Goal: Task Accomplishment & Management: Complete application form

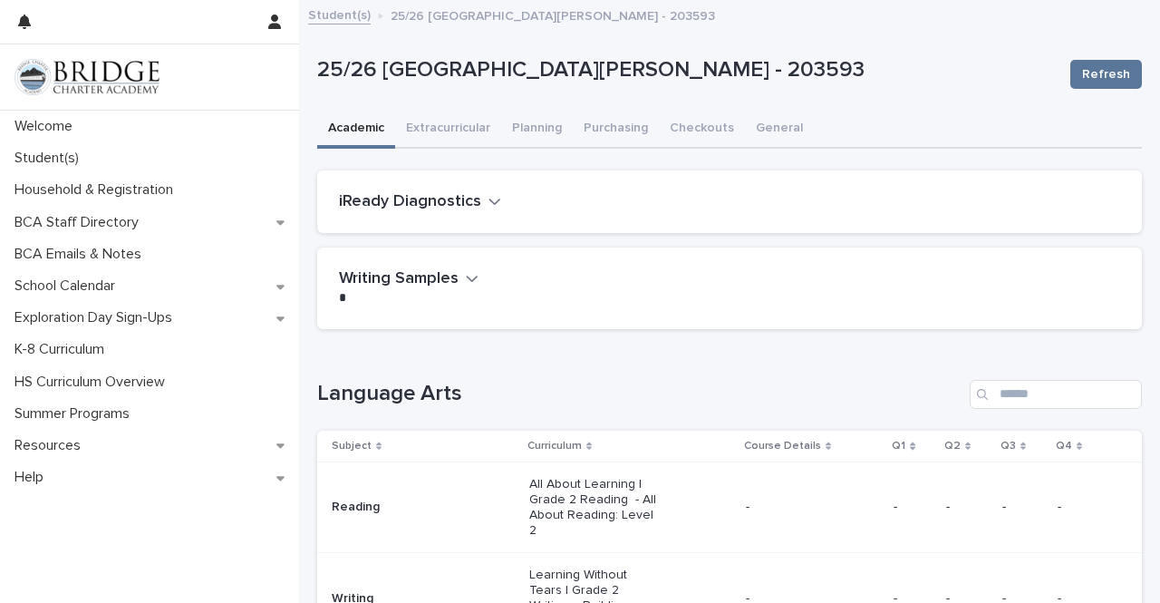
click at [329, 17] on link "Student(s)" at bounding box center [339, 14] width 63 height 21
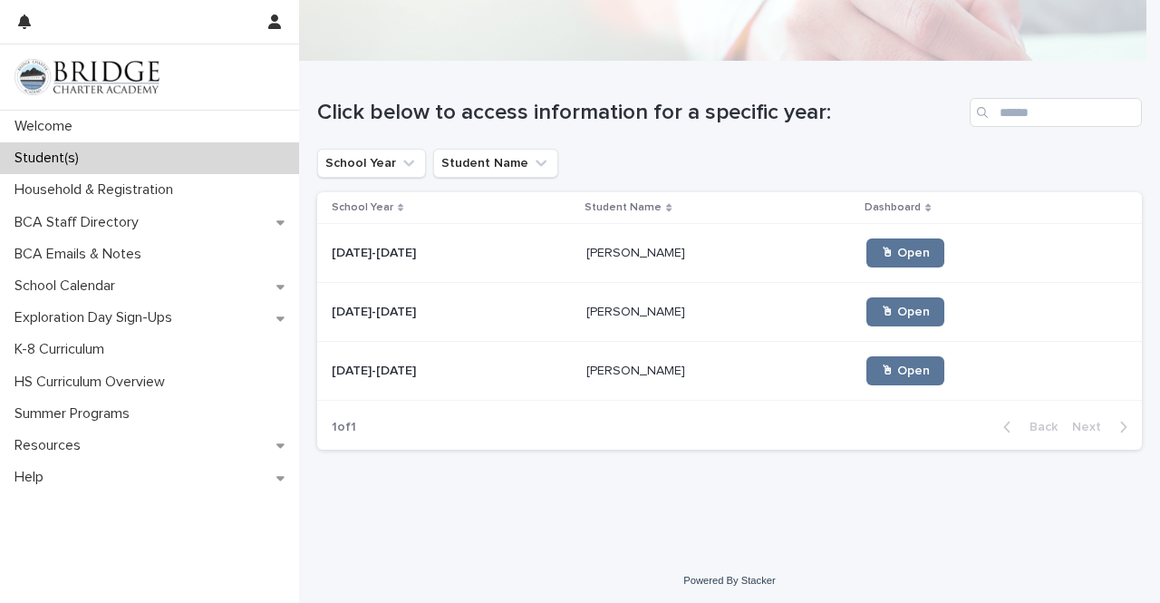
scroll to position [122, 0]
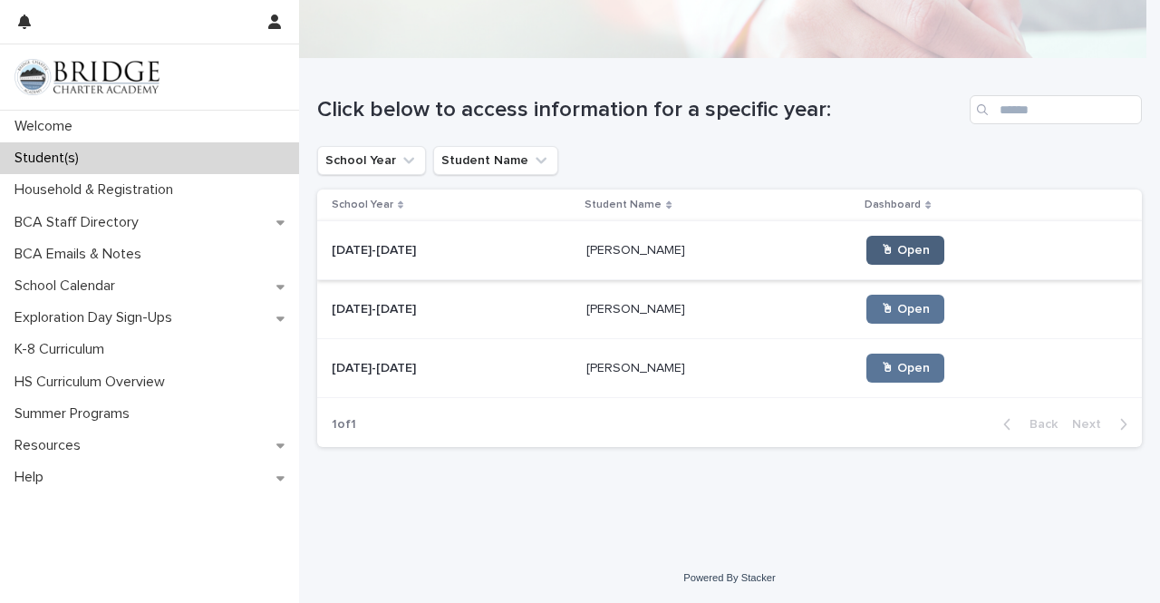
click at [886, 238] on link "🖱 Open" at bounding box center [906, 250] width 78 height 29
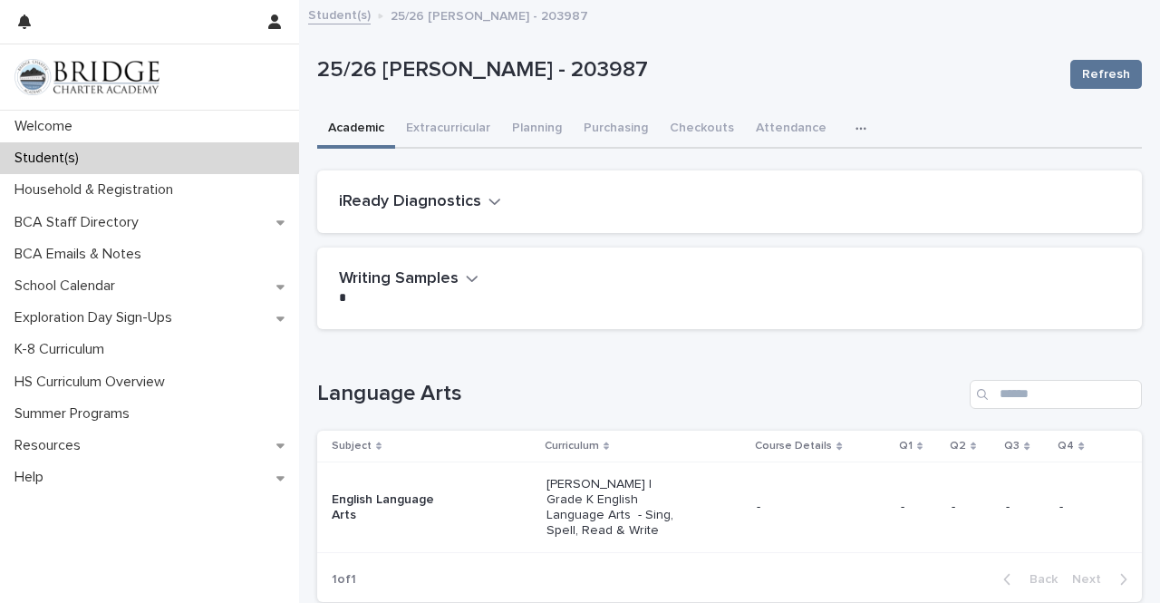
click at [540, 398] on h1 "Language Arts" at bounding box center [640, 394] width 646 height 26
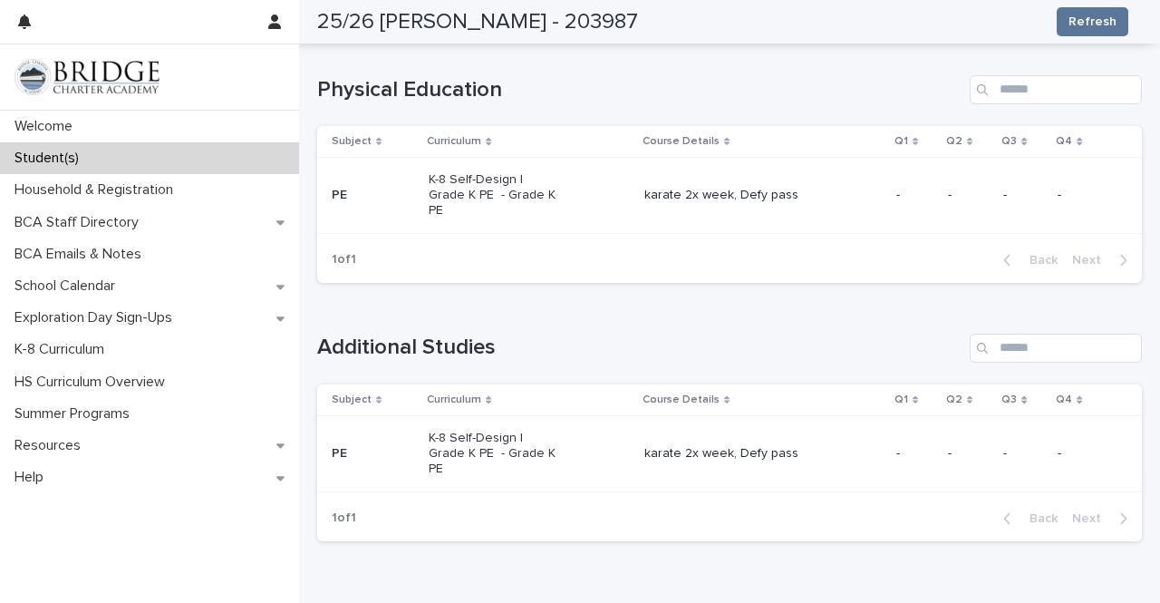
scroll to position [1700, 0]
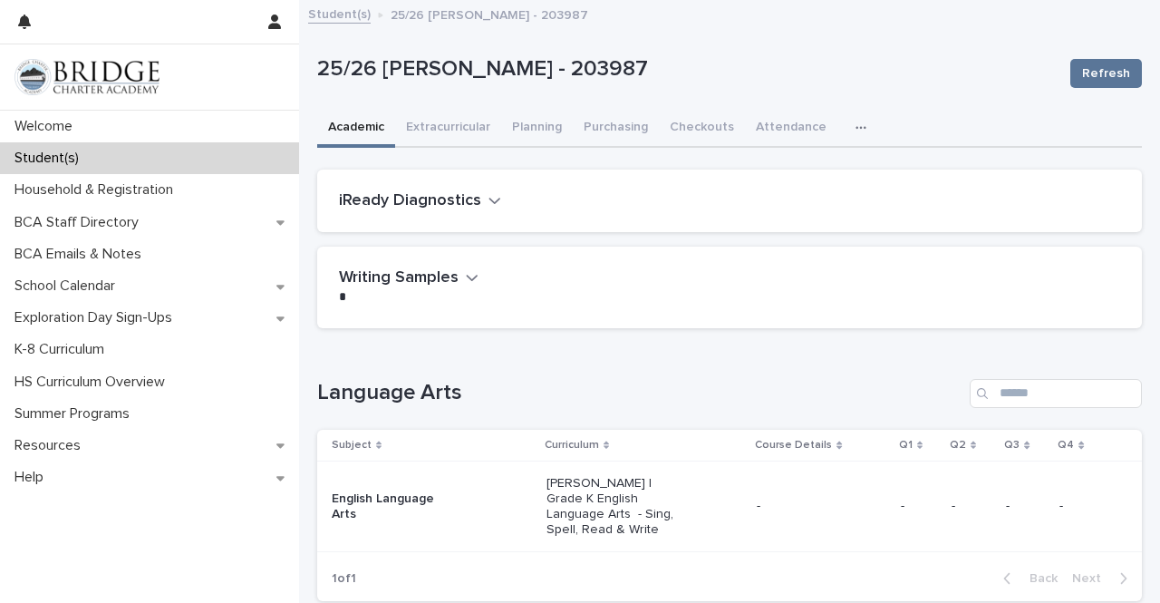
scroll to position [0, 0]
click at [270, 29] on button "button" at bounding box center [274, 22] width 34 height 44
click at [232, 83] on p "Log Out" at bounding box center [222, 77] width 114 height 31
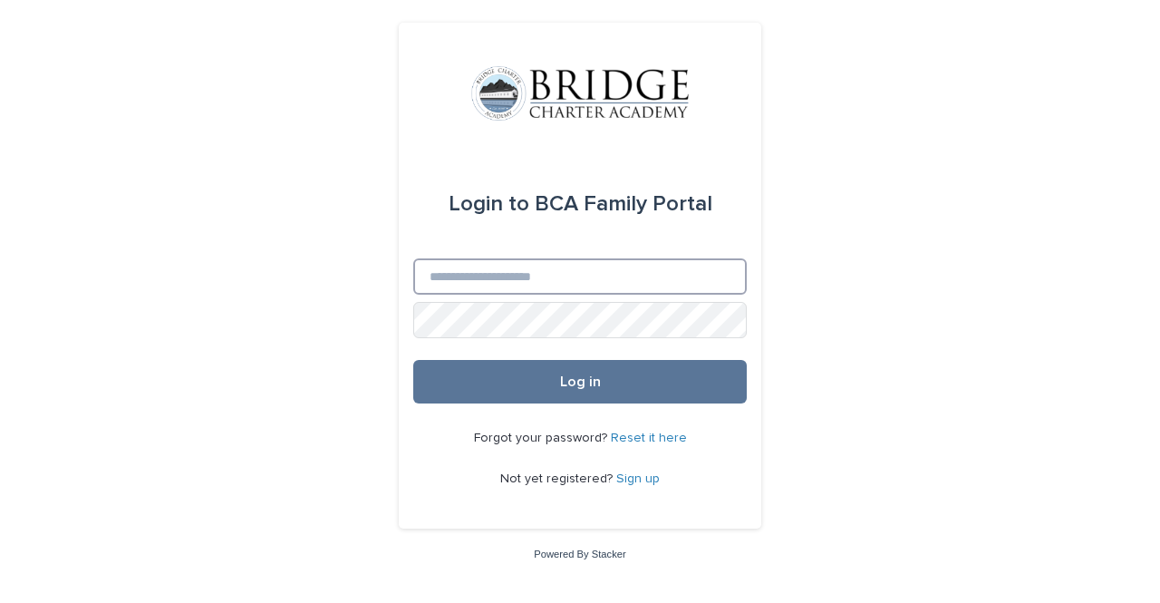
type input "**********"
drag, startPoint x: 593, startPoint y: 282, endPoint x: 301, endPoint y: 220, distance: 298.4
click at [301, 220] on div "**********" at bounding box center [580, 301] width 1160 height 603
type input "**********"
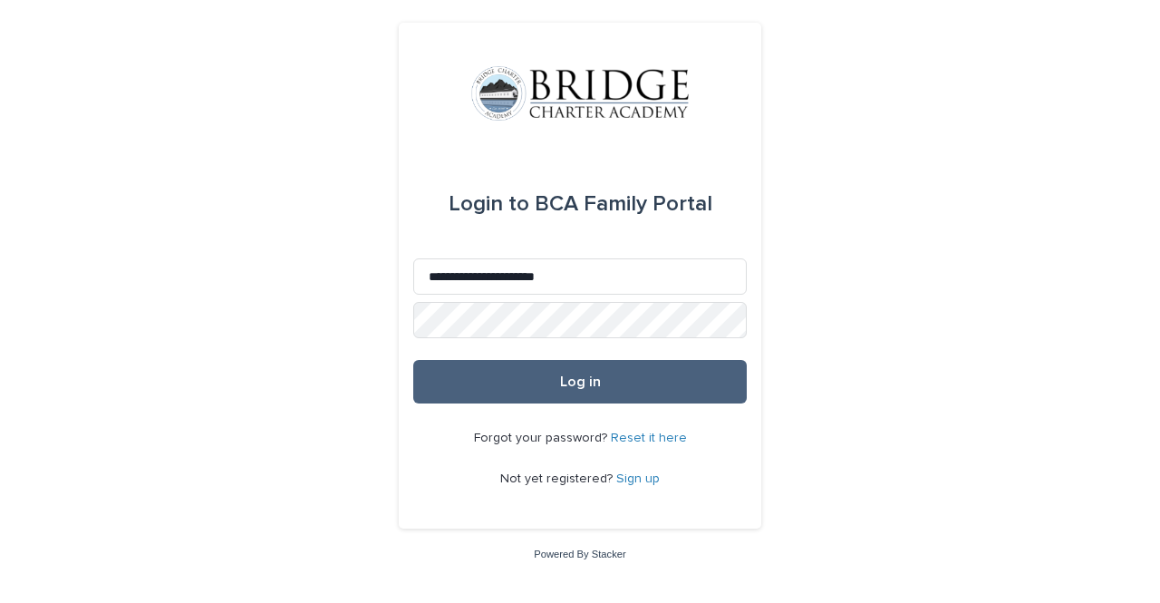
click at [511, 389] on button "Log in" at bounding box center [580, 382] width 334 height 44
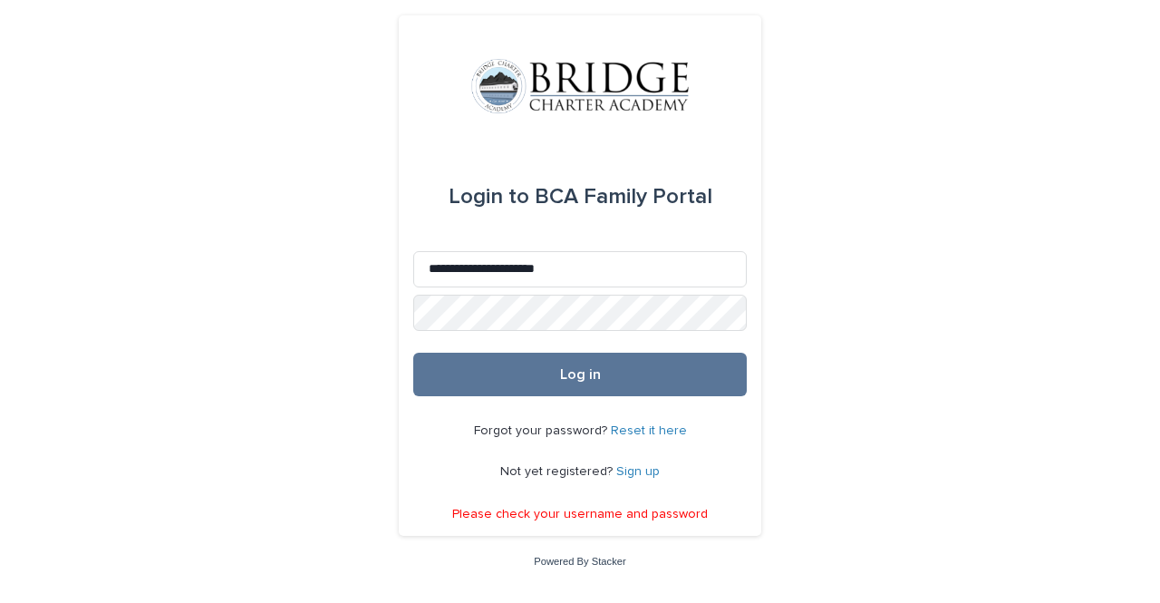
click at [529, 332] on form "**********" at bounding box center [580, 269] width 334 height 254
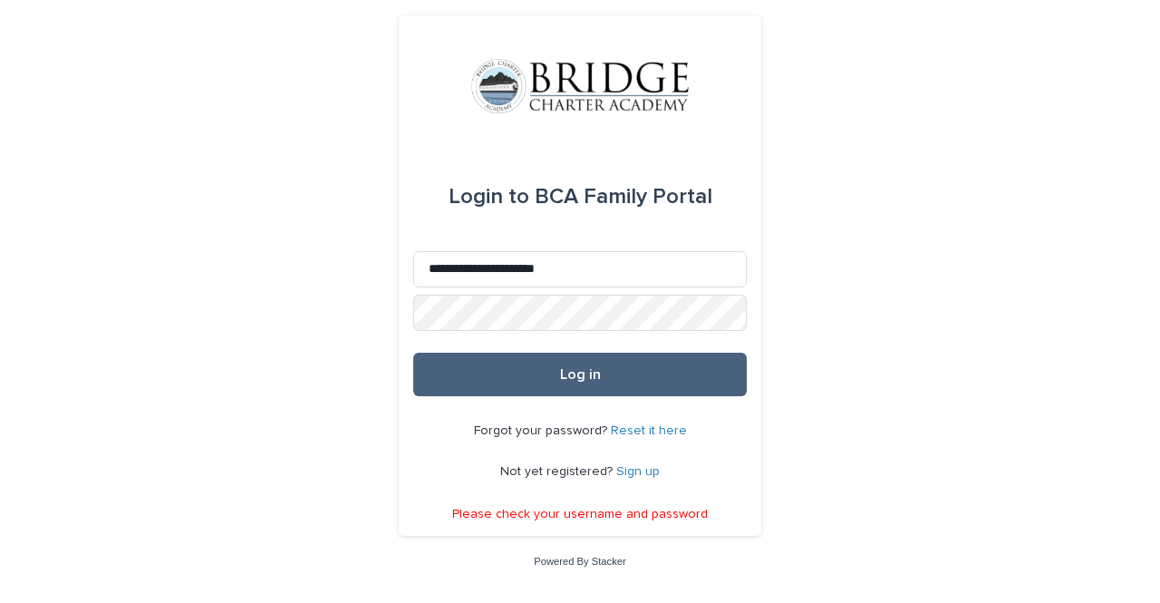
click at [568, 361] on button "Log in" at bounding box center [580, 375] width 334 height 44
click at [667, 378] on button "Log in" at bounding box center [580, 375] width 334 height 44
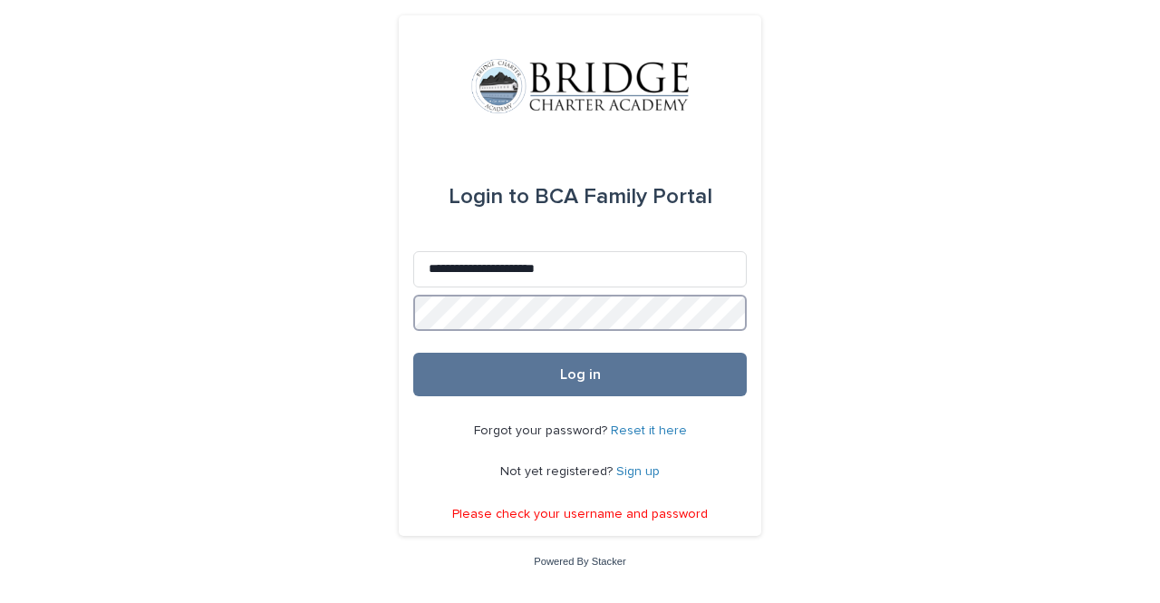
click at [316, 342] on div "**********" at bounding box center [580, 301] width 1160 height 603
click at [413, 353] on button "Log in" at bounding box center [580, 375] width 334 height 44
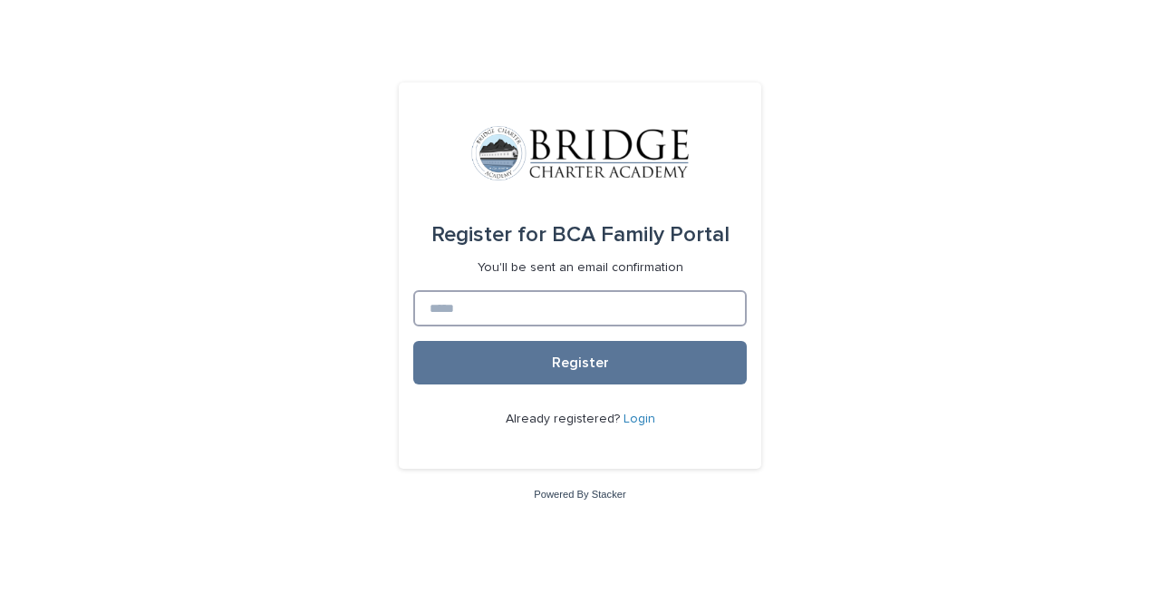
click at [500, 298] on input at bounding box center [580, 308] width 334 height 36
type input "**********"
click at [413, 341] on button "Register" at bounding box center [580, 363] width 334 height 44
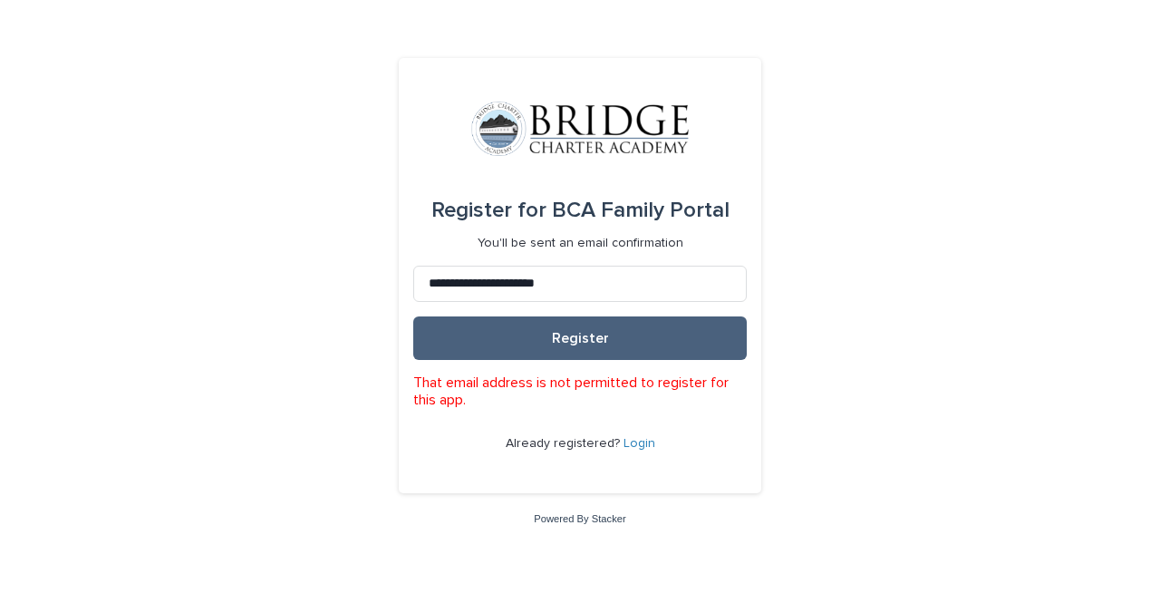
click at [527, 338] on button "Register" at bounding box center [580, 338] width 334 height 44
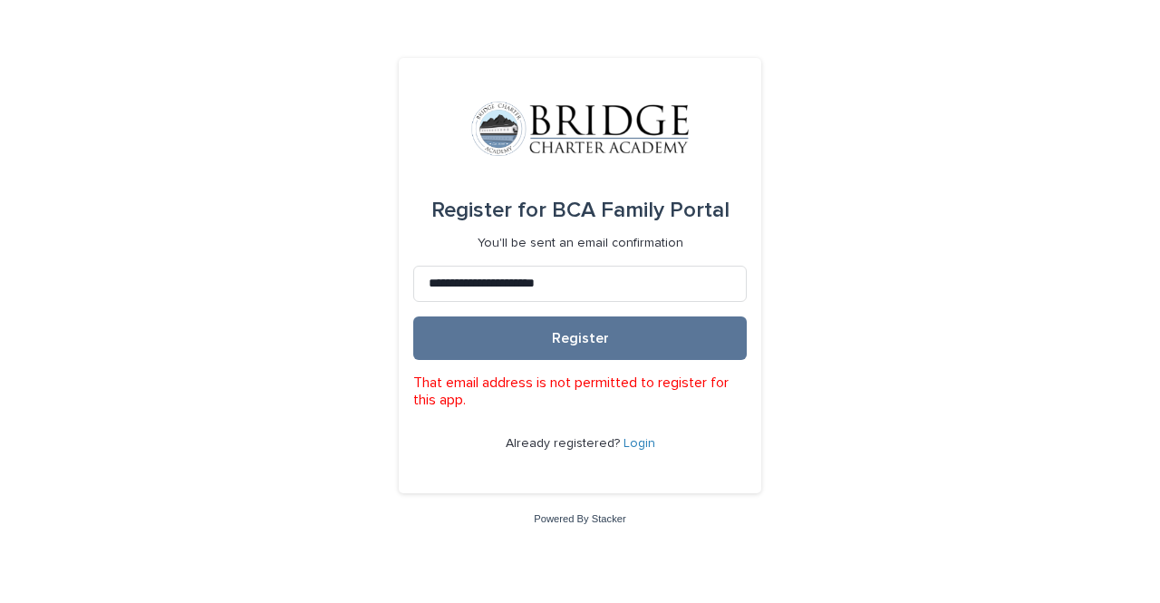
click at [930, 199] on div "**********" at bounding box center [580, 301] width 1160 height 603
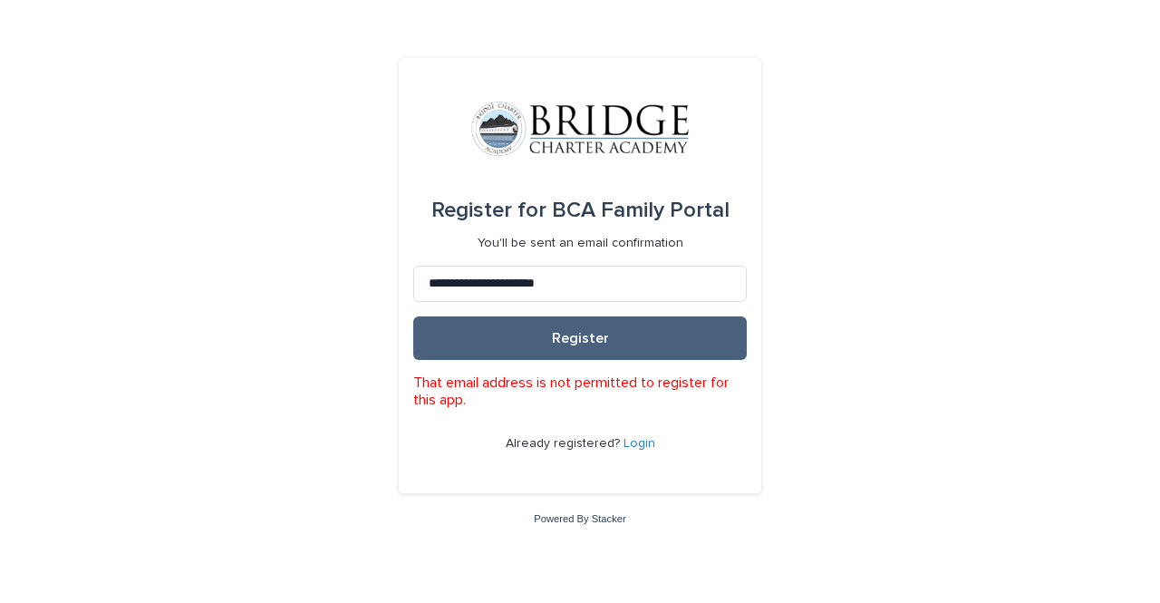
click at [665, 328] on button "Register" at bounding box center [580, 338] width 334 height 44
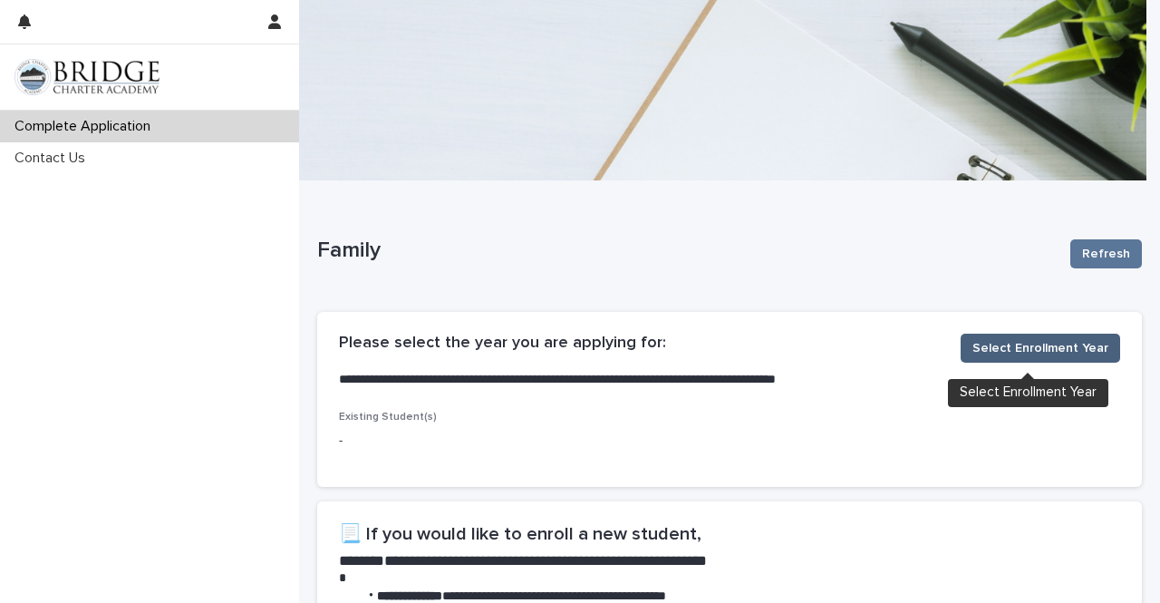
click at [1030, 359] on button "Select Enrollment Year" at bounding box center [1041, 348] width 160 height 29
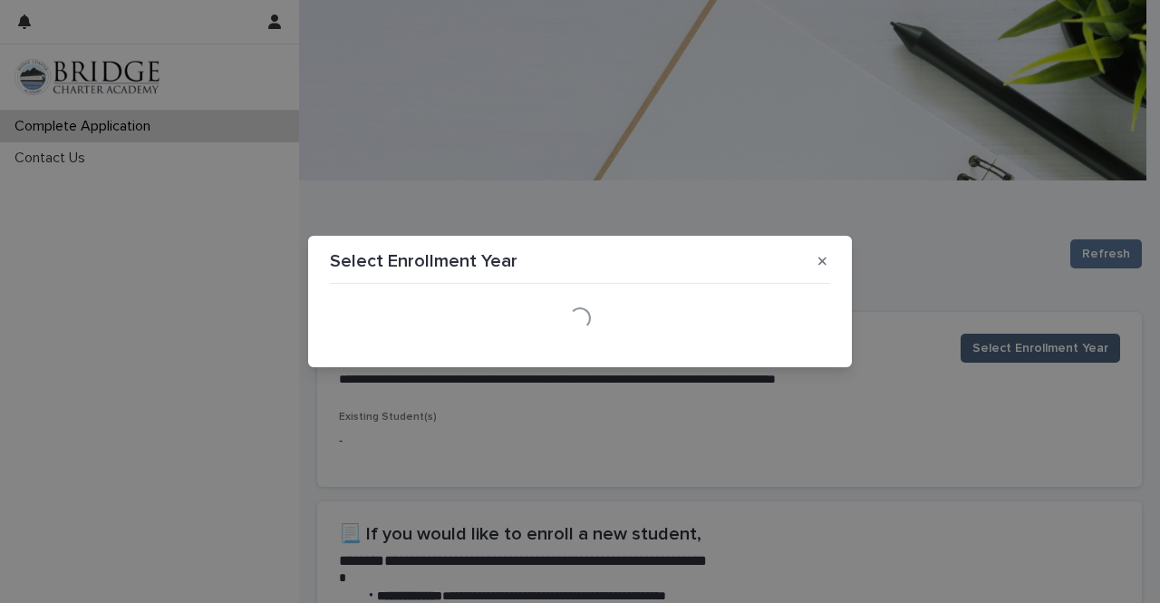
click at [1030, 359] on div "Select Enrollment Year Loading..." at bounding box center [580, 301] width 1160 height 603
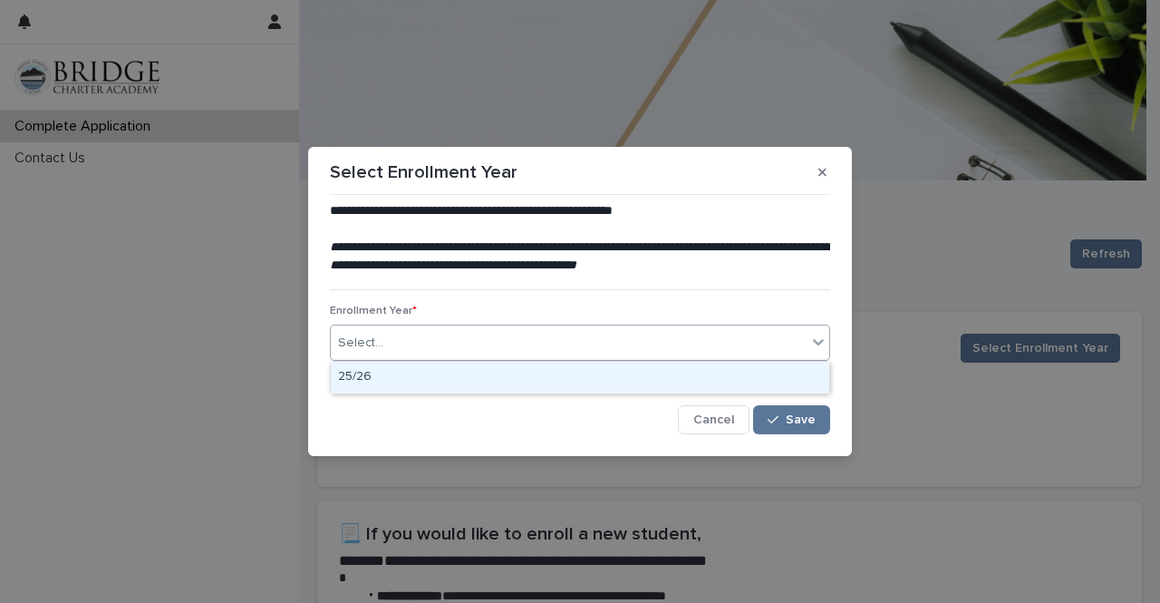
click at [781, 339] on div "Select..." at bounding box center [569, 343] width 476 height 30
click at [718, 382] on div "25/26" at bounding box center [580, 378] width 499 height 32
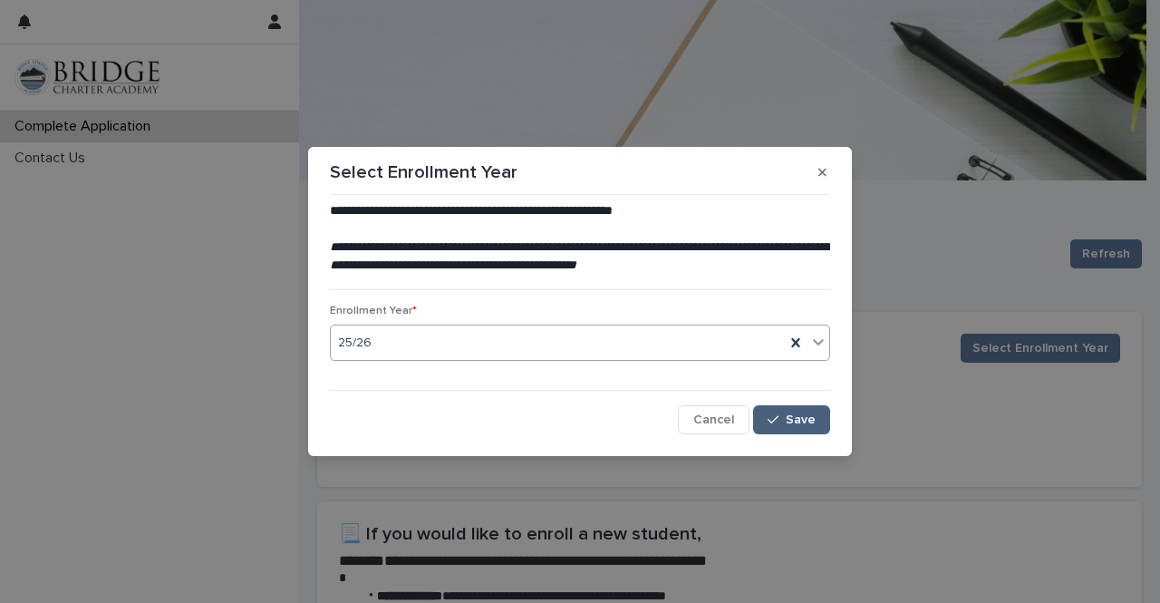
click at [789, 418] on span "Save" at bounding box center [801, 419] width 30 height 13
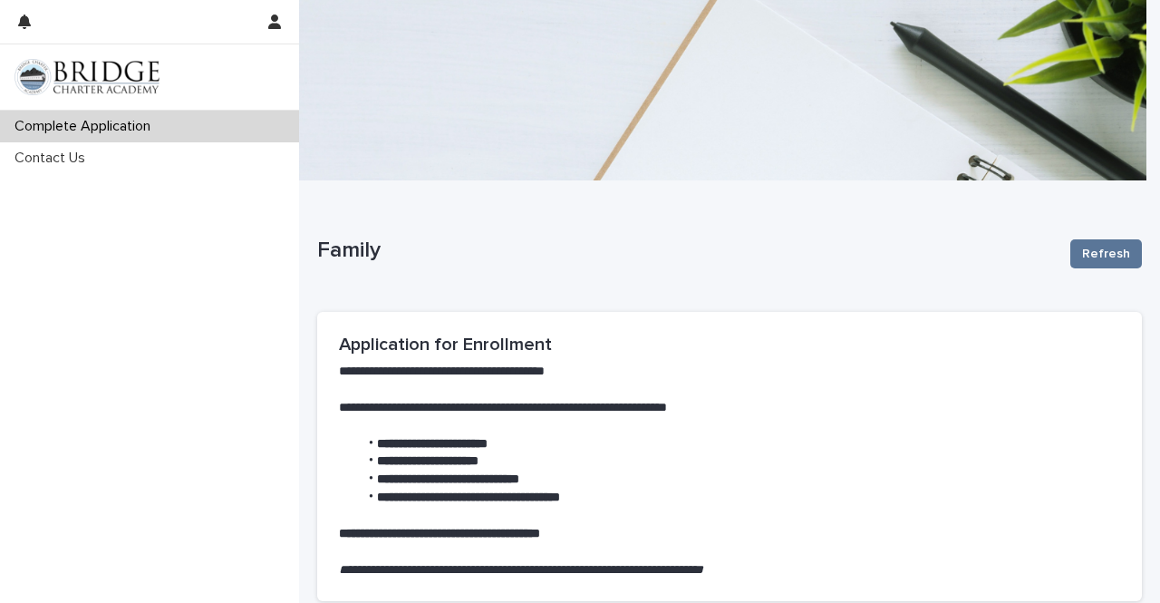
click at [789, 418] on p at bounding box center [730, 426] width 782 height 18
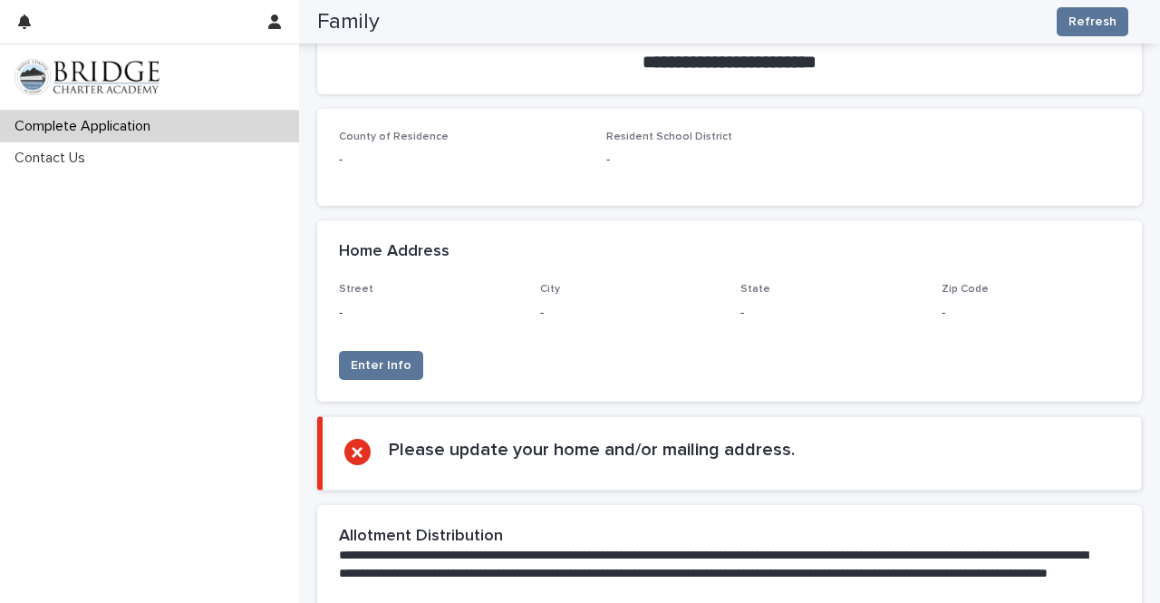
scroll to position [587, 0]
click at [377, 360] on span "Enter Info" at bounding box center [381, 364] width 61 height 18
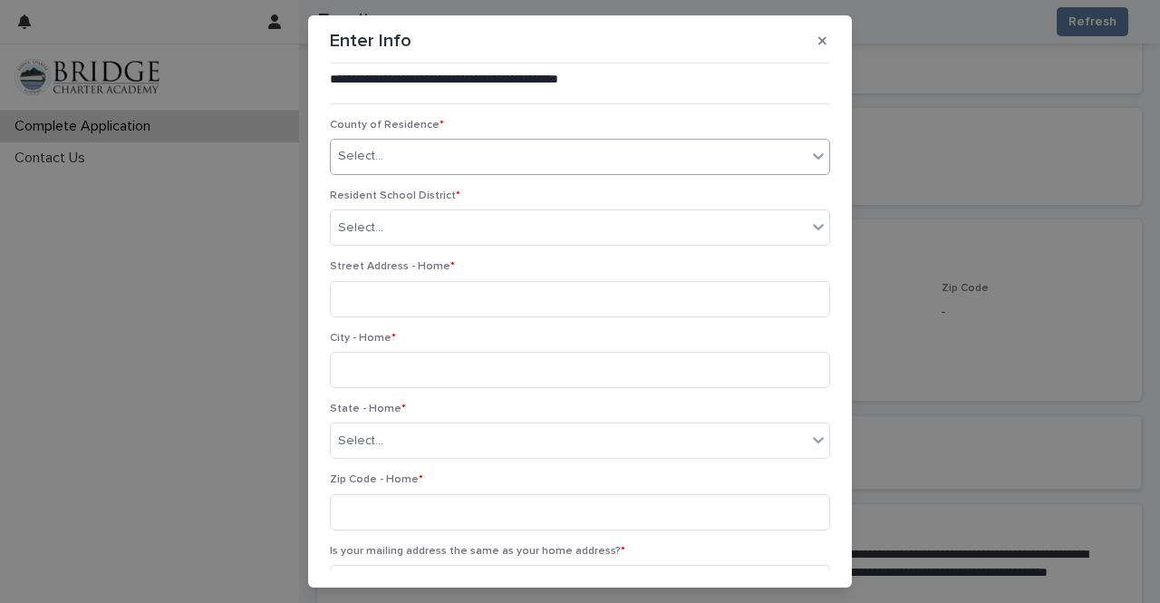
click at [392, 148] on div "Select..." at bounding box center [569, 156] width 476 height 30
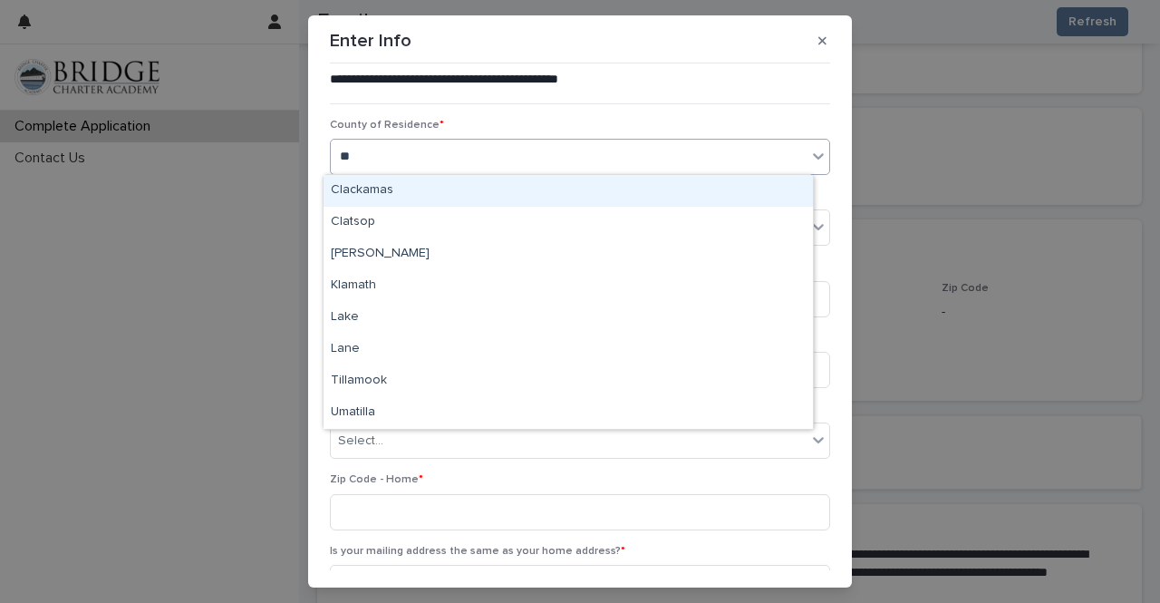
type input "***"
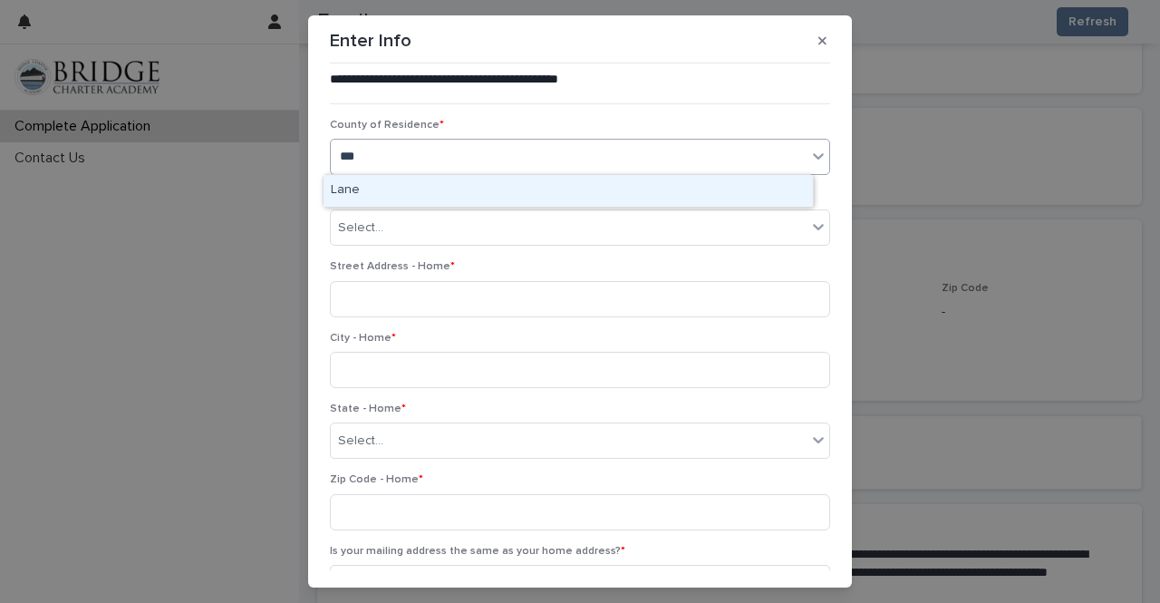
click at [379, 195] on div "Lane" at bounding box center [569, 191] width 490 height 32
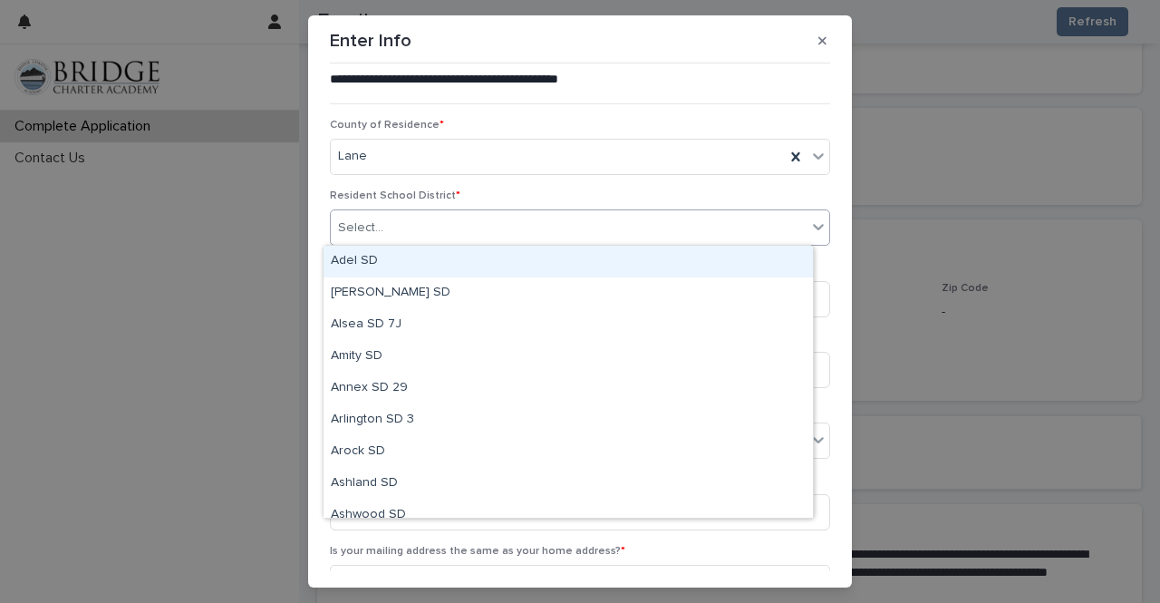
click at [379, 229] on div "Select..." at bounding box center [569, 228] width 476 height 30
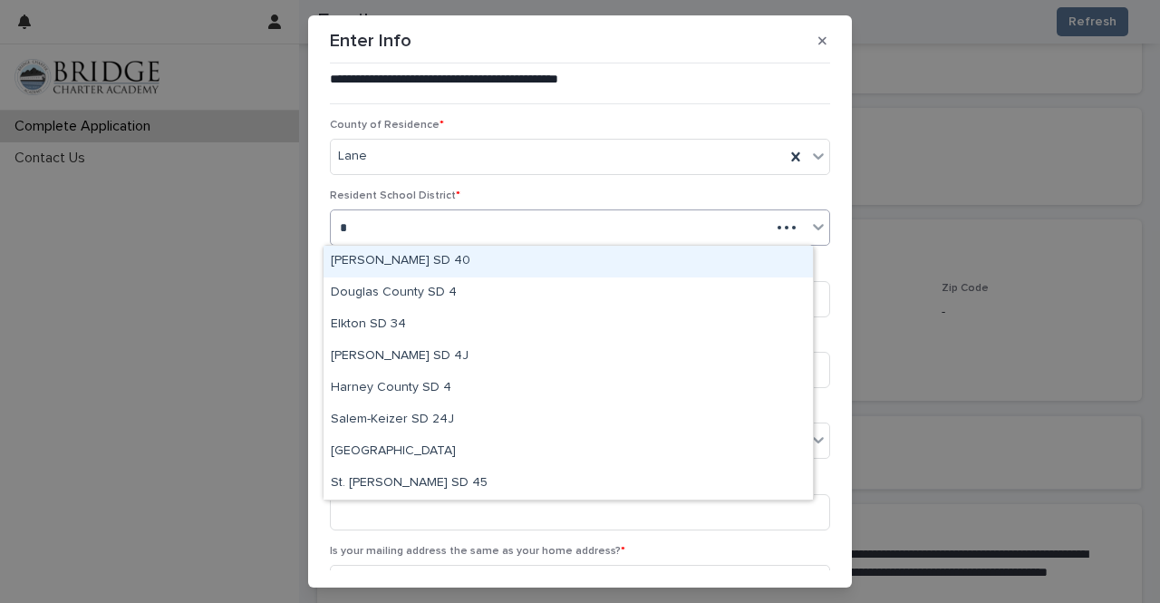
type input "**"
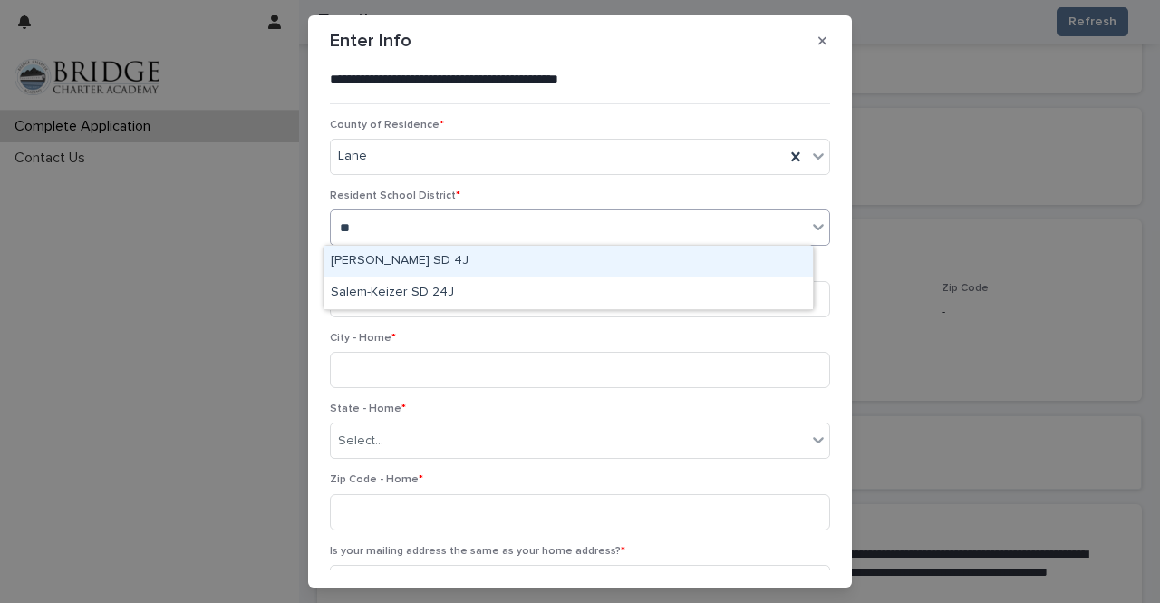
click at [380, 261] on div "Eugene SD 4J" at bounding box center [569, 262] width 490 height 32
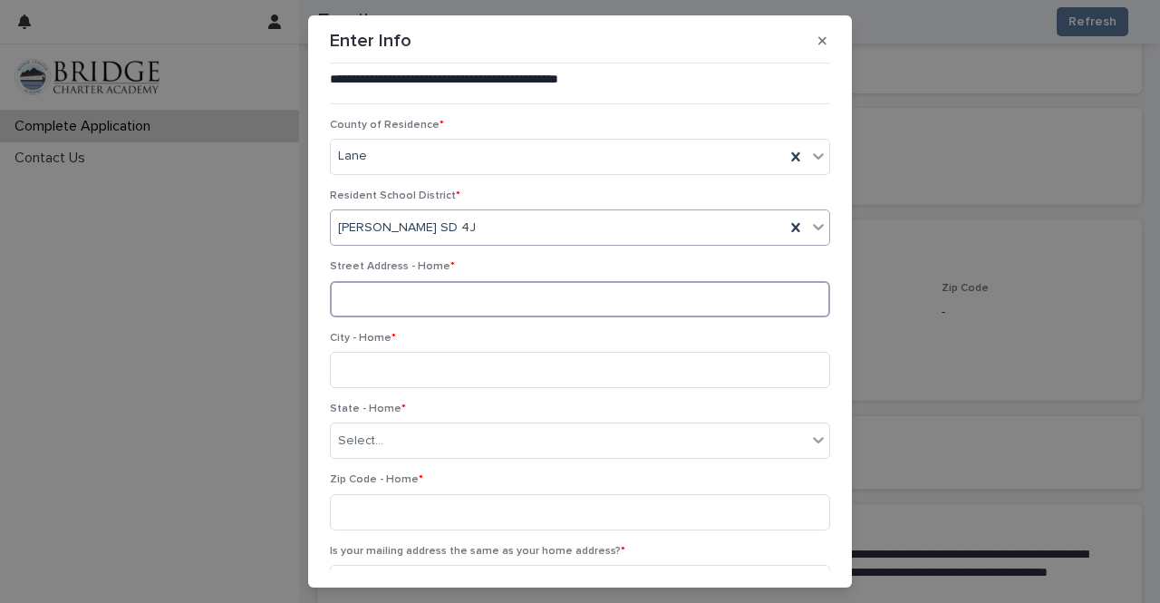
click at [374, 309] on input at bounding box center [580, 299] width 500 height 36
type input "**********"
type input "******"
type input "**"
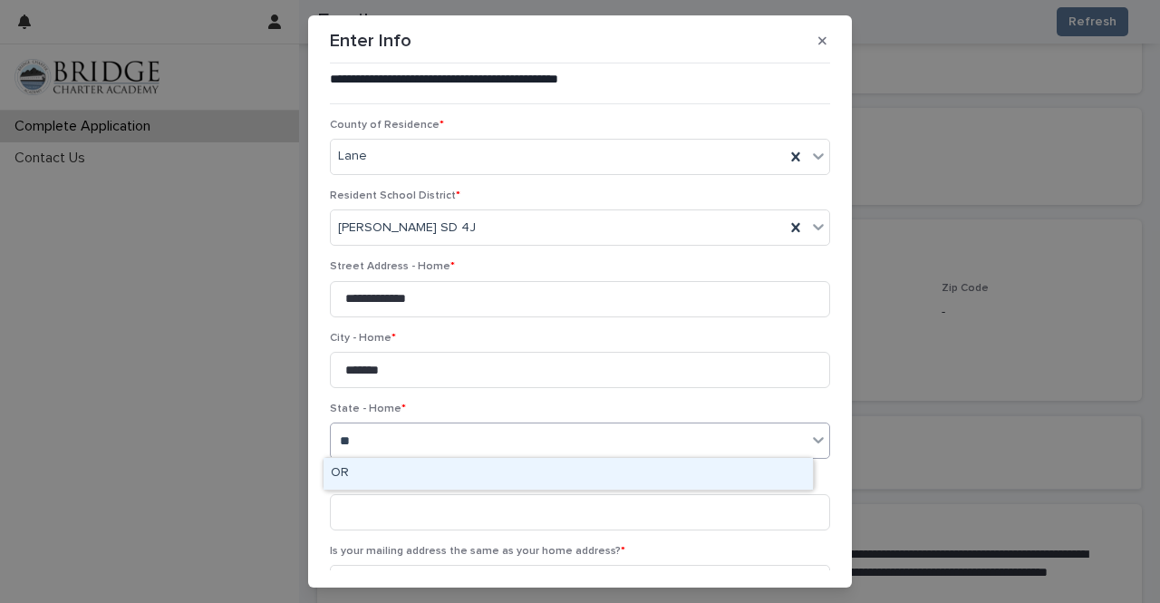
click at [383, 476] on div "OR" at bounding box center [569, 474] width 490 height 32
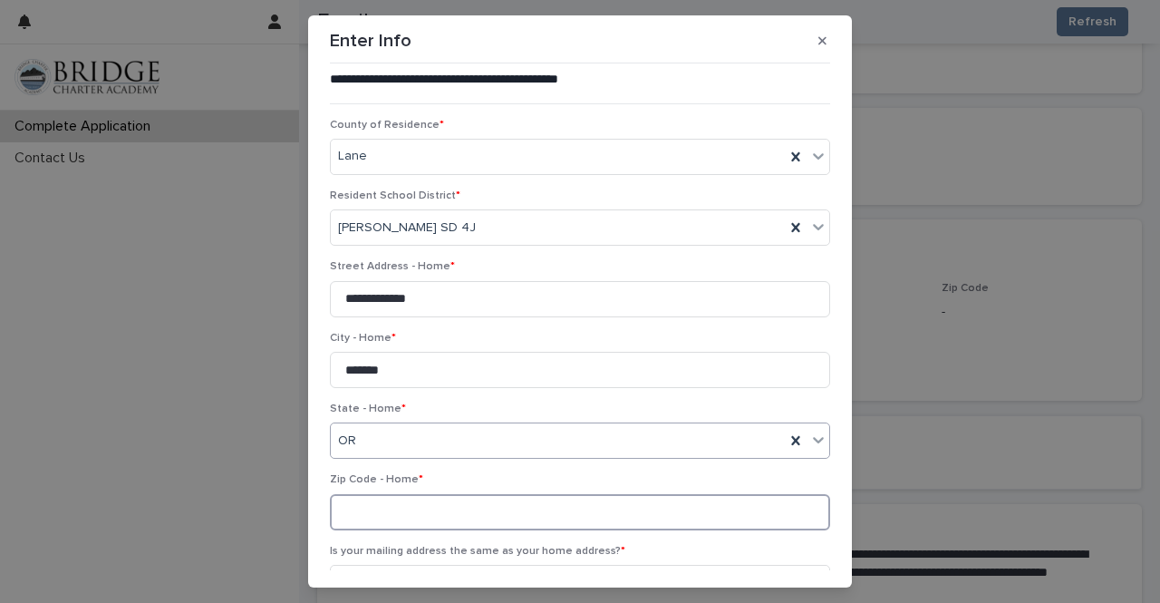
click at [381, 514] on input at bounding box center [580, 512] width 500 height 36
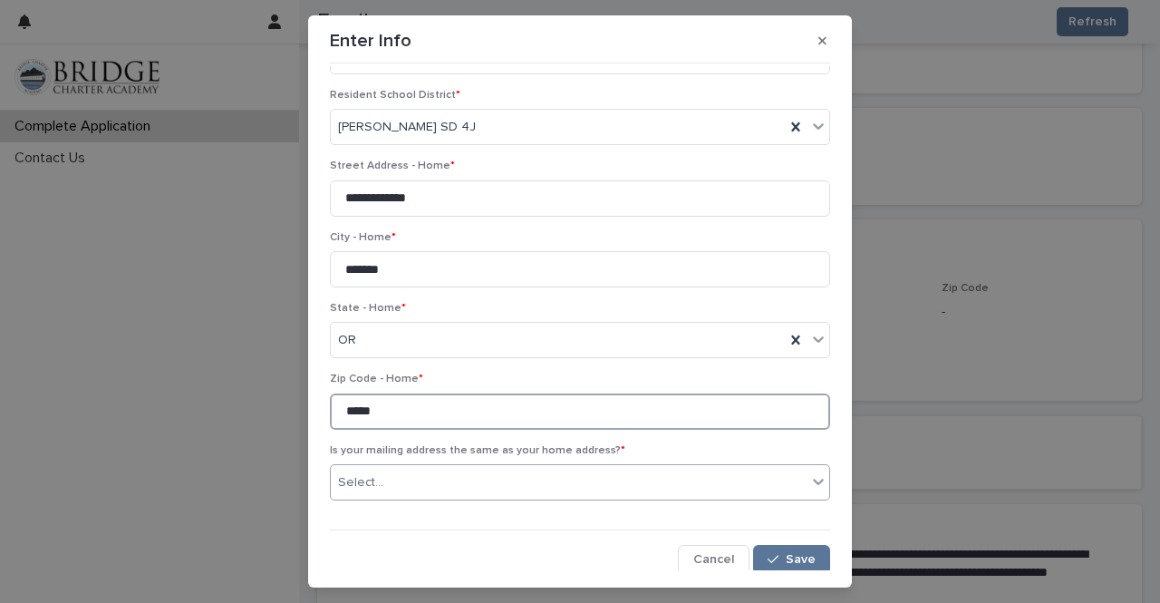
type input "*****"
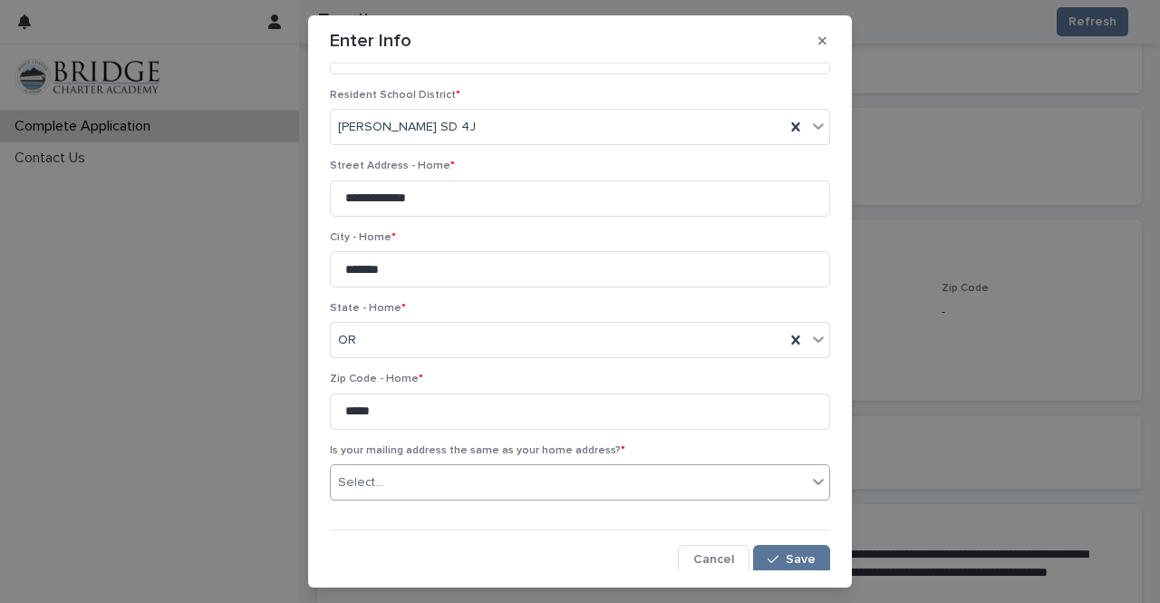
click at [714, 485] on div "Select..." at bounding box center [569, 483] width 476 height 30
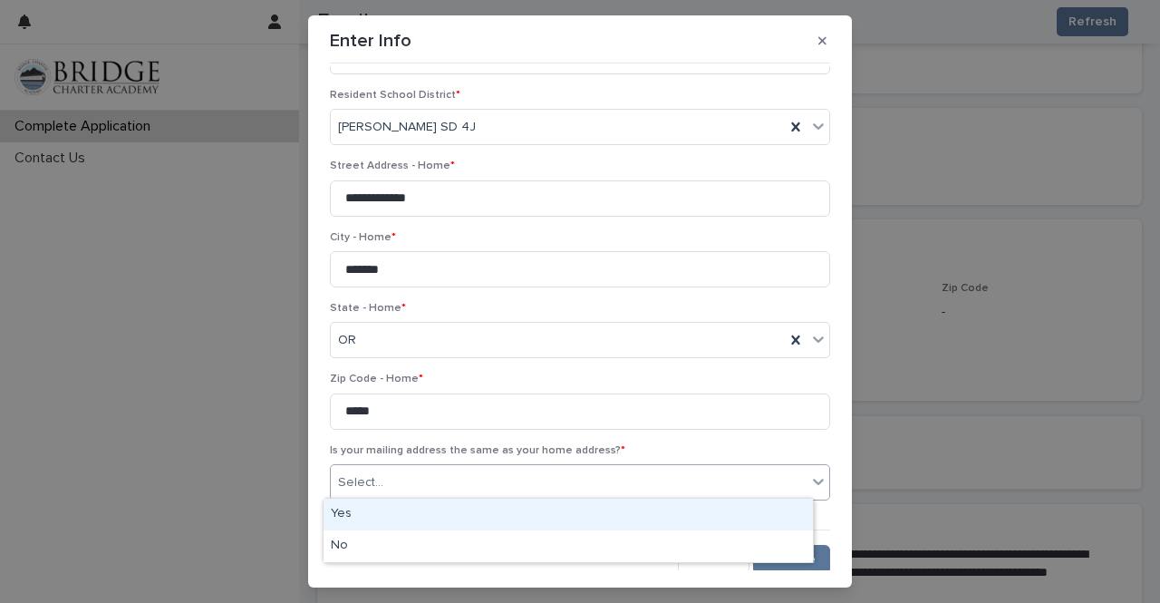
click at [691, 525] on div "Yes" at bounding box center [569, 515] width 490 height 32
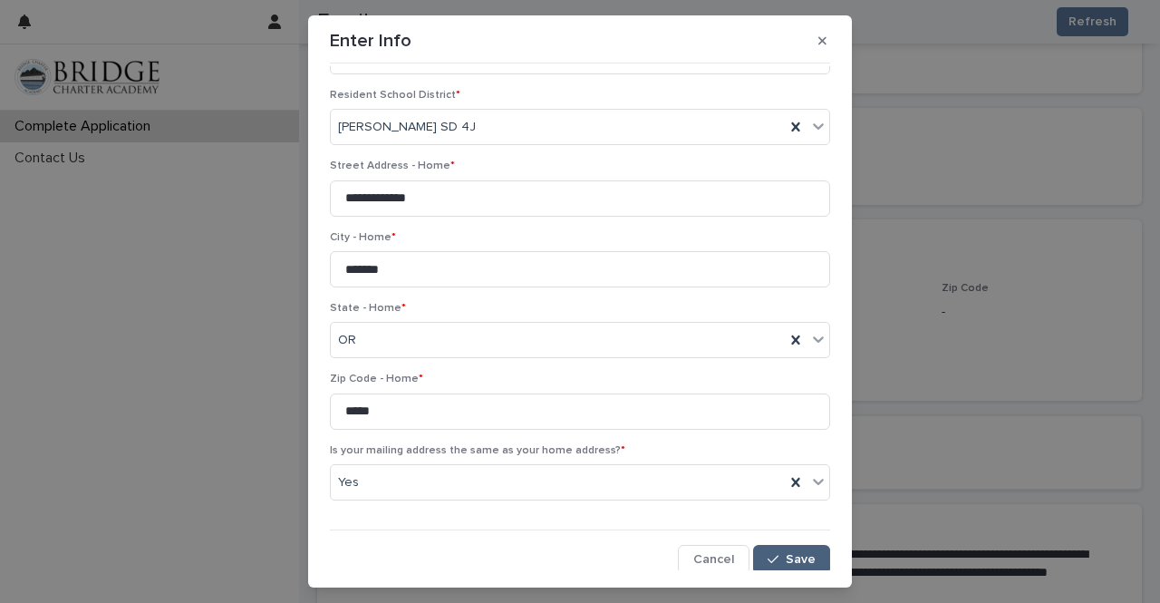
click at [768, 557] on icon "button" at bounding box center [773, 559] width 11 height 13
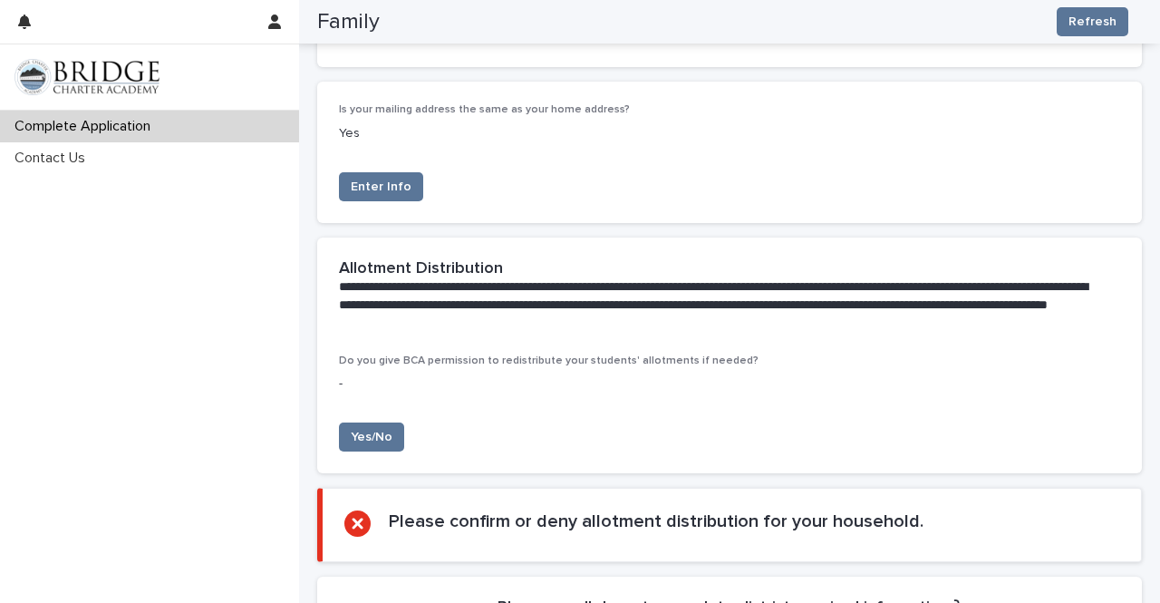
scroll to position [879, 0]
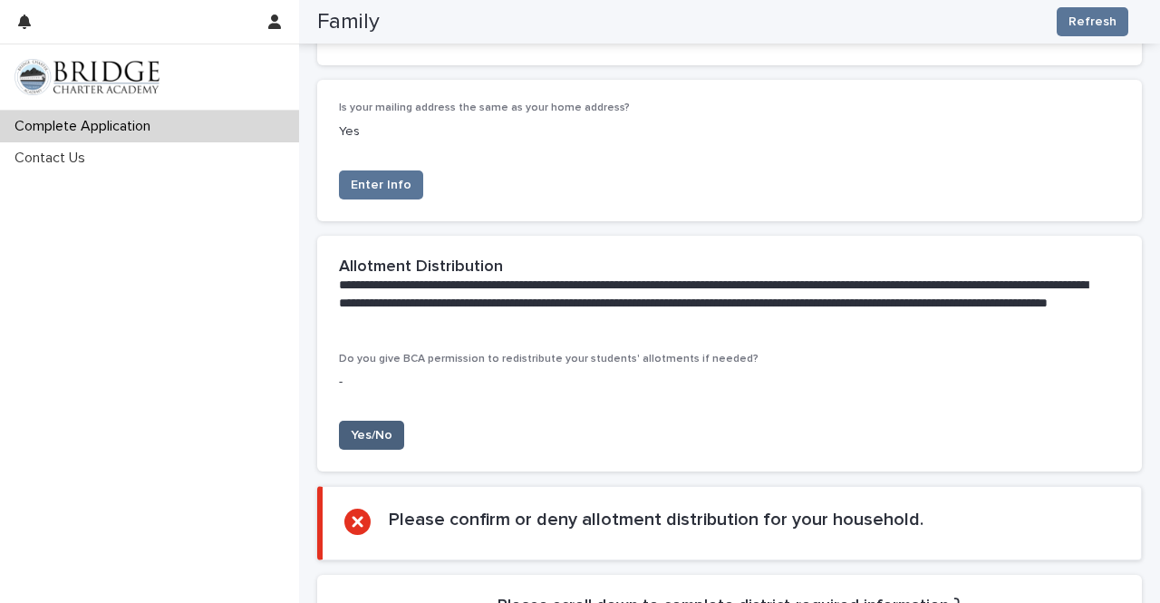
click at [369, 432] on span "Yes/No" at bounding box center [372, 435] width 42 height 18
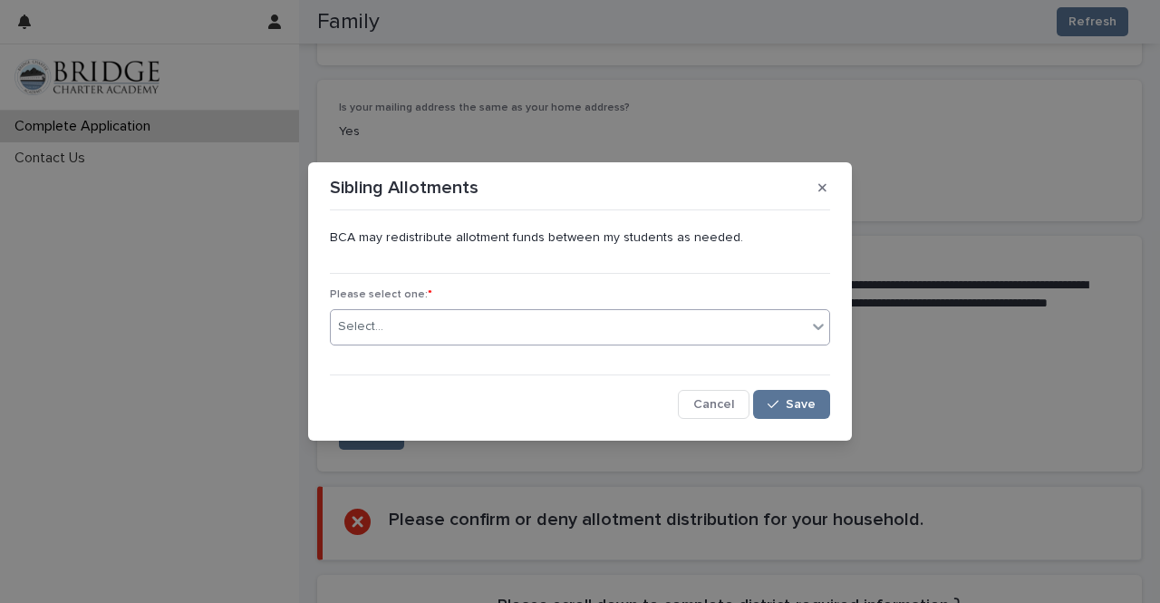
click at [422, 325] on div "Select..." at bounding box center [569, 327] width 476 height 30
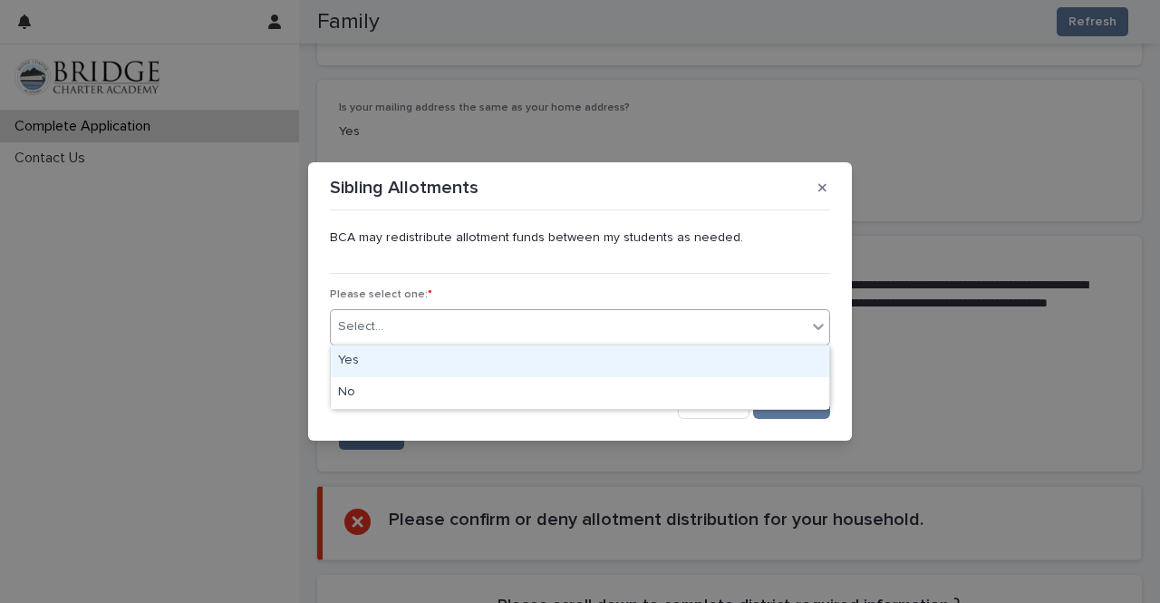
click at [409, 356] on div "Yes" at bounding box center [580, 361] width 499 height 32
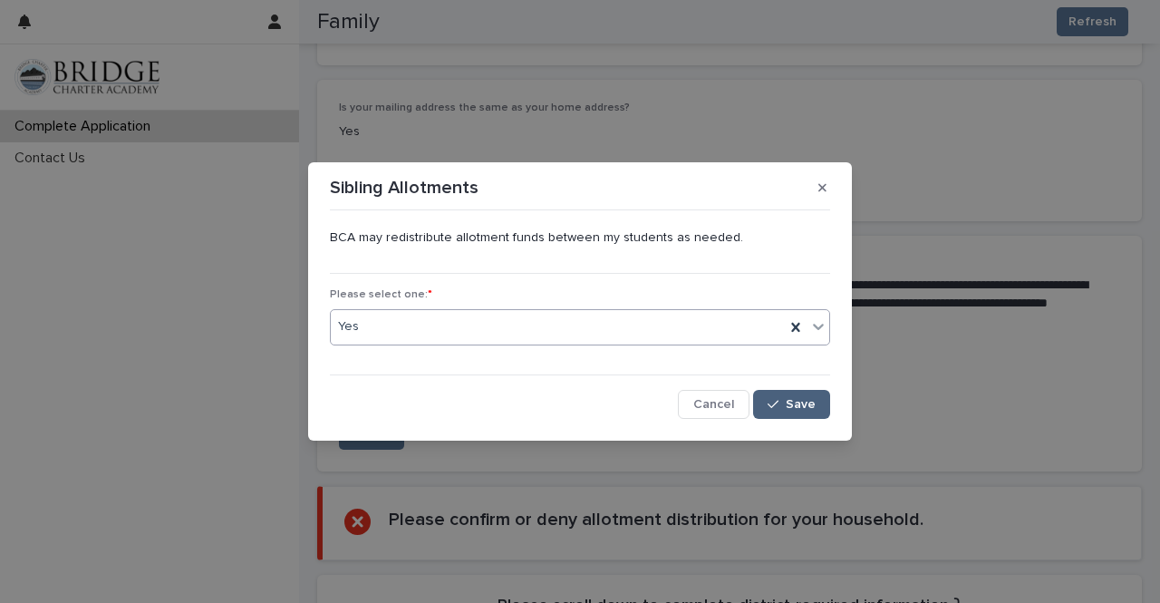
click at [781, 398] on div "button" at bounding box center [777, 404] width 18 height 13
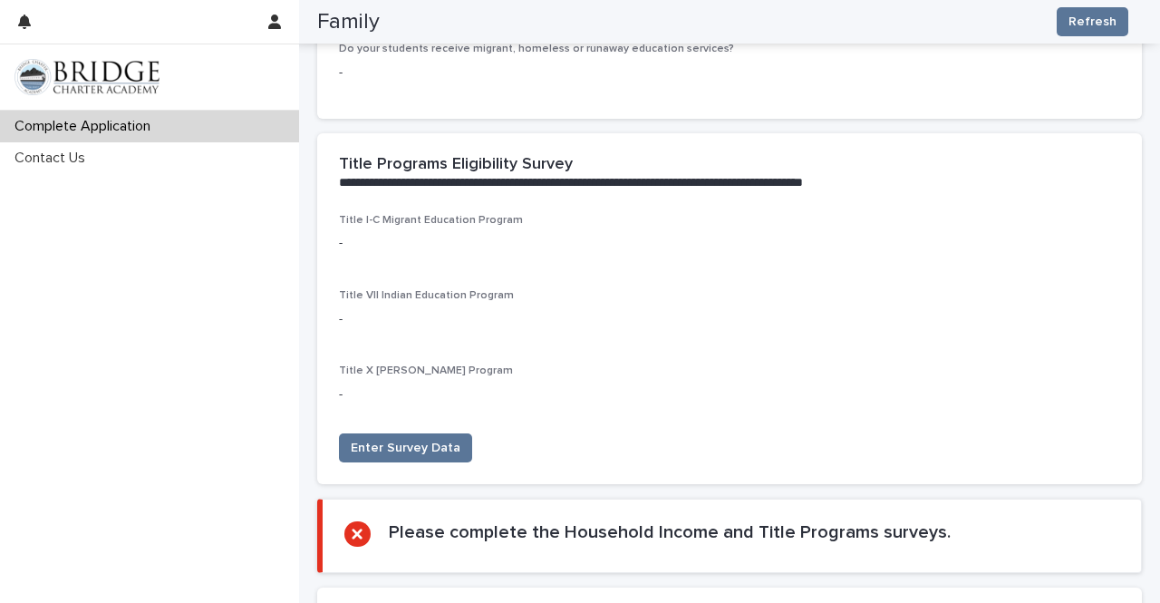
scroll to position [3064, 0]
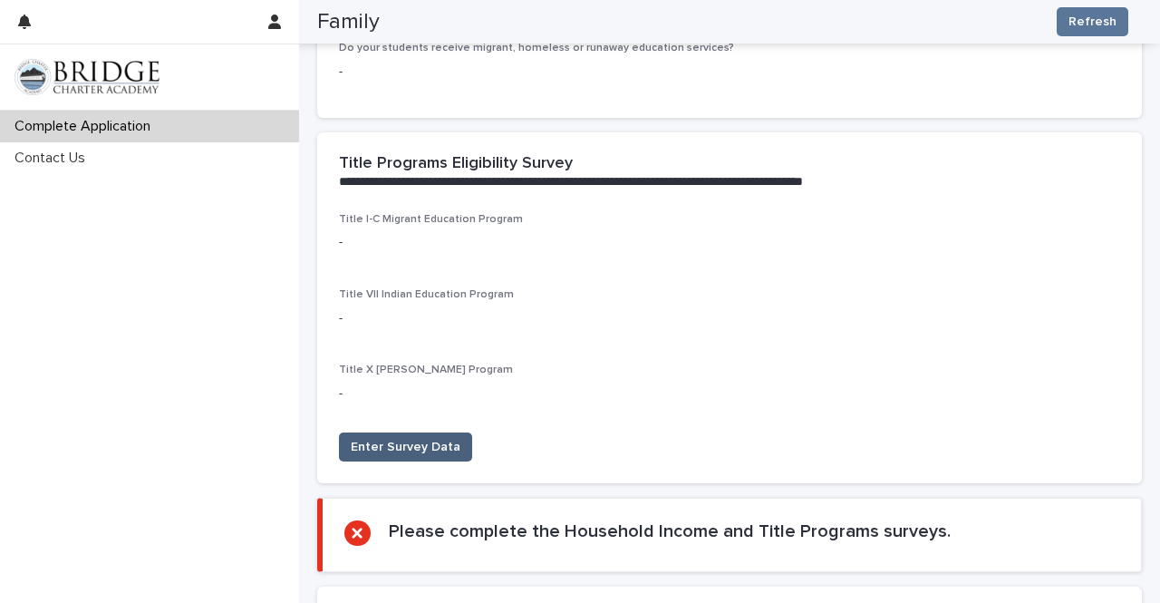
click at [448, 447] on span "Enter Survey Data" at bounding box center [406, 447] width 110 height 18
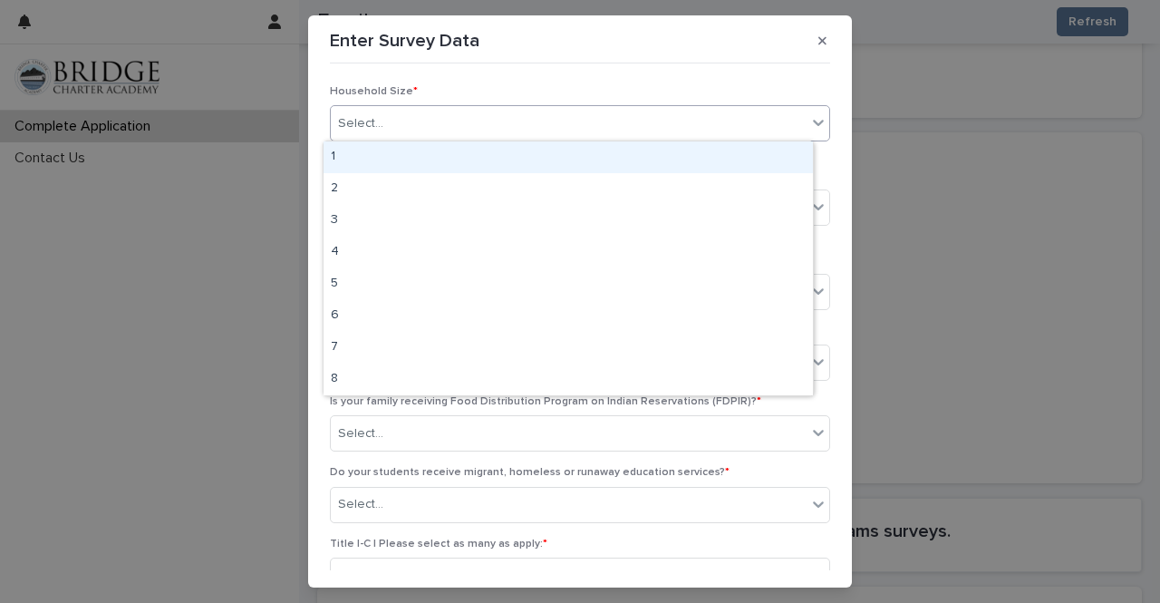
click at [417, 114] on div "Select..." at bounding box center [569, 124] width 476 height 30
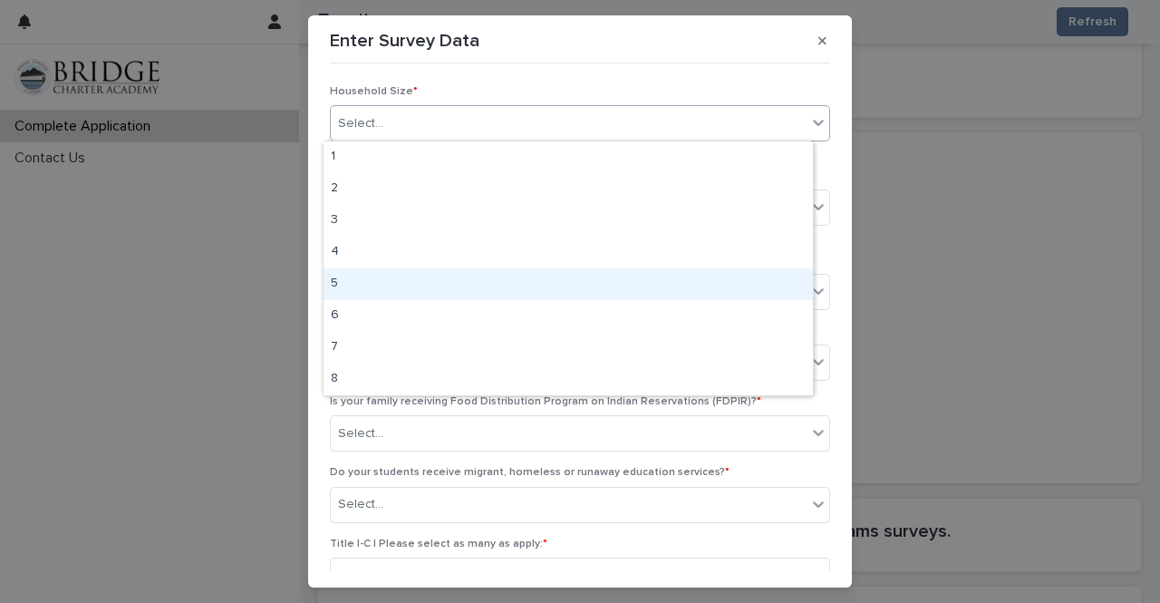
click at [357, 274] on div "5" at bounding box center [569, 284] width 490 height 32
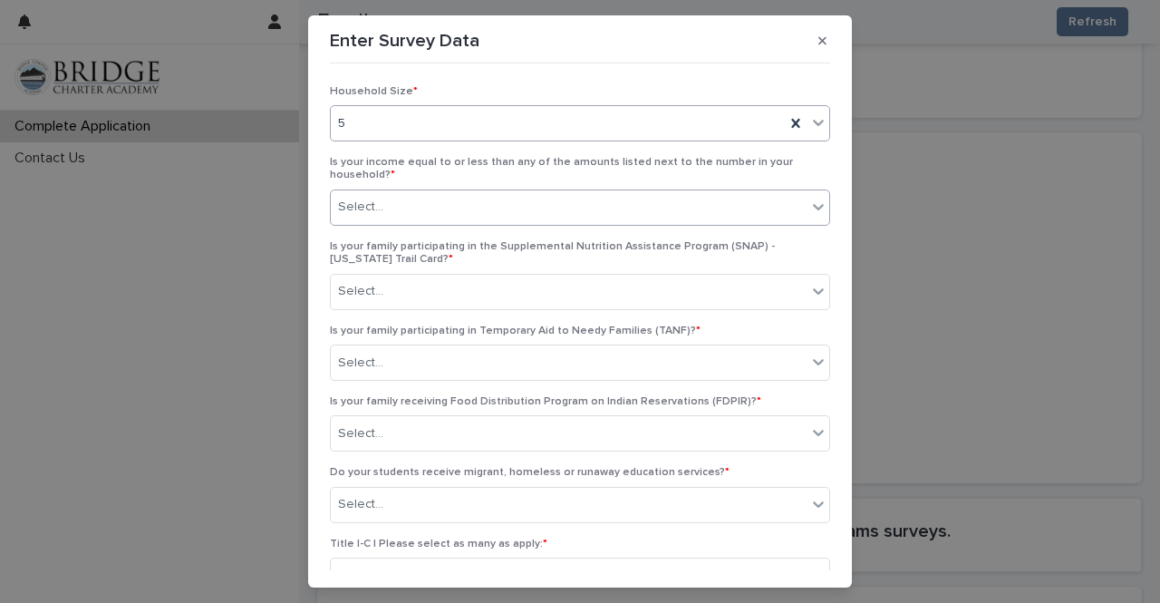
click at [393, 206] on div "Select..." at bounding box center [569, 207] width 476 height 30
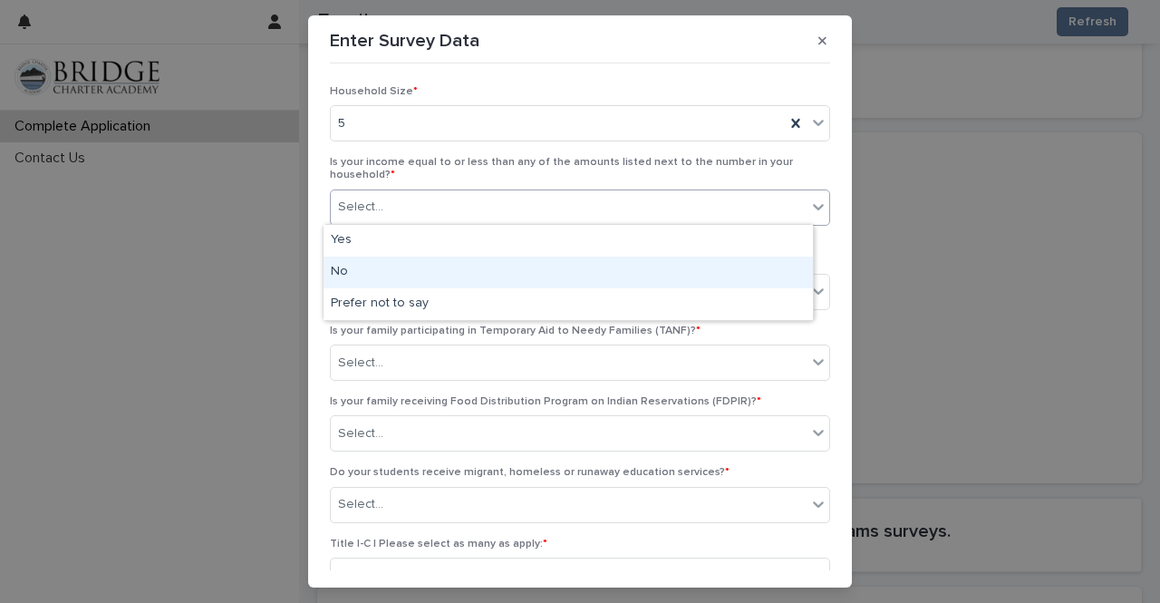
click at [369, 271] on div "No" at bounding box center [569, 273] width 490 height 32
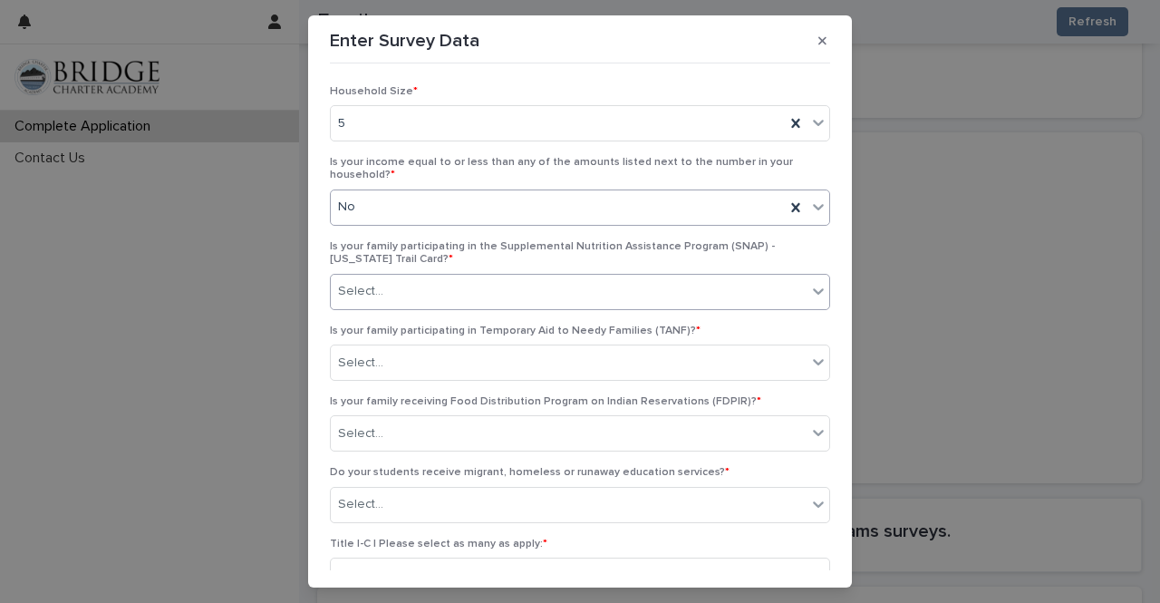
click at [369, 288] on div "Select..." at bounding box center [360, 291] width 45 height 19
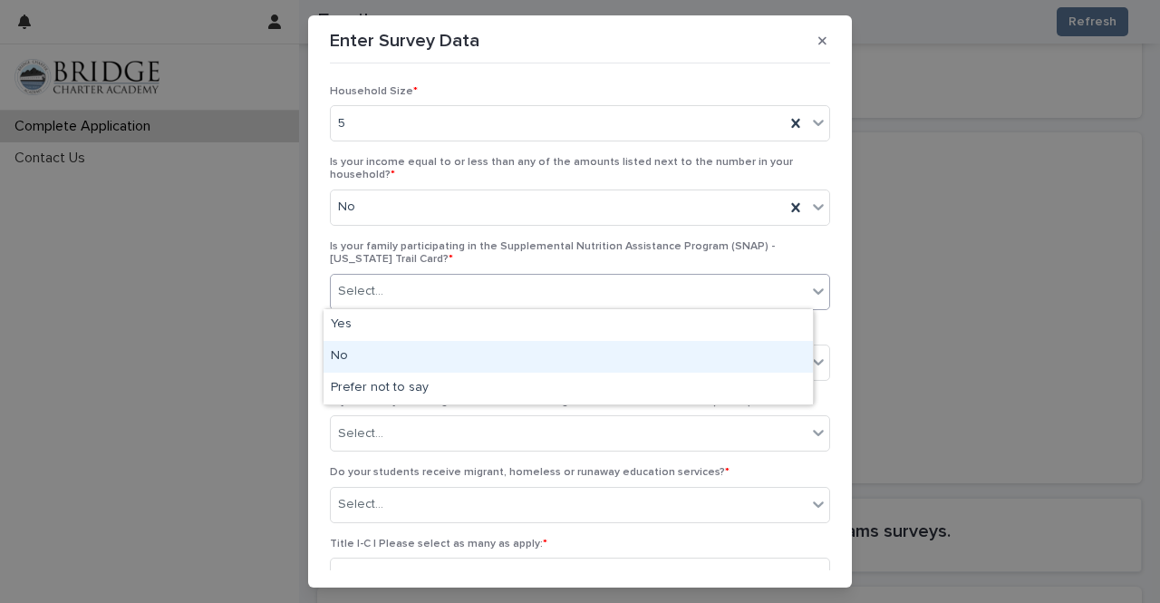
click at [365, 354] on div "No" at bounding box center [569, 357] width 490 height 32
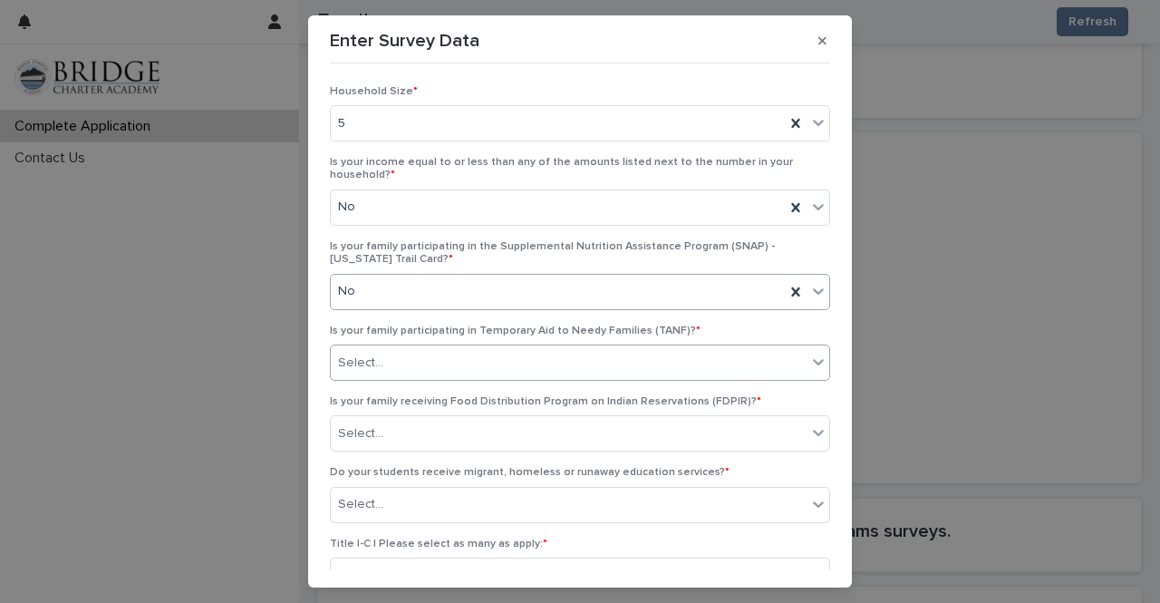
click at [381, 363] on div "Select..." at bounding box center [569, 363] width 476 height 30
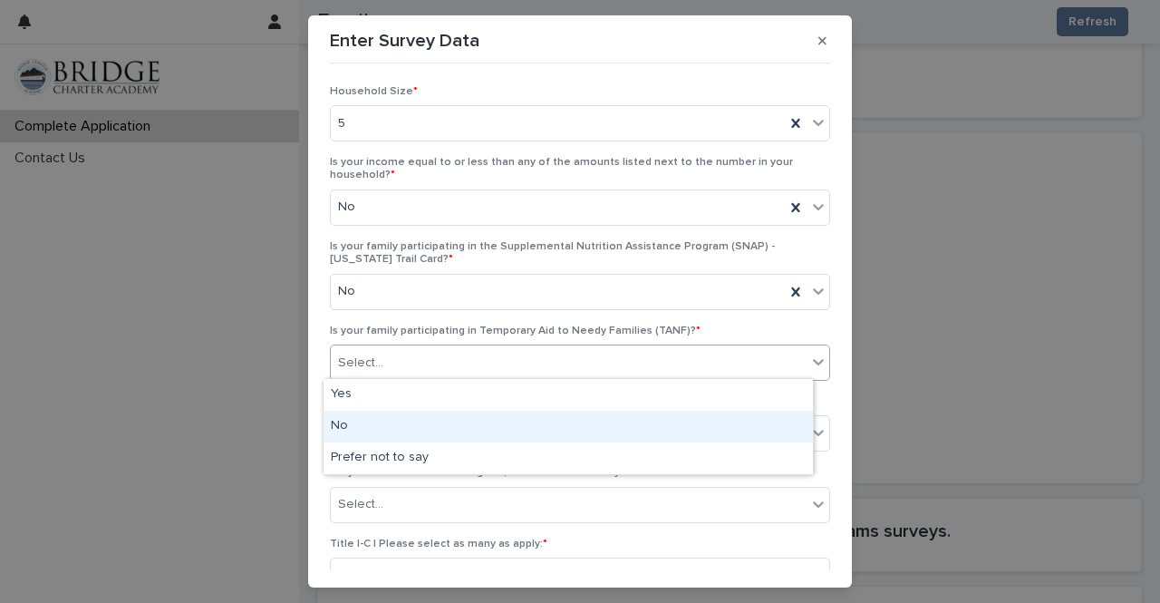
click at [381, 438] on div "No" at bounding box center [569, 427] width 490 height 32
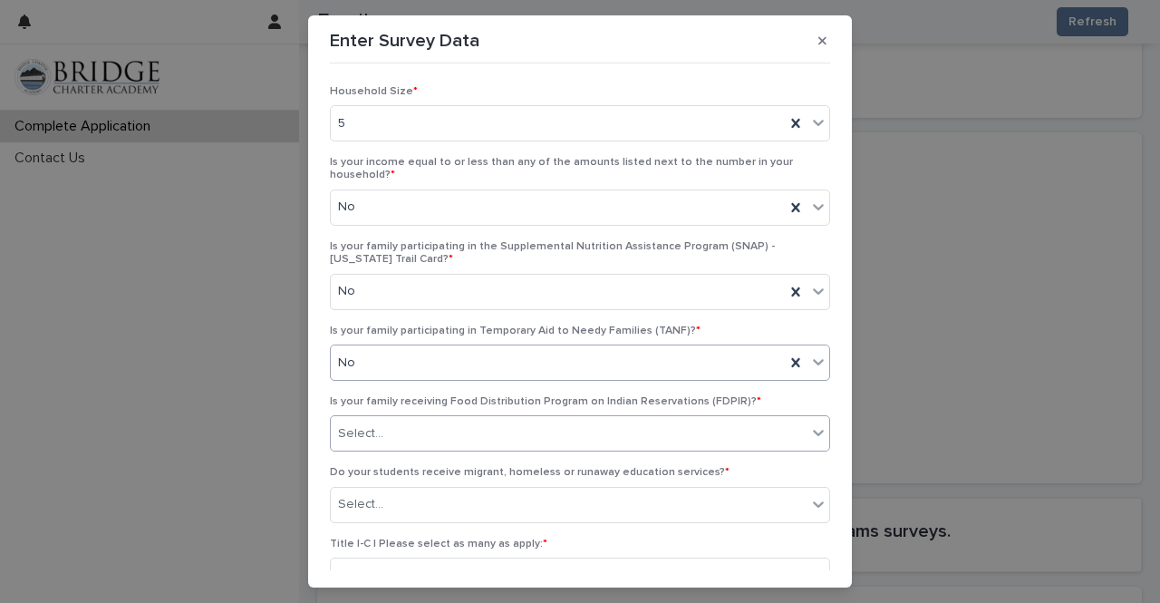
click at [380, 434] on div "Select..." at bounding box center [569, 434] width 476 height 30
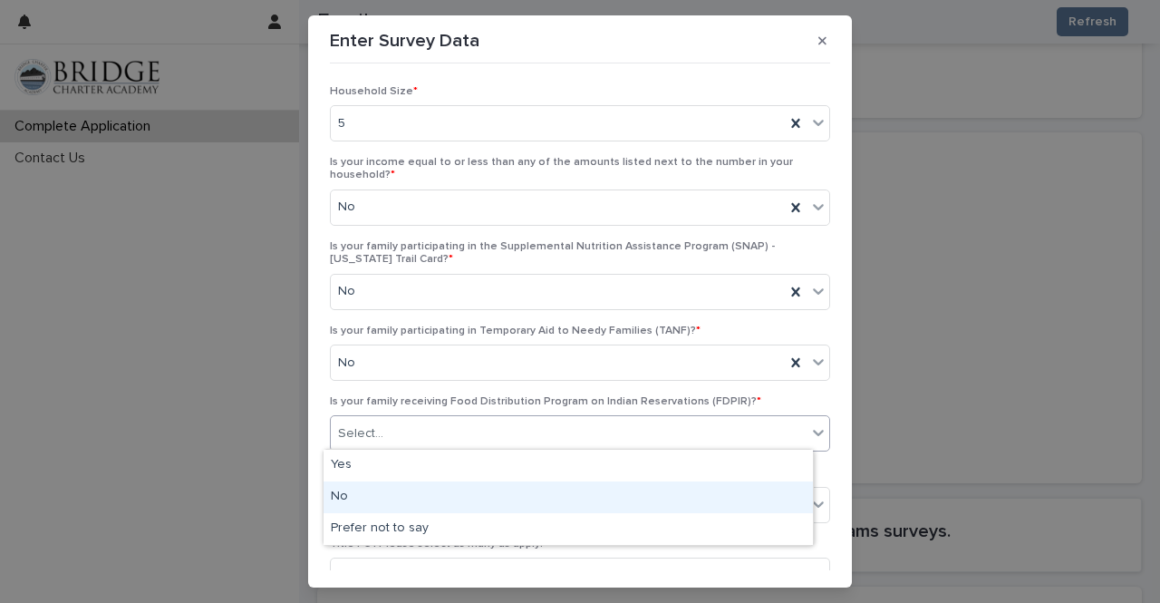
click at [371, 490] on div "No" at bounding box center [569, 497] width 490 height 32
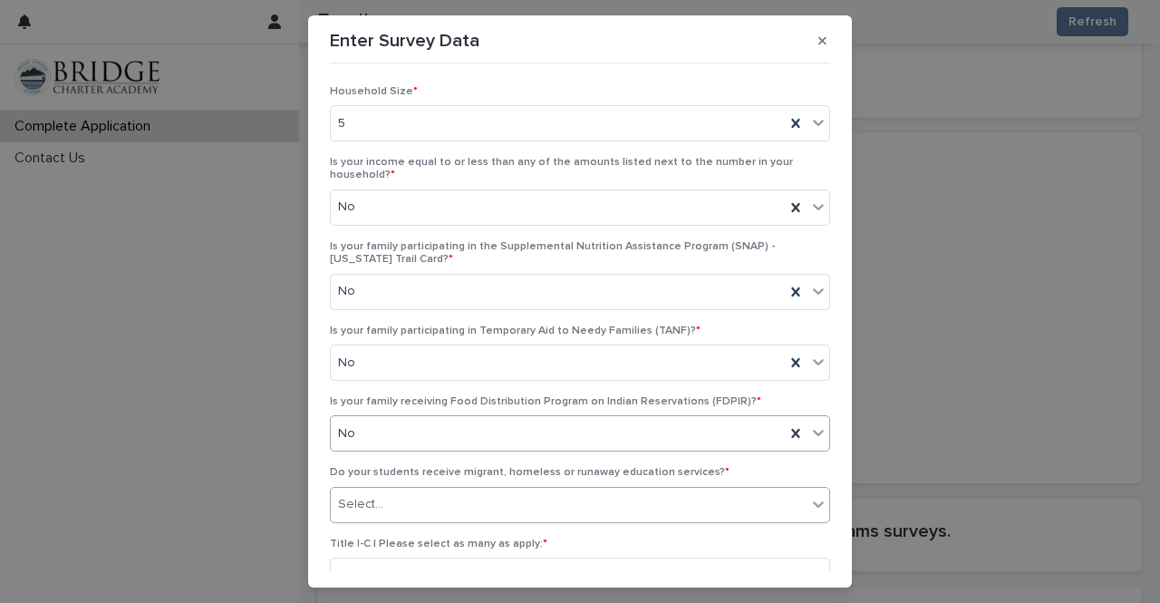
click at [406, 505] on div "Select..." at bounding box center [569, 505] width 476 height 30
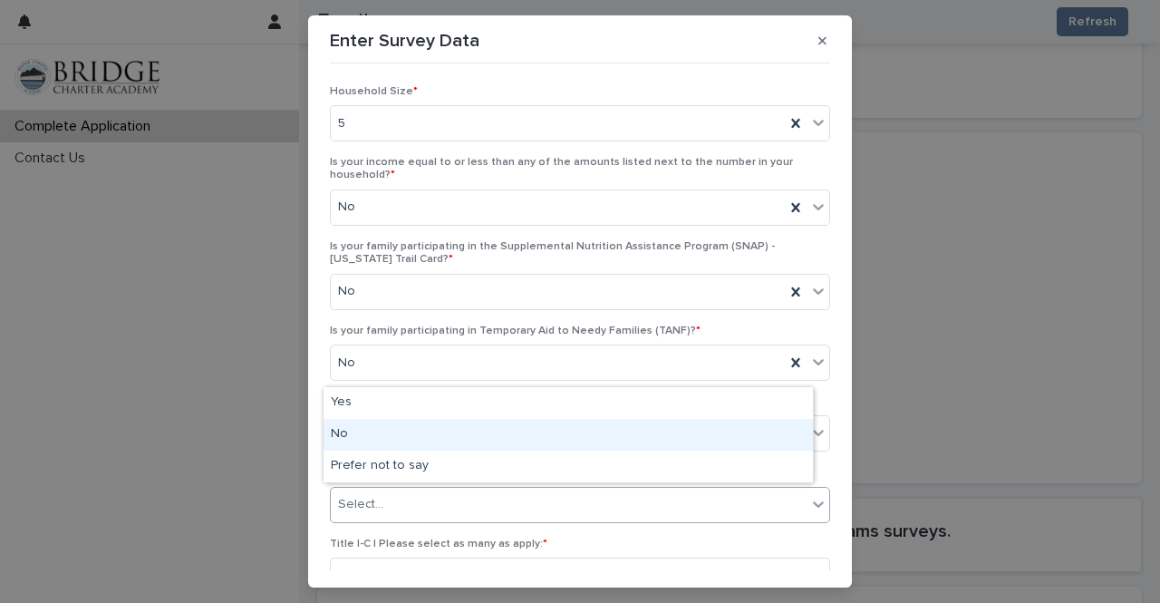
click at [399, 431] on div "No" at bounding box center [569, 435] width 490 height 32
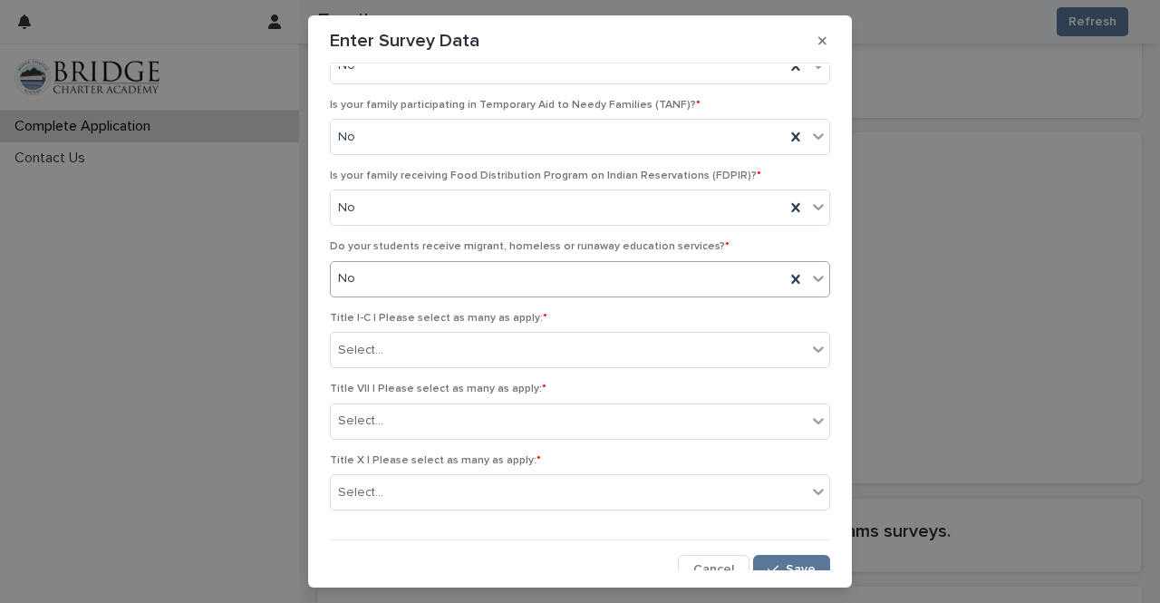
scroll to position [227, 0]
click at [408, 345] on div "Select..." at bounding box center [569, 350] width 476 height 30
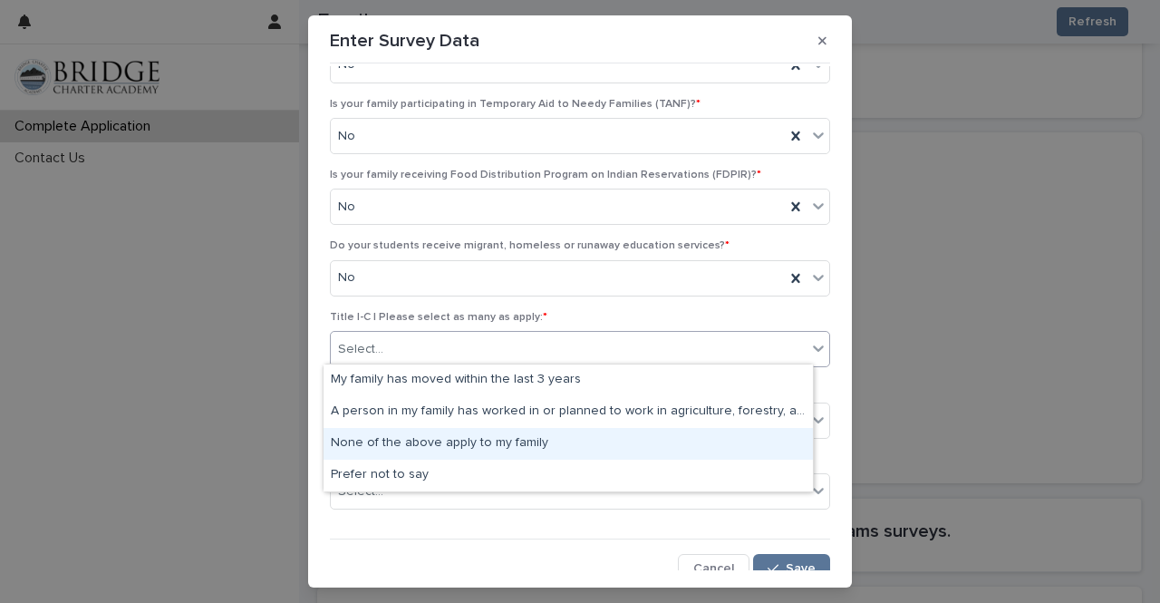
click at [389, 439] on div "None of the above apply to my family" at bounding box center [569, 444] width 490 height 32
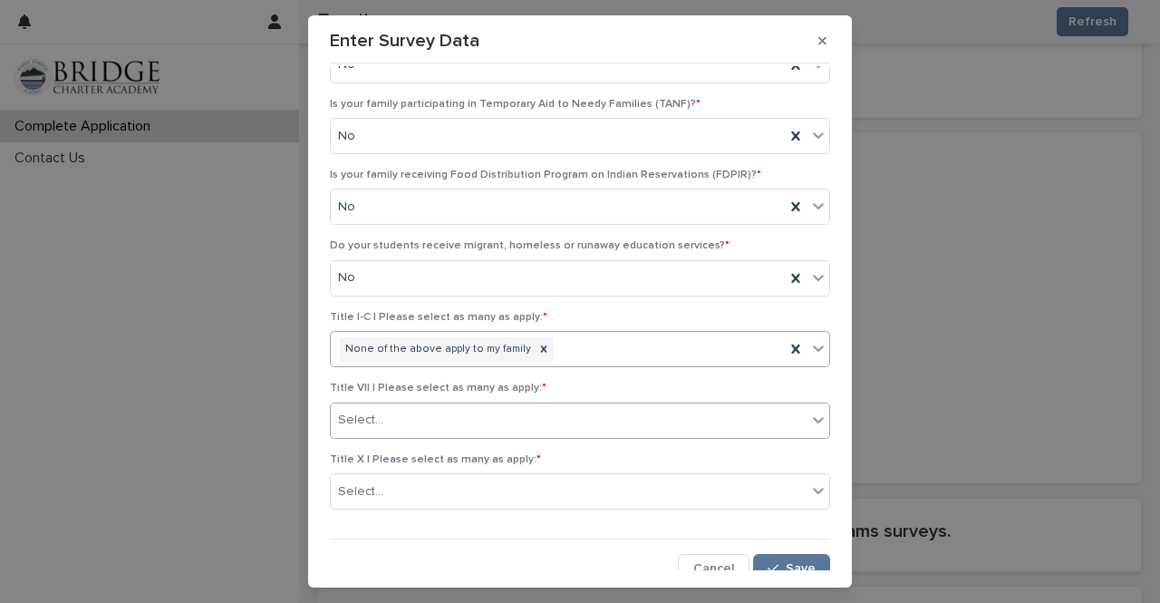
click at [386, 409] on div "Select..." at bounding box center [569, 420] width 476 height 30
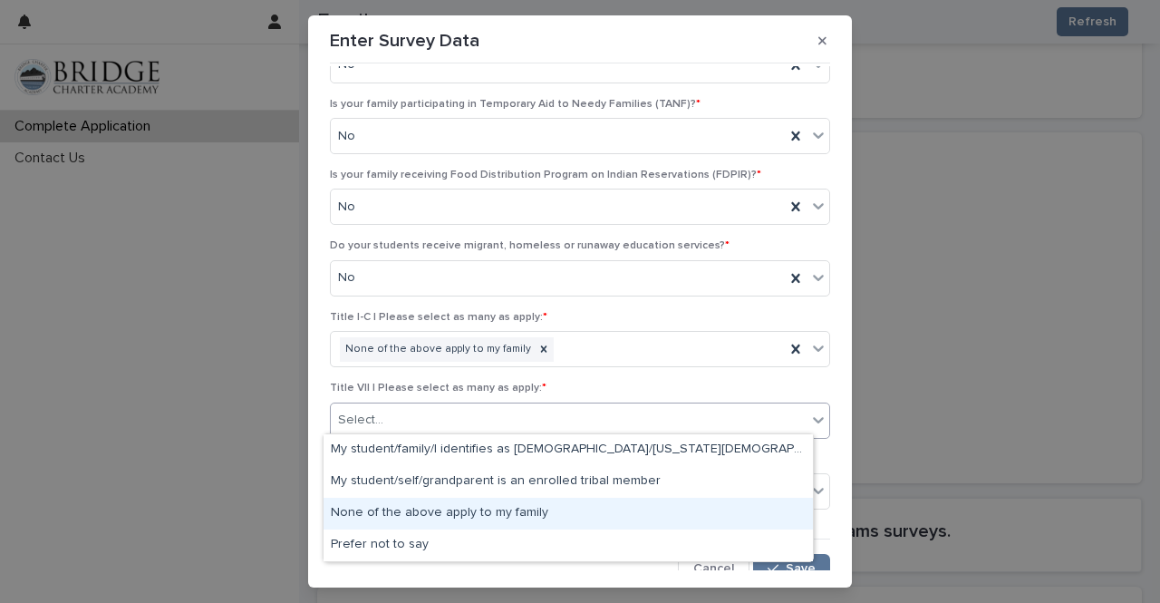
click at [413, 514] on div "None of the above apply to my family" at bounding box center [569, 514] width 490 height 32
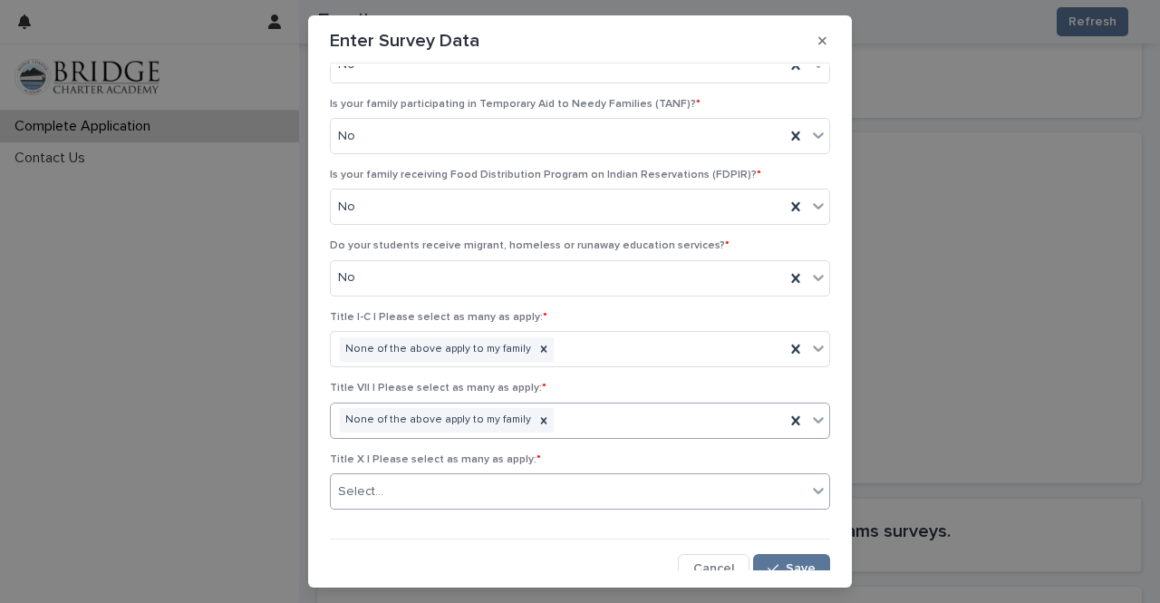
click at [404, 477] on div "Select..." at bounding box center [569, 492] width 476 height 30
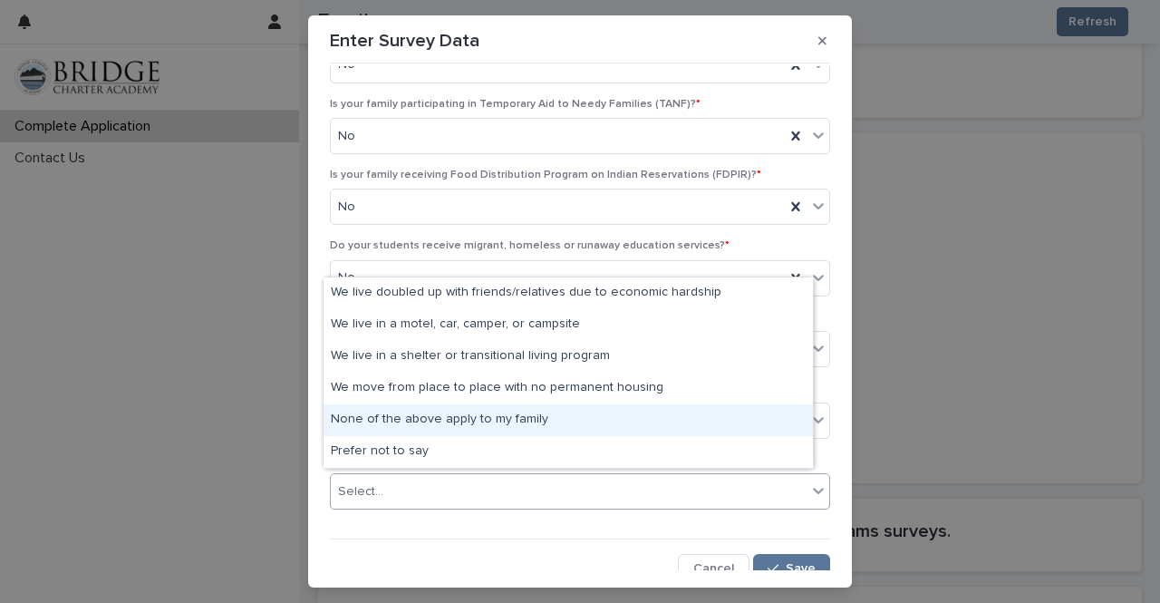
click at [396, 408] on div "None of the above apply to my family" at bounding box center [569, 420] width 490 height 32
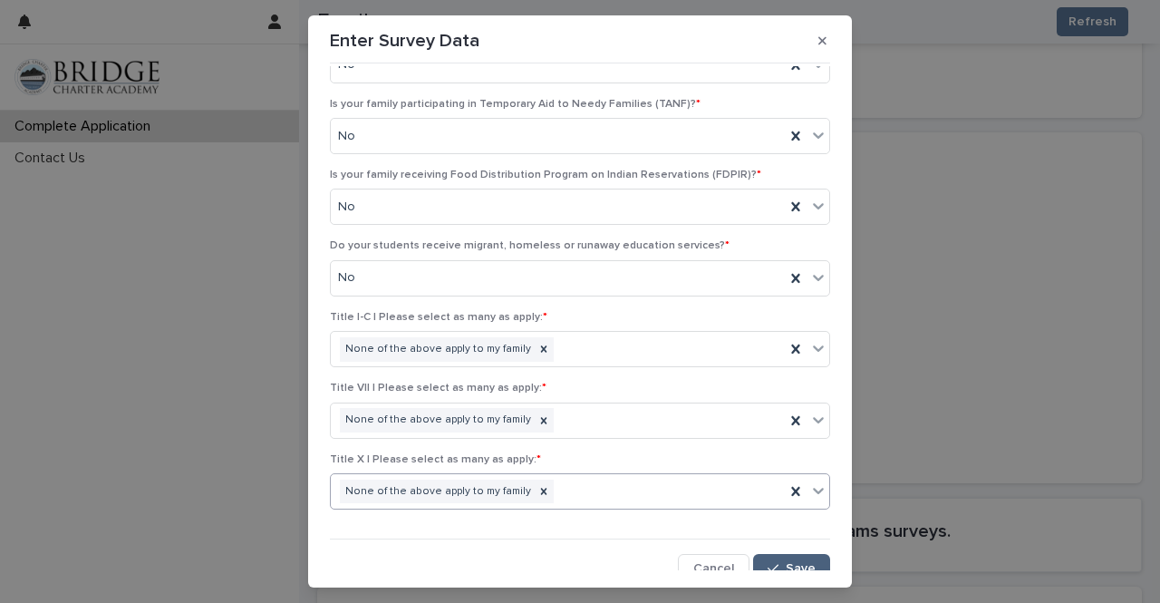
click at [763, 556] on button "Save" at bounding box center [791, 568] width 77 height 29
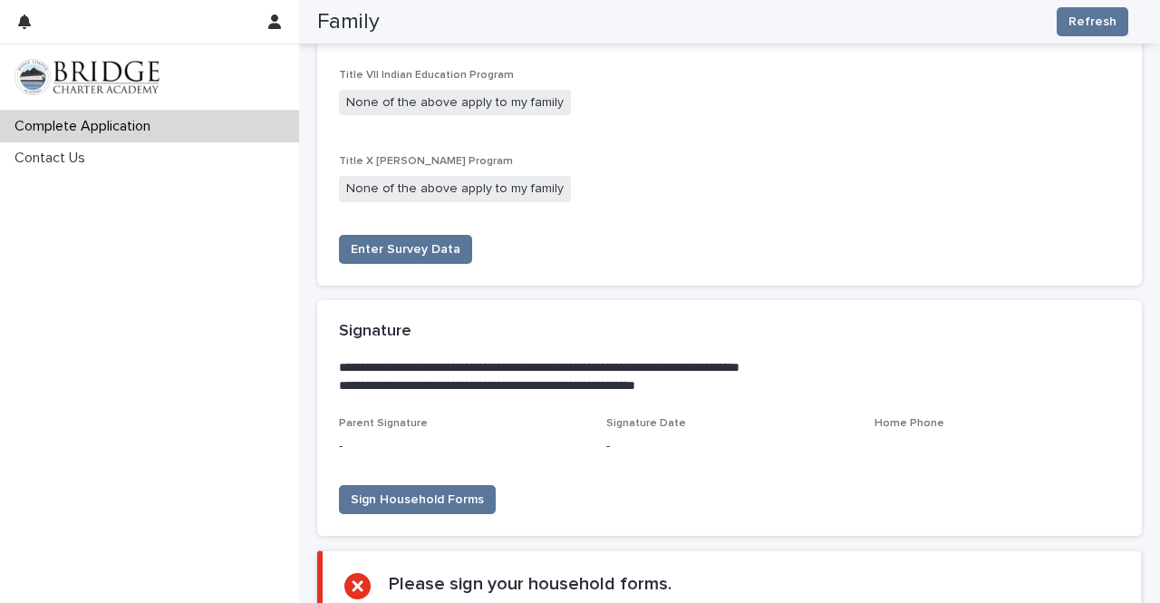
scroll to position [3307, 0]
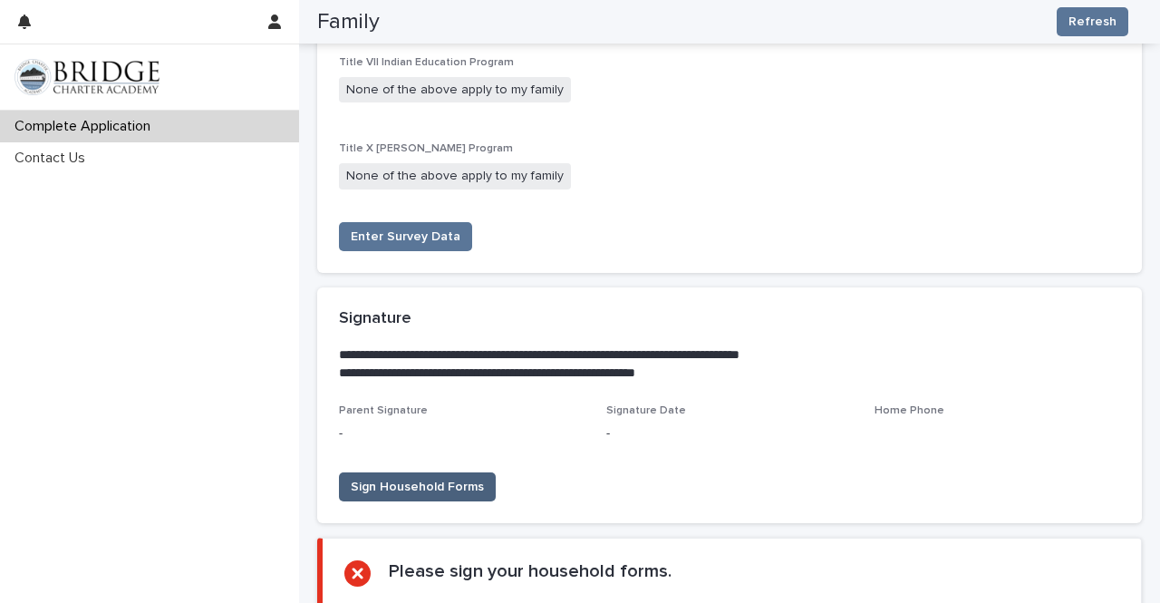
click at [421, 480] on span "Sign Household Forms" at bounding box center [417, 487] width 133 height 18
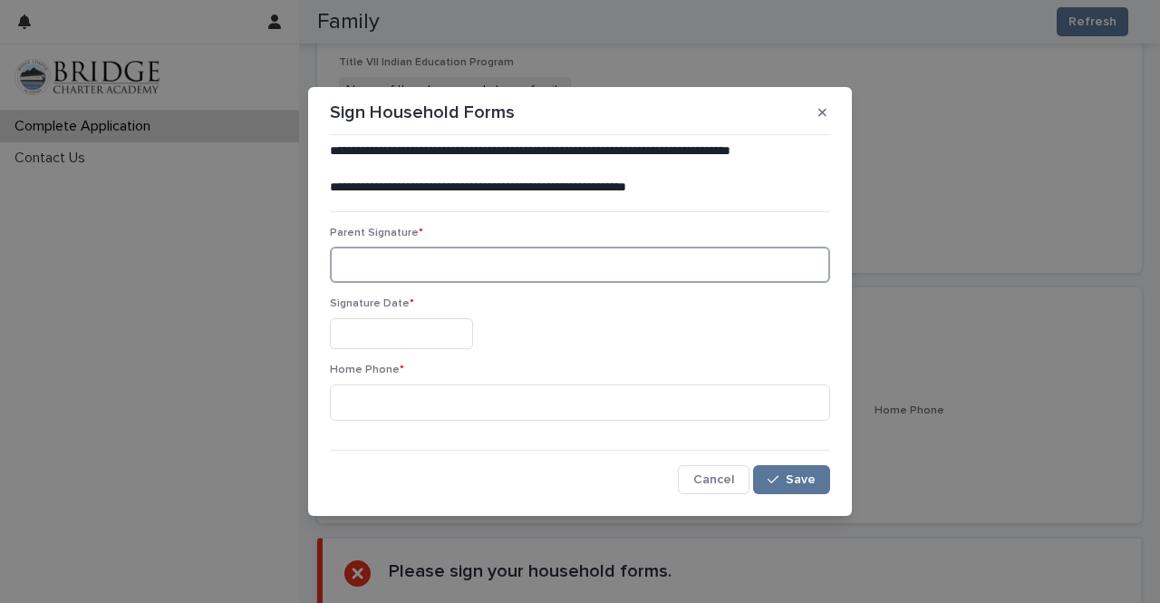
click at [386, 264] on input at bounding box center [580, 265] width 500 height 36
type input "**********"
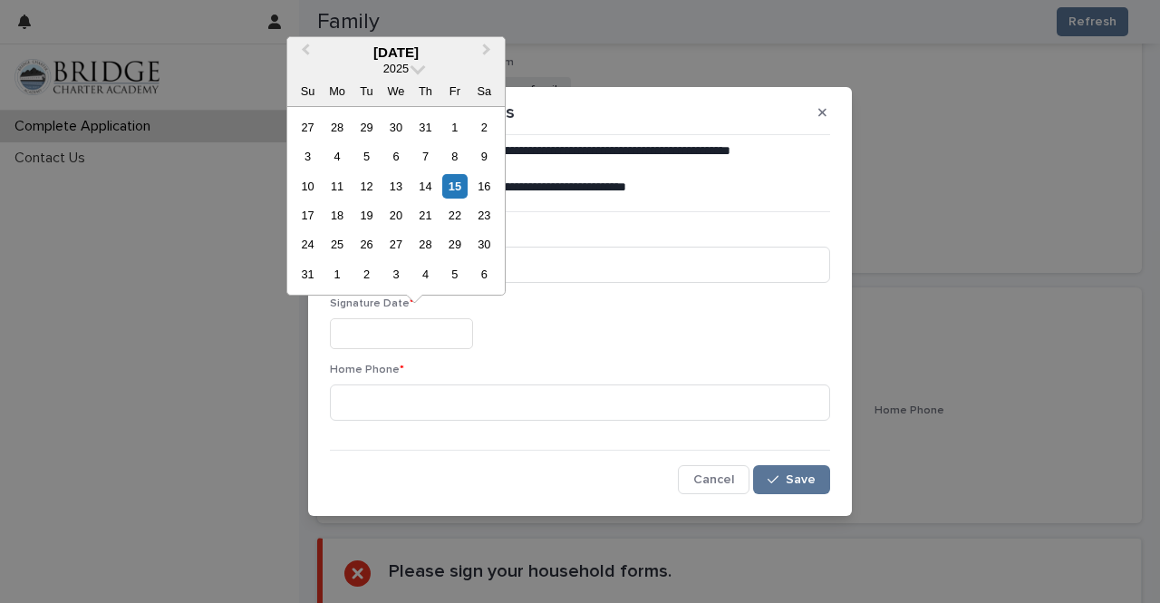
click at [402, 345] on input "text" at bounding box center [401, 334] width 143 height 32
click at [457, 182] on div "15" at bounding box center [454, 186] width 24 height 24
type input "**********"
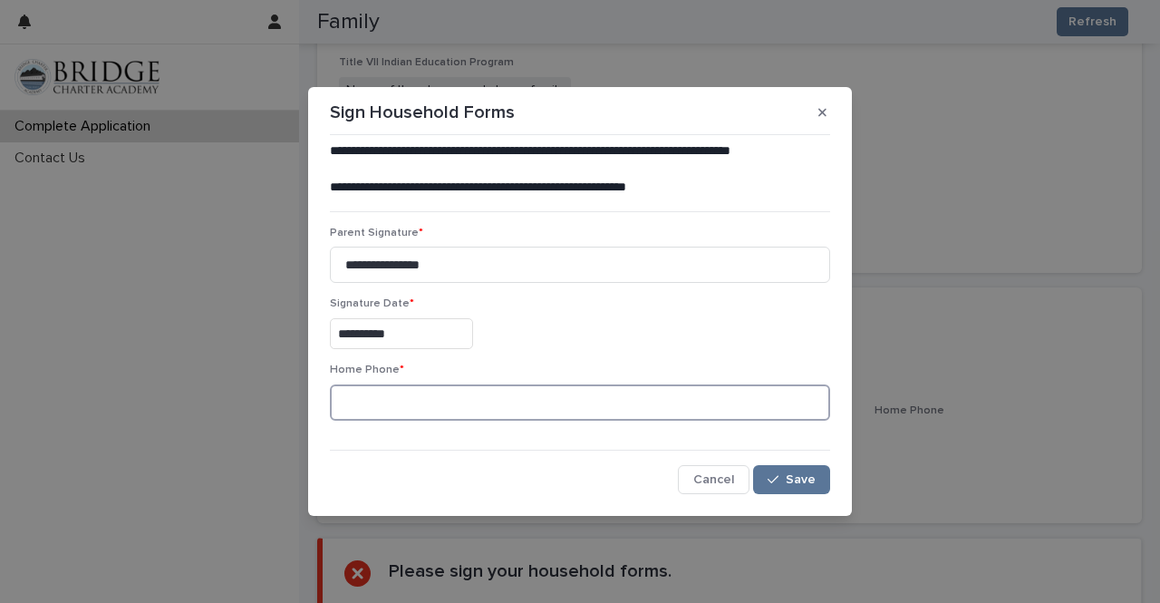
click at [427, 403] on input at bounding box center [580, 402] width 500 height 36
type input "**********"
click at [785, 480] on div "button" at bounding box center [777, 479] width 18 height 13
click at [511, 467] on div "Cancel Loading... Save" at bounding box center [580, 479] width 500 height 29
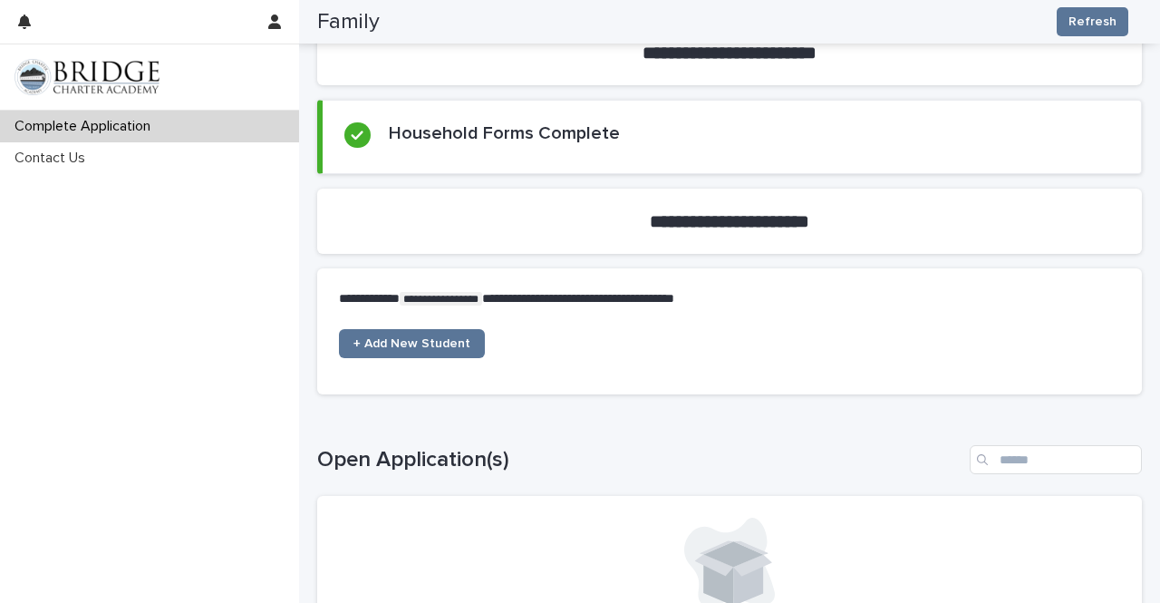
scroll to position [591, 0]
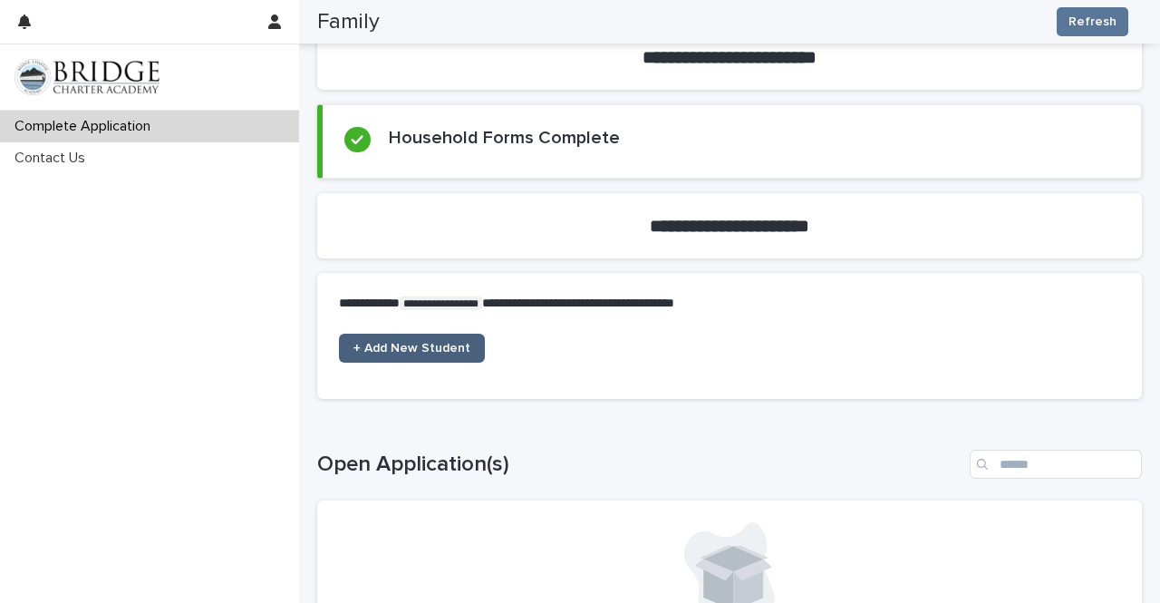
click at [432, 348] on span "+ Add New Student" at bounding box center [412, 348] width 117 height 13
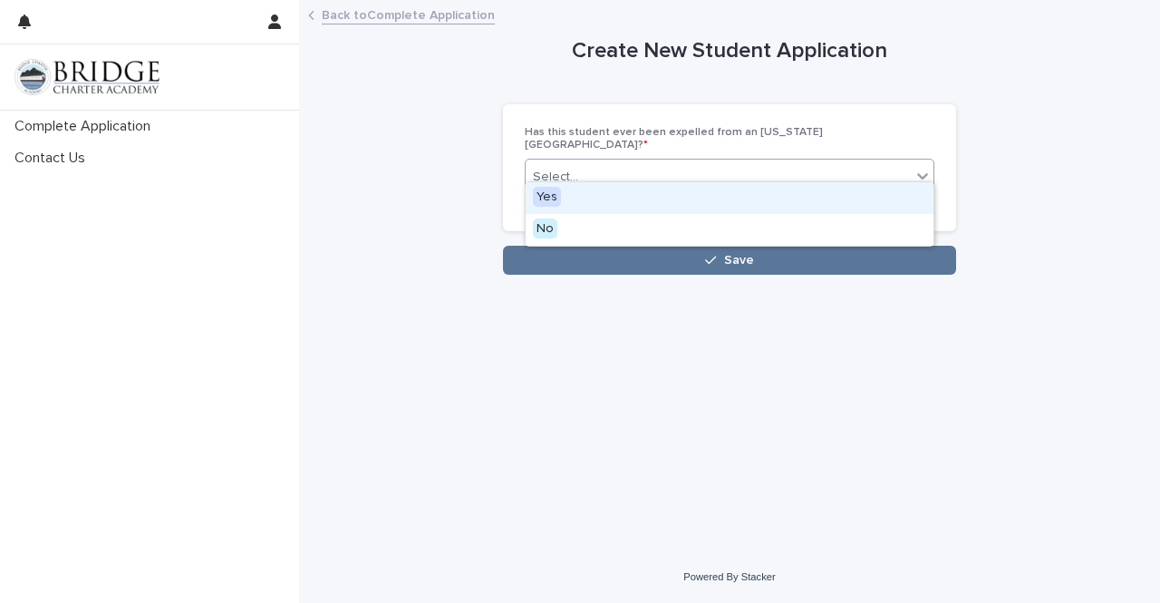
click at [667, 166] on div "Select..." at bounding box center [718, 177] width 385 height 30
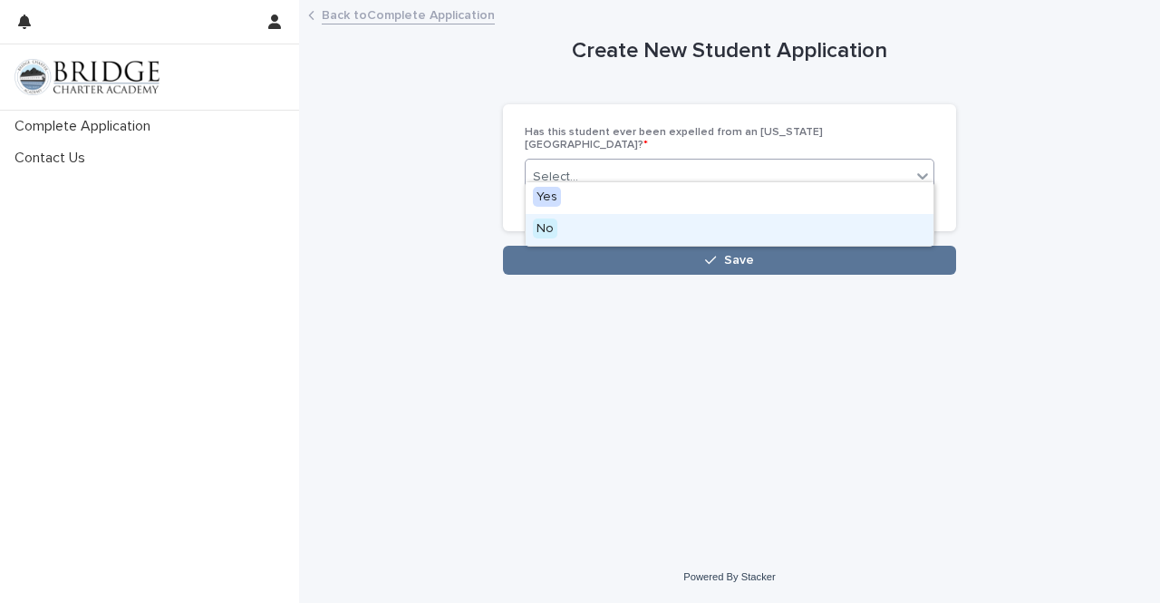
click at [628, 232] on div "No" at bounding box center [730, 230] width 408 height 32
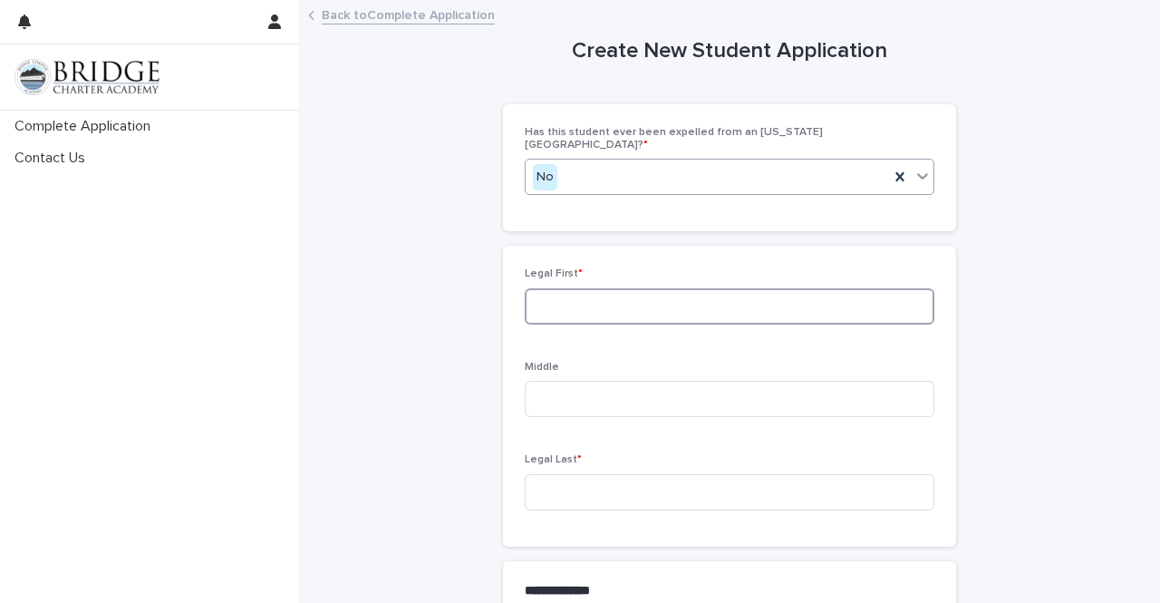
click at [578, 293] on input at bounding box center [730, 306] width 410 height 36
type input "****"
click at [558, 383] on input at bounding box center [730, 399] width 410 height 36
type input "*********"
click at [552, 482] on input at bounding box center [730, 492] width 410 height 36
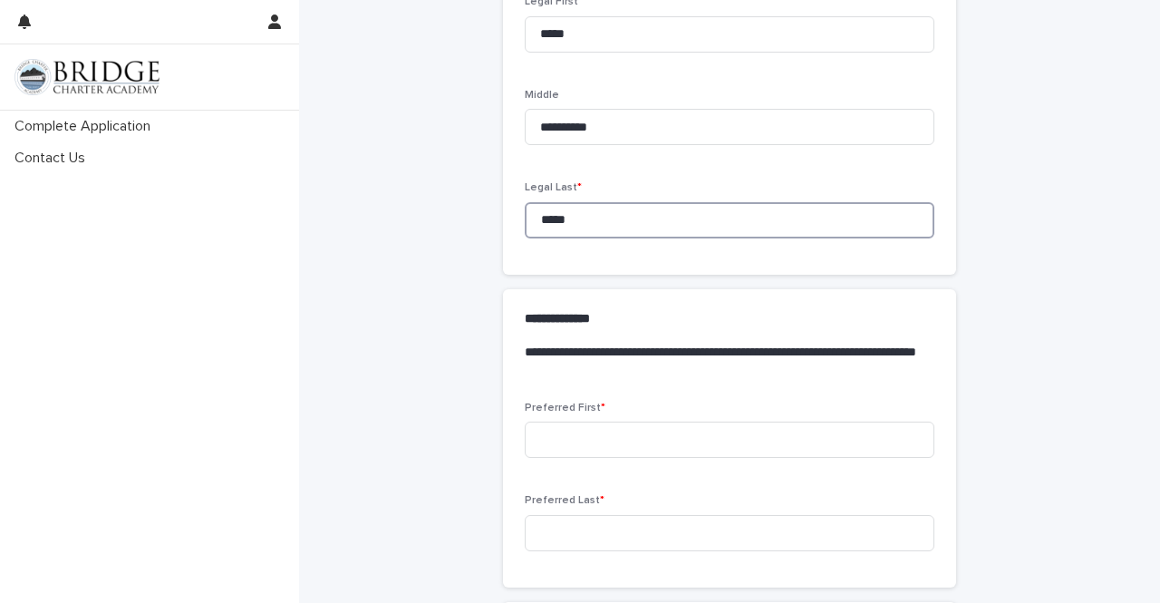
scroll to position [271, 0]
type input "*****"
click at [609, 422] on input at bounding box center [730, 440] width 410 height 36
type input "****"
click at [600, 518] on input at bounding box center [730, 534] width 410 height 36
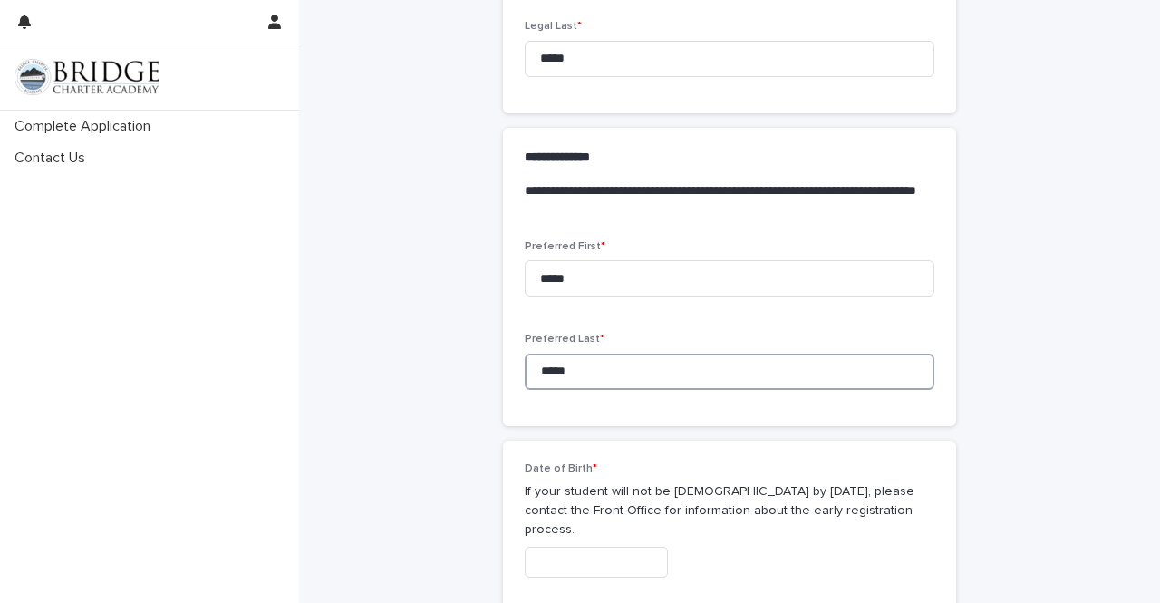
scroll to position [466, 0]
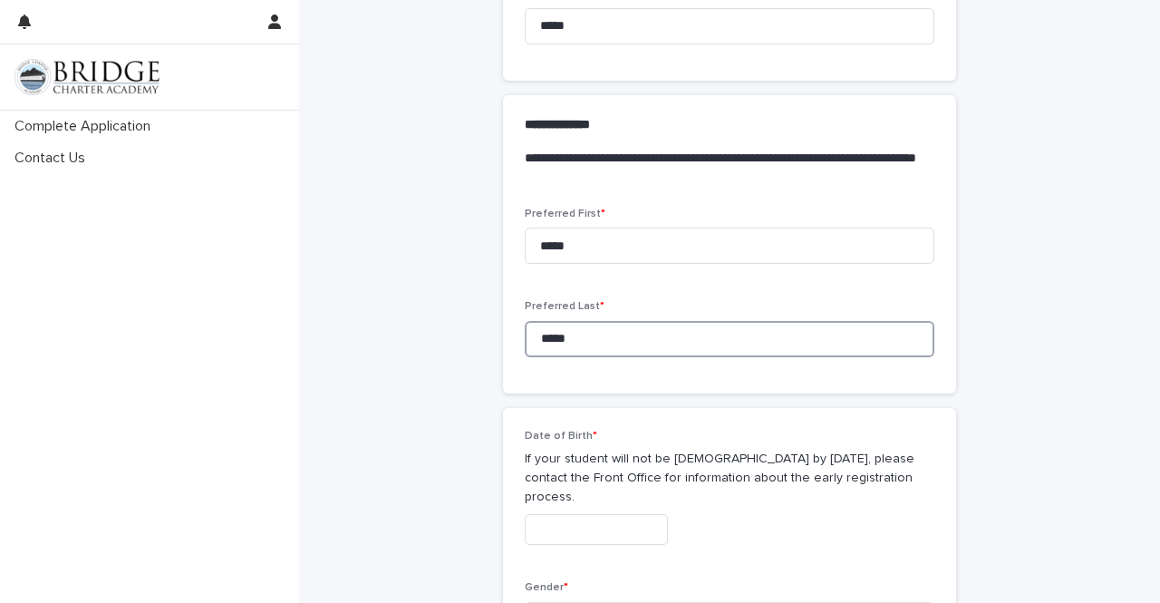
type input "*****"
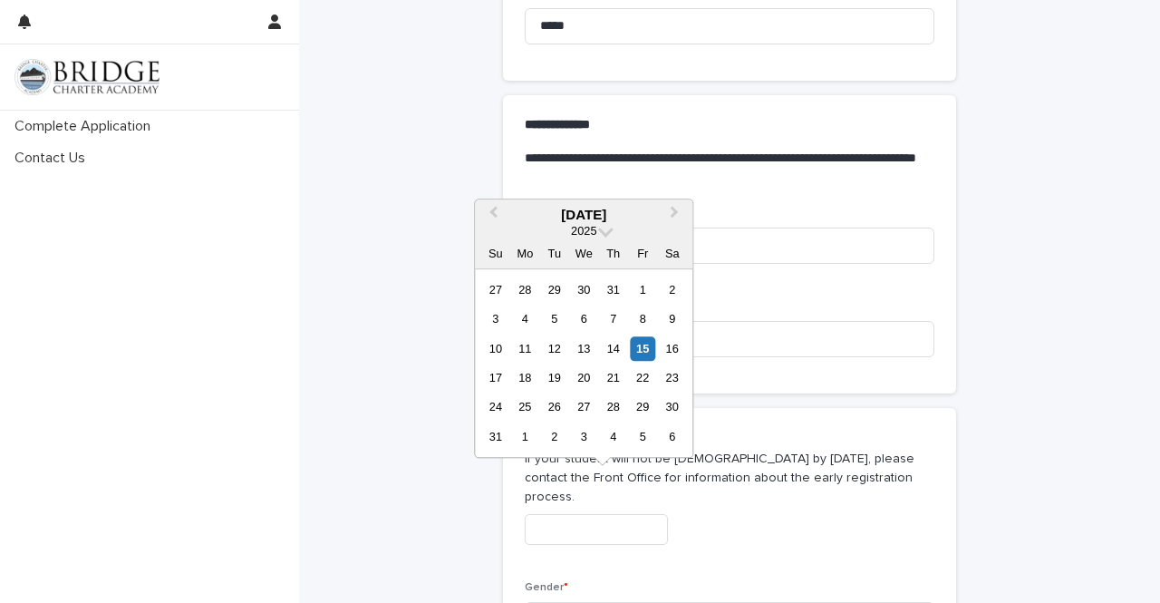
click at [592, 514] on input "text" at bounding box center [596, 530] width 143 height 32
click at [597, 233] on div "2025" at bounding box center [583, 230] width 27 height 15
click at [609, 215] on div "August 2025" at bounding box center [584, 215] width 218 height 16
click at [488, 211] on button "Previous Month" at bounding box center [491, 215] width 29 height 29
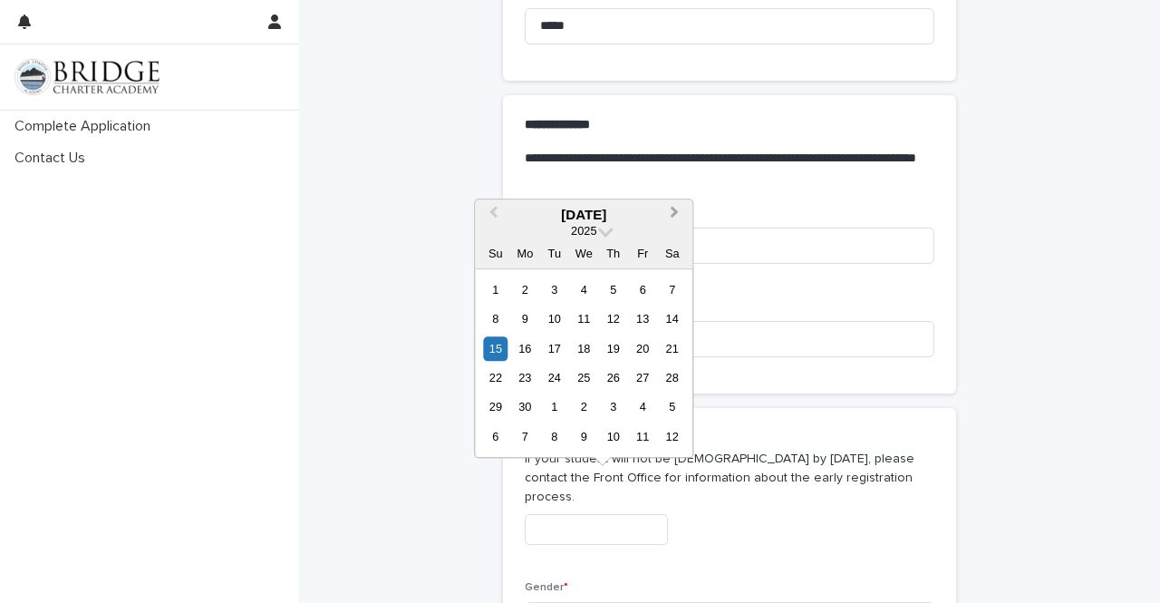
click at [675, 211] on span "Next Month" at bounding box center [675, 214] width 0 height 24
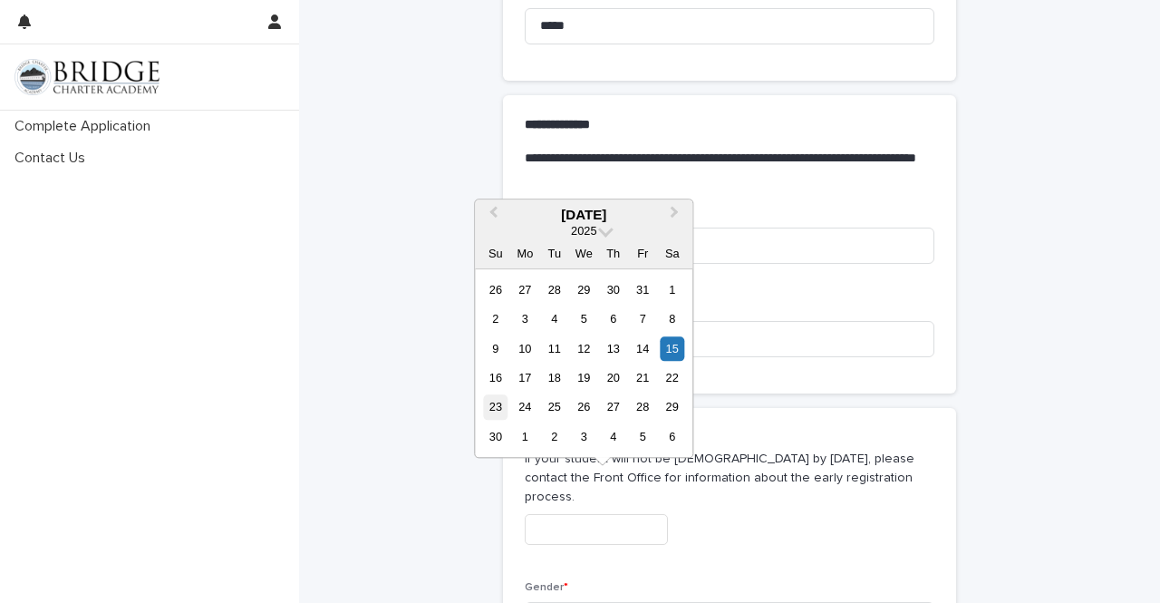
click at [490, 396] on div "23" at bounding box center [495, 407] width 24 height 24
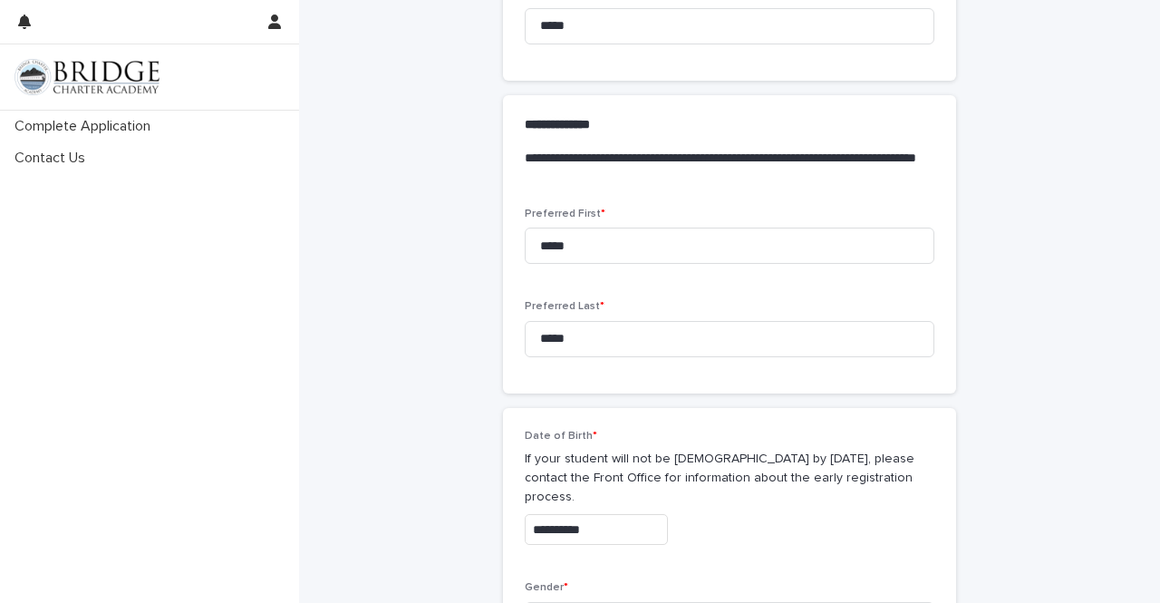
click at [607, 514] on input "**********" at bounding box center [596, 530] width 143 height 32
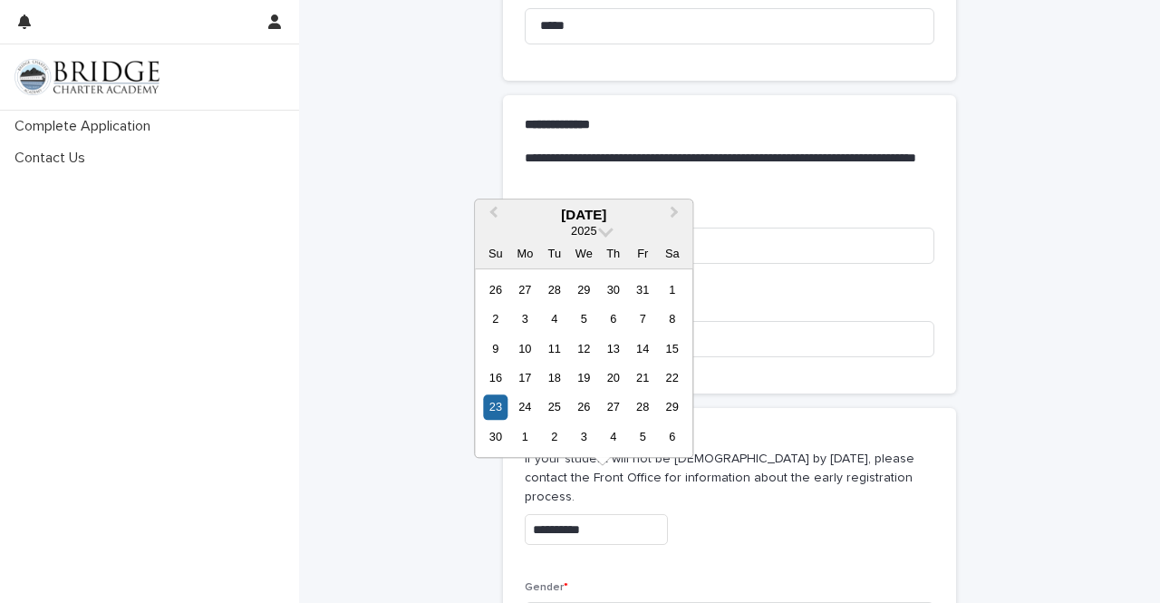
click at [599, 228] on div "2025" at bounding box center [584, 230] width 218 height 15
click at [586, 229] on span "2025" at bounding box center [583, 231] width 25 height 14
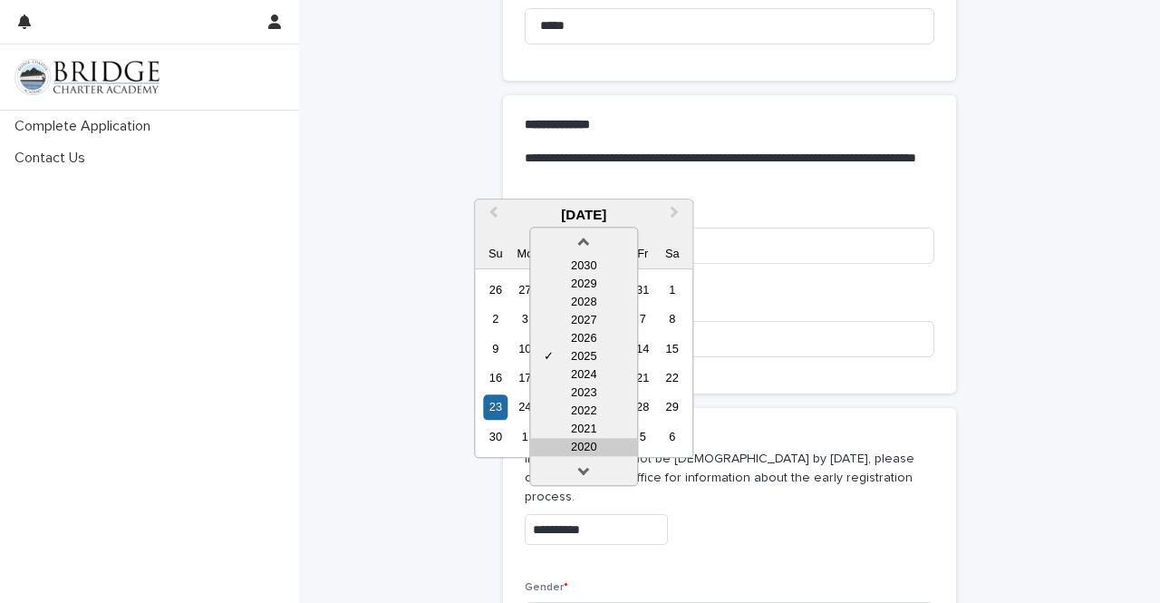
click at [580, 443] on div "2020" at bounding box center [583, 447] width 107 height 18
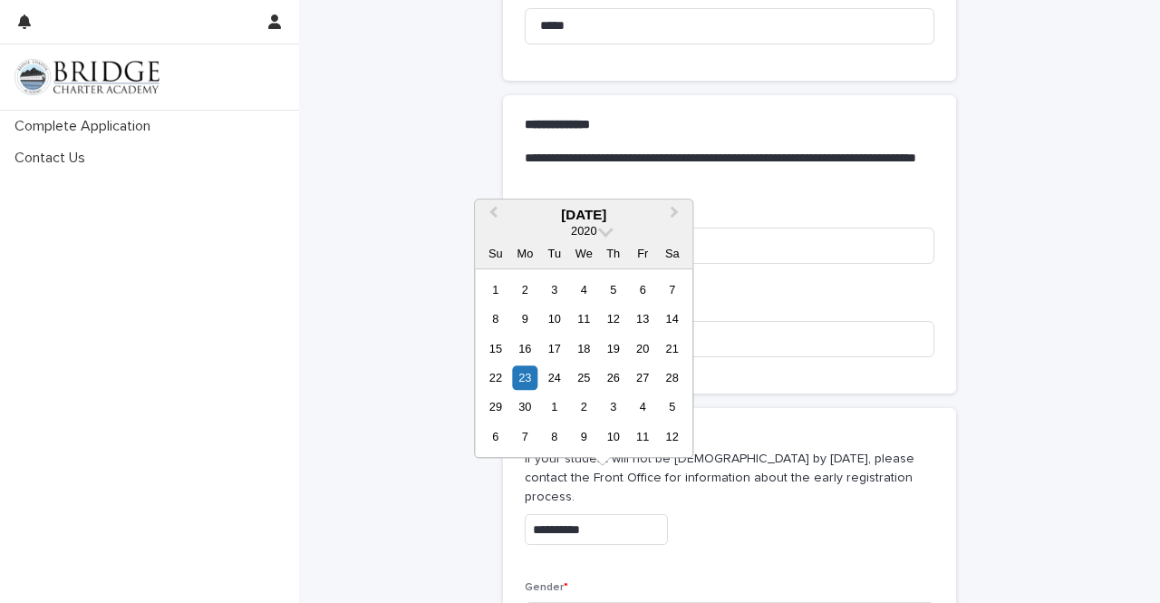
click at [598, 233] on div "2020" at bounding box center [584, 230] width 218 height 15
click at [602, 233] on span at bounding box center [605, 229] width 15 height 15
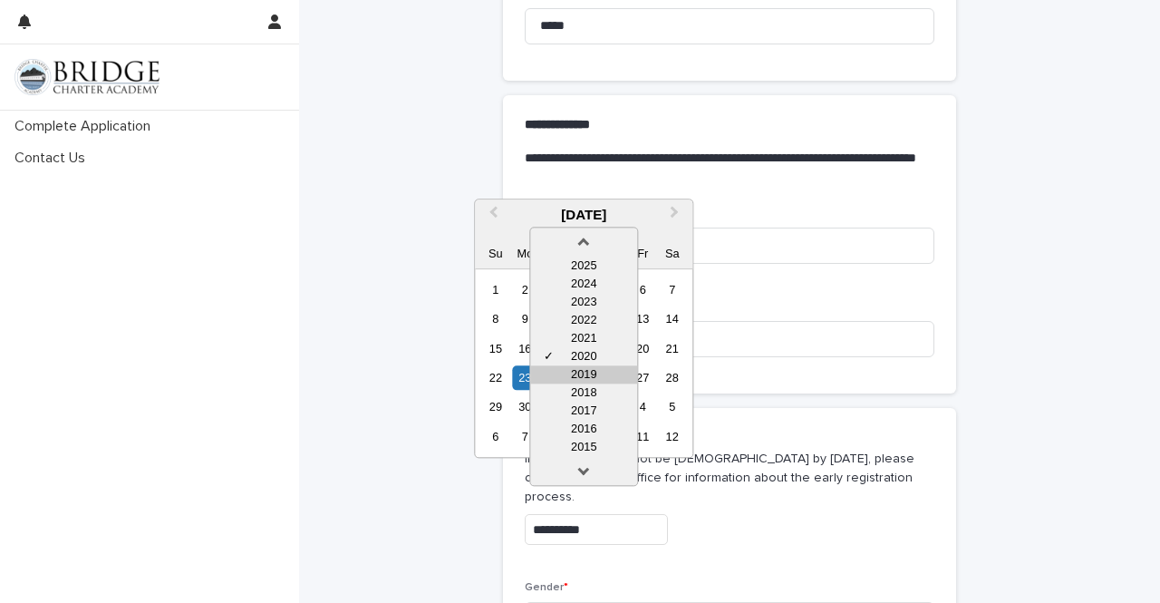
click at [588, 373] on div "2019" at bounding box center [583, 374] width 107 height 18
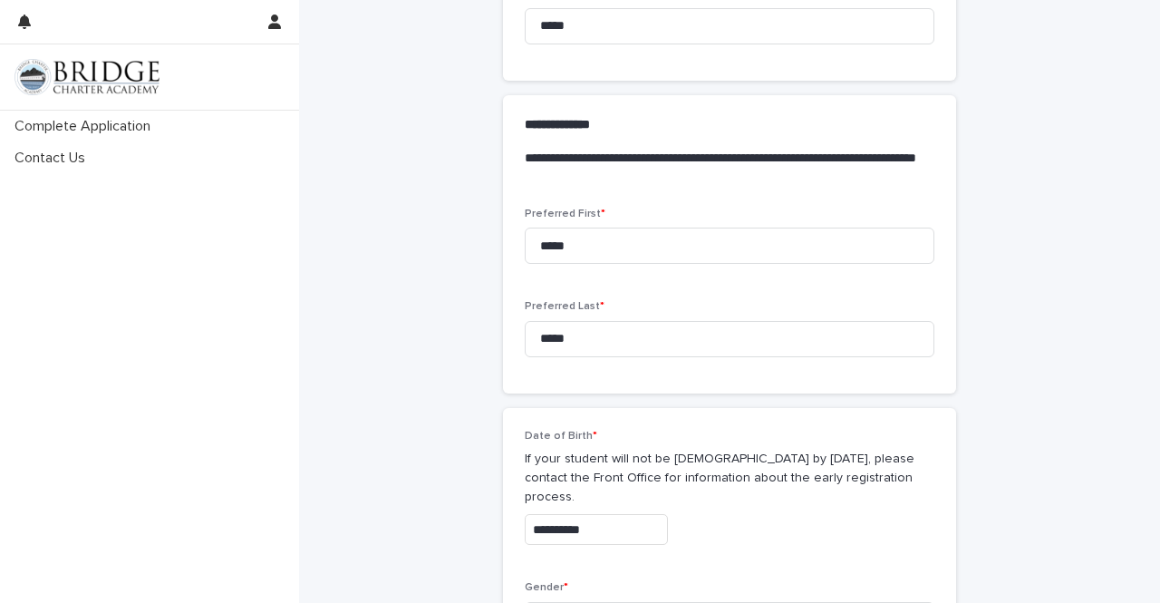
click at [639, 514] on input "**********" at bounding box center [596, 530] width 143 height 32
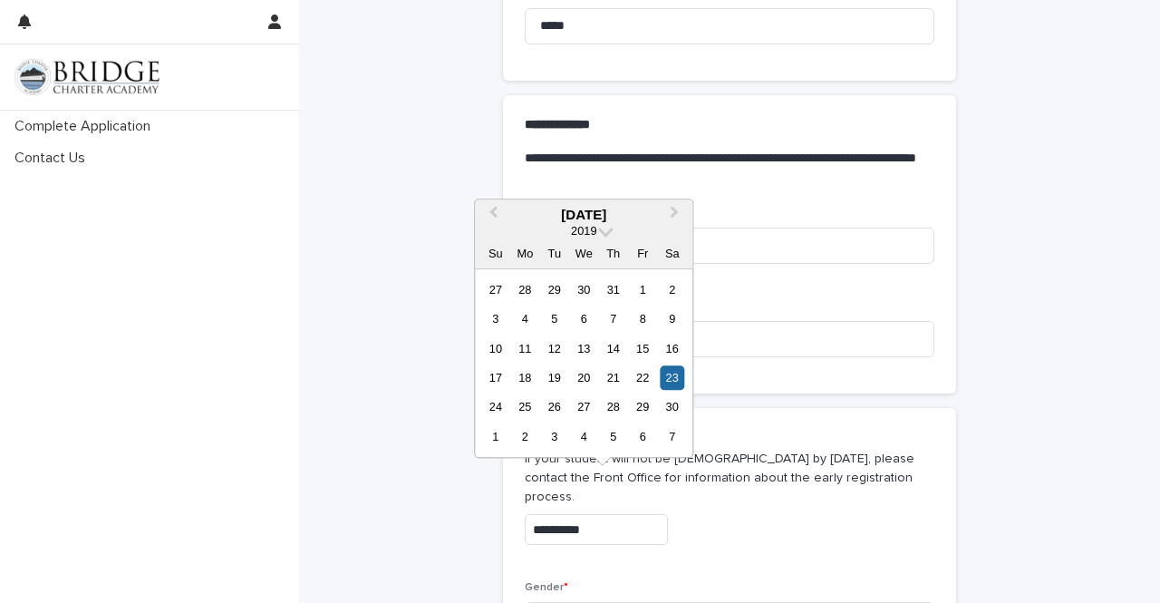
type input "**********"
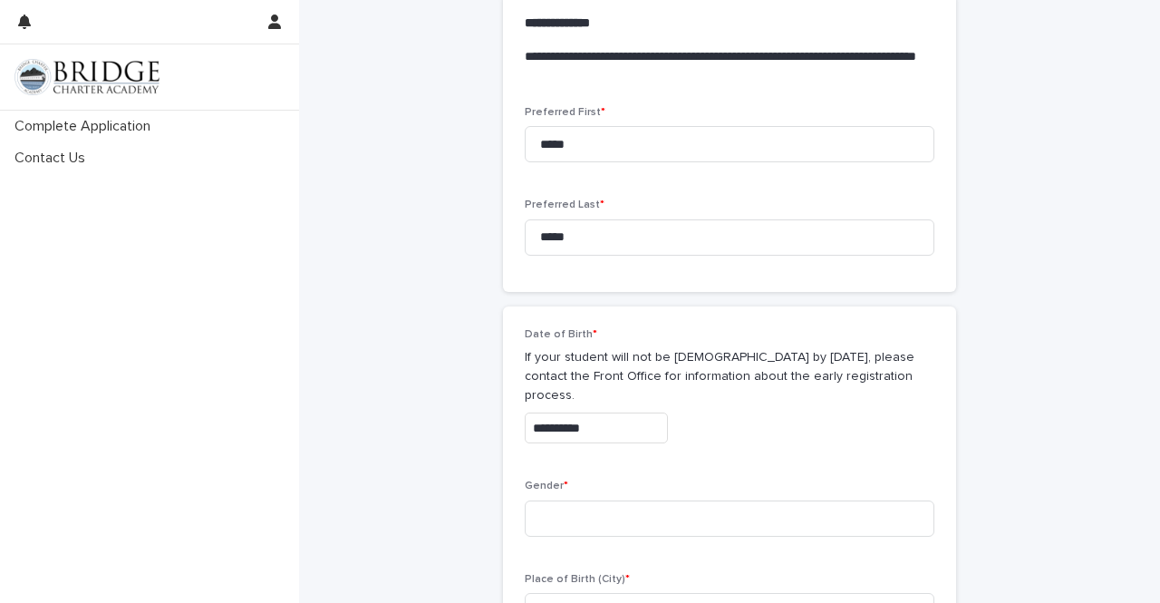
scroll to position [568, 0]
click at [619, 500] on input at bounding box center [730, 518] width 410 height 36
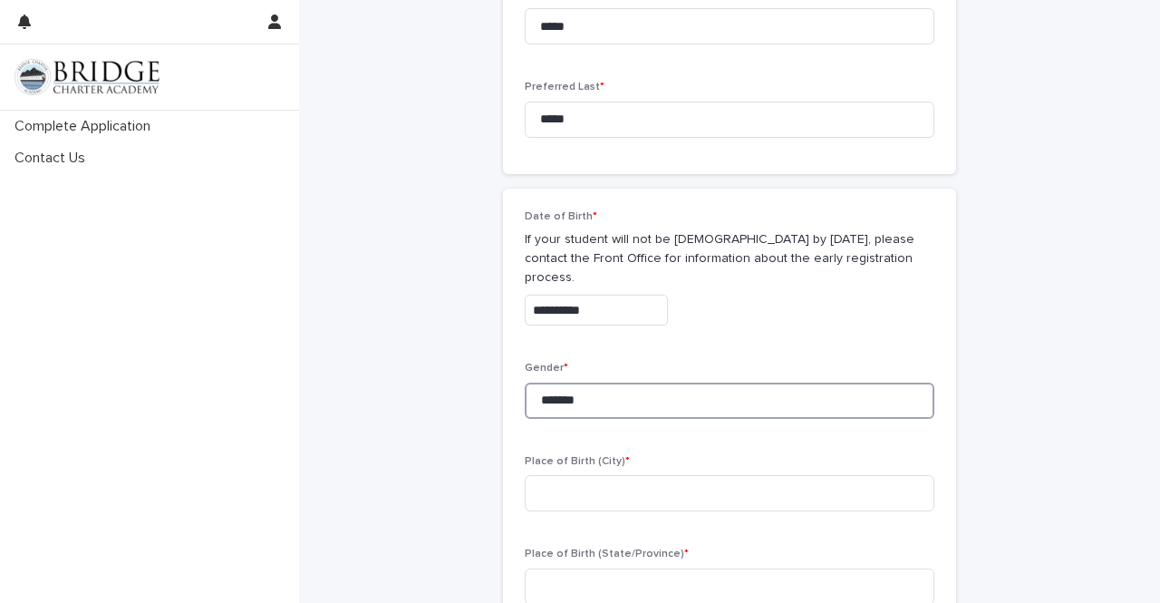
scroll to position [686, 0]
type input "******"
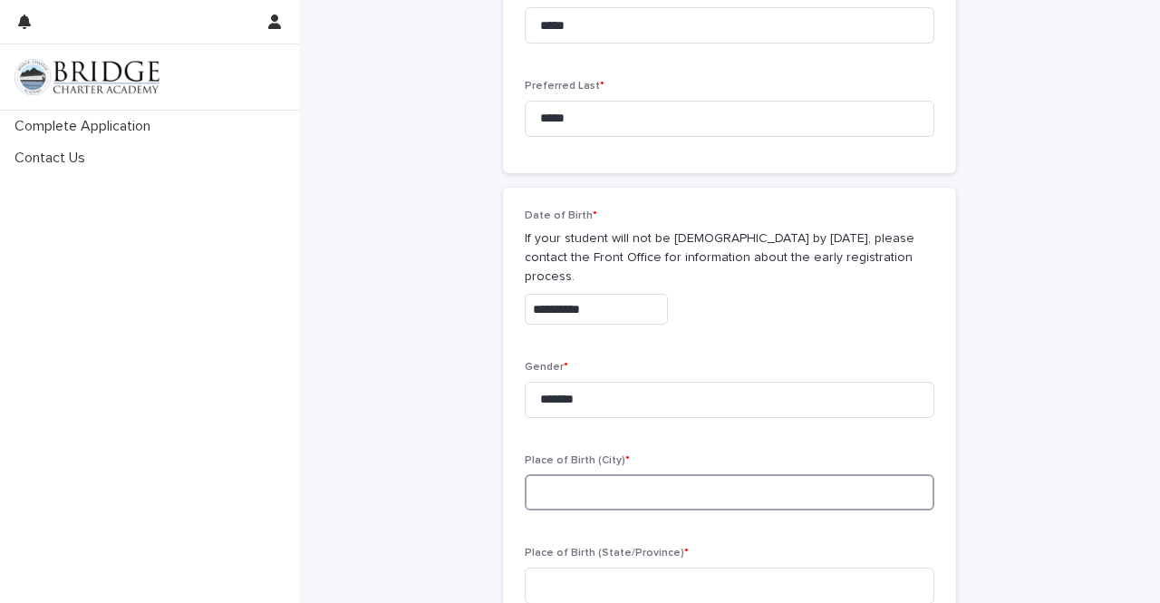
click at [613, 474] on input at bounding box center [730, 492] width 410 height 36
type input "**********"
click at [633, 568] on input at bounding box center [730, 586] width 410 height 36
type input "*"
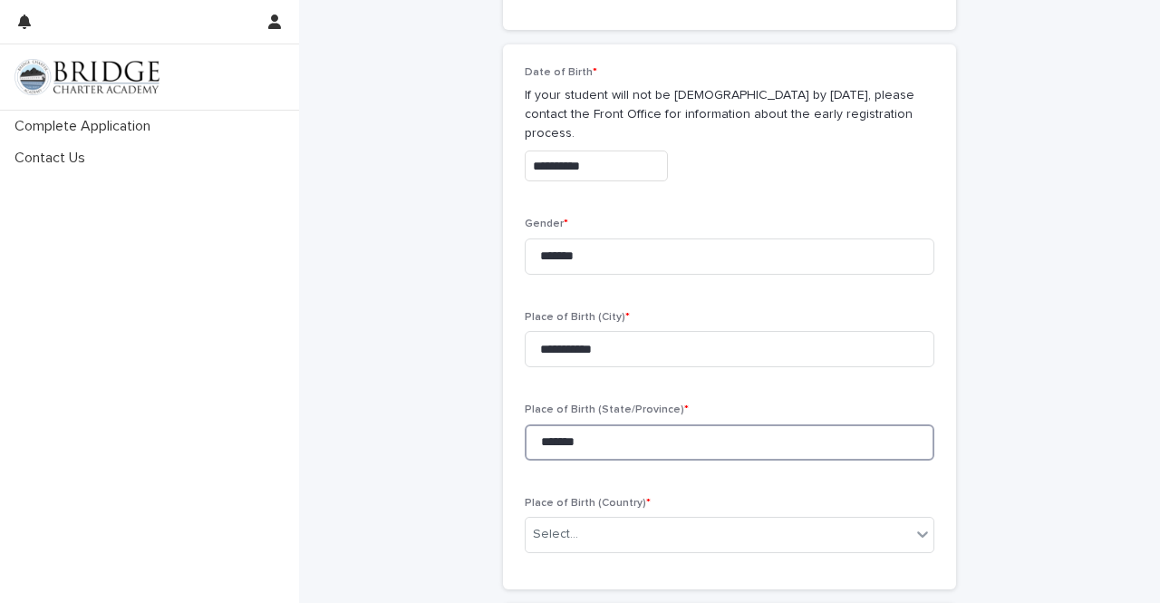
scroll to position [830, 0]
type input "******"
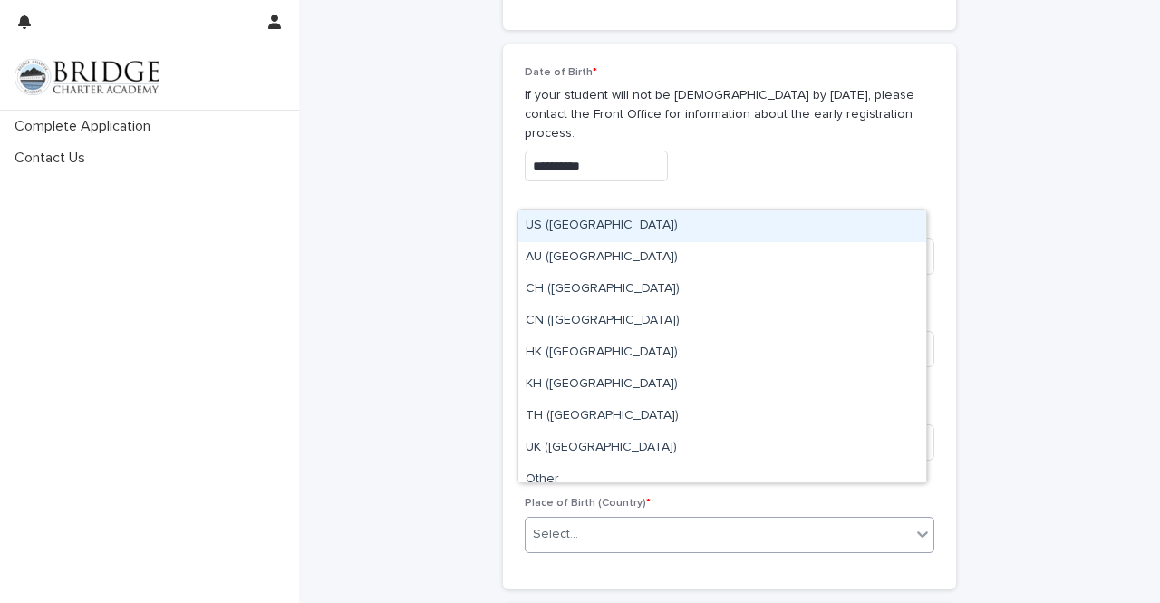
click at [583, 519] on div "Select..." at bounding box center [718, 534] width 385 height 30
click at [631, 233] on div "US (United States)" at bounding box center [723, 226] width 408 height 32
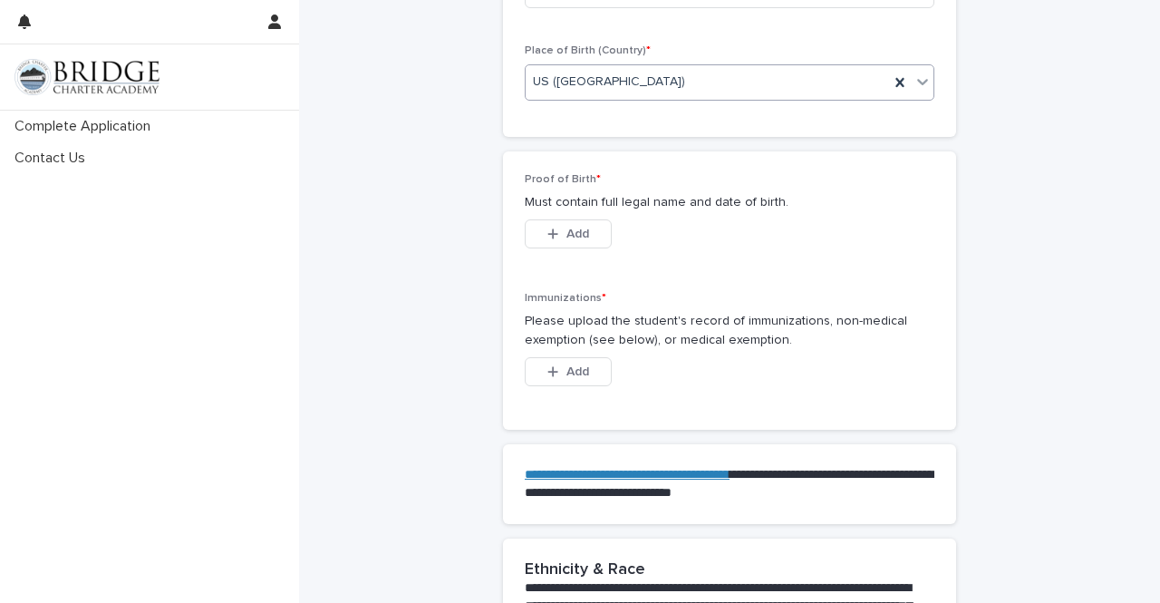
scroll to position [1290, 0]
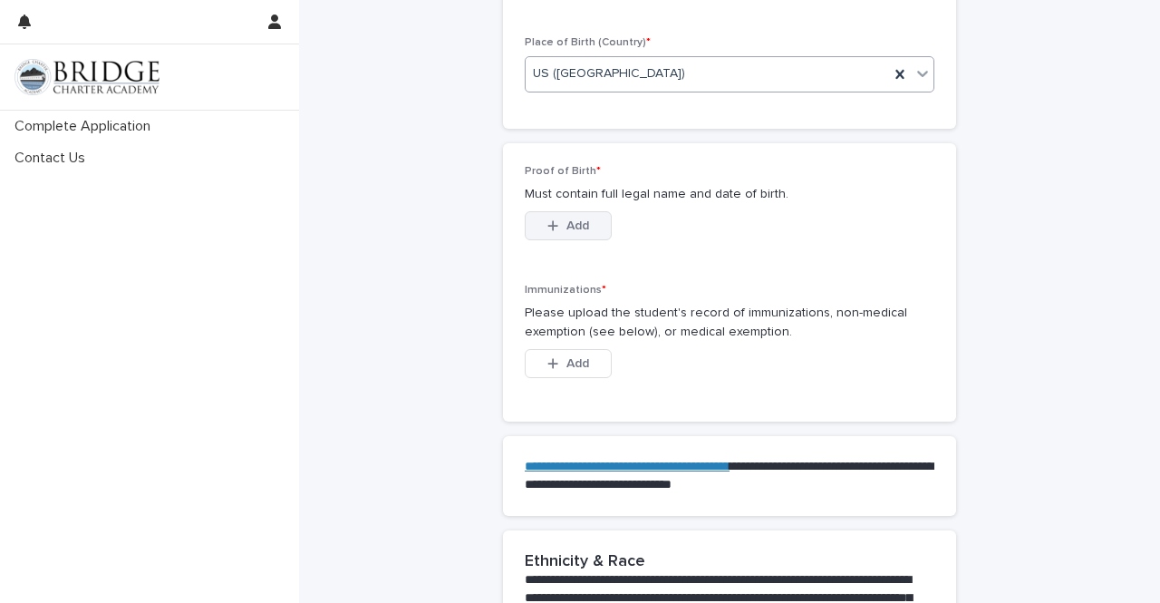
click at [584, 211] on button "Add" at bounding box center [568, 225] width 87 height 29
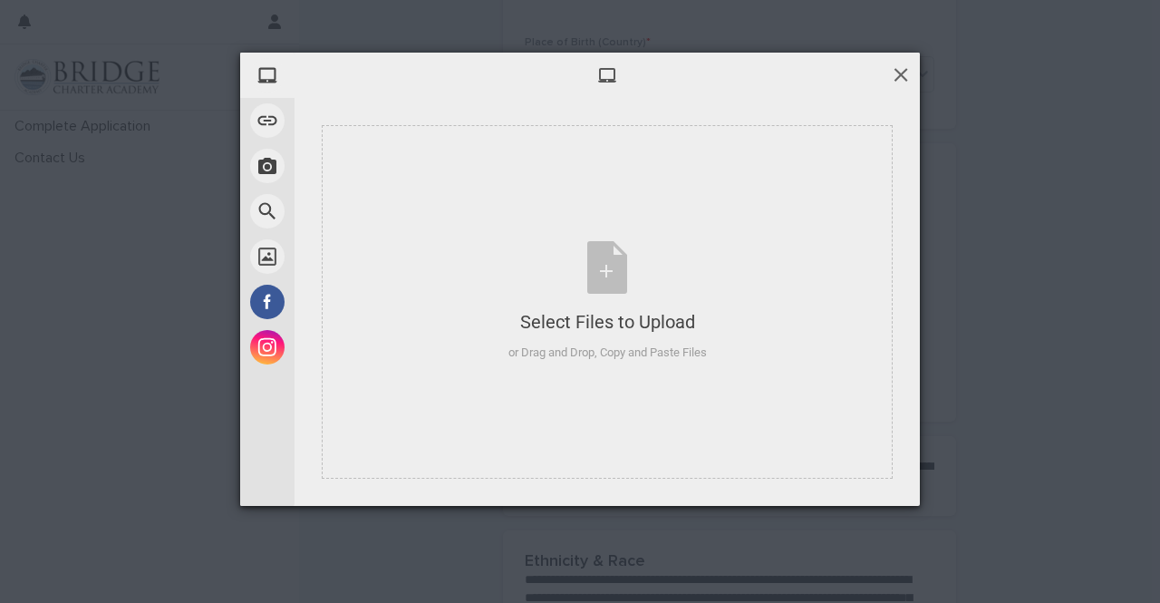
click at [899, 68] on span at bounding box center [901, 74] width 20 height 20
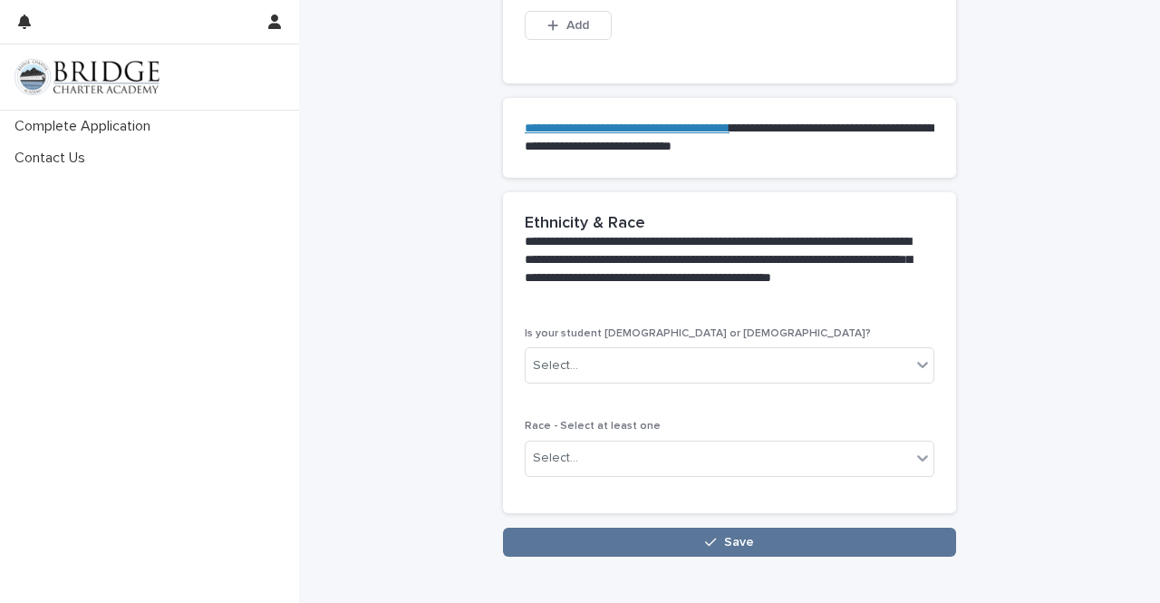
scroll to position [1652, 0]
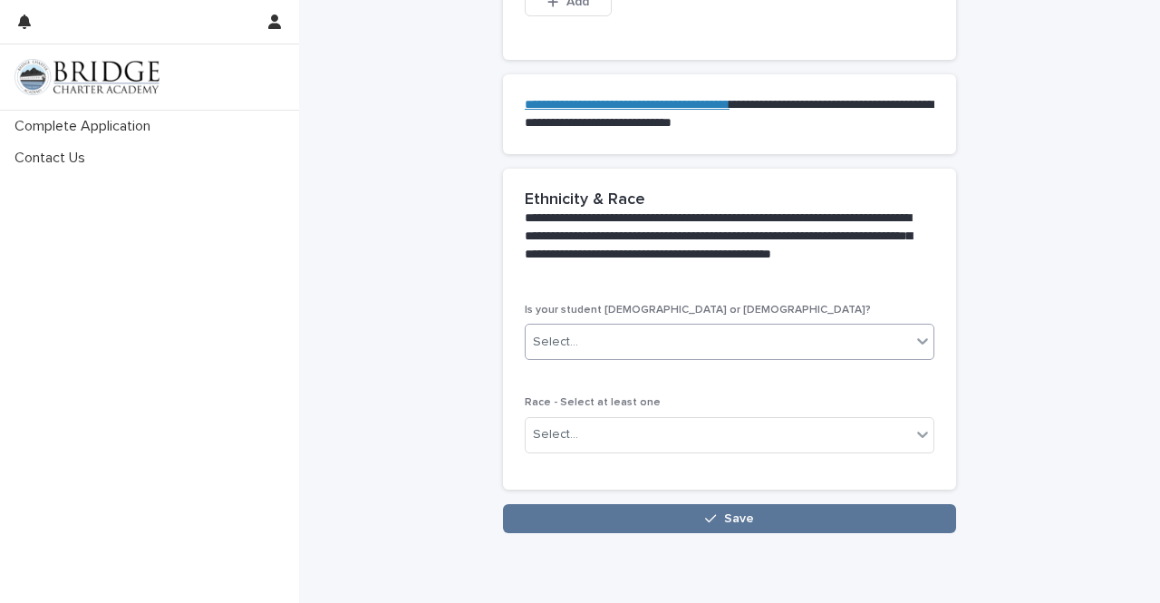
click at [644, 324] on div "Select..." at bounding box center [730, 342] width 410 height 36
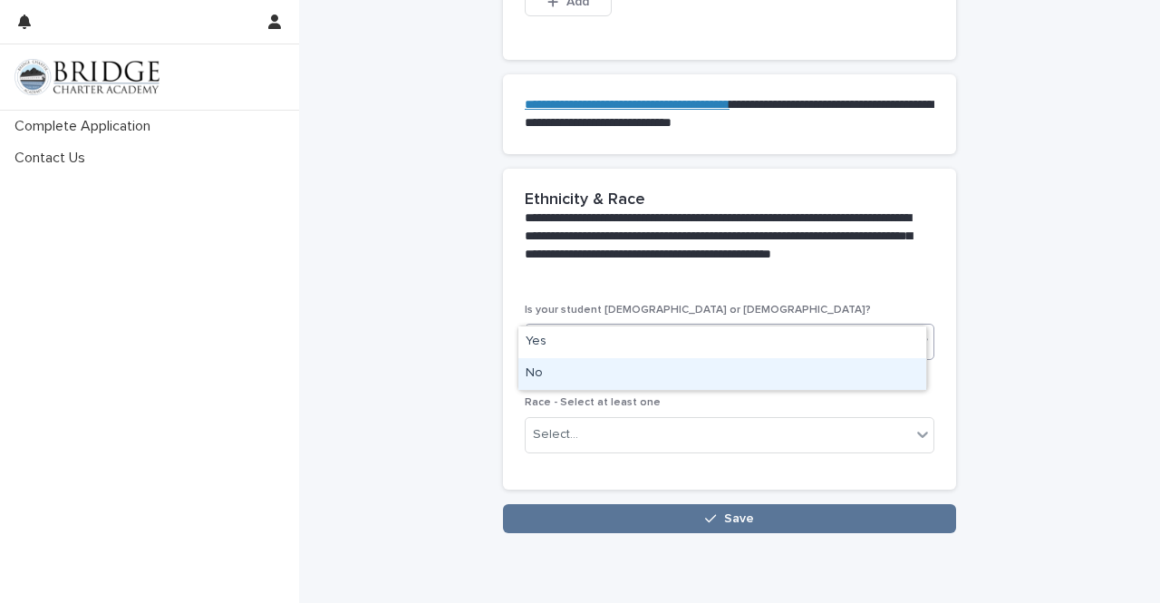
click at [656, 368] on div "No" at bounding box center [723, 374] width 408 height 32
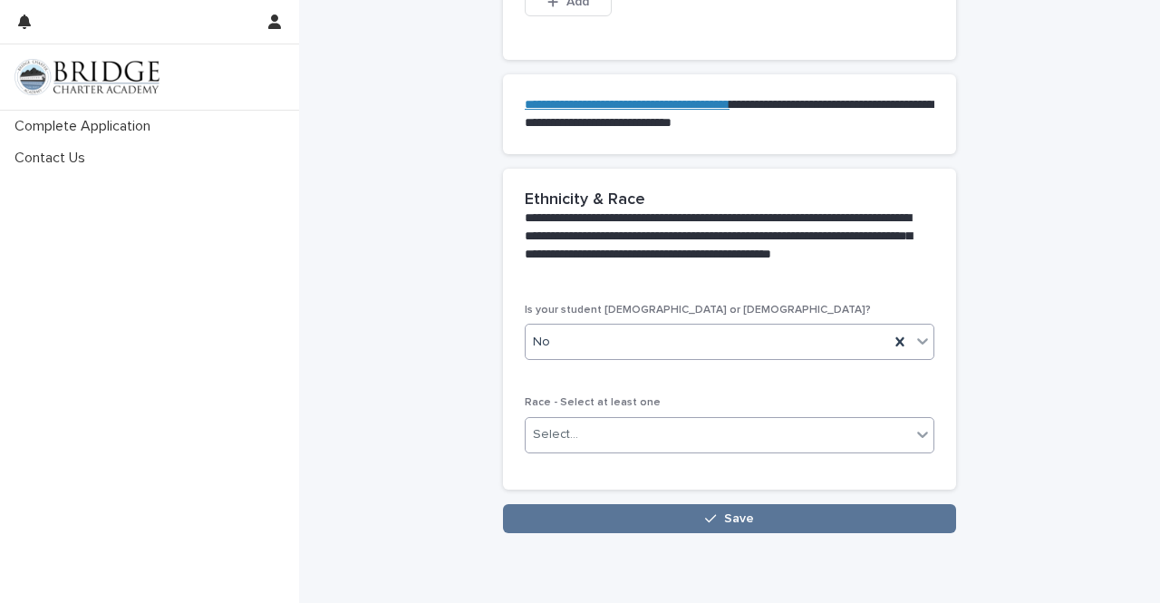
click at [651, 420] on div "Select..." at bounding box center [718, 435] width 385 height 30
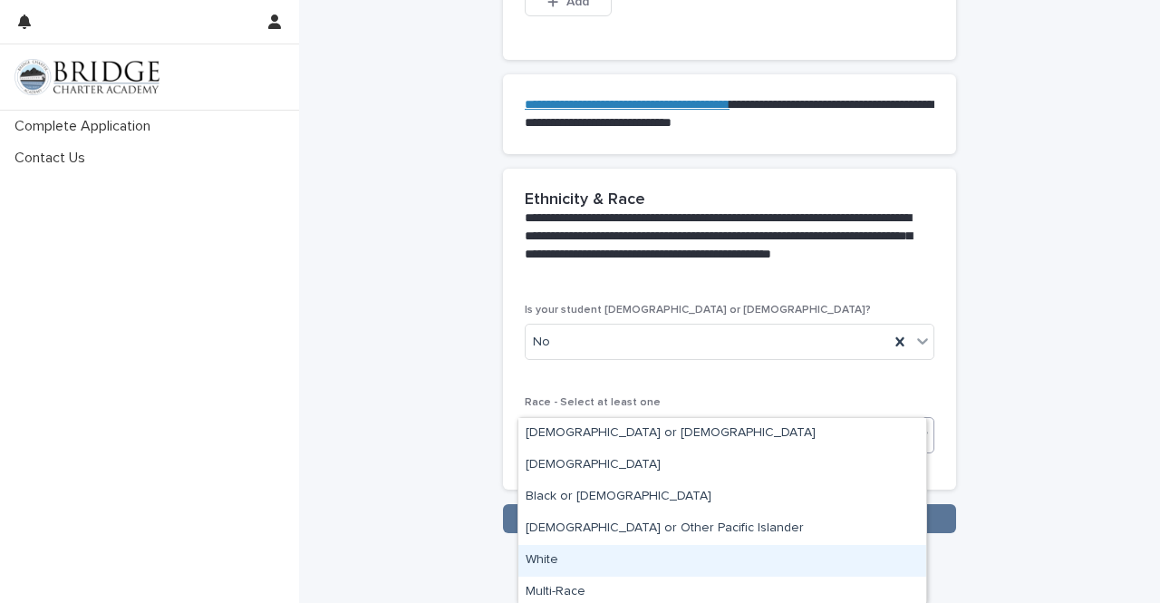
click at [599, 561] on div "White" at bounding box center [723, 561] width 408 height 32
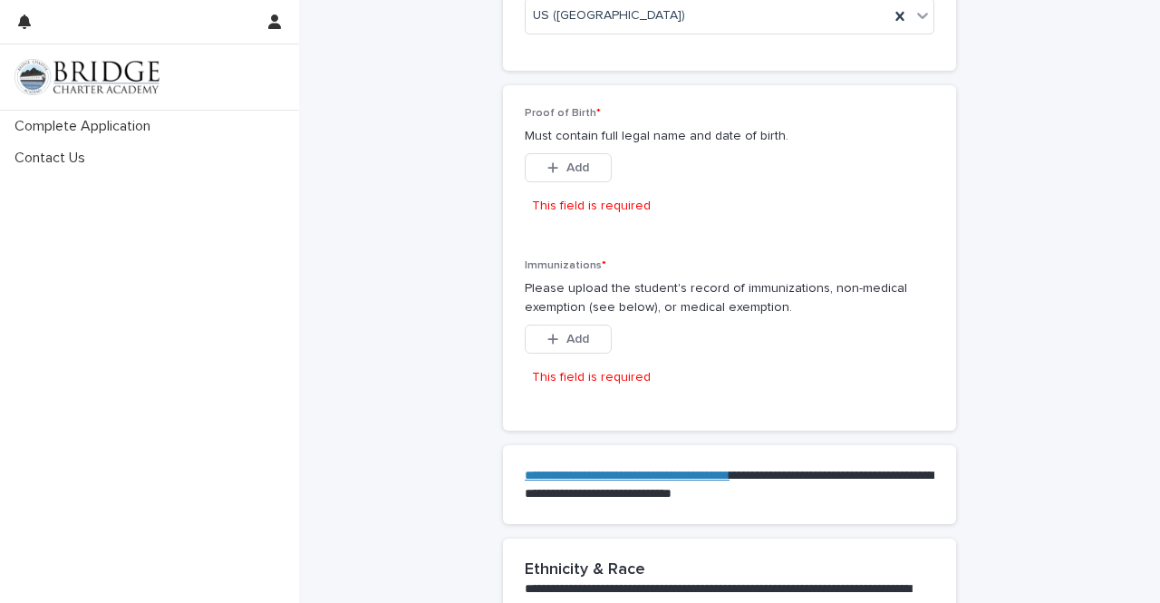
scroll to position [1312, 0]
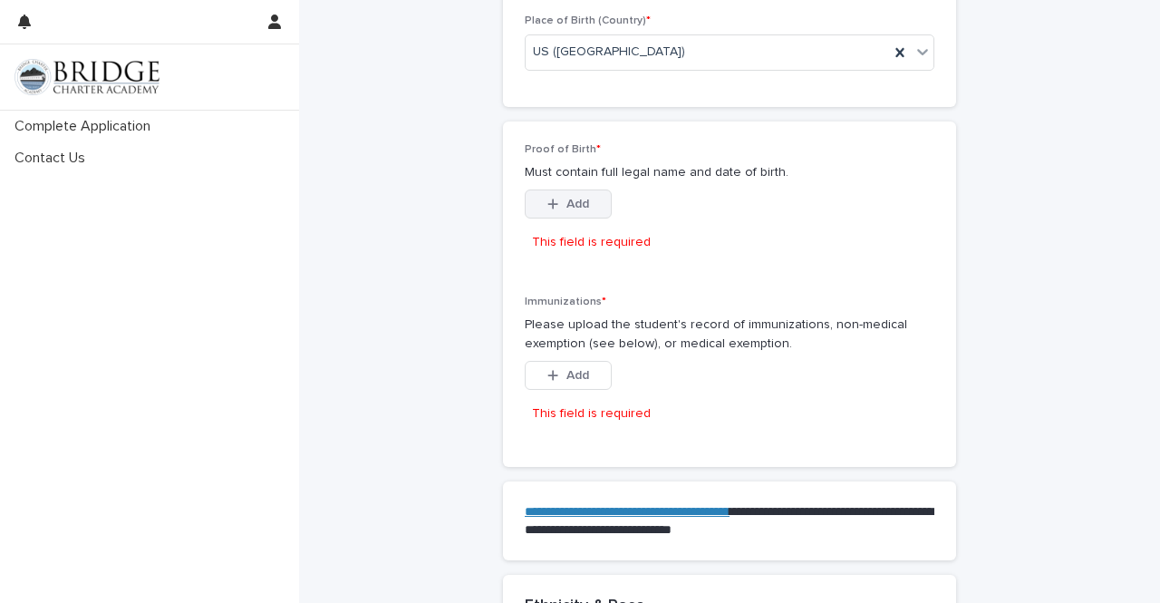
click at [569, 198] on span "Add" at bounding box center [578, 204] width 23 height 13
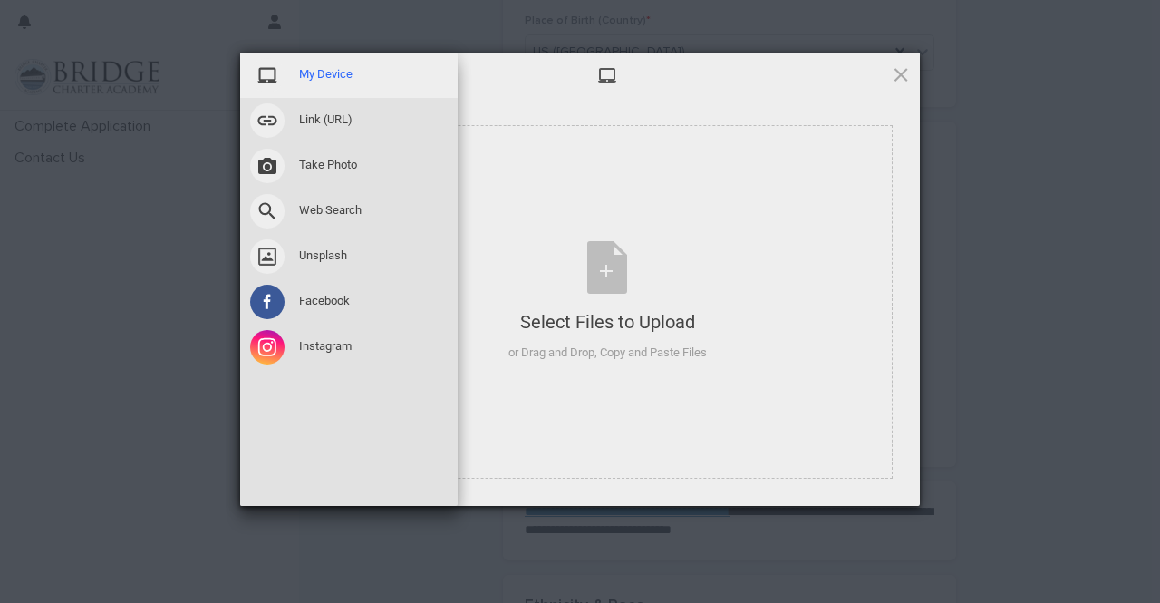
click at [324, 75] on span "My Device" at bounding box center [325, 74] width 53 height 16
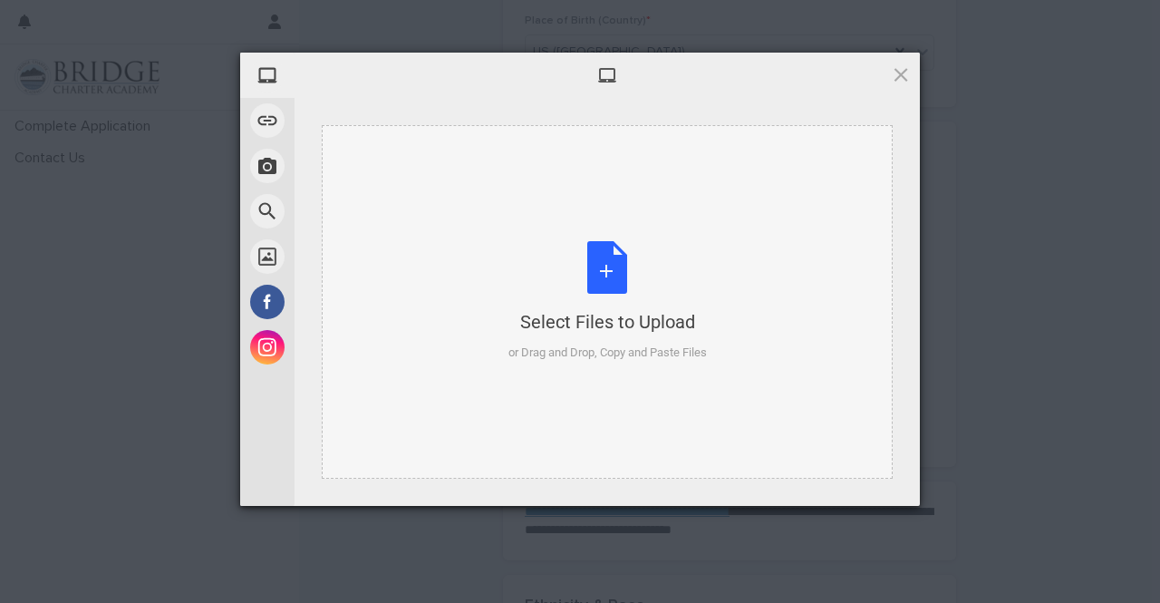
click at [652, 247] on div "Select Files to Upload or Drag and Drop, Copy and Paste Files" at bounding box center [608, 301] width 199 height 121
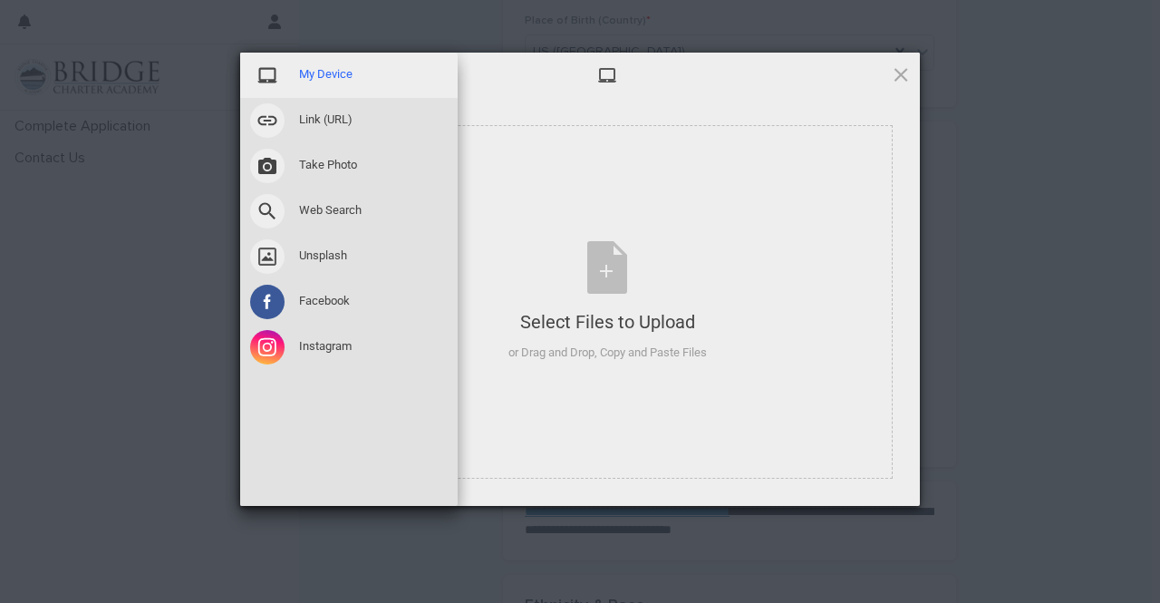
click at [337, 74] on span "My Device" at bounding box center [325, 74] width 53 height 16
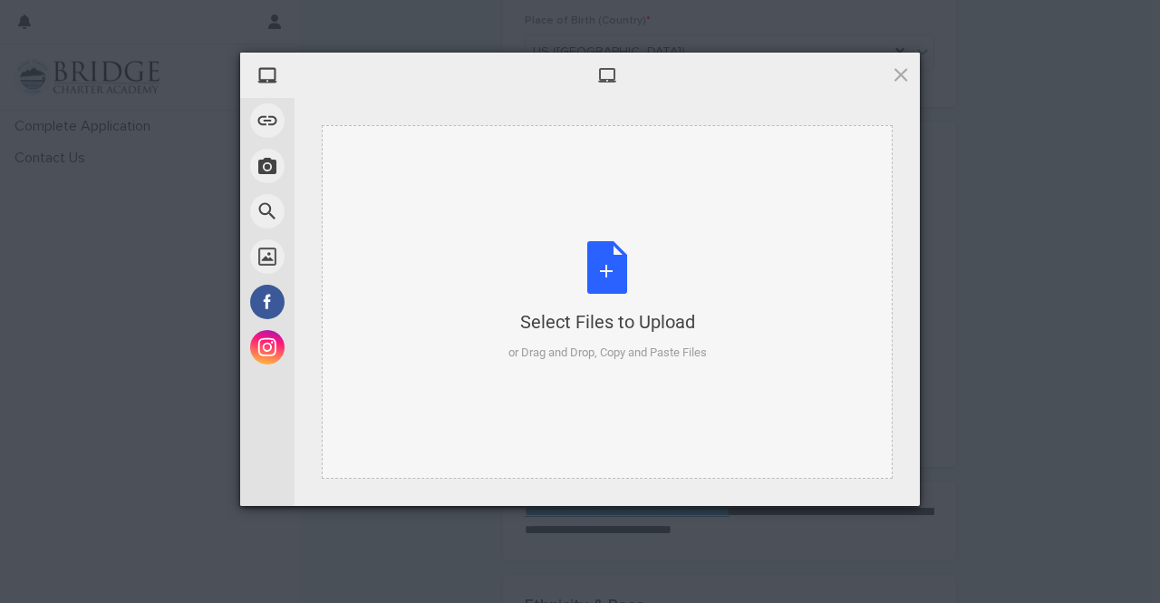
click at [597, 275] on div "Select Files to Upload or Drag and Drop, Copy and Paste Files" at bounding box center [608, 301] width 199 height 121
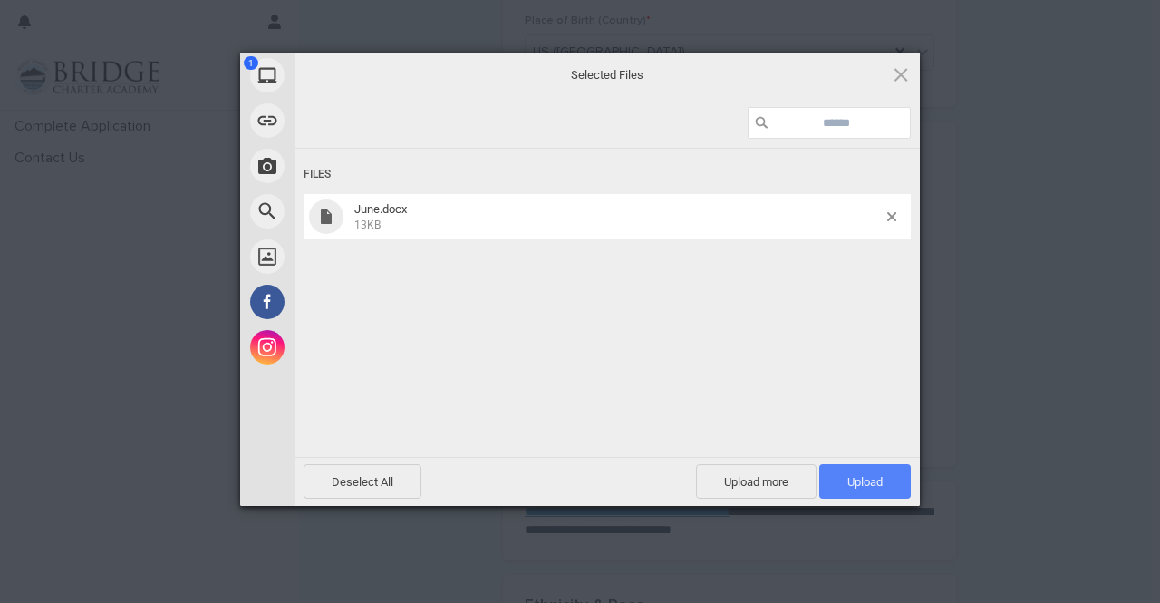
click at [865, 475] on span "Upload 1" at bounding box center [865, 482] width 35 height 14
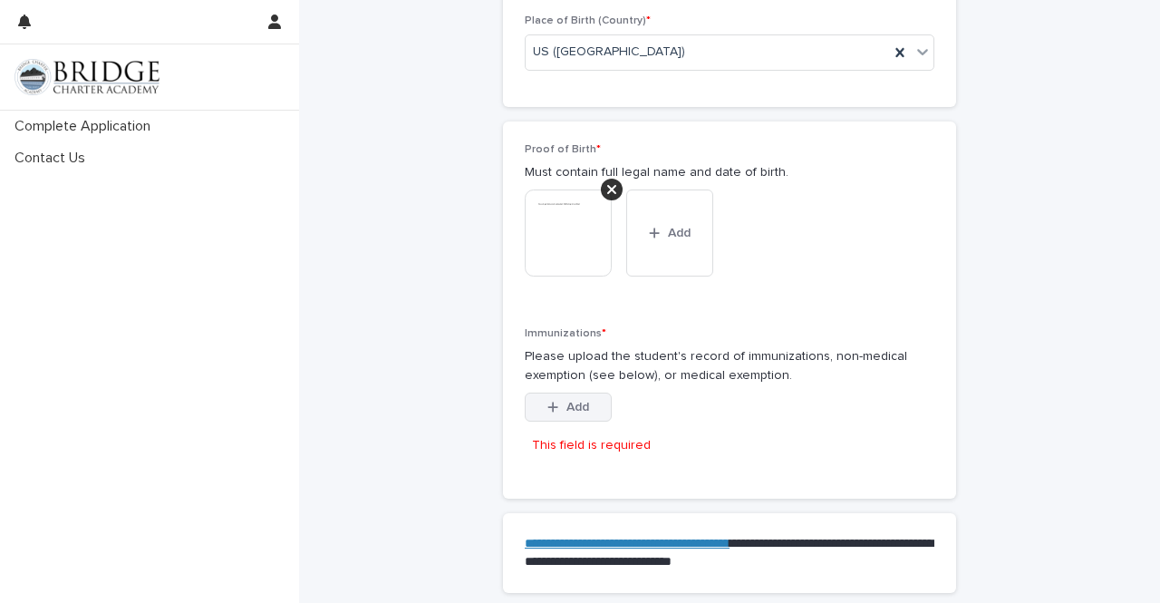
click at [567, 401] on span "Add" at bounding box center [578, 407] width 23 height 13
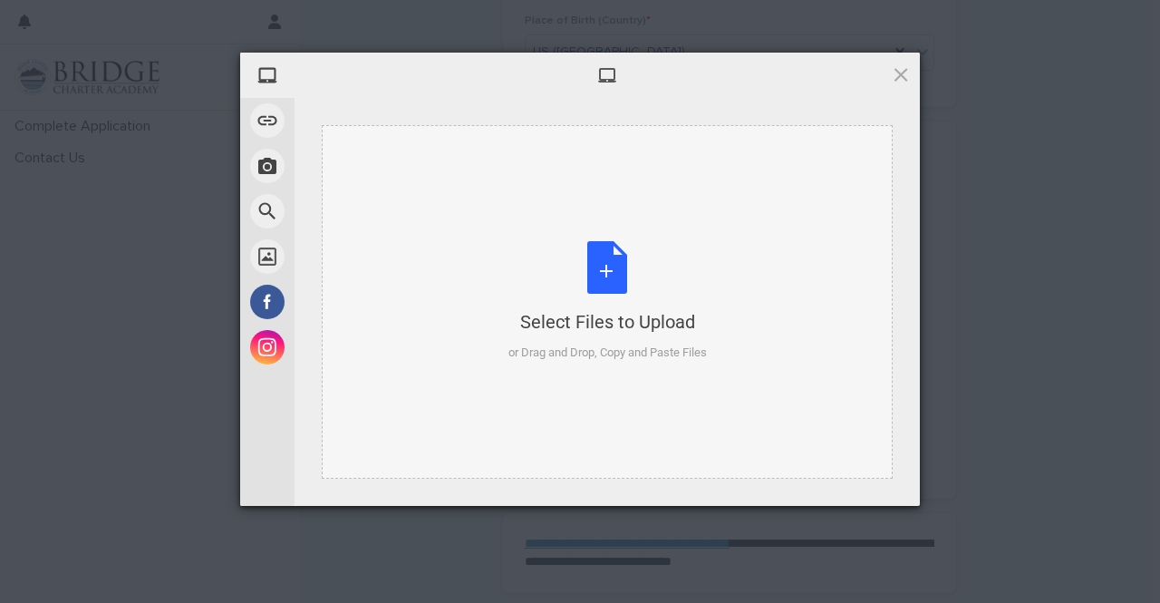
click at [631, 284] on div "Select Files to Upload or Drag and Drop, Copy and Paste Files" at bounding box center [608, 301] width 199 height 121
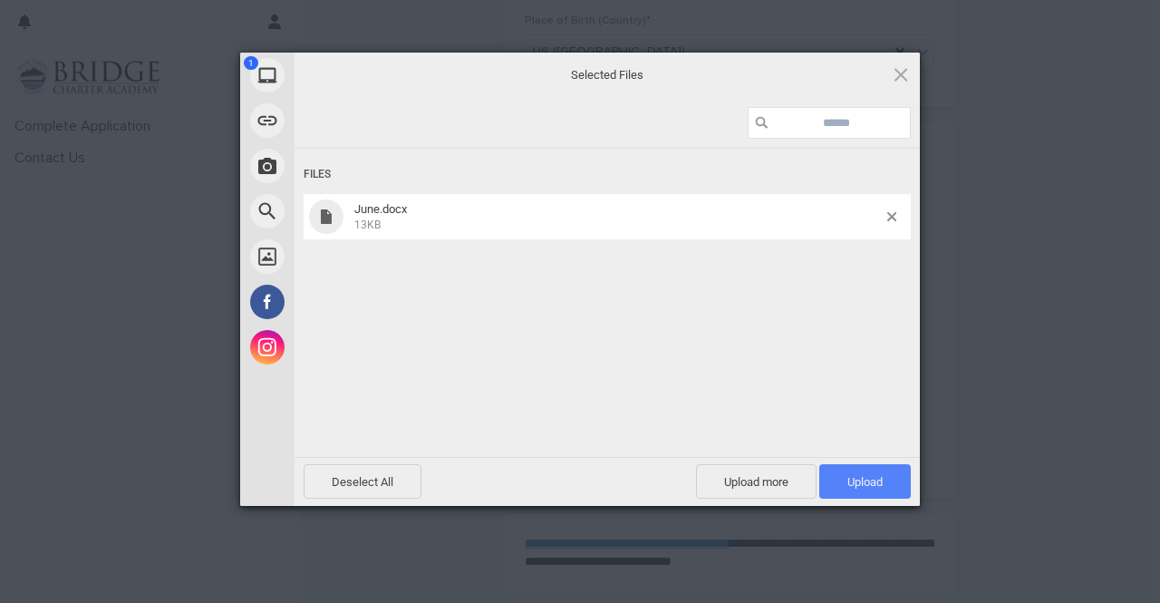
click at [855, 481] on span "Upload 1" at bounding box center [865, 482] width 35 height 14
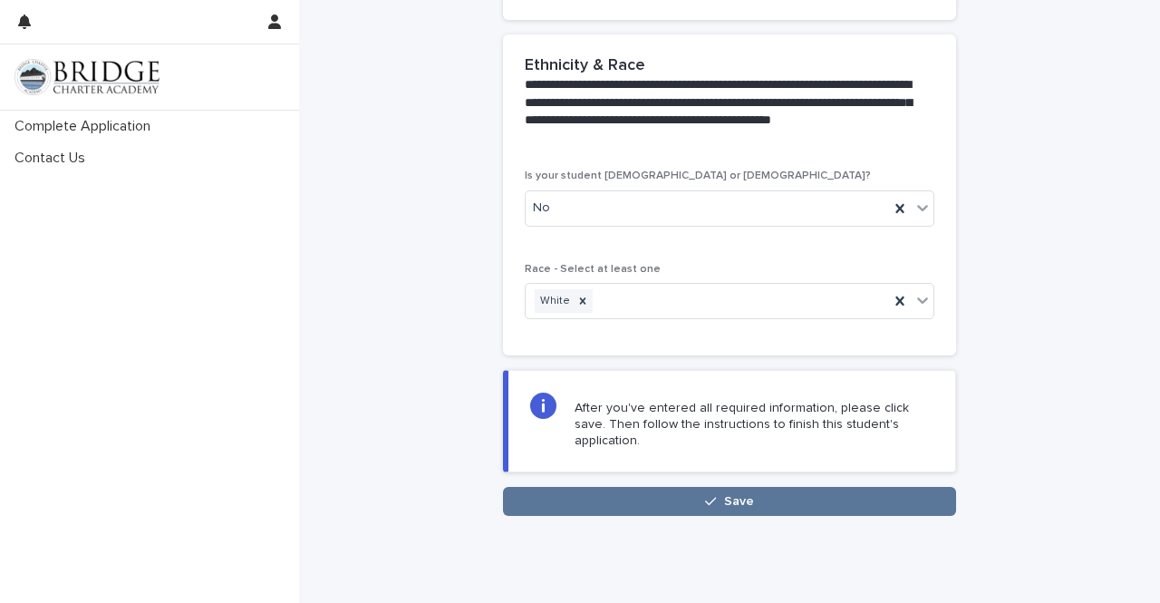
scroll to position [1824, 0]
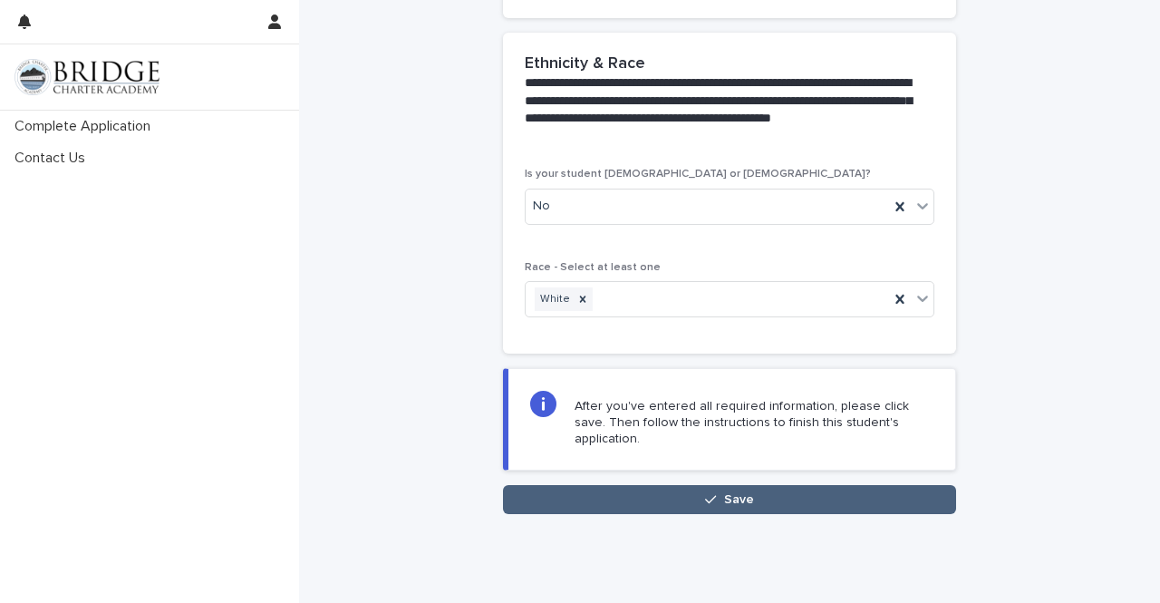
click at [863, 485] on button "Save" at bounding box center [729, 499] width 453 height 29
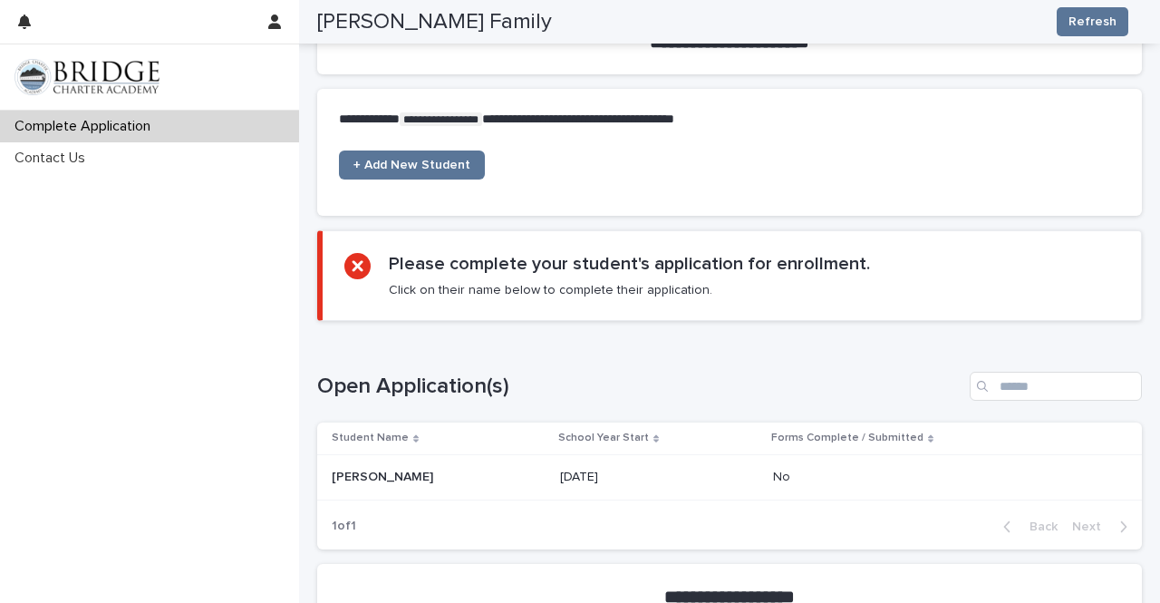
scroll to position [646, 0]
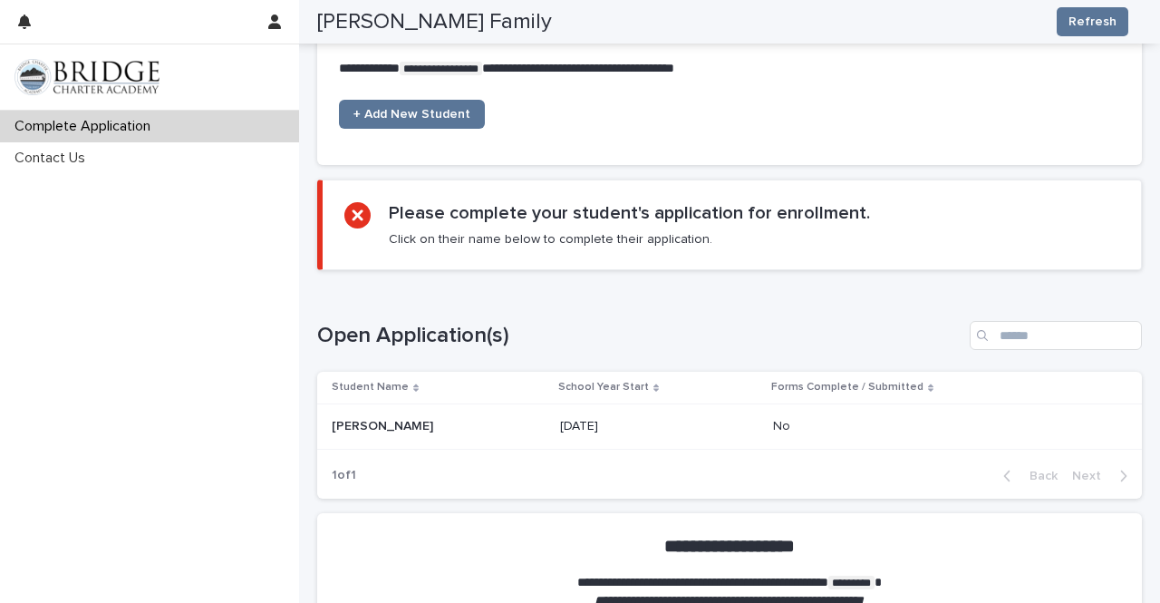
click at [828, 420] on p at bounding box center [931, 426] width 317 height 15
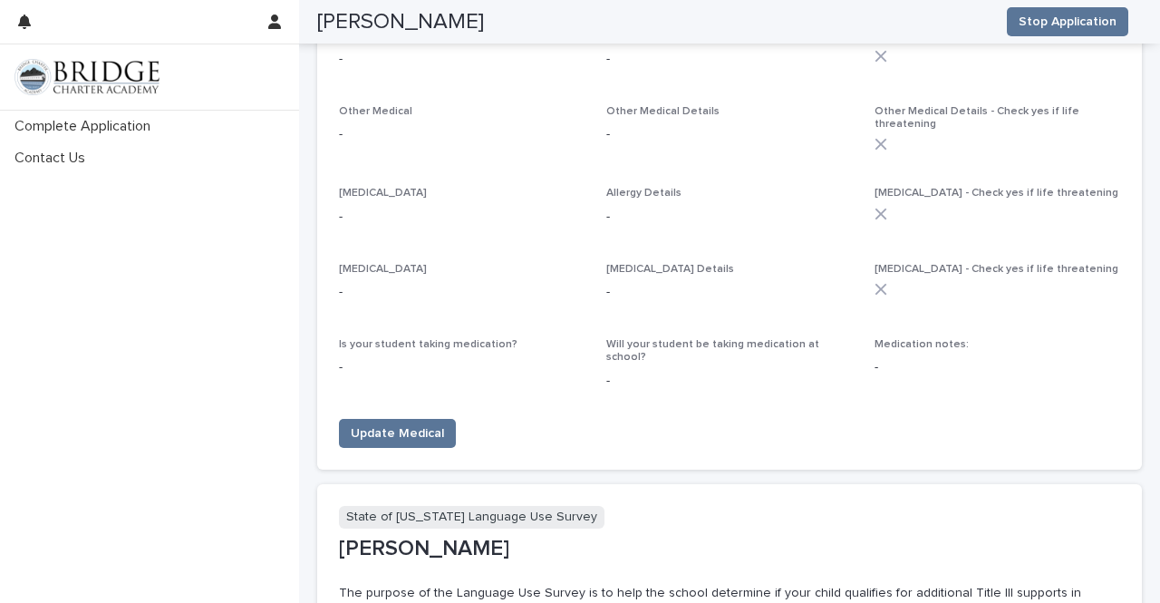
scroll to position [1596, 0]
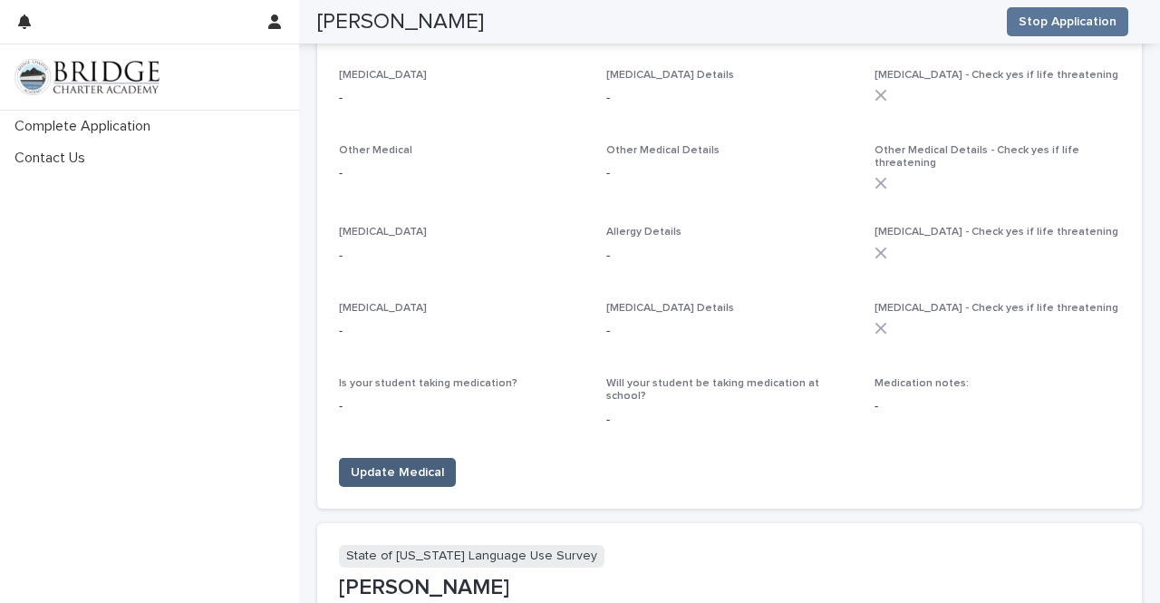
click at [410, 458] on button "Update Medical" at bounding box center [397, 472] width 117 height 29
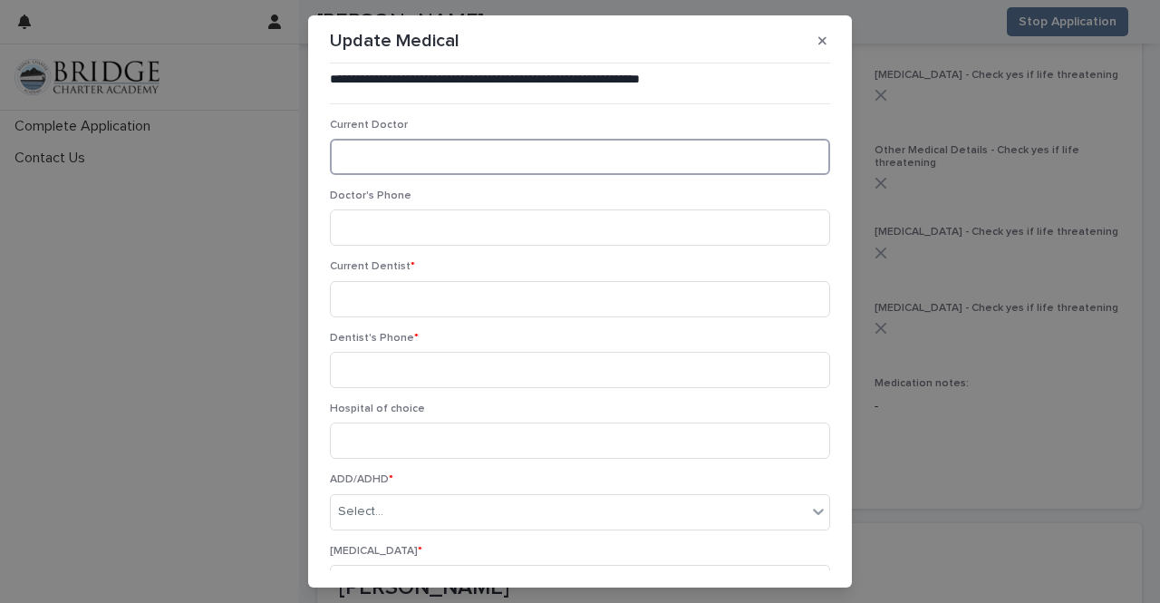
click at [420, 155] on input at bounding box center [580, 157] width 500 height 36
click at [423, 153] on input "**********" at bounding box center [580, 157] width 500 height 36
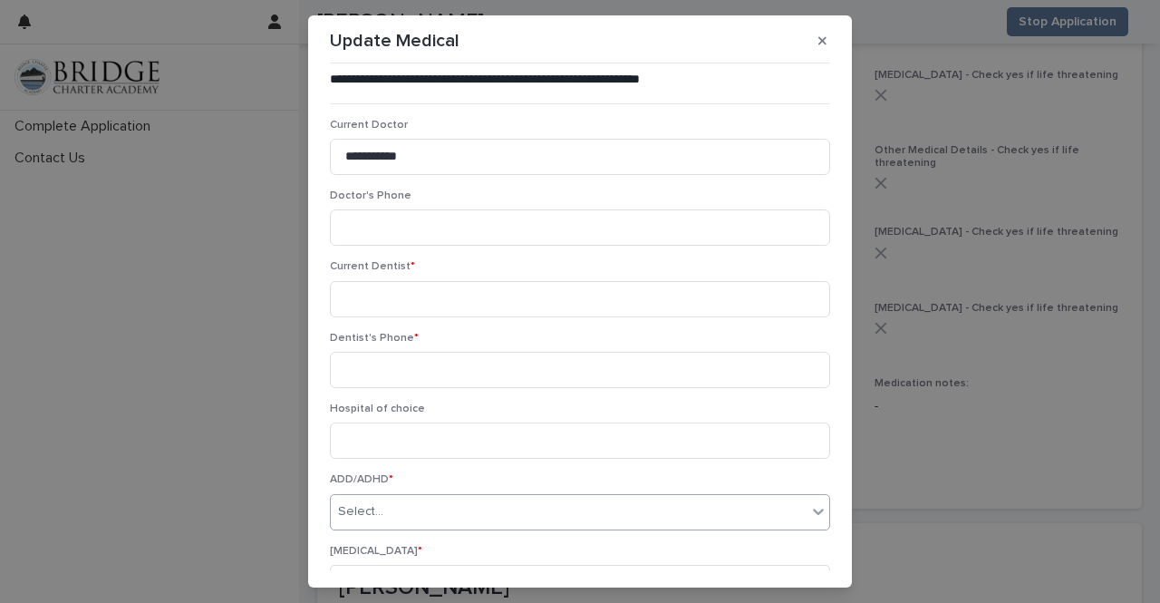
click at [789, 514] on div "Select..." at bounding box center [569, 512] width 476 height 30
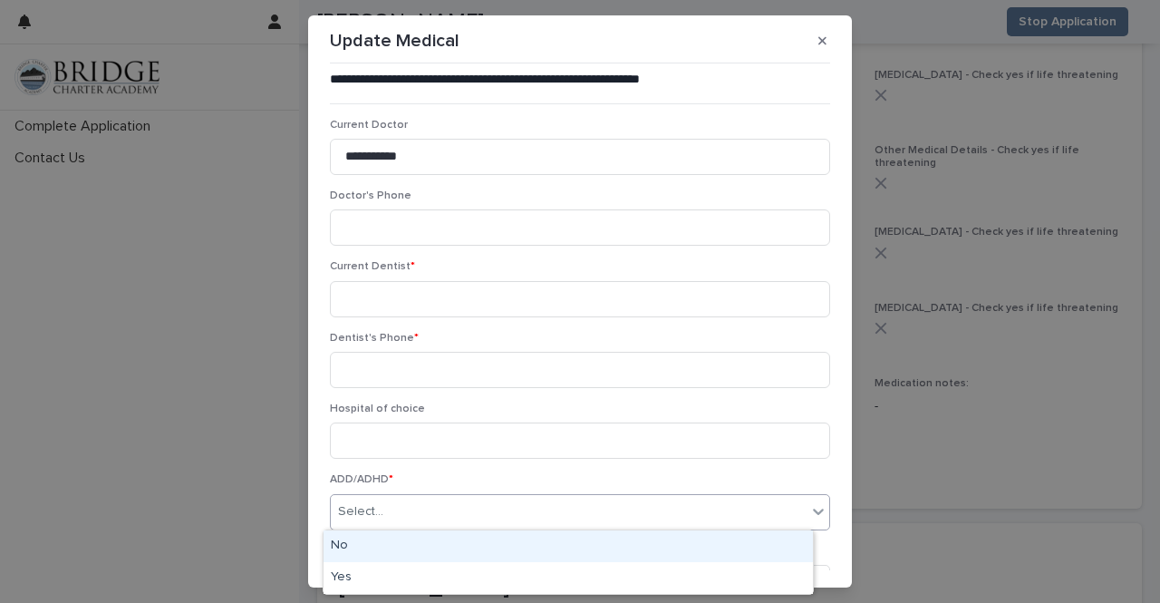
click at [789, 514] on div "Select..." at bounding box center [569, 512] width 476 height 30
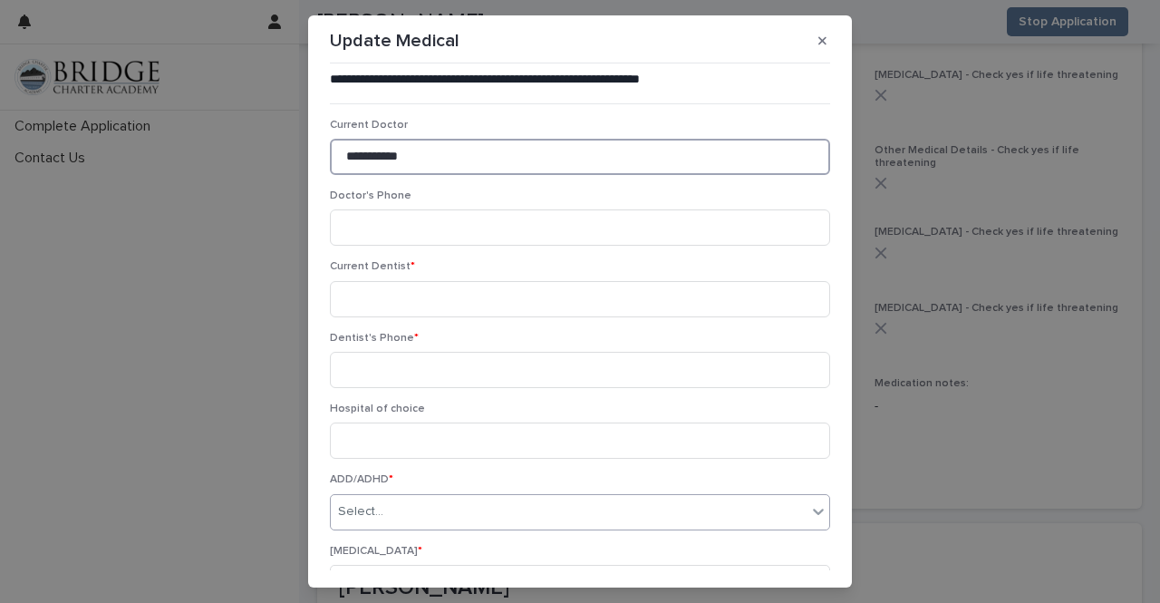
click at [537, 166] on input "**********" at bounding box center [580, 157] width 500 height 36
type input "**********"
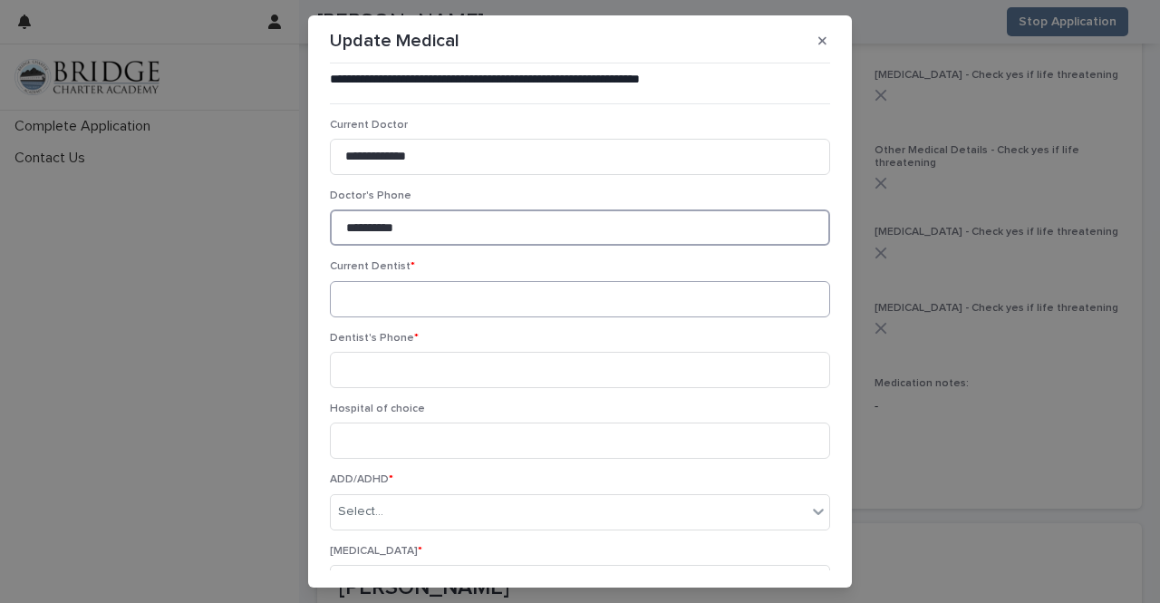
type input "**********"
click at [481, 294] on input at bounding box center [580, 299] width 500 height 36
drag, startPoint x: 481, startPoint y: 294, endPoint x: 123, endPoint y: 311, distance: 357.6
click at [123, 311] on div "**********" at bounding box center [580, 301] width 1160 height 603
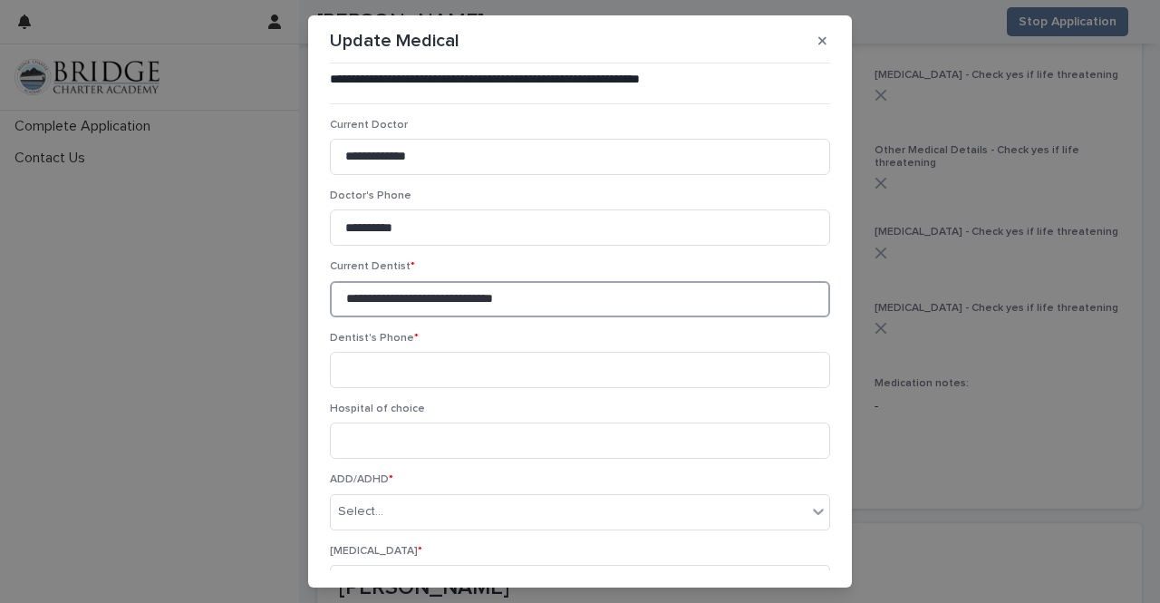
type input "**********"
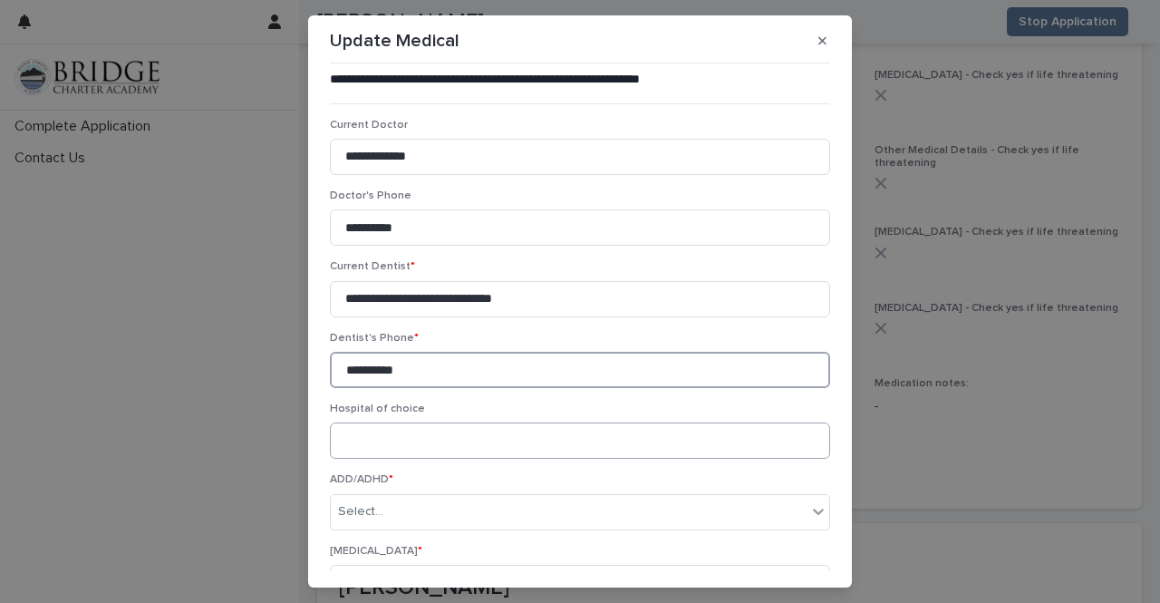
type input "**********"
click at [560, 440] on input at bounding box center [580, 440] width 500 height 36
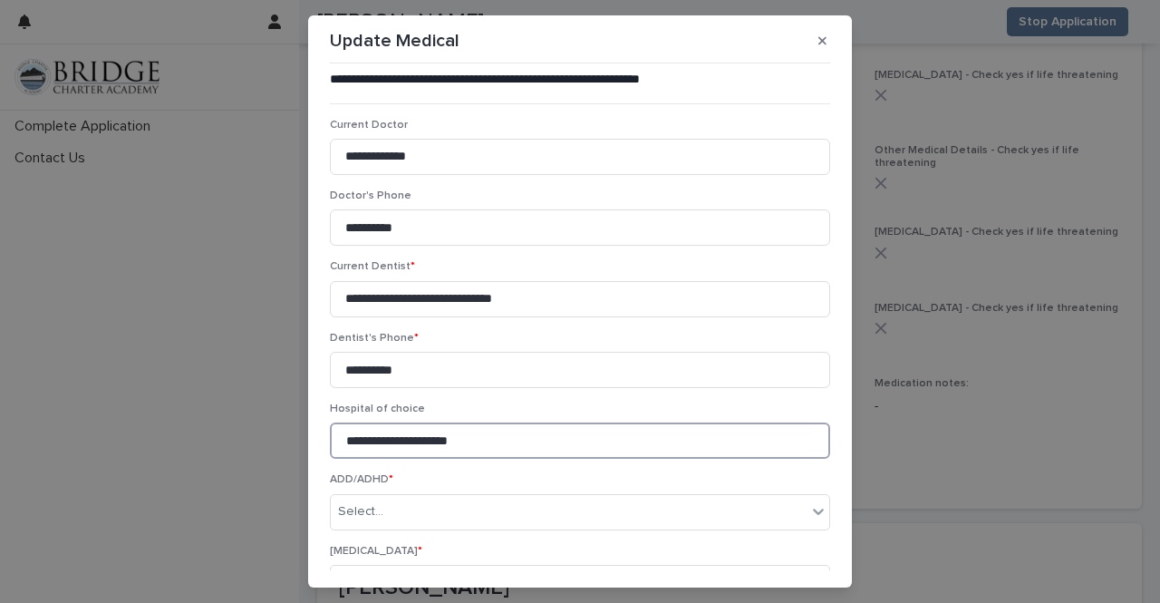
type input "**********"
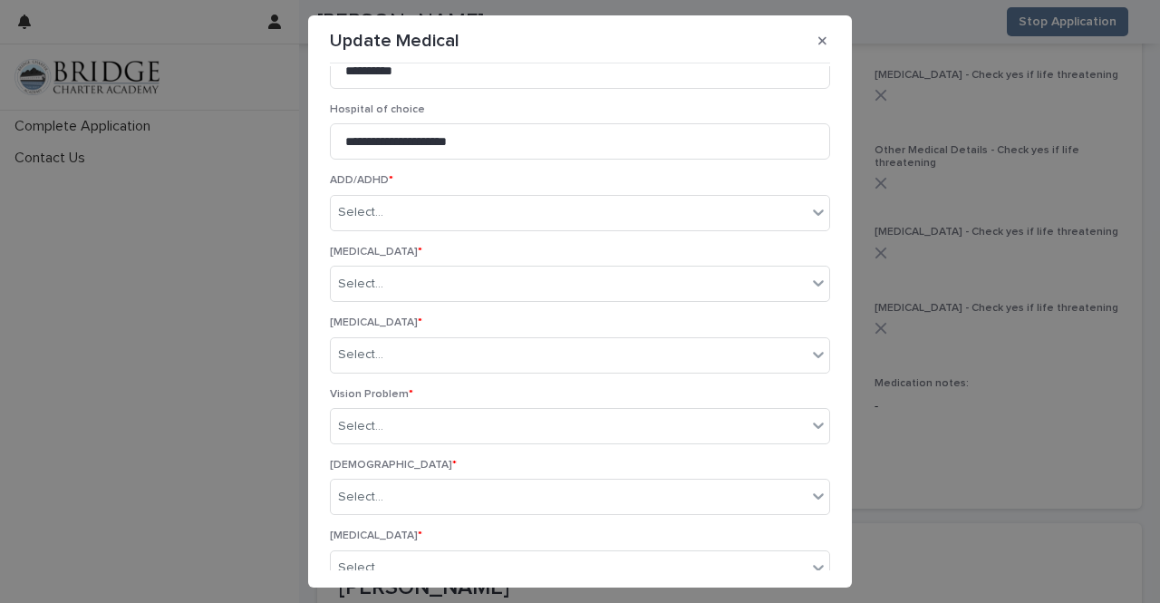
scroll to position [318, 0]
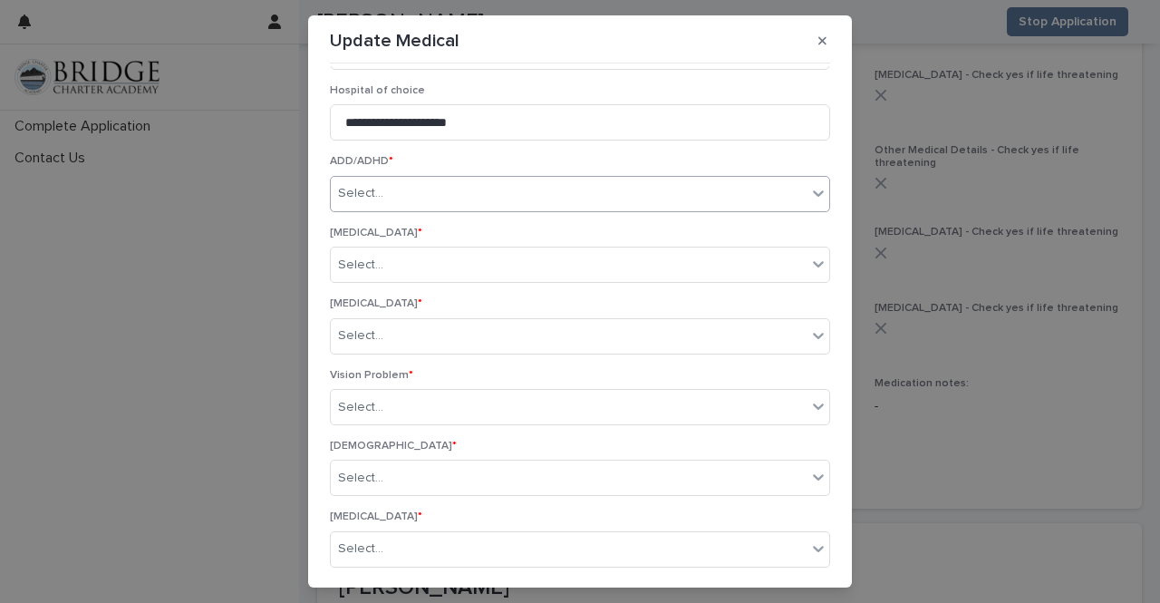
click at [786, 195] on div "Select..." at bounding box center [569, 194] width 476 height 30
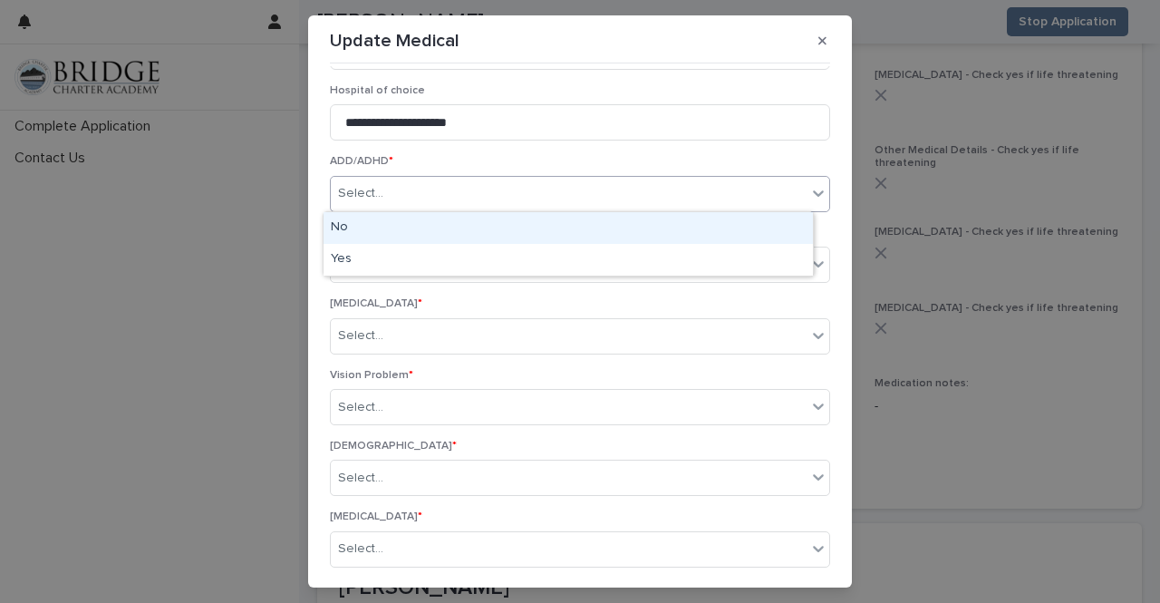
click at [768, 228] on div "No" at bounding box center [569, 228] width 490 height 32
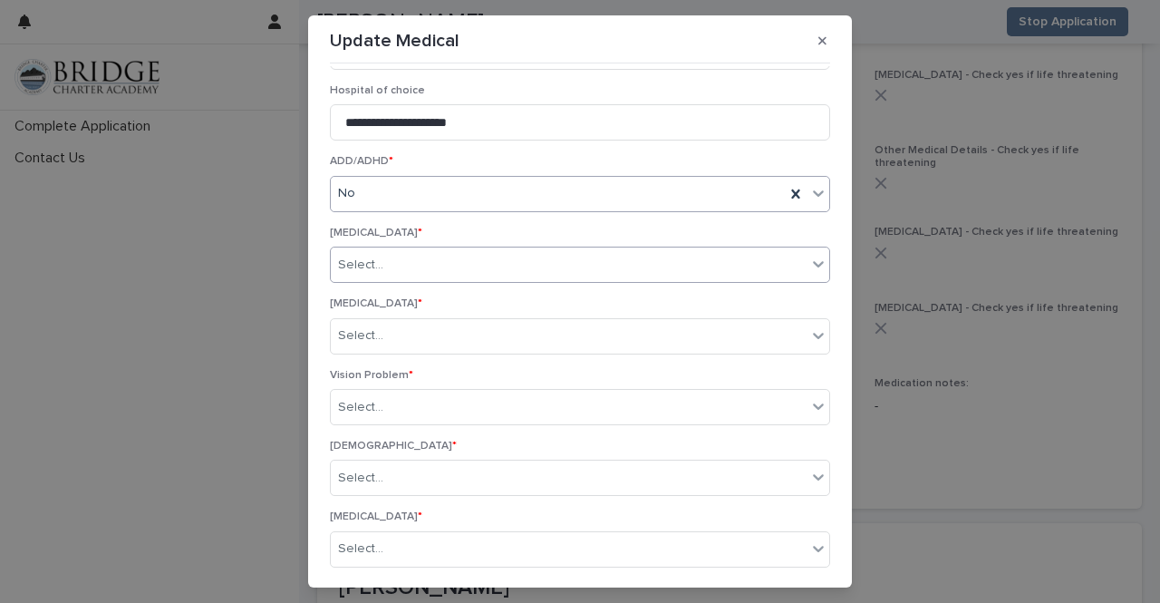
click at [768, 261] on div "Select..." at bounding box center [569, 265] width 476 height 30
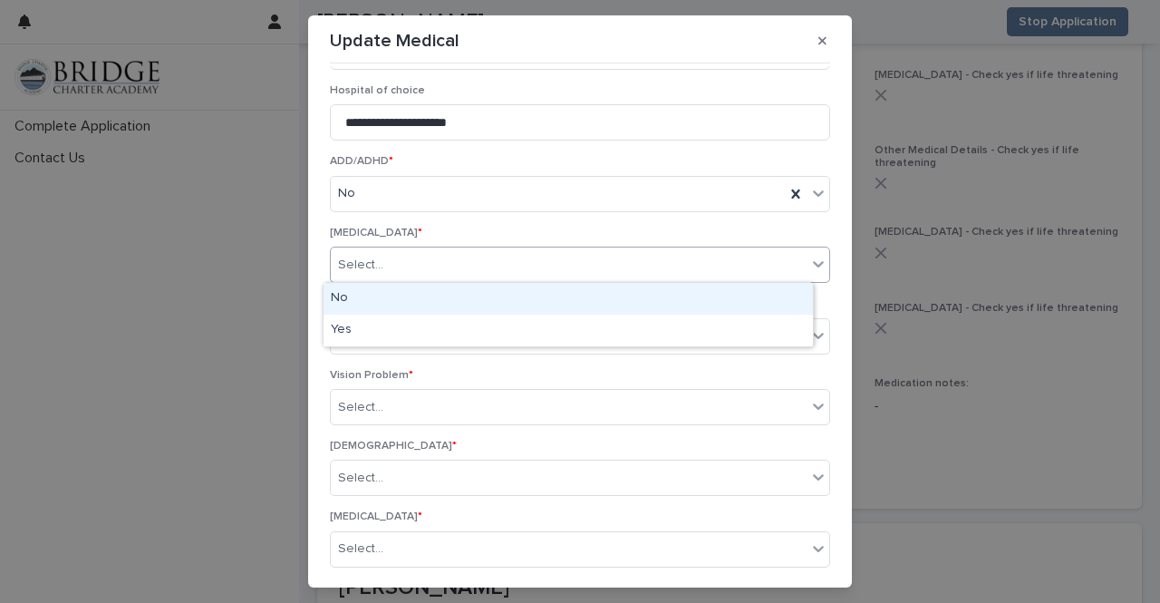
click at [743, 306] on div "No" at bounding box center [569, 299] width 490 height 32
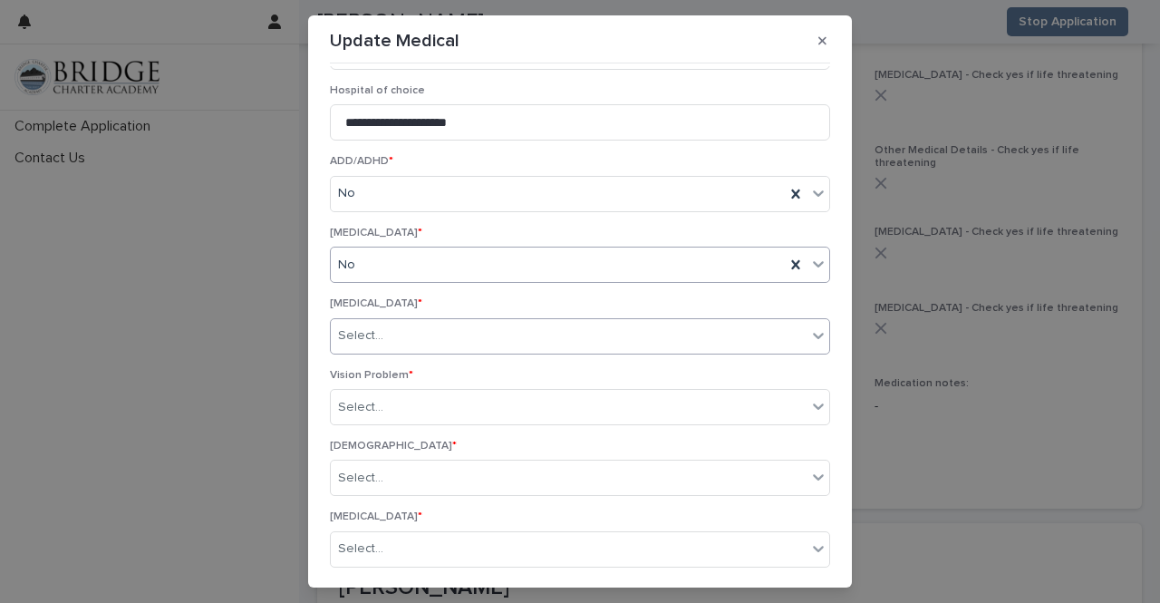
click at [743, 329] on div "Select..." at bounding box center [569, 336] width 476 height 30
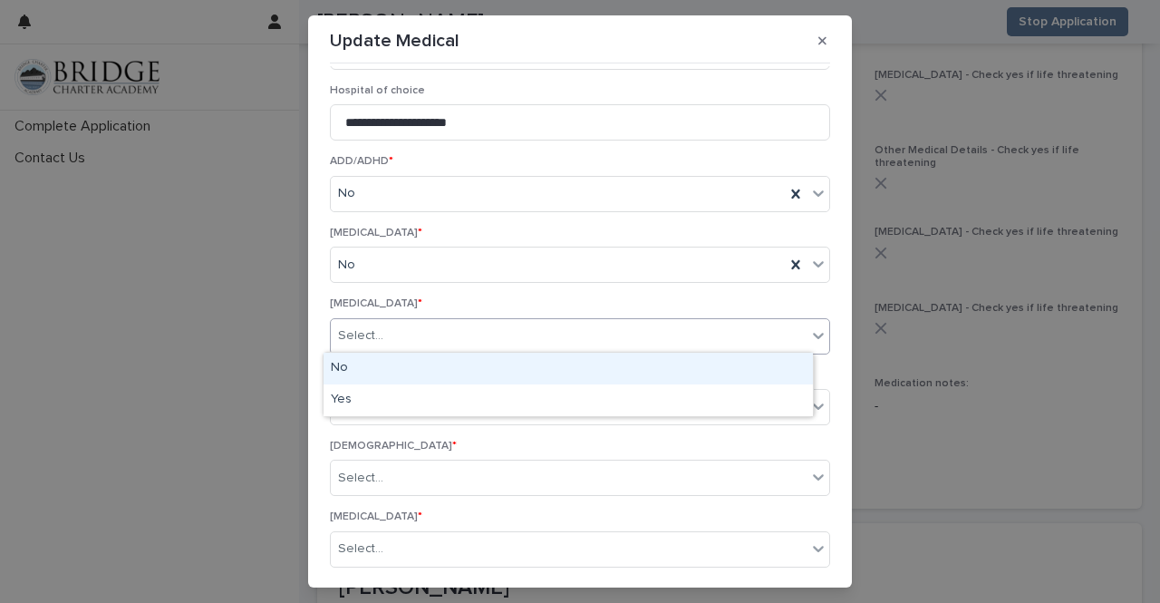
click at [735, 368] on div "No" at bounding box center [569, 369] width 490 height 32
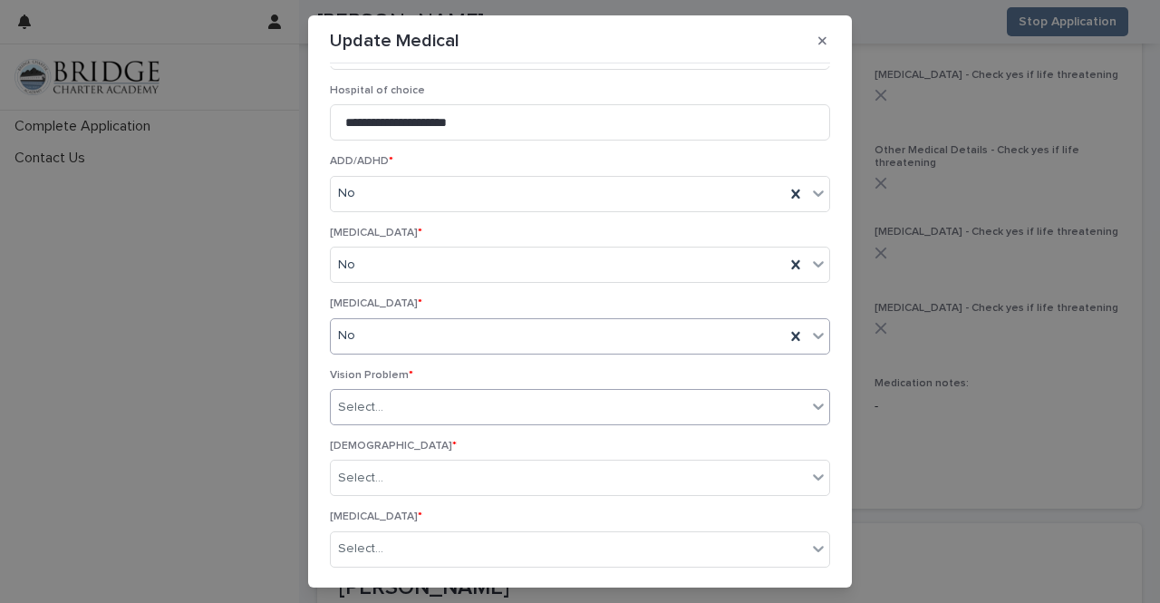
click at [745, 408] on div "Select..." at bounding box center [569, 408] width 476 height 30
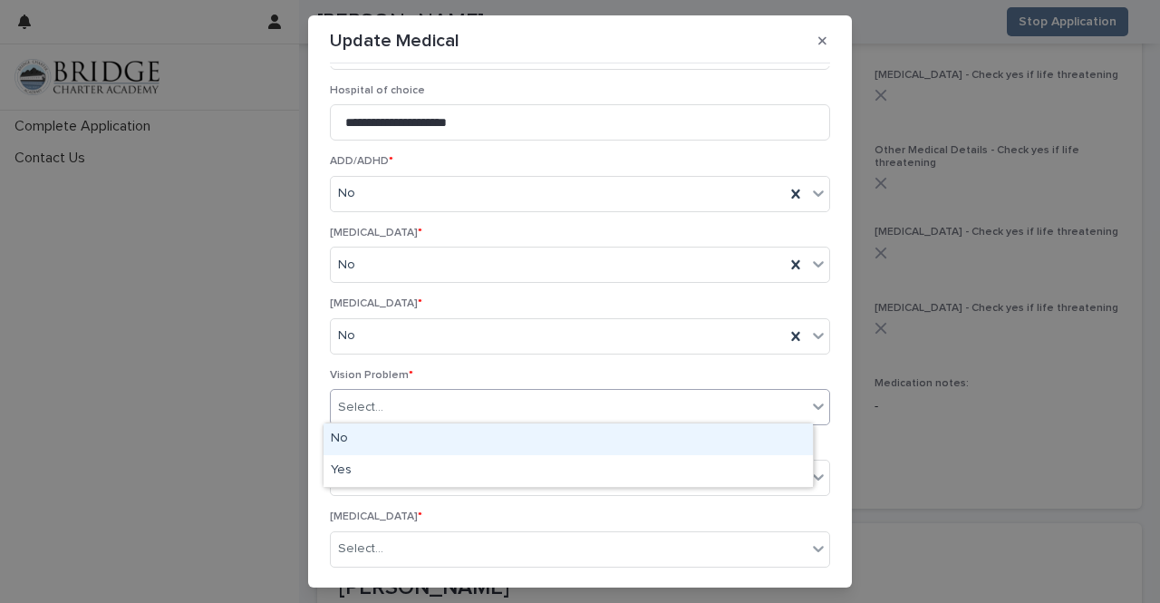
click at [713, 445] on div "No" at bounding box center [569, 439] width 490 height 32
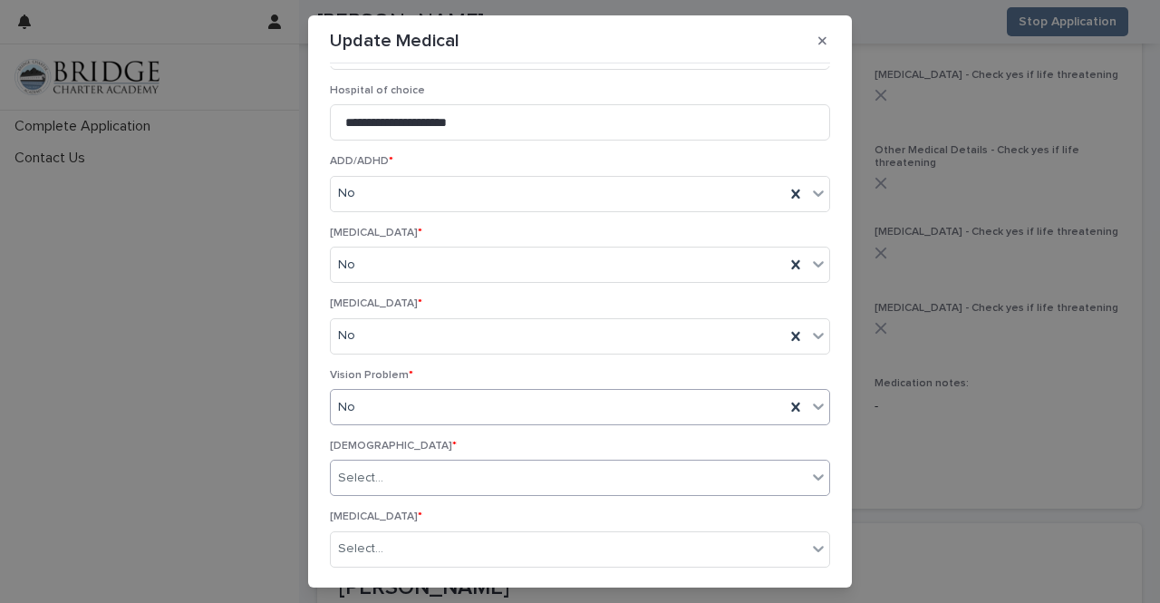
click at [709, 477] on div "Select..." at bounding box center [569, 478] width 476 height 30
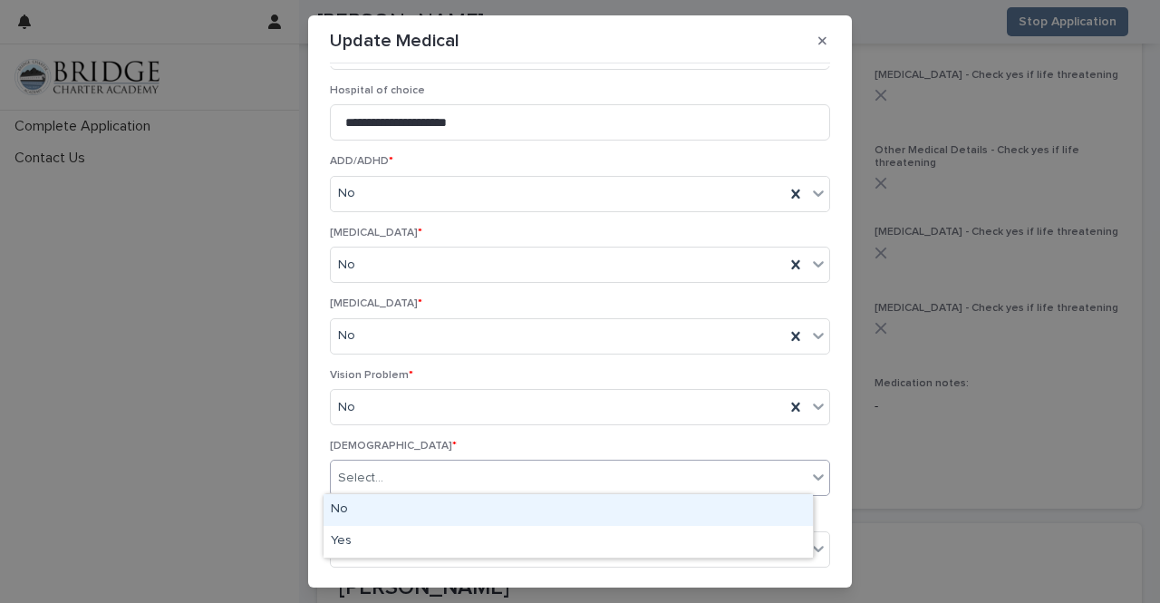
click at [692, 514] on div "No" at bounding box center [569, 510] width 490 height 32
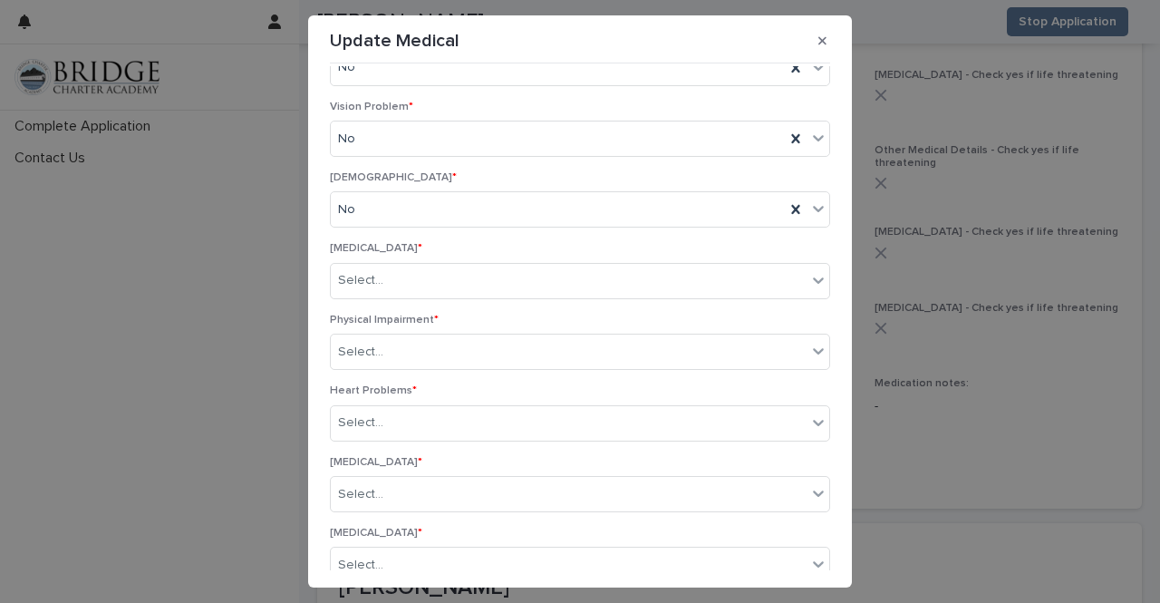
scroll to position [595, 0]
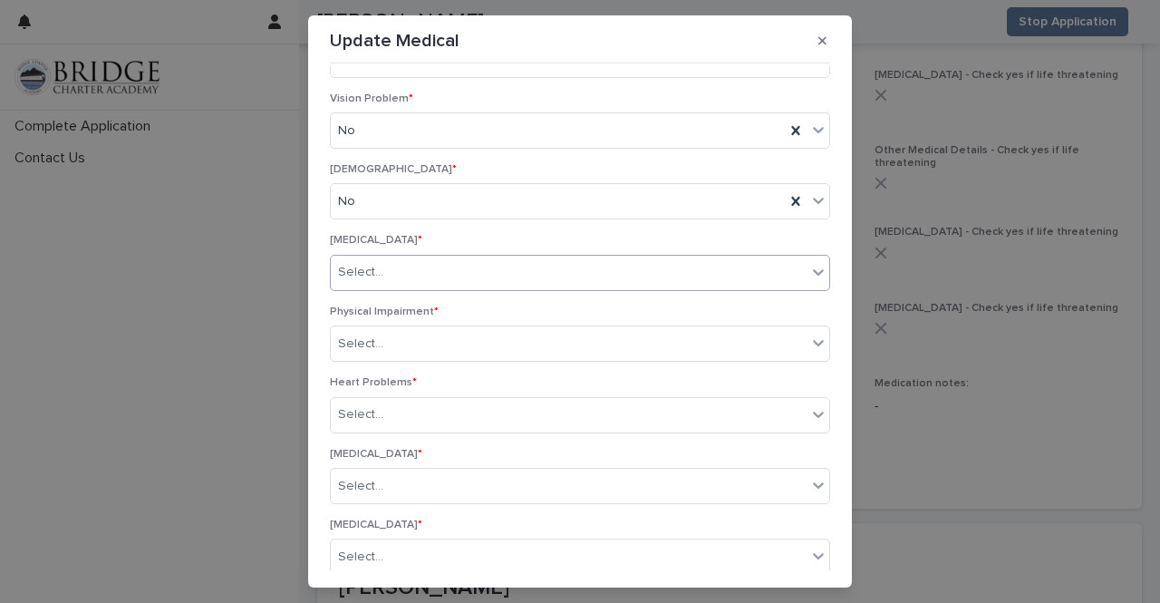
click at [645, 273] on div "Select..." at bounding box center [569, 272] width 476 height 30
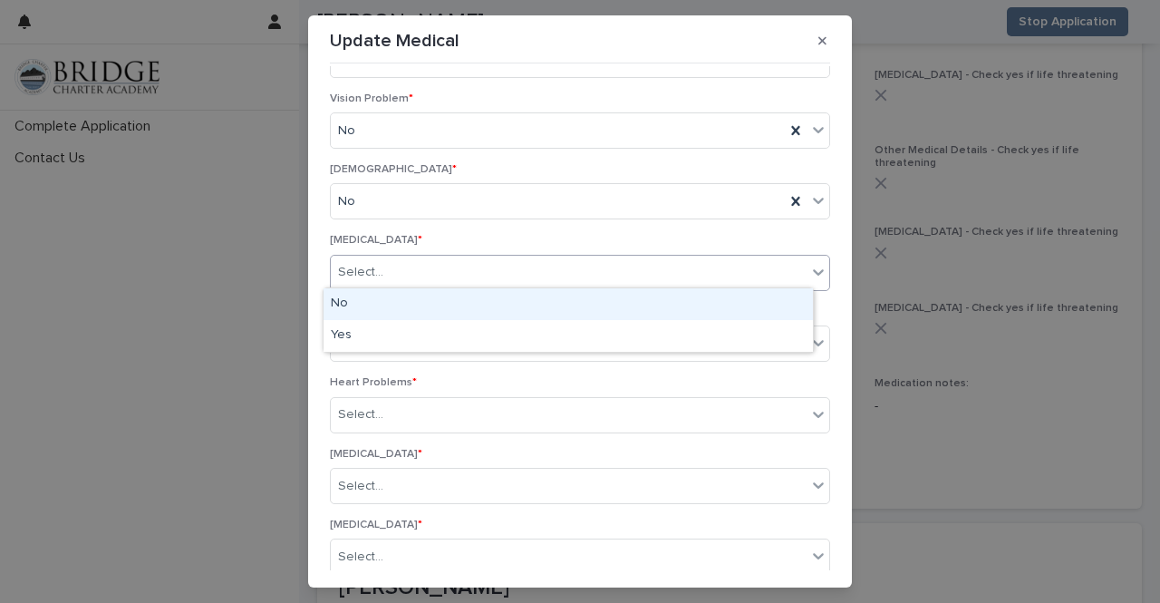
click at [626, 306] on div "No" at bounding box center [569, 304] width 490 height 32
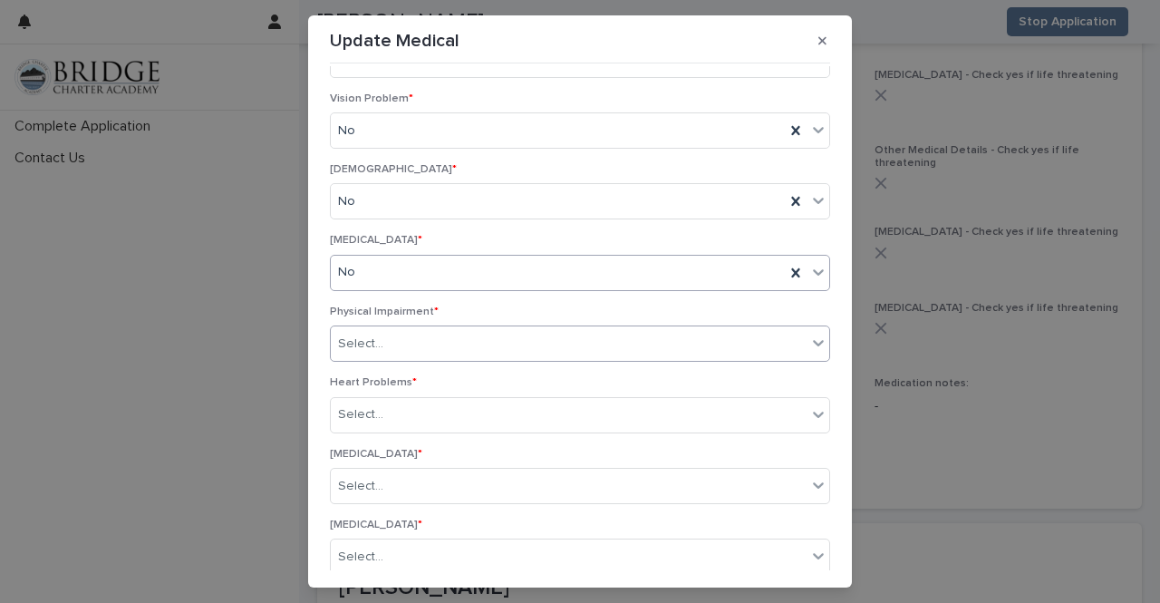
click at [602, 335] on div "Select..." at bounding box center [569, 344] width 476 height 30
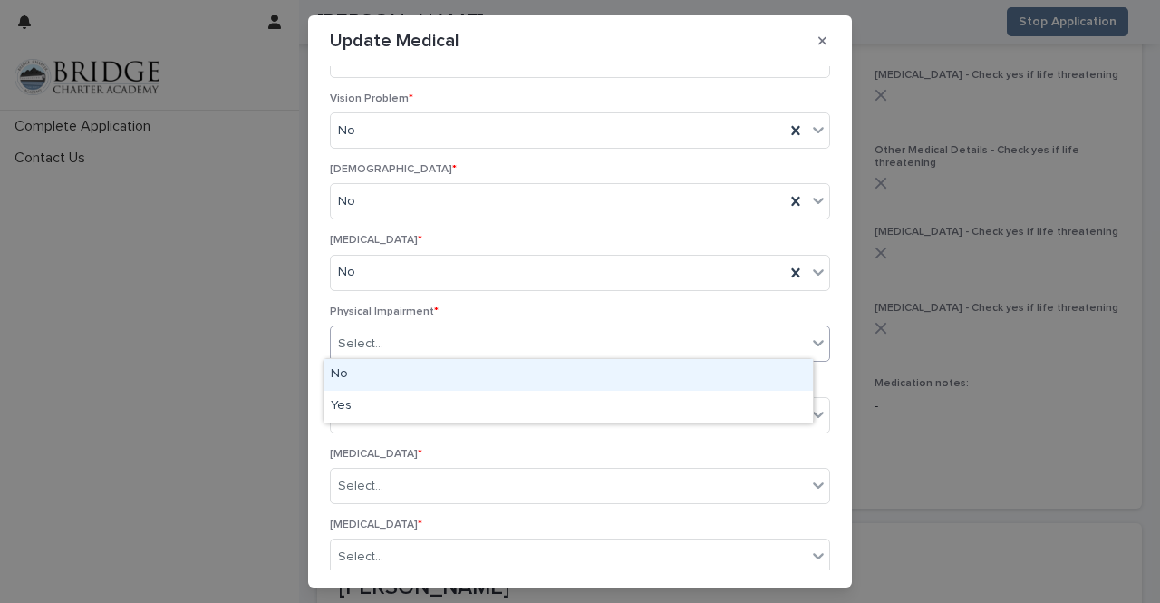
click at [571, 380] on div "No" at bounding box center [569, 375] width 490 height 32
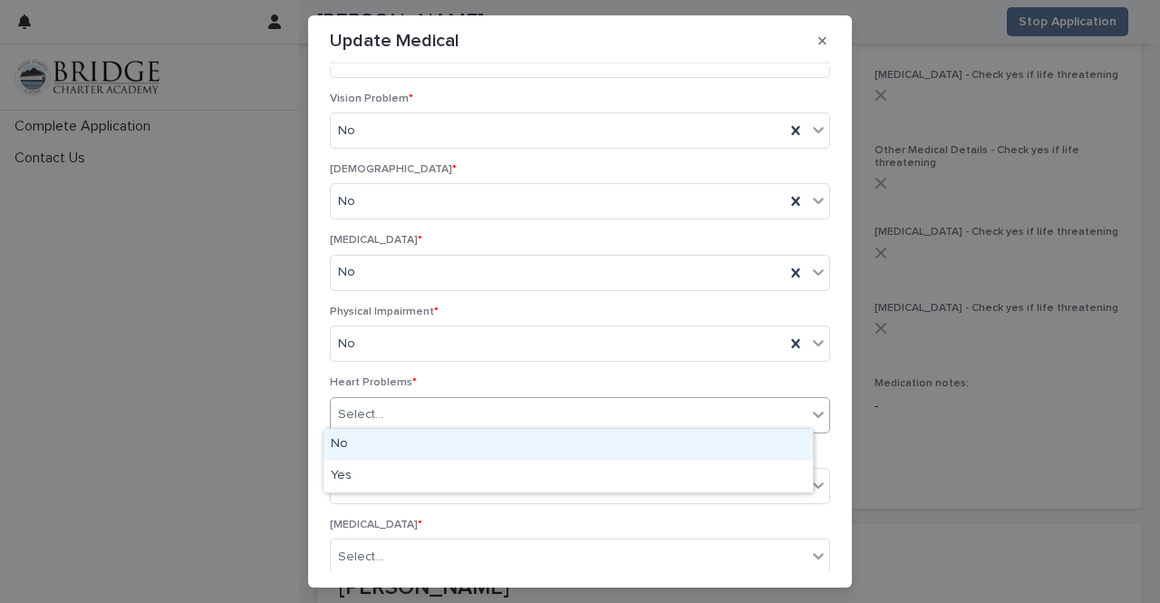
click at [566, 405] on div "Select..." at bounding box center [569, 415] width 476 height 30
click at [549, 445] on div "No" at bounding box center [569, 445] width 490 height 32
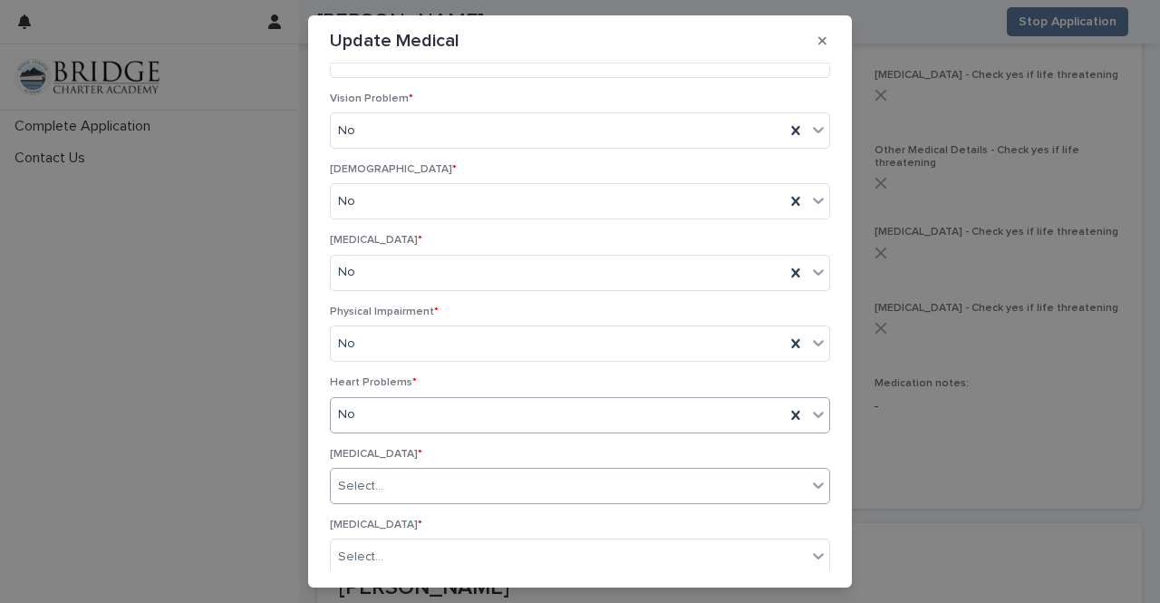
click at [533, 483] on div "Select..." at bounding box center [569, 486] width 476 height 30
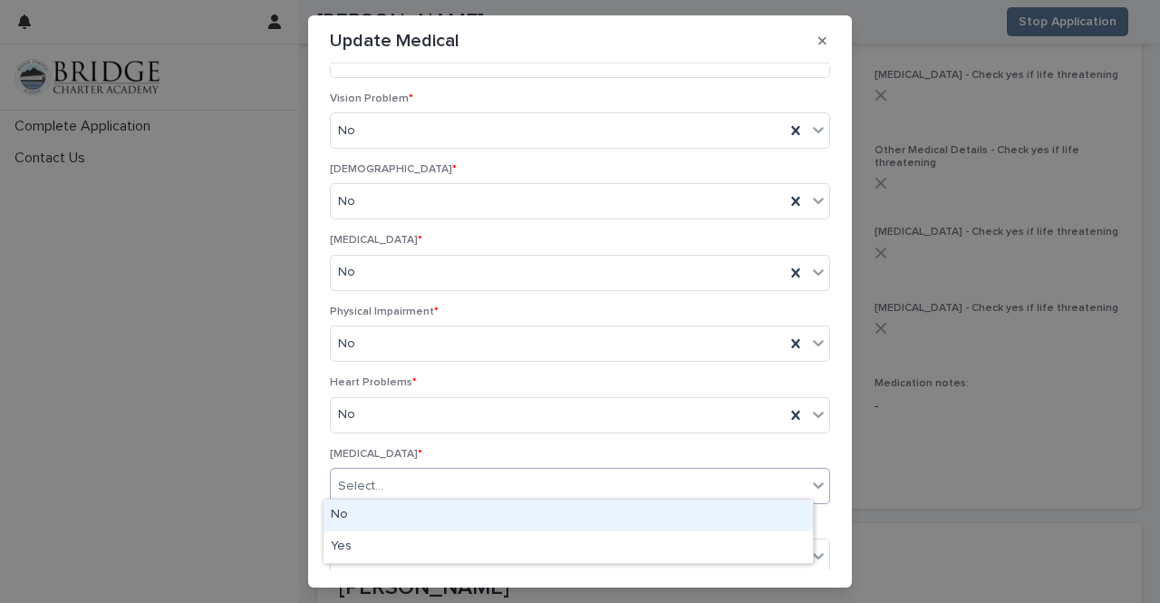
click at [524, 516] on div "No" at bounding box center [569, 516] width 490 height 32
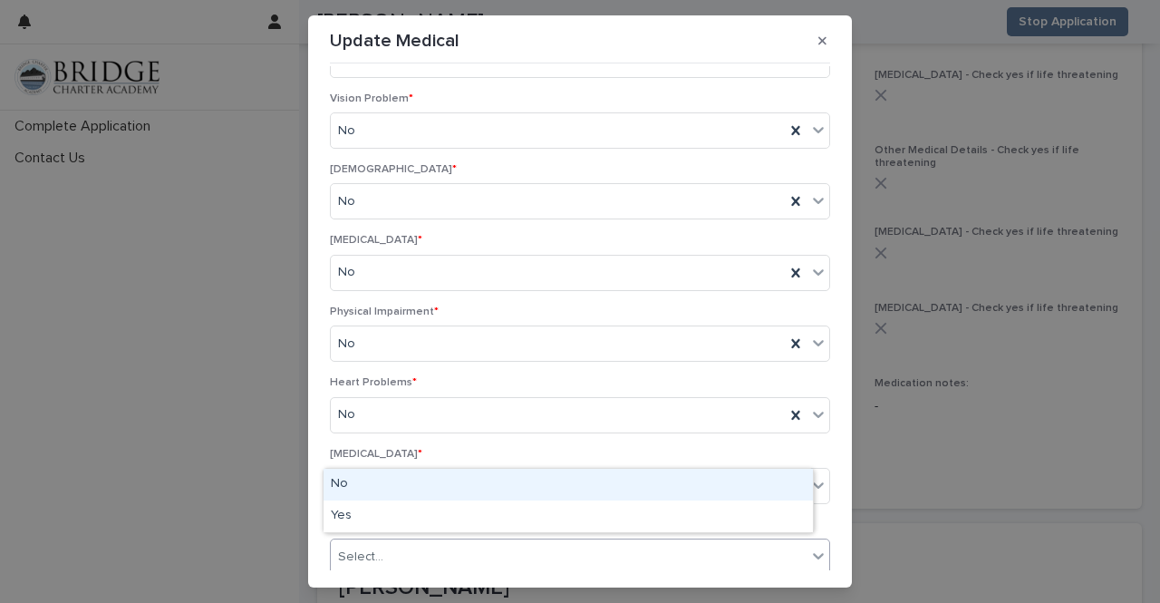
click at [526, 539] on div "Select..." at bounding box center [580, 557] width 500 height 36
click at [529, 490] on div "No" at bounding box center [569, 485] width 490 height 32
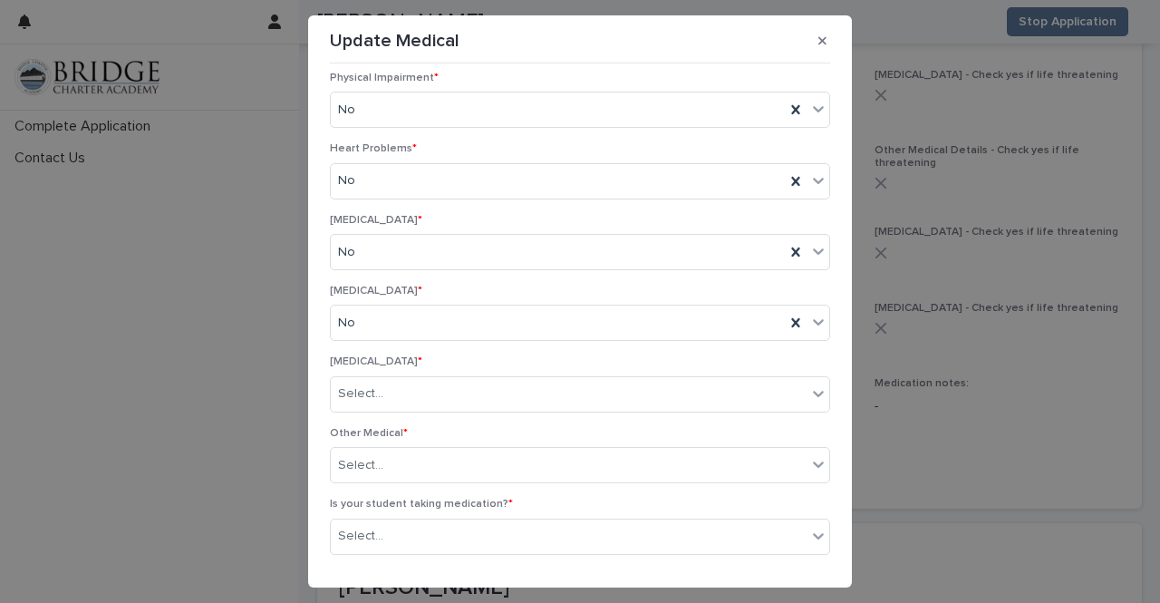
scroll to position [830, 0]
click at [681, 377] on div "Select..." at bounding box center [569, 392] width 476 height 30
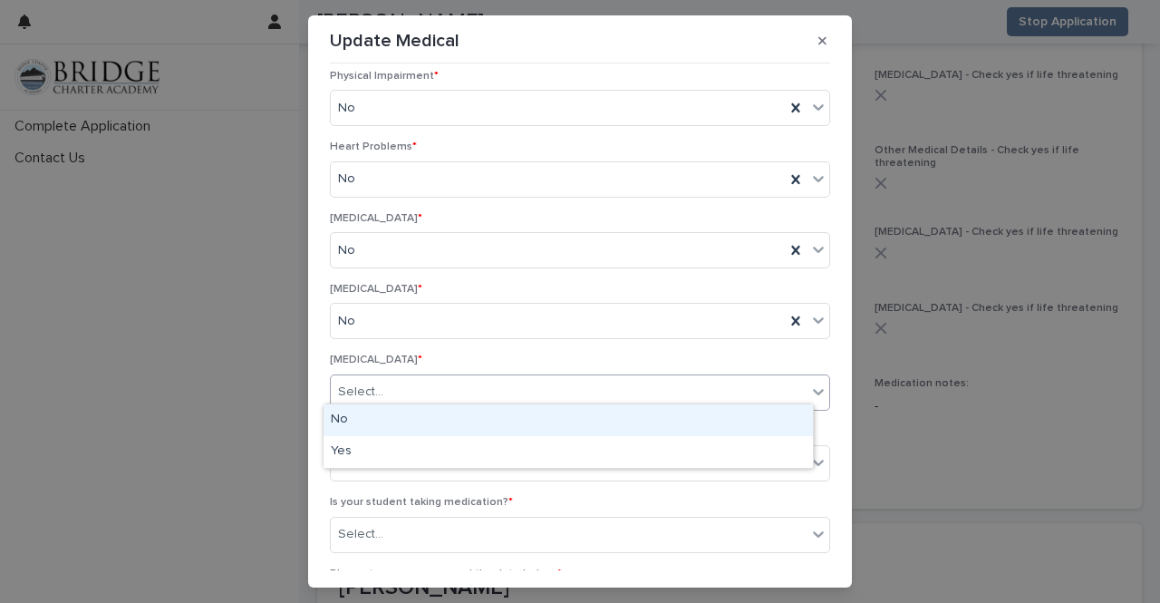
click at [642, 418] on div "No" at bounding box center [569, 420] width 490 height 32
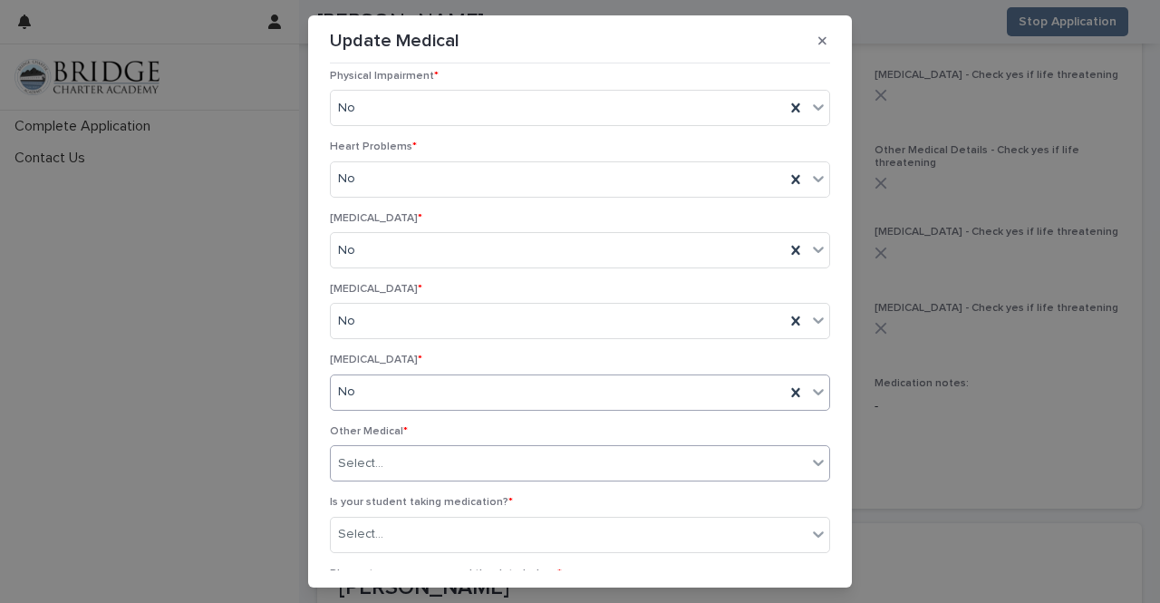
click at [615, 467] on div "Select..." at bounding box center [569, 464] width 476 height 30
click at [617, 456] on div "Select..." at bounding box center [569, 464] width 476 height 30
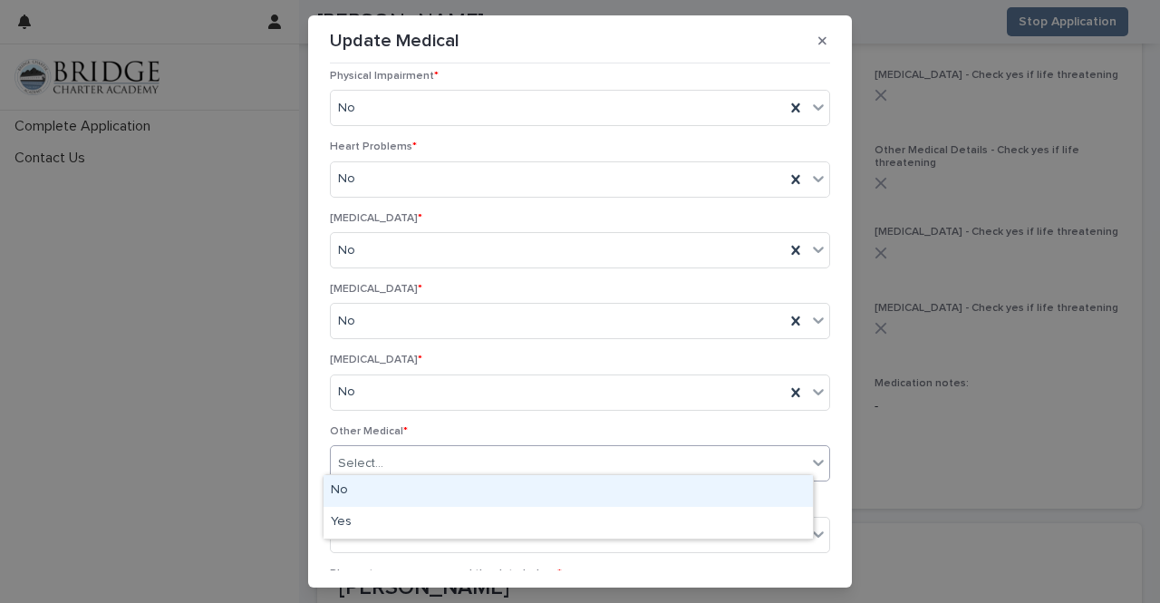
click at [617, 456] on div "Select..." at bounding box center [569, 464] width 476 height 30
click at [616, 452] on div "Select..." at bounding box center [569, 464] width 476 height 30
click at [599, 485] on div "No" at bounding box center [569, 491] width 490 height 32
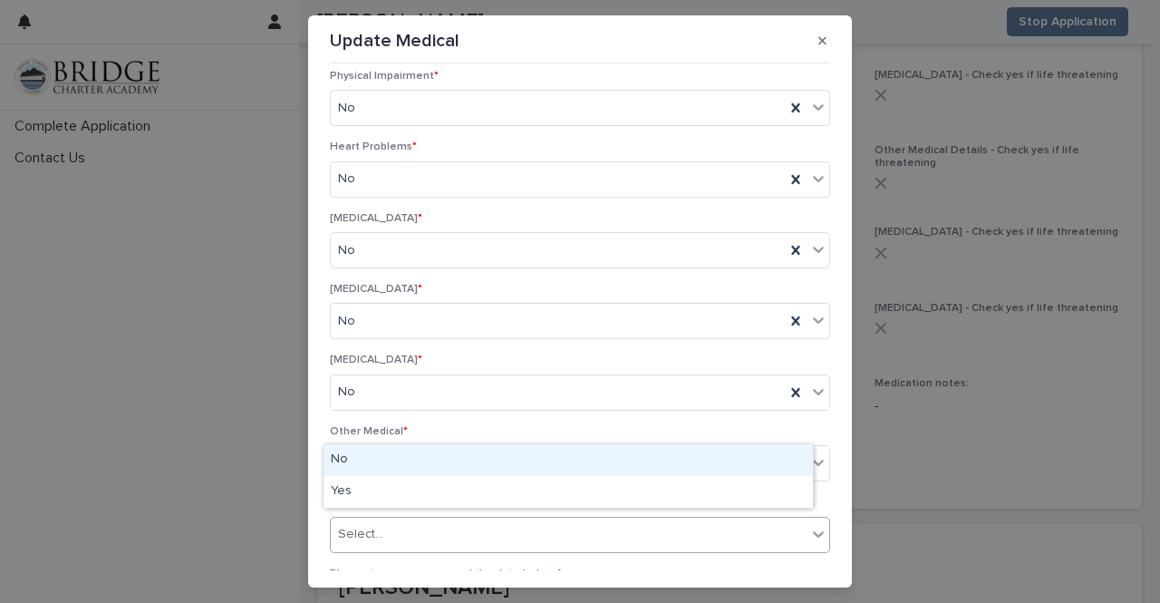
click at [576, 524] on div "Select..." at bounding box center [569, 534] width 476 height 30
click at [568, 465] on div "No" at bounding box center [569, 460] width 490 height 32
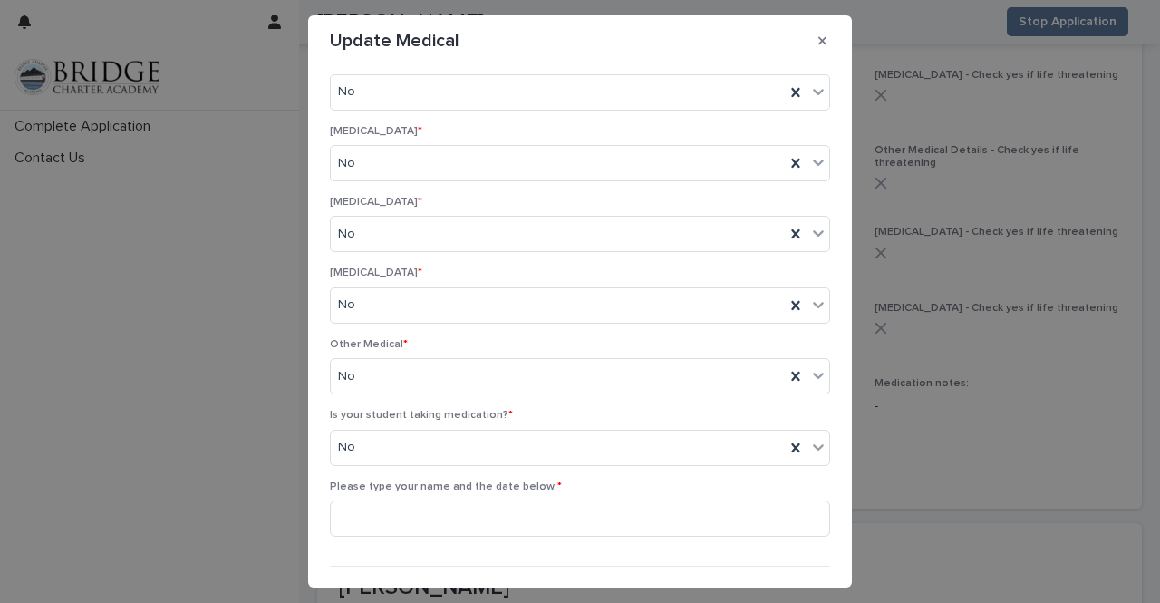
scroll to position [948, 0]
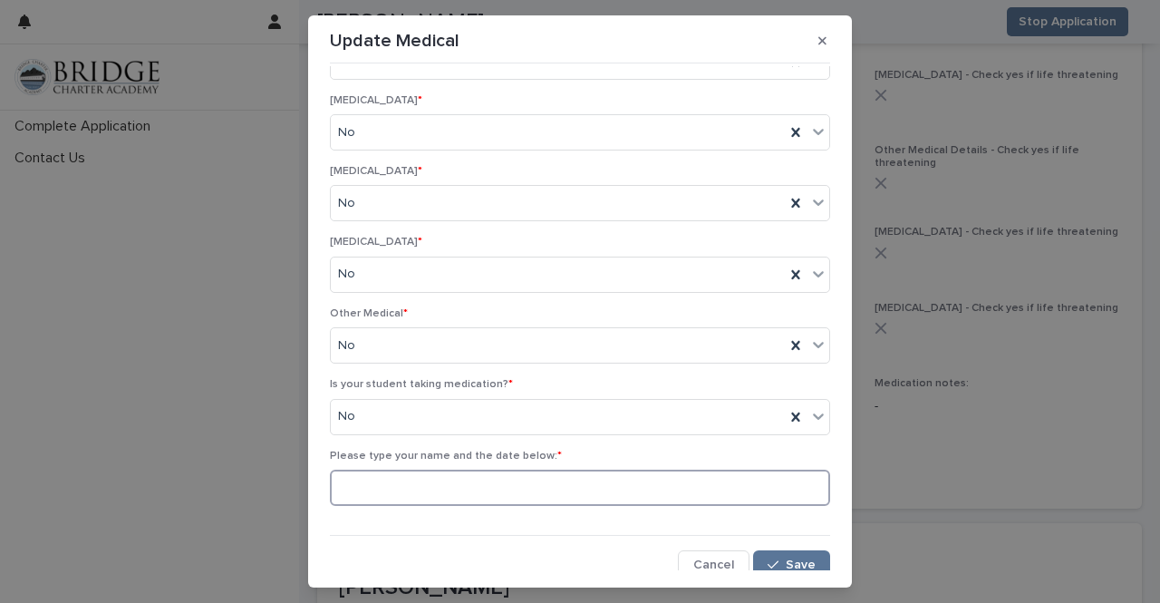
click at [672, 473] on input at bounding box center [580, 488] width 500 height 36
type input "**********"
click at [792, 558] on span "Save" at bounding box center [801, 564] width 30 height 13
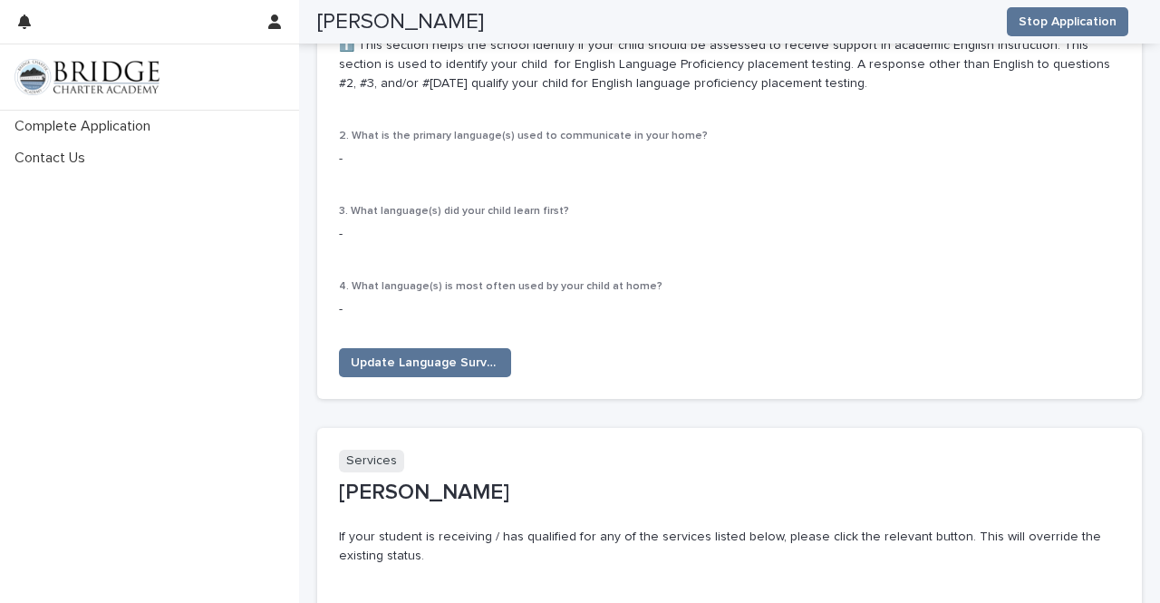
scroll to position [2430, 0]
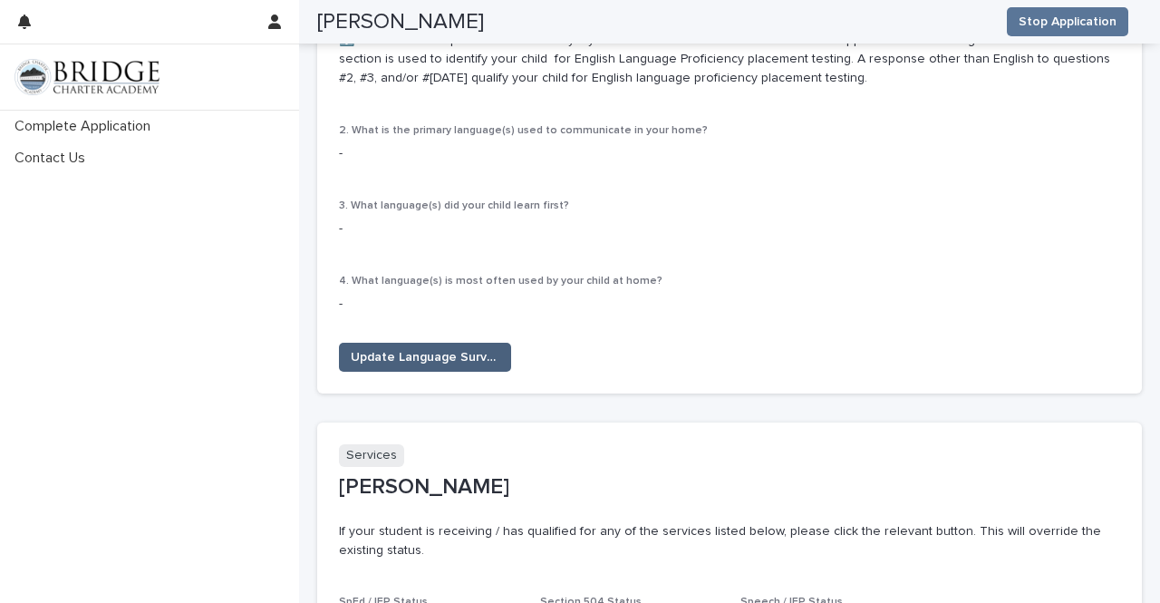
click at [495, 343] on button "Update Language Survey" at bounding box center [425, 357] width 172 height 29
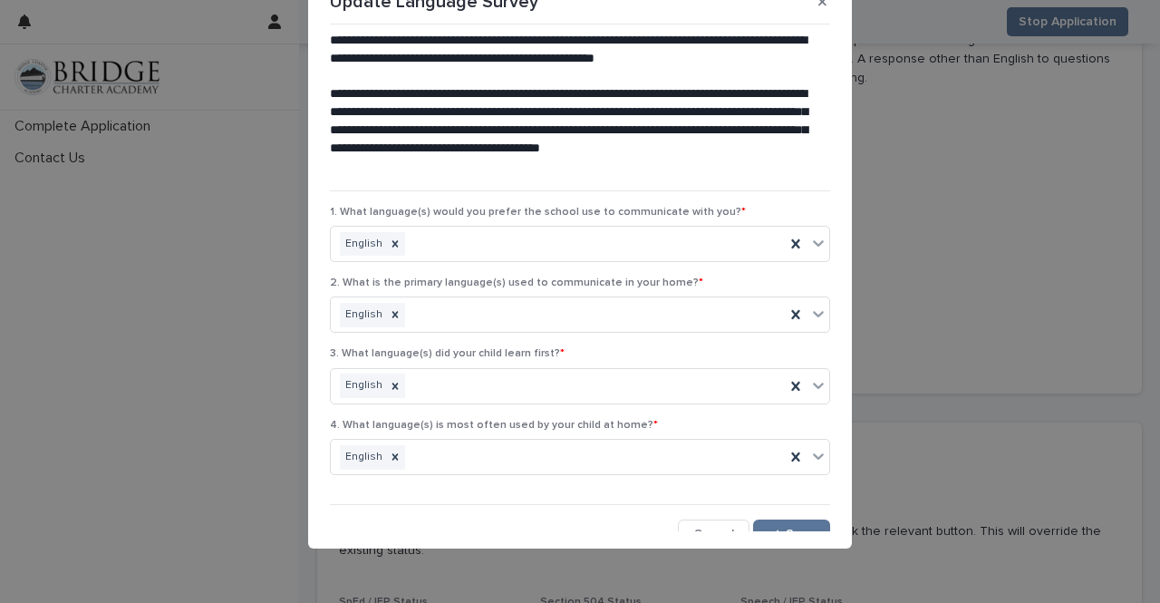
scroll to position [18, 0]
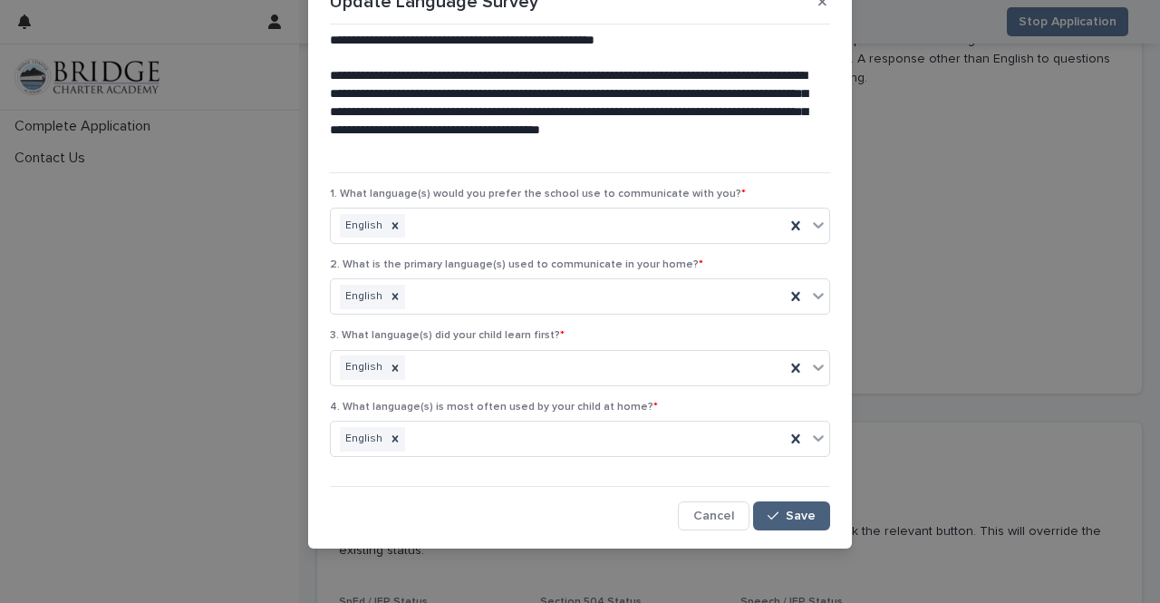
click at [776, 519] on button "Save" at bounding box center [791, 515] width 77 height 29
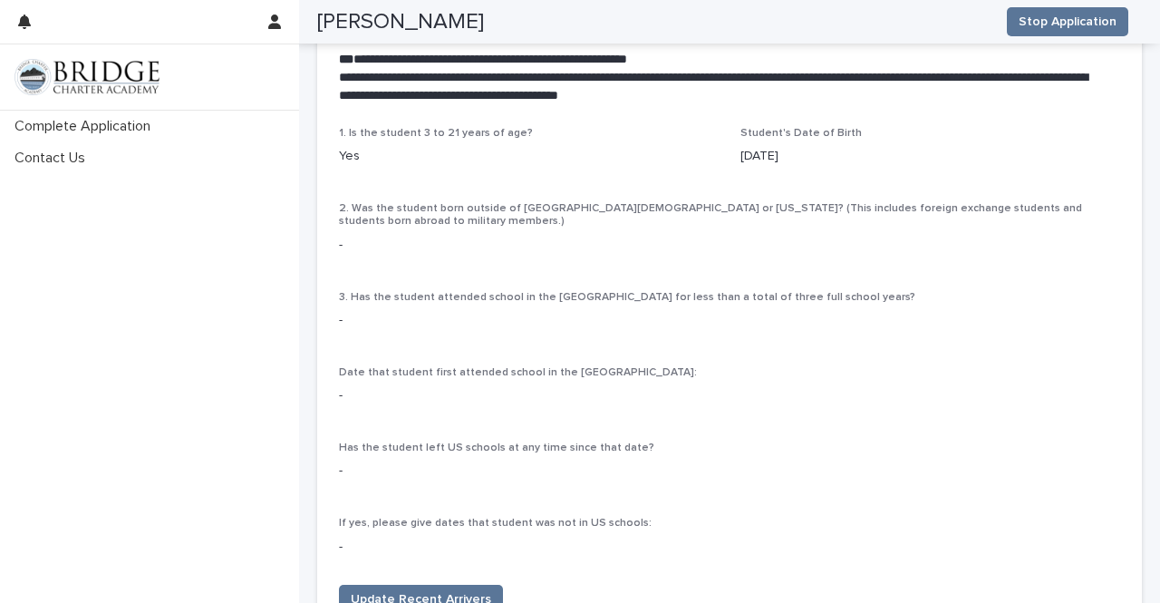
scroll to position [4170, 0]
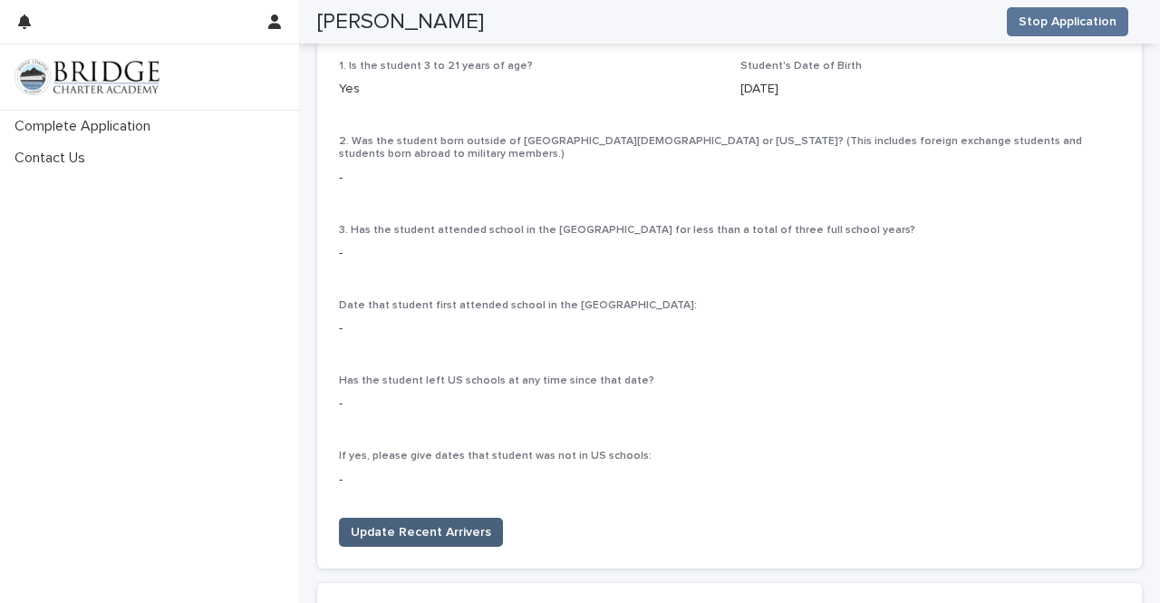
click at [462, 523] on span "Update Recent Arrivers" at bounding box center [421, 532] width 141 height 18
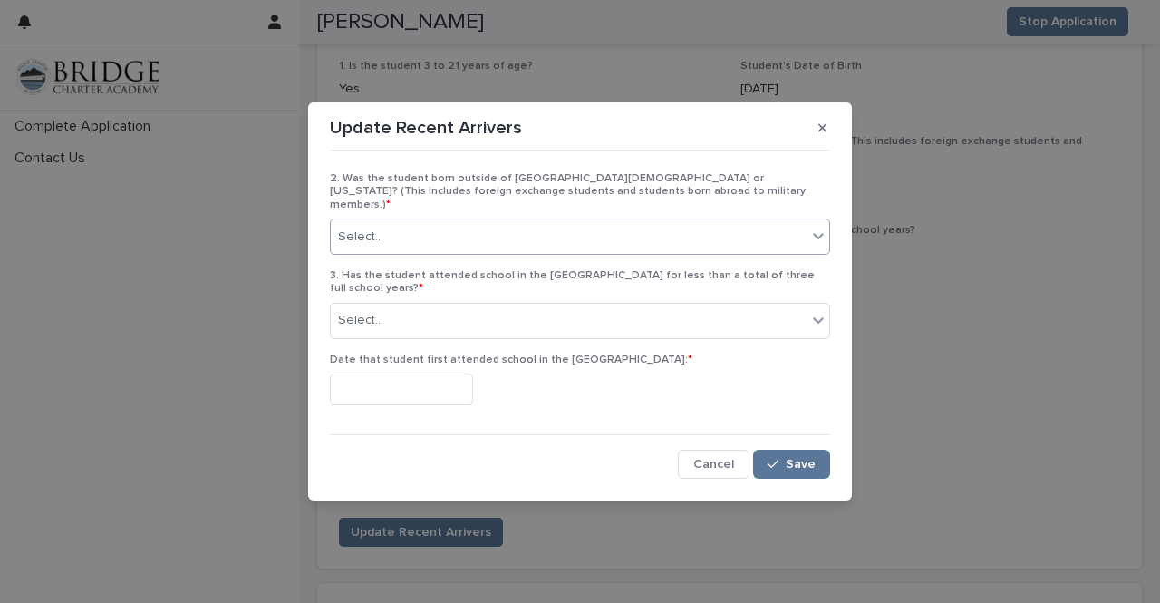
click at [571, 242] on div "Select..." at bounding box center [569, 237] width 476 height 30
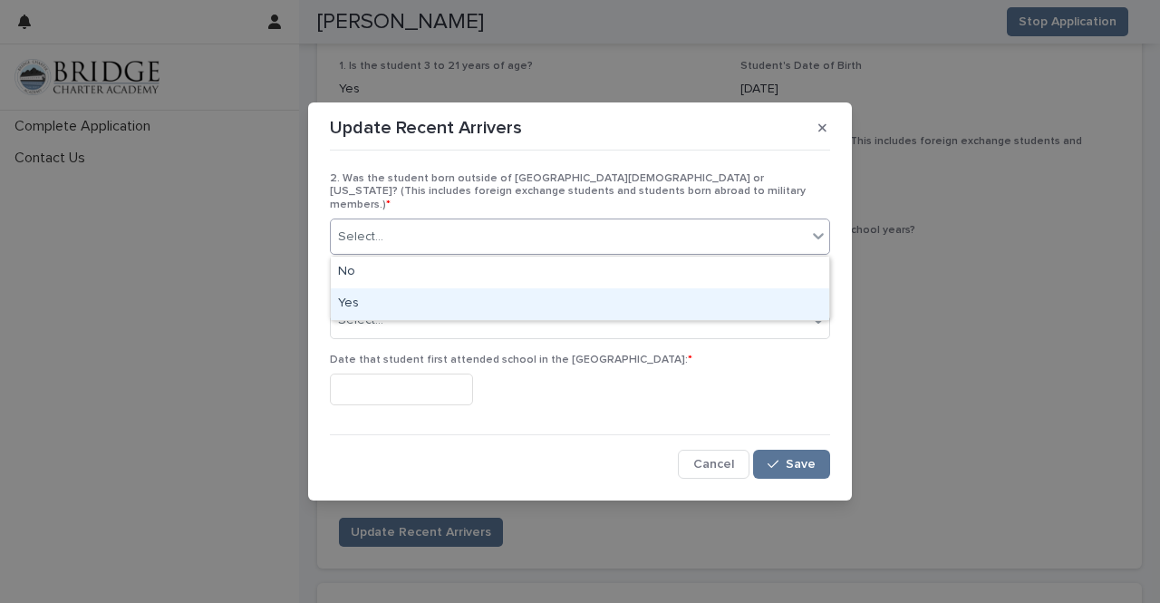
click at [562, 288] on div "Yes" at bounding box center [580, 304] width 499 height 32
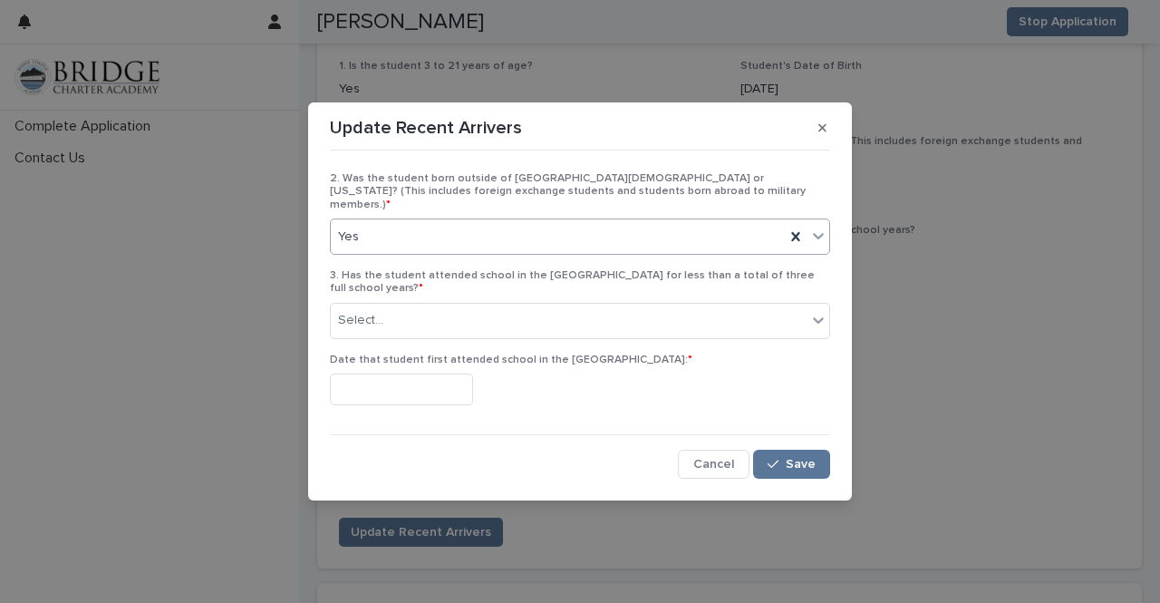
click at [548, 245] on div "Yes" at bounding box center [558, 237] width 454 height 30
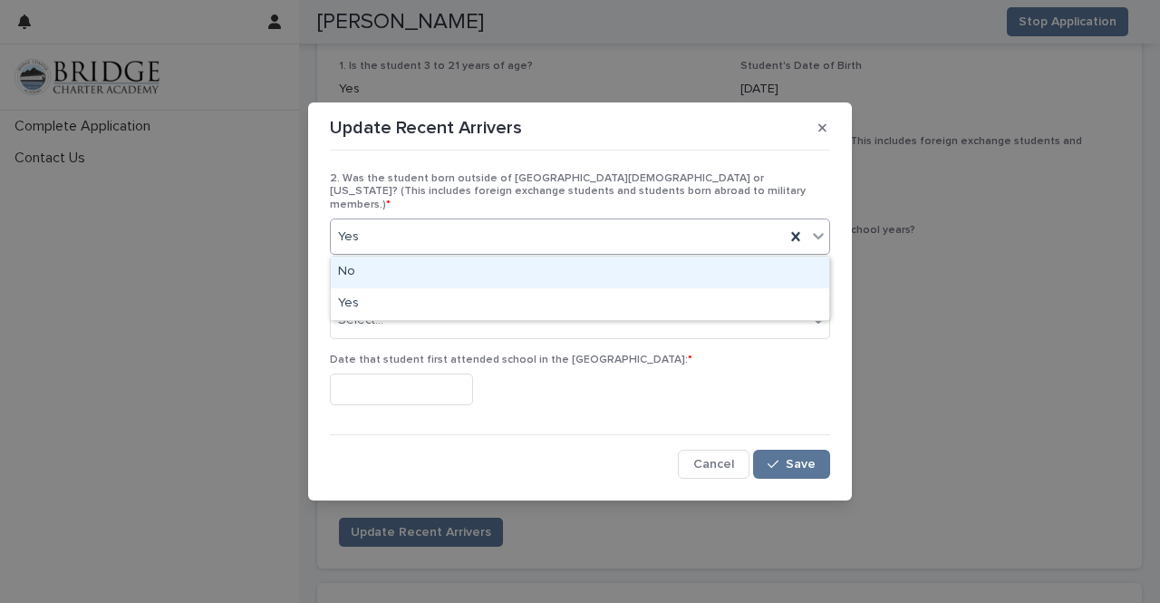
click at [537, 286] on div "No" at bounding box center [580, 273] width 499 height 32
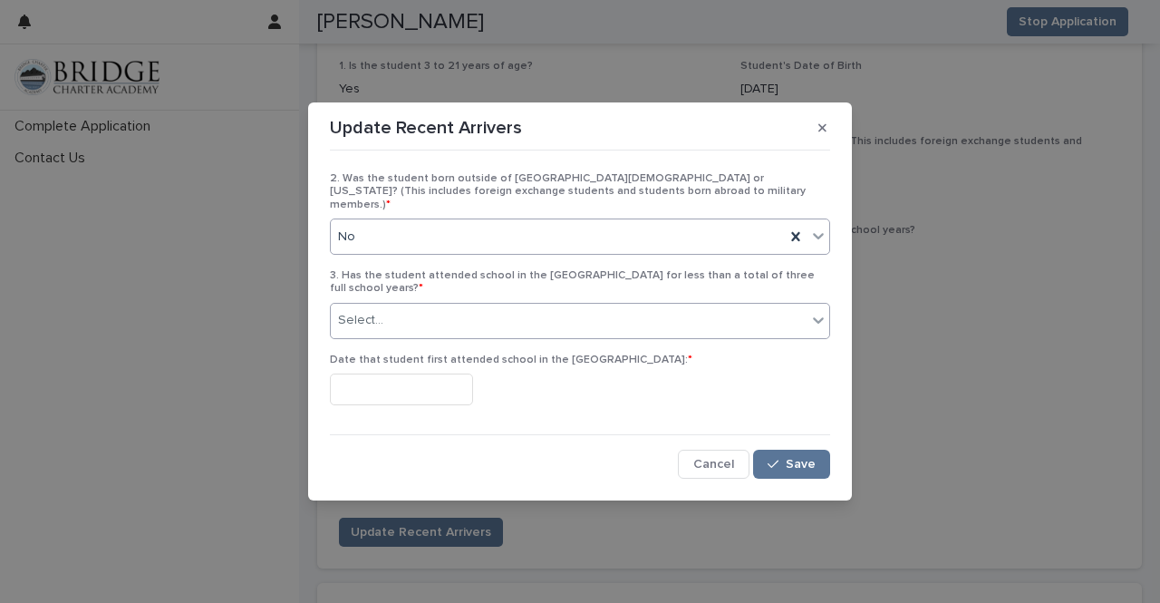
click at [537, 306] on div "Select..." at bounding box center [569, 321] width 476 height 30
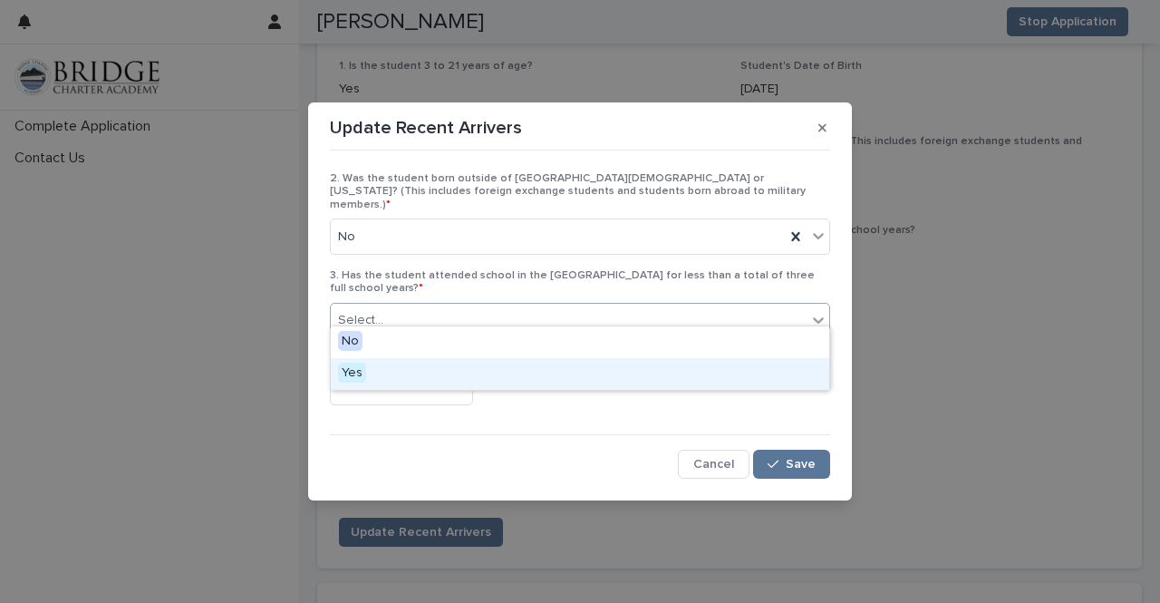
click at [519, 376] on div "Yes" at bounding box center [580, 374] width 499 height 32
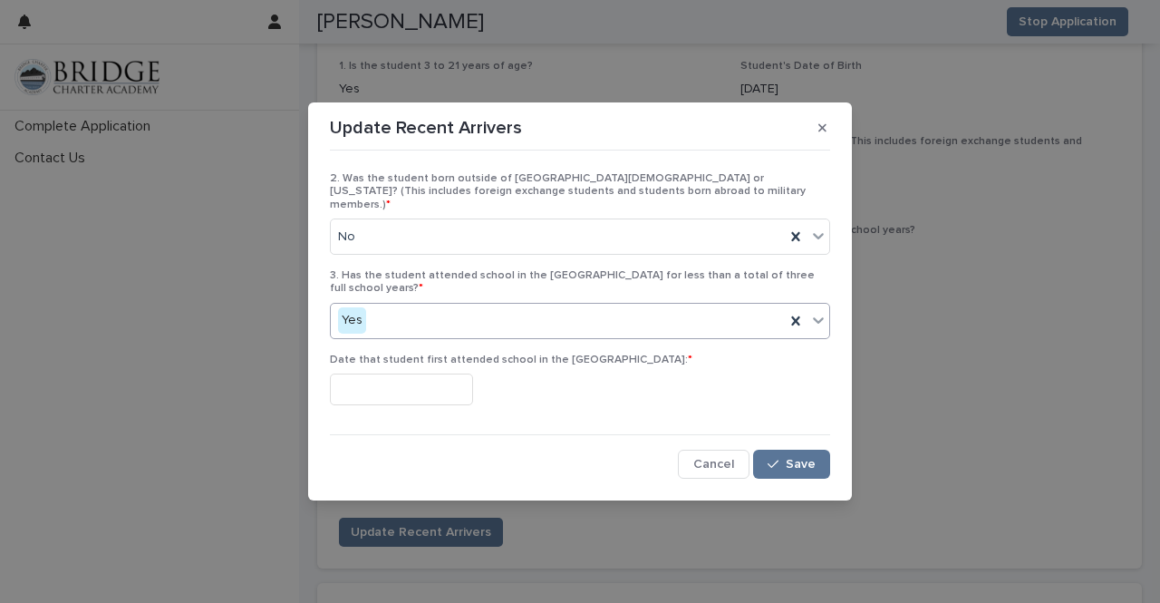
click at [470, 376] on input "text" at bounding box center [401, 390] width 143 height 32
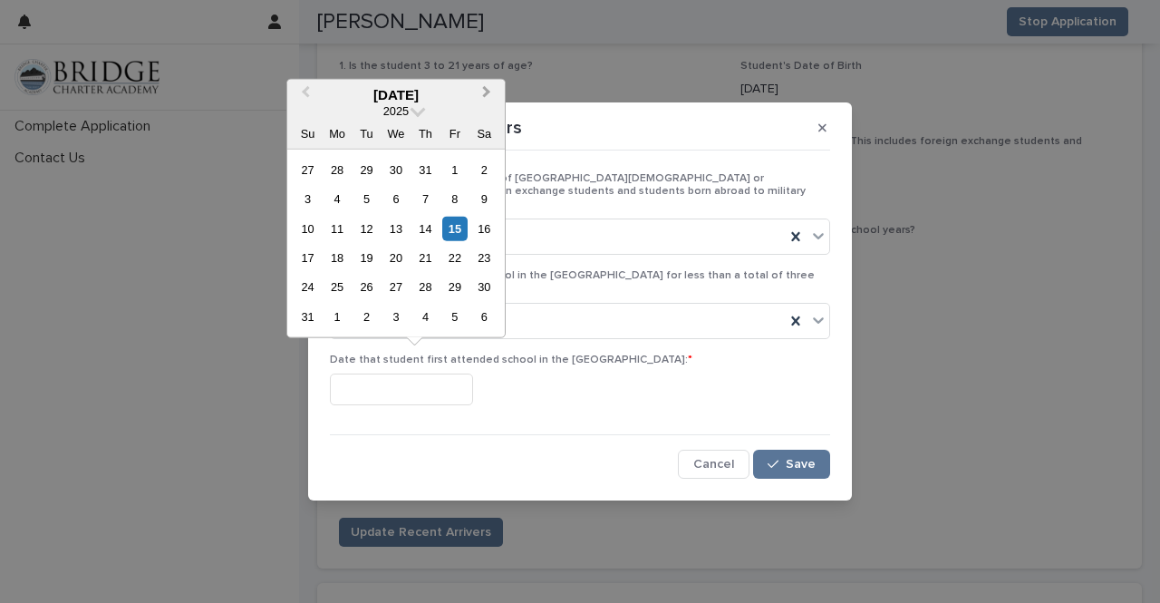
click at [488, 101] on button "Next Month" at bounding box center [488, 95] width 29 height 29
click at [364, 171] on div "2" at bounding box center [366, 169] width 24 height 24
type input "**********"
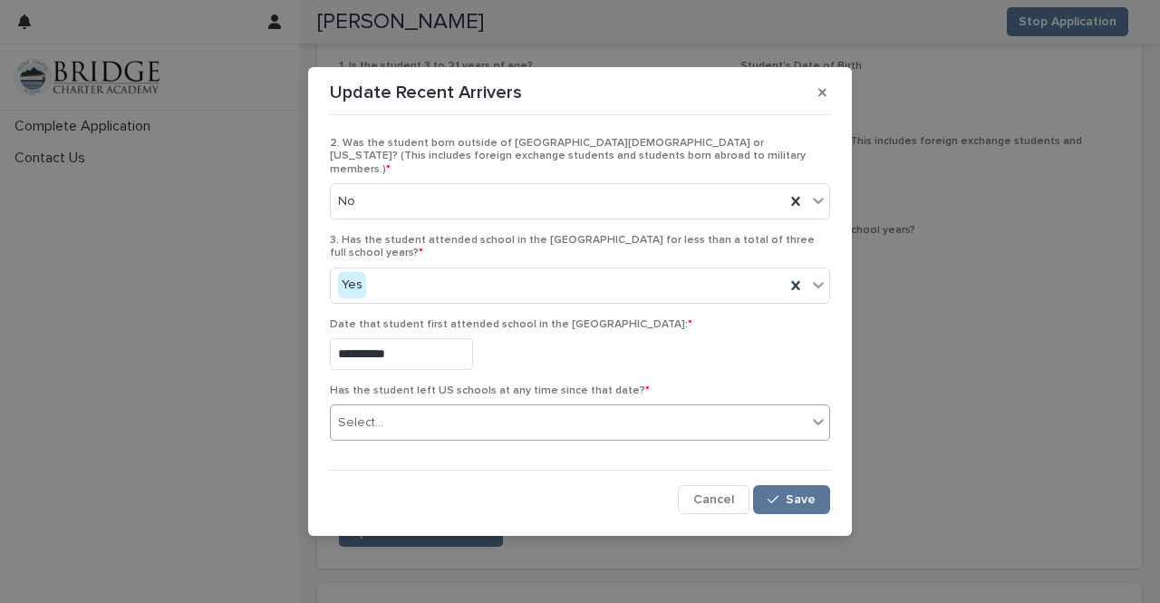
click at [559, 404] on div "Select..." at bounding box center [580, 422] width 500 height 36
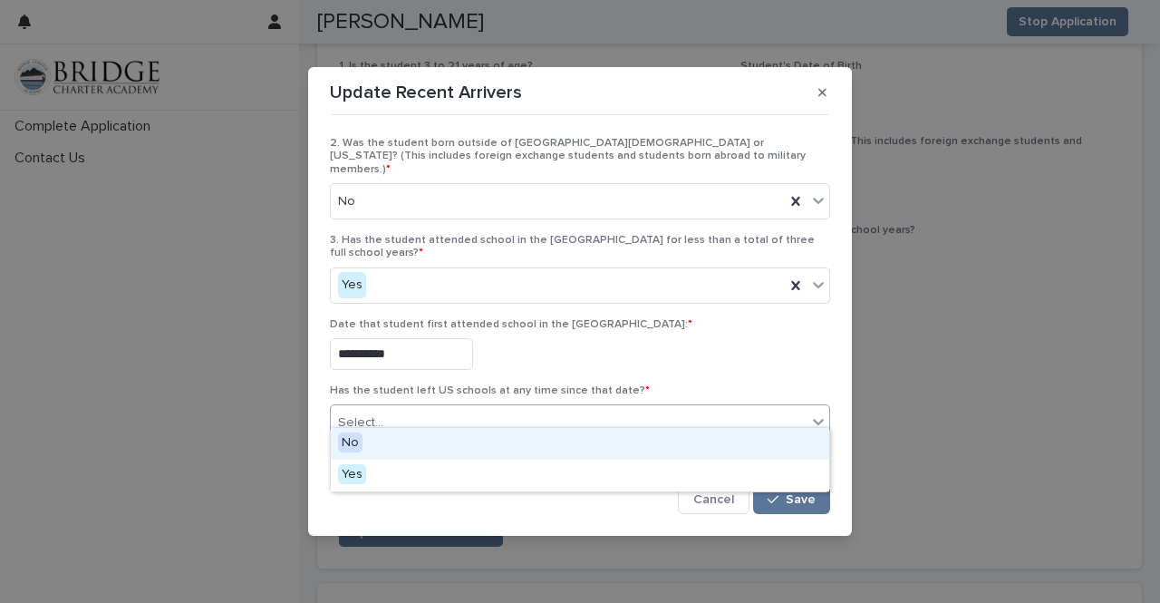
click at [524, 442] on div "No" at bounding box center [580, 444] width 499 height 32
click at [629, 433] on div "No" at bounding box center [580, 444] width 499 height 32
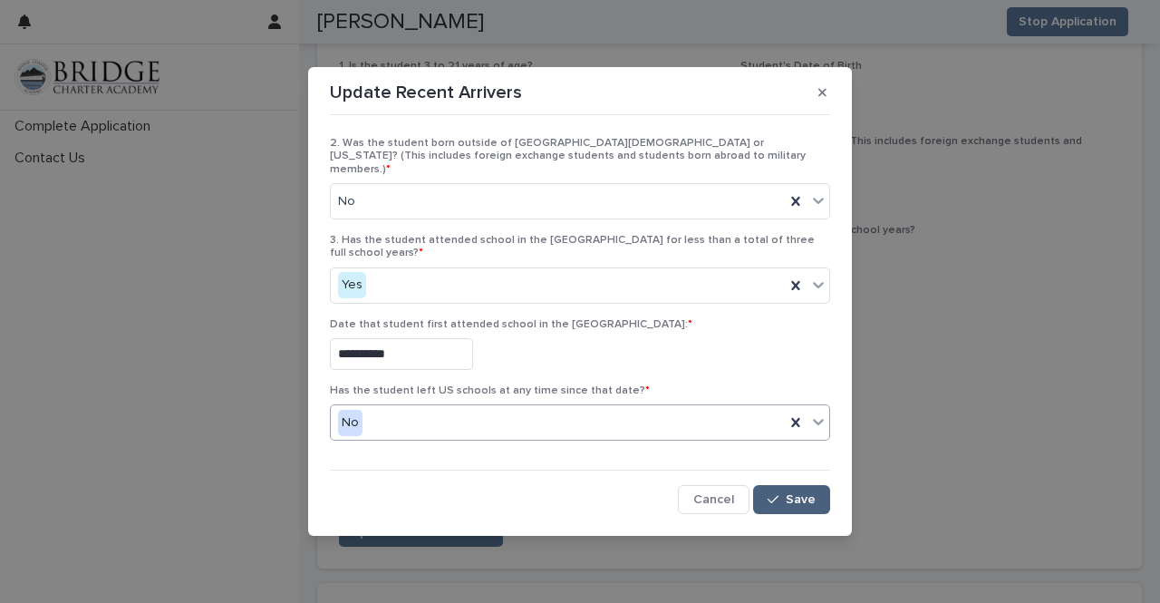
click at [783, 493] on div "button" at bounding box center [777, 499] width 18 height 13
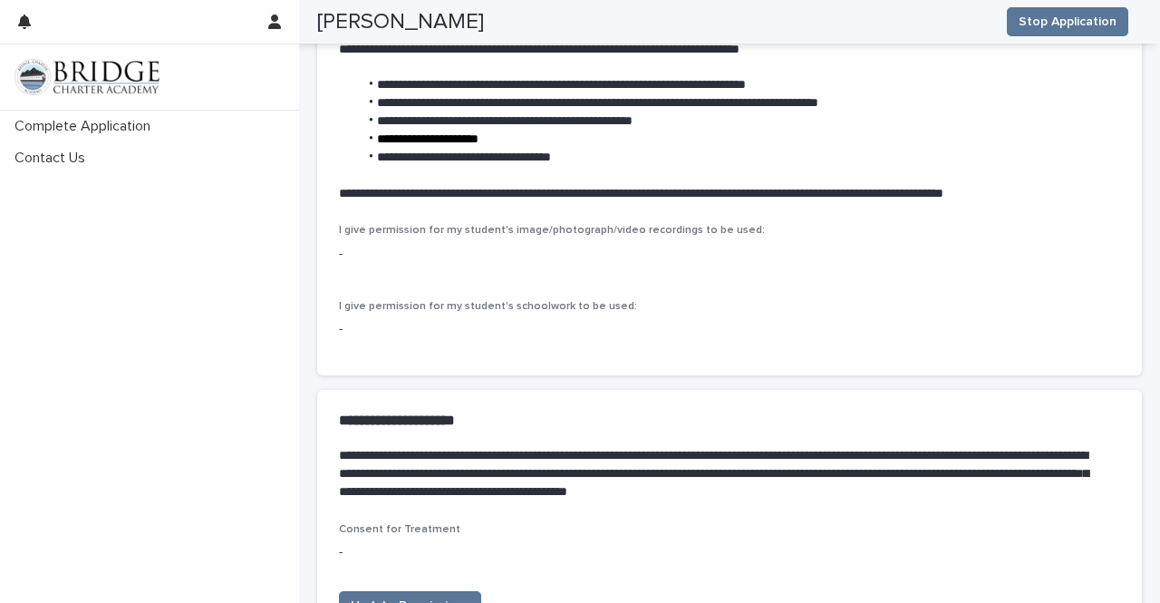
scroll to position [4987, 0]
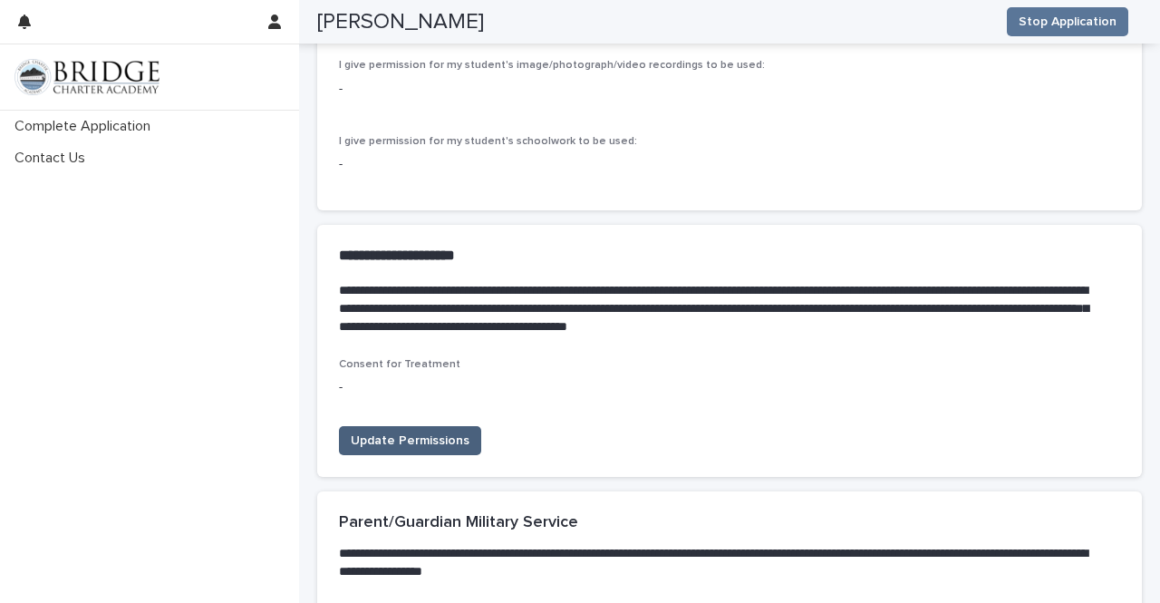
click at [442, 426] on button "Update Permissions" at bounding box center [410, 440] width 142 height 29
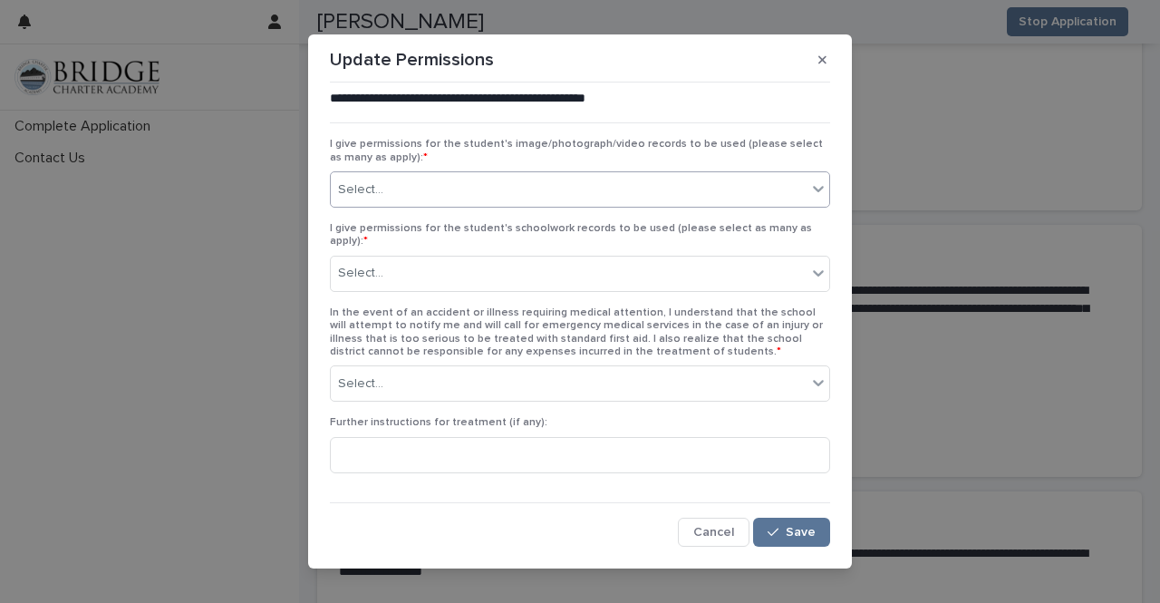
click at [568, 196] on div "Select..." at bounding box center [569, 190] width 476 height 30
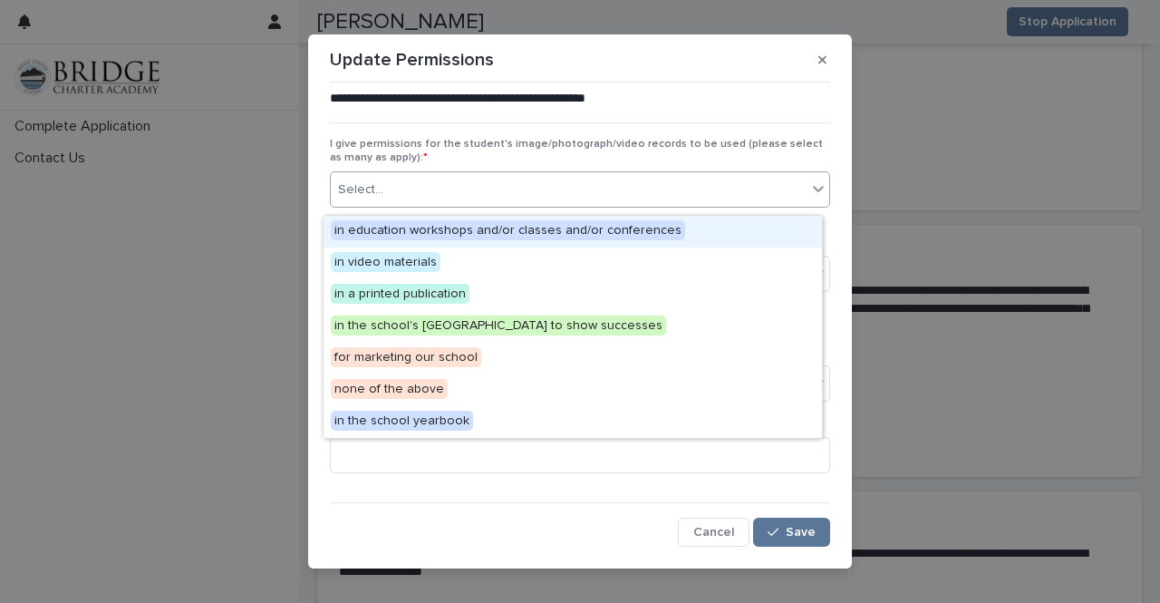
click at [554, 226] on span "in education workshops and/or classes and/or conferences" at bounding box center [508, 230] width 354 height 20
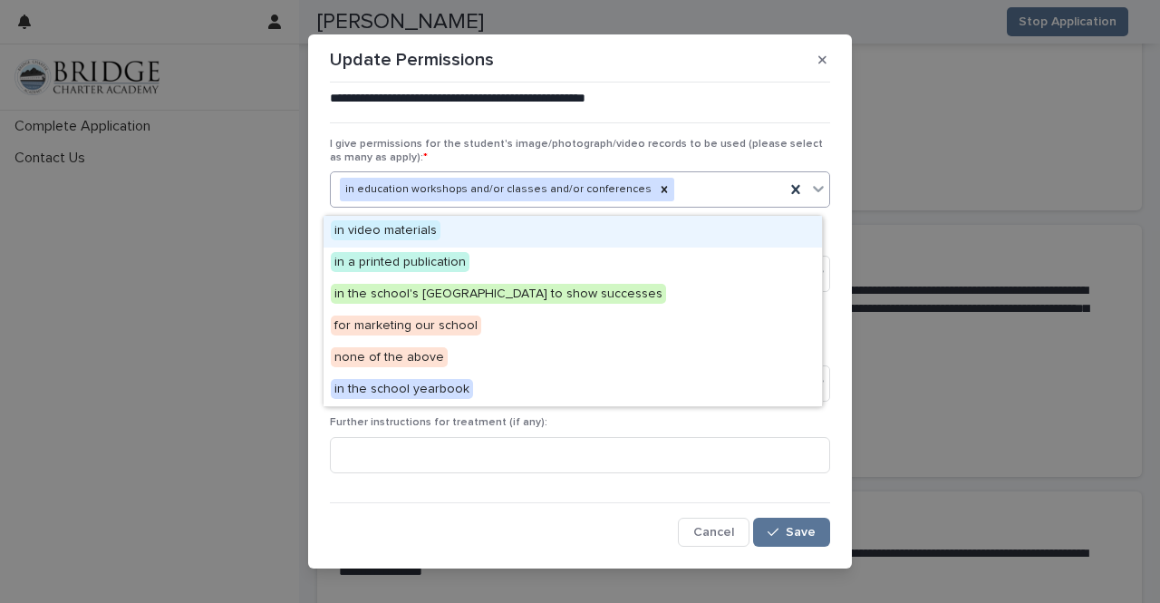
click at [558, 199] on div "in education workshops and/or classes and/or conferences" at bounding box center [497, 190] width 315 height 24
click at [673, 239] on div "in video materials" at bounding box center [573, 232] width 499 height 32
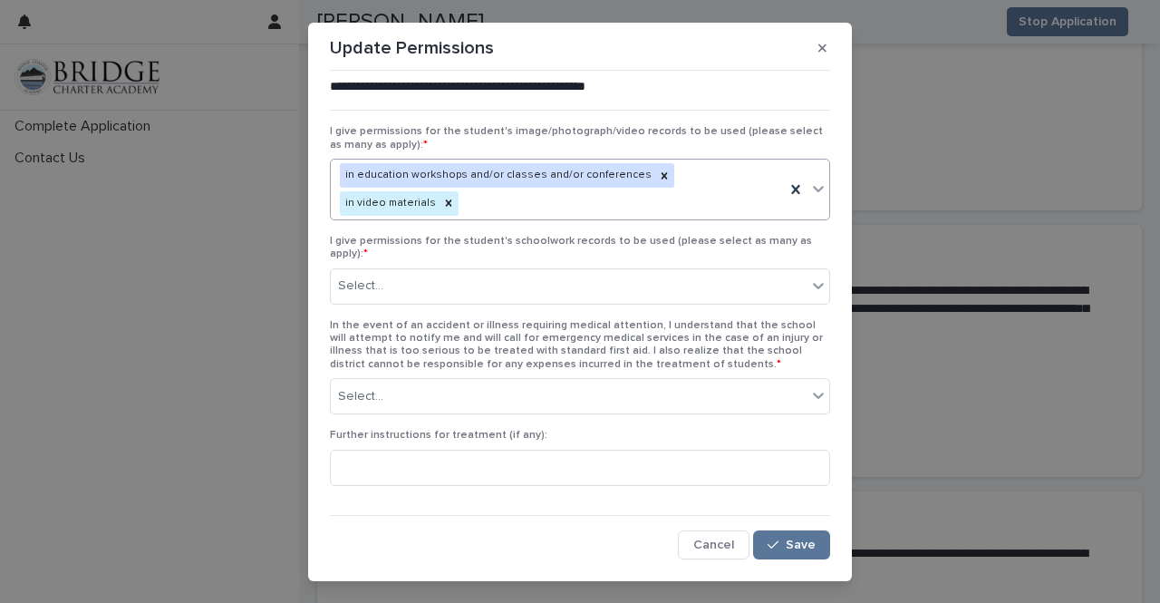
click at [810, 197] on icon at bounding box center [819, 189] width 18 height 18
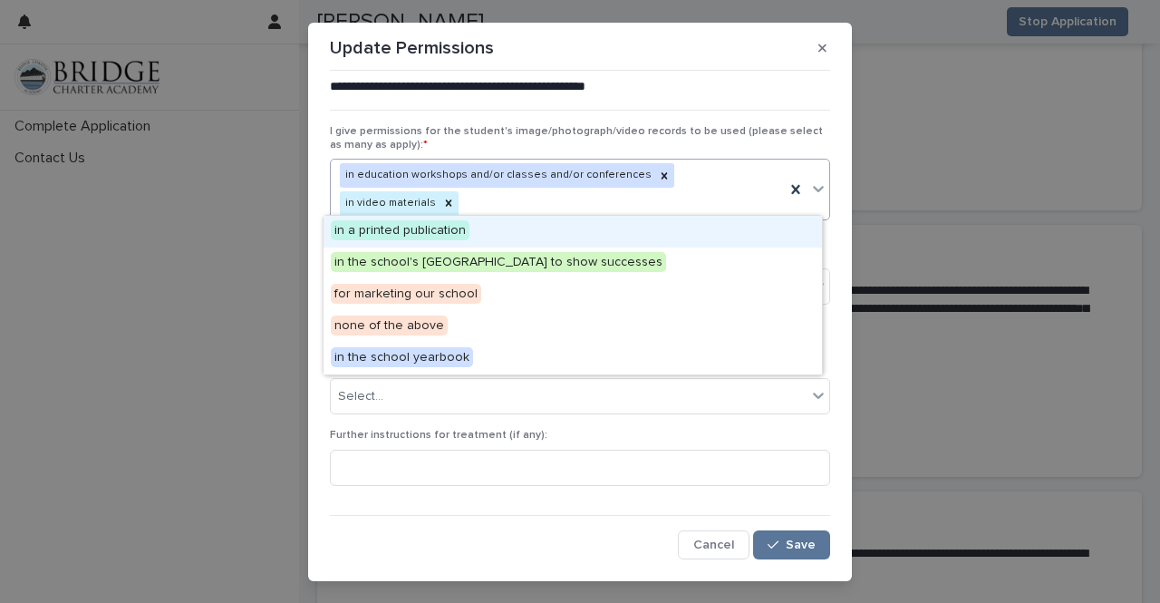
click at [747, 229] on div "in a printed publication" at bounding box center [573, 232] width 499 height 32
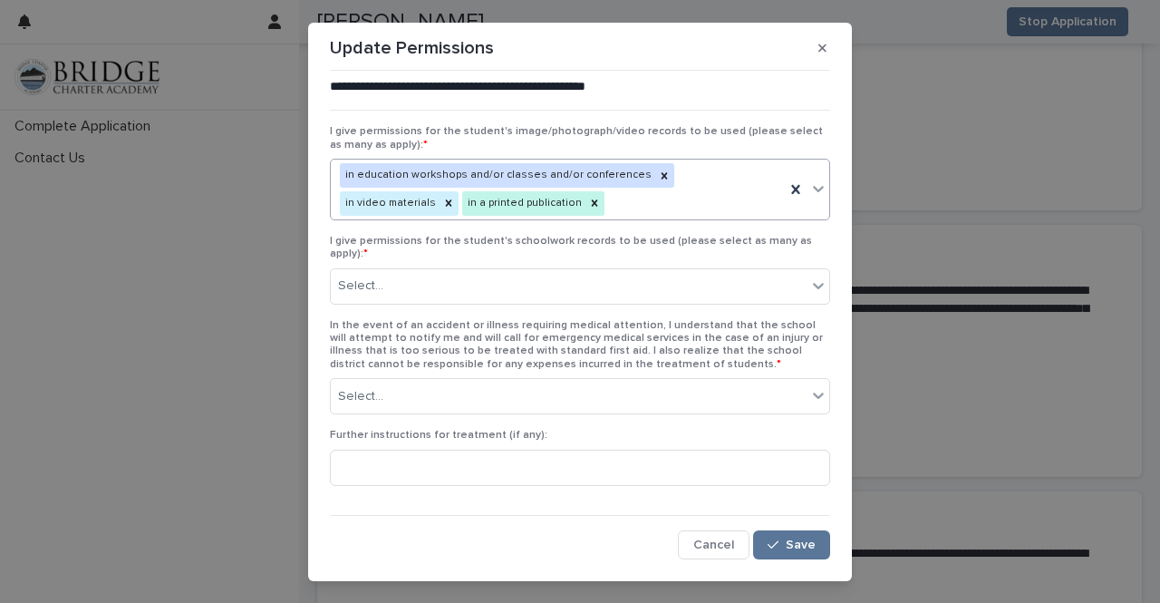
click at [811, 198] on icon at bounding box center [819, 189] width 18 height 18
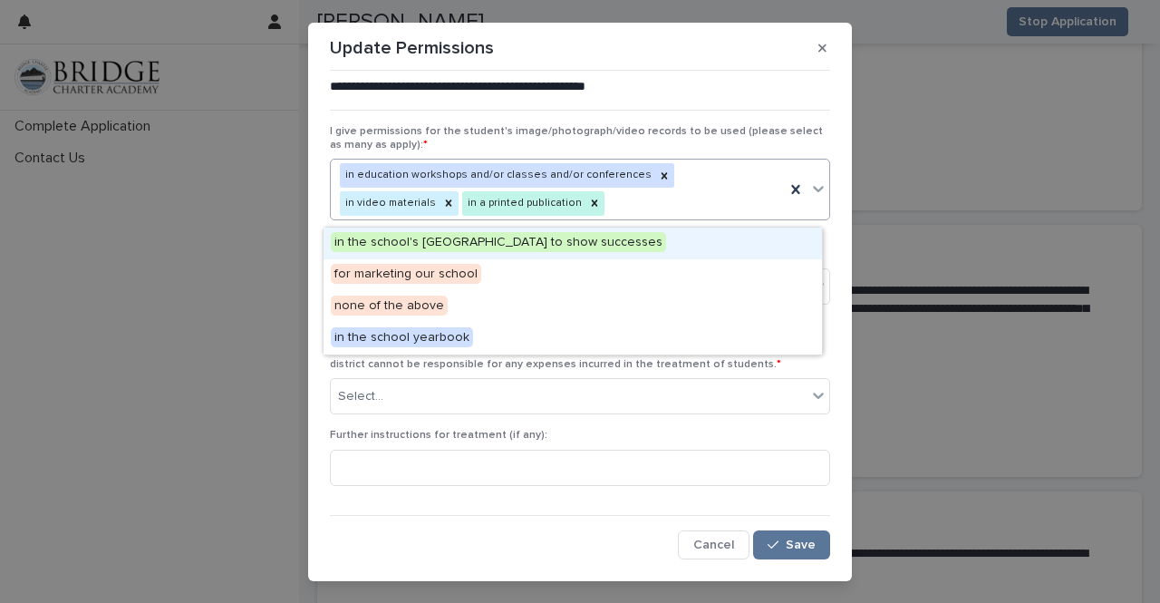
click at [722, 255] on div "in the school's Parent Center to show successes" at bounding box center [573, 244] width 499 height 32
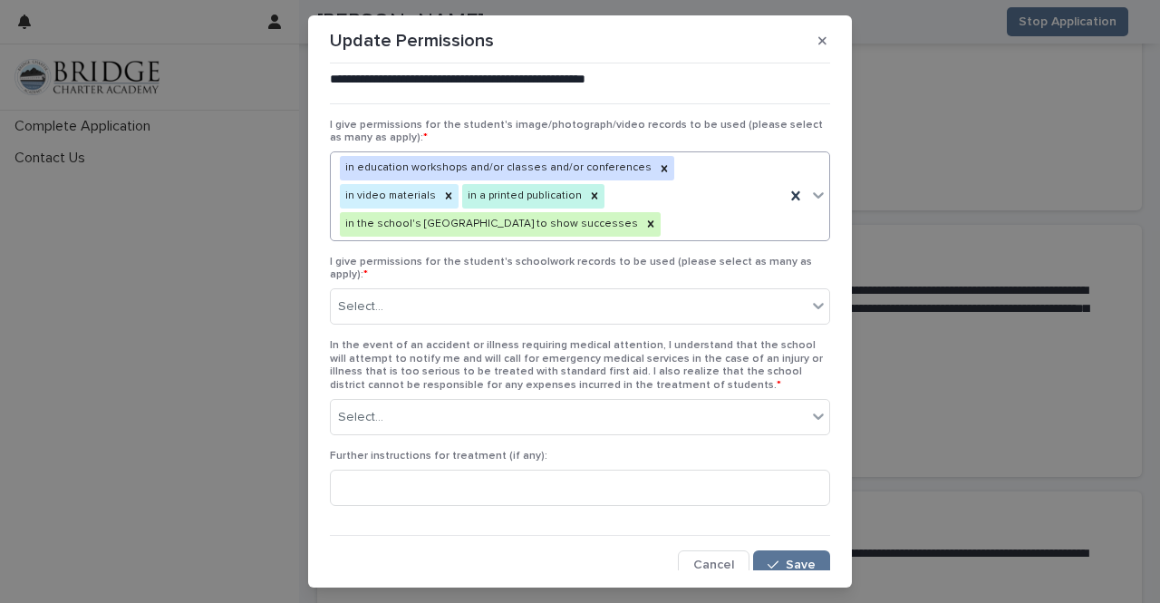
click at [813, 199] on icon at bounding box center [818, 196] width 11 height 6
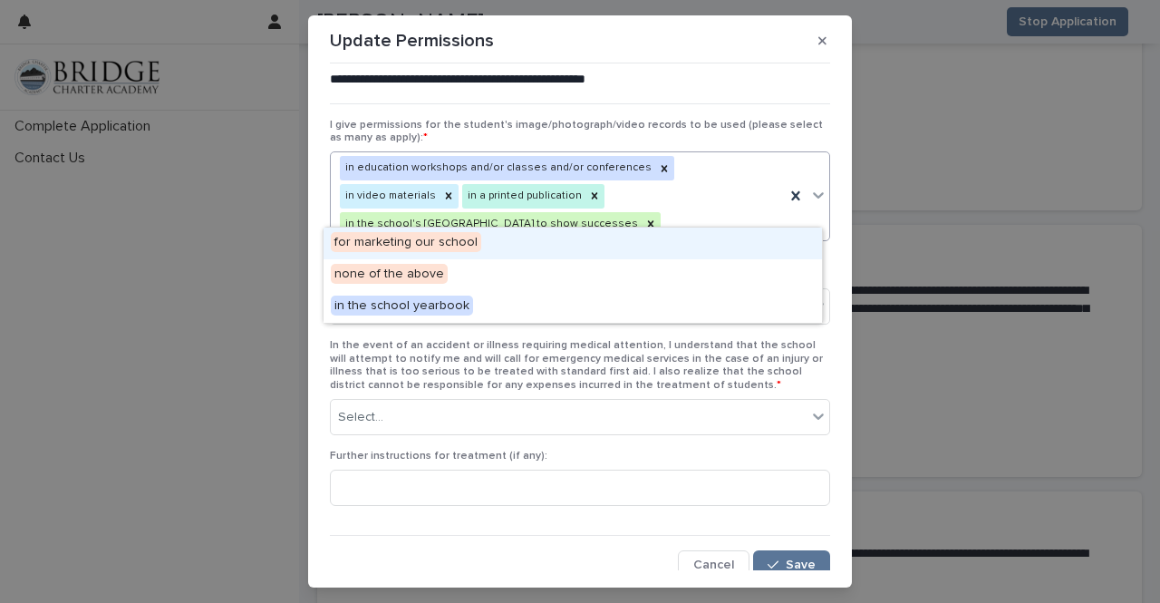
click at [733, 253] on div "for marketing our school" at bounding box center [573, 244] width 499 height 32
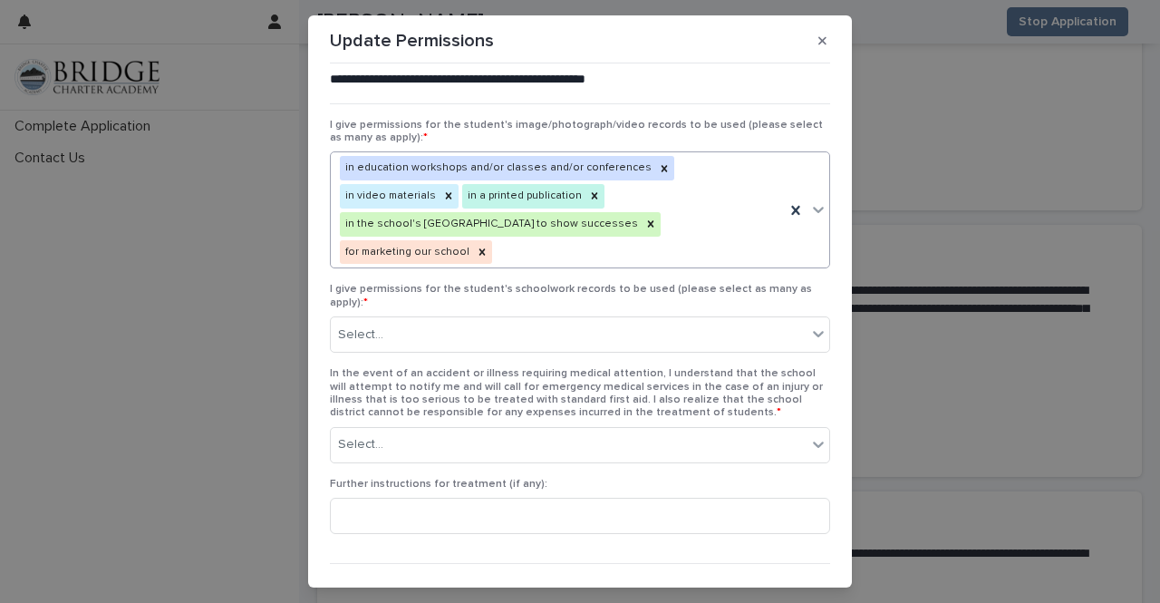
click at [813, 207] on icon at bounding box center [818, 210] width 11 height 6
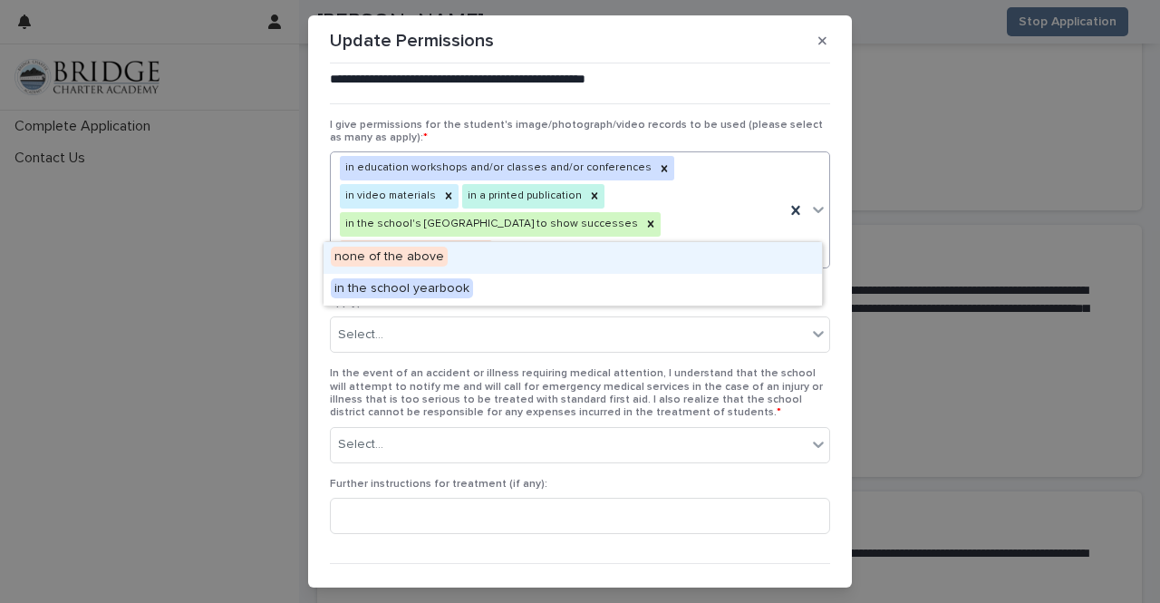
click at [733, 255] on div "none of the above" at bounding box center [573, 258] width 499 height 32
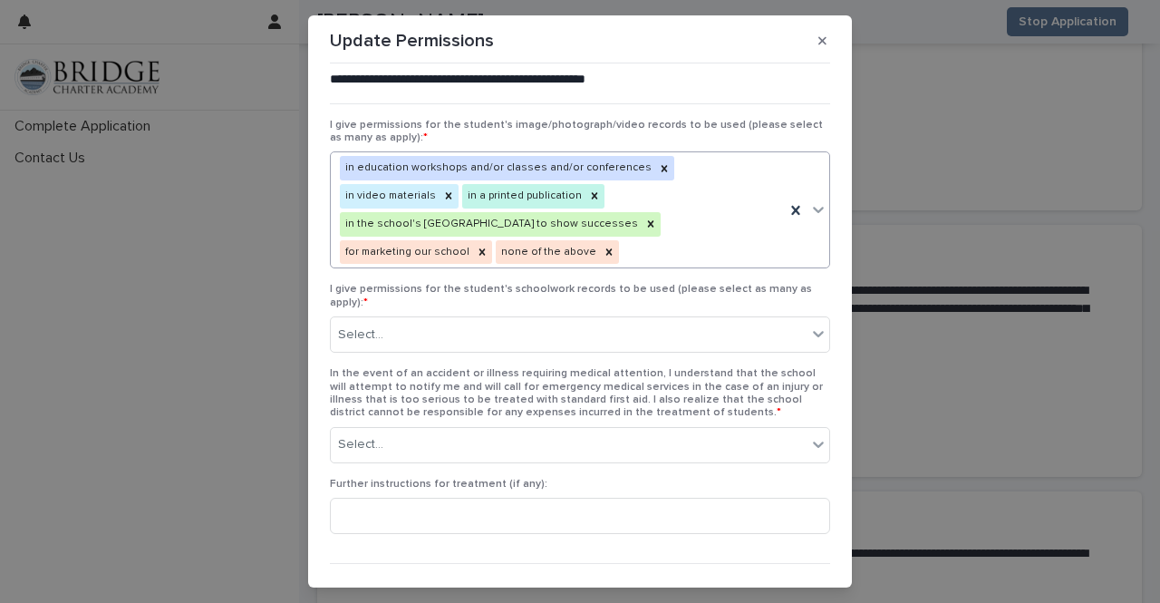
click at [815, 200] on icon at bounding box center [819, 209] width 18 height 18
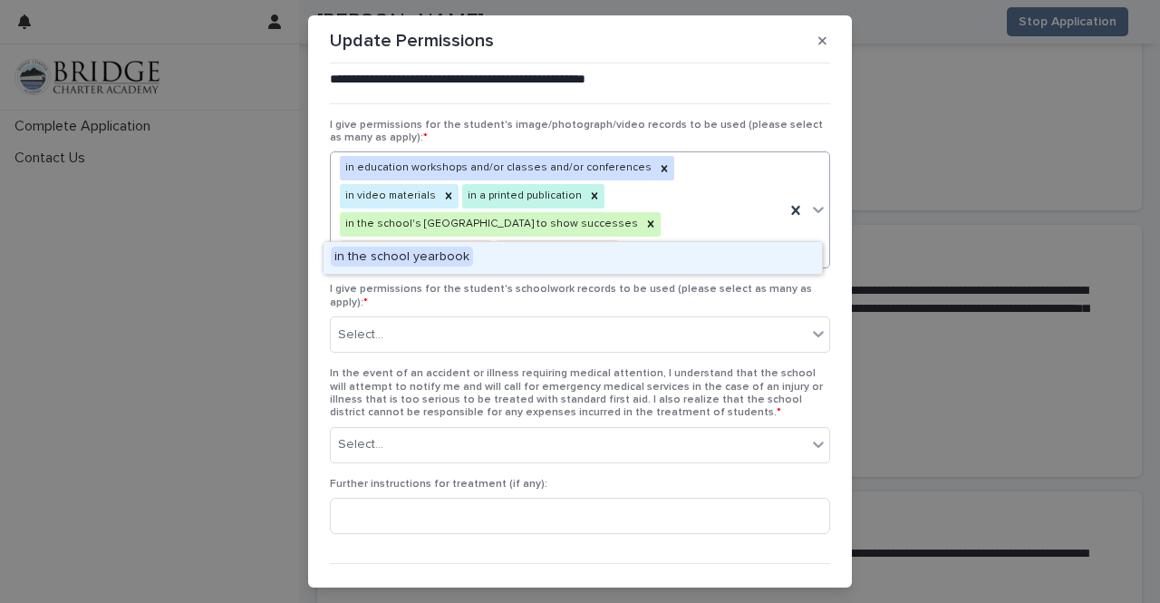
click at [762, 252] on div "in the school yearbook" at bounding box center [573, 258] width 499 height 32
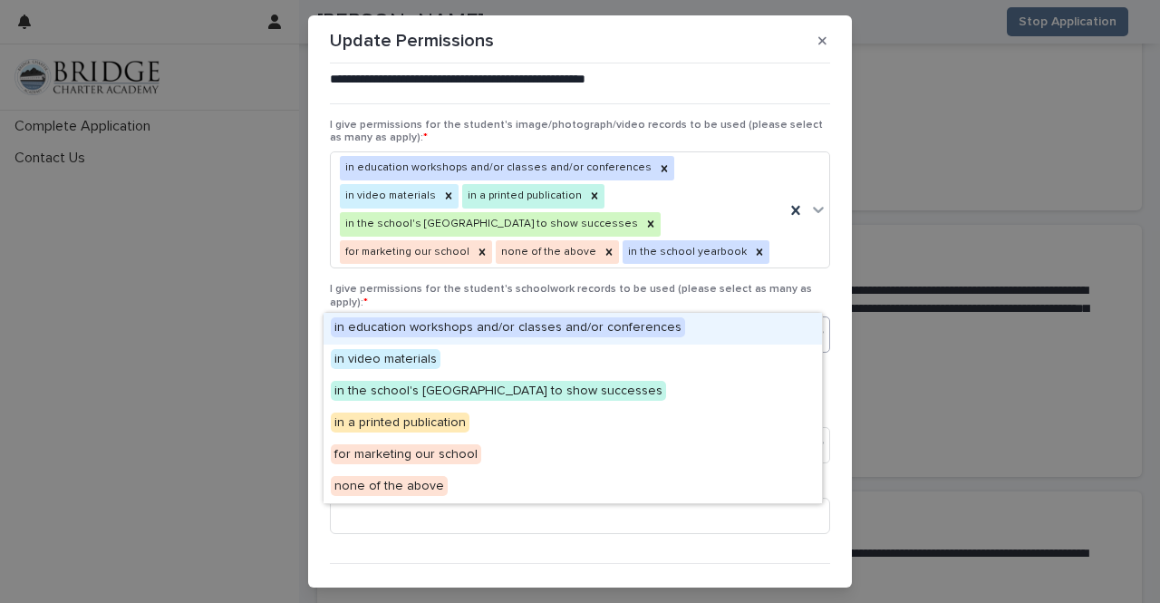
click at [807, 325] on span at bounding box center [807, 335] width 1 height 20
click at [754, 324] on div "in education workshops and/or classes and/or conferences" at bounding box center [573, 329] width 499 height 32
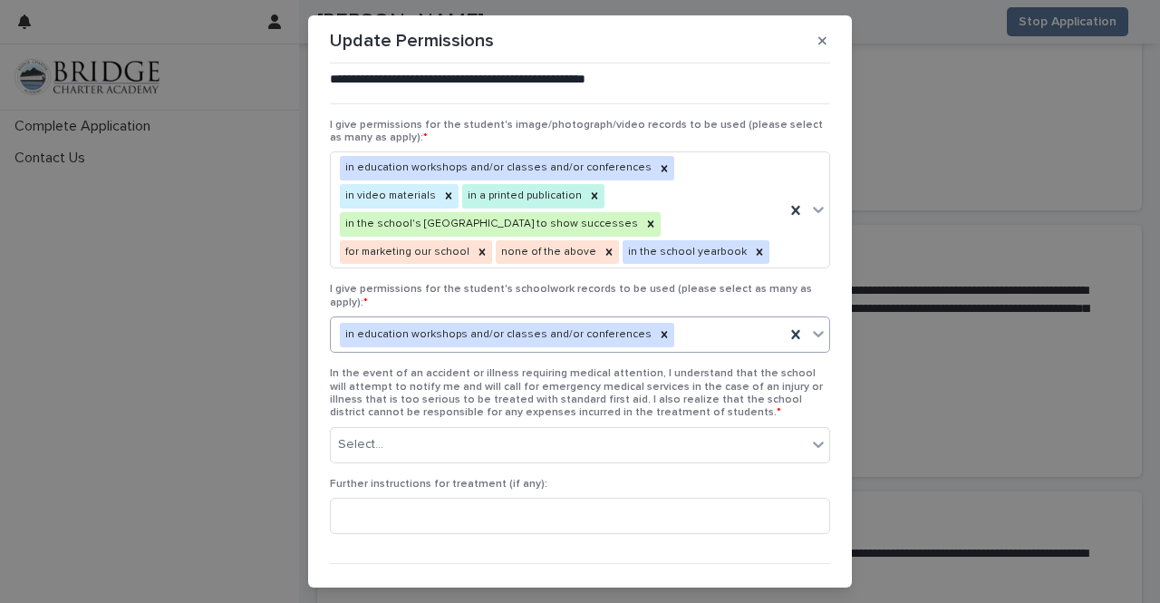
click at [814, 325] on icon at bounding box center [819, 334] width 18 height 18
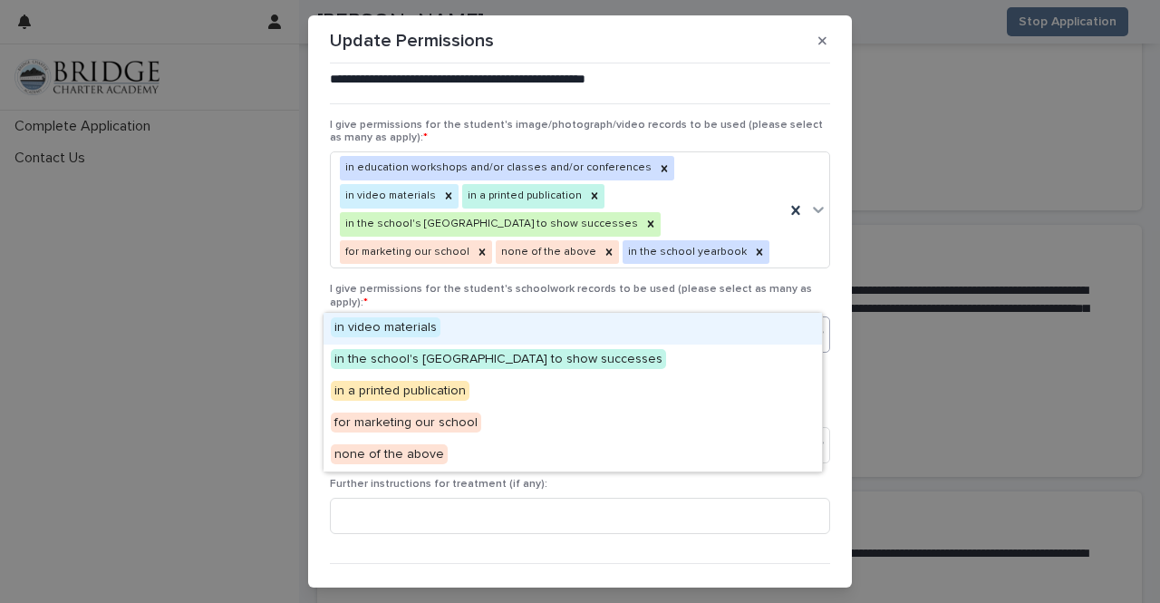
click at [772, 336] on div "in video materials" at bounding box center [573, 329] width 499 height 32
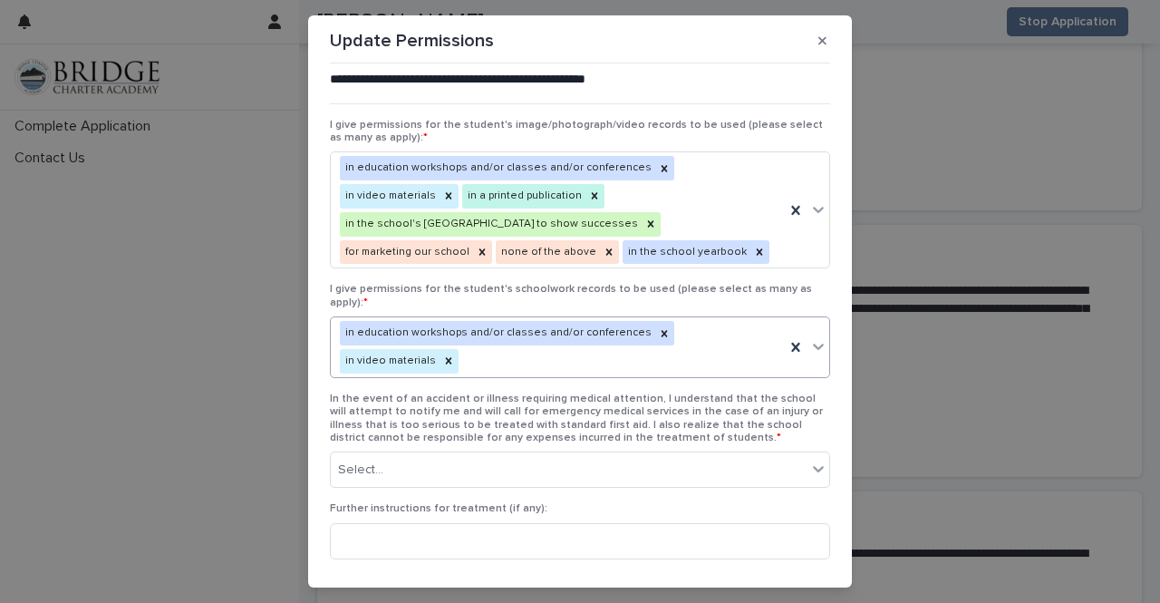
click at [814, 337] on icon at bounding box center [819, 346] width 18 height 18
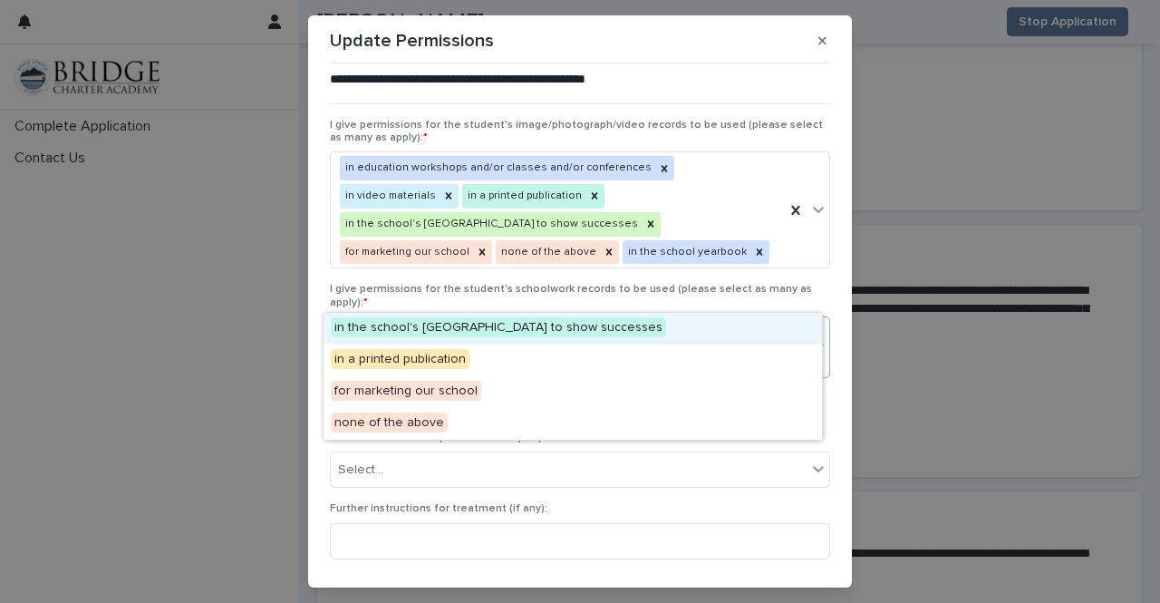
click at [789, 323] on div "in the school's Parent Center to show successes" at bounding box center [573, 329] width 499 height 32
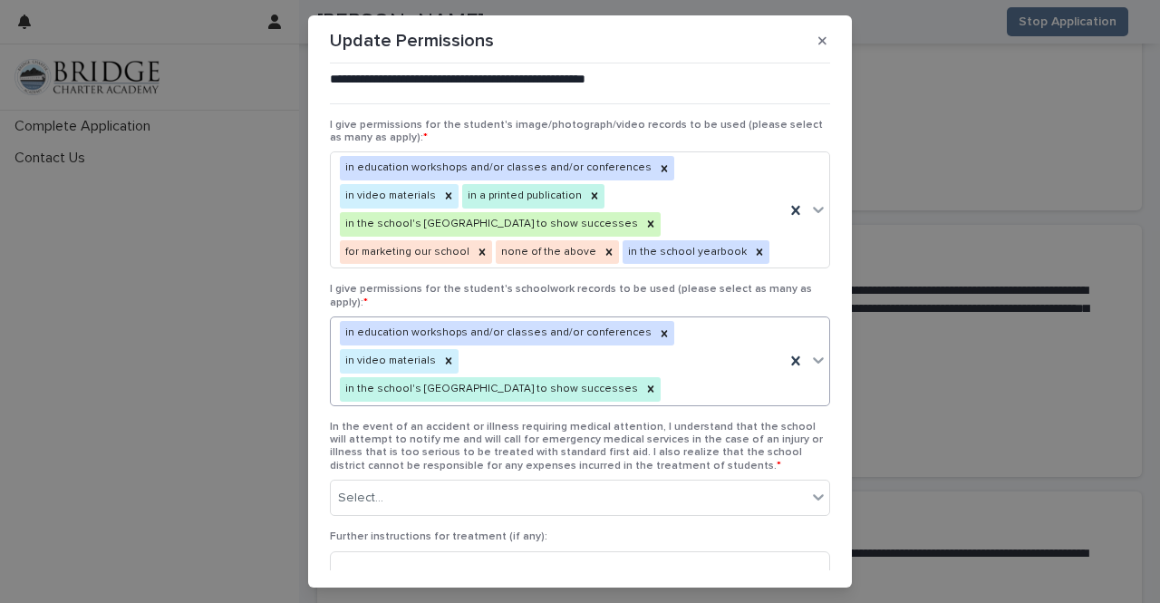
click at [810, 351] on icon at bounding box center [819, 360] width 18 height 18
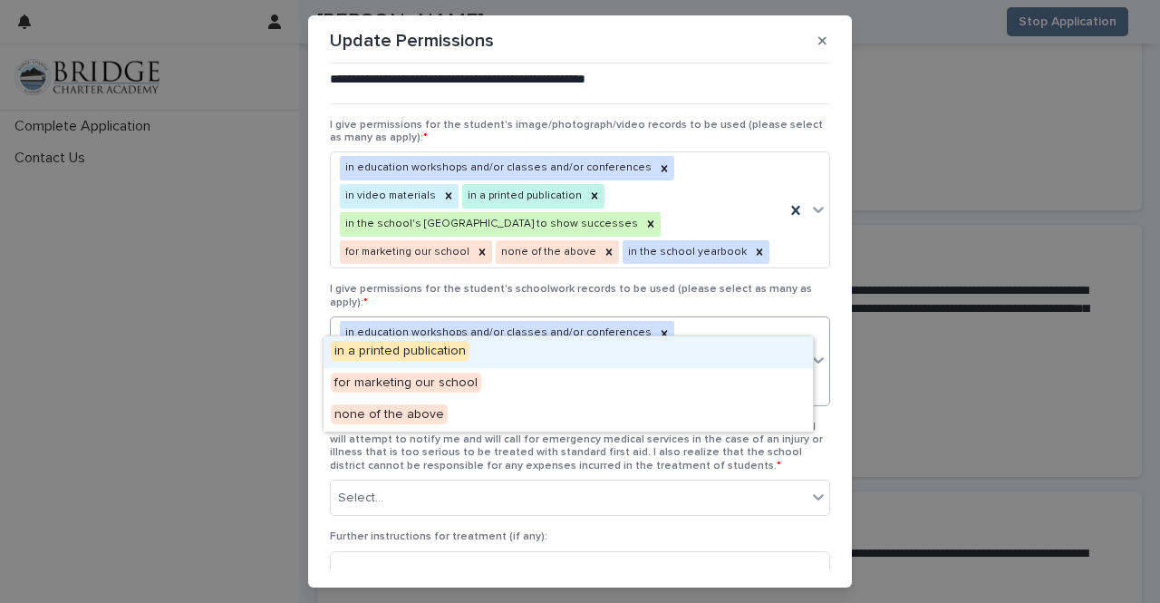
click at [762, 345] on div "in a printed publication" at bounding box center [569, 352] width 490 height 32
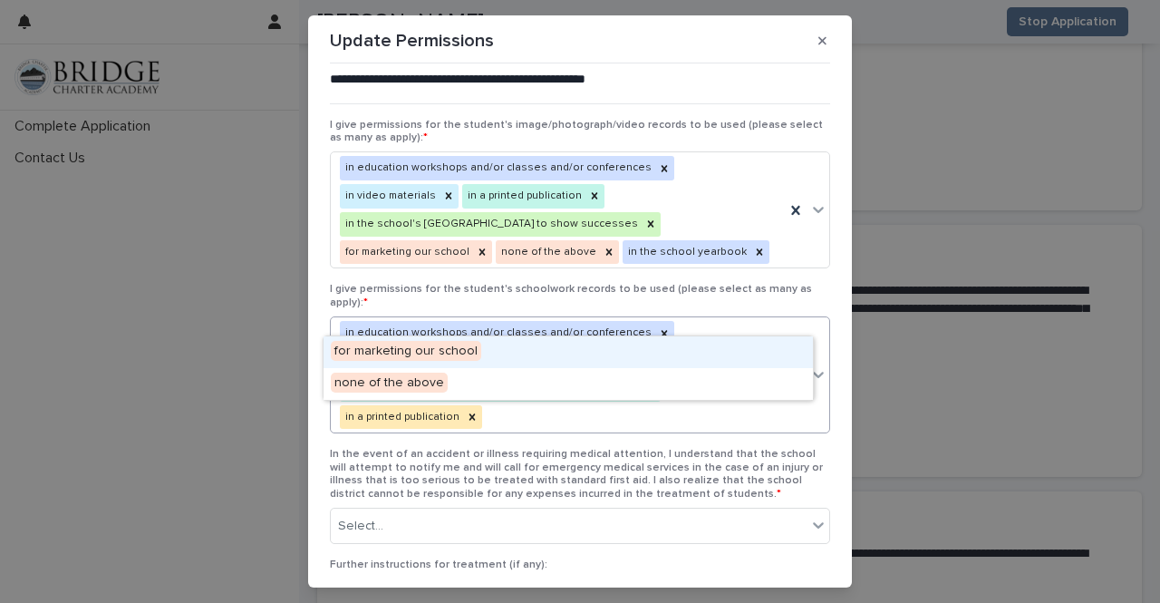
click at [810, 365] on icon at bounding box center [819, 374] width 18 height 18
click at [759, 364] on div "for marketing our school" at bounding box center [569, 352] width 490 height 32
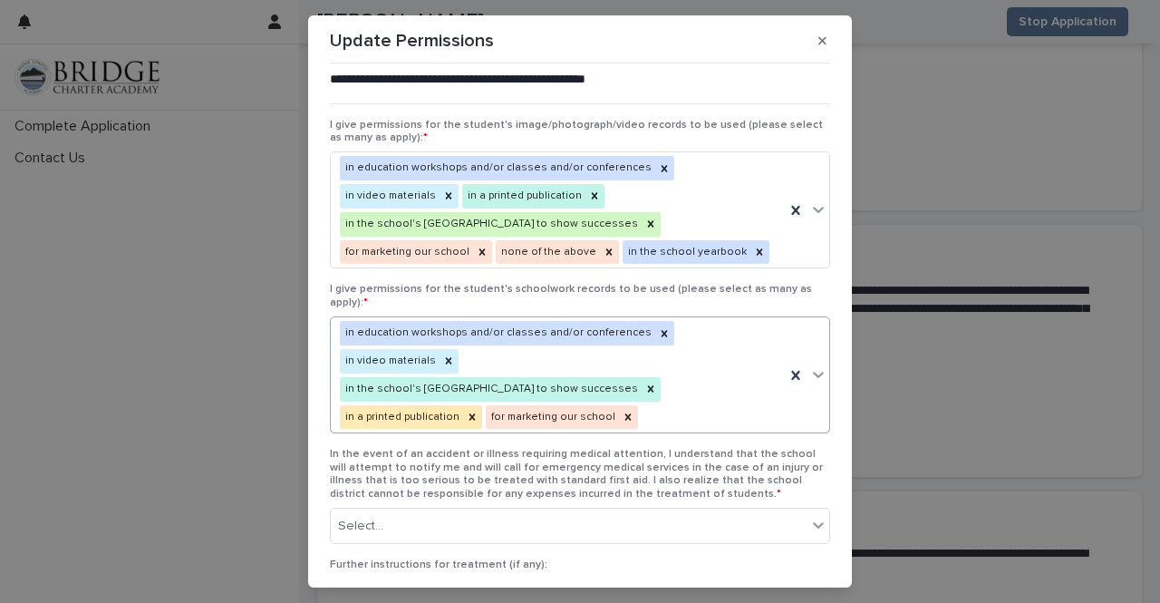
click at [813, 372] on icon at bounding box center [818, 375] width 11 height 6
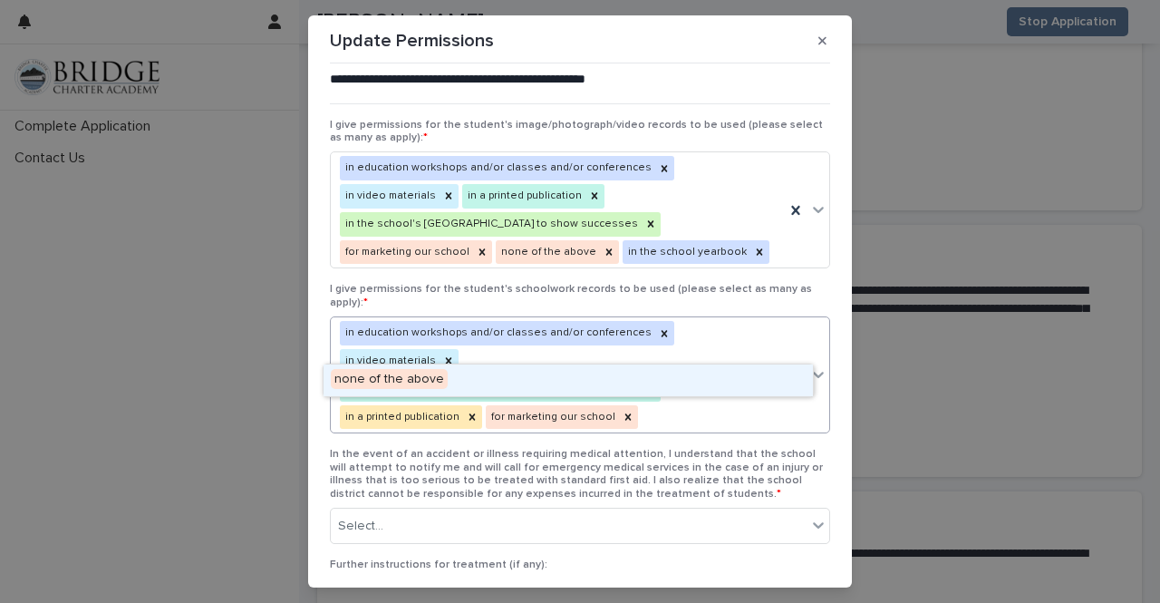
click at [813, 372] on icon at bounding box center [818, 375] width 11 height 6
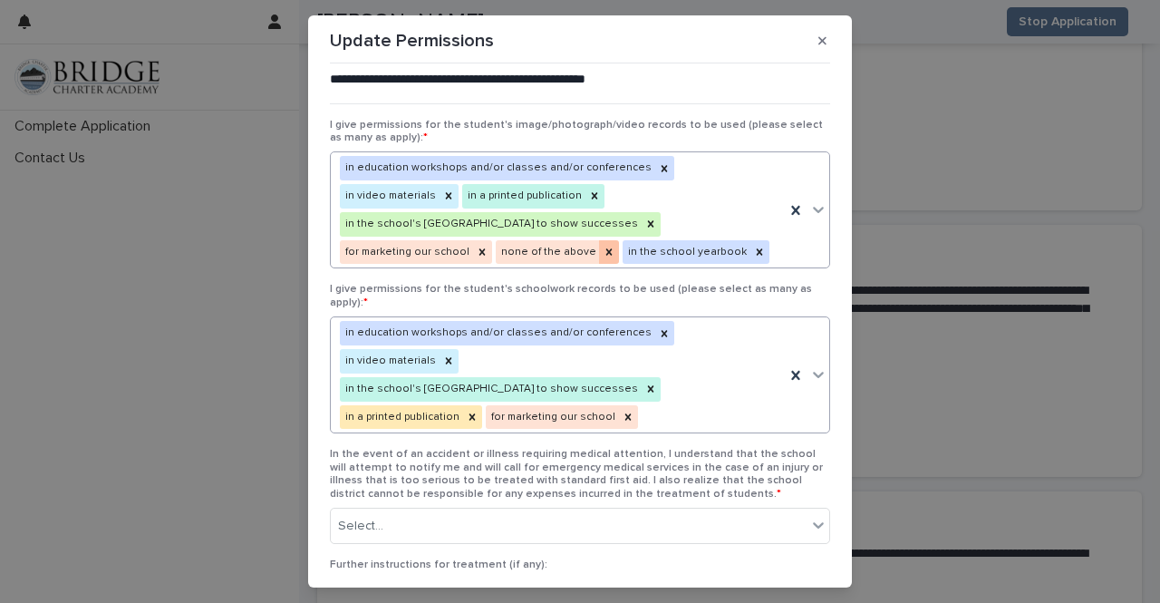
click at [607, 248] on icon at bounding box center [610, 251] width 6 height 6
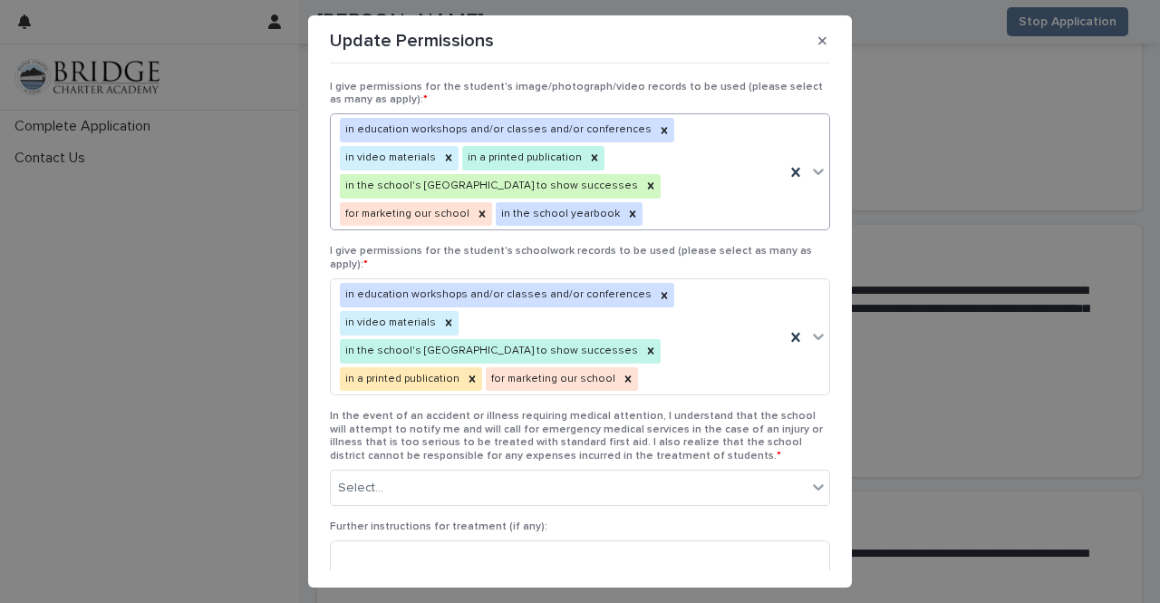
scroll to position [47, 0]
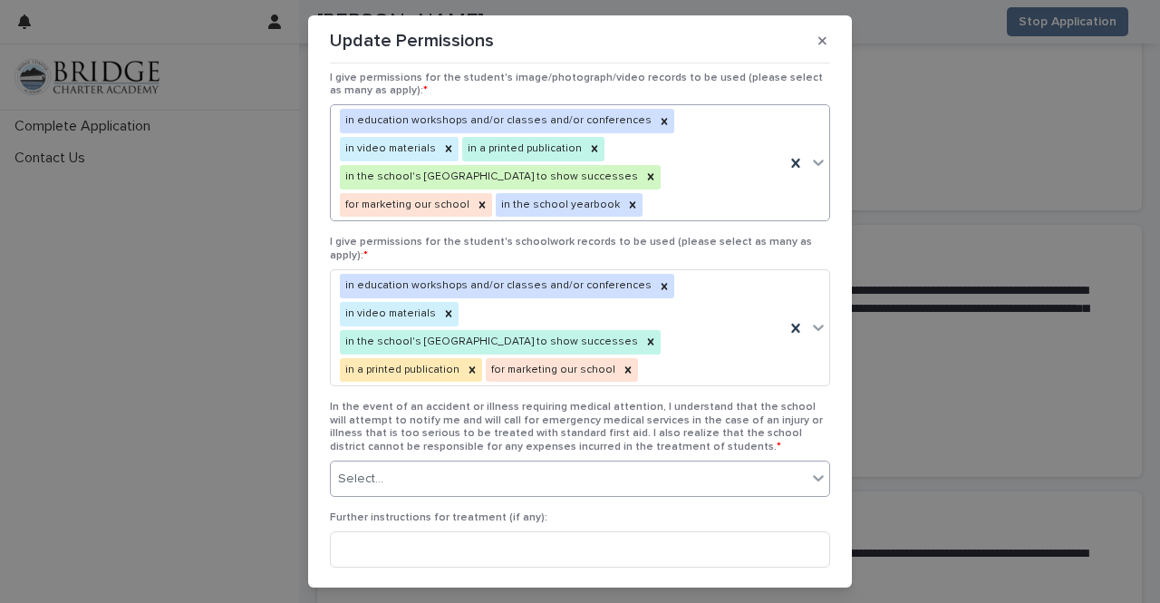
click at [695, 464] on div "Select..." at bounding box center [569, 479] width 476 height 30
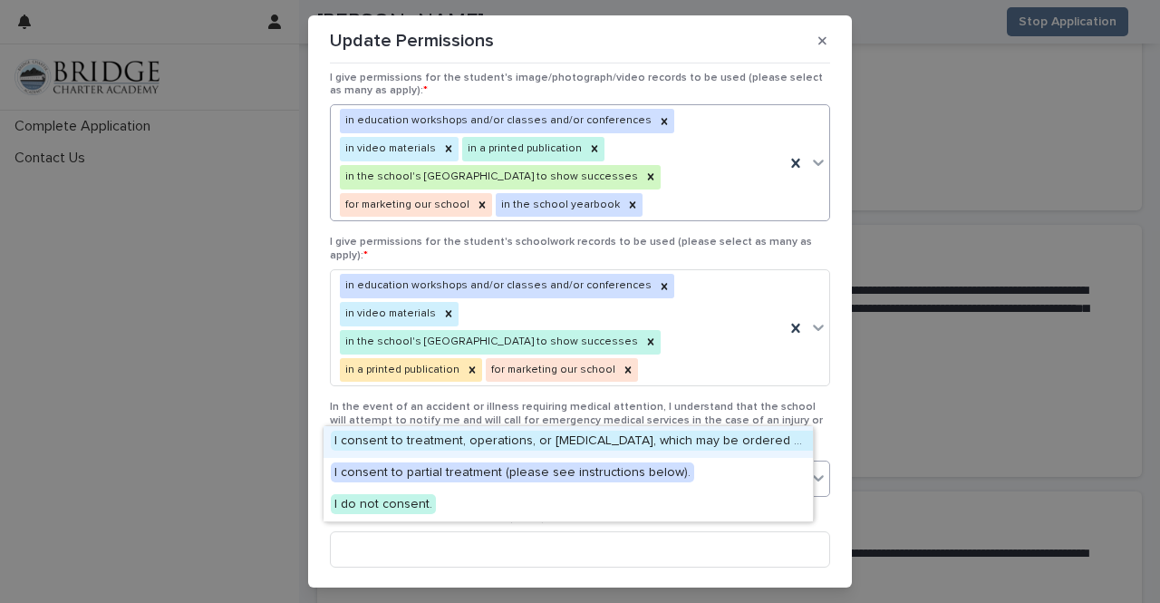
click at [687, 445] on span "I consent to treatment, operations, or anesthetics, which may be ordered by my …" at bounding box center [716, 441] width 770 height 20
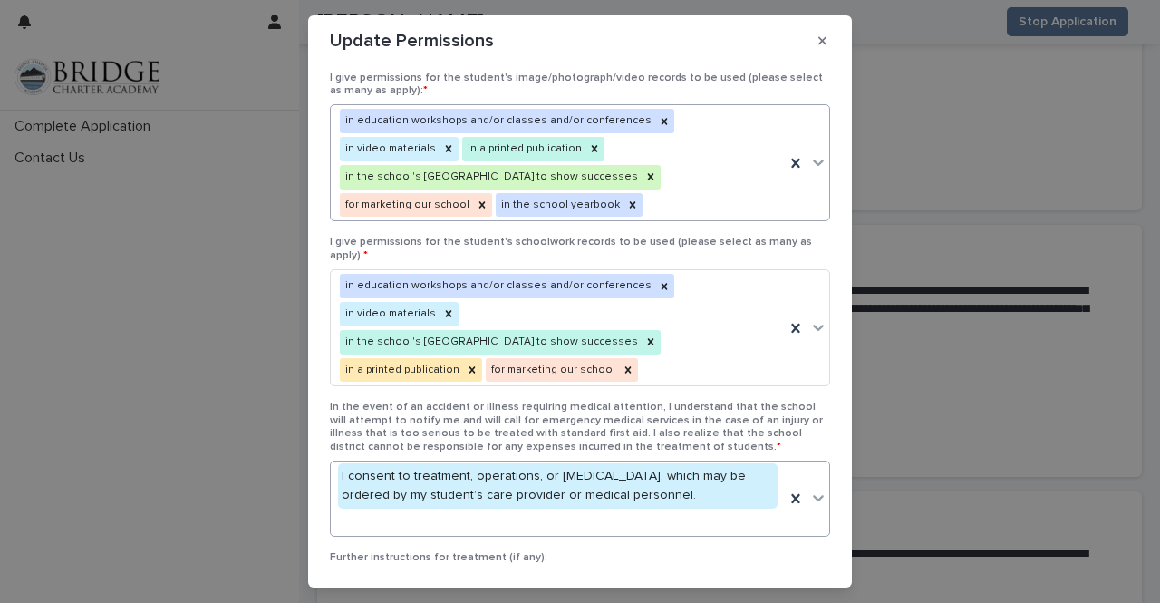
click at [638, 572] on input at bounding box center [580, 590] width 500 height 36
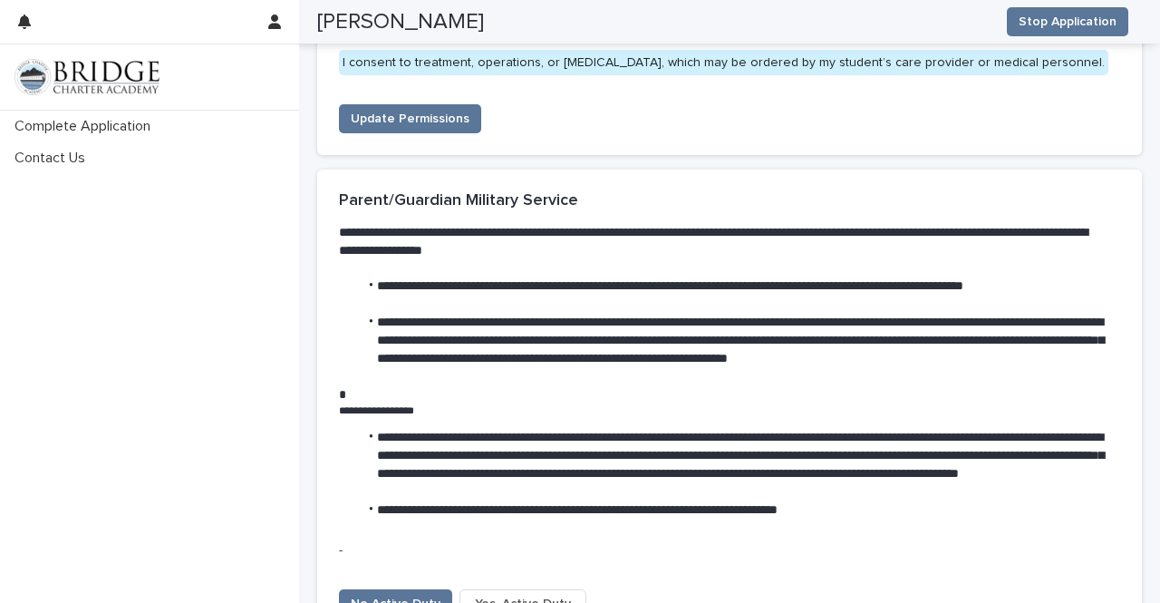
scroll to position [5407, 0]
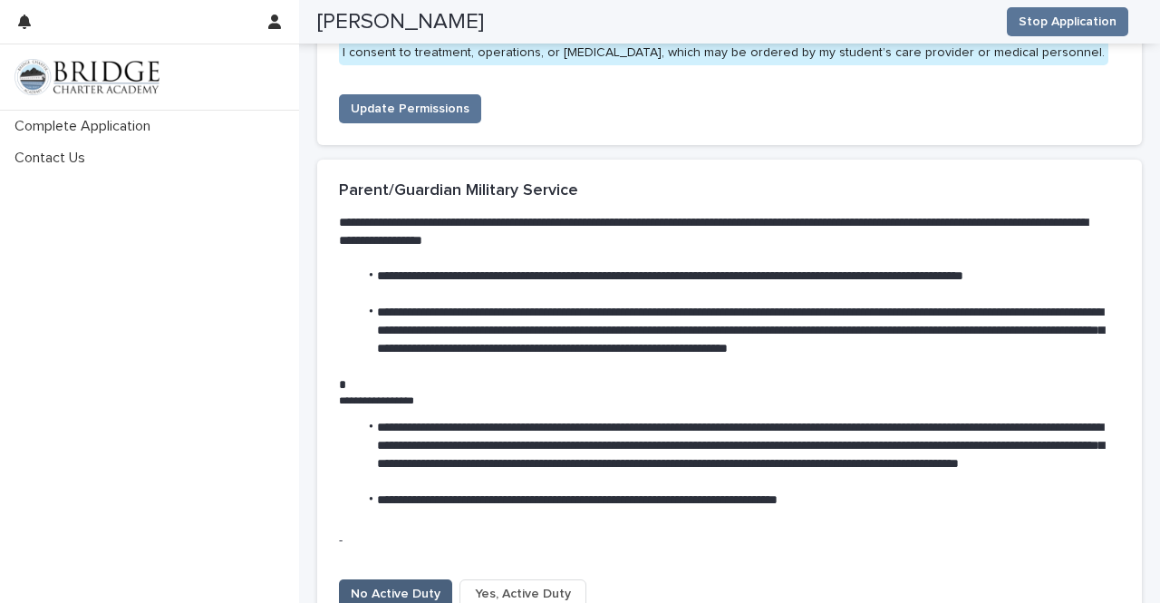
click at [419, 585] on span "No Active Duty" at bounding box center [396, 594] width 90 height 18
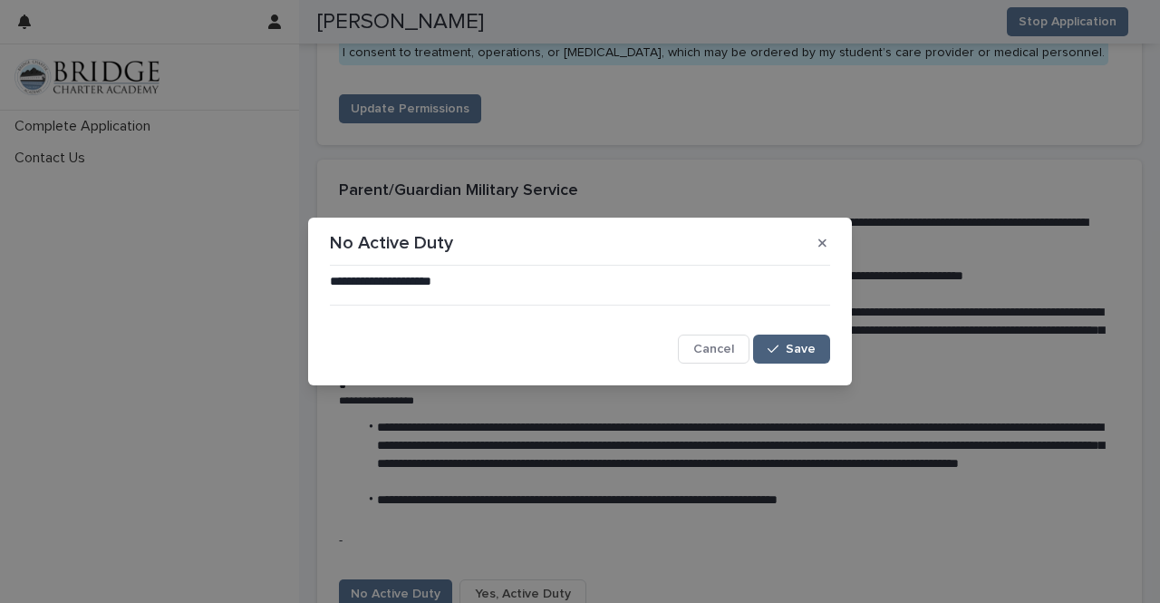
click at [781, 337] on button "Save" at bounding box center [791, 349] width 77 height 29
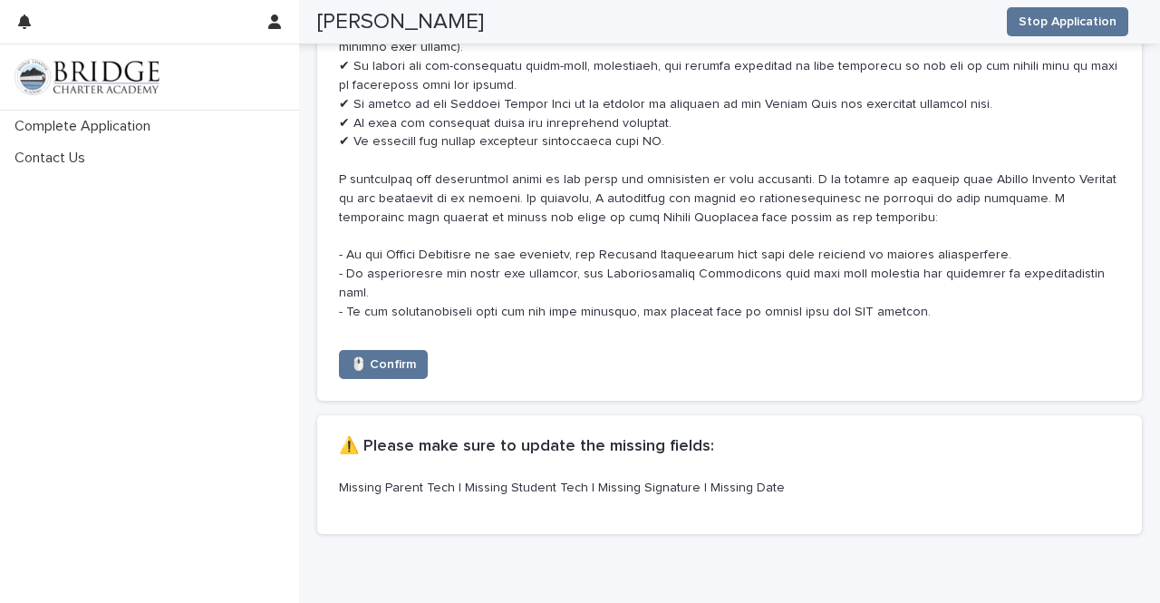
scroll to position [8951, 0]
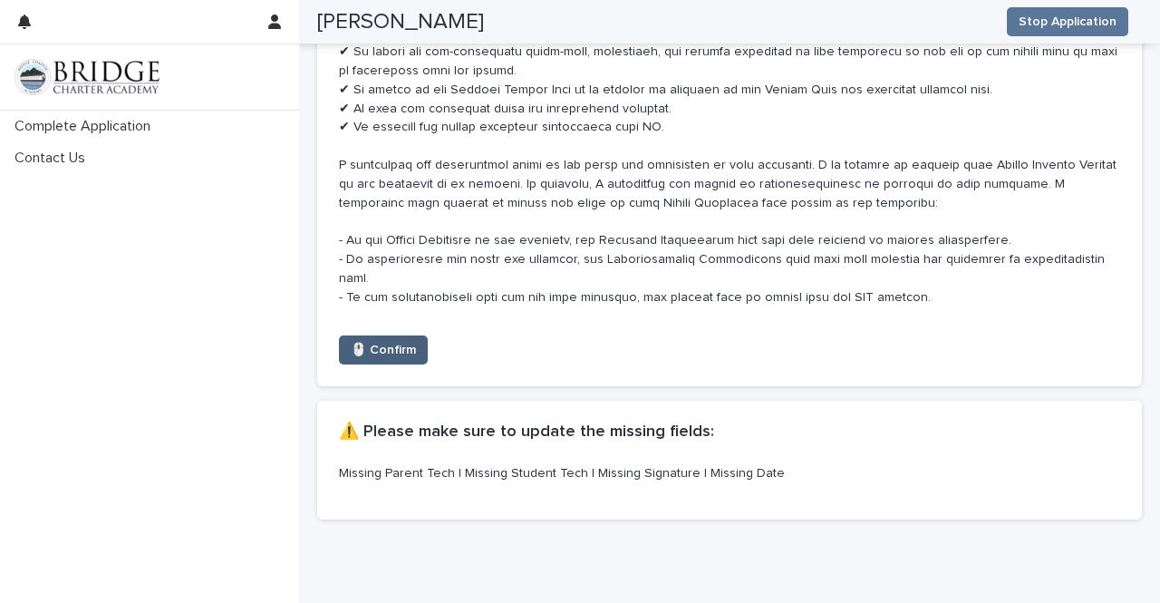
click at [406, 341] on span "🖱️ Confirm" at bounding box center [383, 350] width 65 height 18
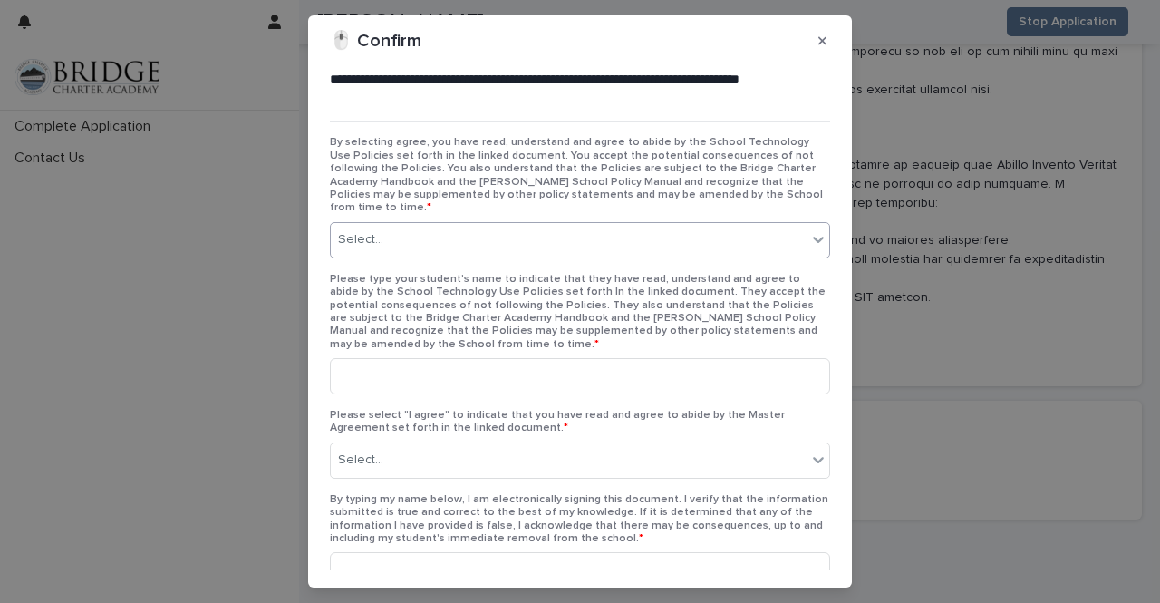
click at [461, 225] on div "Select..." at bounding box center [569, 240] width 476 height 30
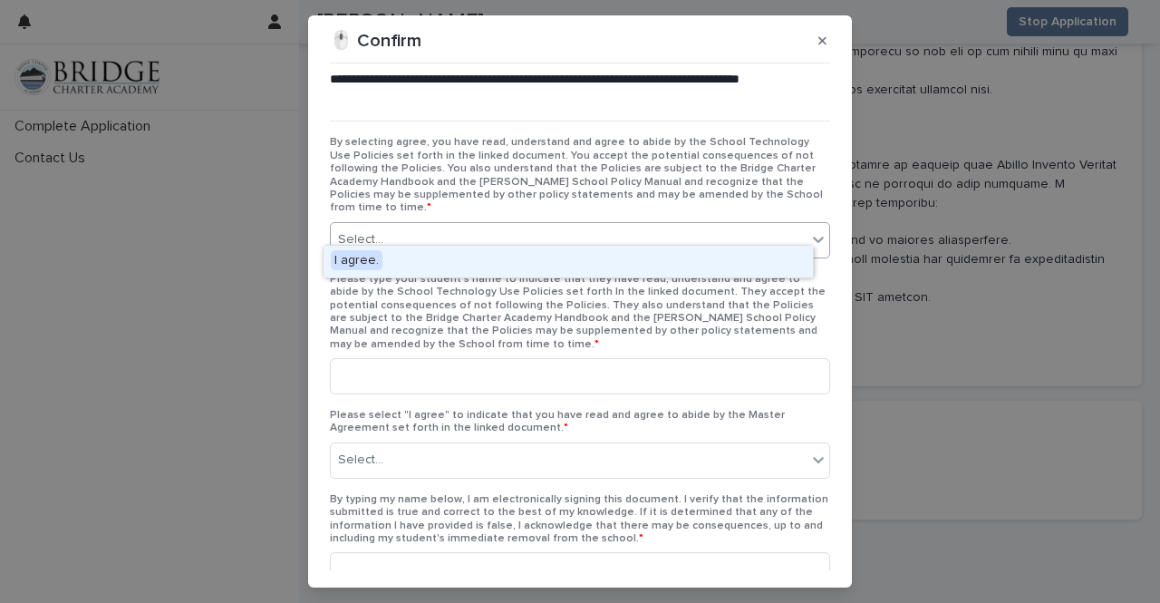
click at [461, 251] on div "I agree." at bounding box center [569, 262] width 490 height 32
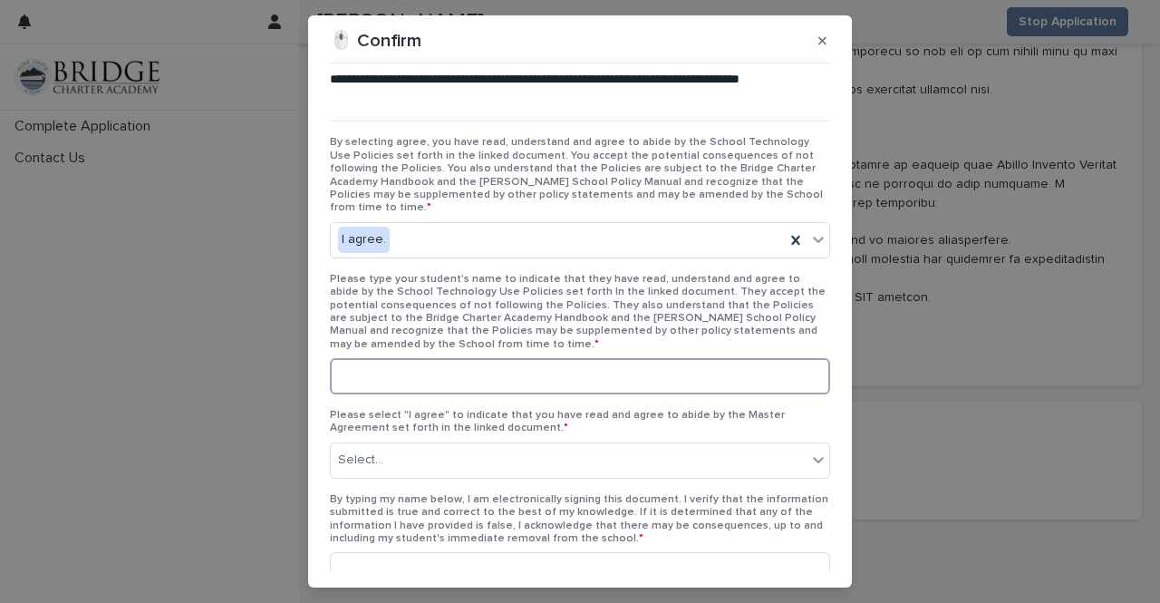
click at [462, 358] on input at bounding box center [580, 376] width 500 height 36
type input "**********"
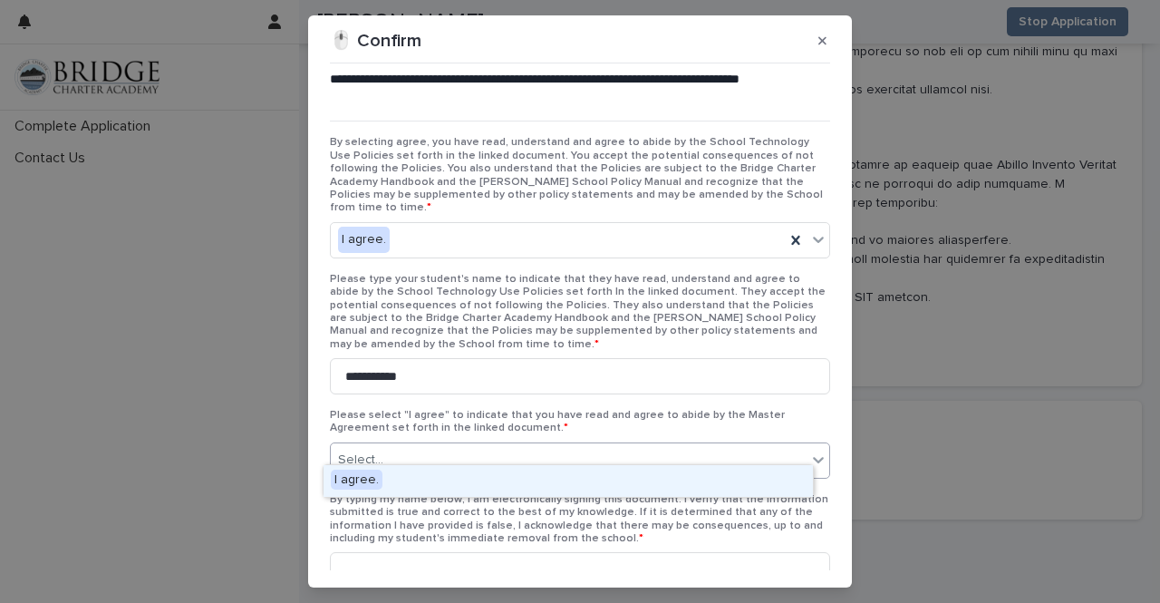
click at [507, 445] on div "Select..." at bounding box center [569, 460] width 476 height 30
click at [490, 478] on div "I agree." at bounding box center [569, 481] width 490 height 32
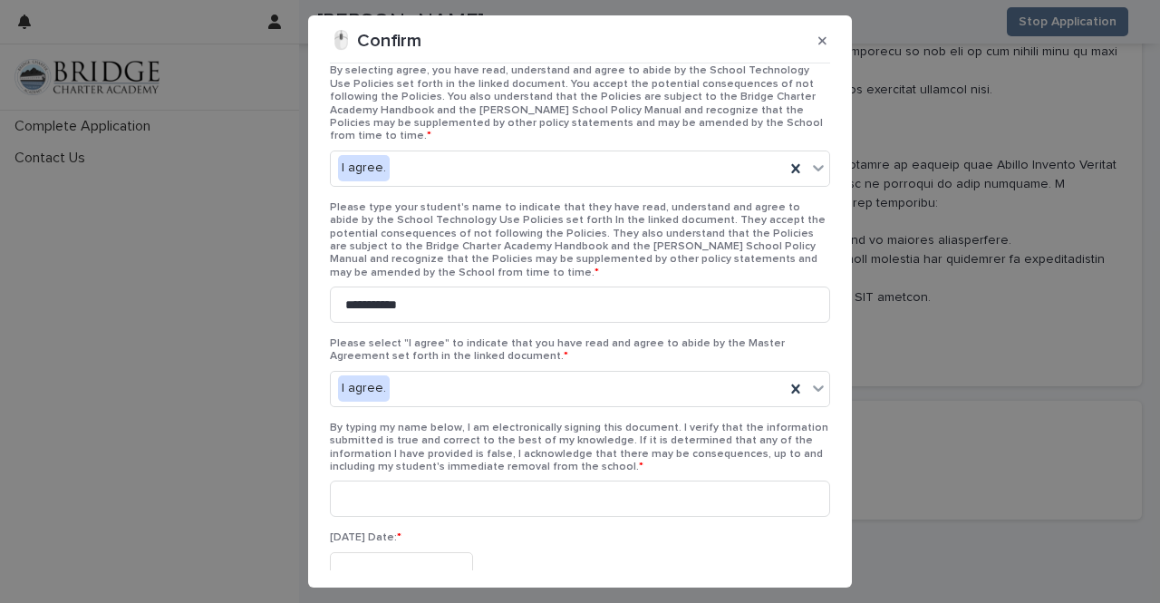
scroll to position [142, 0]
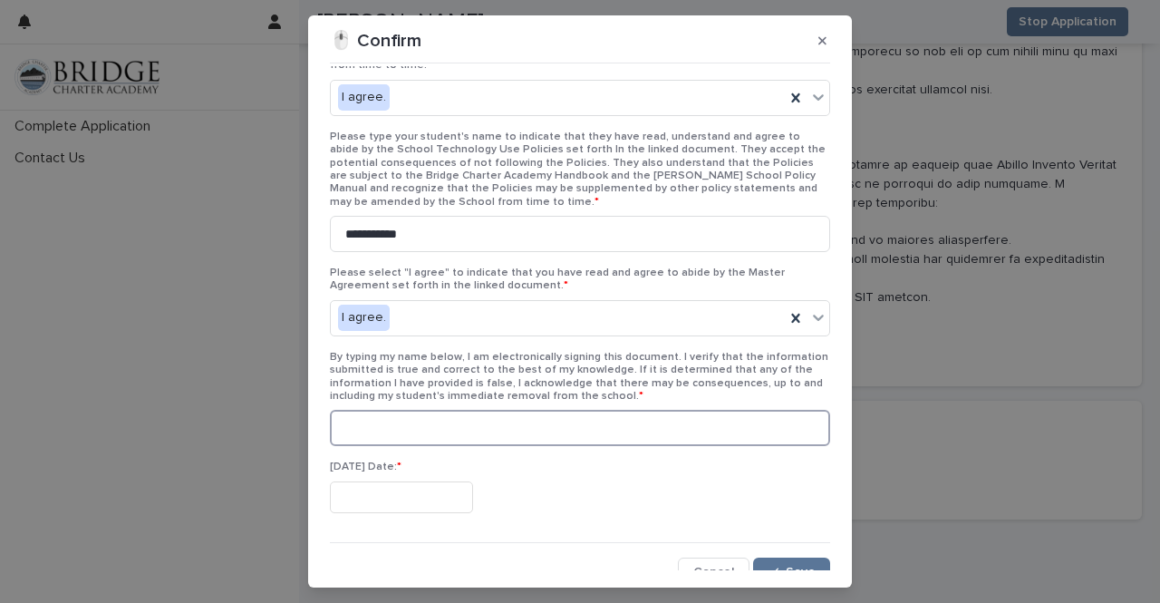
click at [618, 414] on input at bounding box center [580, 428] width 500 height 36
type input "**********"
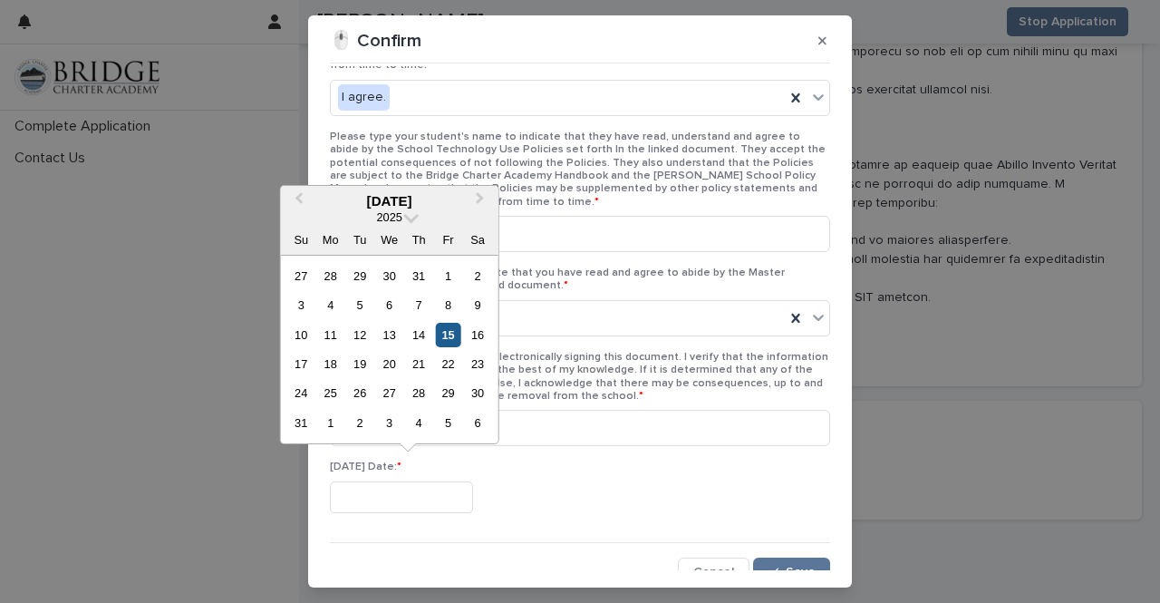
click at [444, 340] on div "15" at bounding box center [448, 335] width 24 height 24
type input "**********"
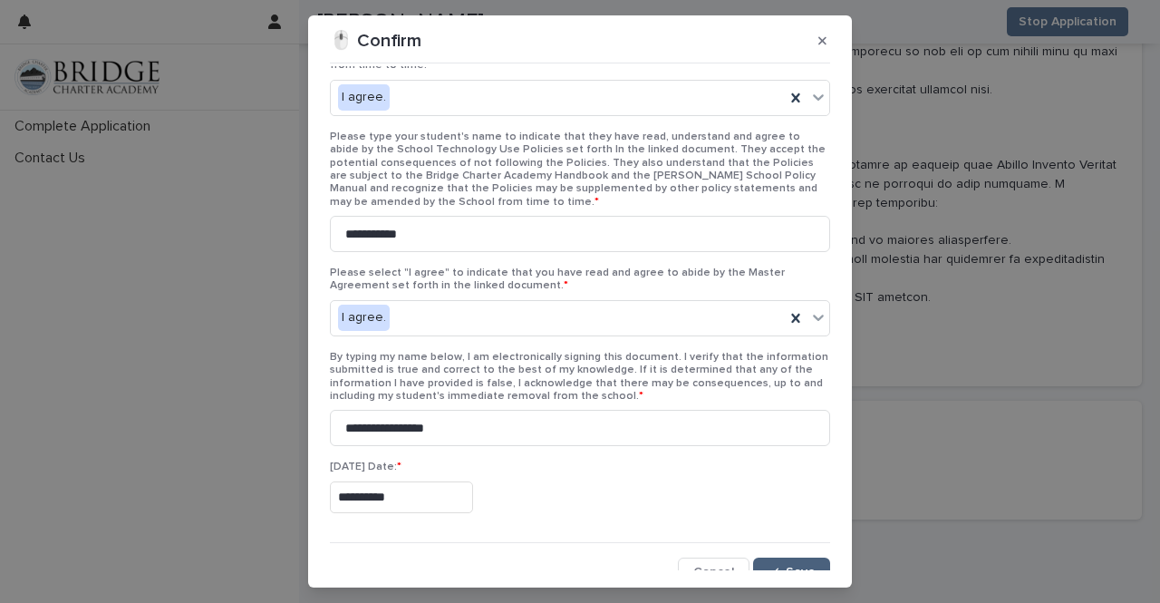
click at [786, 566] on span "Save" at bounding box center [801, 572] width 30 height 13
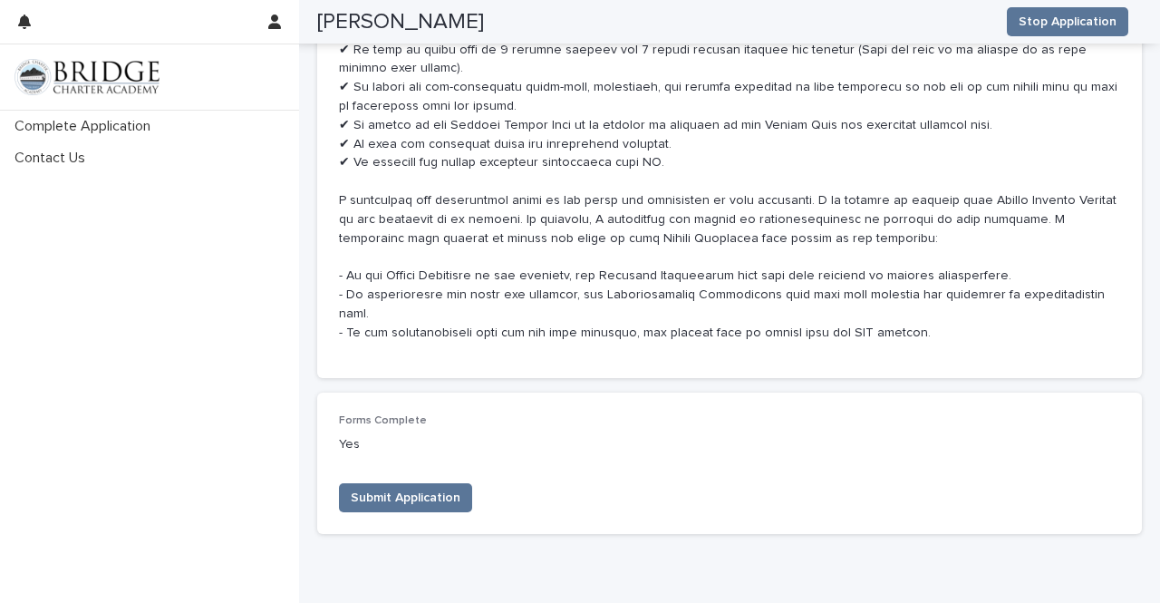
scroll to position [8930, 0]
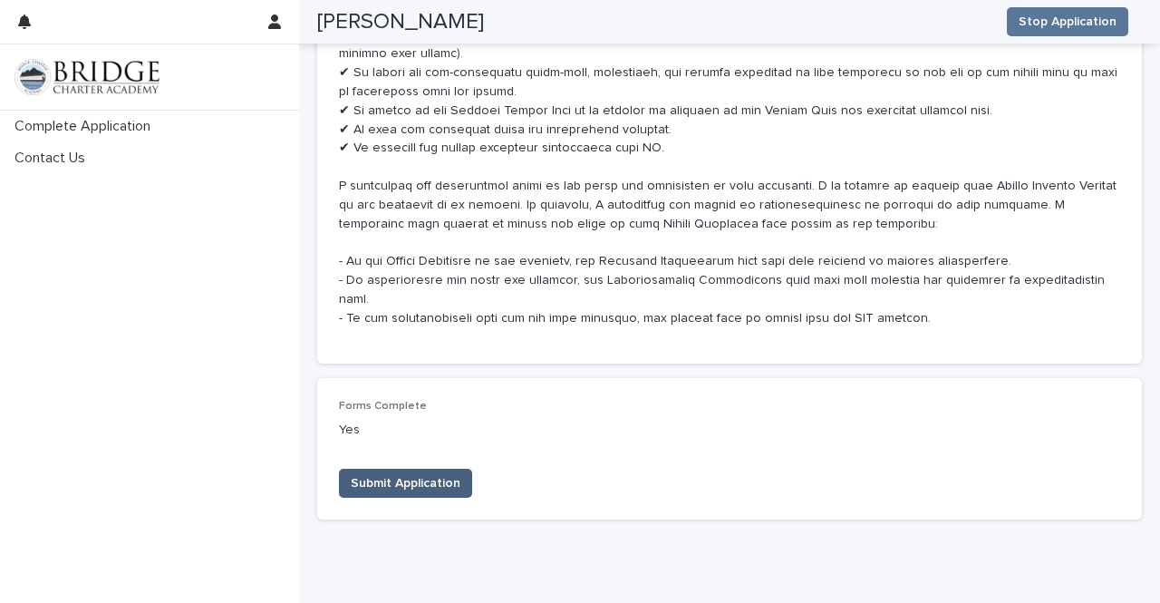
click at [432, 474] on span "Submit Application" at bounding box center [406, 483] width 110 height 18
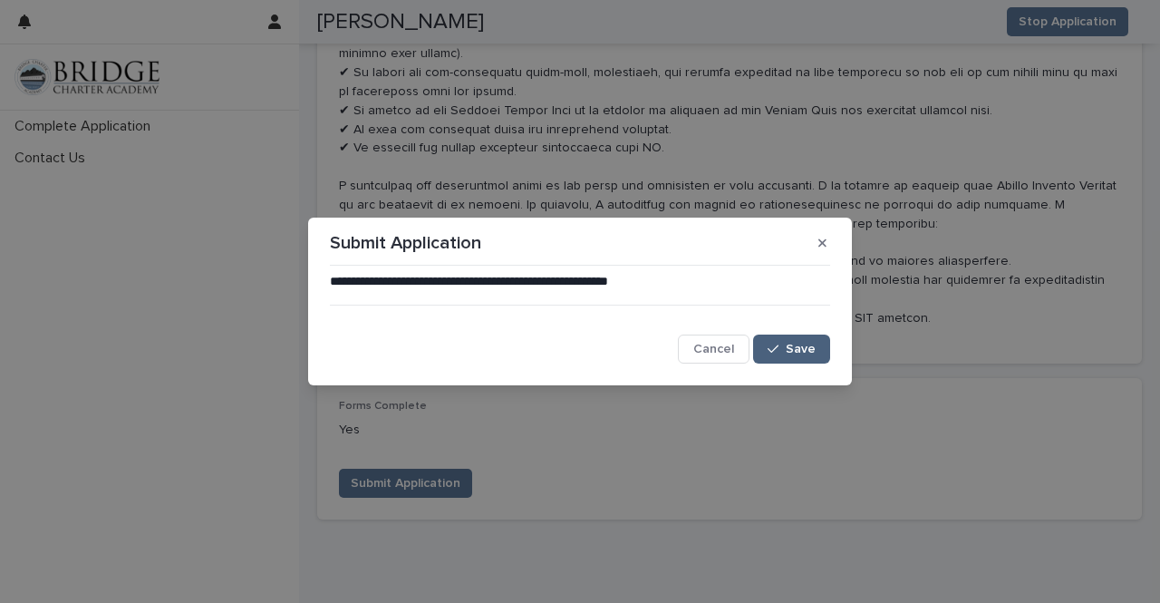
click at [795, 353] on span "Save" at bounding box center [801, 349] width 30 height 13
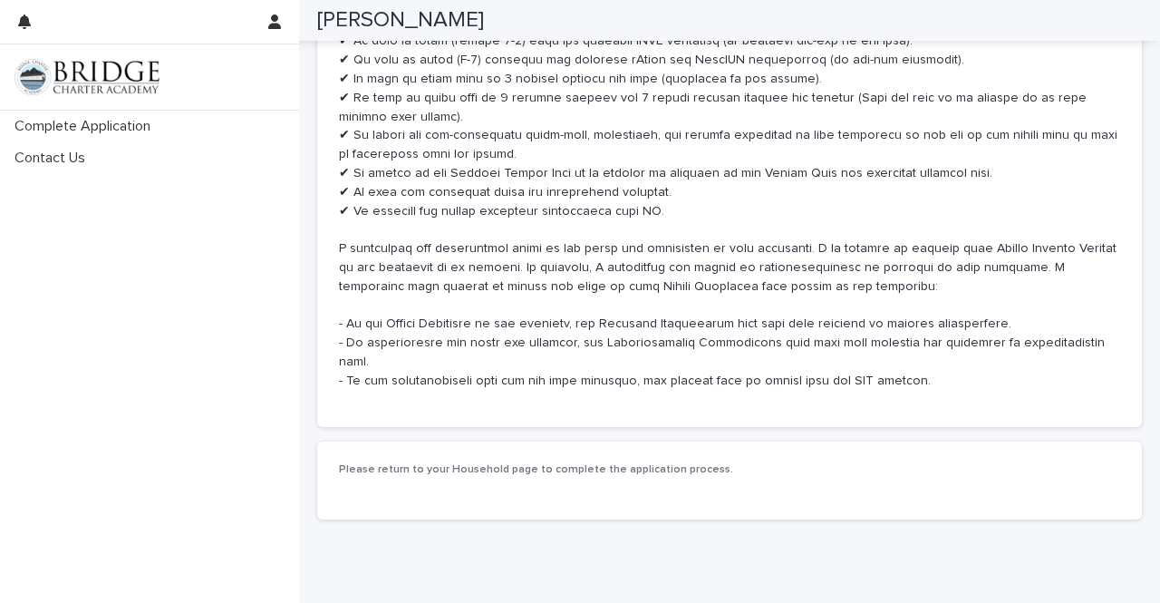
scroll to position [7780, 0]
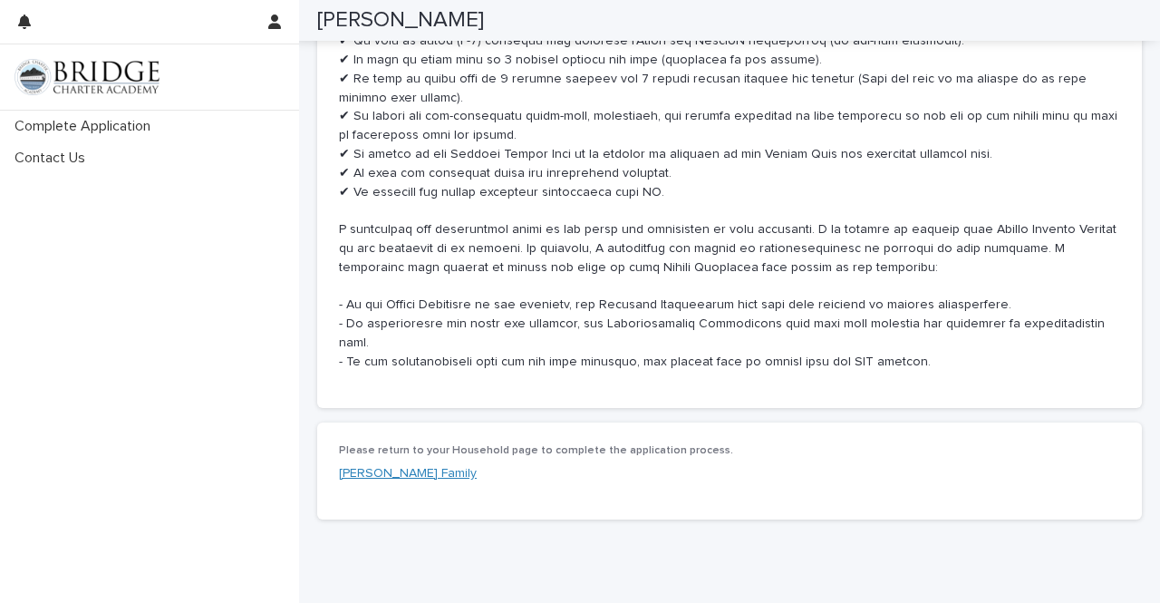
click at [348, 464] on link "Adams Family" at bounding box center [408, 473] width 138 height 19
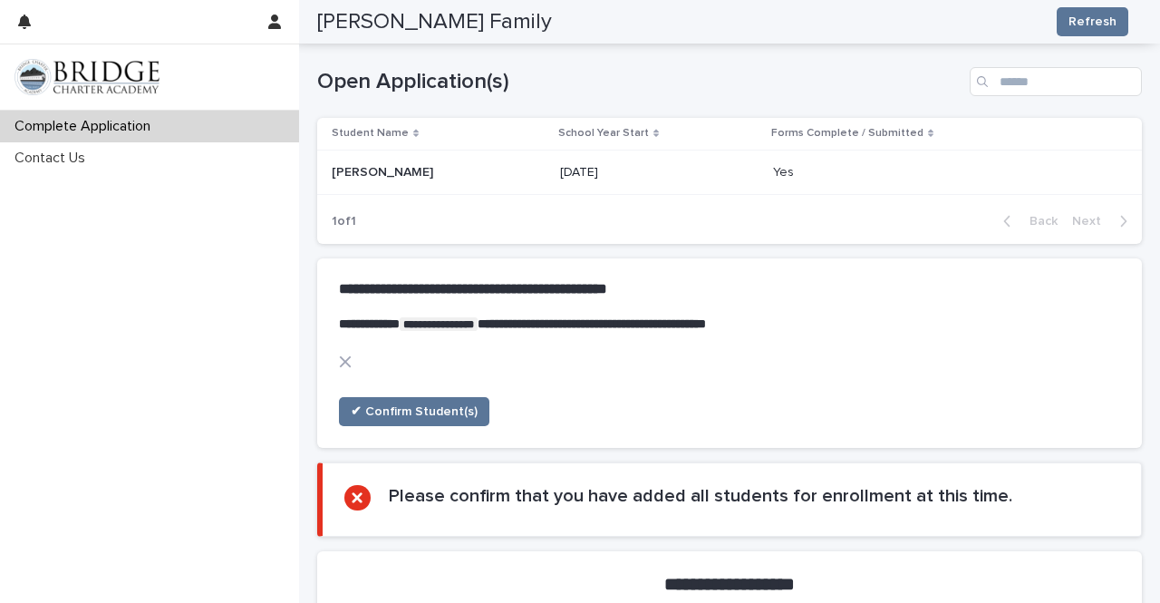
scroll to position [798, 0]
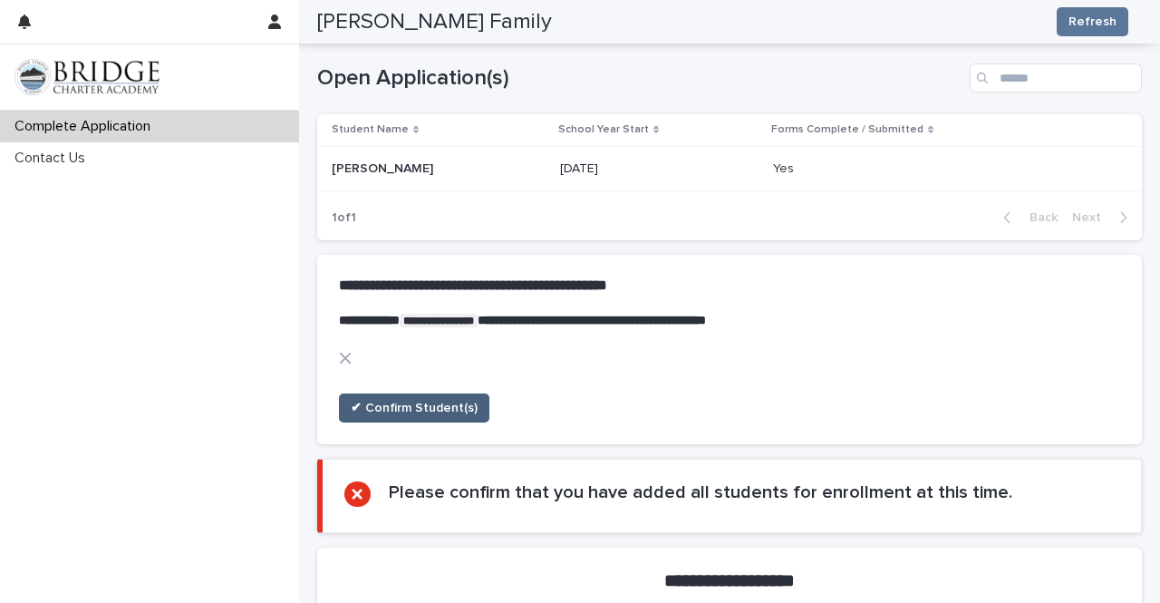
click at [411, 402] on span "✔ Confirm Student(s)" at bounding box center [414, 408] width 127 height 18
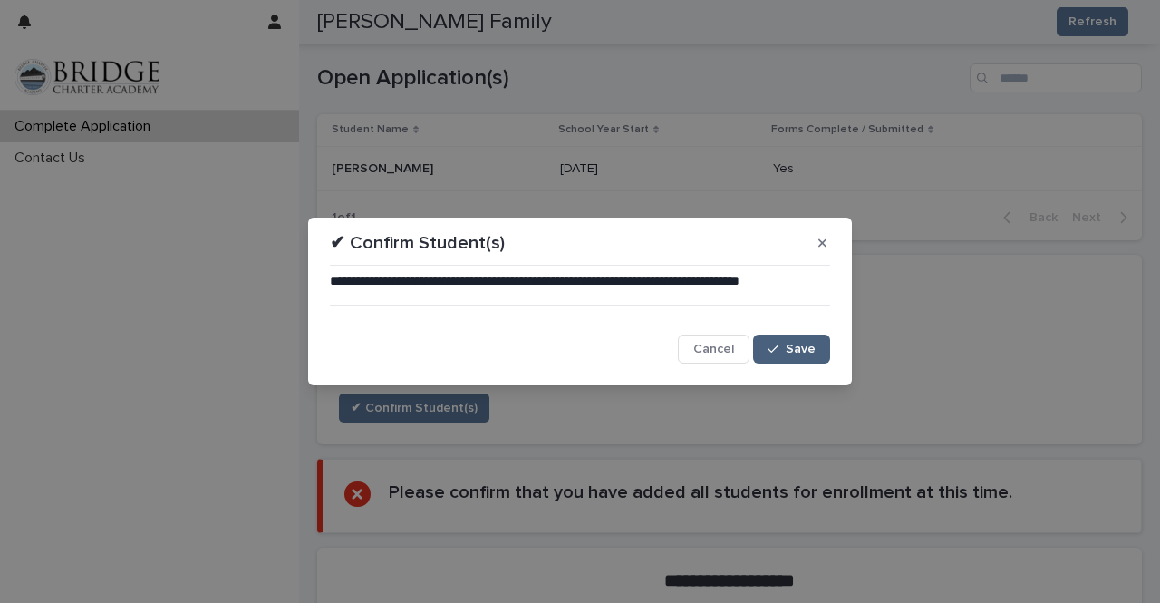
click at [796, 339] on button "Save" at bounding box center [791, 349] width 77 height 29
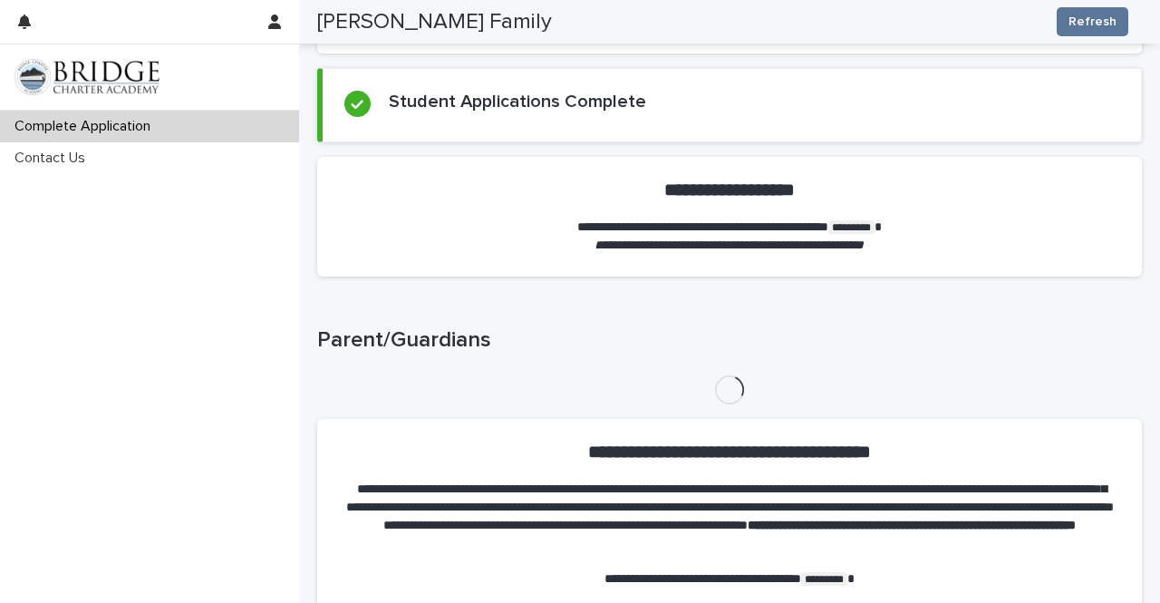
scroll to position [1058, 0]
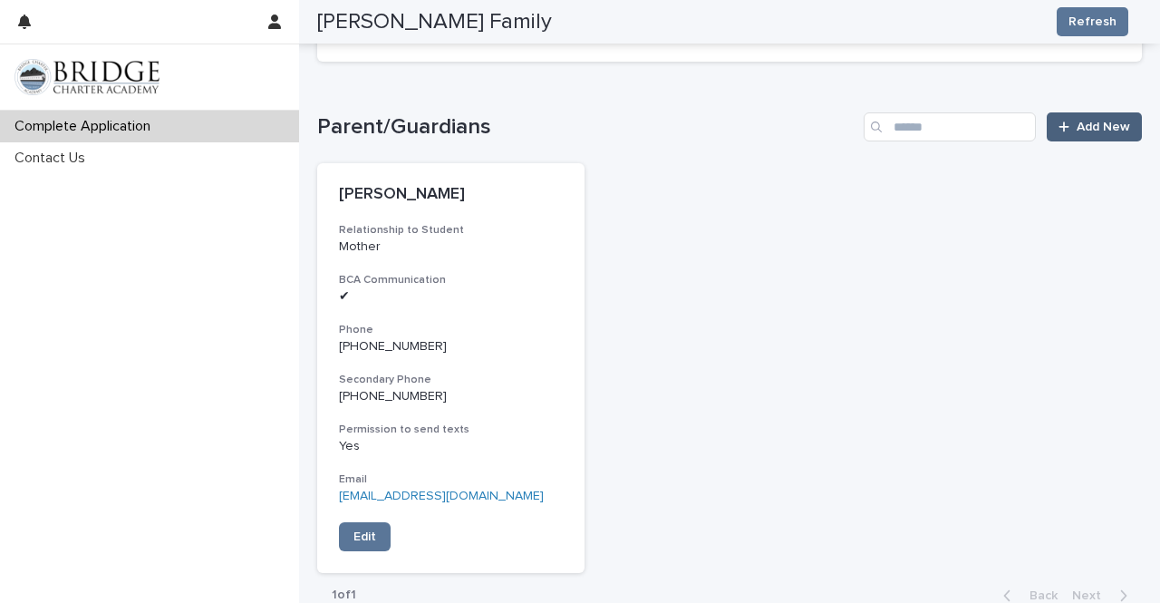
click at [1095, 117] on link "Add New" at bounding box center [1094, 126] width 95 height 29
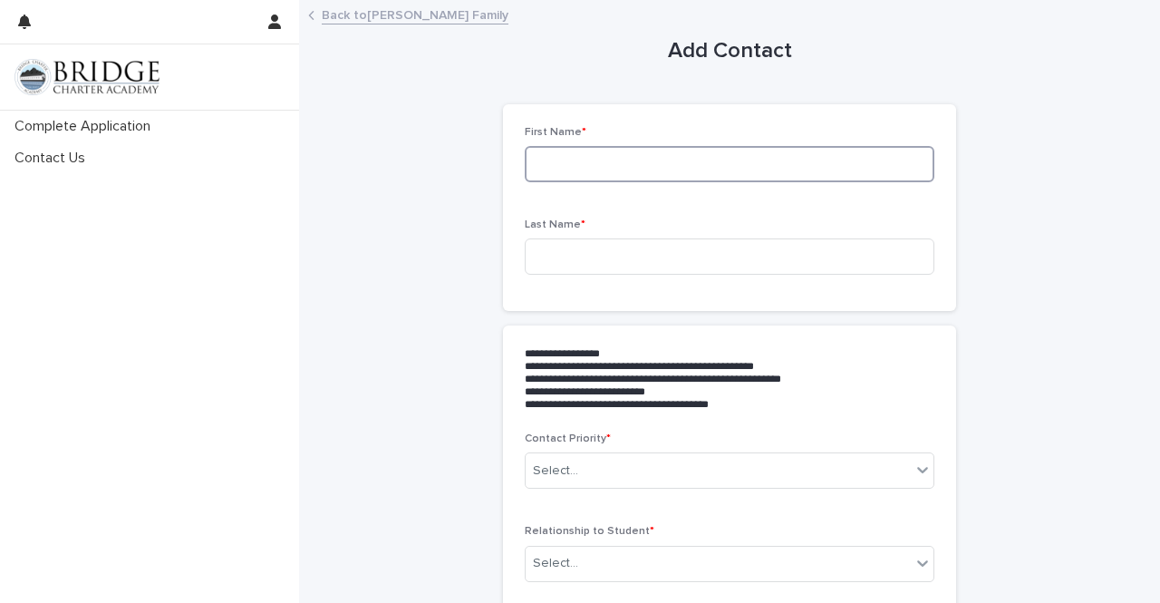
click at [849, 179] on input at bounding box center [730, 164] width 410 height 36
type input "******"
type input "*****"
click at [772, 471] on div "Select..." at bounding box center [718, 471] width 385 height 30
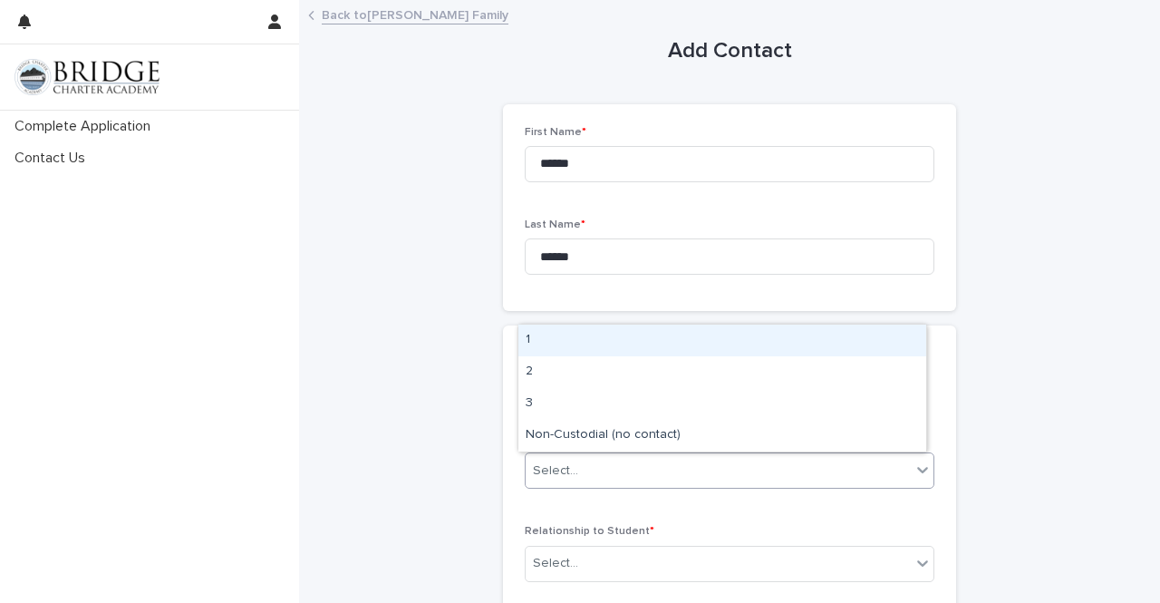
click at [756, 477] on div "Select..." at bounding box center [718, 471] width 385 height 30
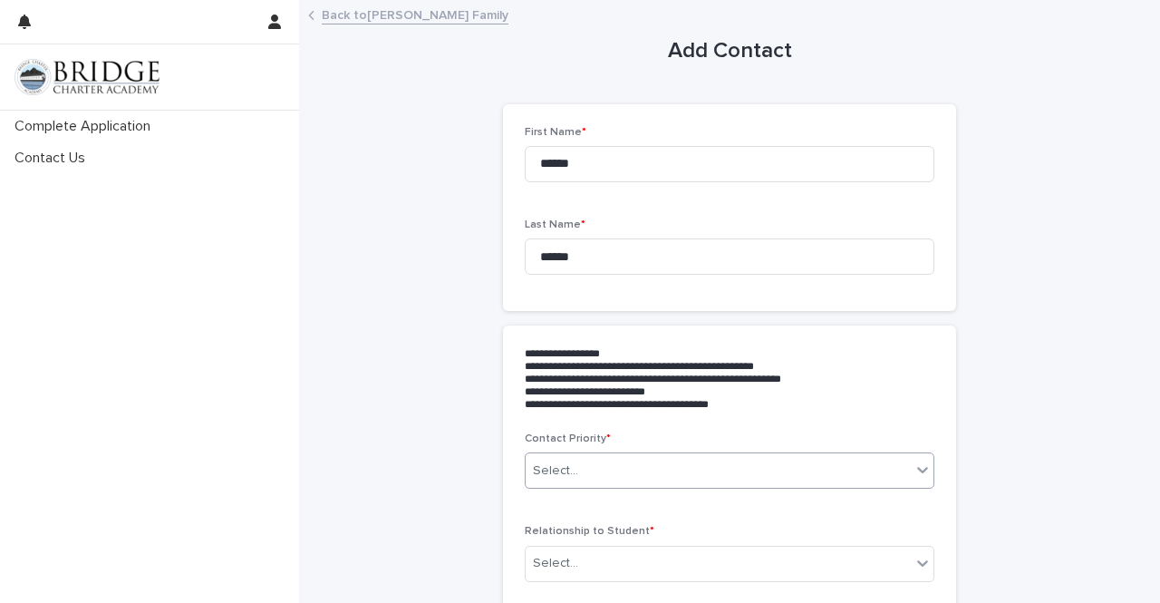
click at [756, 477] on div "Select..." at bounding box center [718, 471] width 385 height 30
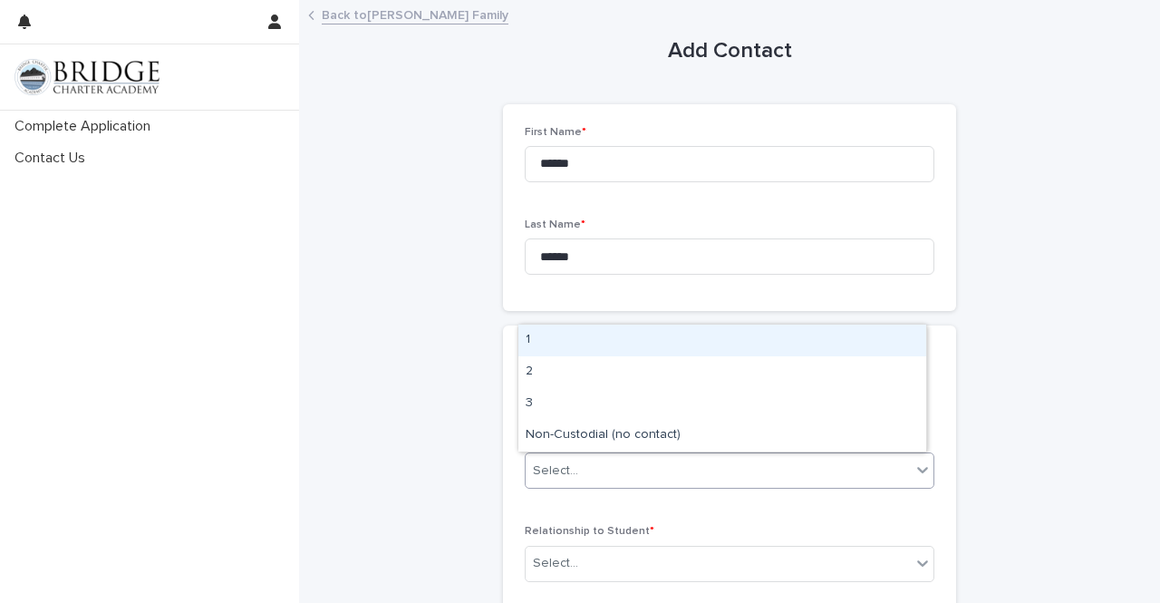
click at [731, 347] on div "1" at bounding box center [723, 341] width 408 height 32
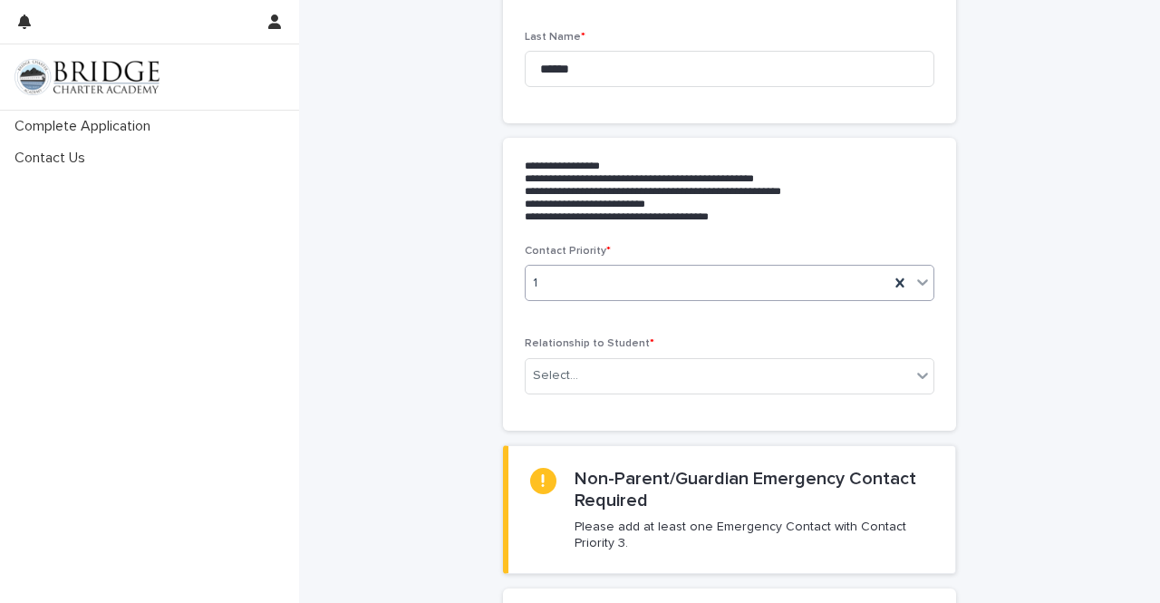
scroll to position [203, 0]
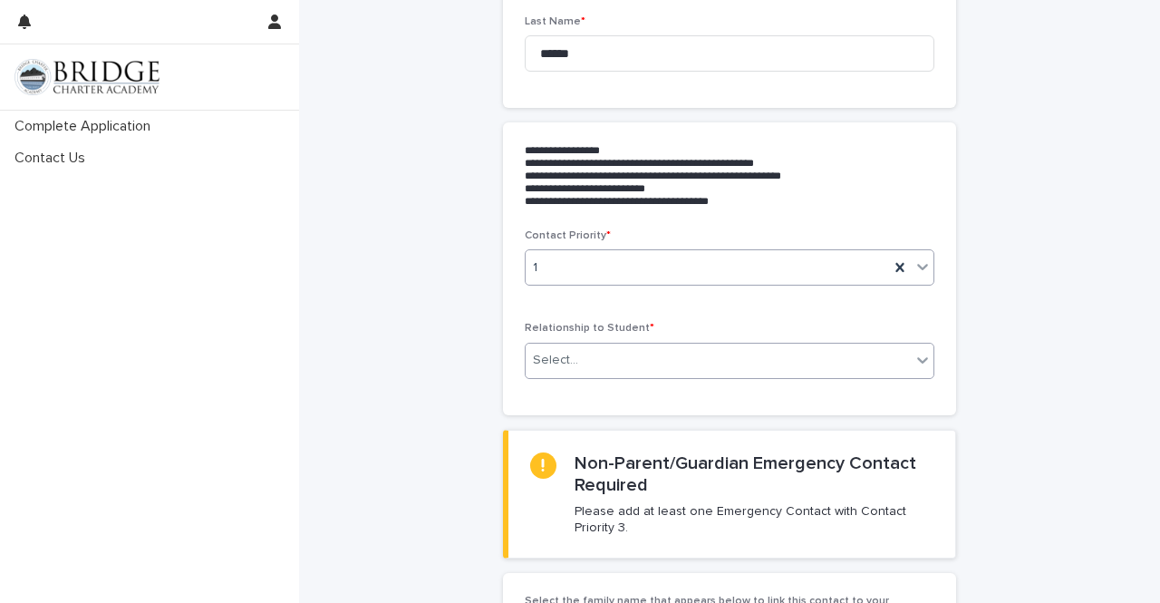
click at [836, 362] on div "Select..." at bounding box center [718, 360] width 385 height 30
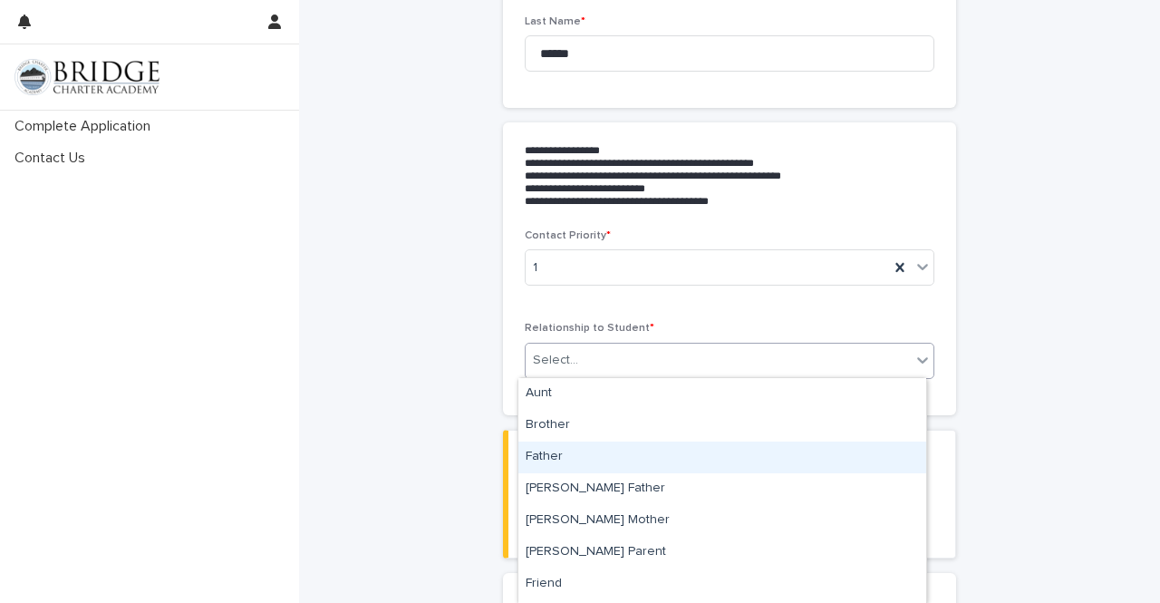
click at [743, 454] on div "Father" at bounding box center [723, 458] width 408 height 32
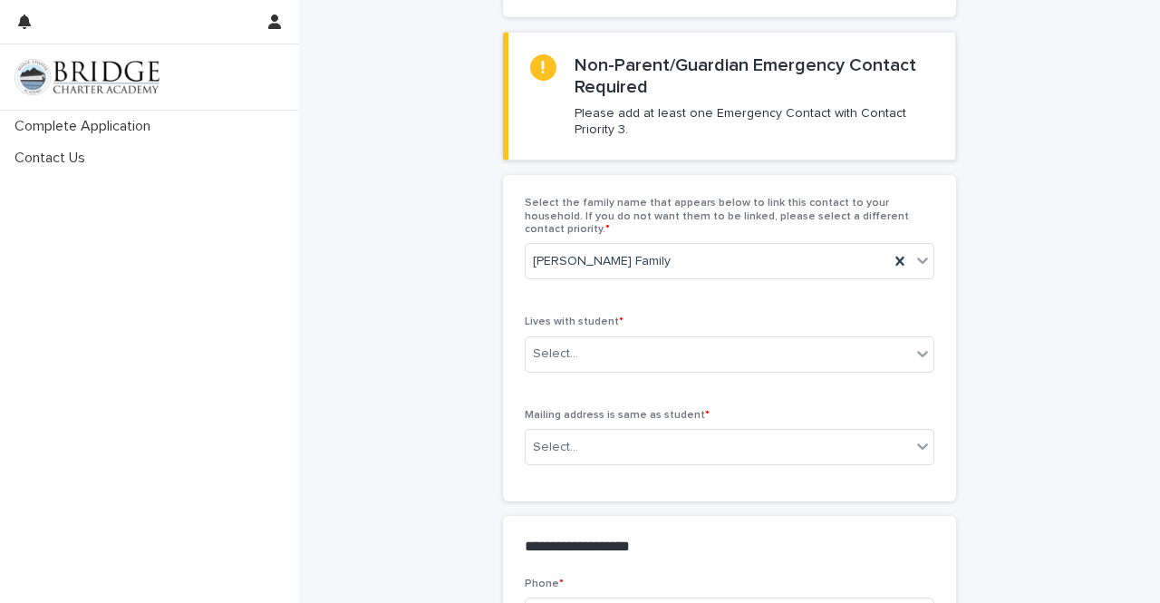
scroll to position [602, 0]
click at [638, 338] on div "Select..." at bounding box center [718, 353] width 385 height 30
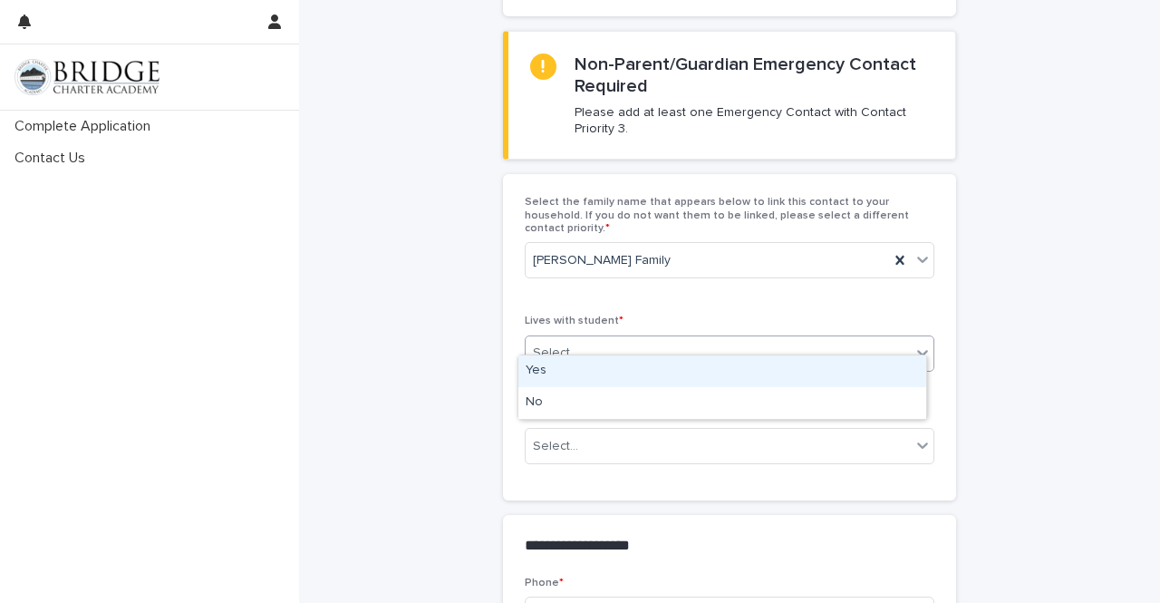
click at [638, 338] on div "Select..." at bounding box center [718, 353] width 385 height 30
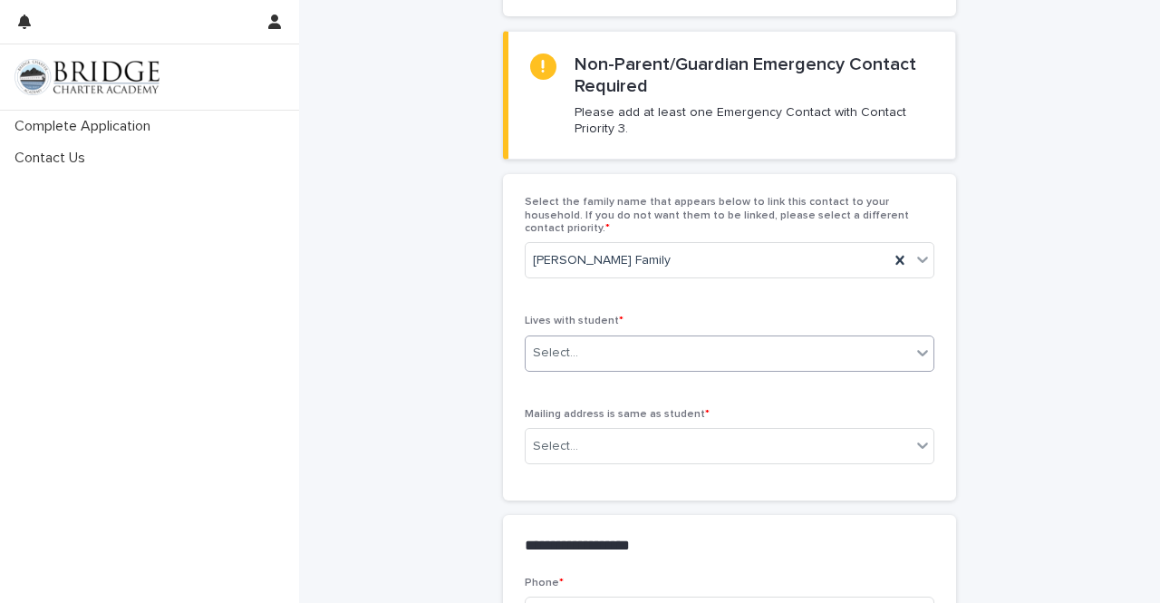
click at [638, 338] on div "Select..." at bounding box center [718, 353] width 385 height 30
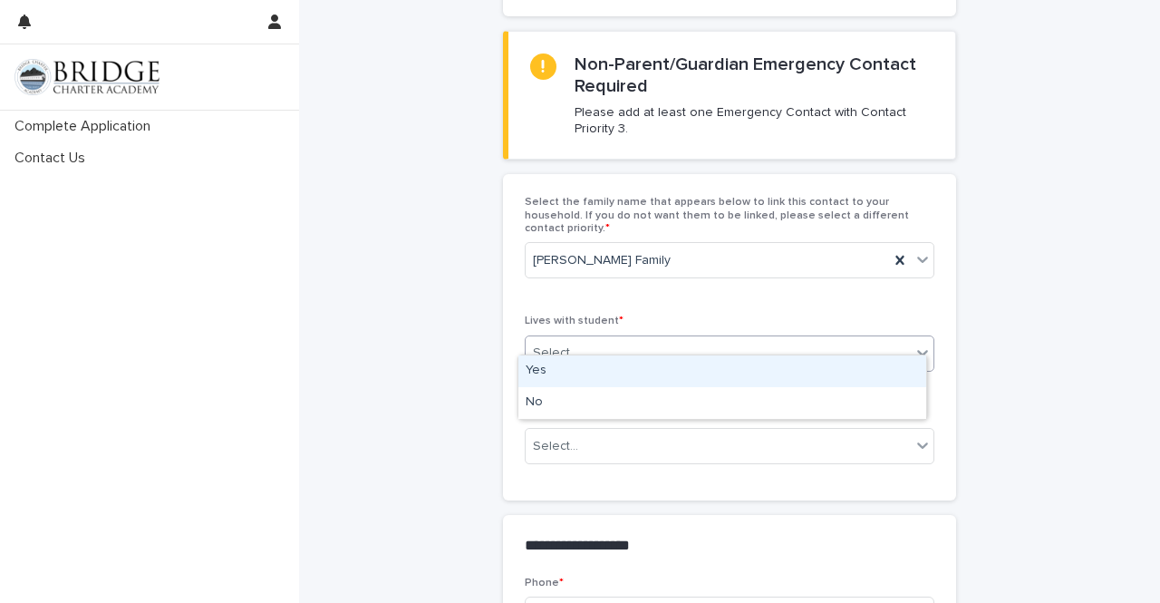
click at [631, 365] on div "Yes" at bounding box center [723, 371] width 408 height 32
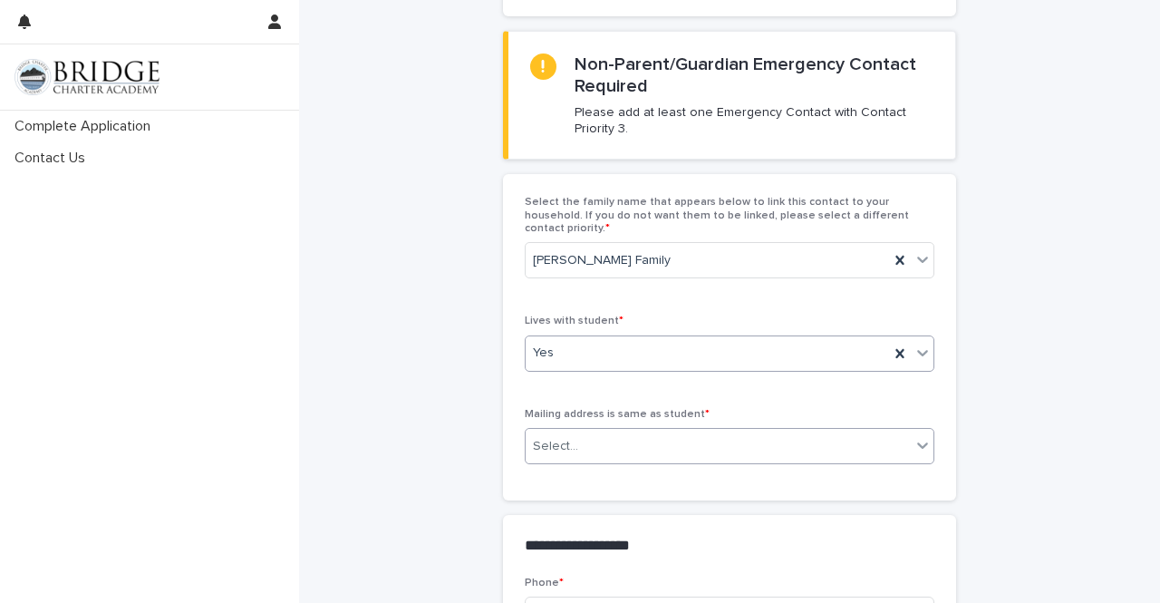
click at [618, 432] on div "Select..." at bounding box center [718, 447] width 385 height 30
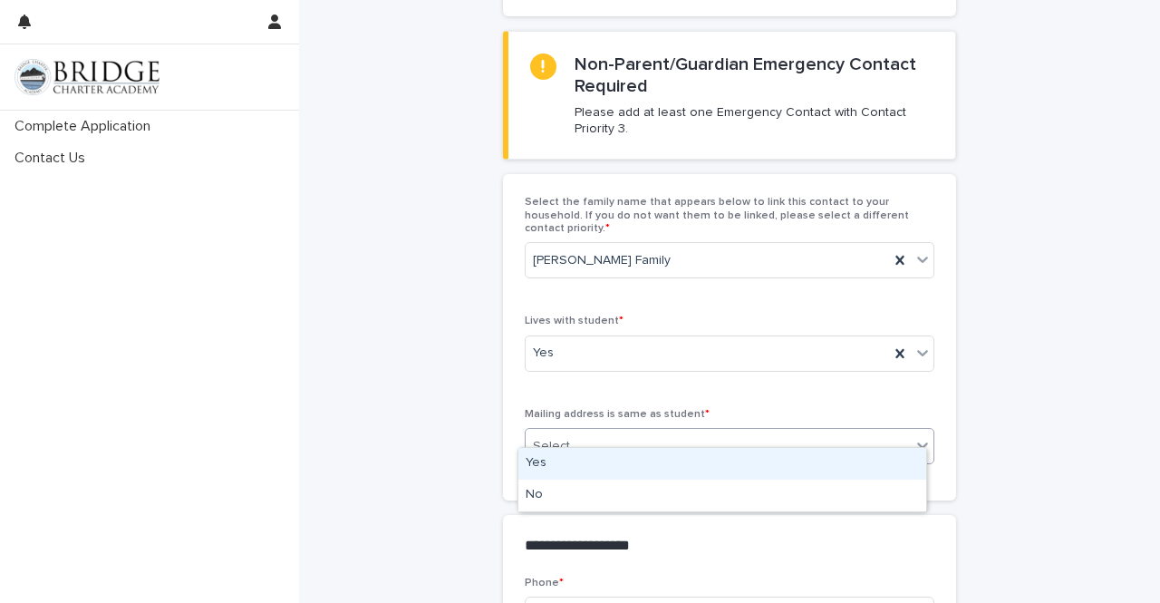
click at [609, 463] on div "Yes" at bounding box center [723, 464] width 408 height 32
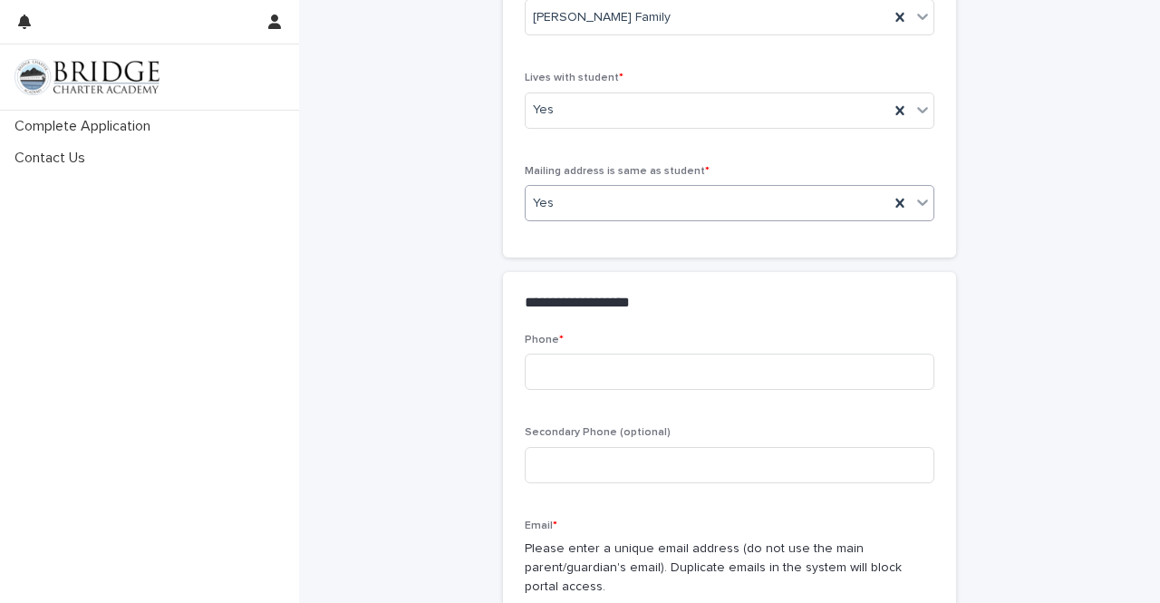
scroll to position [877, 0]
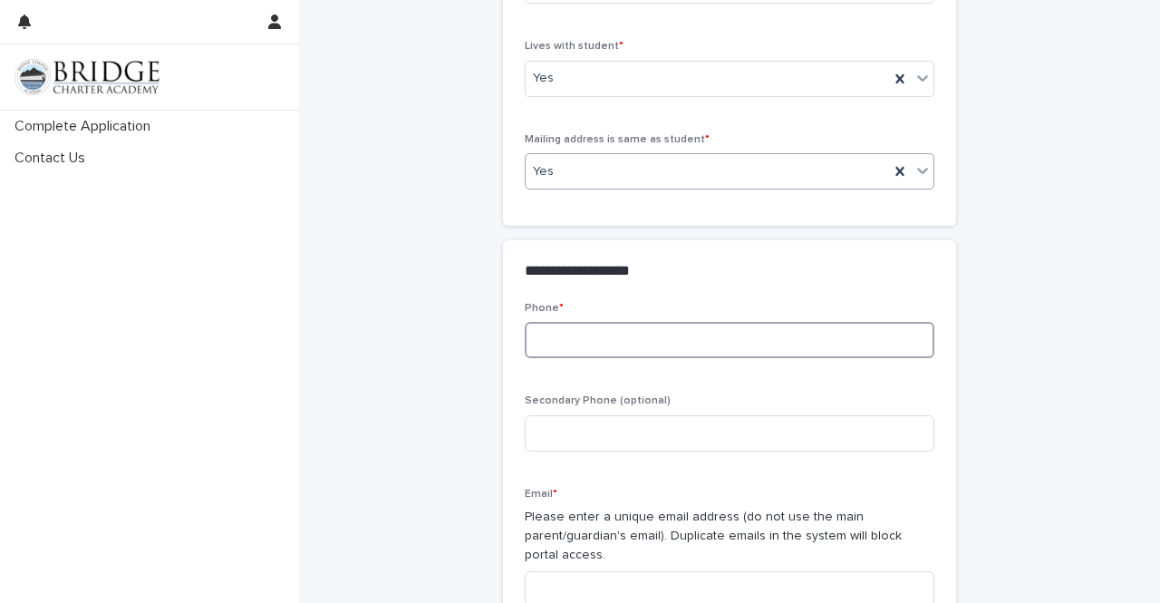
click at [678, 326] on input at bounding box center [730, 340] width 410 height 36
type input "**********"
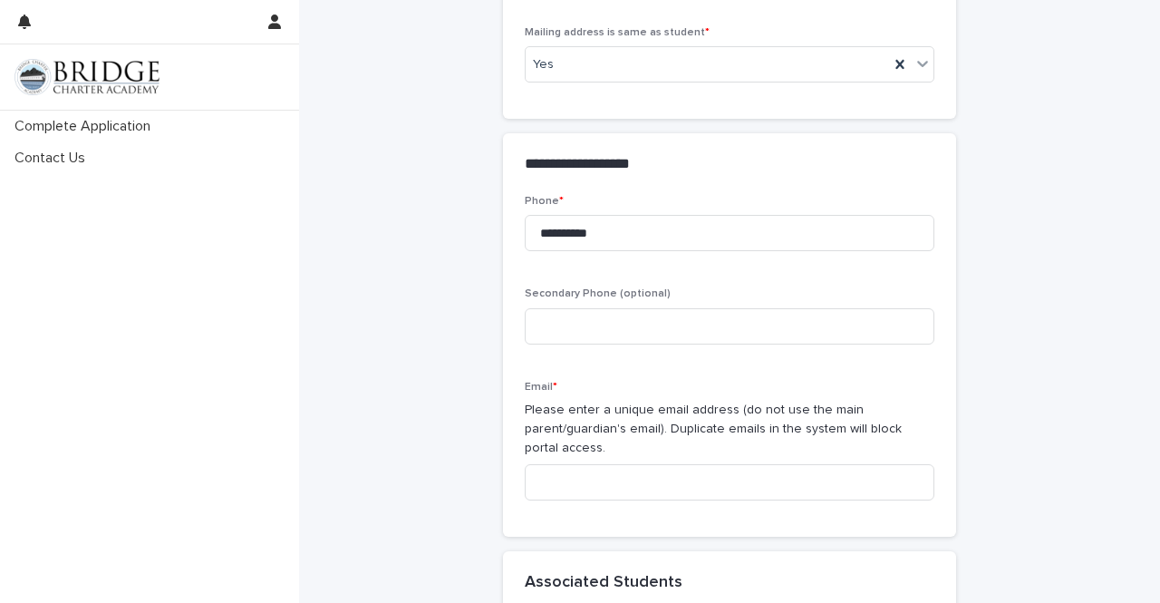
scroll to position [985, 0]
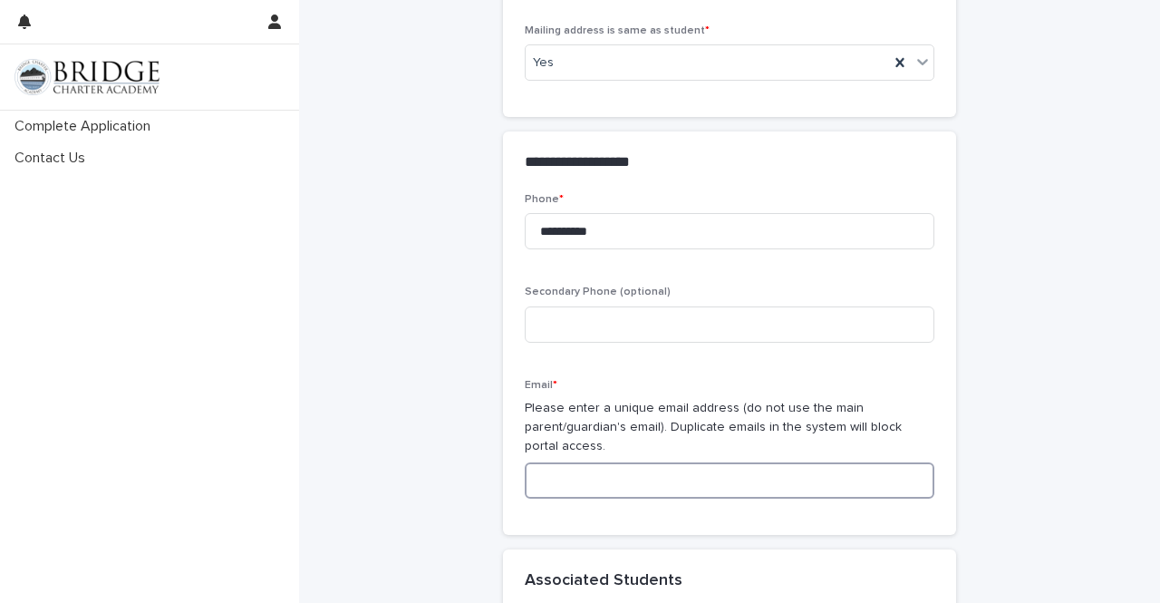
click at [593, 476] on input at bounding box center [730, 480] width 410 height 36
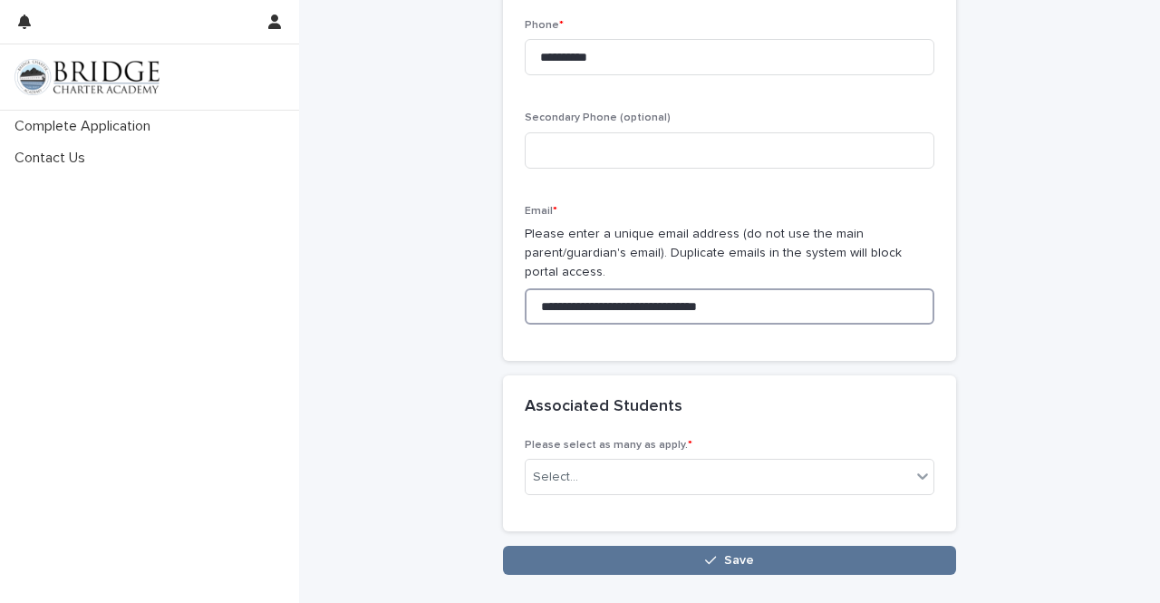
scroll to position [1162, 0]
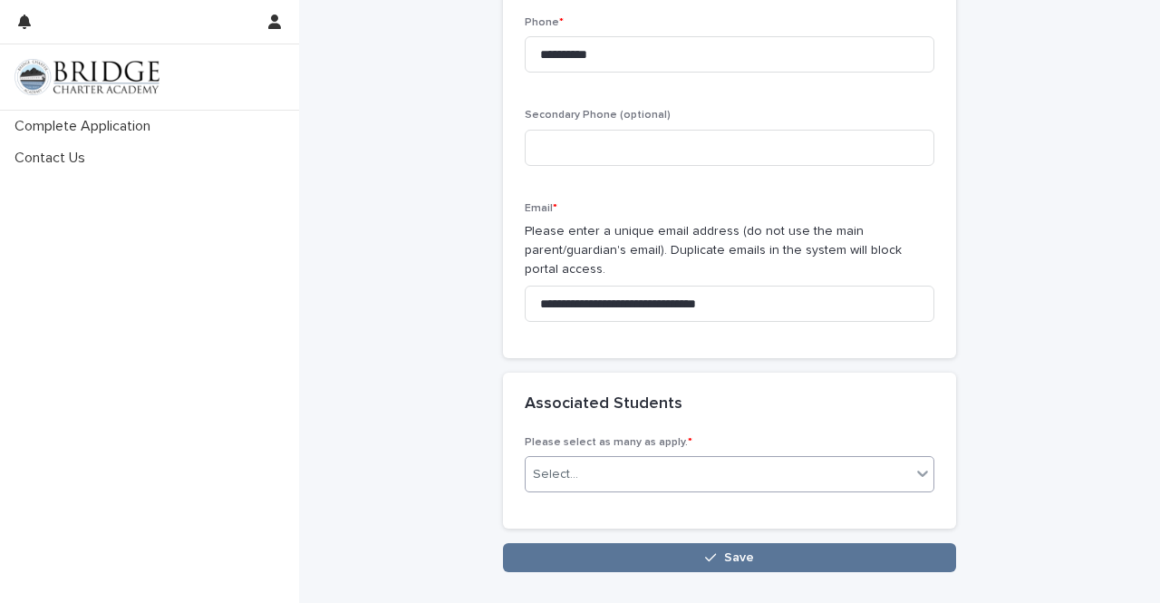
click at [912, 457] on div at bounding box center [923, 473] width 22 height 33
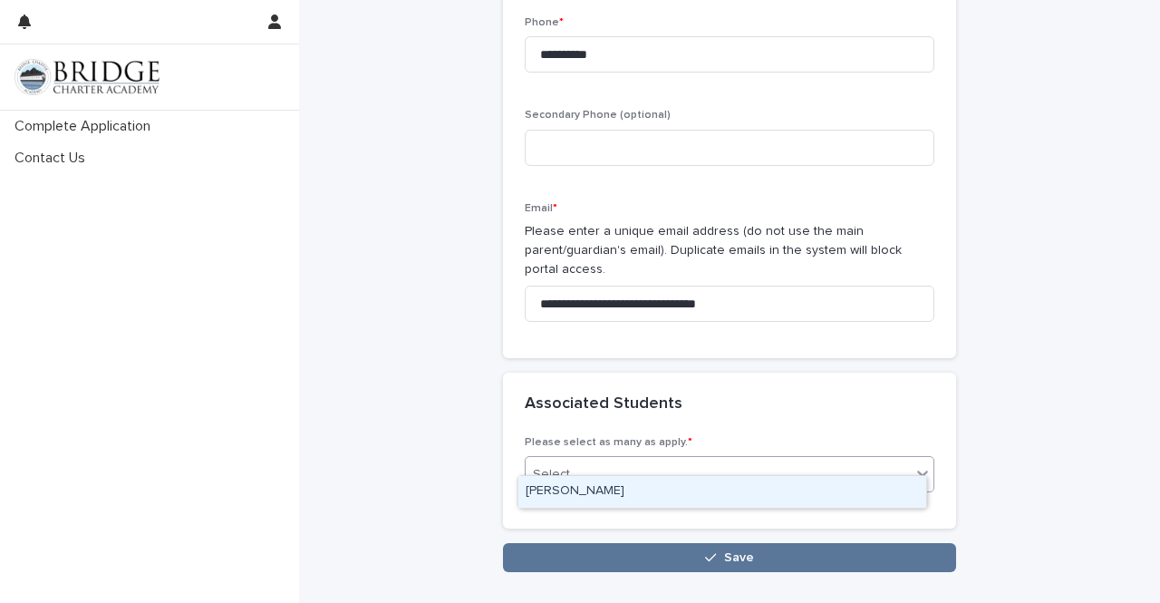
click at [859, 486] on div "June Adams" at bounding box center [723, 492] width 408 height 32
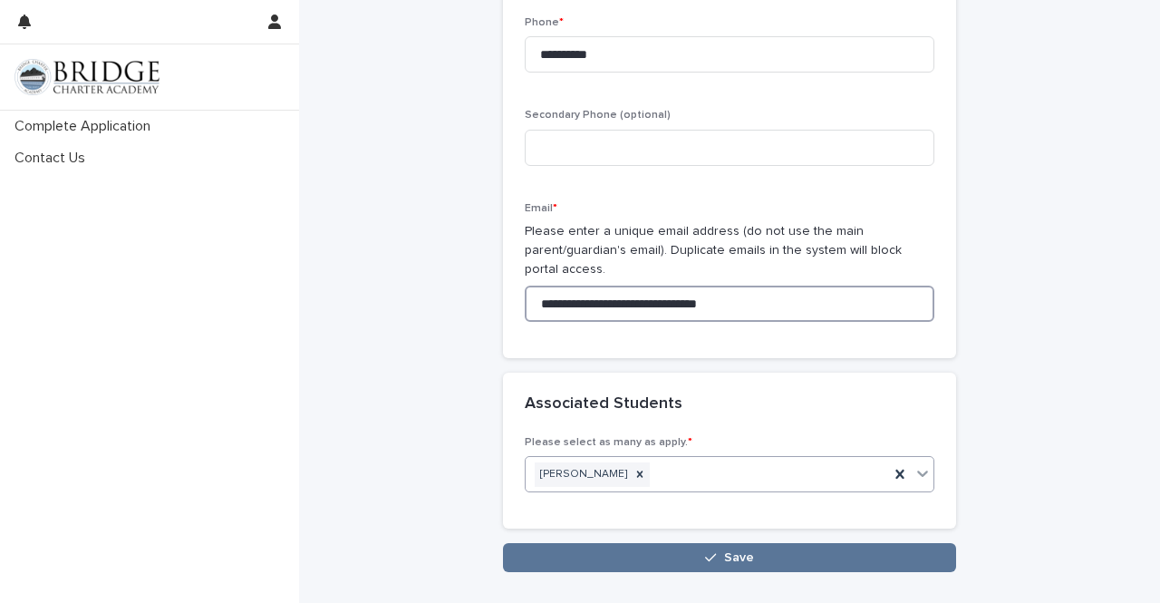
click at [604, 286] on input "**********" at bounding box center [730, 304] width 410 height 36
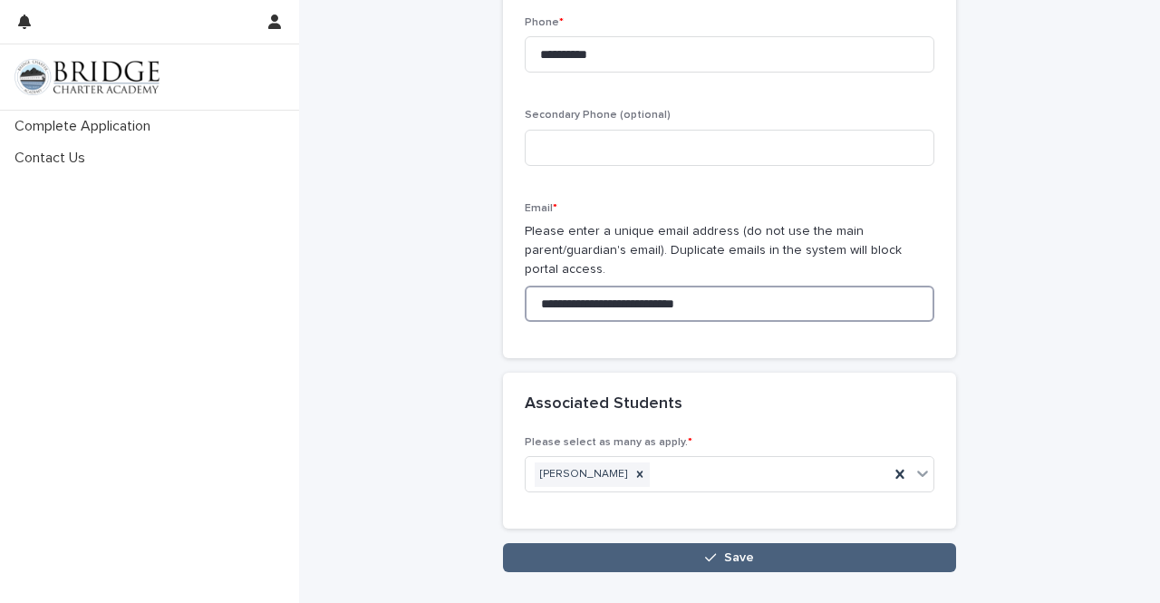
type input "**********"
click at [782, 543] on button "Save" at bounding box center [729, 557] width 453 height 29
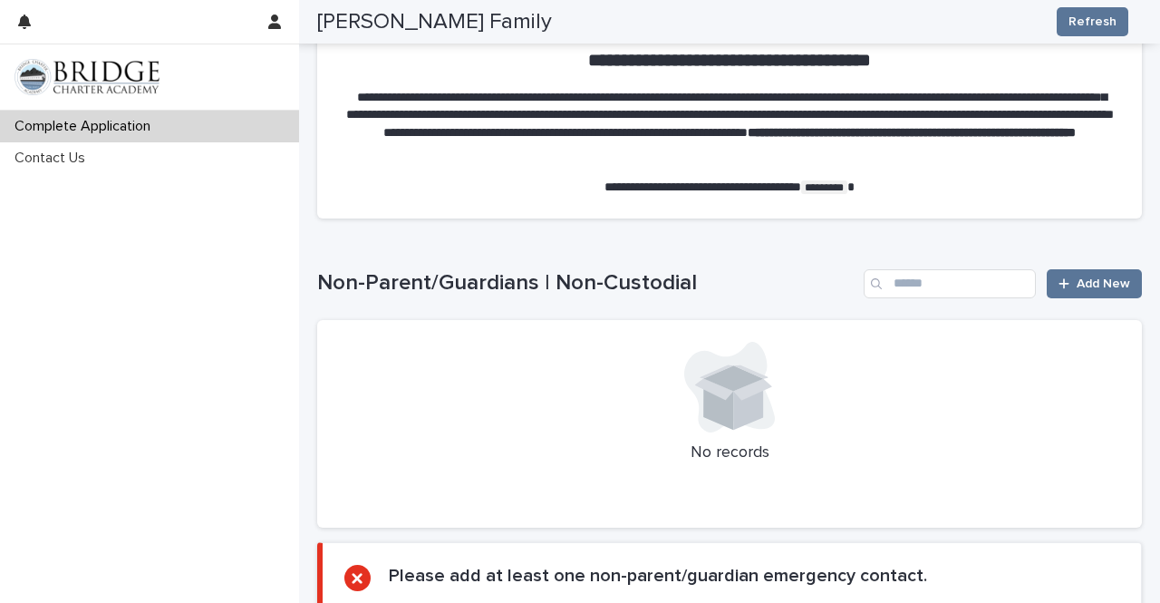
scroll to position [1666, 0]
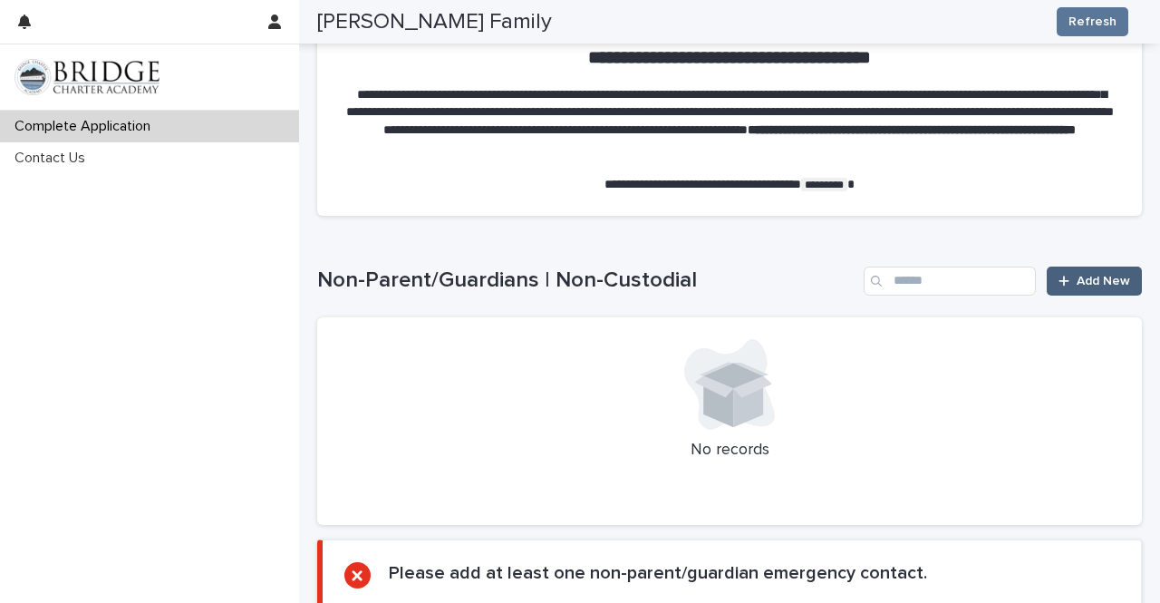
click at [1070, 286] on link "Add New" at bounding box center [1094, 281] width 95 height 29
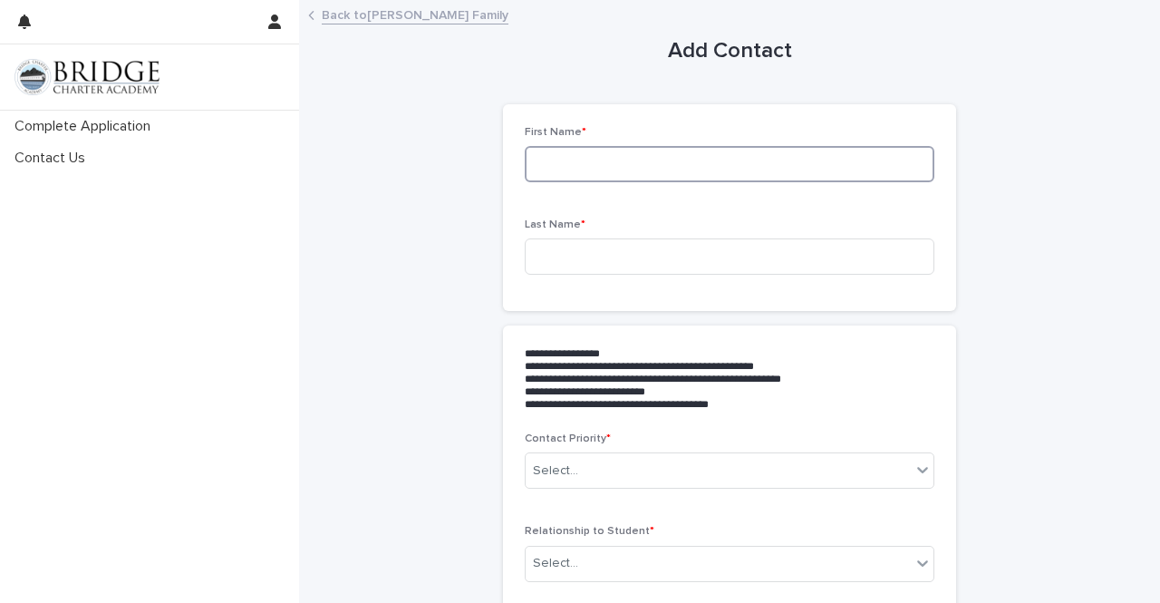
click at [739, 170] on input at bounding box center [730, 164] width 410 height 36
type input "******"
type input "********"
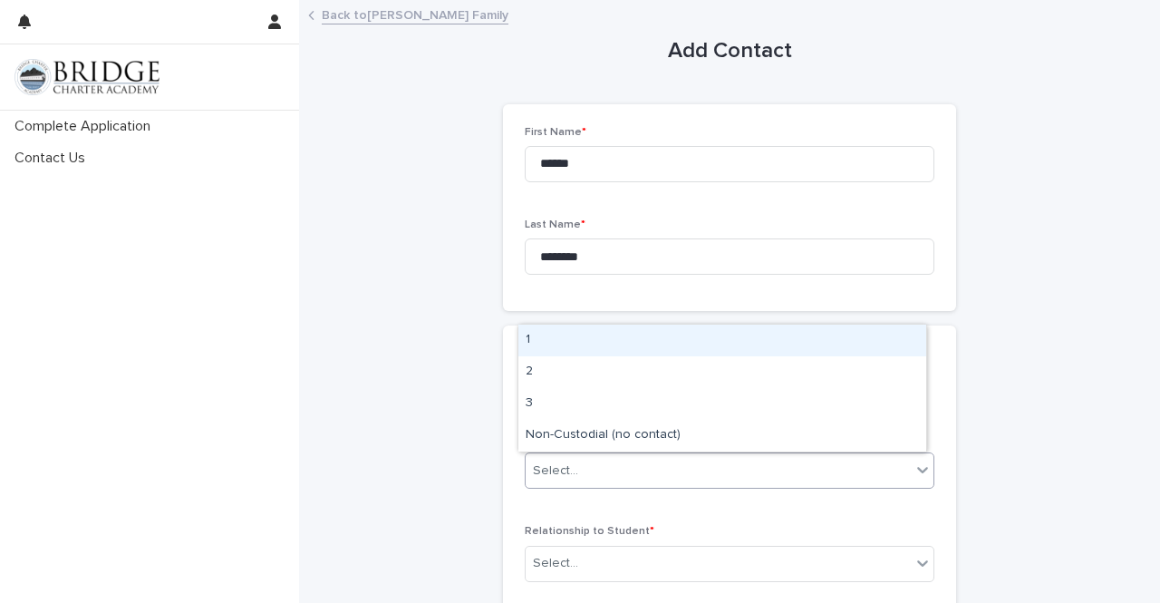
click at [576, 469] on div "Select..." at bounding box center [718, 471] width 385 height 30
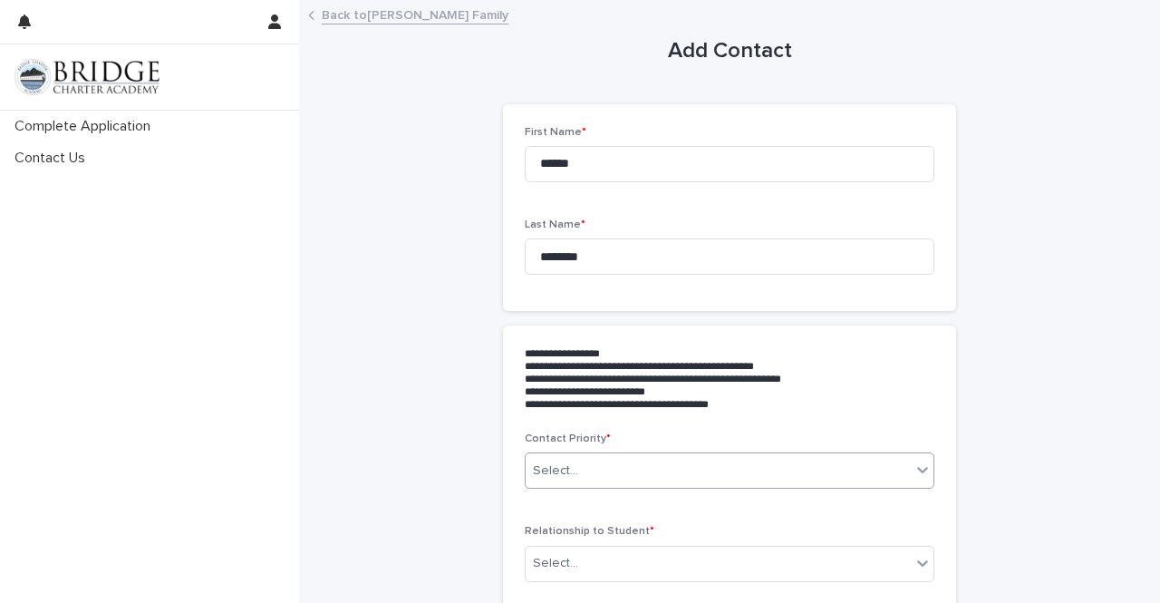
click at [576, 469] on div "Select..." at bounding box center [718, 471] width 385 height 30
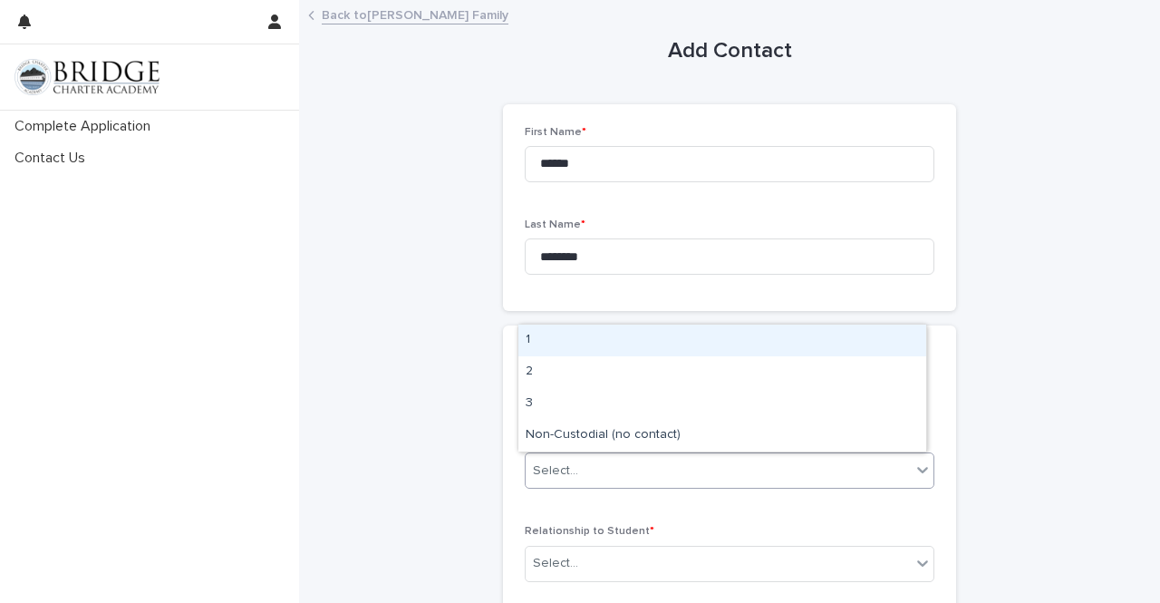
click at [577, 335] on div "1" at bounding box center [723, 341] width 408 height 32
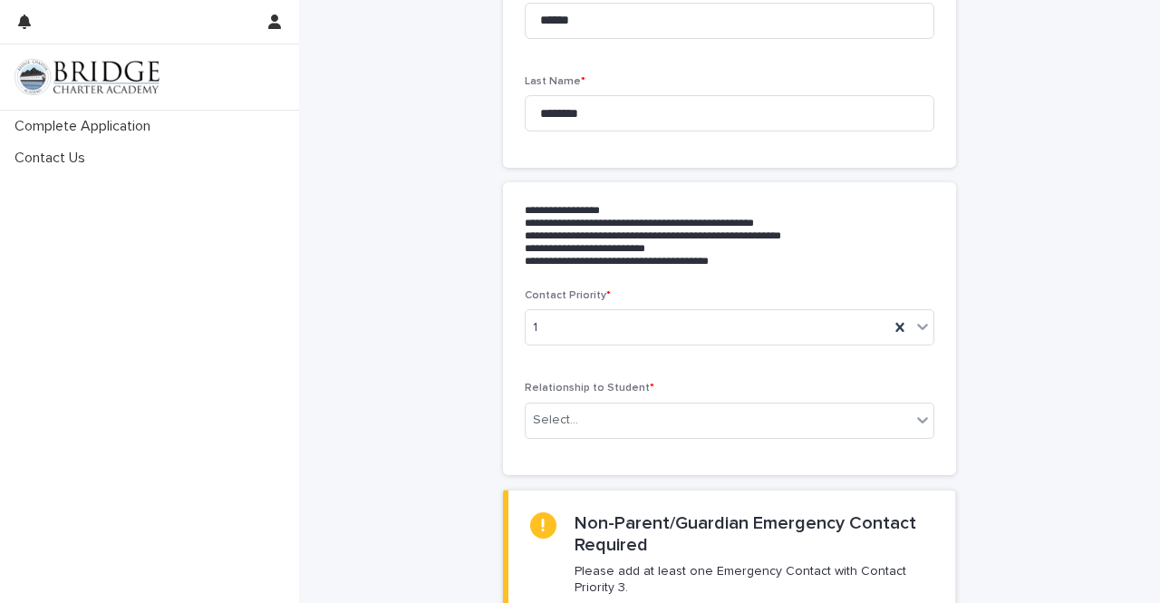
scroll to position [145, 0]
click at [557, 422] on div "Select..." at bounding box center [555, 418] width 45 height 19
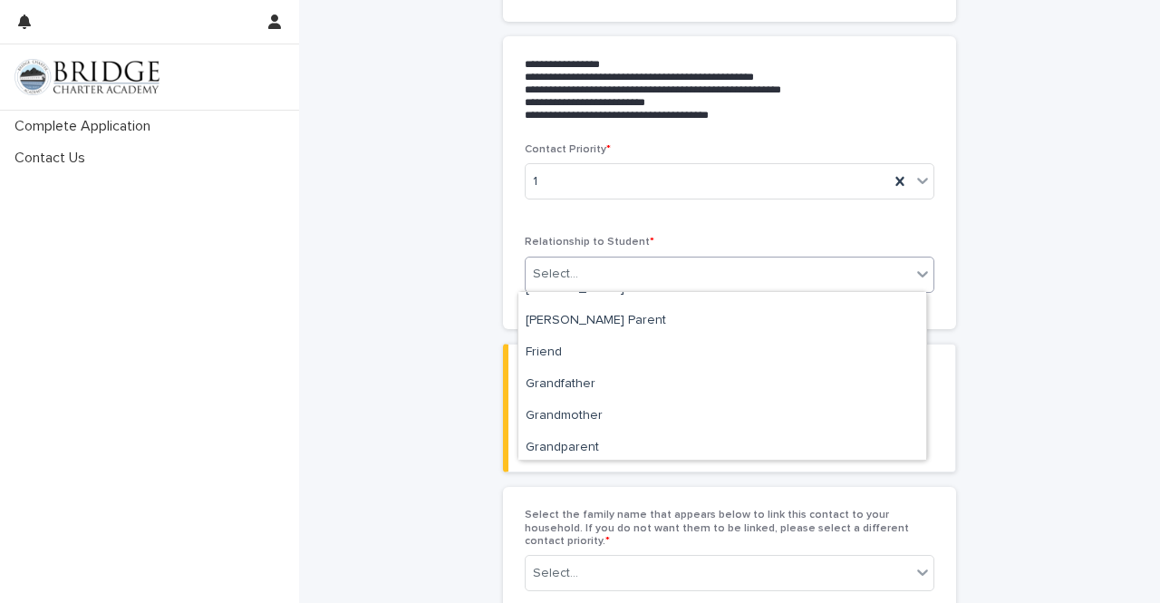
scroll to position [181, 0]
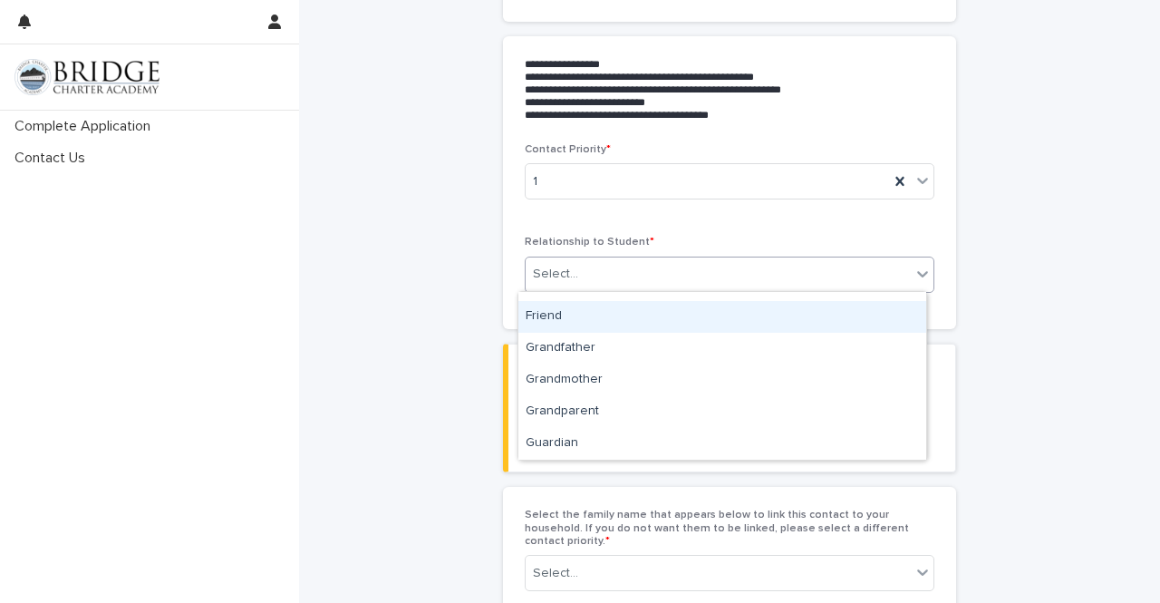
click at [798, 318] on div "Friend" at bounding box center [723, 317] width 408 height 32
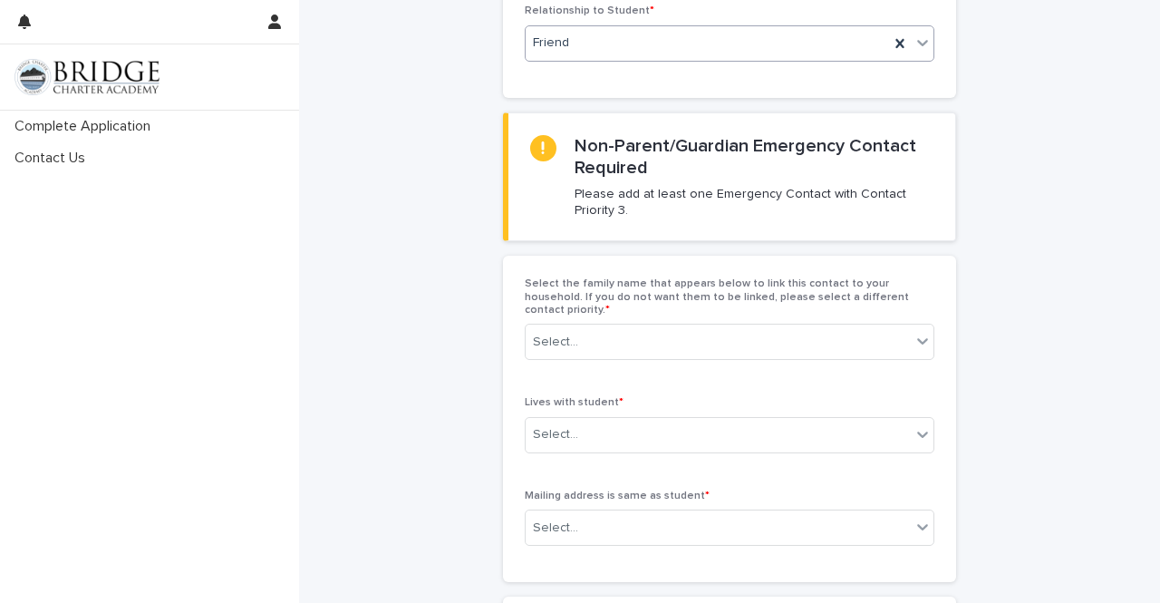
scroll to position [531, 0]
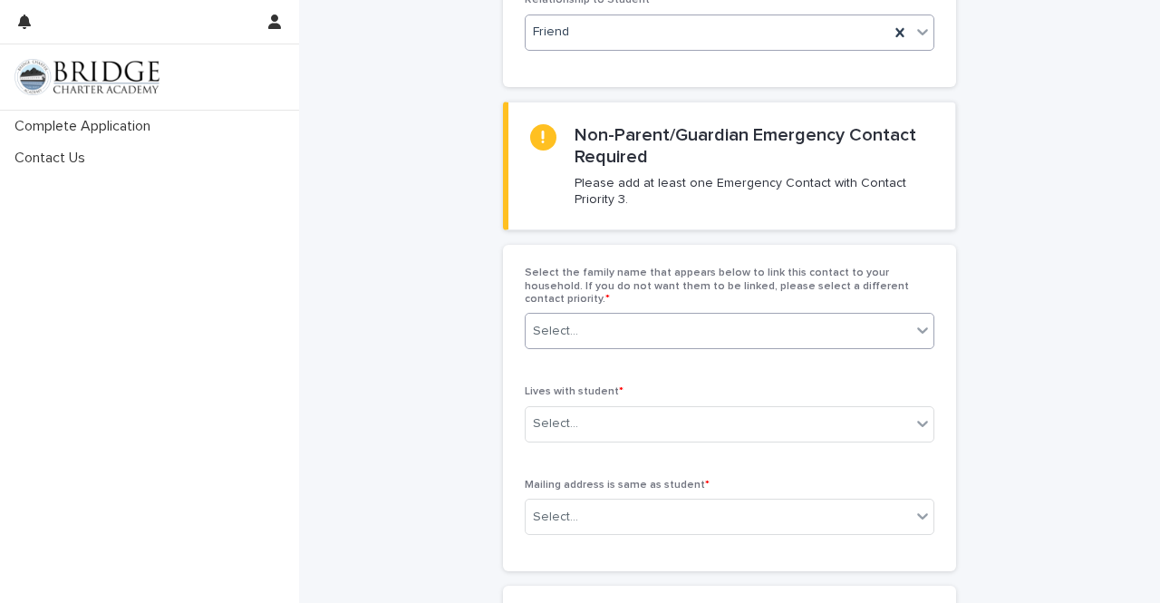
click at [912, 314] on div at bounding box center [923, 330] width 22 height 33
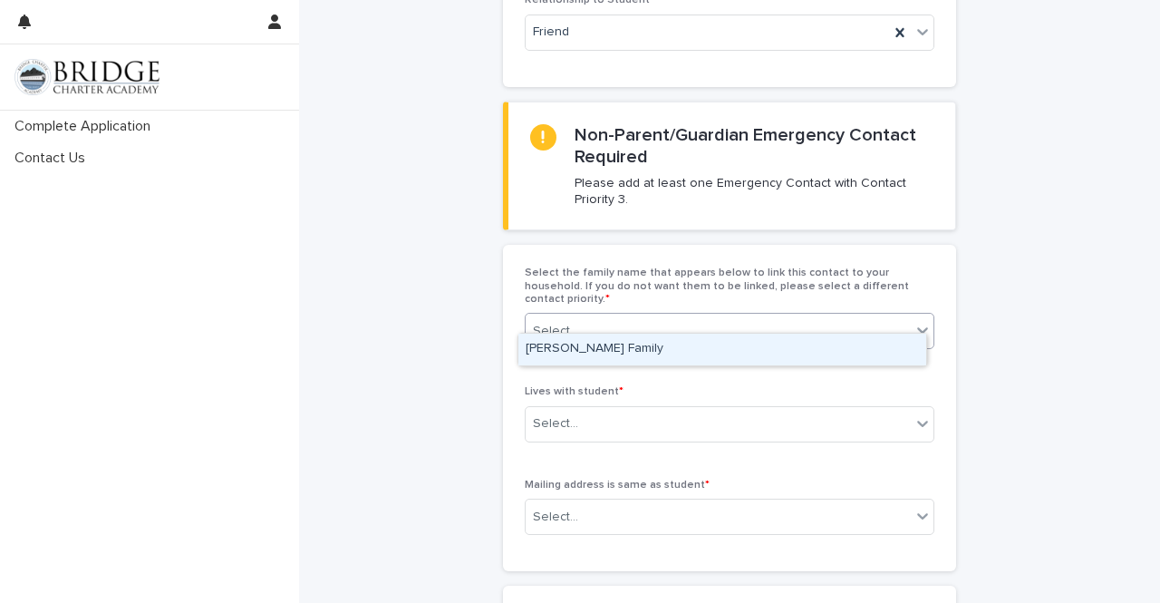
click at [874, 355] on div "Adams Family" at bounding box center [723, 350] width 408 height 32
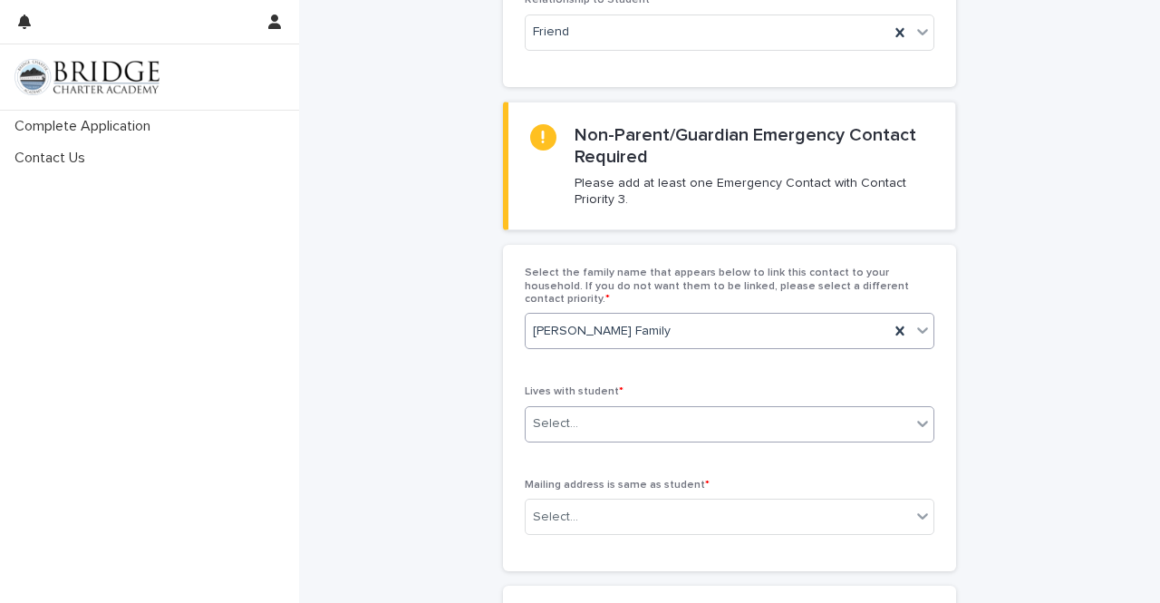
click at [856, 409] on div "Select..." at bounding box center [718, 424] width 385 height 30
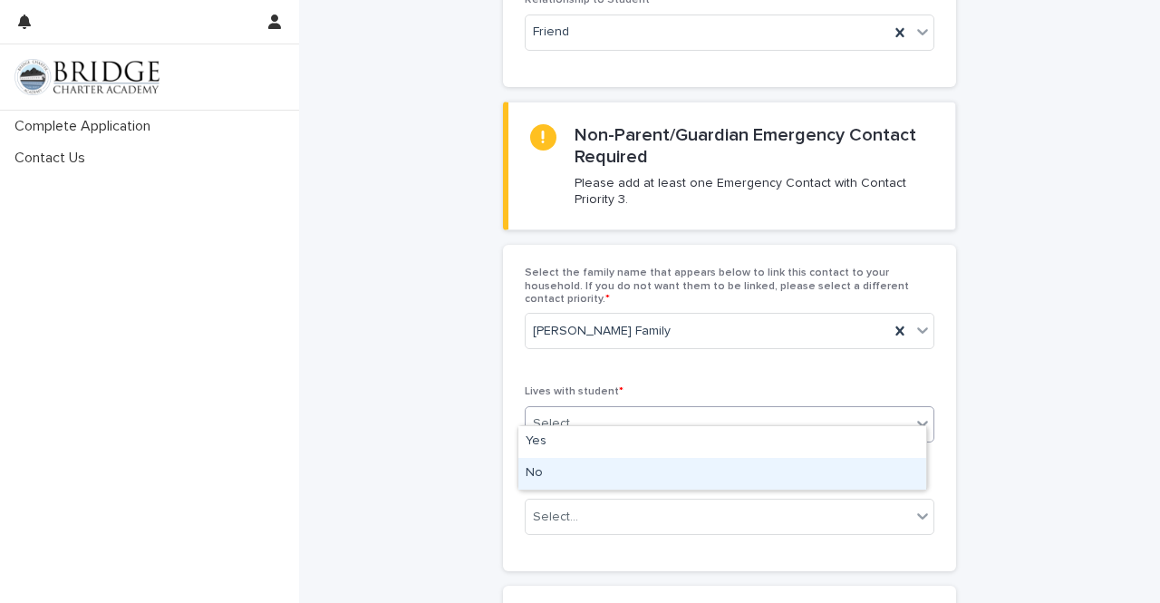
click at [826, 464] on div "No" at bounding box center [723, 474] width 408 height 32
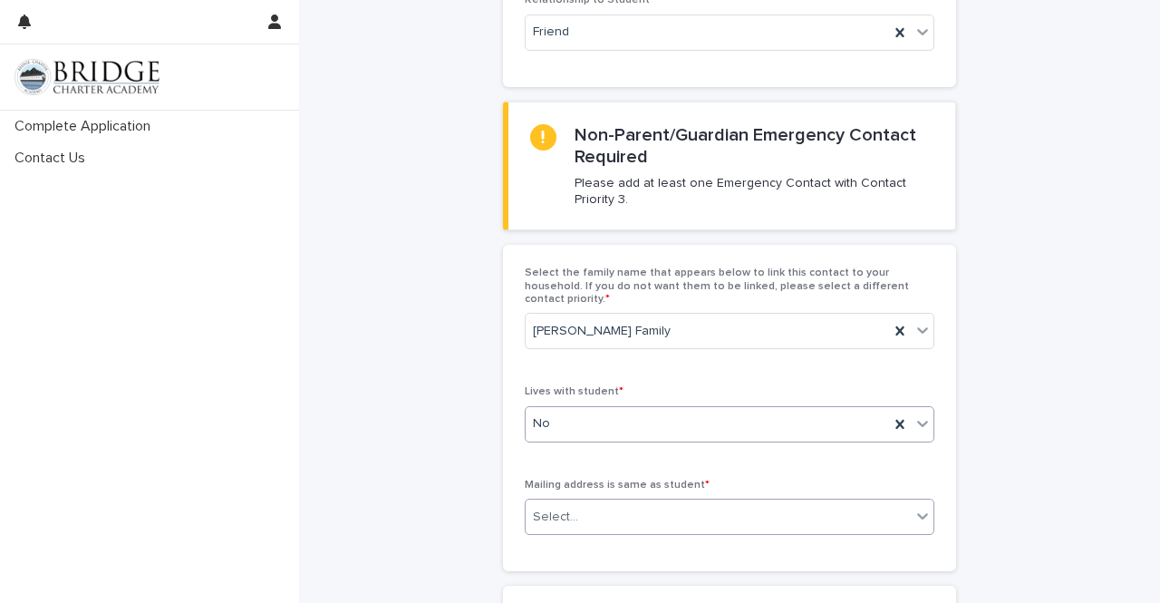
click at [832, 510] on div "Select..." at bounding box center [718, 517] width 385 height 30
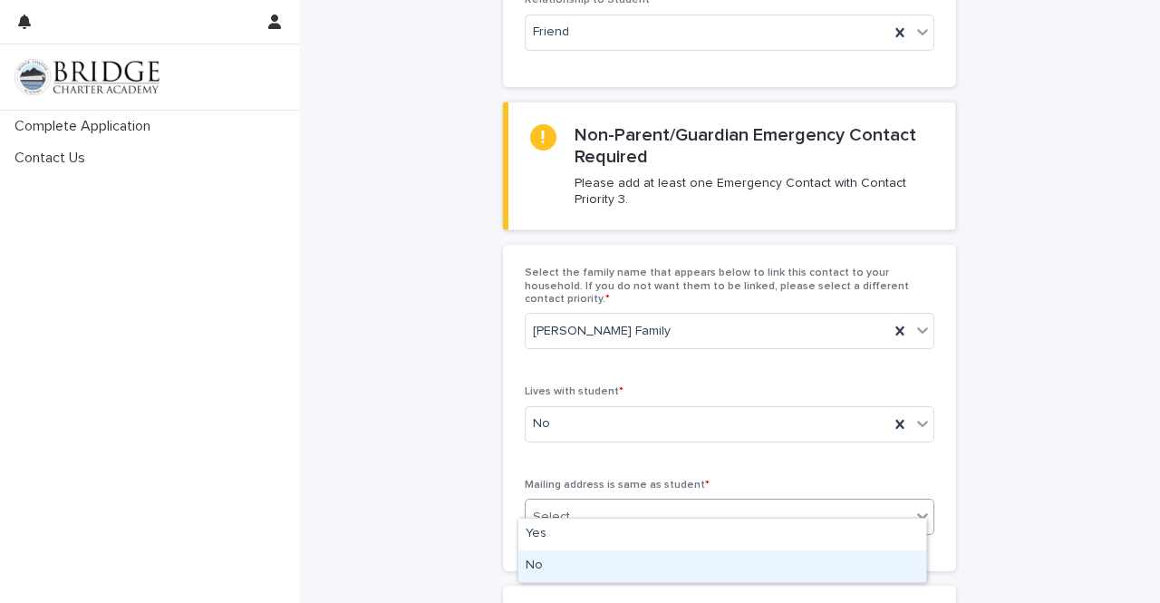
click at [806, 568] on div "No" at bounding box center [723, 566] width 408 height 32
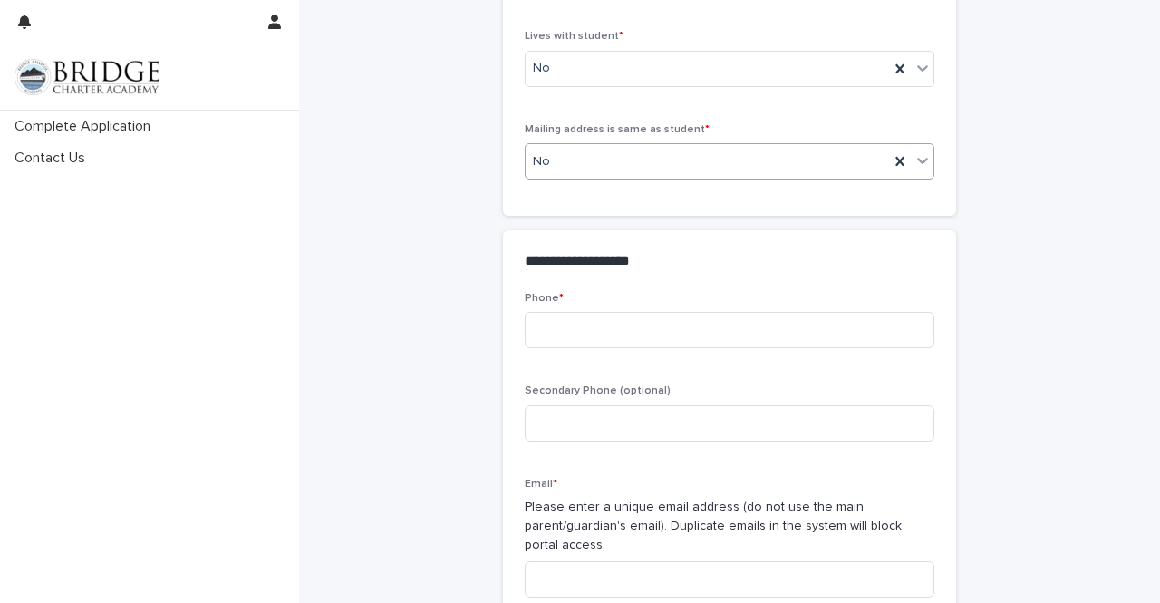
scroll to position [910, 0]
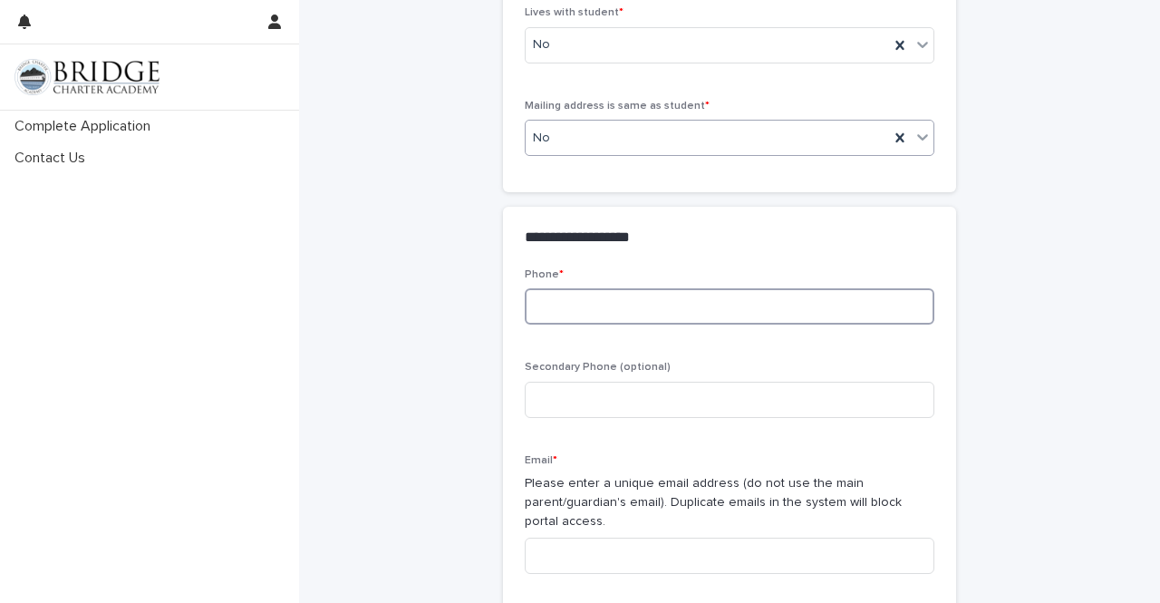
click at [809, 290] on input at bounding box center [730, 306] width 410 height 36
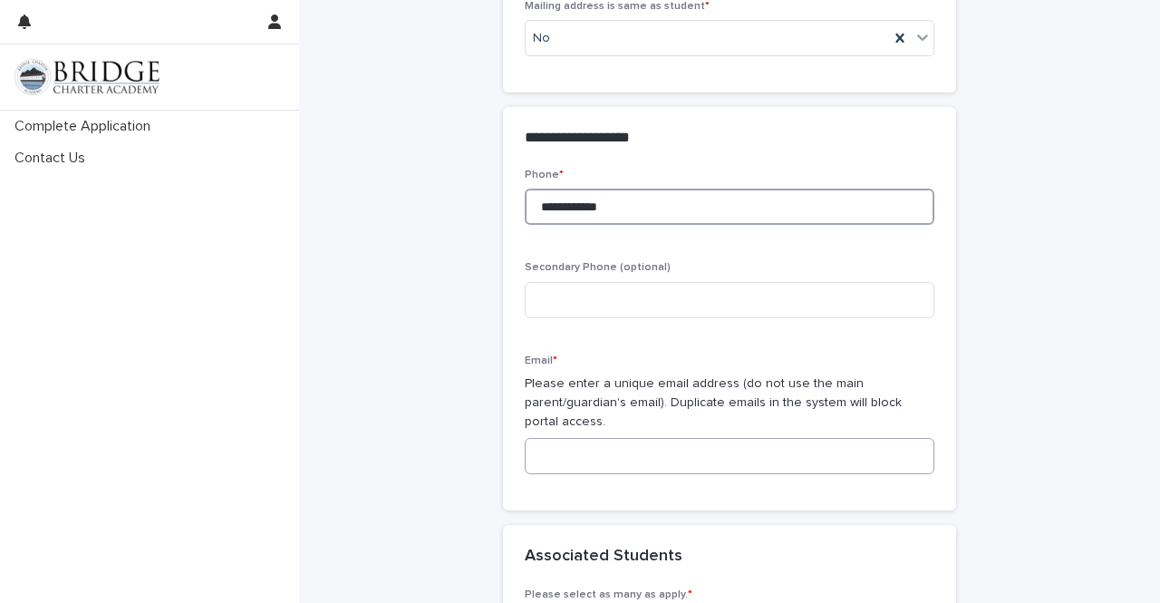
type input "**********"
click at [870, 438] on input at bounding box center [730, 456] width 410 height 36
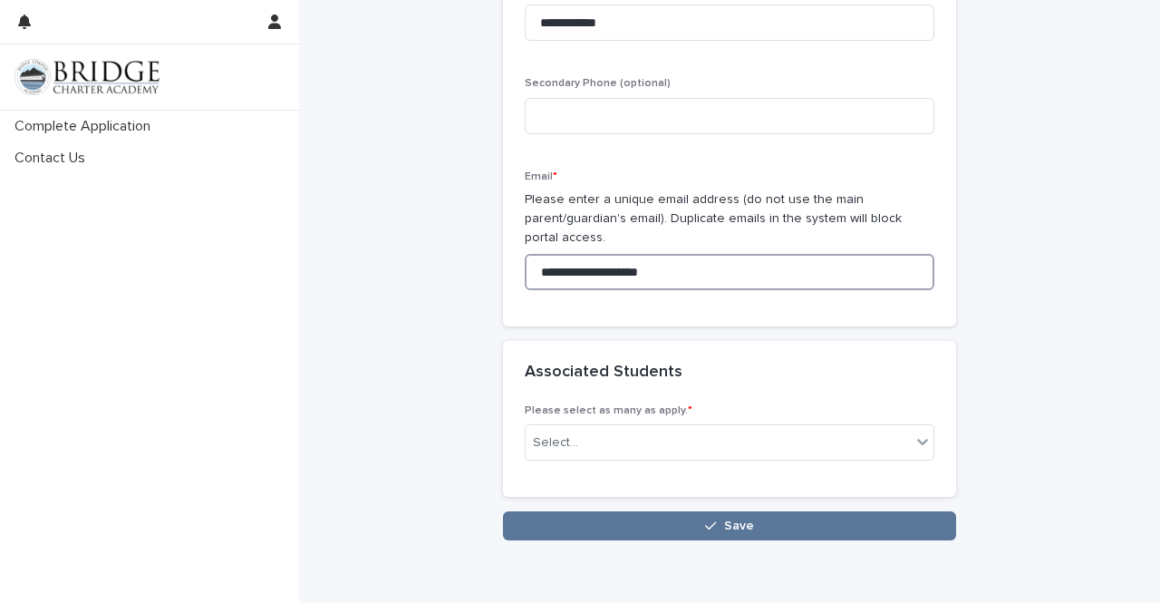
scroll to position [1214, 0]
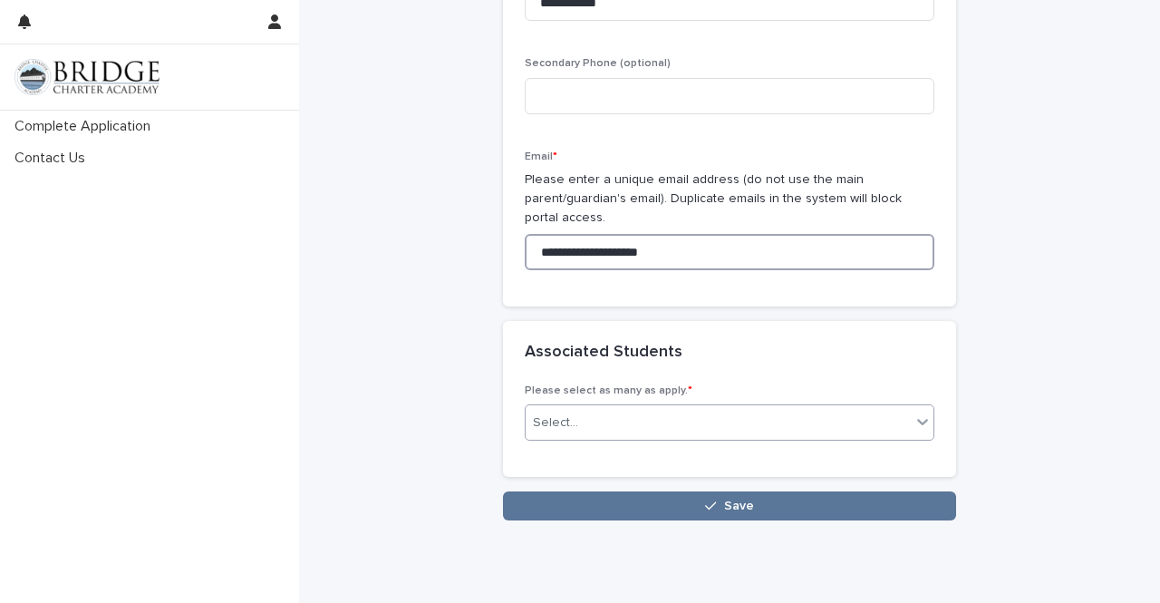
type input "**********"
click at [921, 413] on icon at bounding box center [923, 422] width 18 height 18
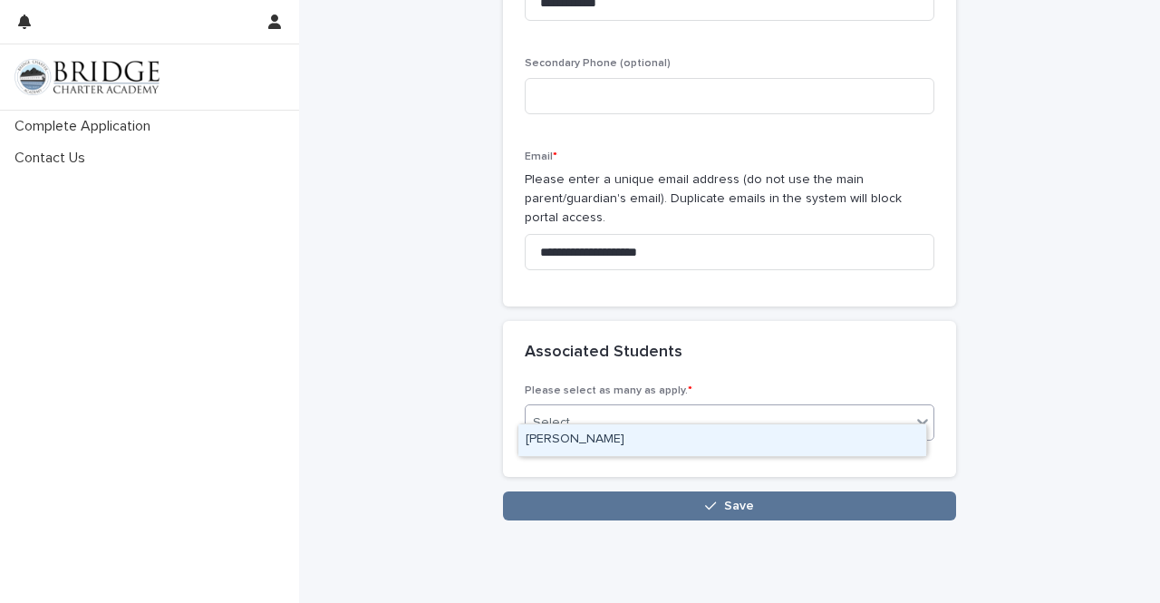
click at [879, 445] on div "June Adams" at bounding box center [723, 440] width 408 height 32
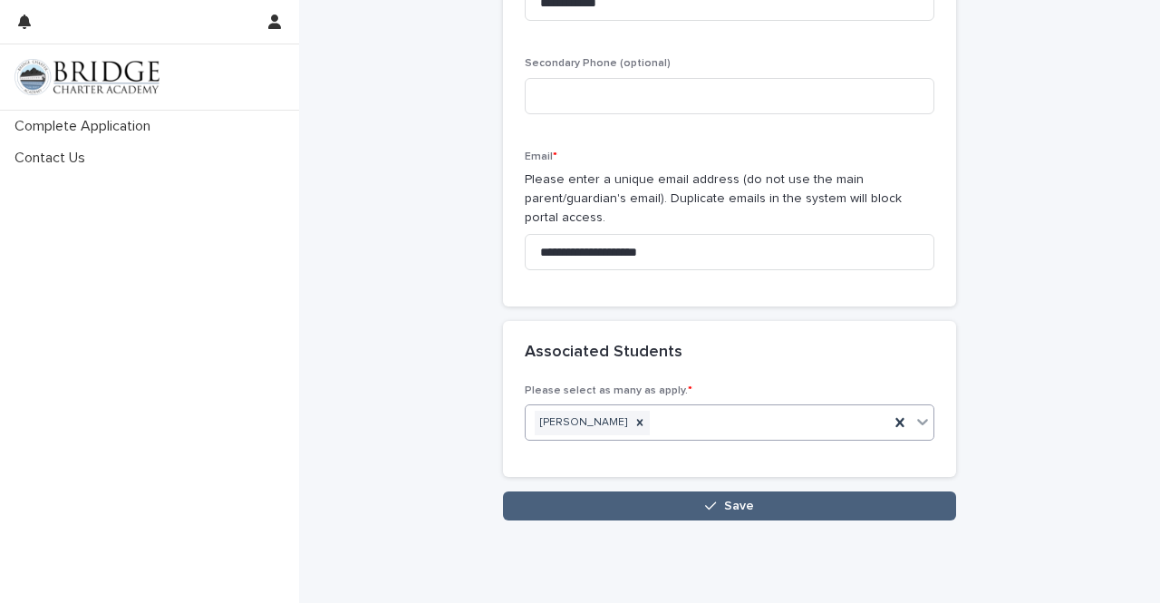
click at [859, 491] on button "Save" at bounding box center [729, 505] width 453 height 29
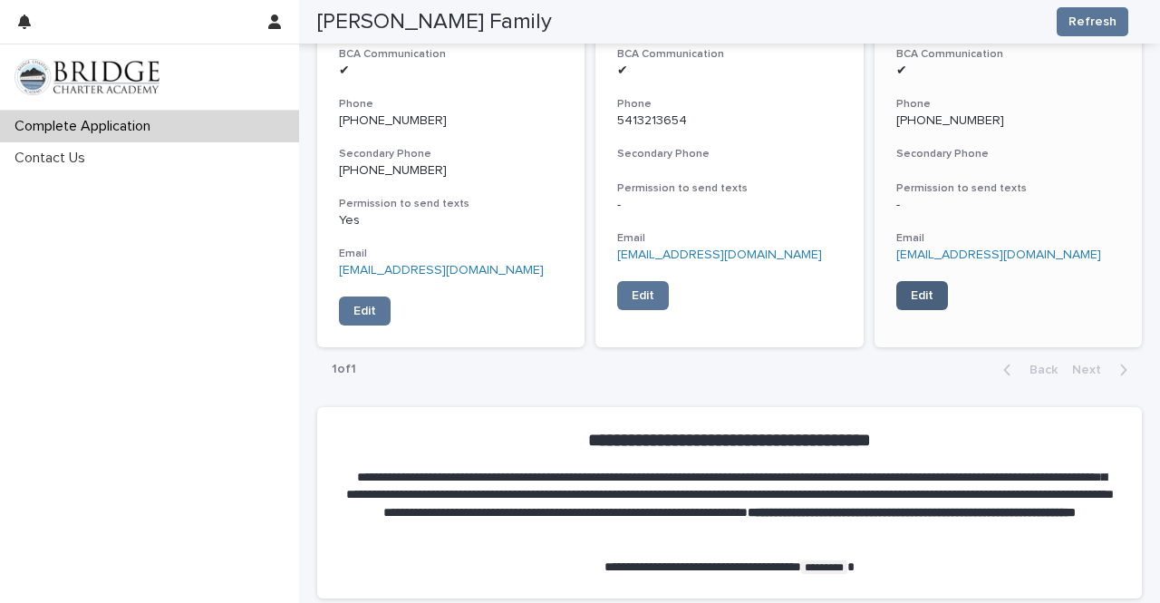
scroll to position [1267, 0]
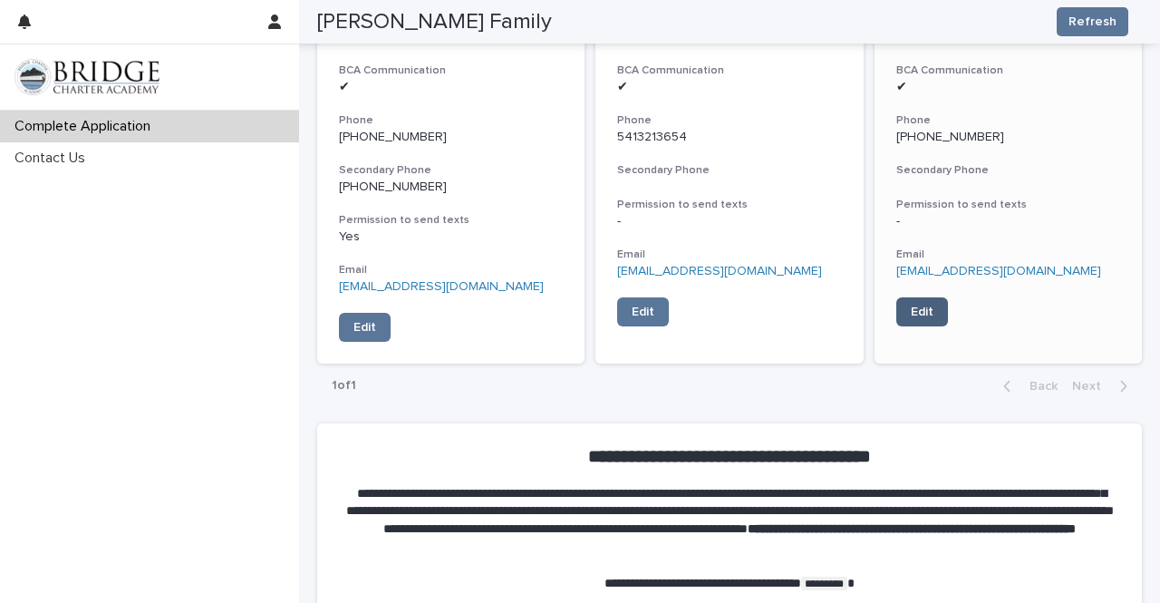
click at [919, 316] on link "Edit" at bounding box center [923, 311] width 52 height 29
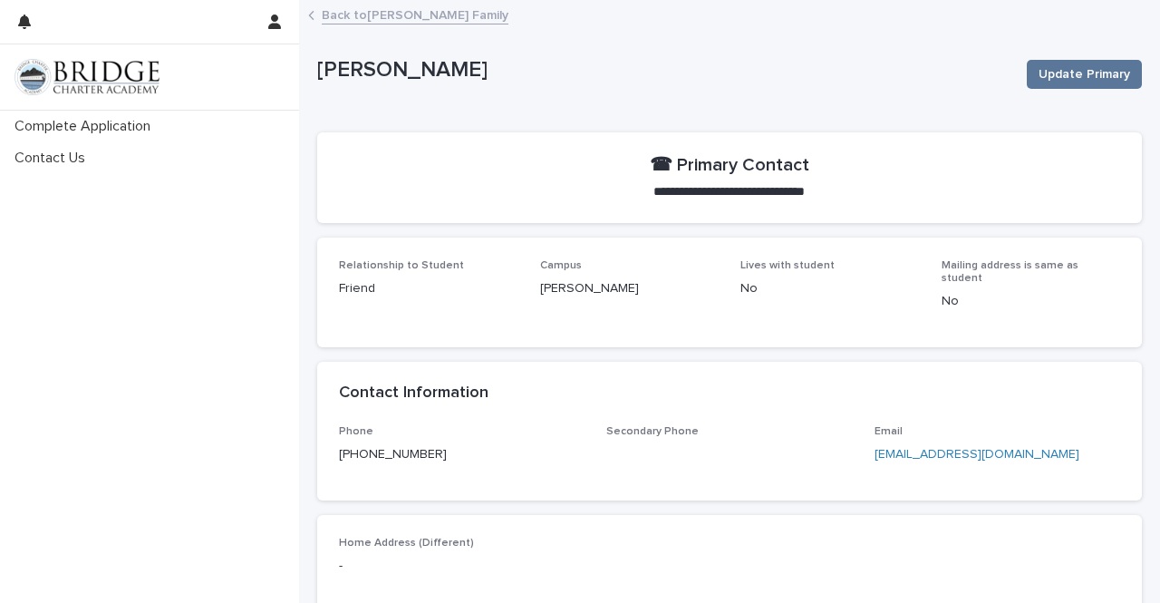
click at [398, 16] on link "Back to Adams Family" at bounding box center [415, 14] width 187 height 21
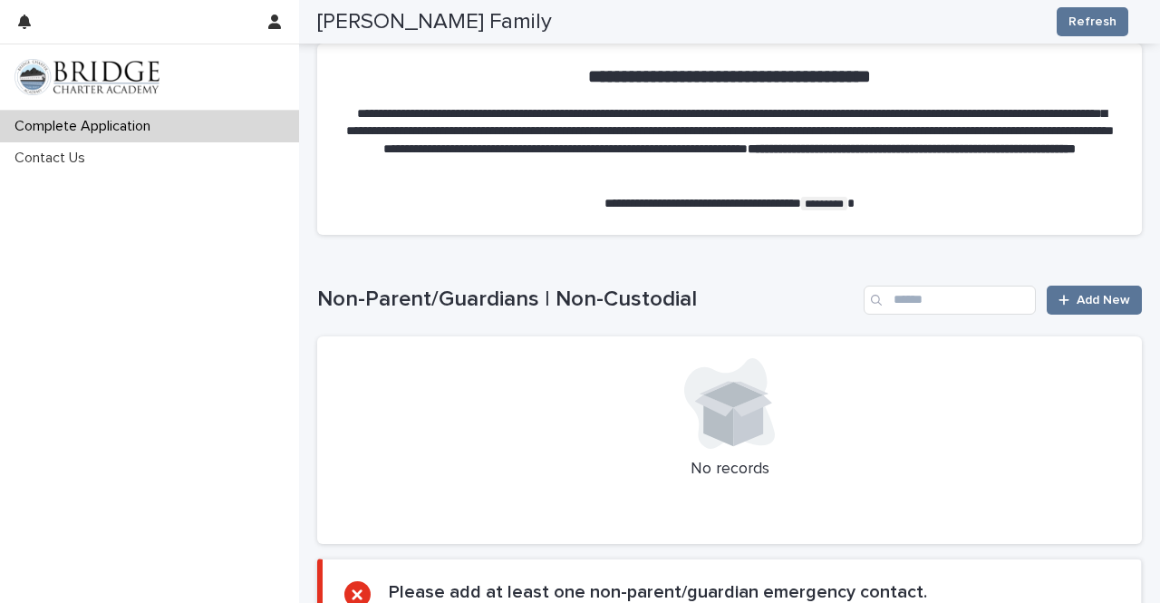
scroll to position [1665, 0]
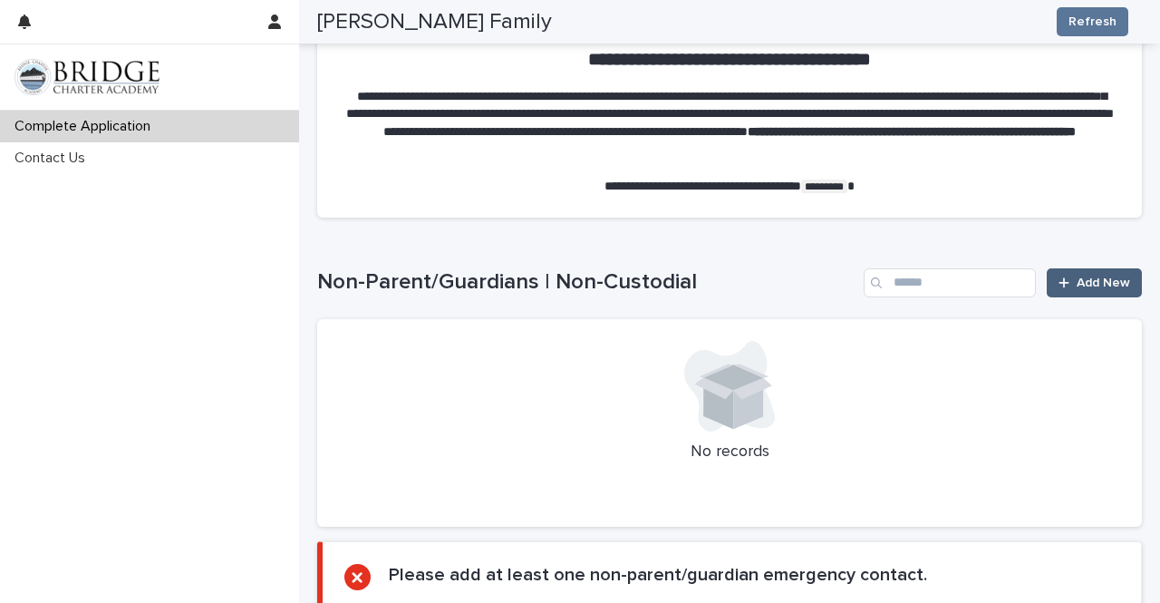
click at [1098, 282] on span "Add New" at bounding box center [1103, 283] width 53 height 13
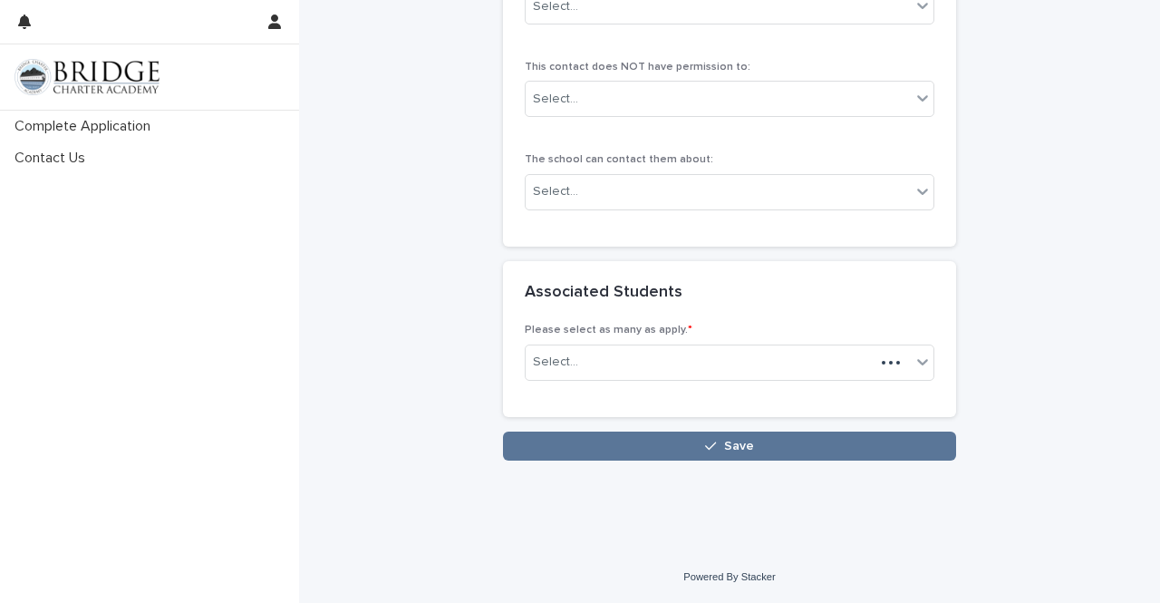
scroll to position [1286, 0]
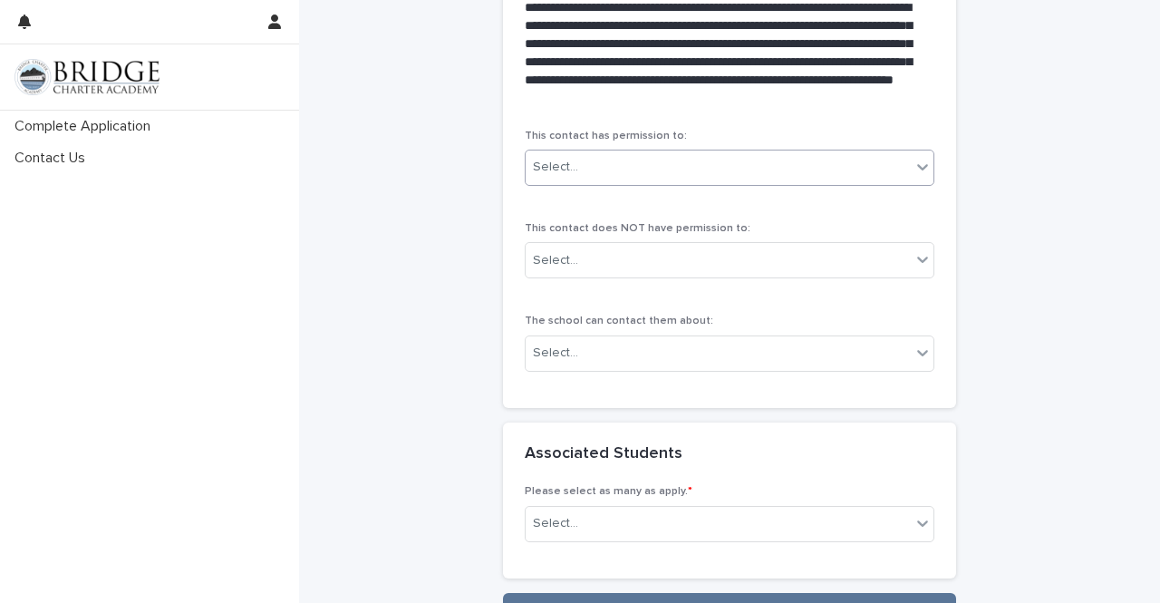
click at [772, 167] on div "Select..." at bounding box center [718, 167] width 385 height 30
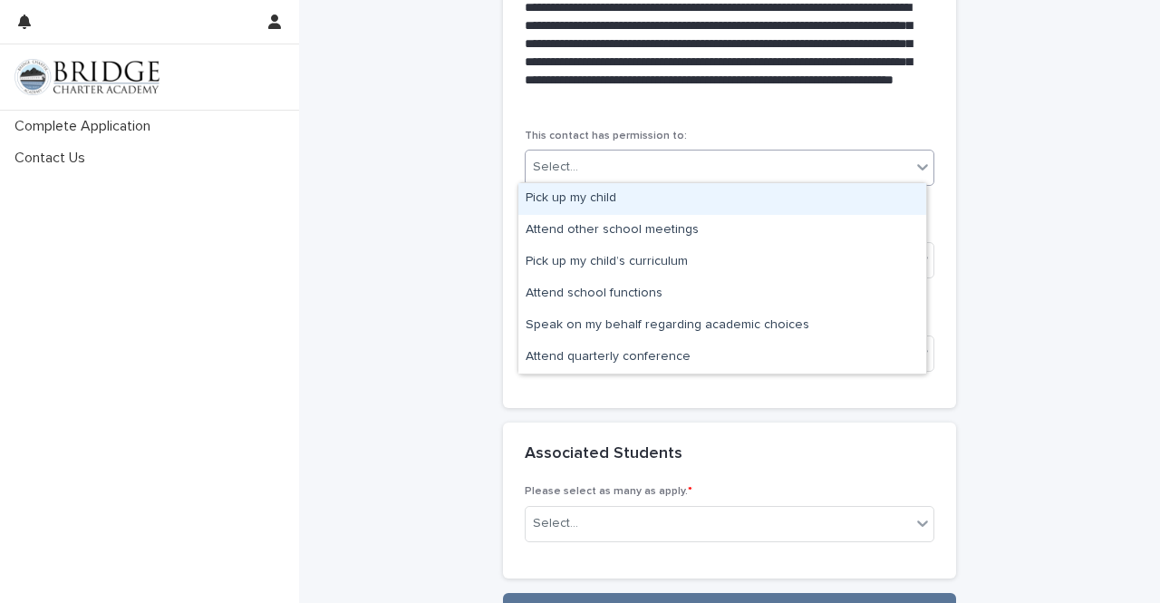
click at [760, 205] on div "Pick up my child" at bounding box center [723, 199] width 408 height 32
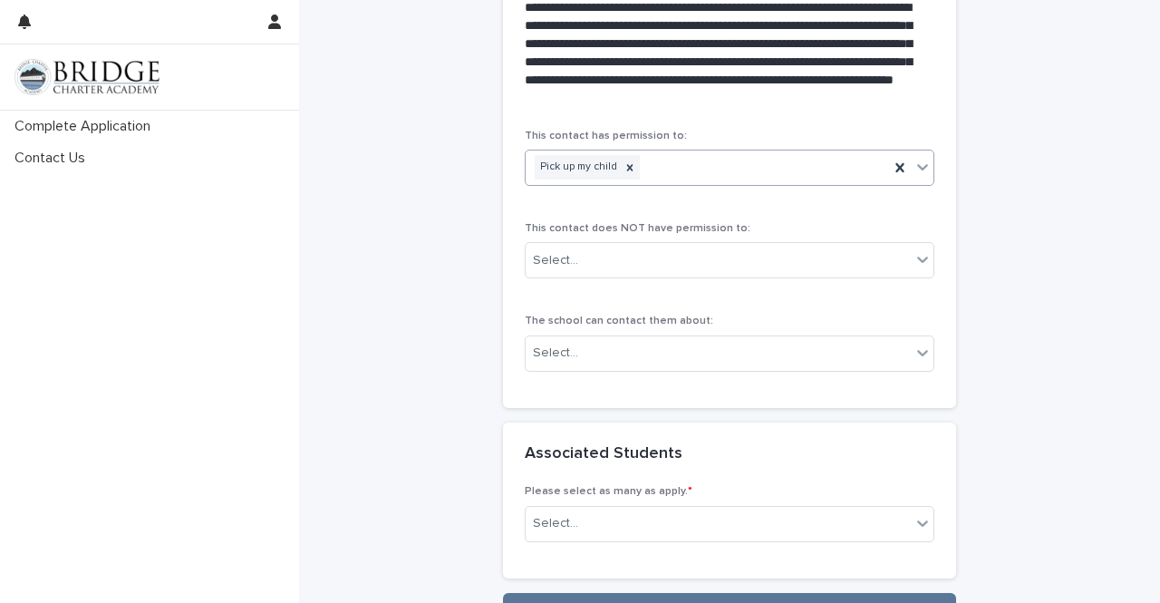
click at [754, 166] on div "Pick up my child" at bounding box center [708, 167] width 364 height 32
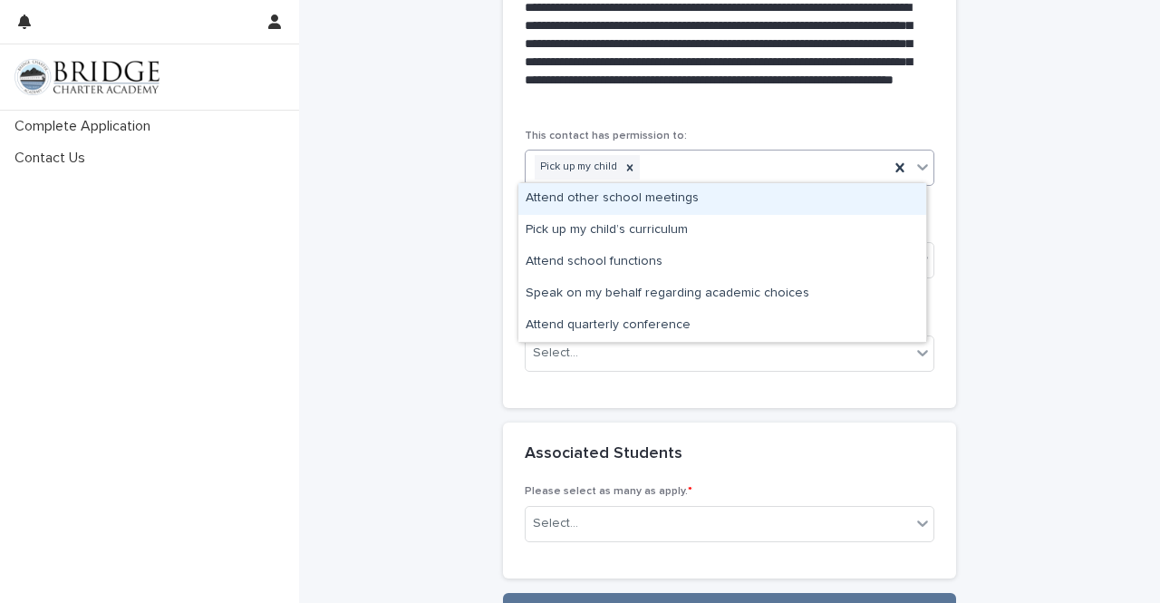
click at [740, 202] on div "Attend other school meetings" at bounding box center [723, 199] width 408 height 32
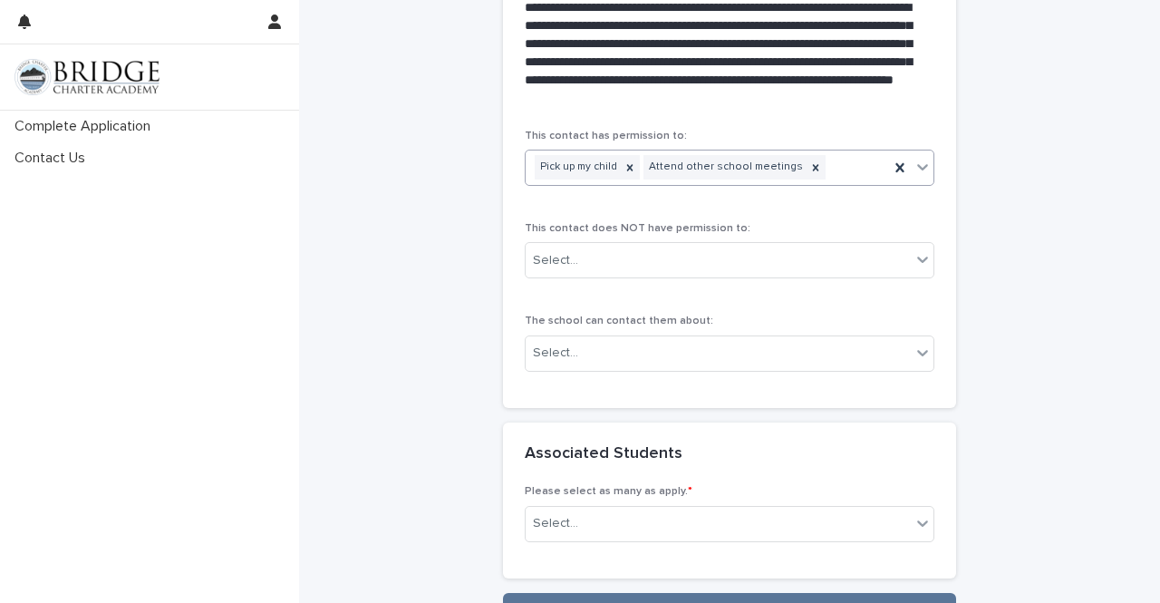
click at [924, 162] on icon at bounding box center [923, 167] width 18 height 18
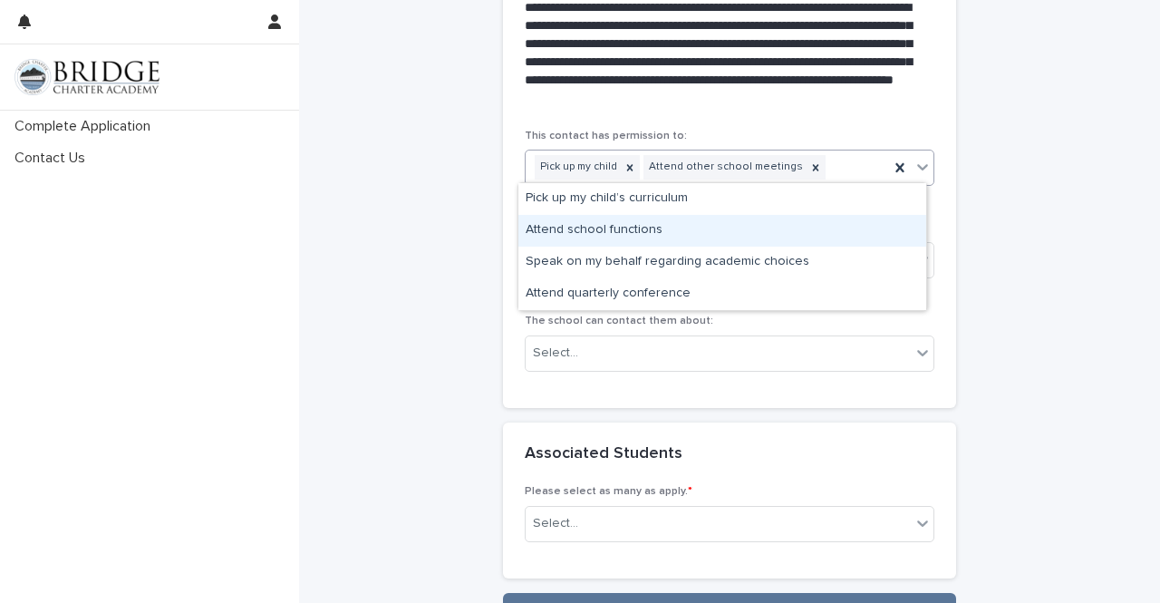
click at [874, 215] on div "Attend school functions" at bounding box center [723, 231] width 408 height 32
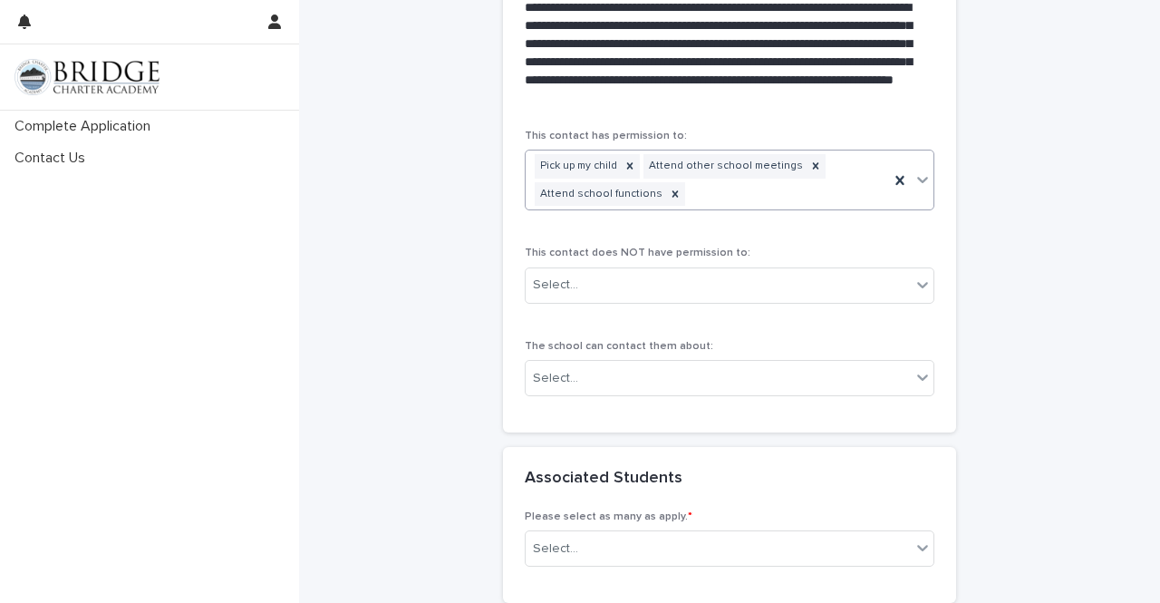
click at [916, 180] on icon at bounding box center [923, 179] width 18 height 18
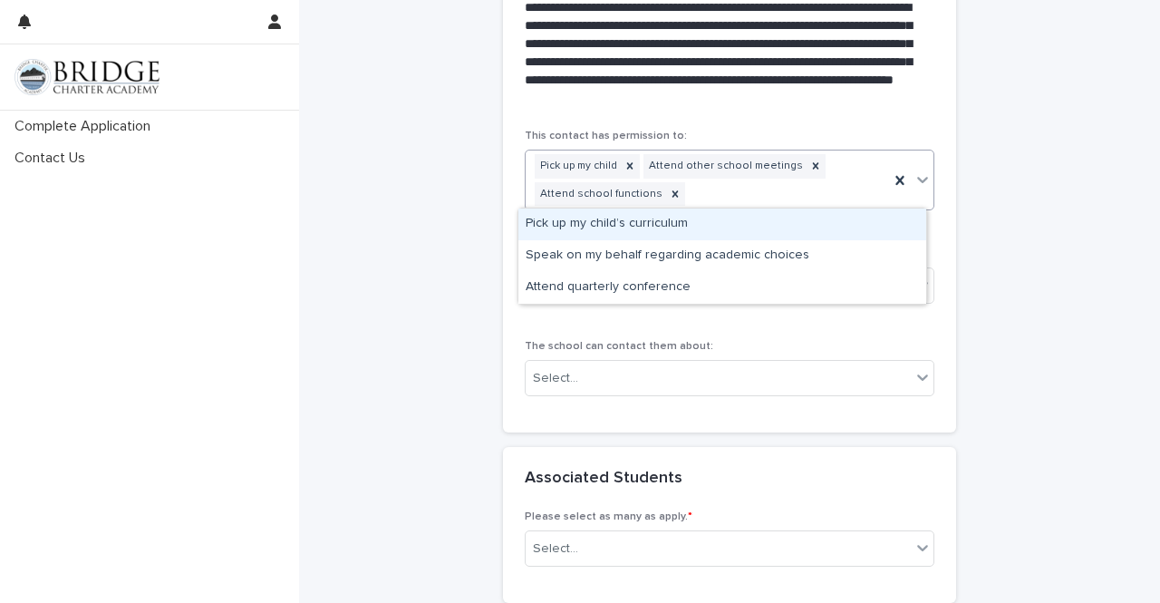
click at [880, 226] on div "Pick up my child’s curriculum" at bounding box center [723, 225] width 408 height 32
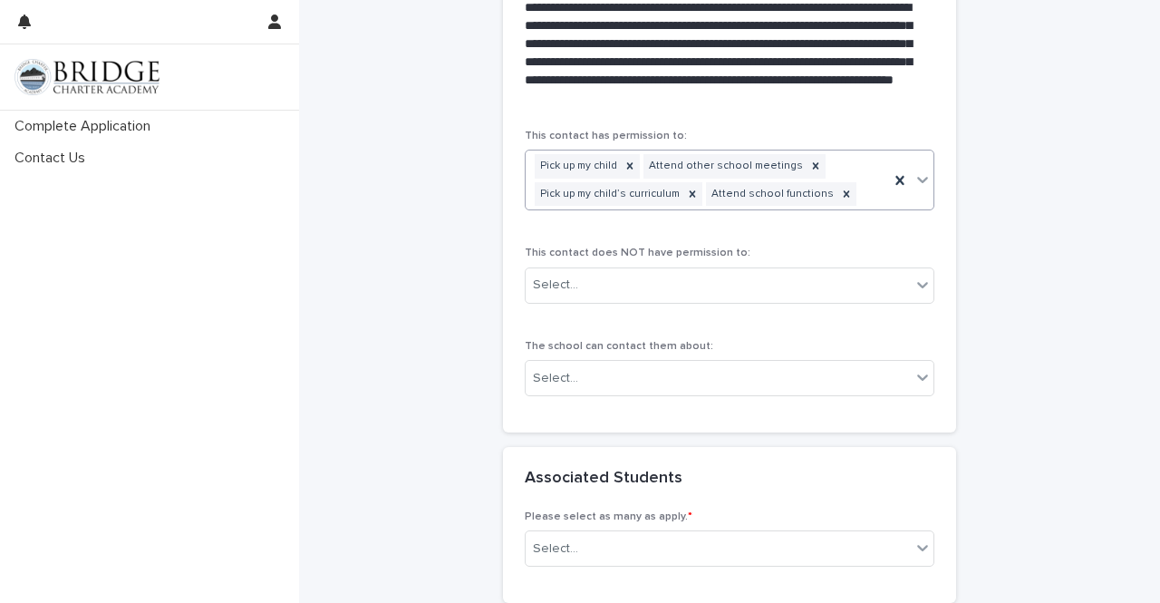
click at [917, 180] on icon at bounding box center [923, 179] width 18 height 18
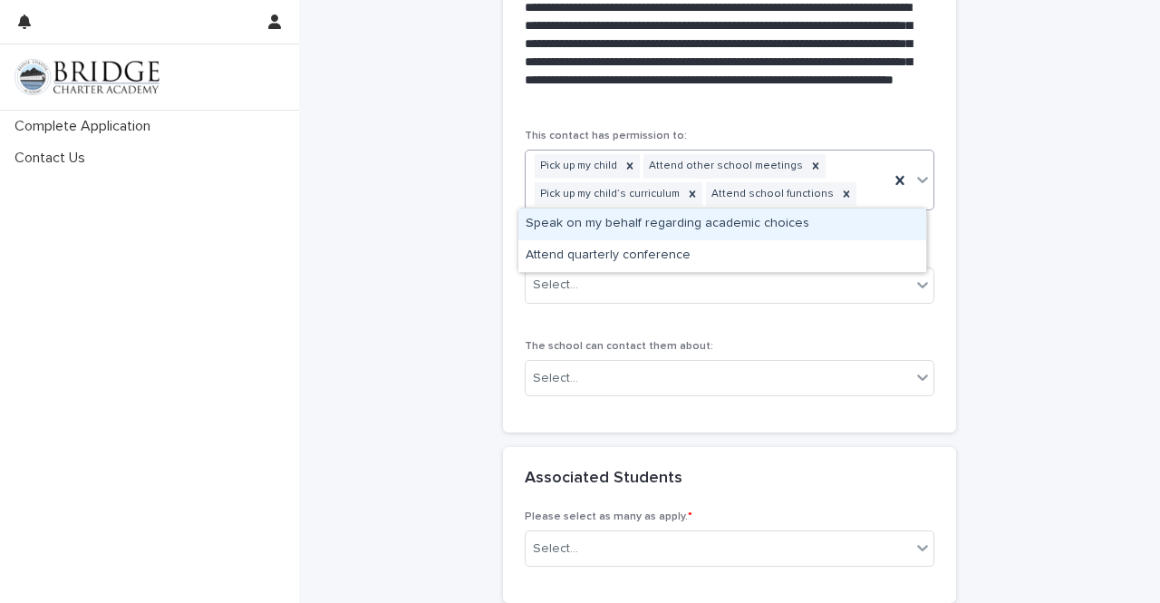
click at [876, 238] on div "Speak on my behalf regarding academic choices" at bounding box center [723, 225] width 408 height 32
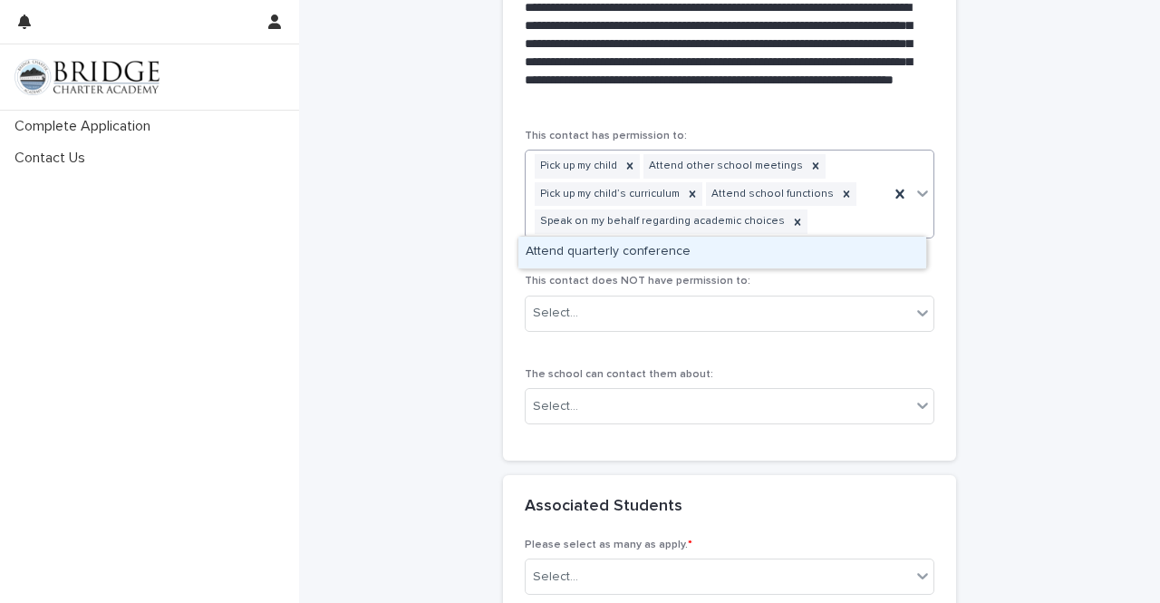
click at [916, 188] on icon at bounding box center [923, 193] width 18 height 18
click at [854, 252] on div "Attend quarterly conference" at bounding box center [723, 253] width 408 height 32
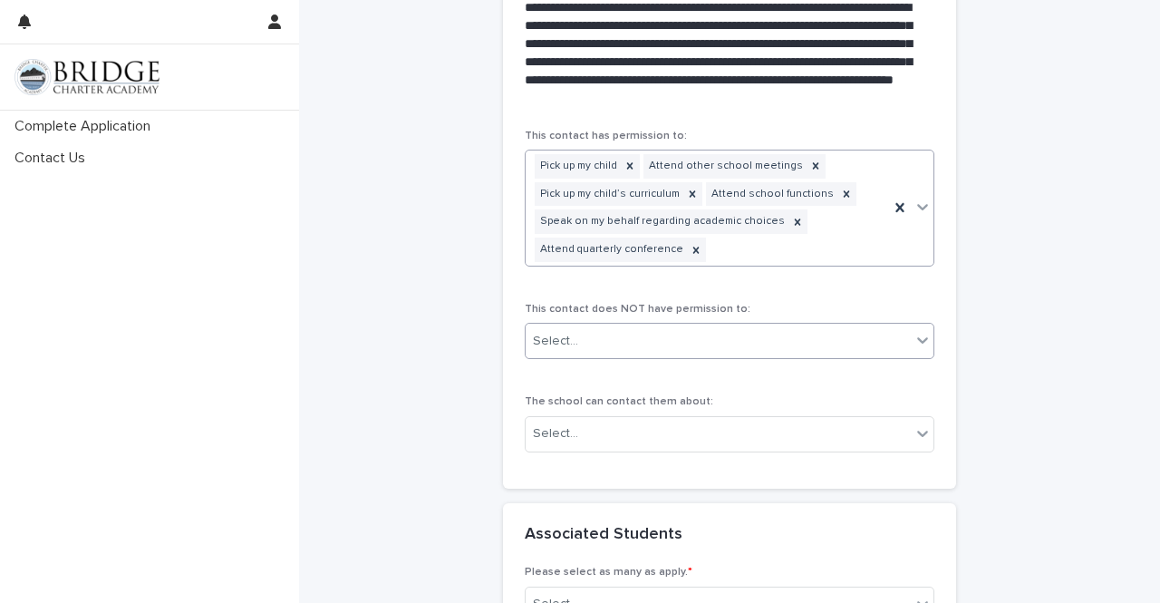
click at [801, 335] on div "Select..." at bounding box center [718, 341] width 385 height 30
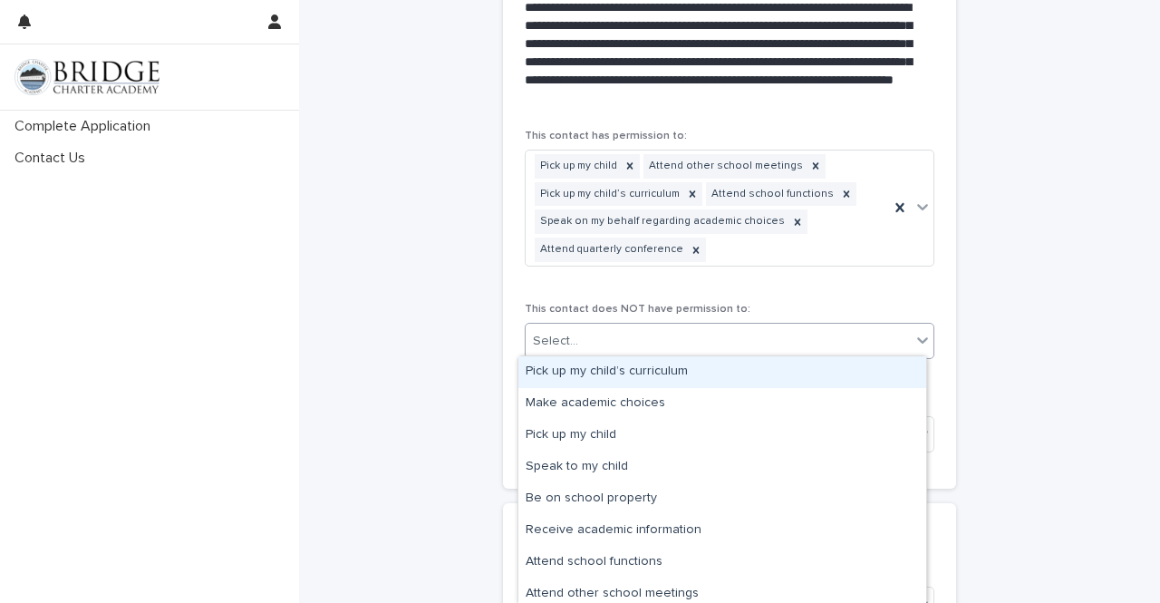
click at [801, 335] on div "Select..." at bounding box center [718, 341] width 385 height 30
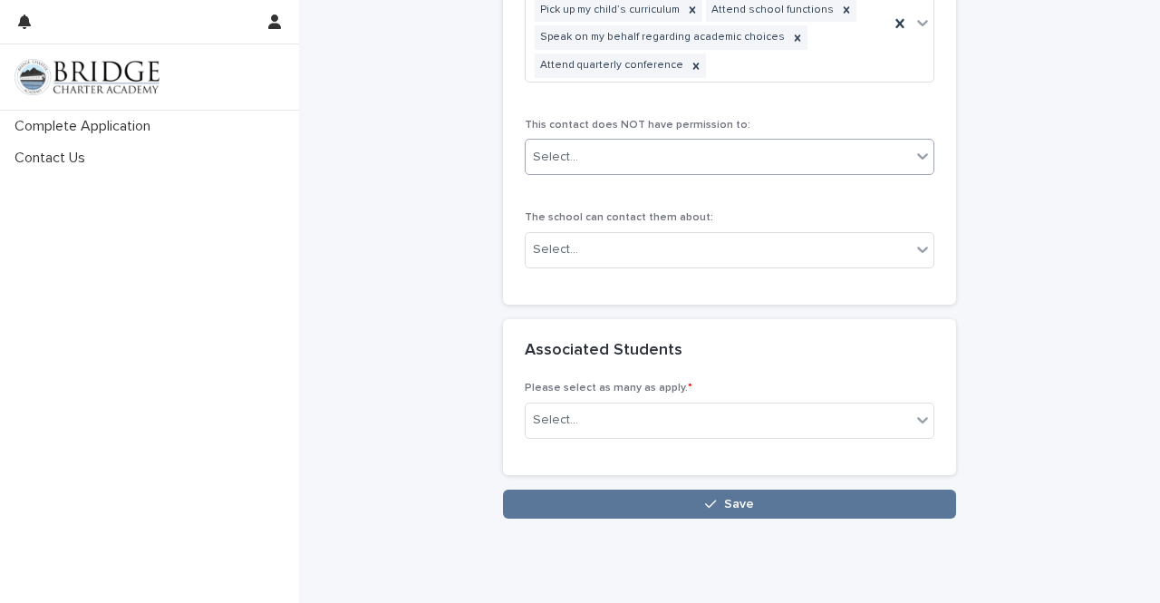
scroll to position [1479, 0]
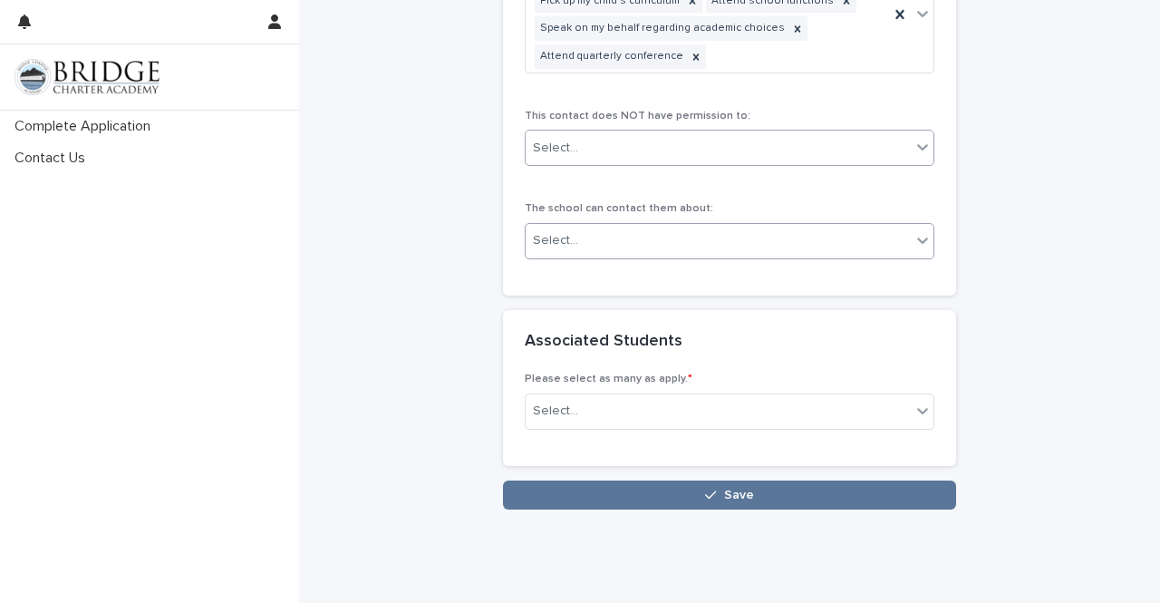
click at [867, 253] on div "Select..." at bounding box center [730, 241] width 410 height 36
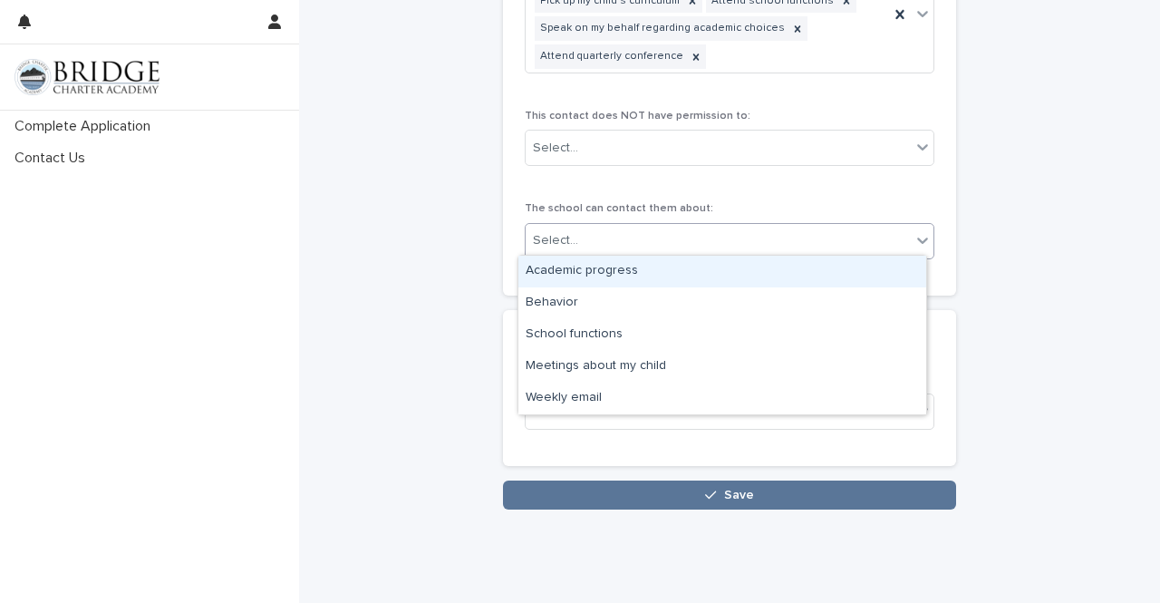
click at [849, 269] on div "Academic progress" at bounding box center [723, 272] width 408 height 32
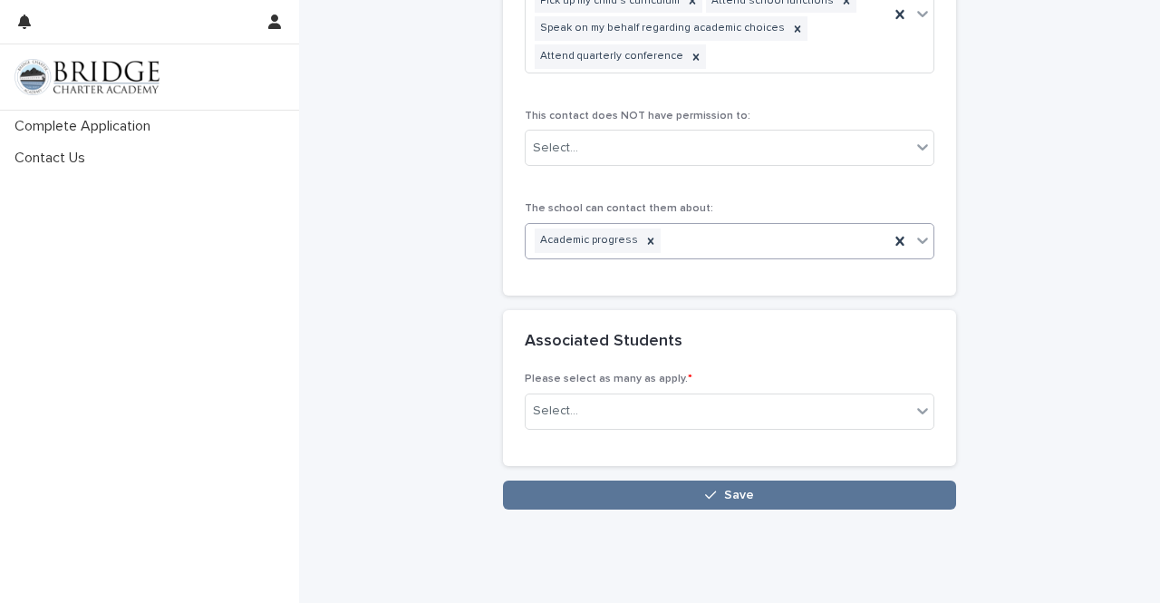
click at [921, 235] on icon at bounding box center [923, 240] width 18 height 18
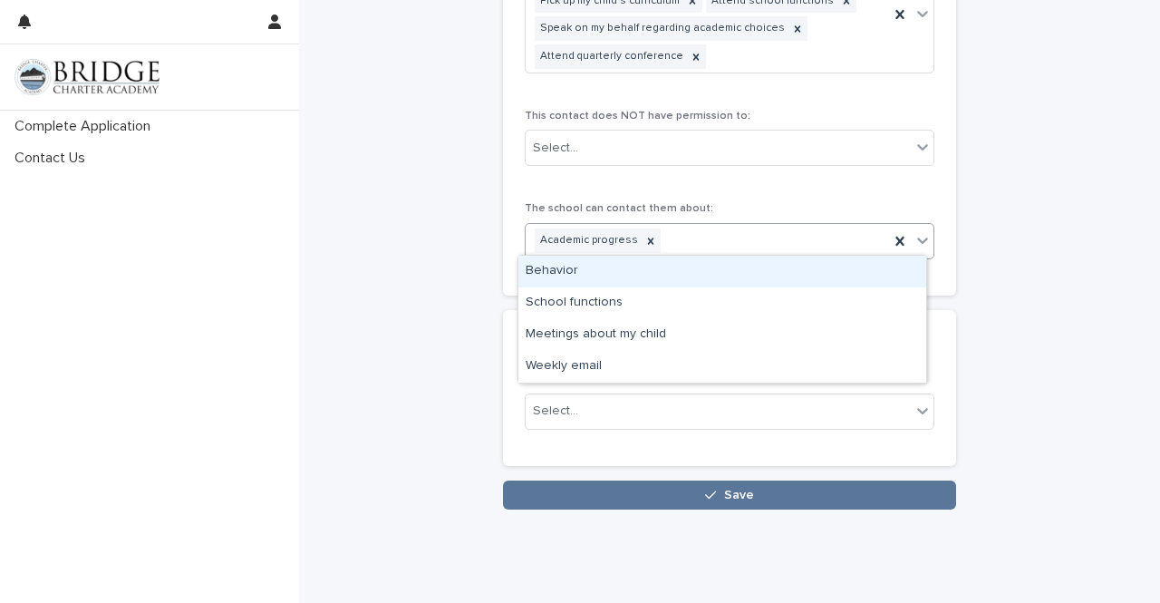
click at [883, 258] on div "Behavior" at bounding box center [723, 272] width 408 height 32
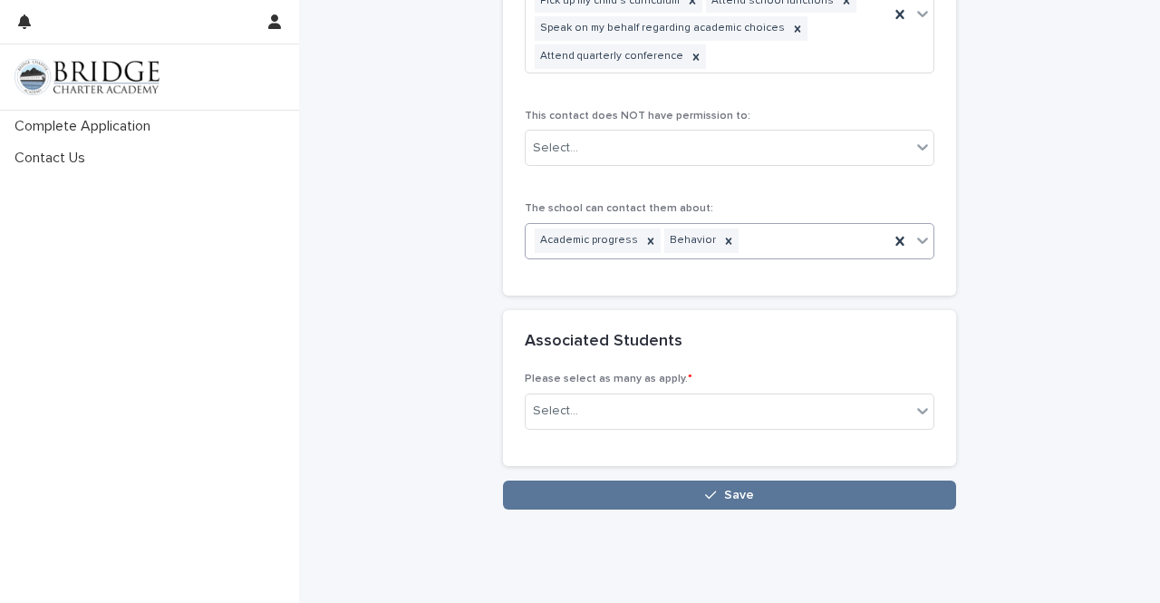
click at [923, 238] on icon at bounding box center [923, 240] width 18 height 18
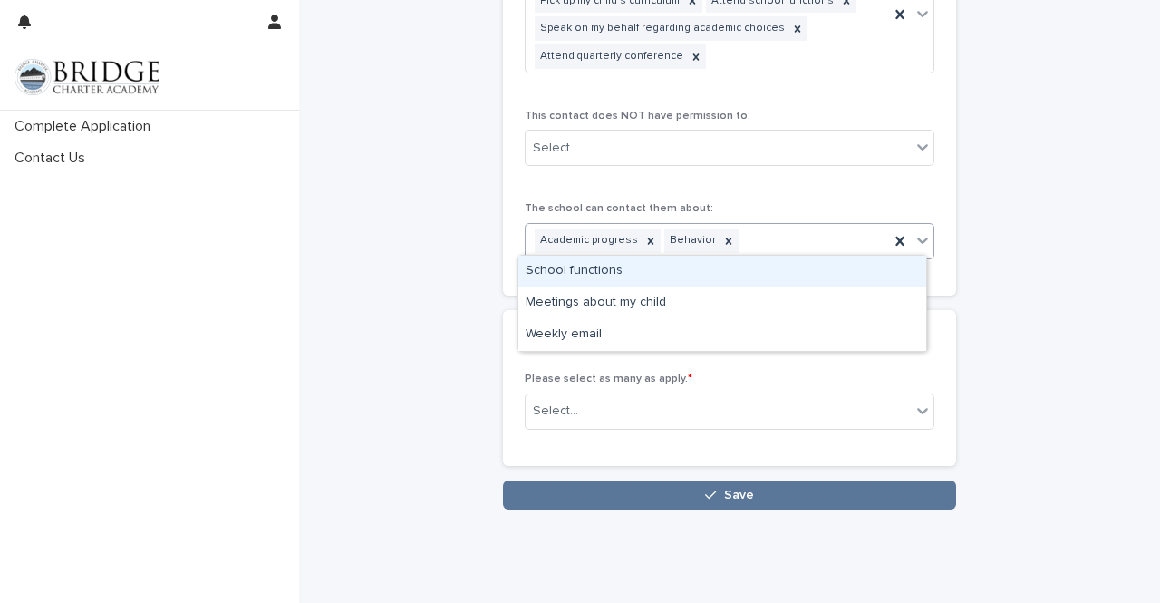
click at [890, 273] on div "School functions" at bounding box center [723, 272] width 408 height 32
click at [914, 243] on icon at bounding box center [923, 240] width 18 height 18
click at [891, 267] on div "Meetings about my child" at bounding box center [723, 272] width 408 height 32
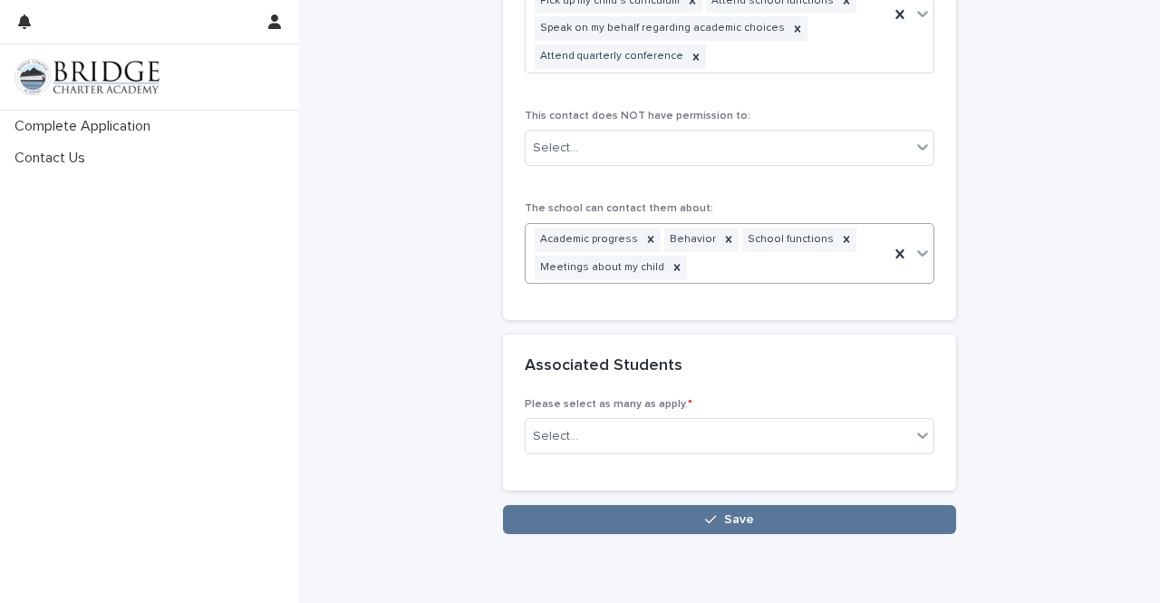
click at [917, 260] on div at bounding box center [923, 253] width 22 height 33
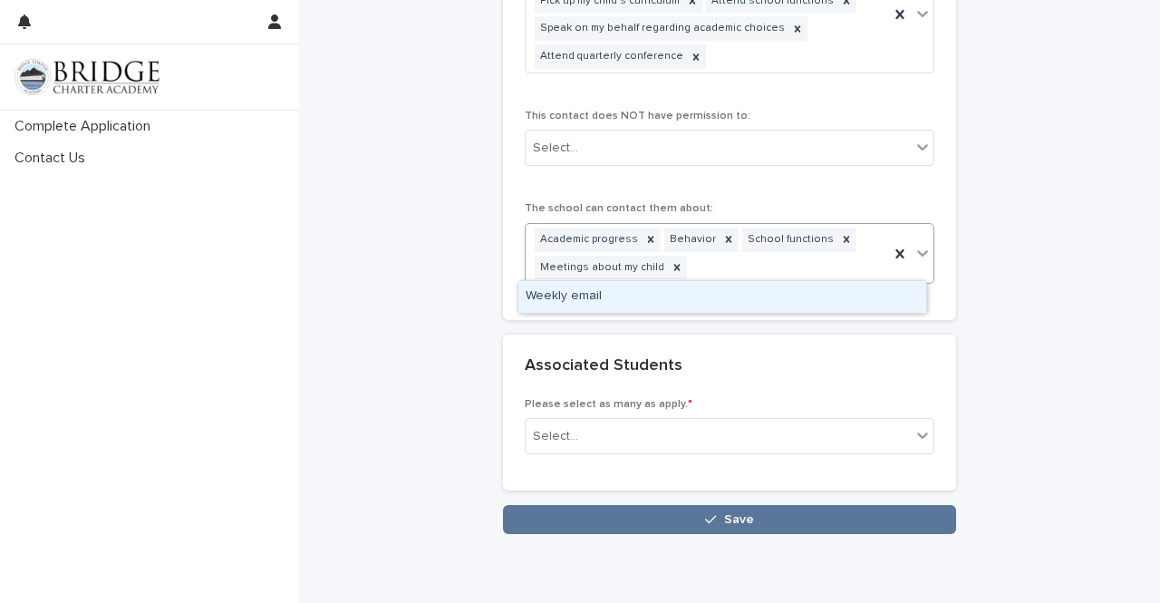
click at [880, 292] on div "Weekly email" at bounding box center [723, 297] width 408 height 32
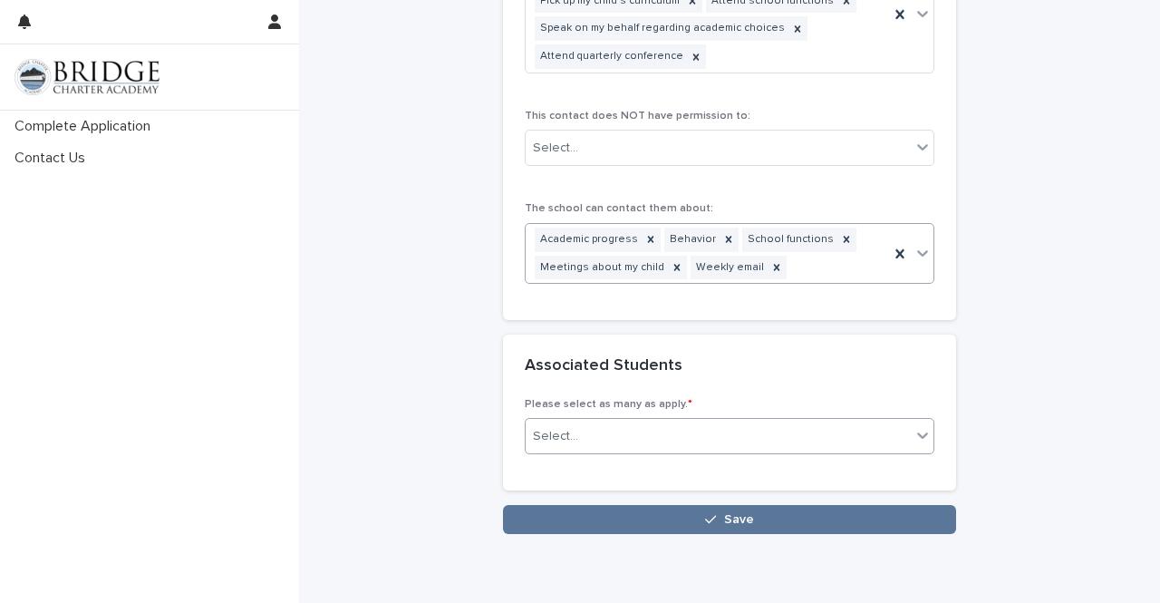
click at [887, 433] on div "Select..." at bounding box center [718, 437] width 385 height 30
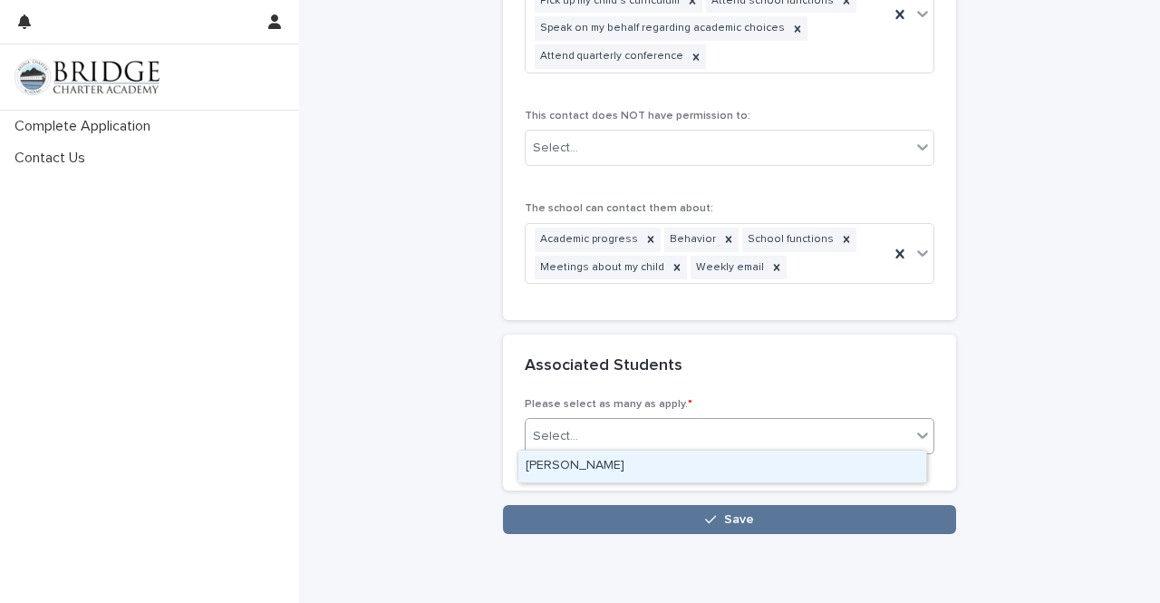
click at [848, 465] on div "June Adams" at bounding box center [723, 467] width 408 height 32
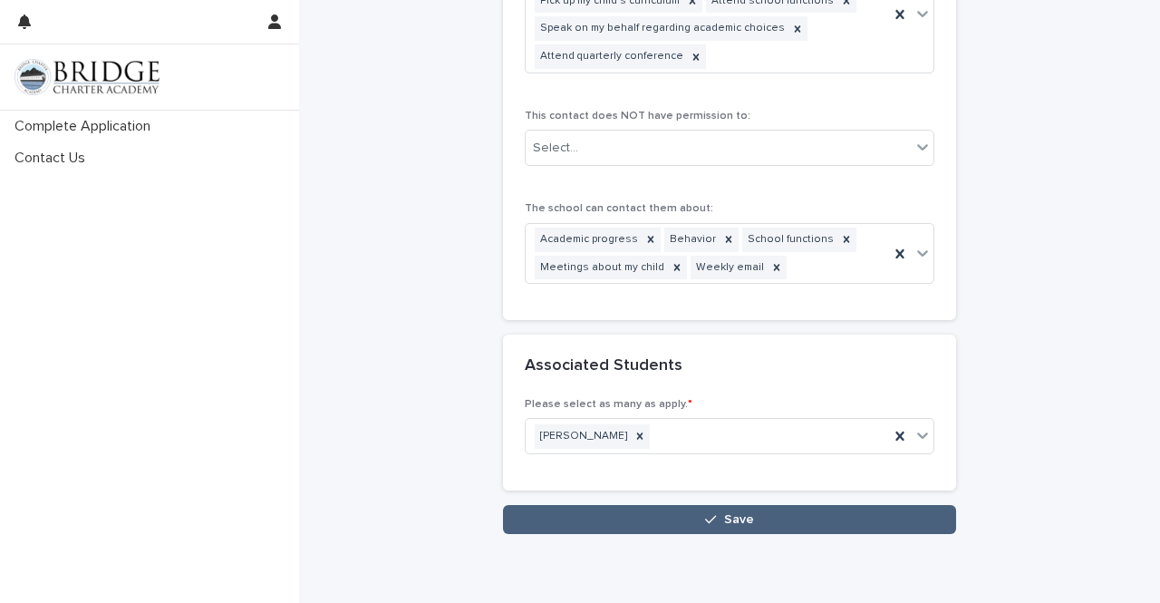
click at [807, 513] on button "Save" at bounding box center [729, 519] width 453 height 29
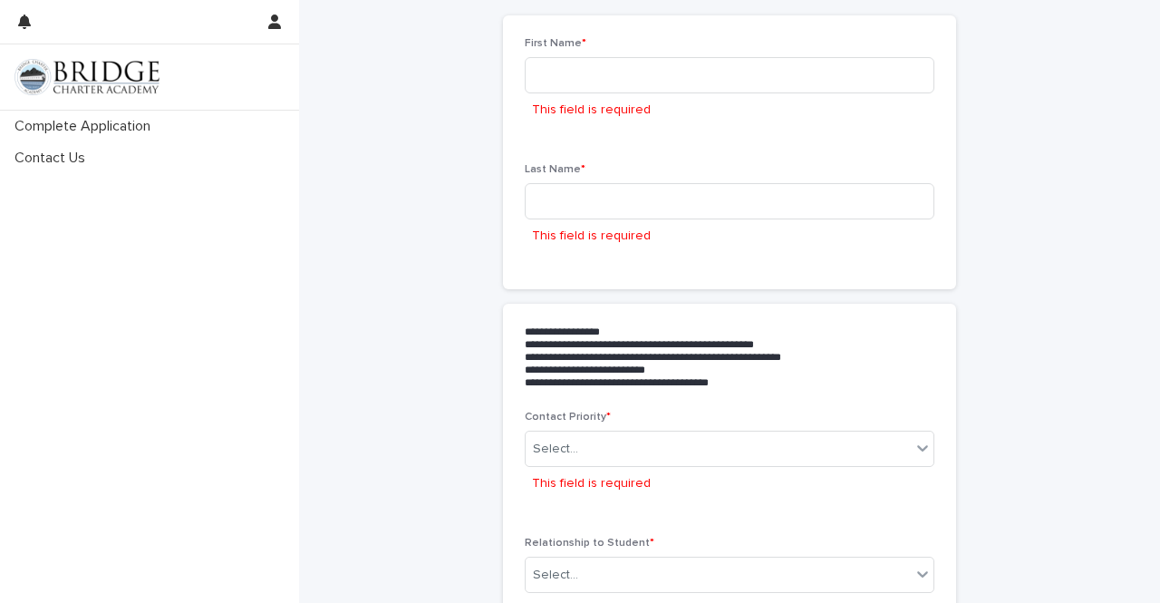
scroll to position [0, 0]
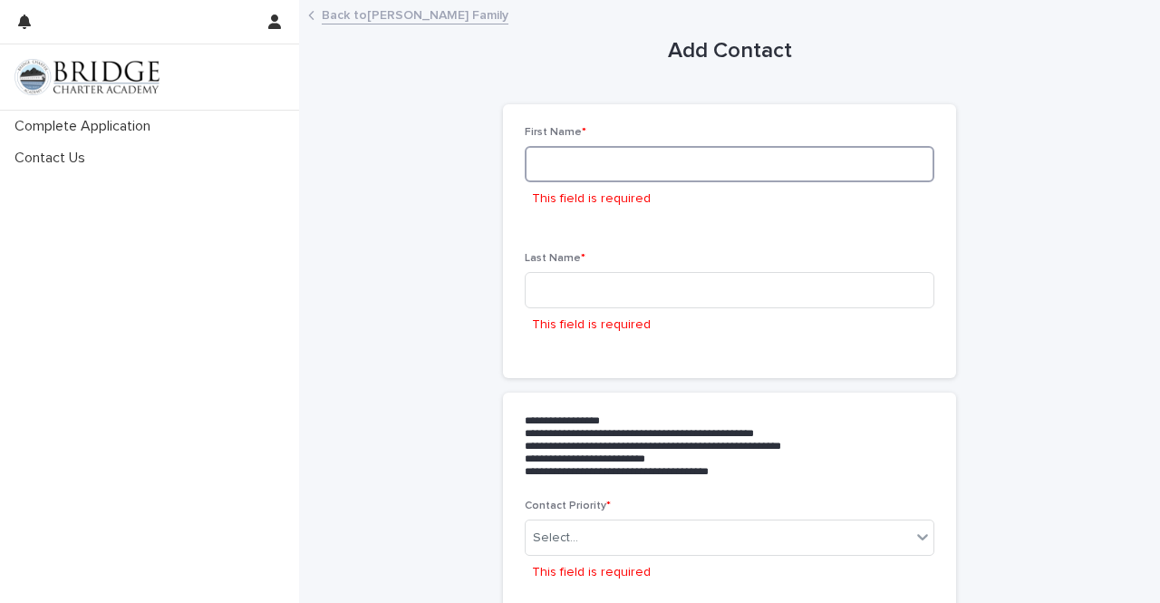
click at [694, 150] on input at bounding box center [730, 164] width 410 height 36
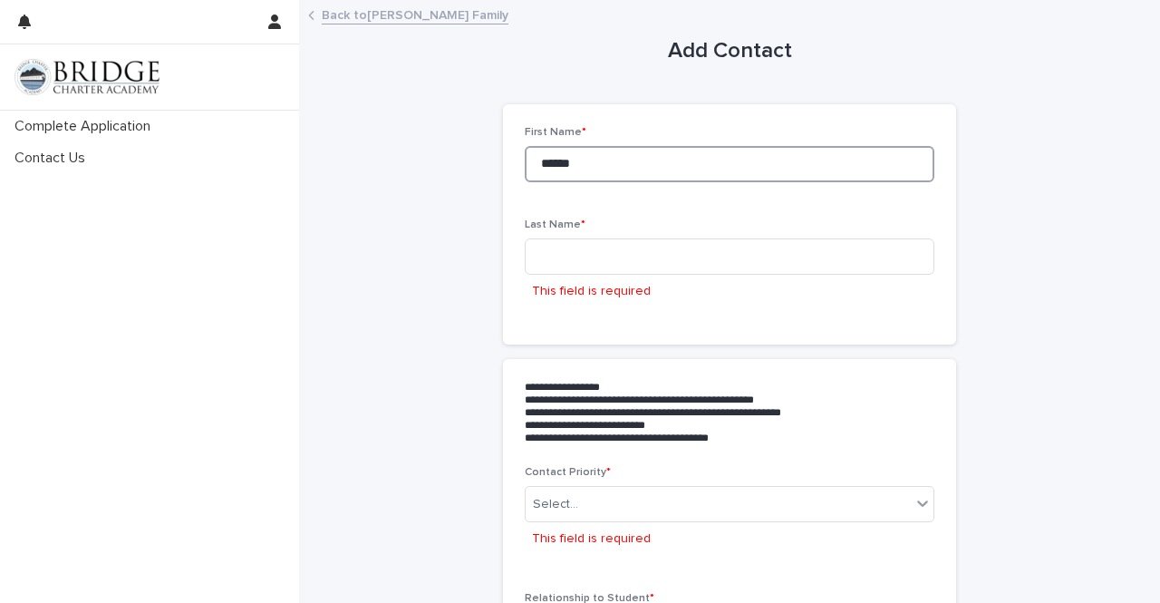
type input "******"
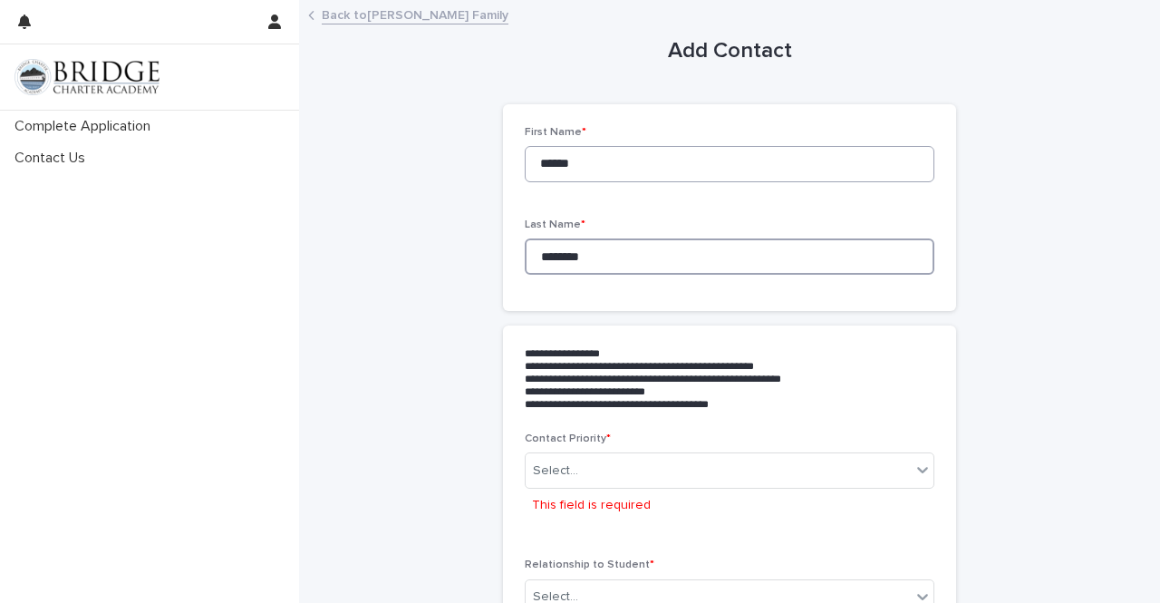
type input "********"
click at [694, 464] on div "Select..." at bounding box center [718, 471] width 385 height 30
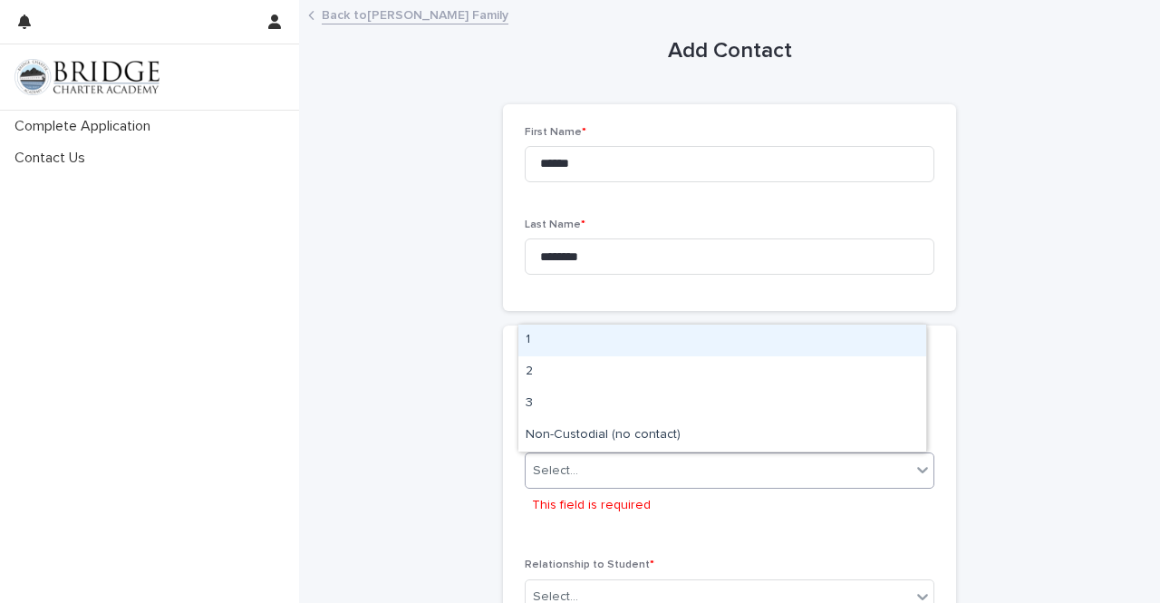
click at [694, 464] on div "Select..." at bounding box center [718, 471] width 385 height 30
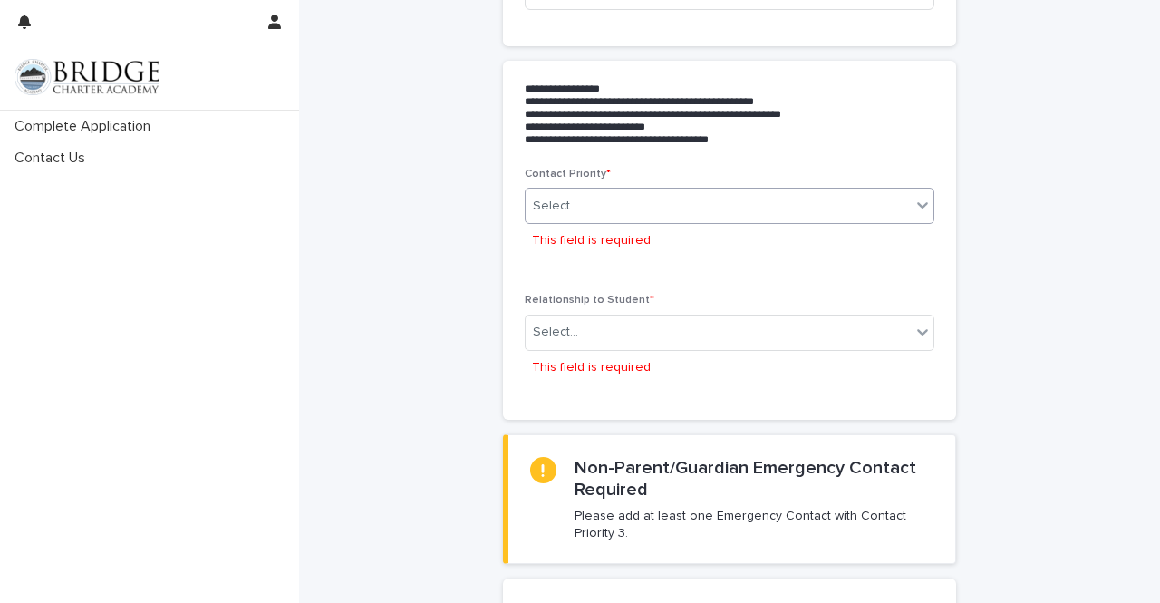
scroll to position [245, 0]
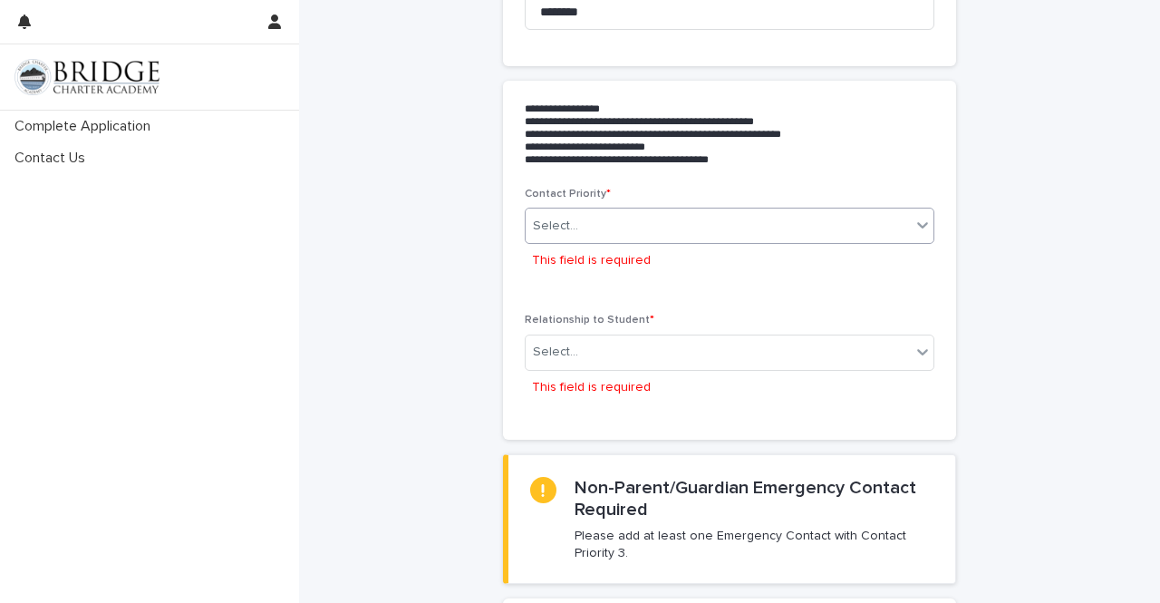
click at [916, 219] on icon at bounding box center [923, 225] width 18 height 18
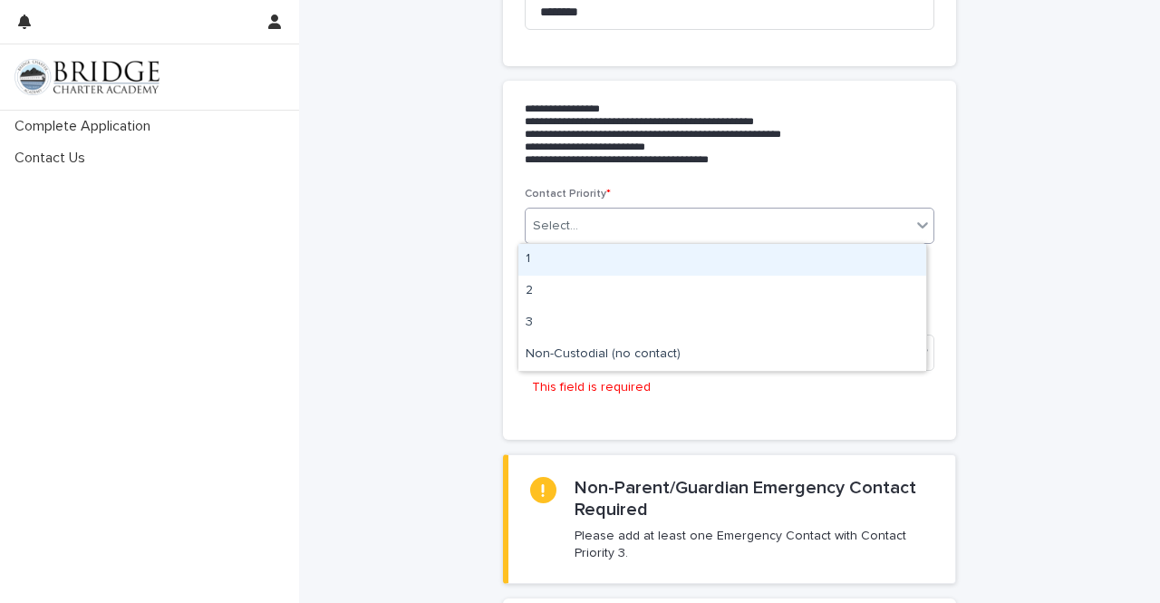
click at [860, 260] on div "1" at bounding box center [723, 260] width 408 height 32
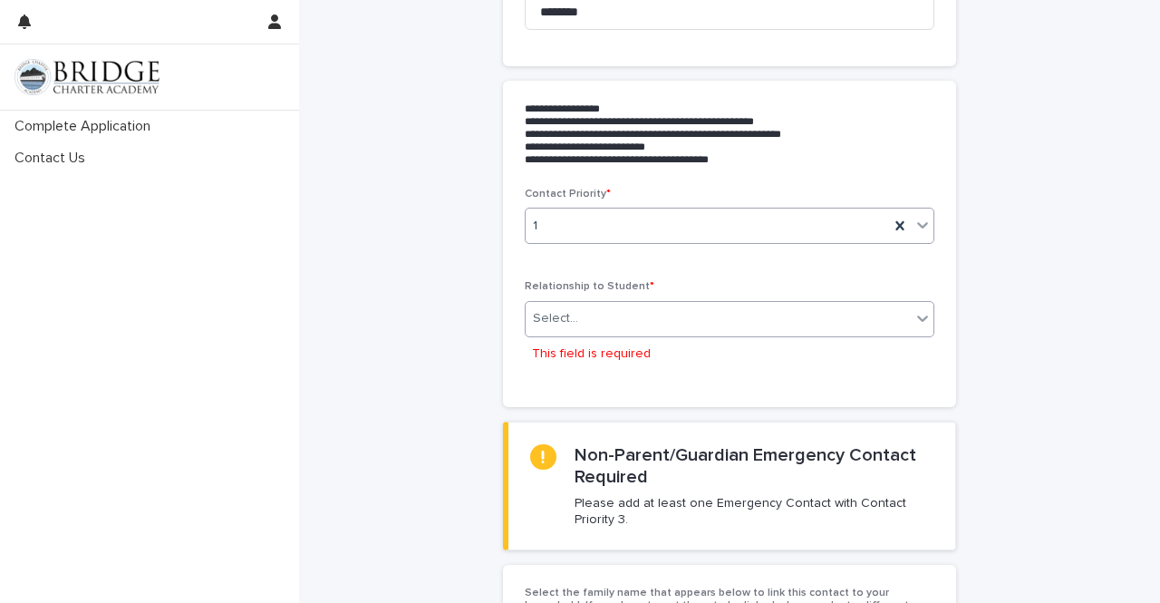
click at [769, 320] on div "Select..." at bounding box center [718, 319] width 385 height 30
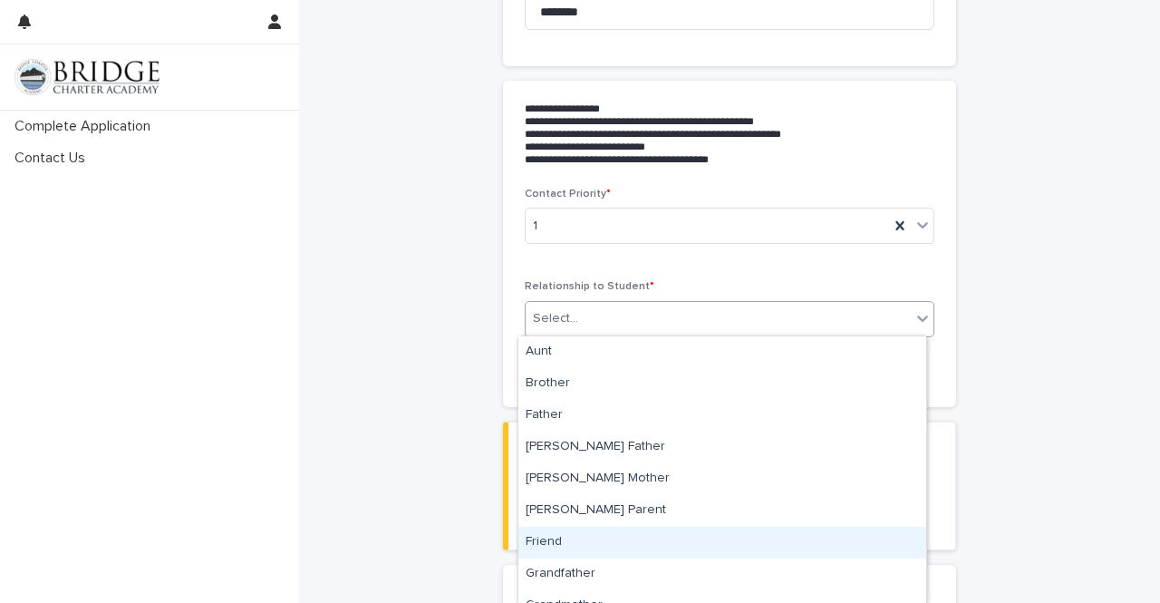
click at [660, 542] on div "Friend" at bounding box center [723, 543] width 408 height 32
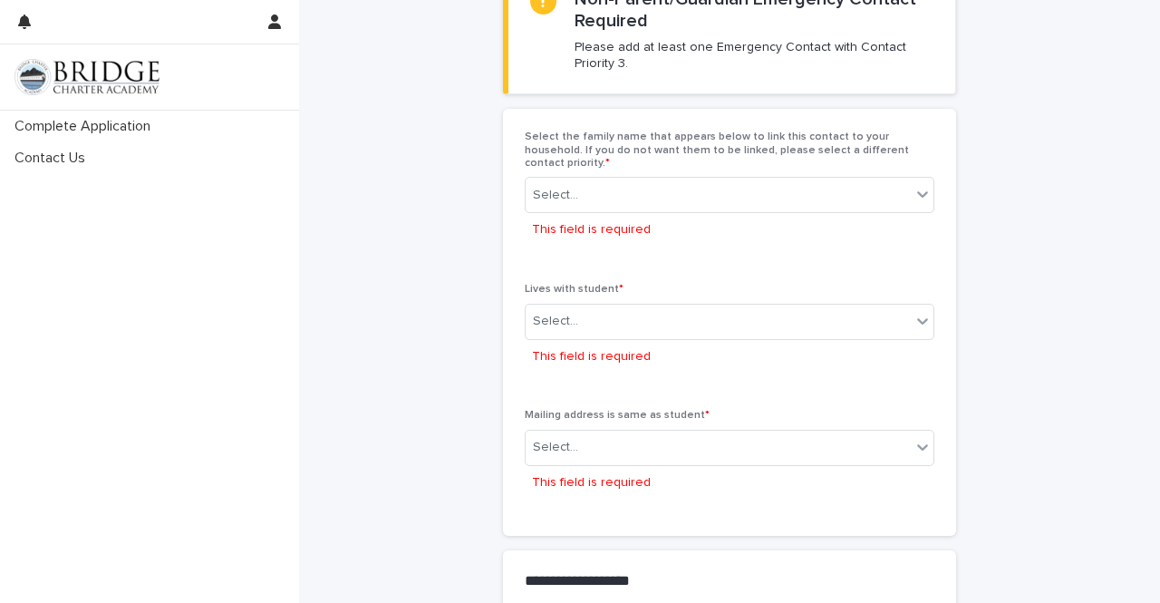
scroll to position [671, 0]
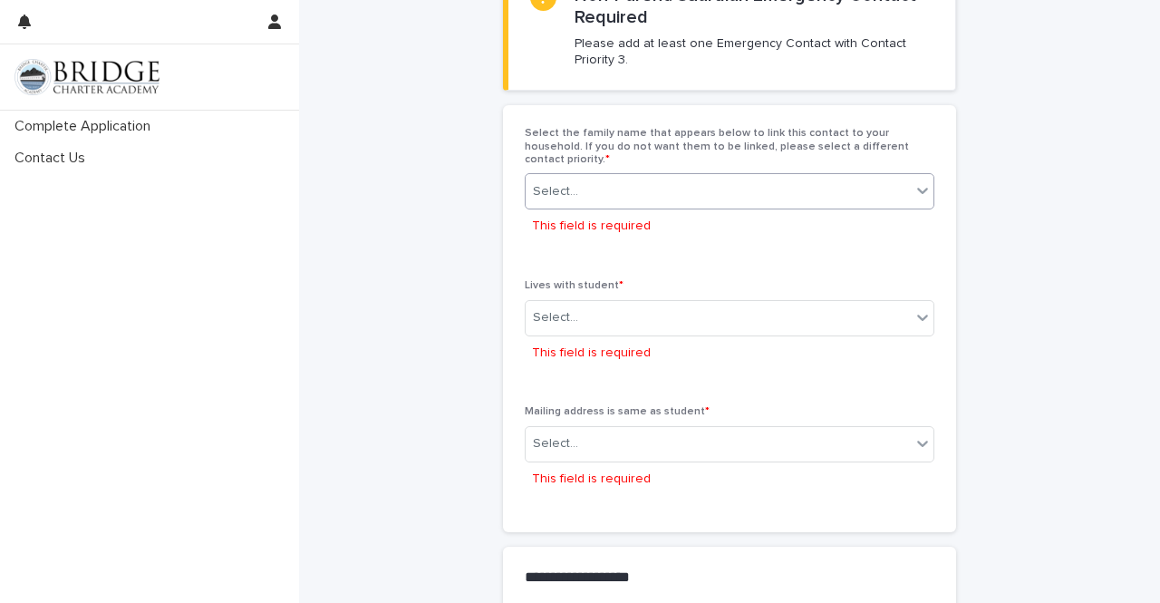
click at [847, 177] on div "Select..." at bounding box center [718, 192] width 385 height 30
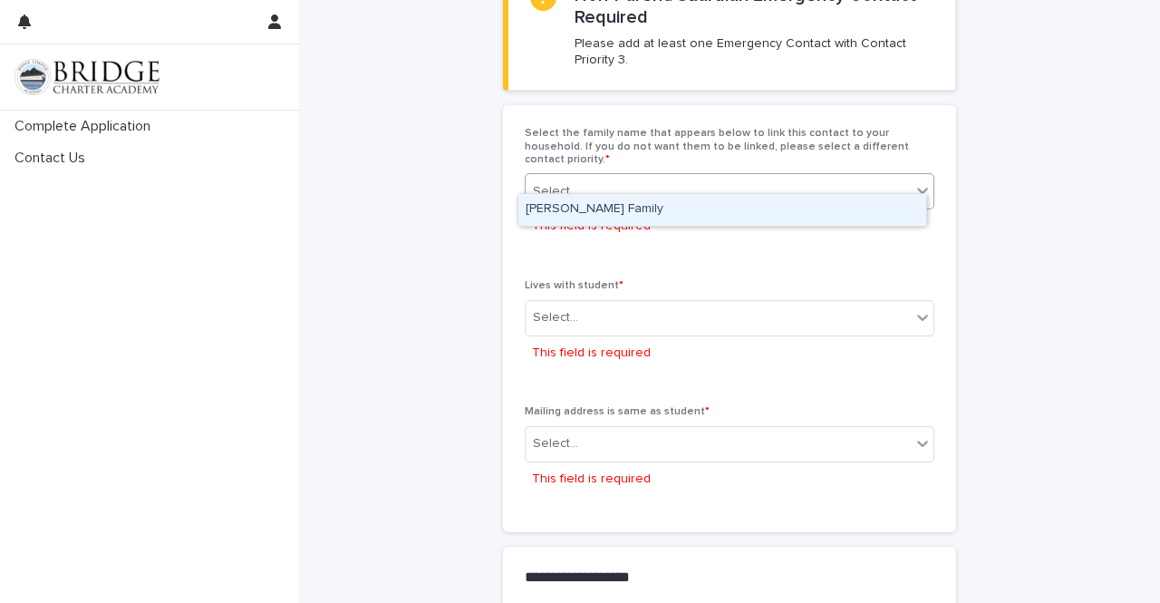
click at [830, 206] on div "Adams Family" at bounding box center [723, 210] width 408 height 32
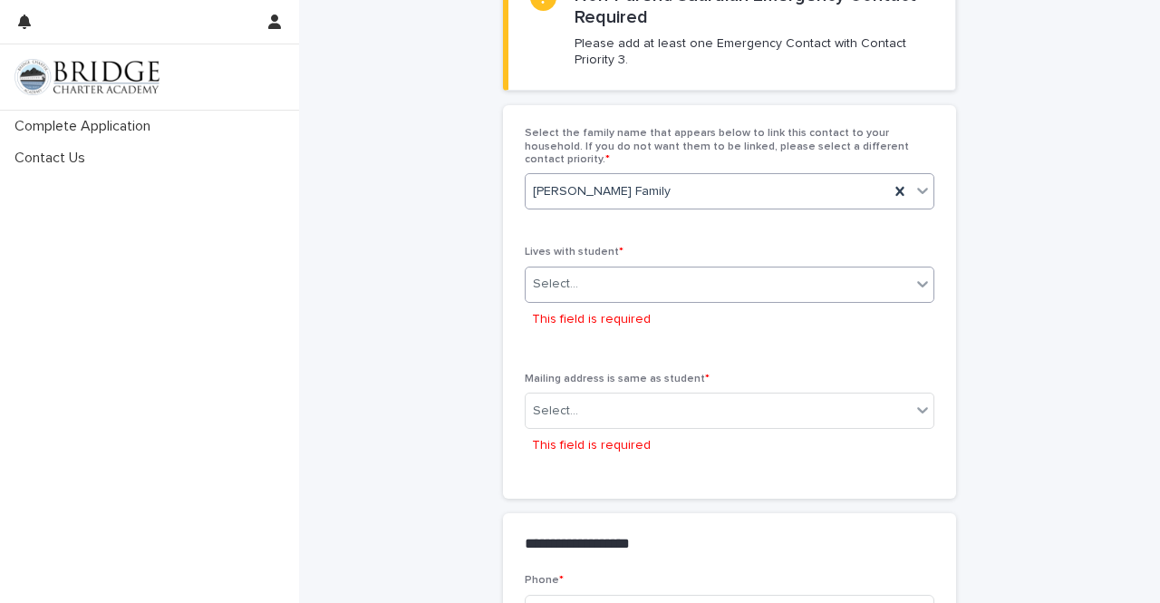
scroll to position [655, 0]
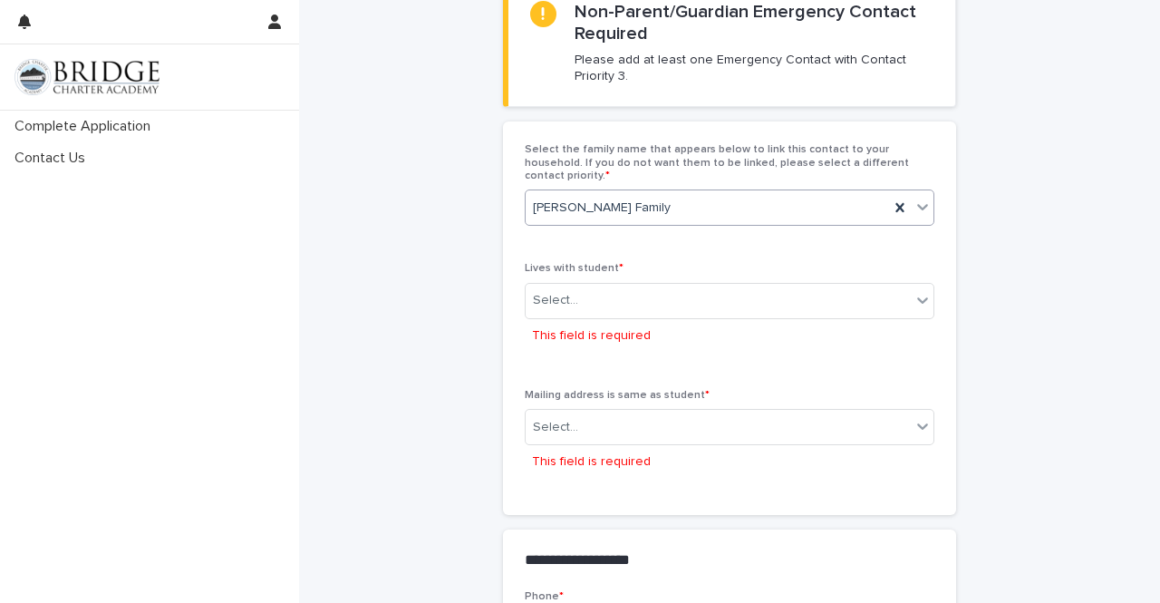
click at [809, 306] on div "Select... This field is required" at bounding box center [730, 318] width 410 height 70
click at [812, 286] on div "Select..." at bounding box center [718, 301] width 385 height 30
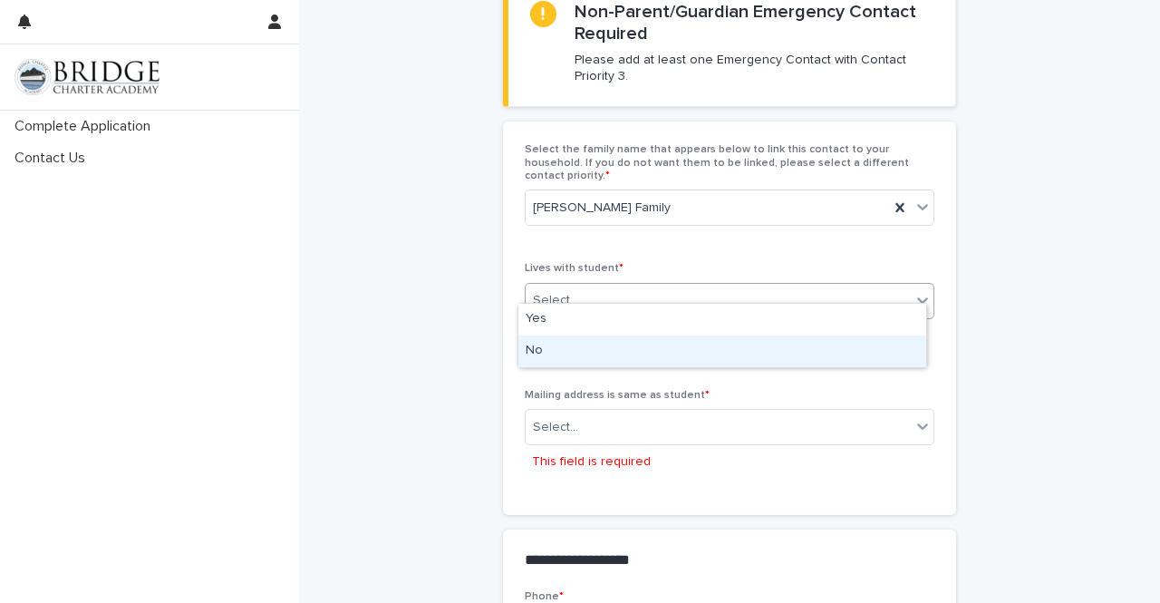
click at [774, 345] on div "No" at bounding box center [723, 351] width 408 height 32
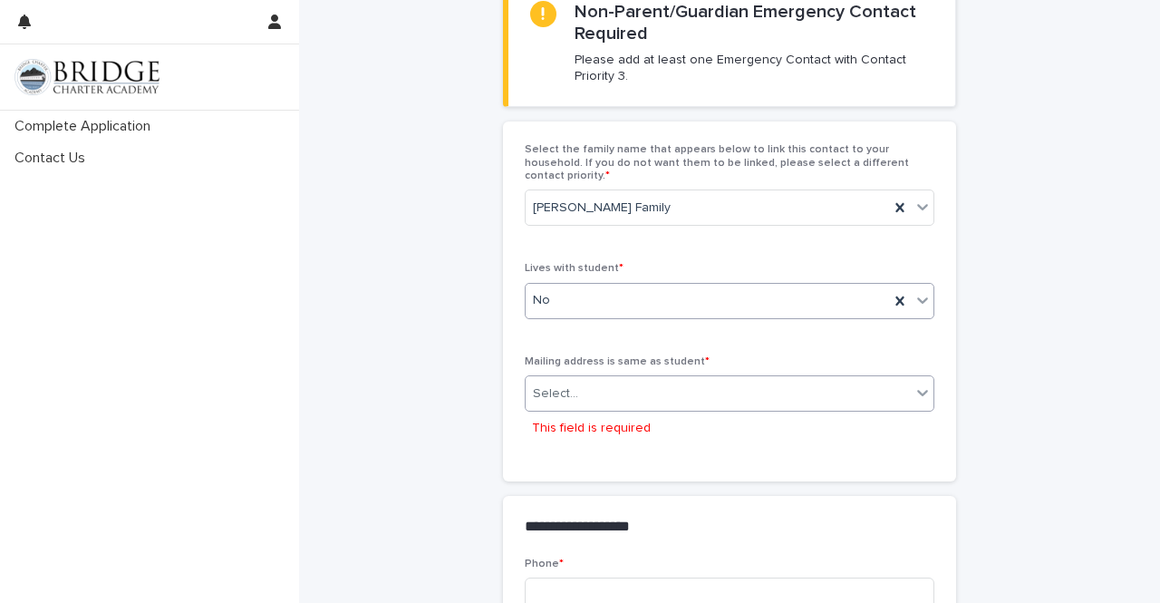
scroll to position [638, 0]
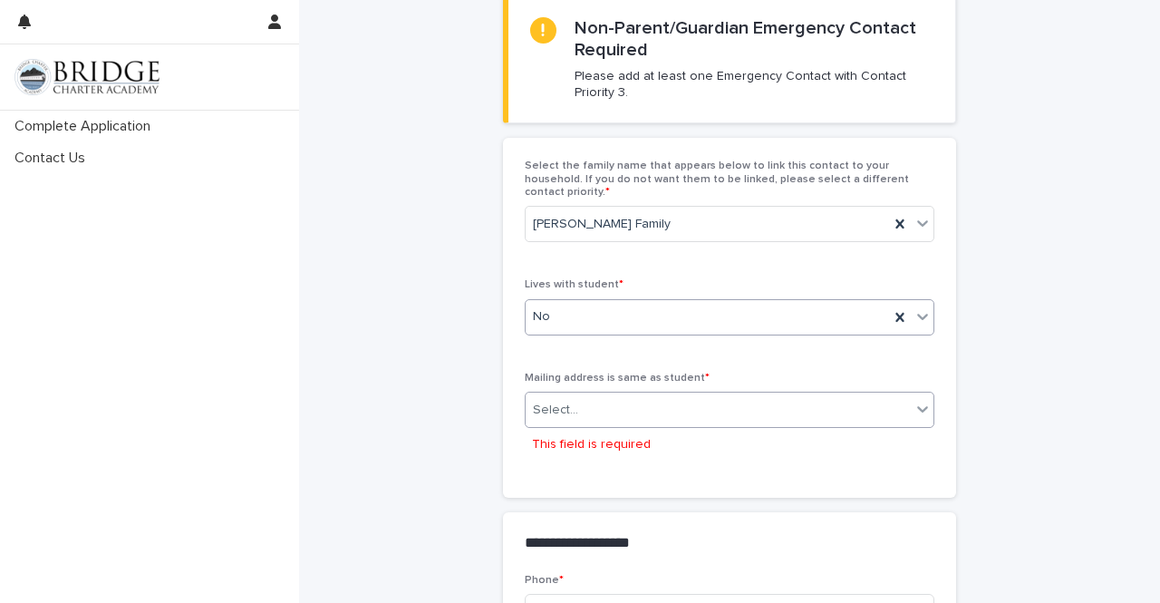
click at [758, 395] on div "Select..." at bounding box center [718, 410] width 385 height 30
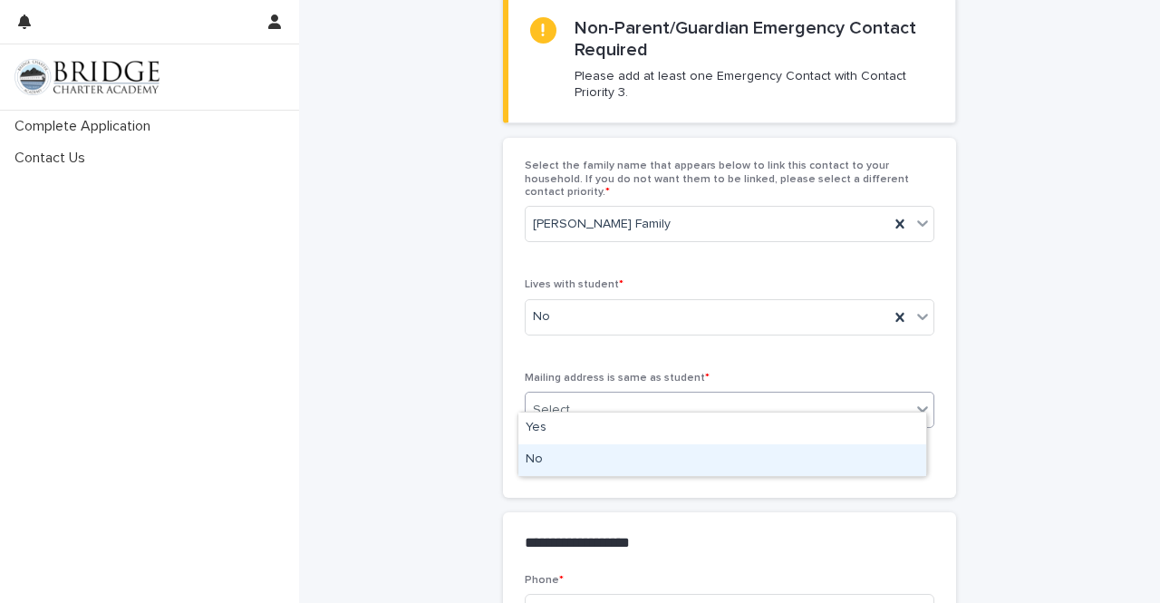
click at [725, 458] on div "No" at bounding box center [723, 460] width 408 height 32
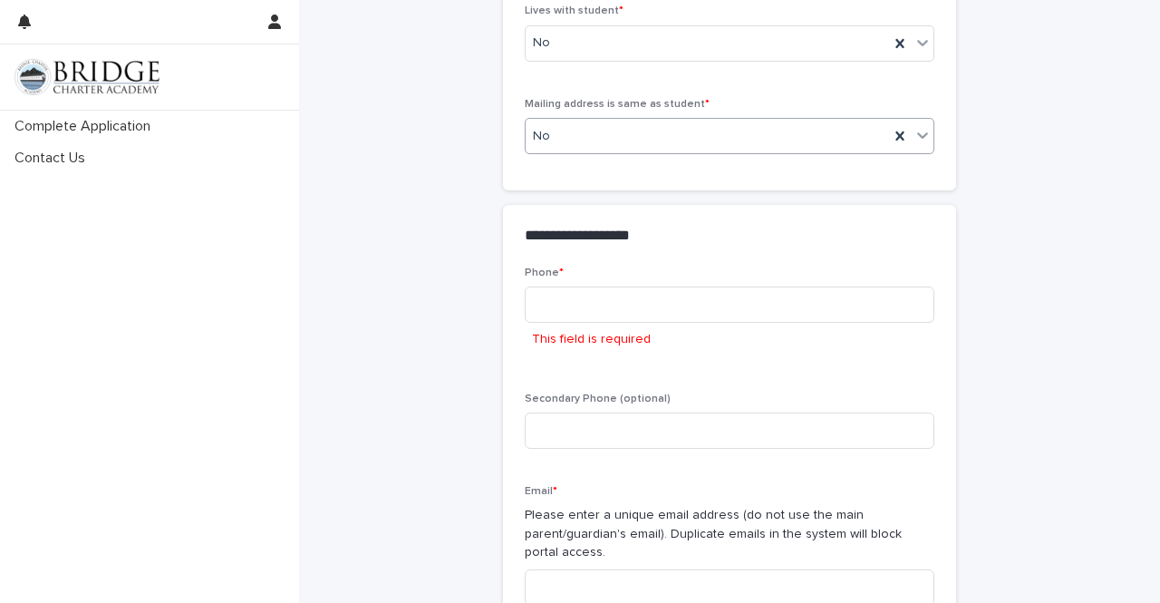
scroll to position [937, 0]
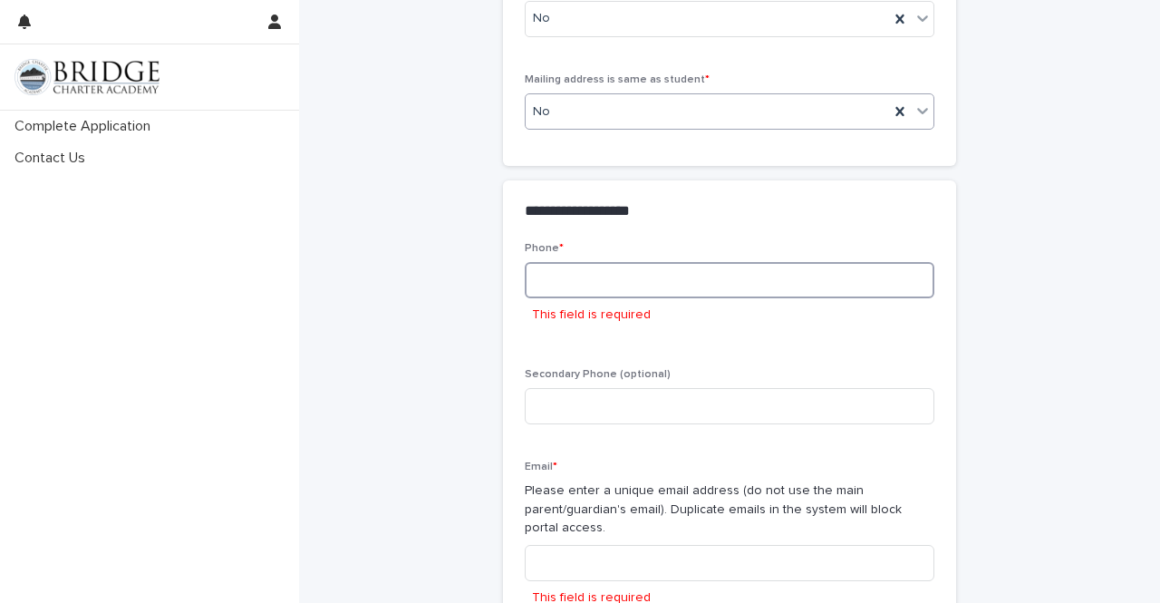
click at [725, 278] on input at bounding box center [730, 280] width 410 height 36
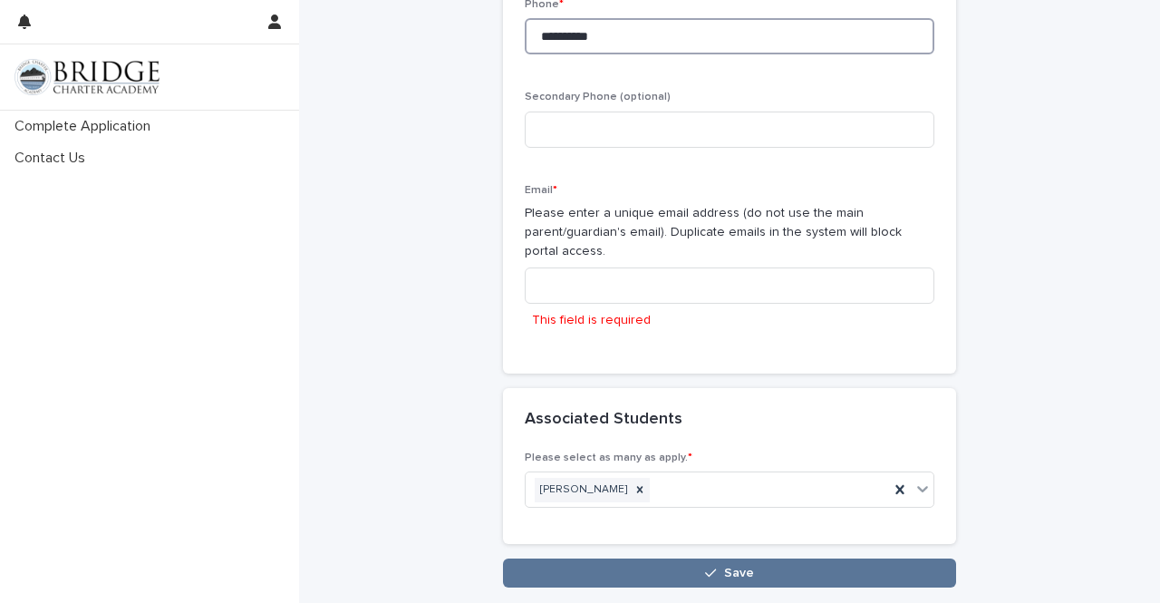
scroll to position [1200, 0]
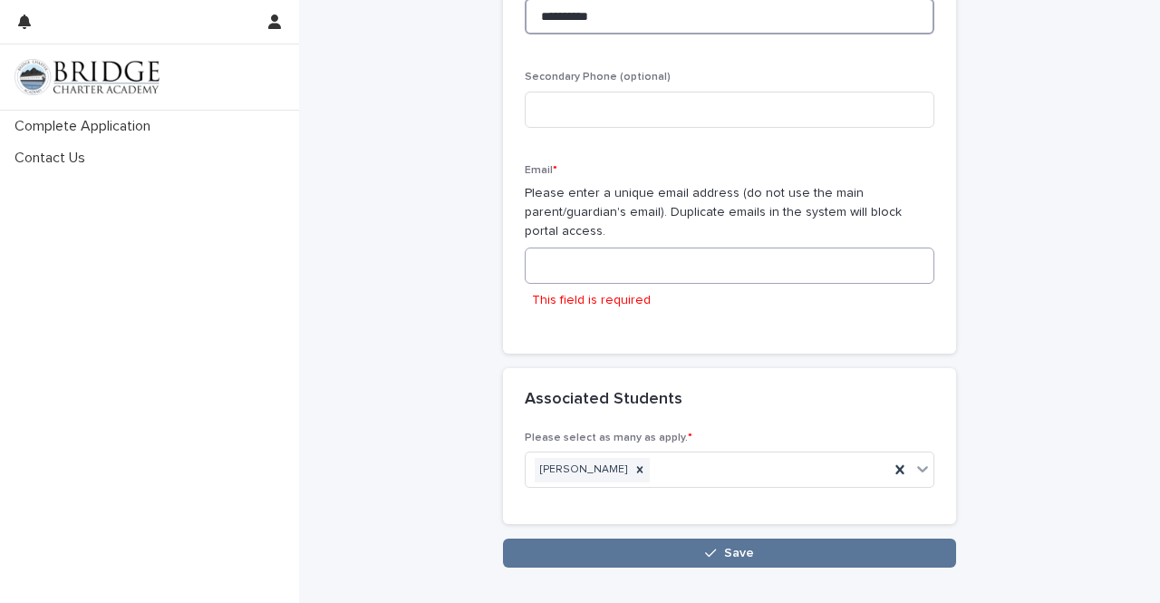
type input "**********"
click at [717, 248] on input at bounding box center [730, 266] width 410 height 36
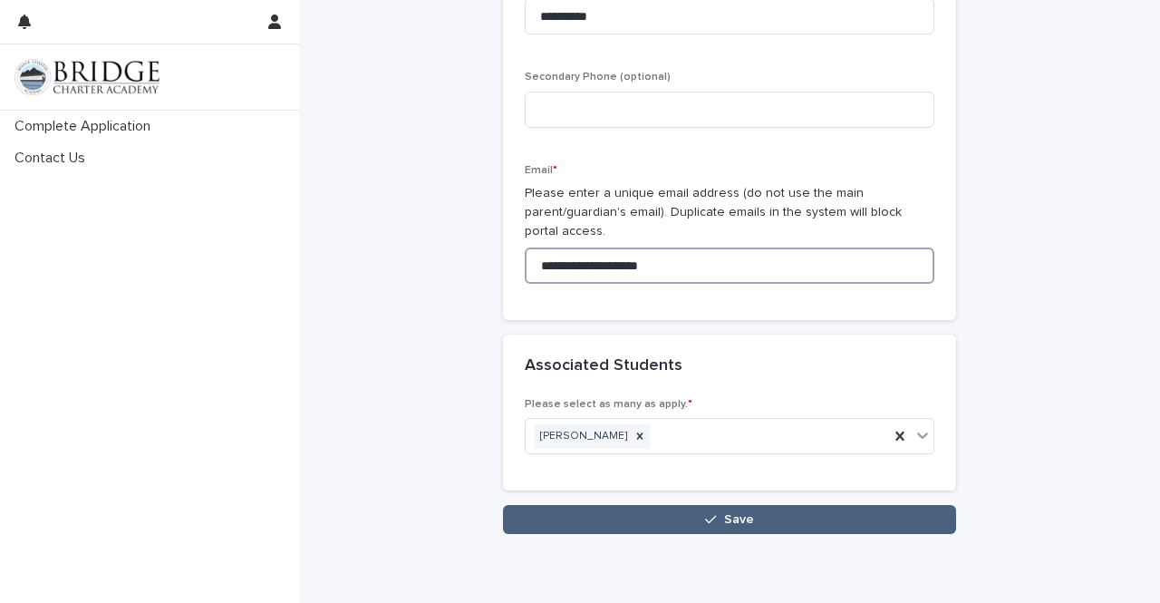
type input "**********"
click at [709, 512] on button "Save" at bounding box center [729, 519] width 453 height 29
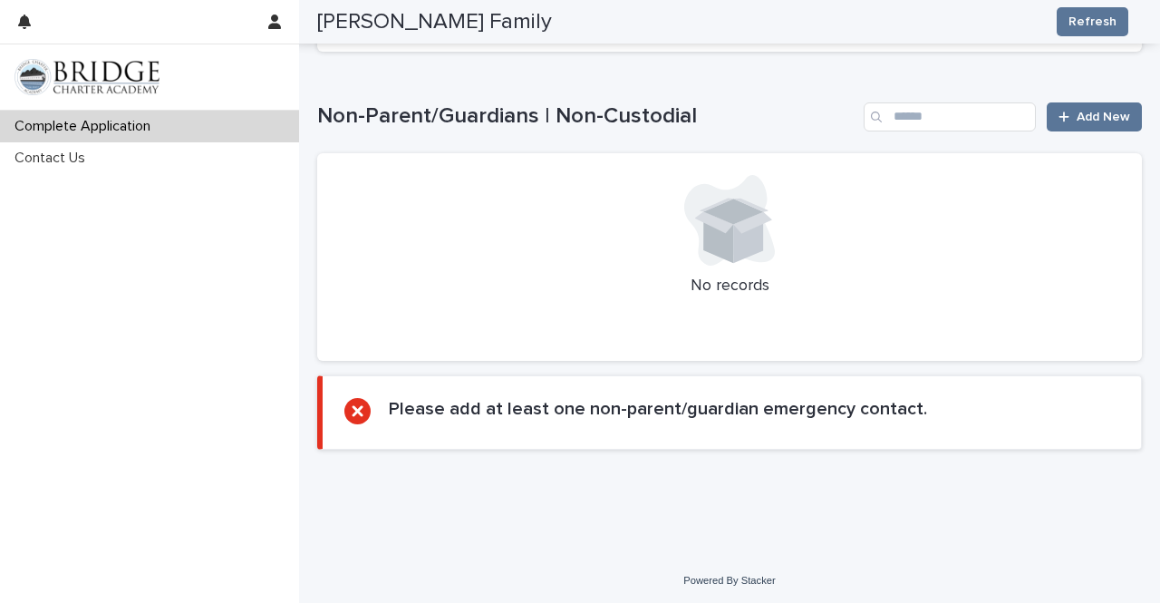
scroll to position [2199, 0]
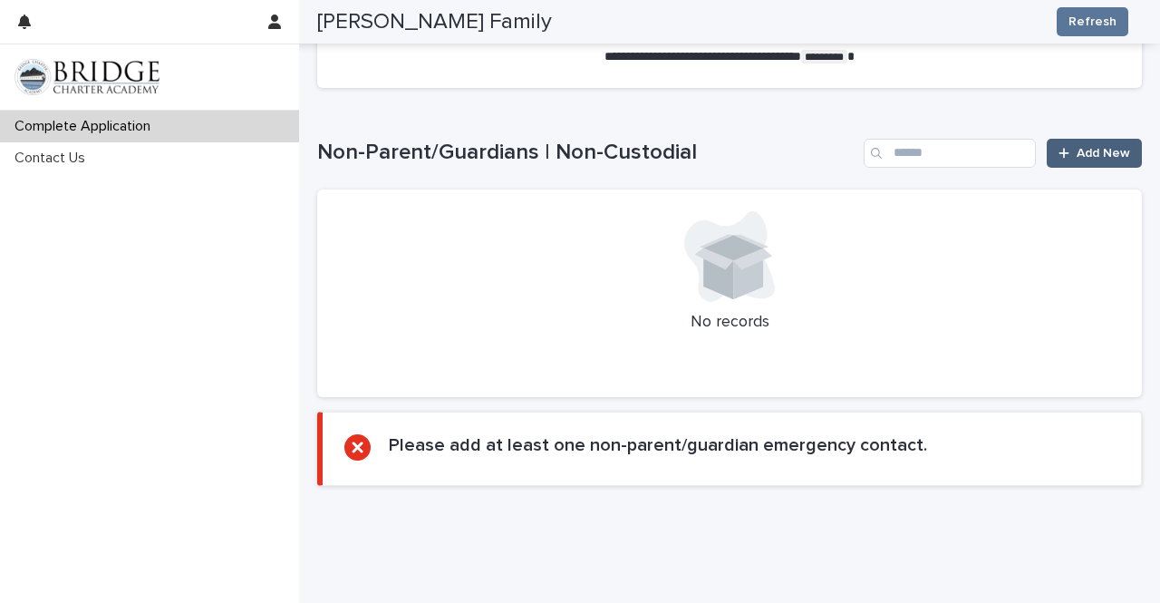
click at [1112, 141] on link "Add New" at bounding box center [1094, 153] width 95 height 29
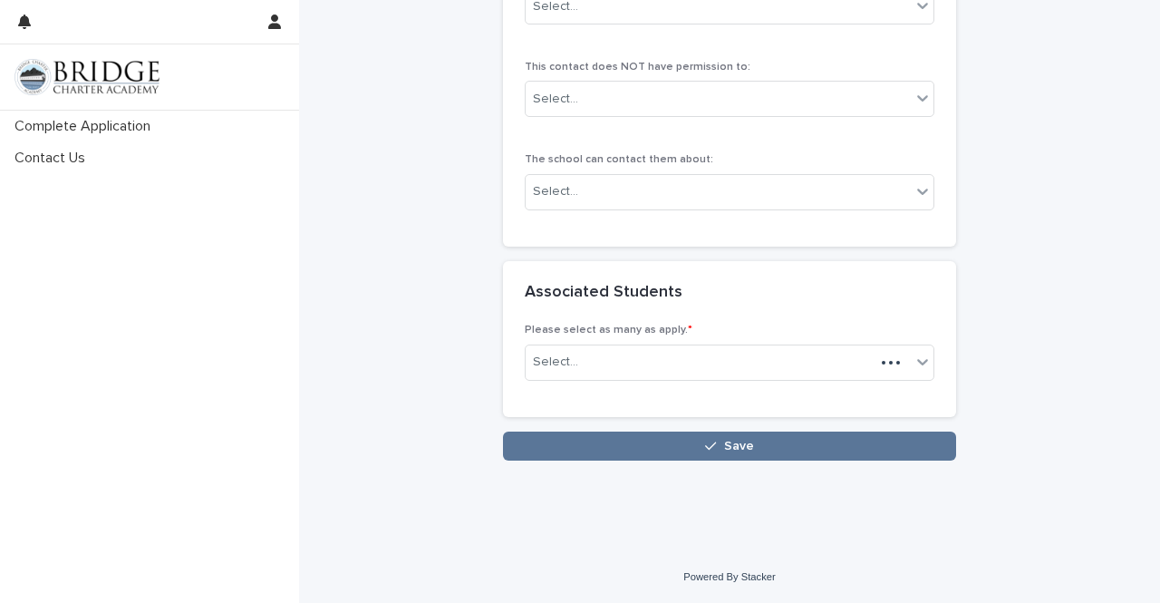
scroll to position [1286, 0]
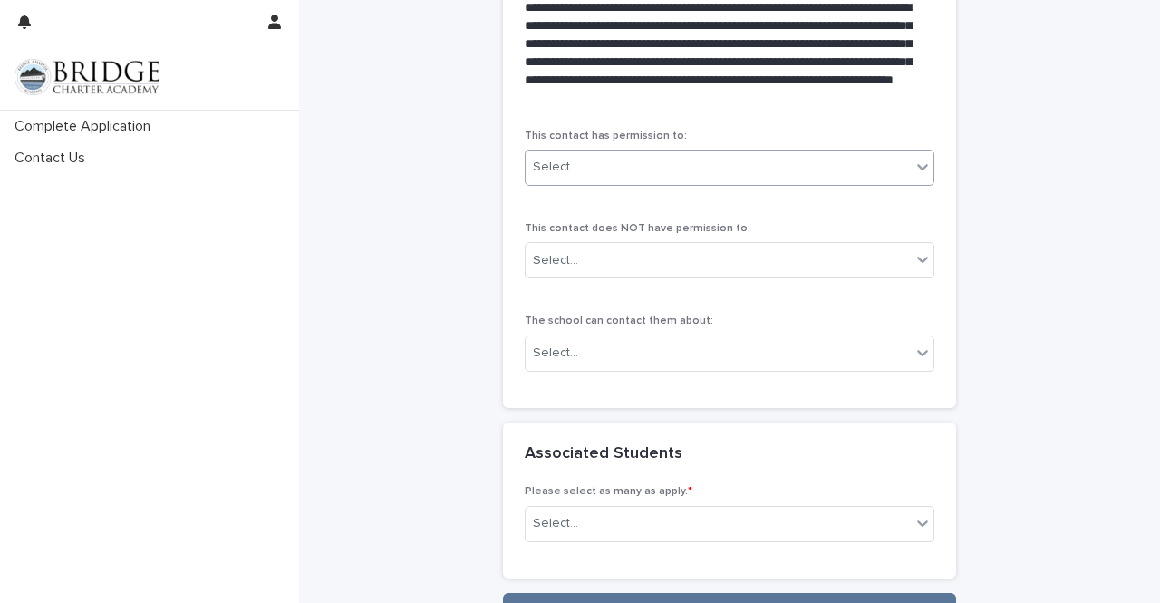
click at [851, 176] on div "Select..." at bounding box center [718, 167] width 385 height 30
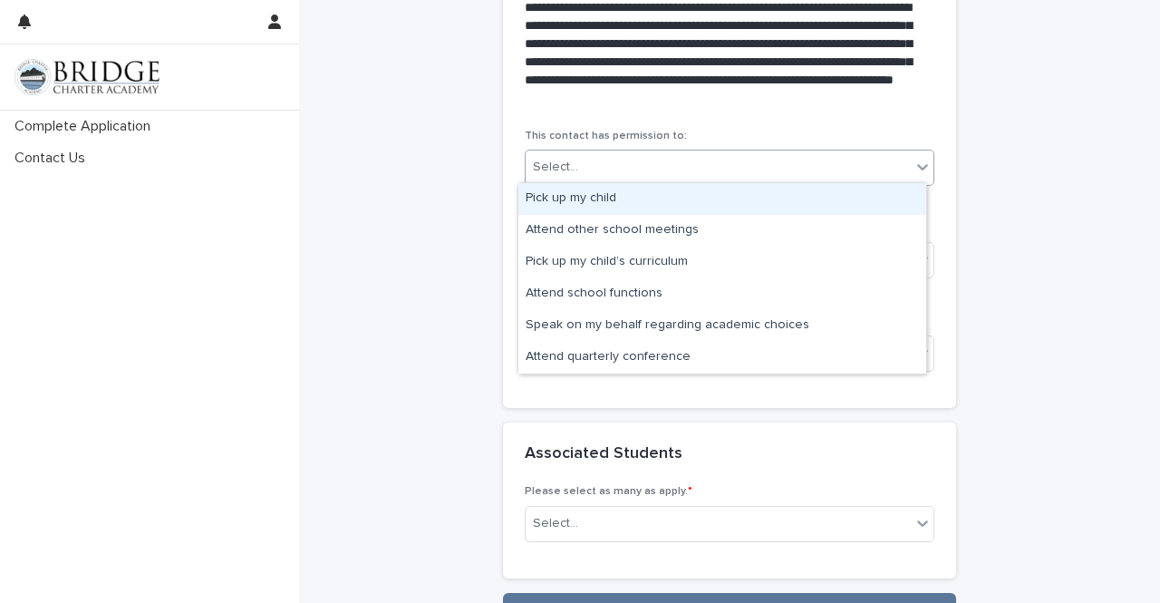
click at [836, 199] on div "Pick up my child" at bounding box center [723, 199] width 408 height 32
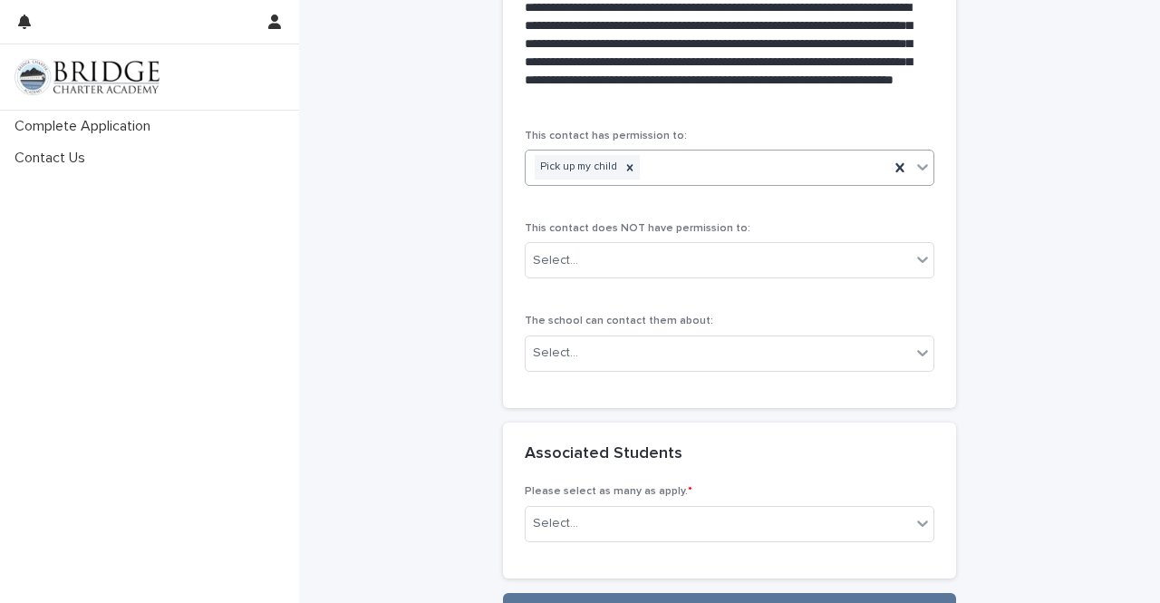
click at [859, 163] on div "Pick up my child" at bounding box center [708, 167] width 364 height 32
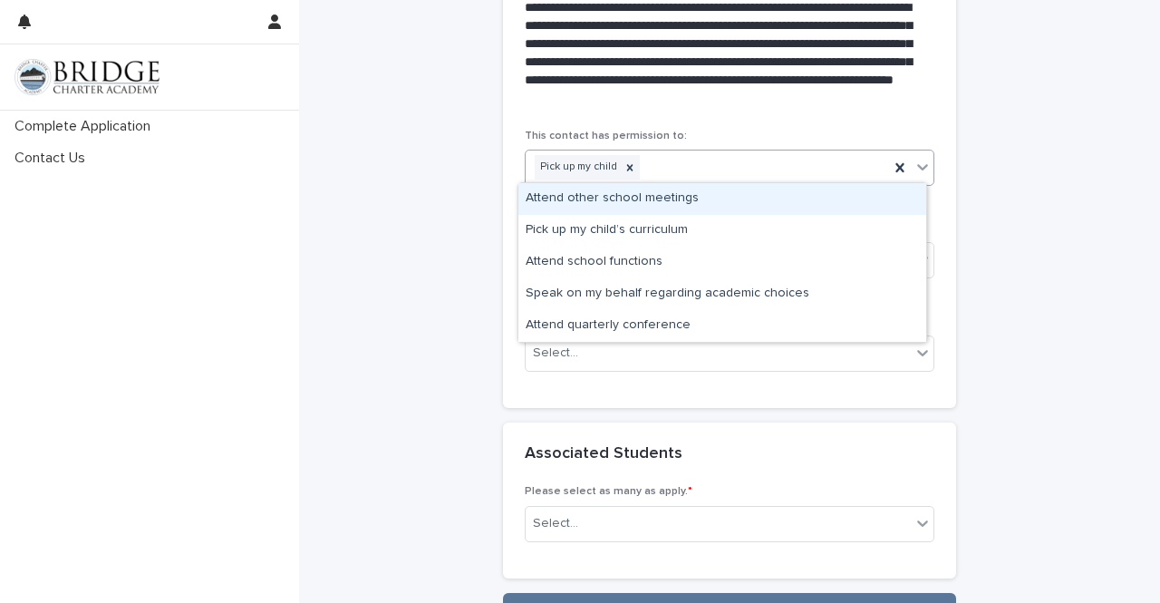
click at [858, 200] on div "Attend other school meetings" at bounding box center [723, 199] width 408 height 32
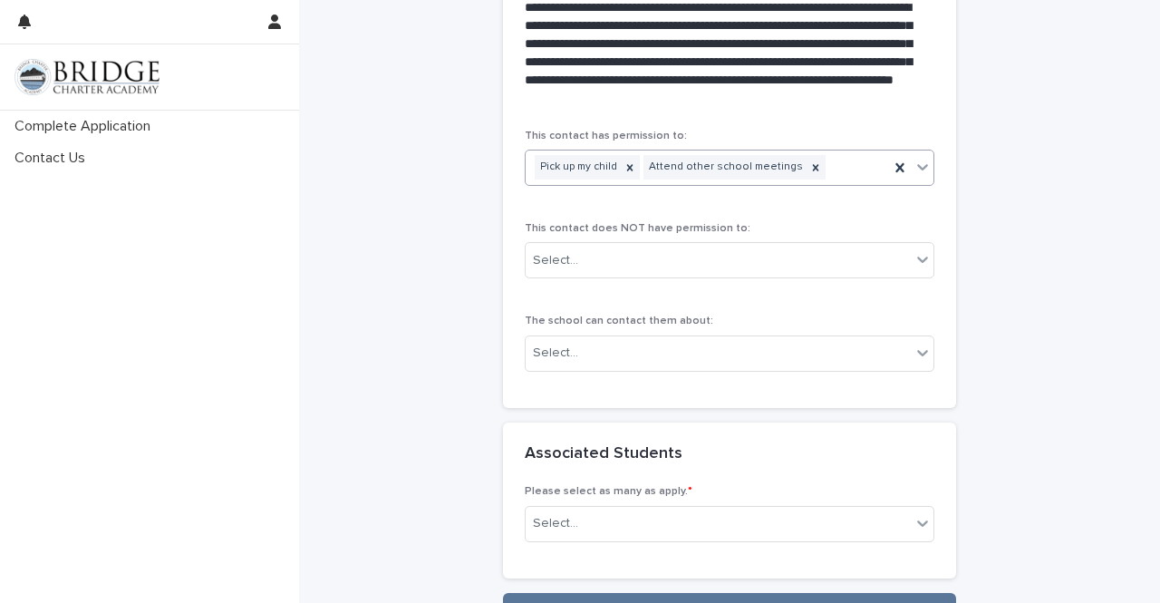
click at [921, 167] on icon at bounding box center [923, 167] width 18 height 18
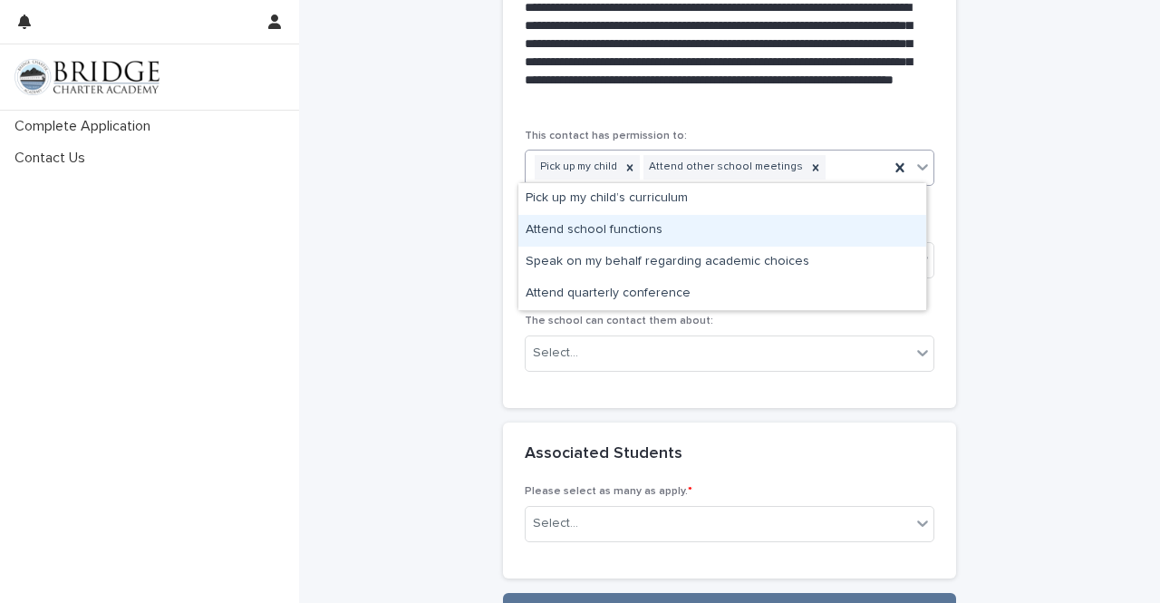
click at [870, 223] on div "Attend school functions" at bounding box center [723, 231] width 408 height 32
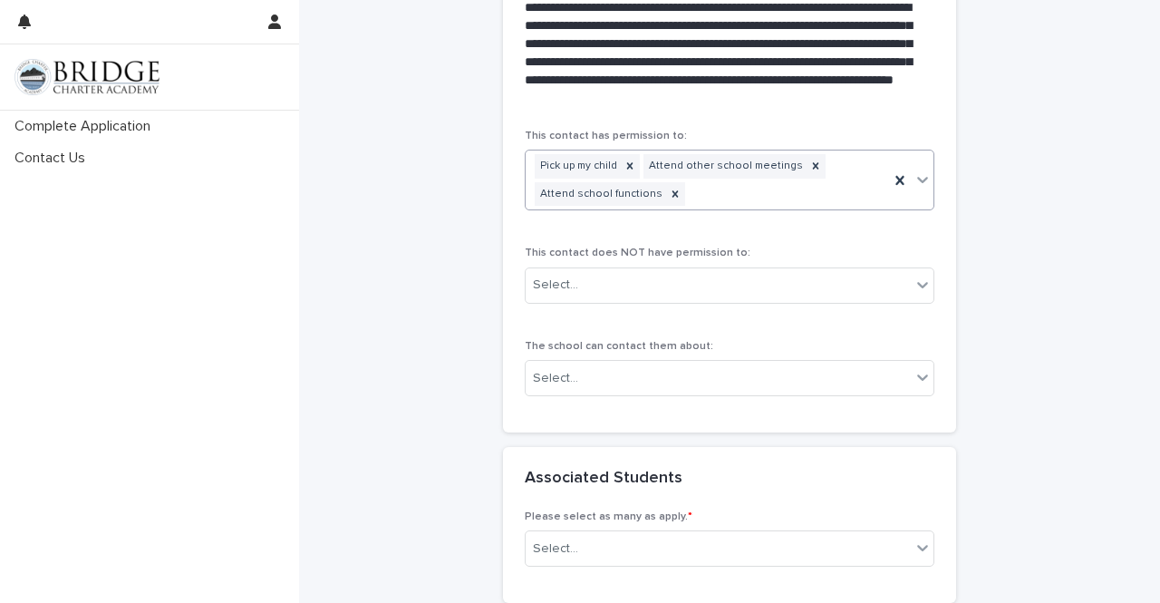
click at [914, 173] on icon at bounding box center [923, 179] width 18 height 18
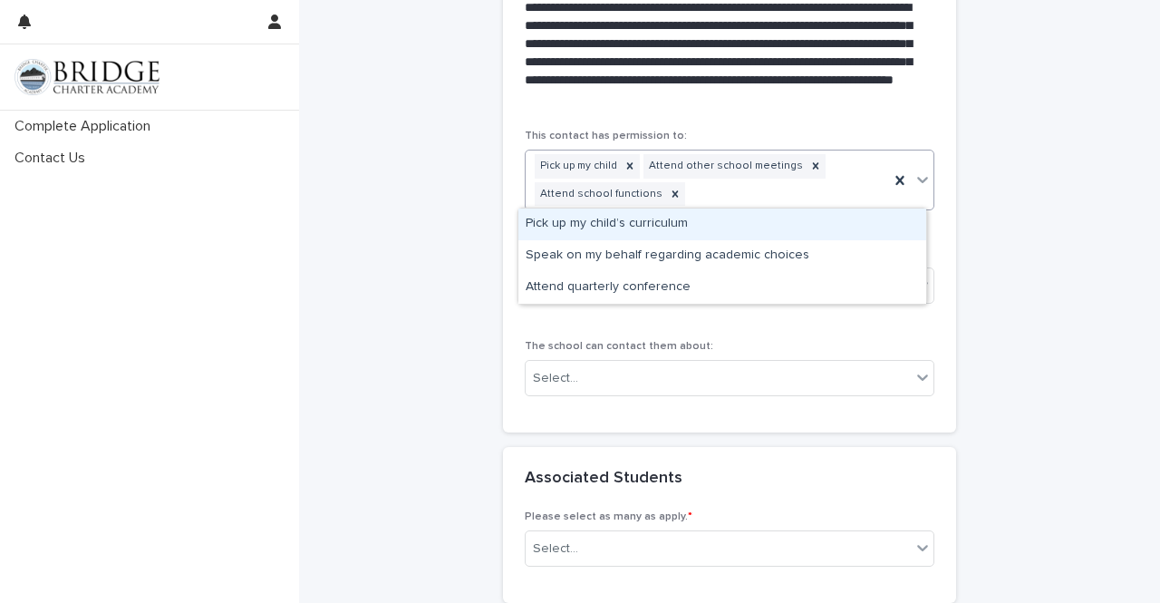
click at [870, 238] on div "Pick up my child’s curriculum" at bounding box center [723, 225] width 408 height 32
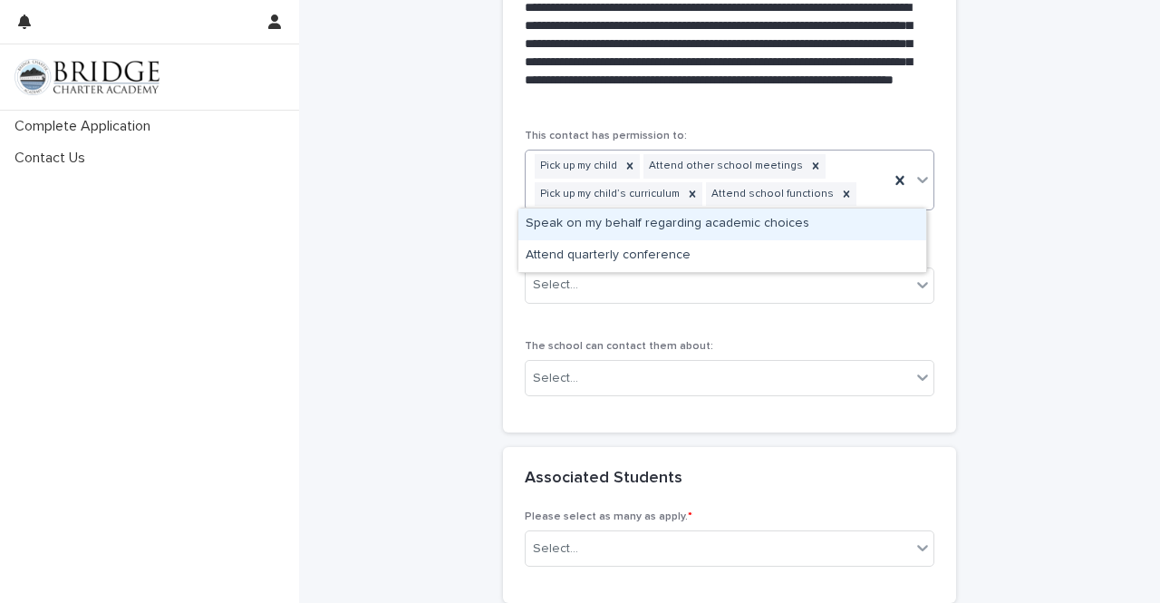
click at [915, 189] on div at bounding box center [923, 179] width 22 height 33
click at [895, 228] on div "Speak on my behalf regarding academic choices" at bounding box center [723, 225] width 408 height 32
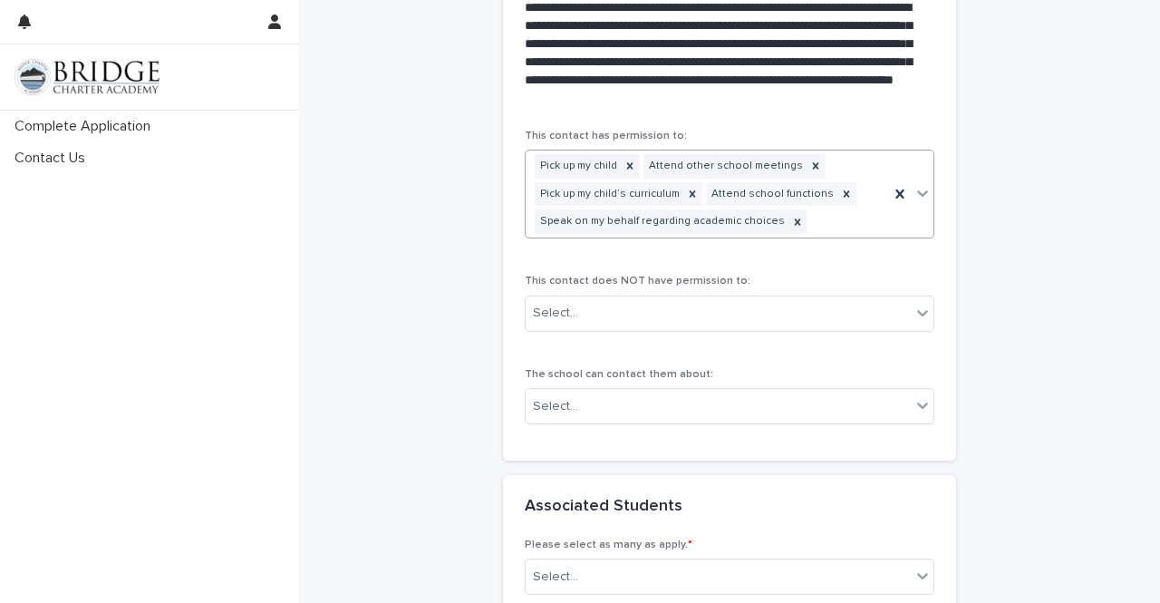
click at [916, 184] on icon at bounding box center [923, 193] width 18 height 18
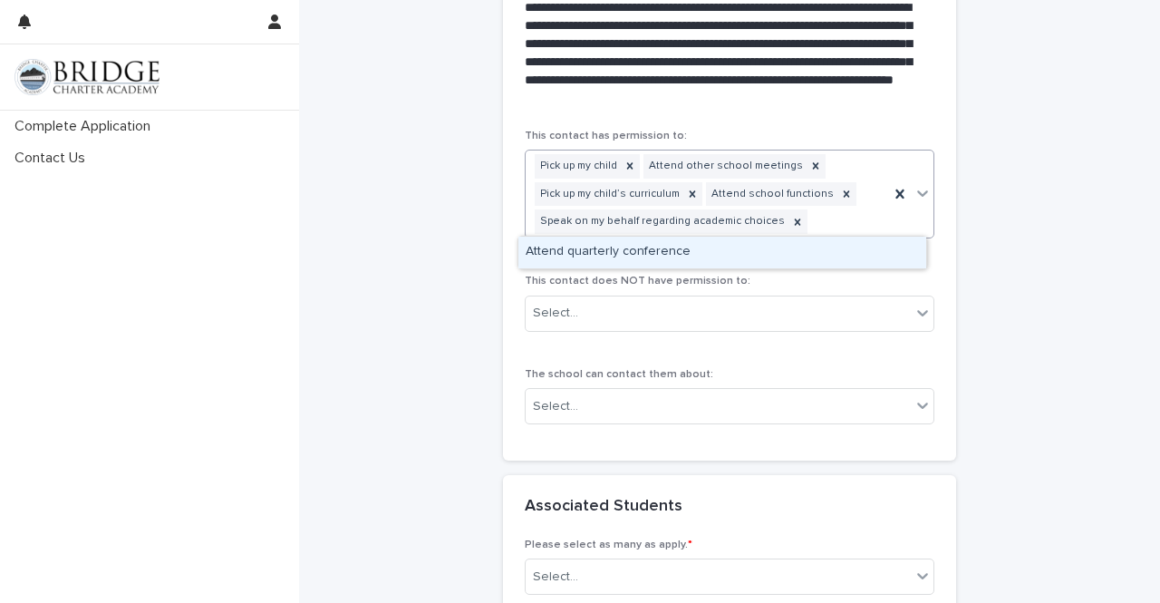
click at [873, 251] on div "Attend quarterly conference" at bounding box center [723, 253] width 408 height 32
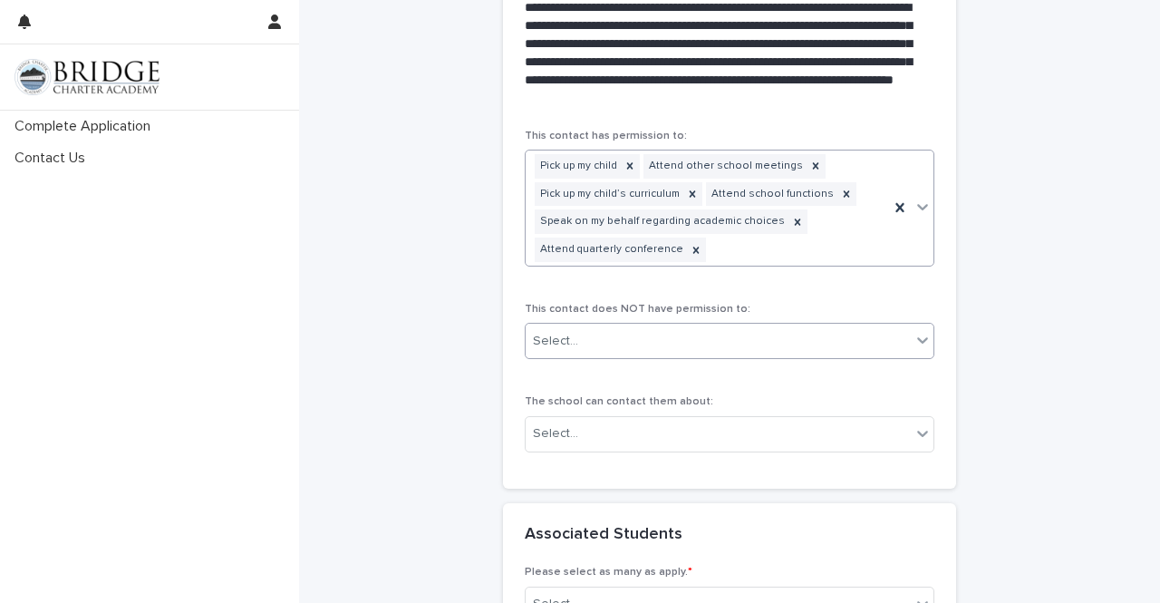
click at [917, 338] on icon at bounding box center [922, 341] width 11 height 6
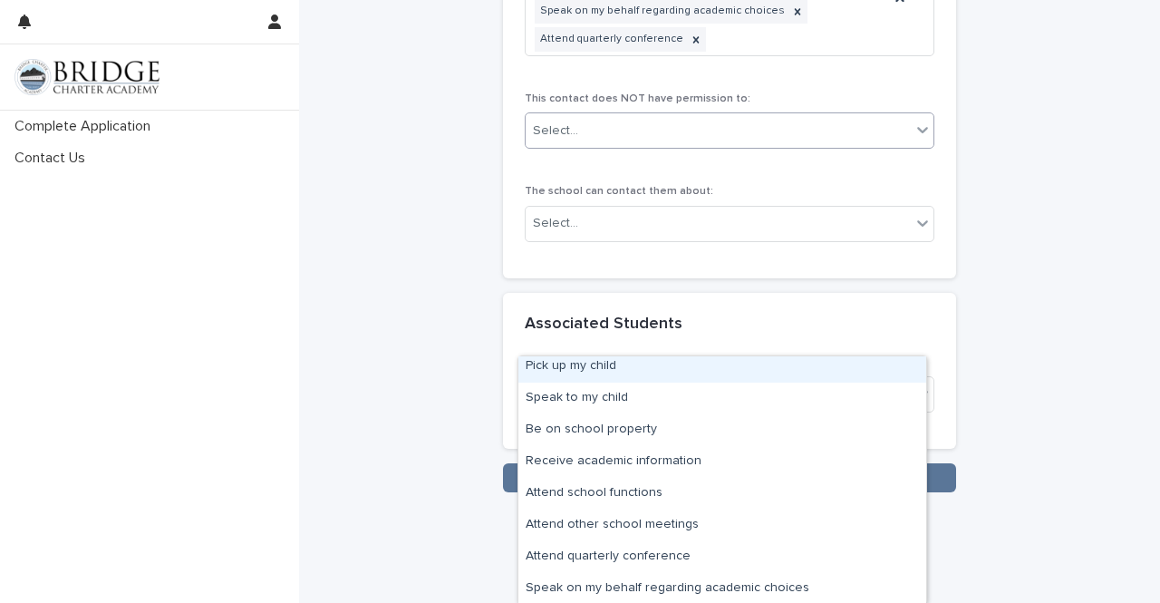
scroll to position [1522, 0]
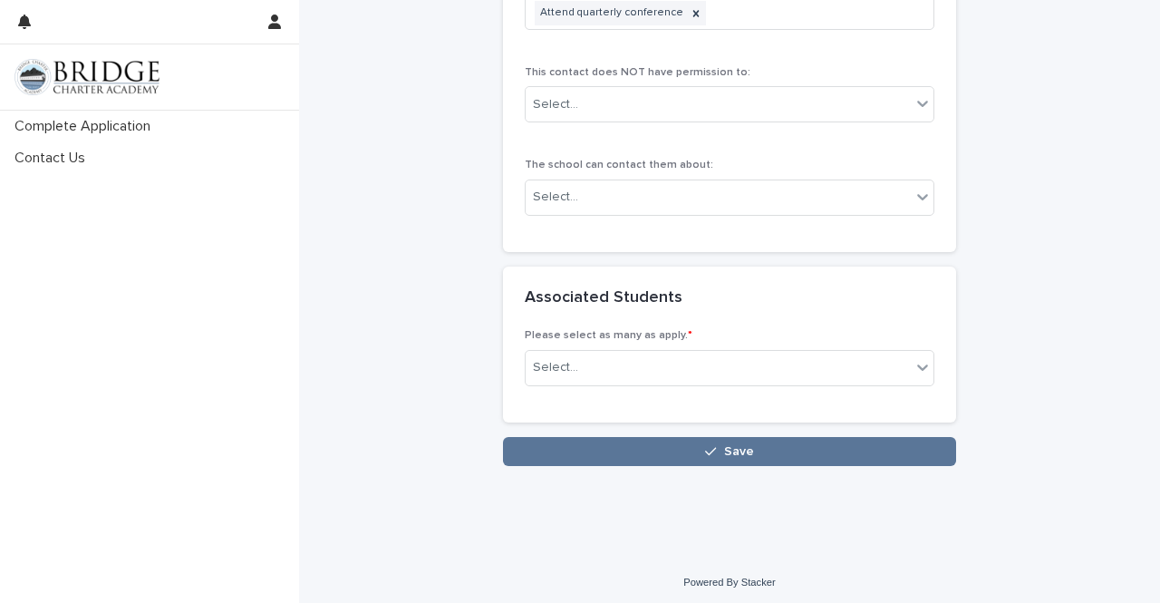
click at [914, 195] on icon at bounding box center [923, 197] width 18 height 18
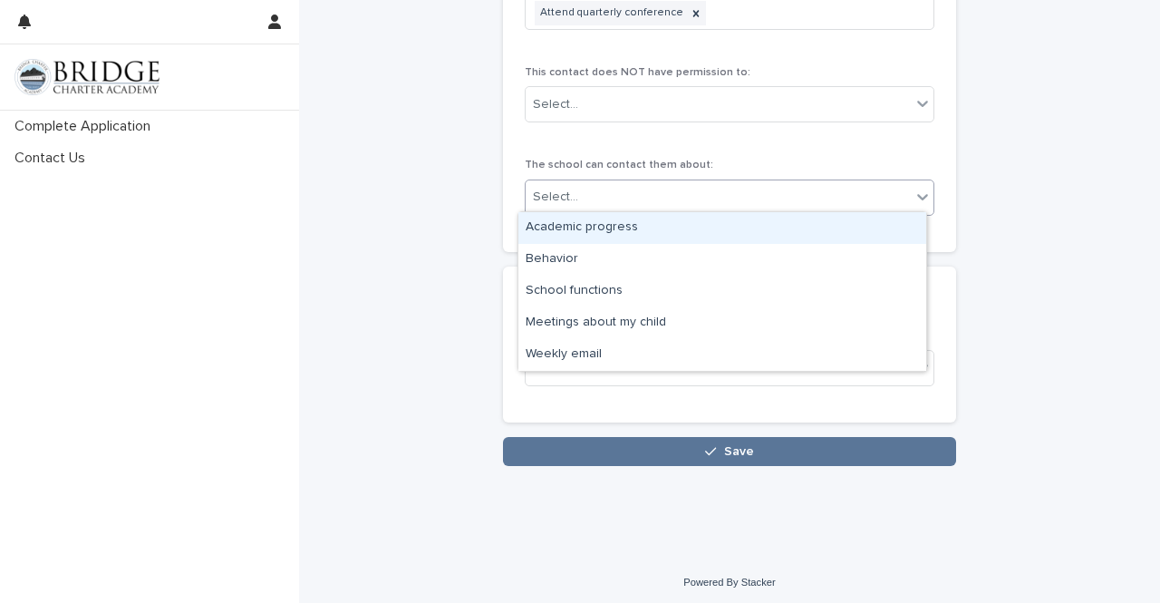
click at [853, 235] on div "Academic progress" at bounding box center [723, 228] width 408 height 32
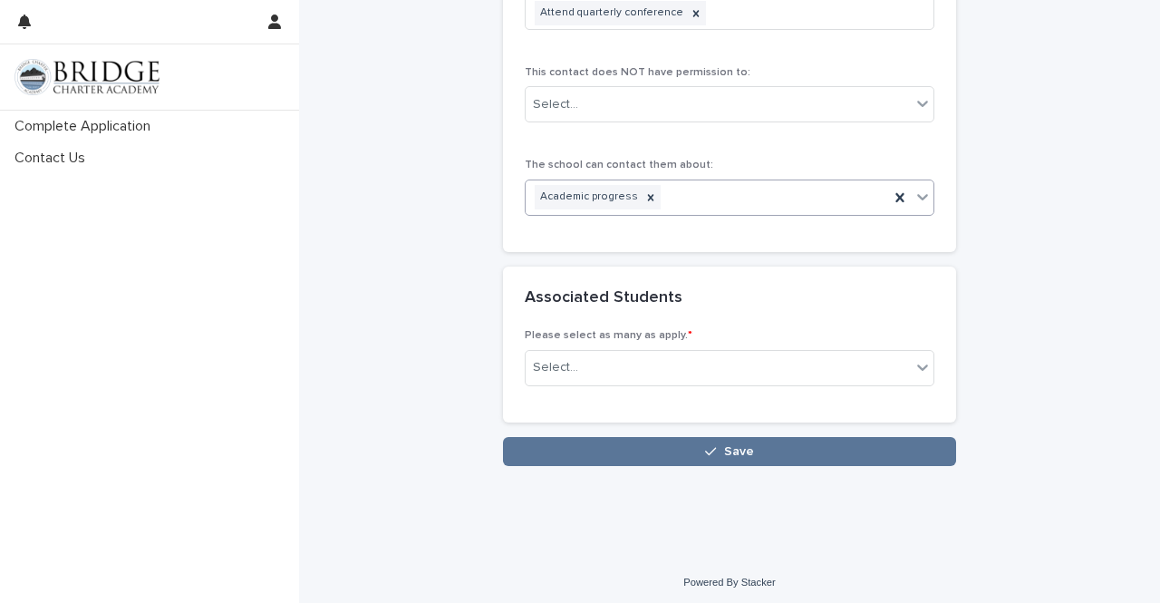
click at [918, 199] on icon at bounding box center [923, 197] width 18 height 18
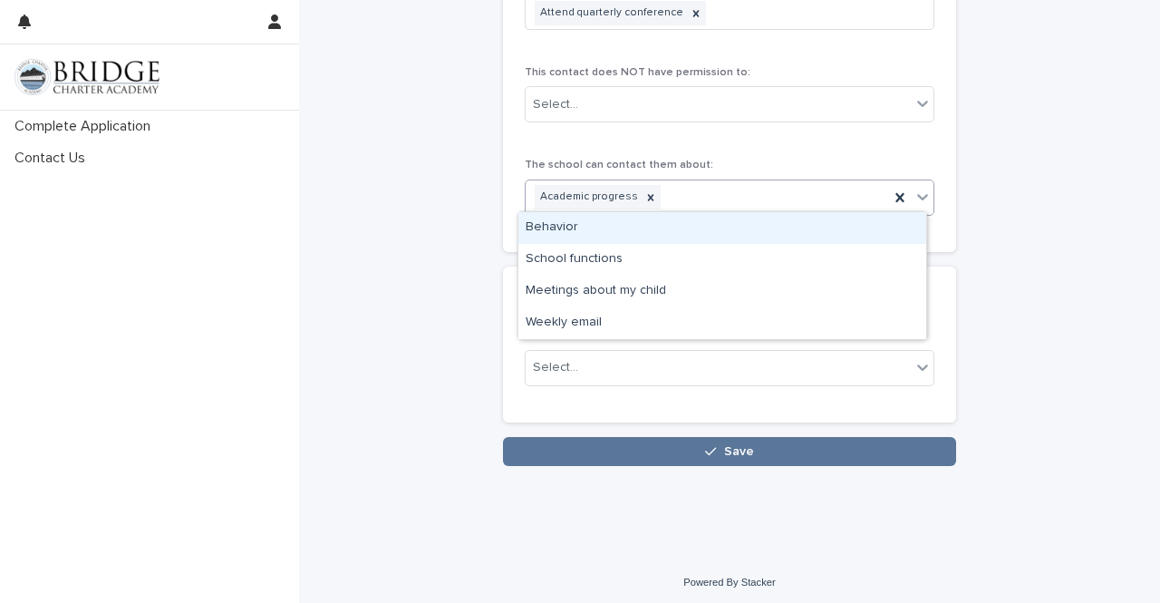
click at [863, 231] on div "Behavior" at bounding box center [723, 228] width 408 height 32
click at [919, 199] on icon at bounding box center [923, 197] width 18 height 18
click at [870, 233] on div "School functions" at bounding box center [723, 228] width 408 height 32
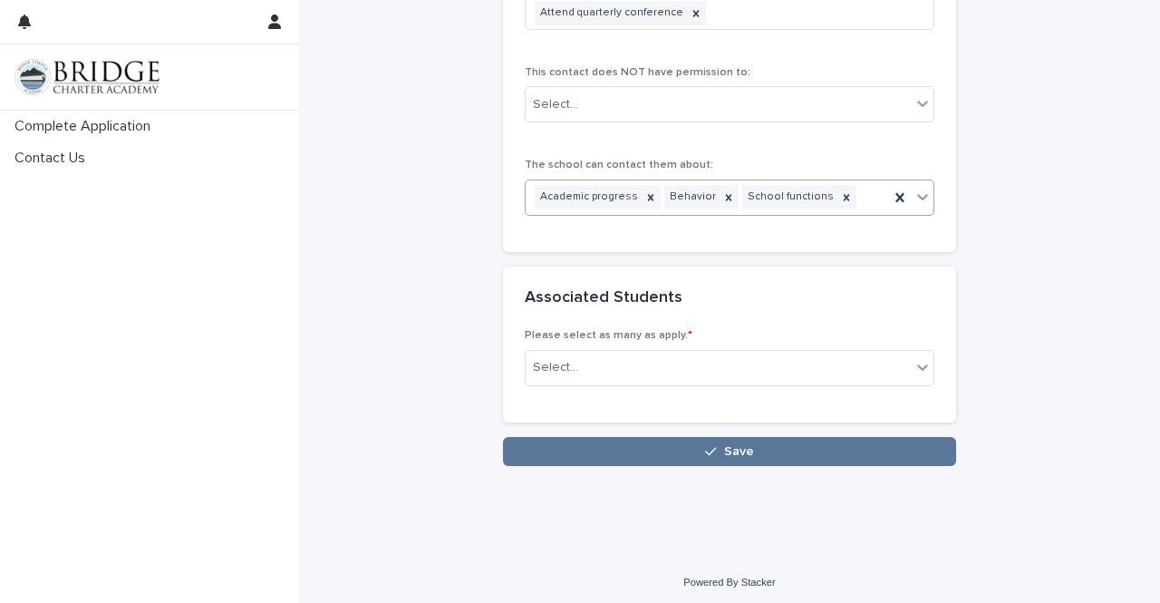
click at [918, 199] on icon at bounding box center [923, 197] width 18 height 18
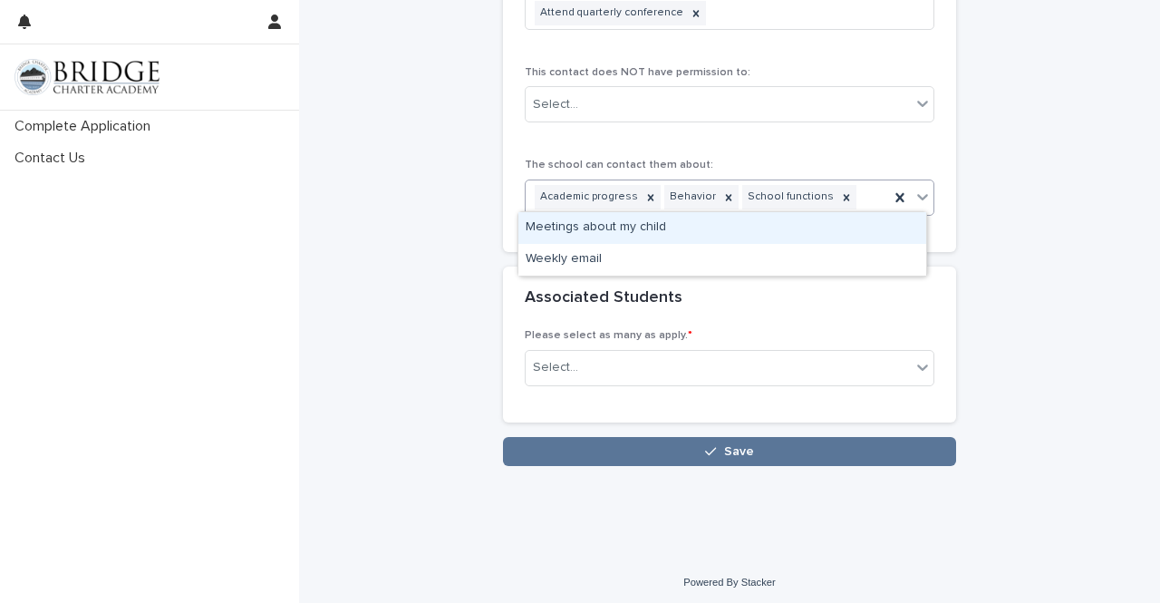
click at [863, 239] on div "Meetings about my child" at bounding box center [723, 228] width 408 height 32
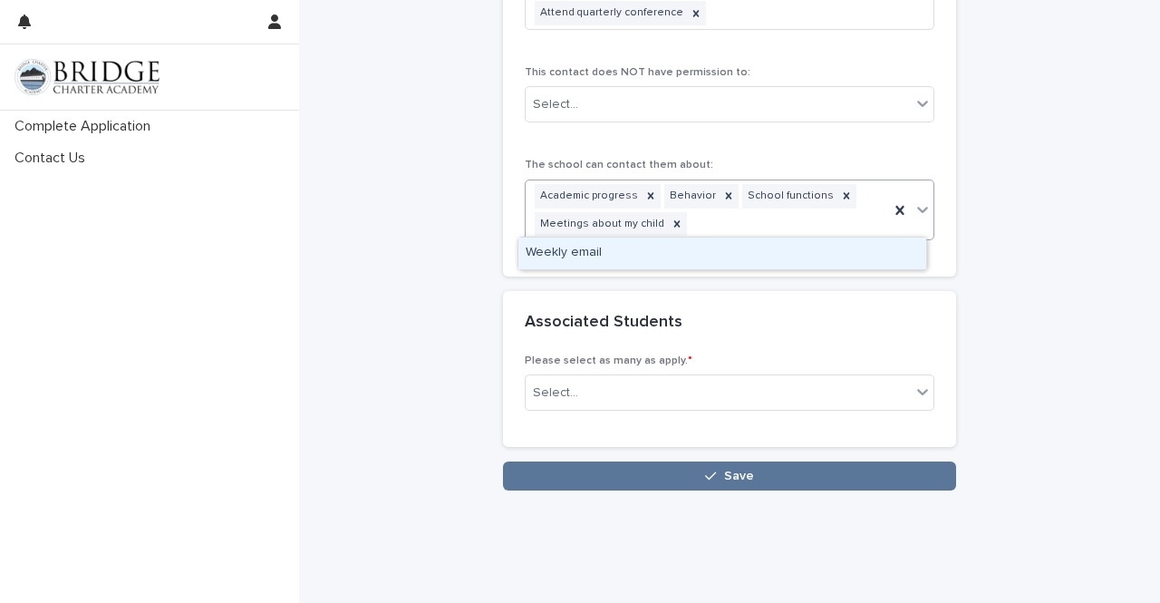
click at [914, 207] on icon at bounding box center [923, 209] width 18 height 18
click at [866, 246] on div "Weekly email" at bounding box center [723, 254] width 408 height 32
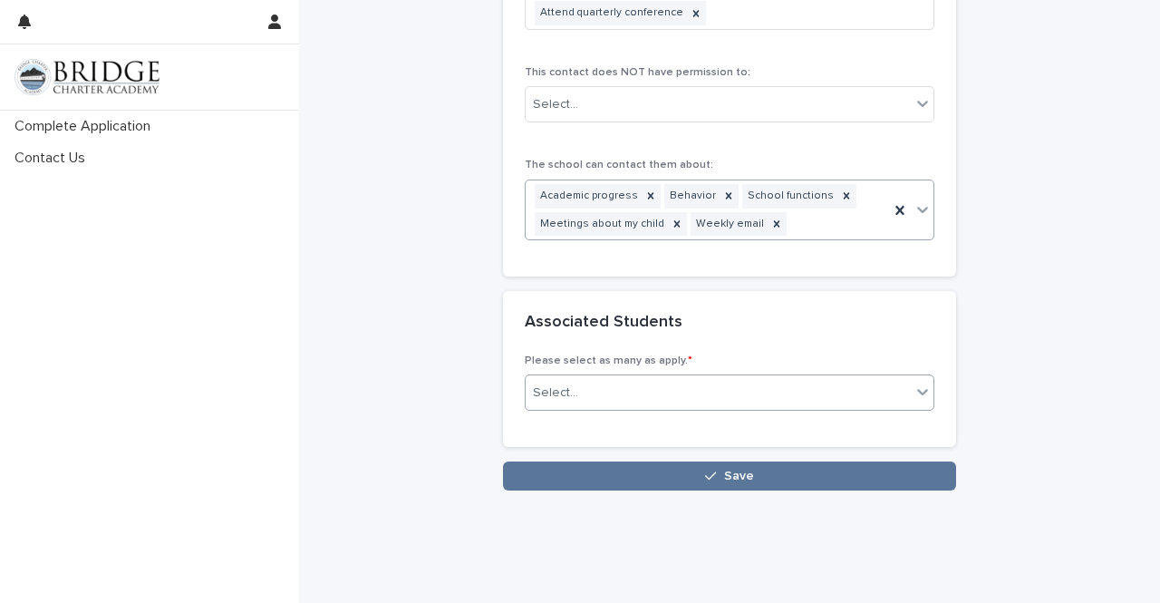
click at [827, 389] on div "Select..." at bounding box center [718, 393] width 385 height 30
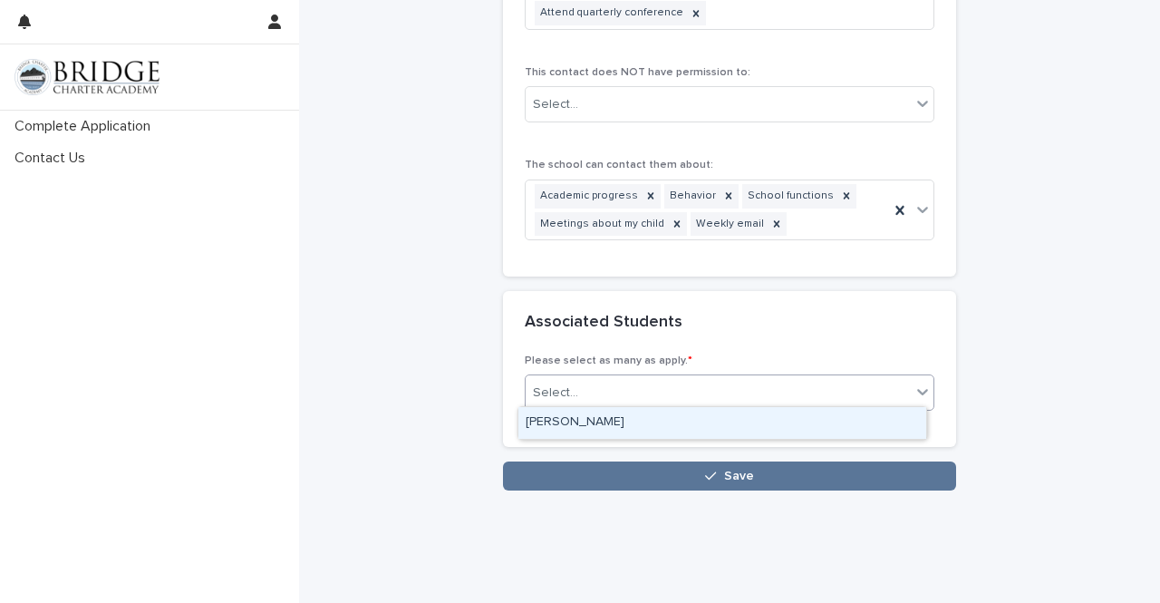
click at [803, 413] on div "June Adams" at bounding box center [723, 423] width 408 height 32
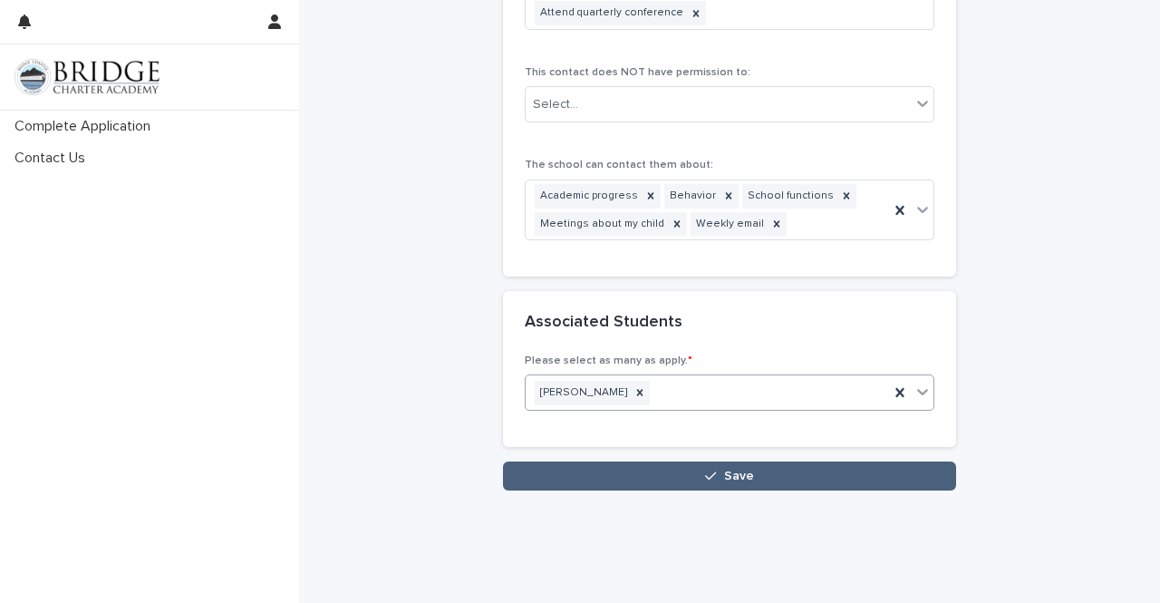
click at [774, 474] on button "Save" at bounding box center [729, 475] width 453 height 29
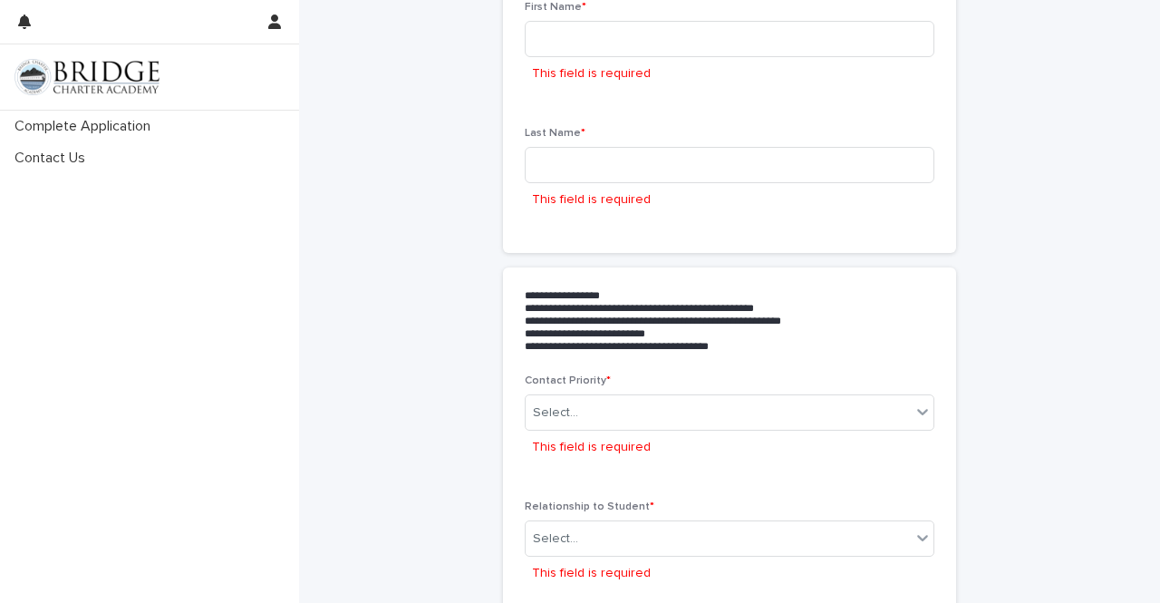
scroll to position [0, 0]
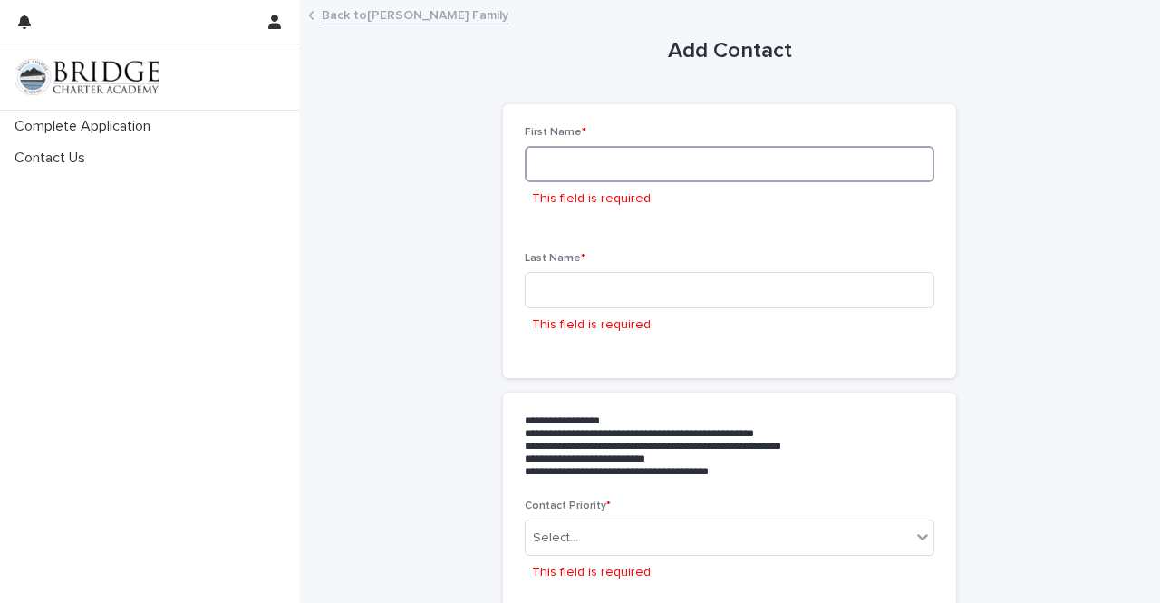
click at [821, 156] on input at bounding box center [730, 164] width 410 height 36
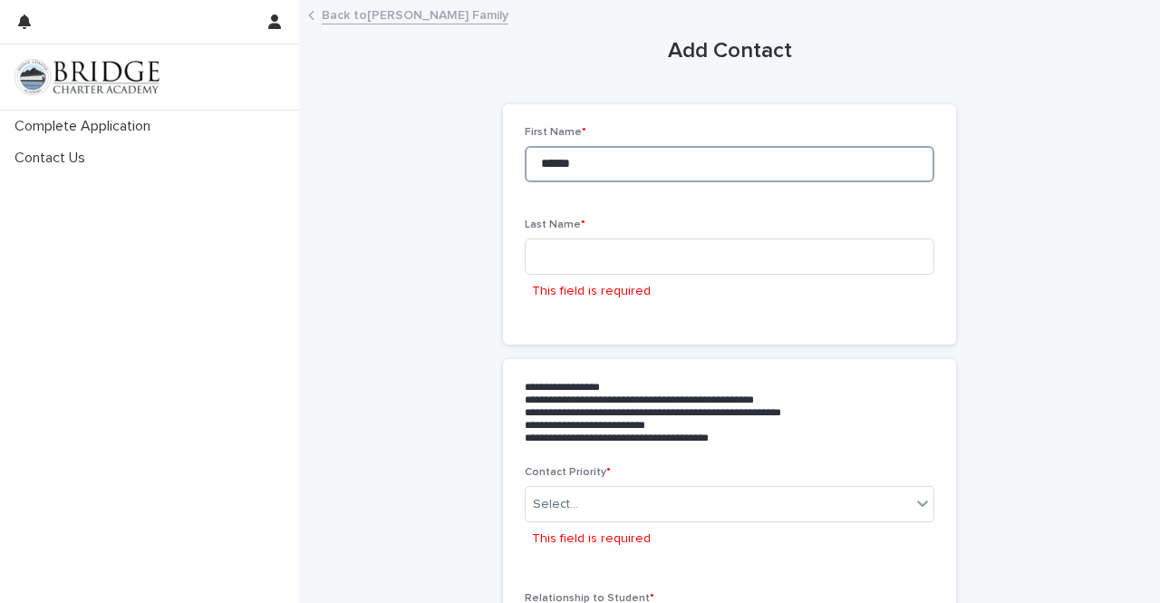
type input "******"
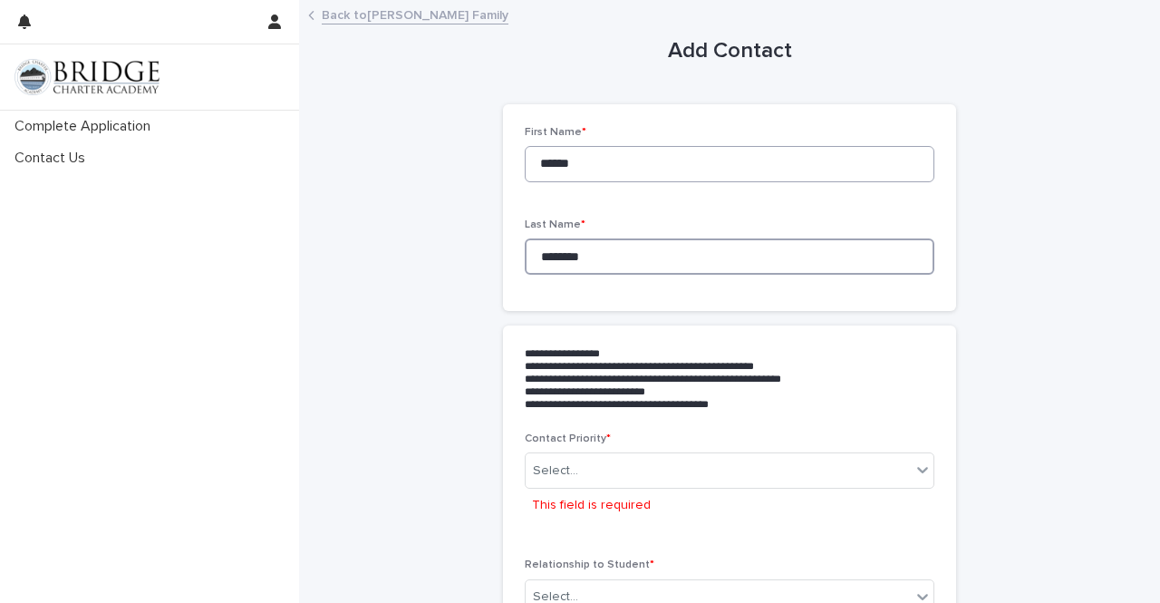
type input "********"
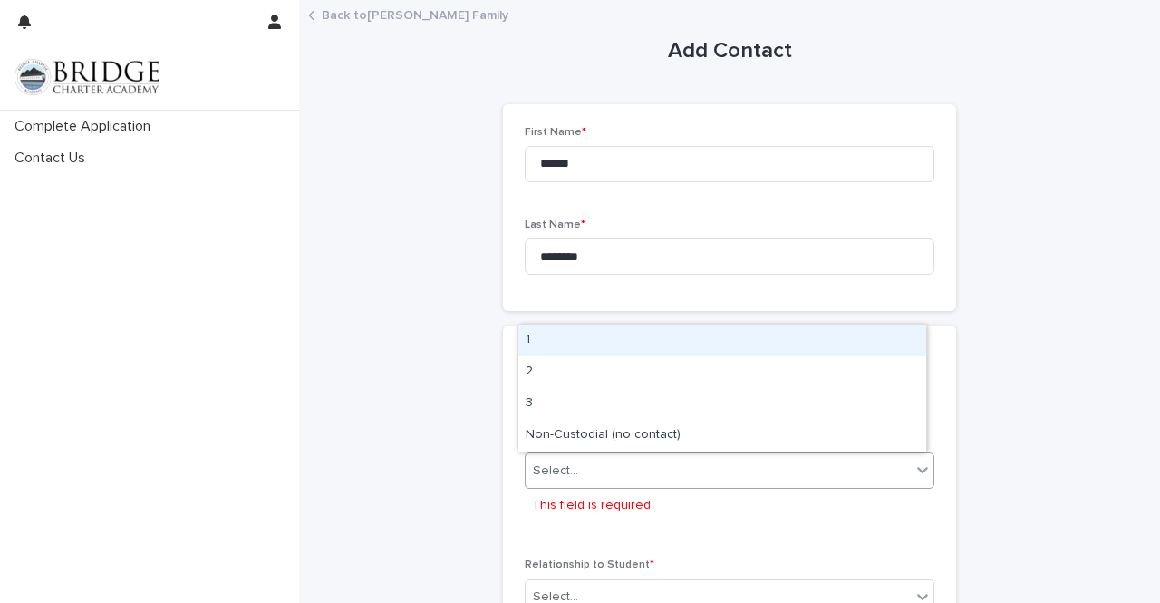
click at [741, 477] on div "Select..." at bounding box center [718, 471] width 385 height 30
click at [720, 348] on div "1" at bounding box center [723, 341] width 408 height 32
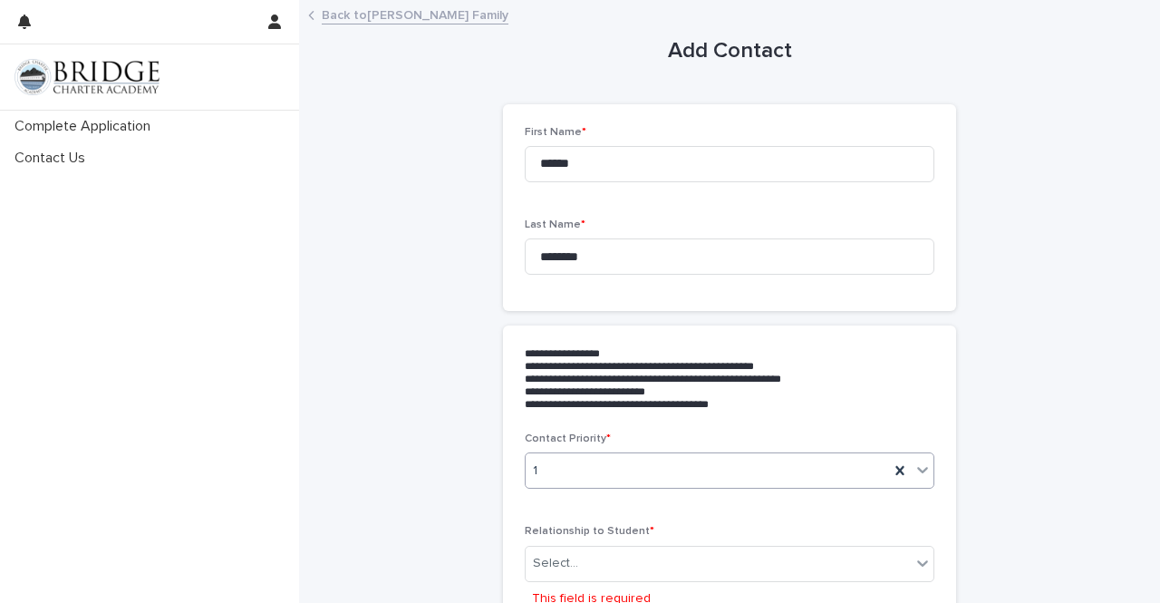
click at [920, 465] on icon at bounding box center [923, 470] width 18 height 18
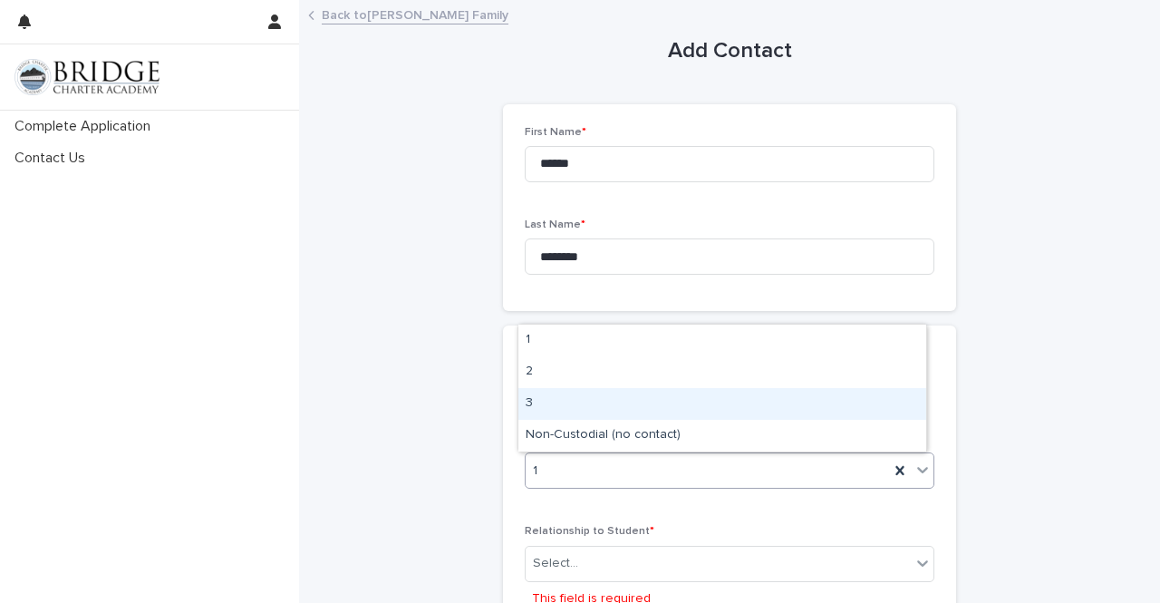
click at [859, 405] on div "3" at bounding box center [723, 404] width 408 height 32
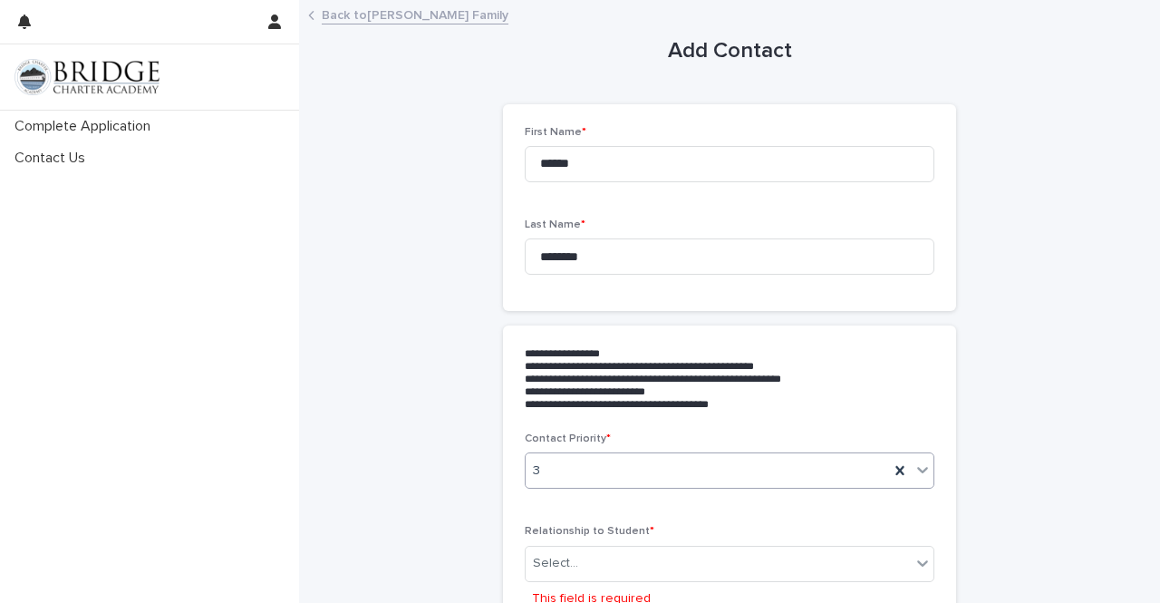
click at [919, 458] on div at bounding box center [923, 469] width 22 height 33
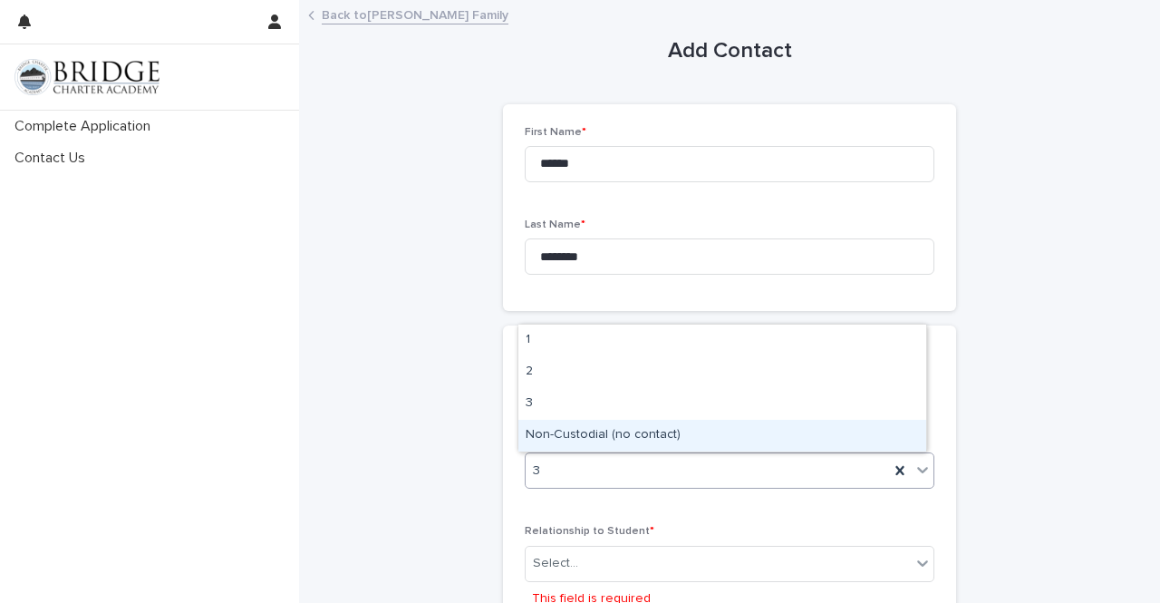
click at [887, 437] on div "Non-Custodial (no contact)" at bounding box center [723, 436] width 408 height 32
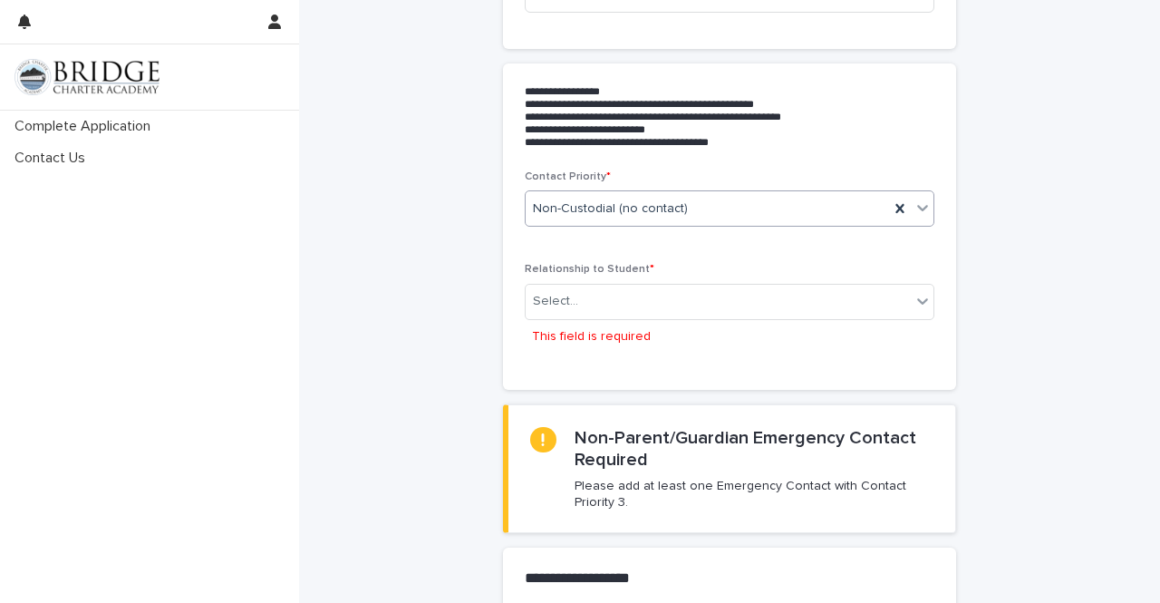
scroll to position [276, 0]
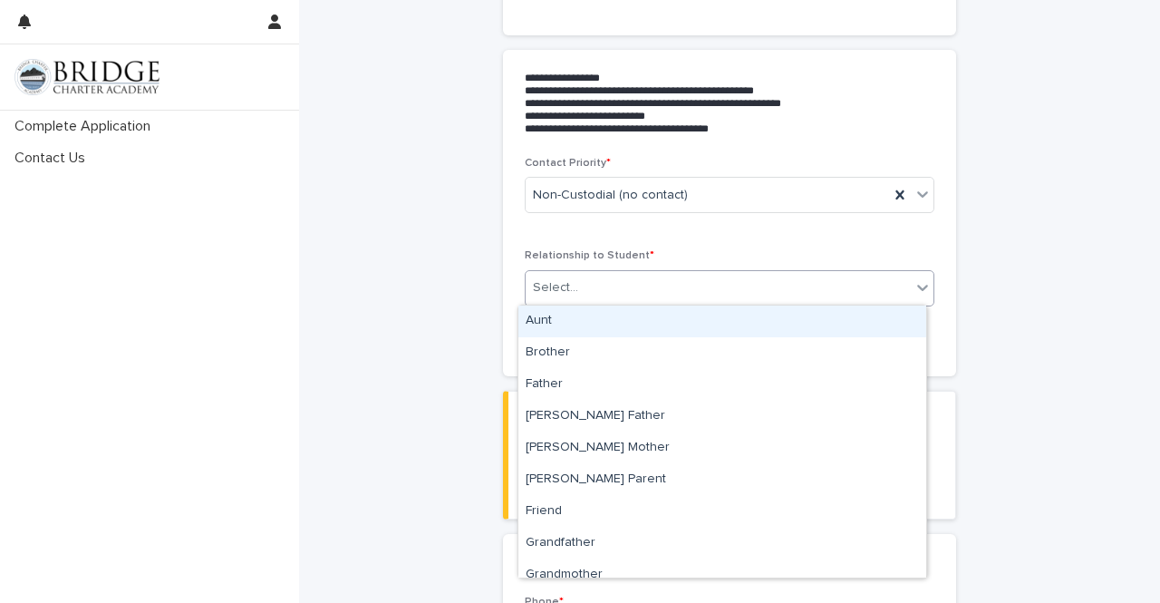
click at [921, 285] on icon at bounding box center [923, 287] width 18 height 18
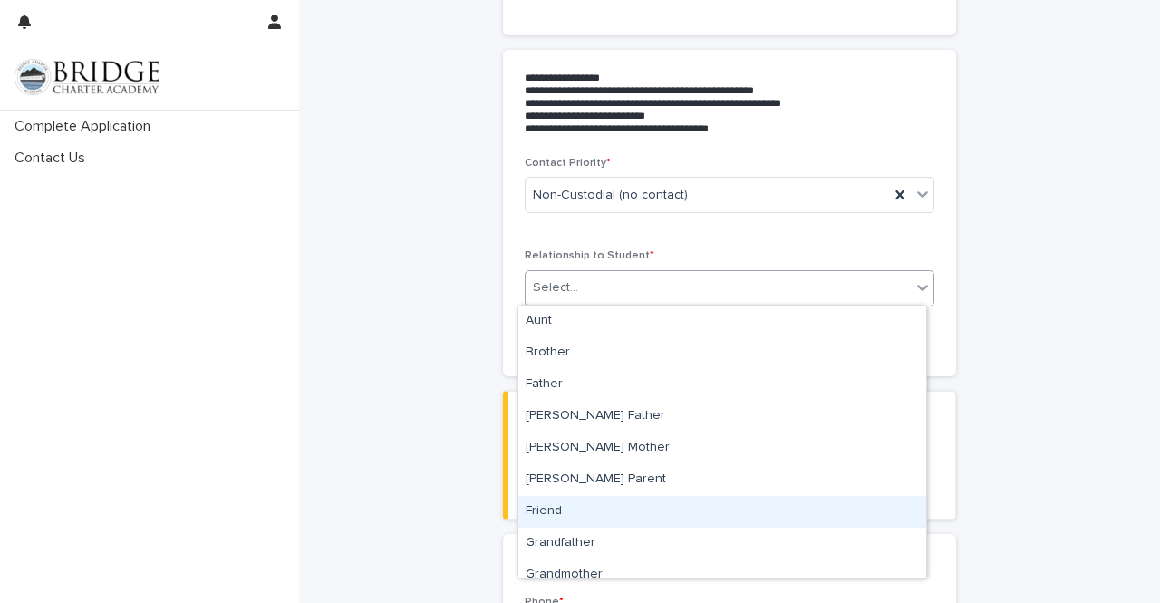
click at [710, 509] on div "Friend" at bounding box center [723, 512] width 408 height 32
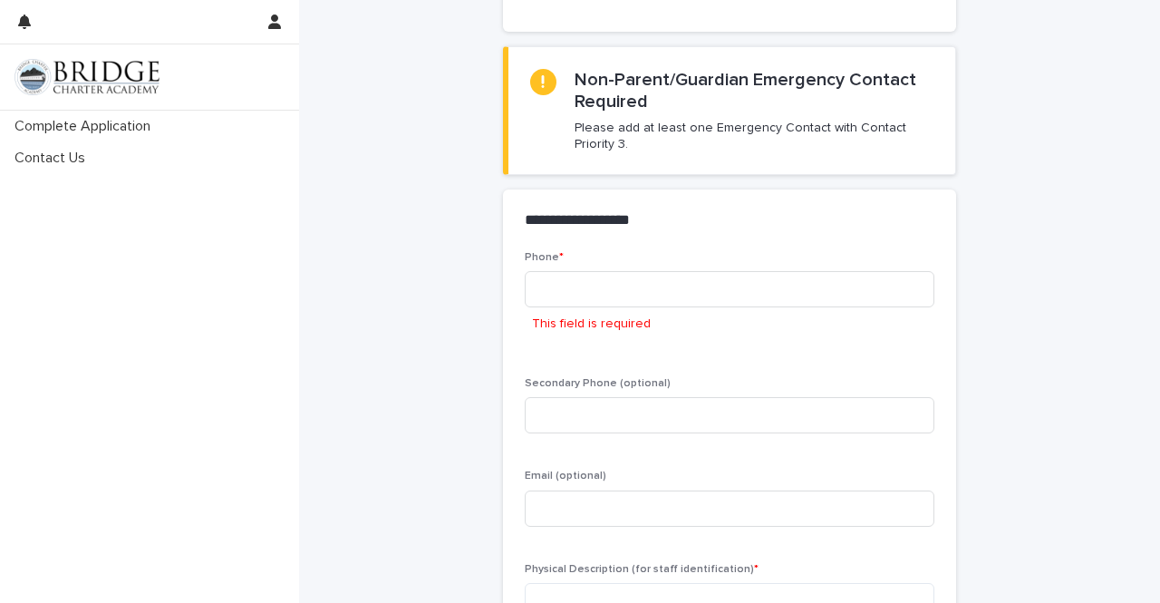
scroll to position [588, 0]
click at [775, 286] on input at bounding box center [730, 287] width 410 height 36
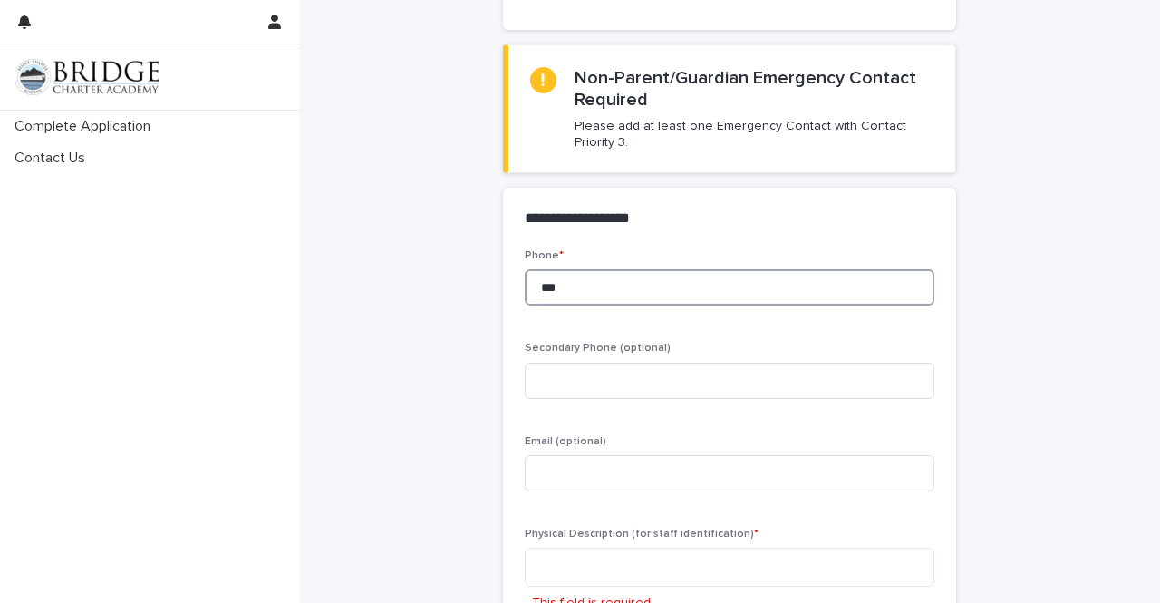
scroll to position [572, 0]
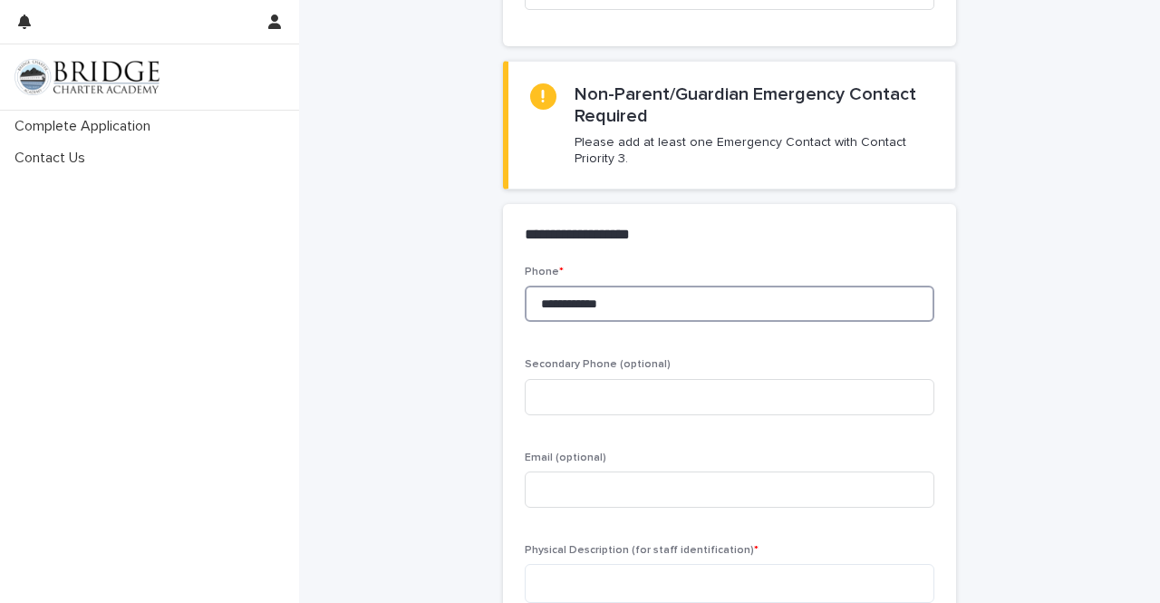
type input "**********"
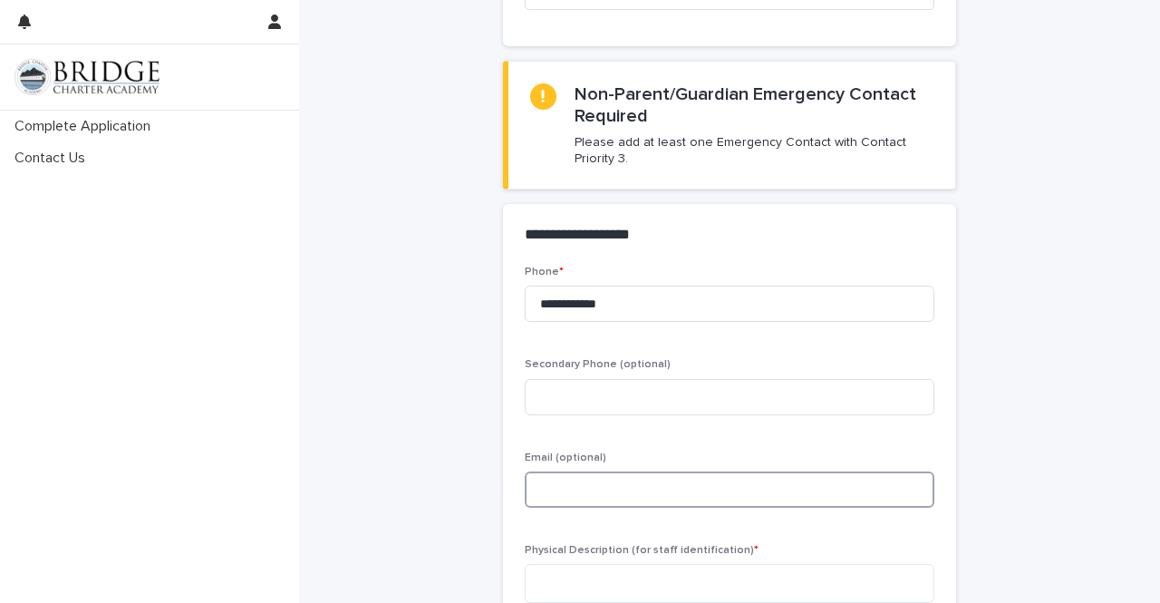
click at [710, 491] on input at bounding box center [730, 489] width 410 height 36
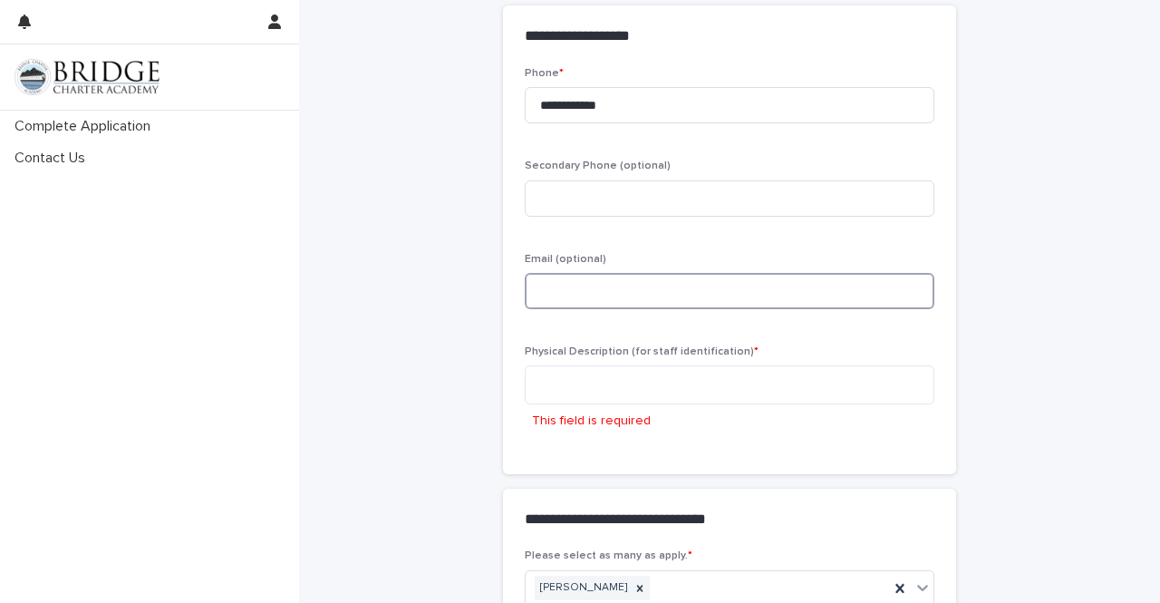
scroll to position [787, 0]
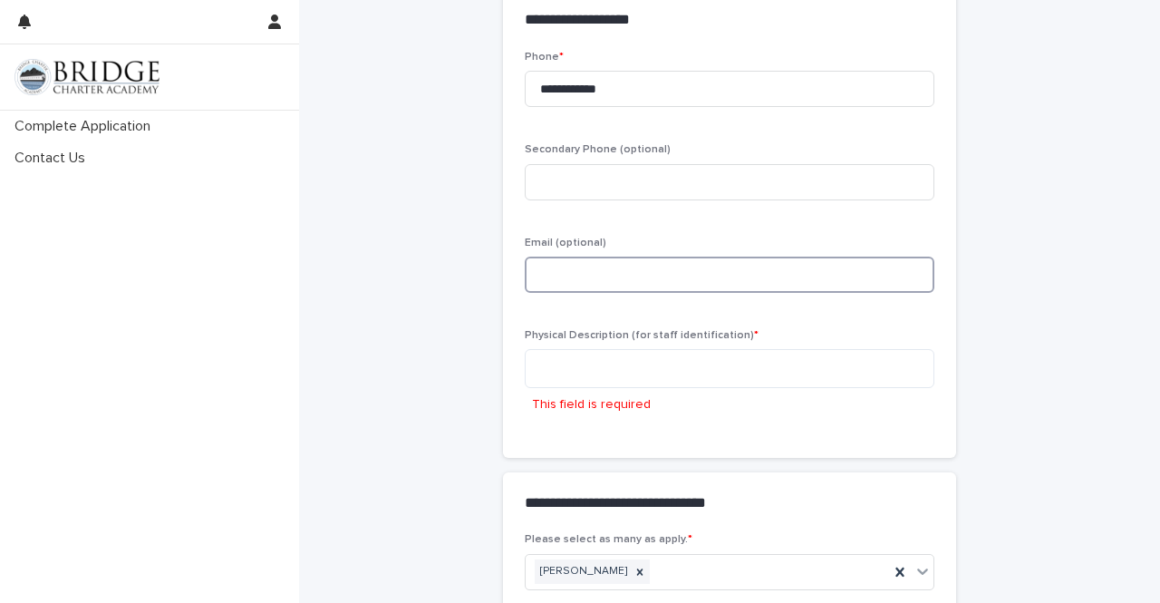
click at [693, 276] on input at bounding box center [730, 275] width 410 height 36
type input "**********"
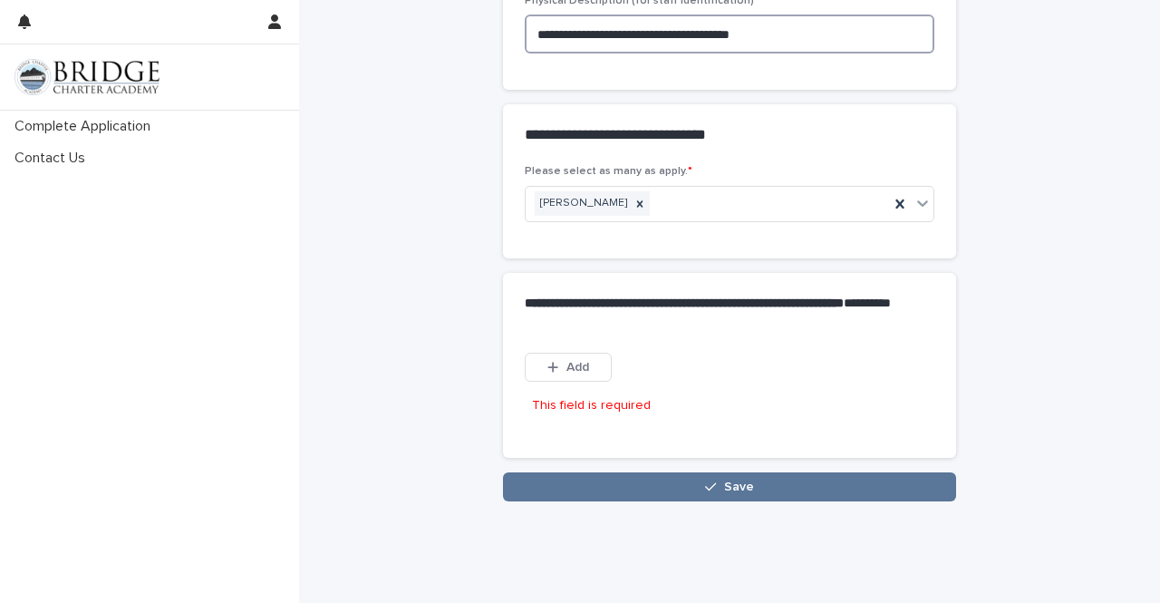
scroll to position [1127, 0]
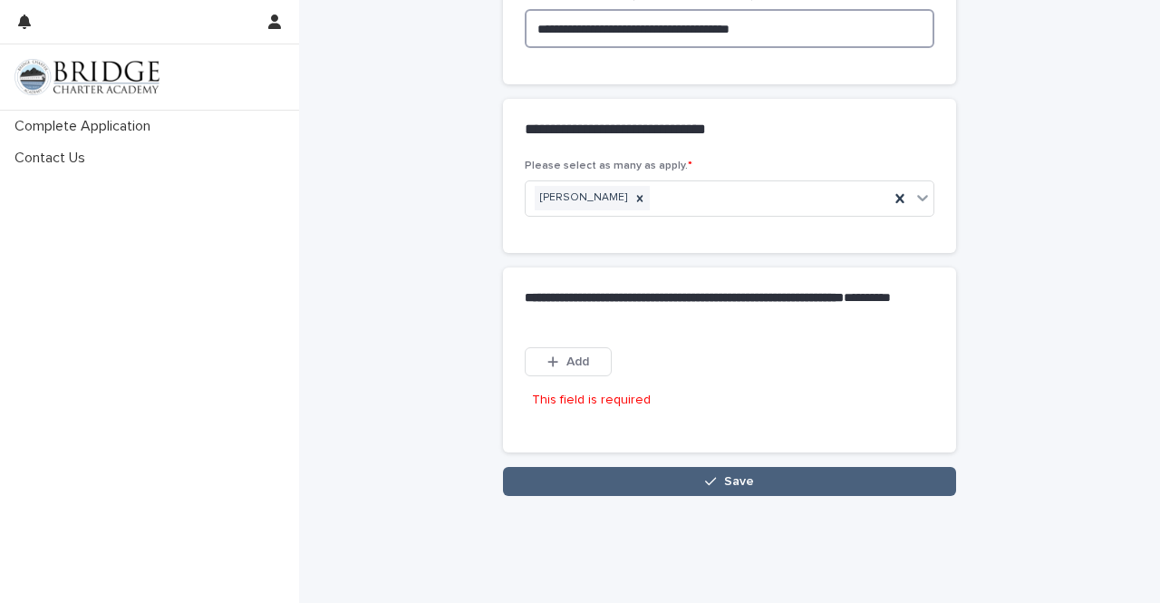
type textarea "**********"
click at [887, 471] on button "Save" at bounding box center [729, 481] width 453 height 29
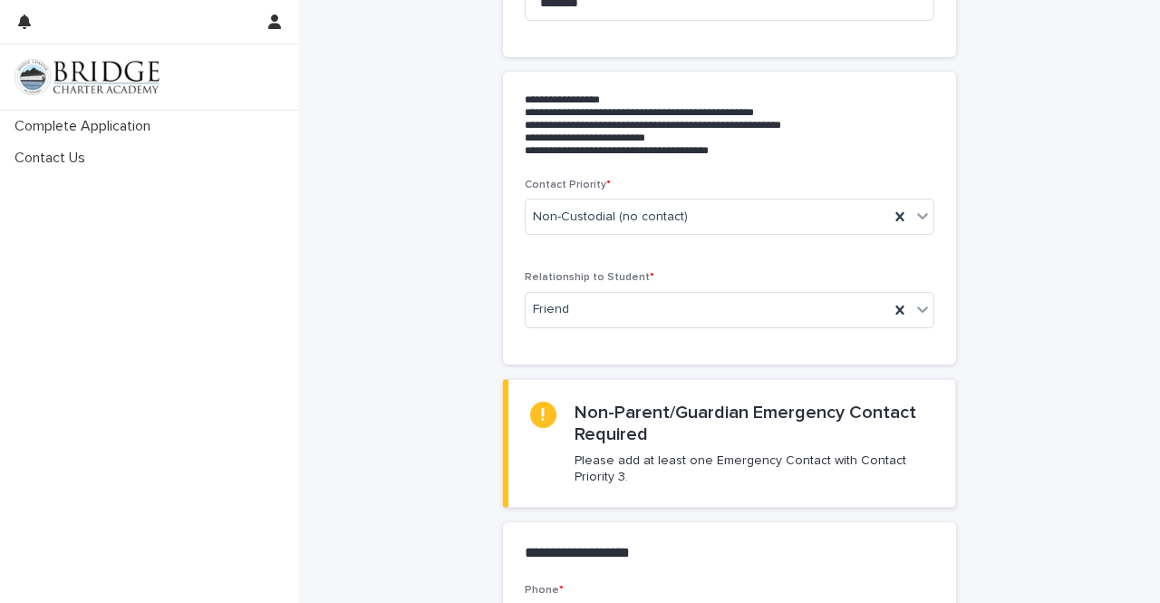
scroll to position [252, 0]
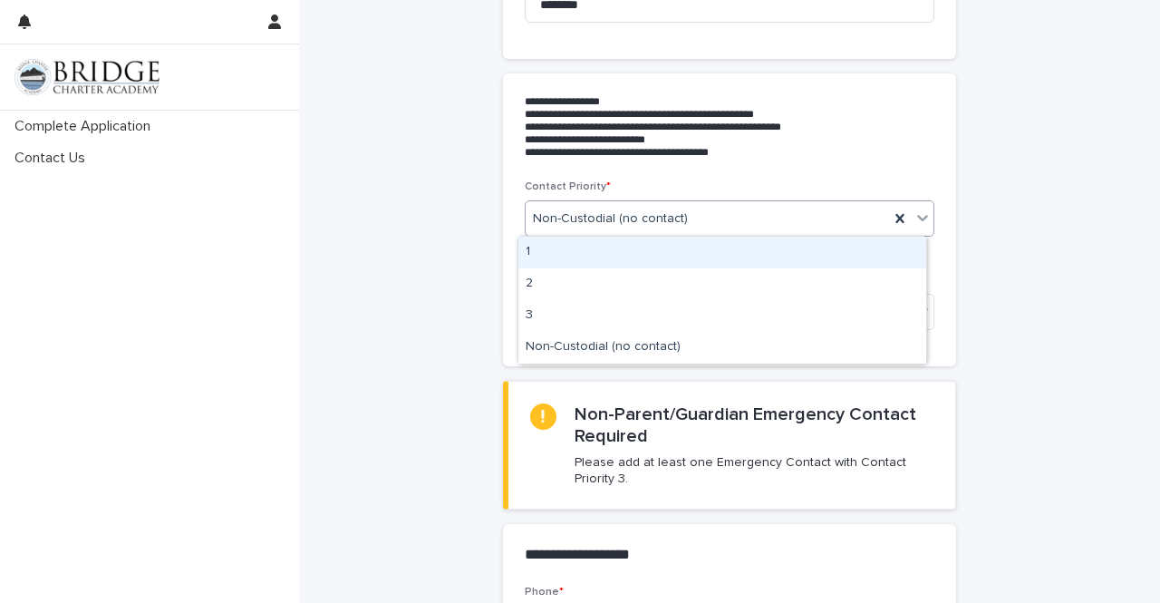
click at [914, 218] on icon at bounding box center [923, 218] width 18 height 18
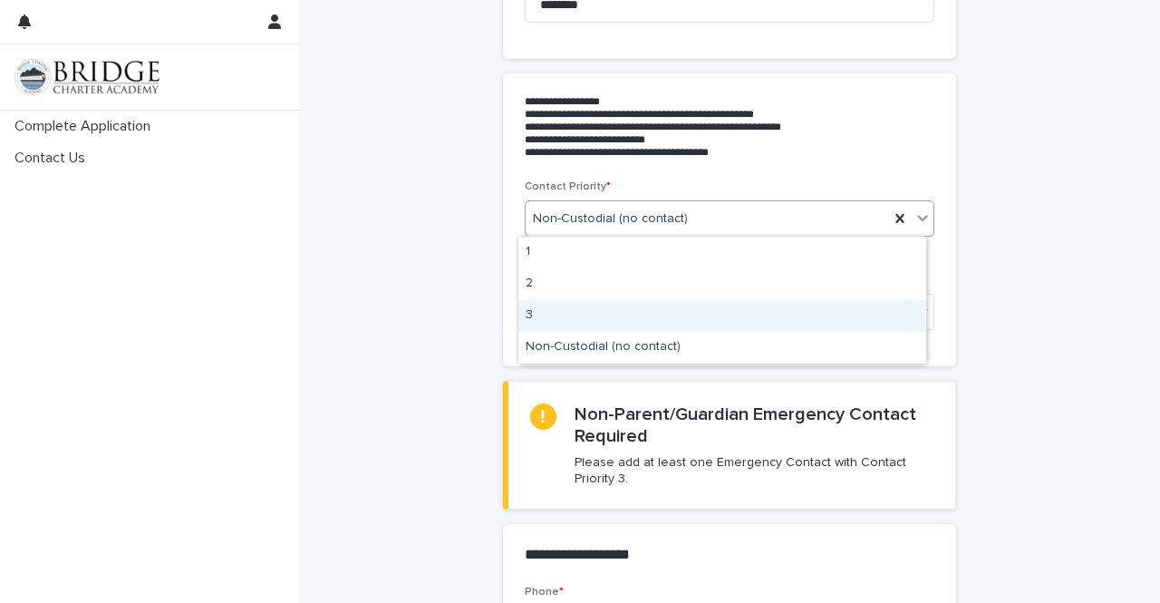
click at [826, 320] on div "3" at bounding box center [723, 316] width 408 height 32
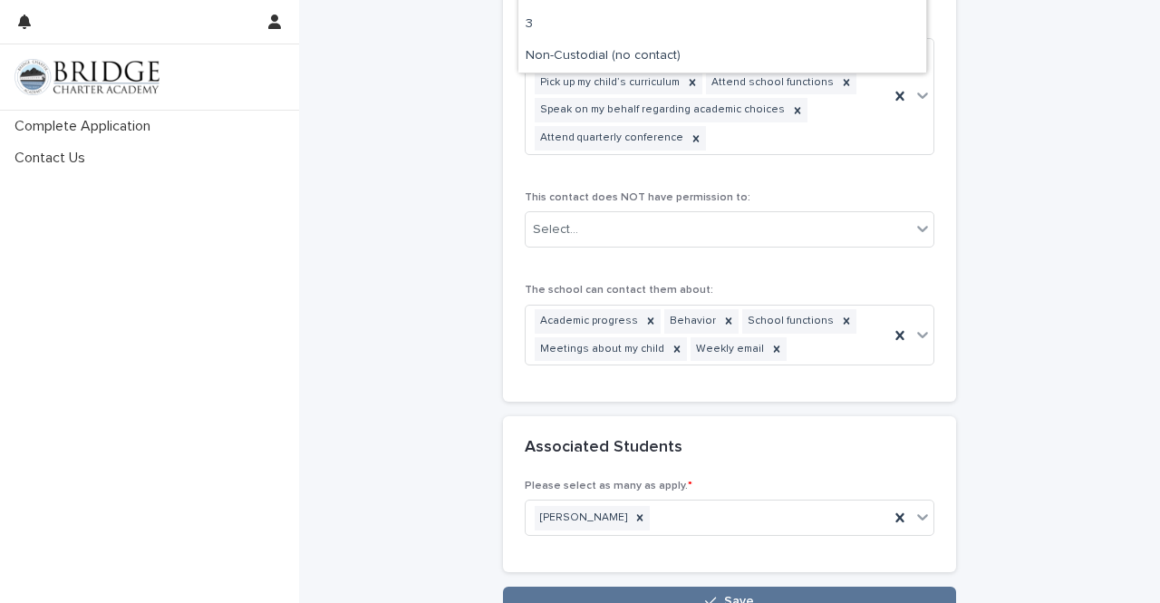
scroll to position [1512, 0]
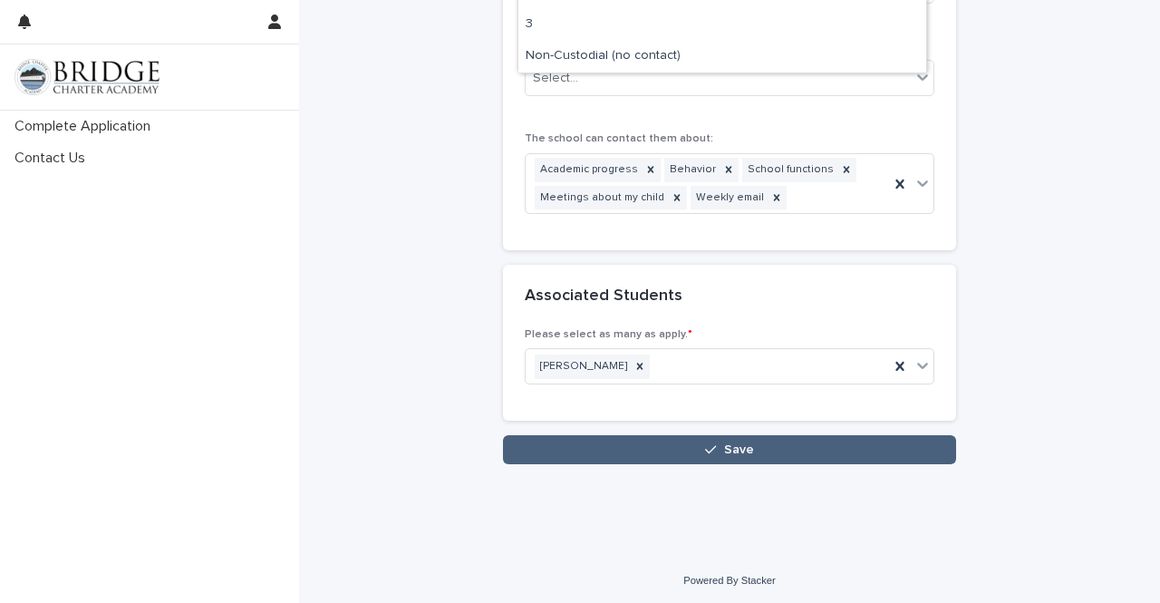
click at [850, 435] on button "Save" at bounding box center [729, 449] width 453 height 29
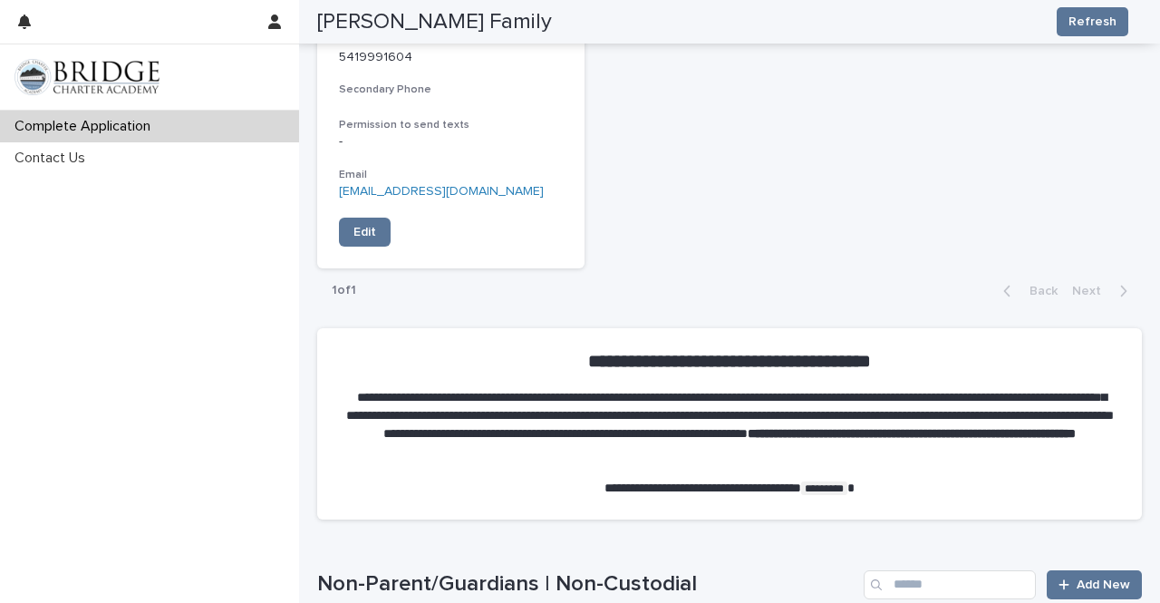
scroll to position [1630, 0]
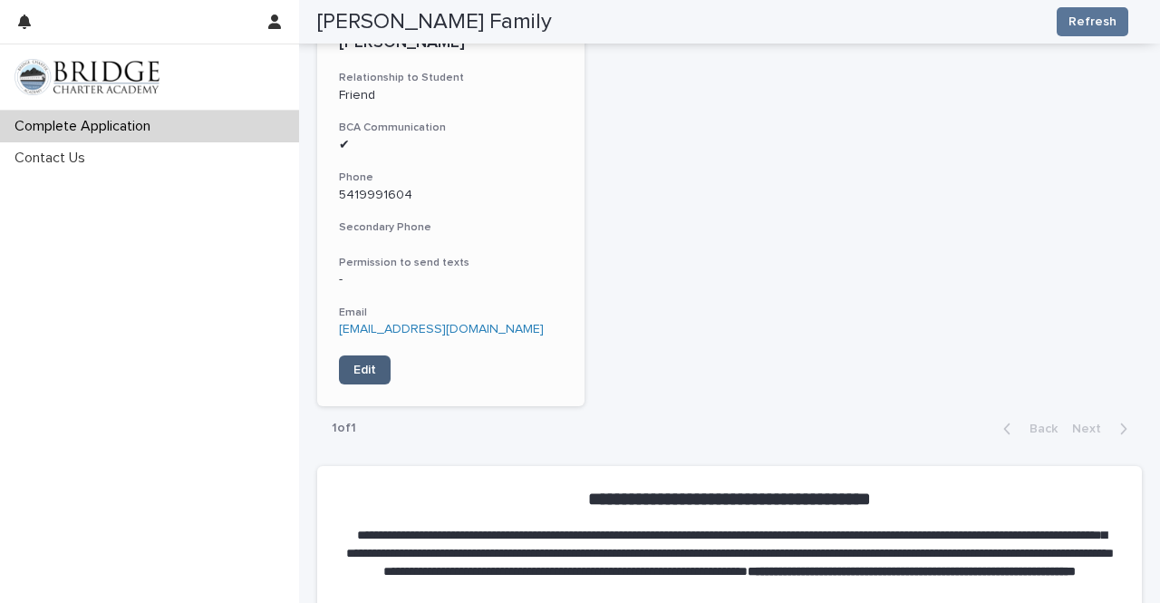
click at [363, 379] on link "Edit" at bounding box center [365, 369] width 52 height 29
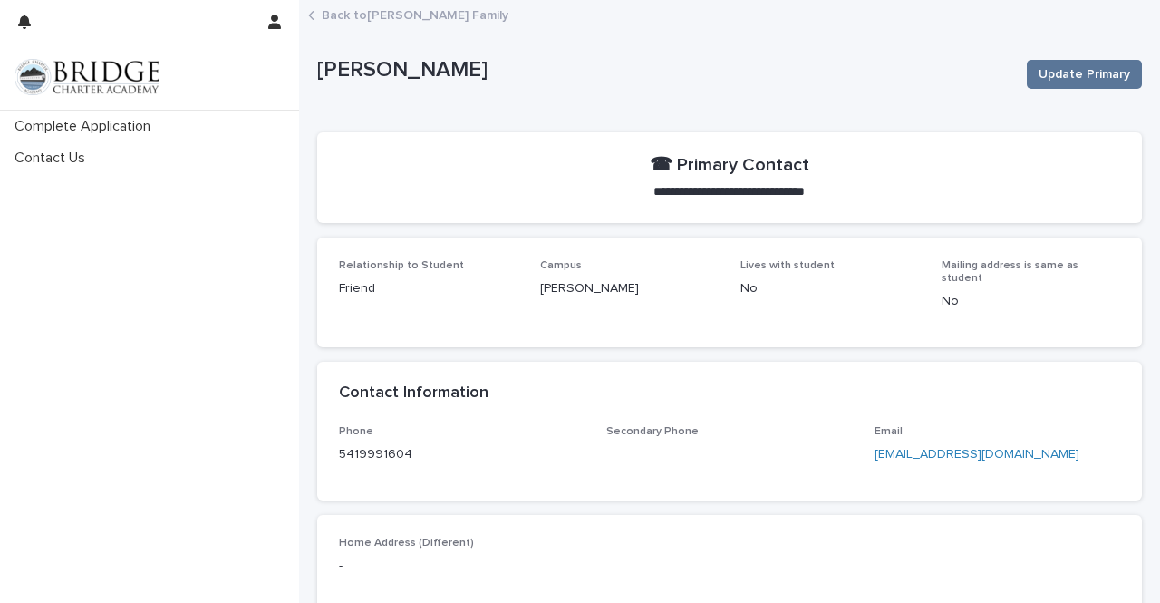
click at [417, 19] on link "Back to Adams Family" at bounding box center [415, 14] width 187 height 21
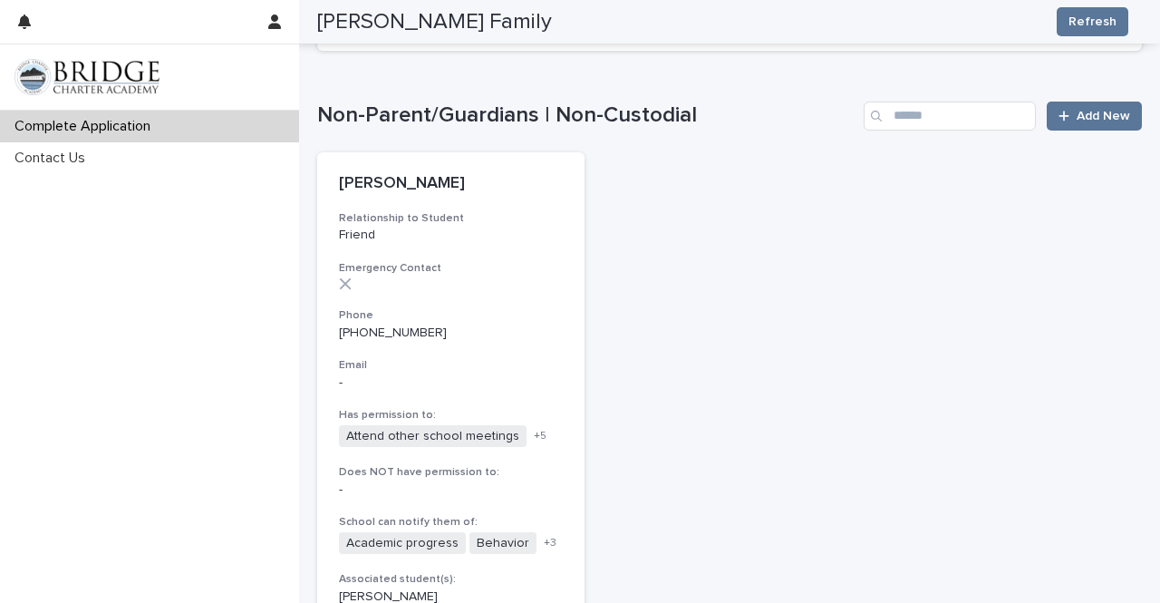
scroll to position [2232, 0]
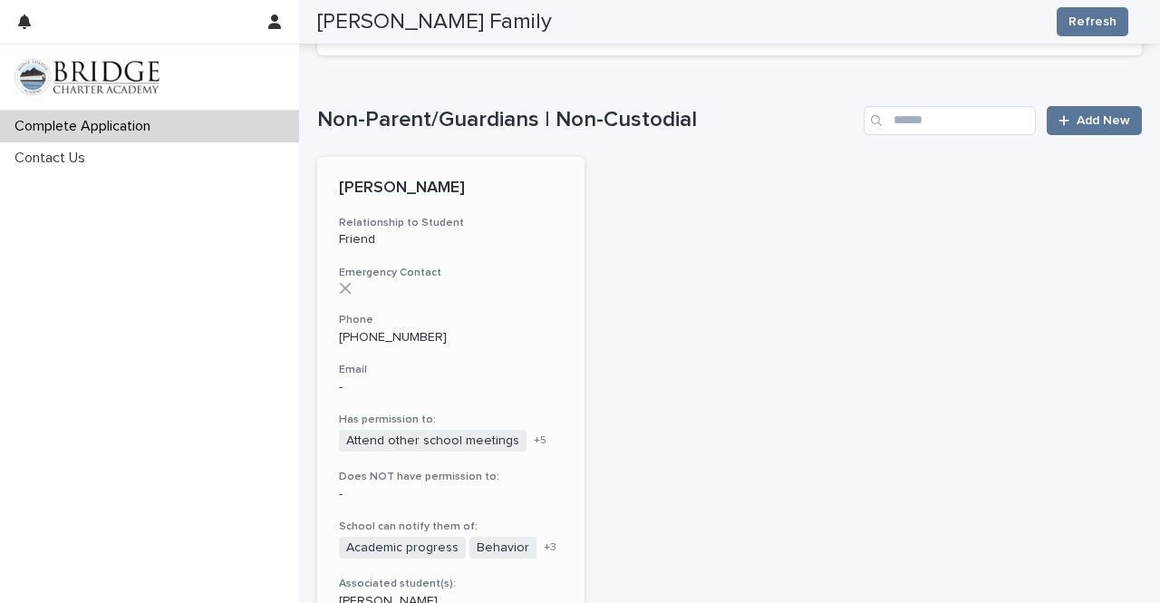
click at [353, 288] on div at bounding box center [451, 288] width 224 height 13
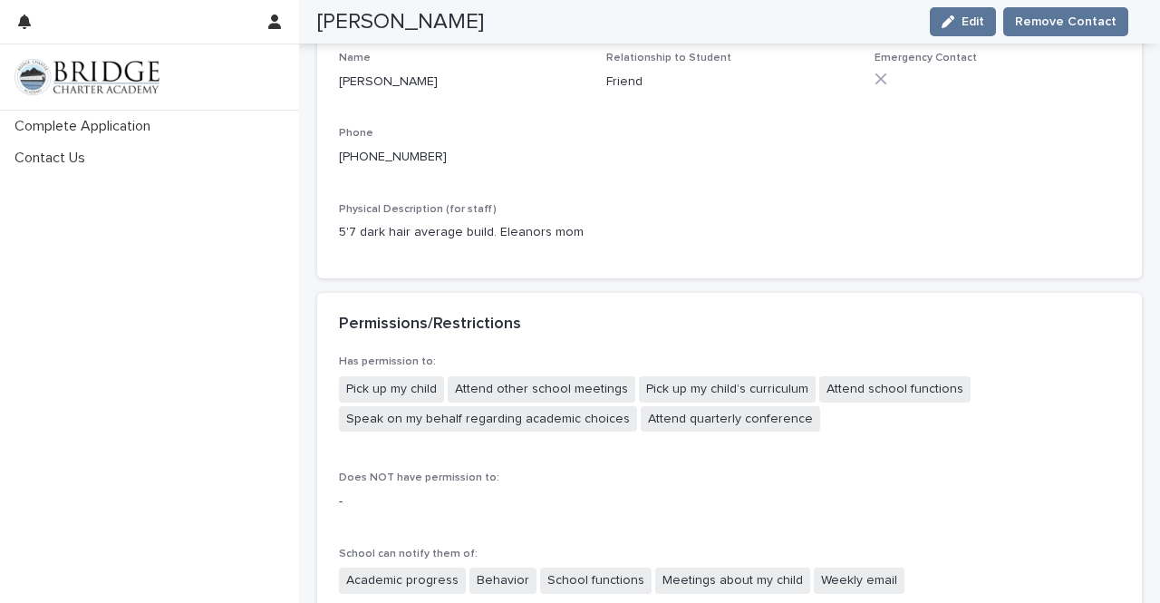
scroll to position [221, 0]
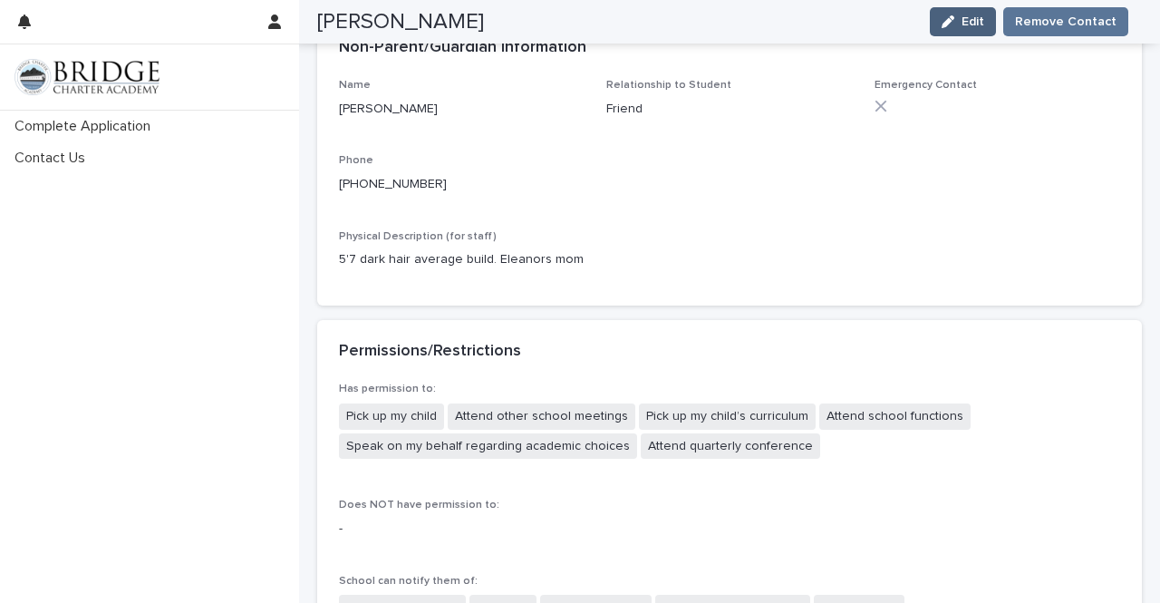
click at [962, 21] on div "button" at bounding box center [952, 21] width 20 height 13
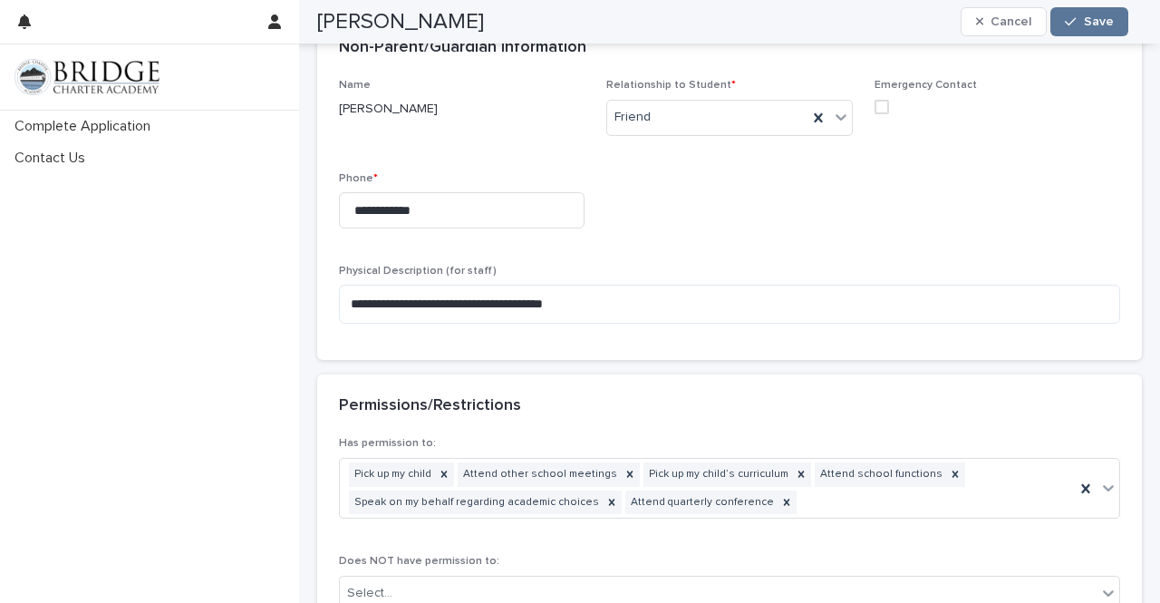
scroll to position [263, 0]
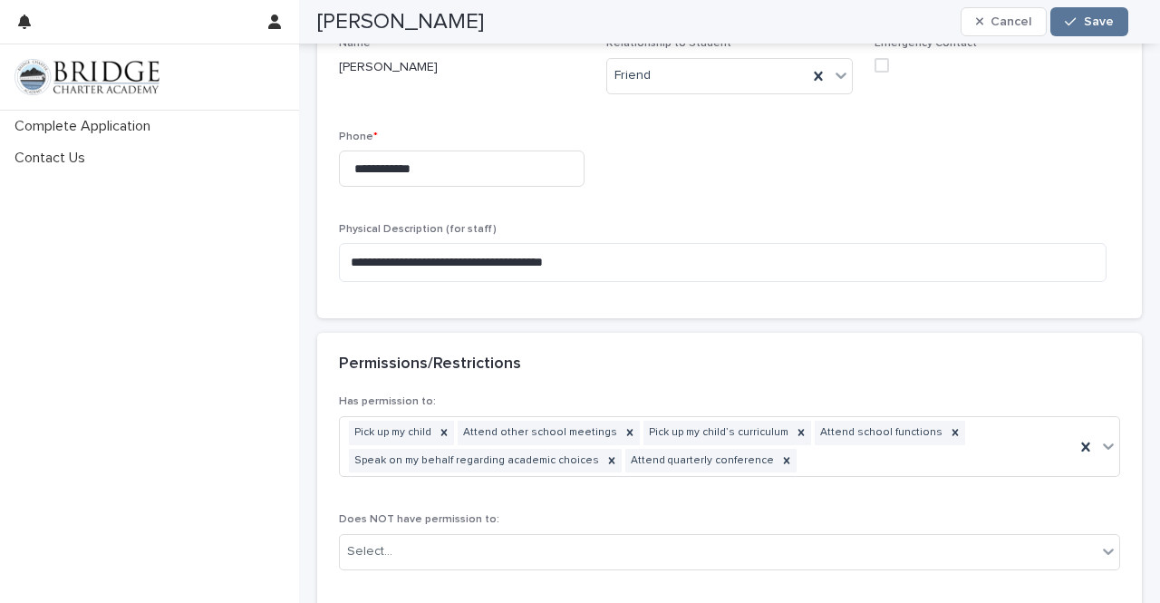
click at [875, 68] on span at bounding box center [882, 65] width 15 height 15
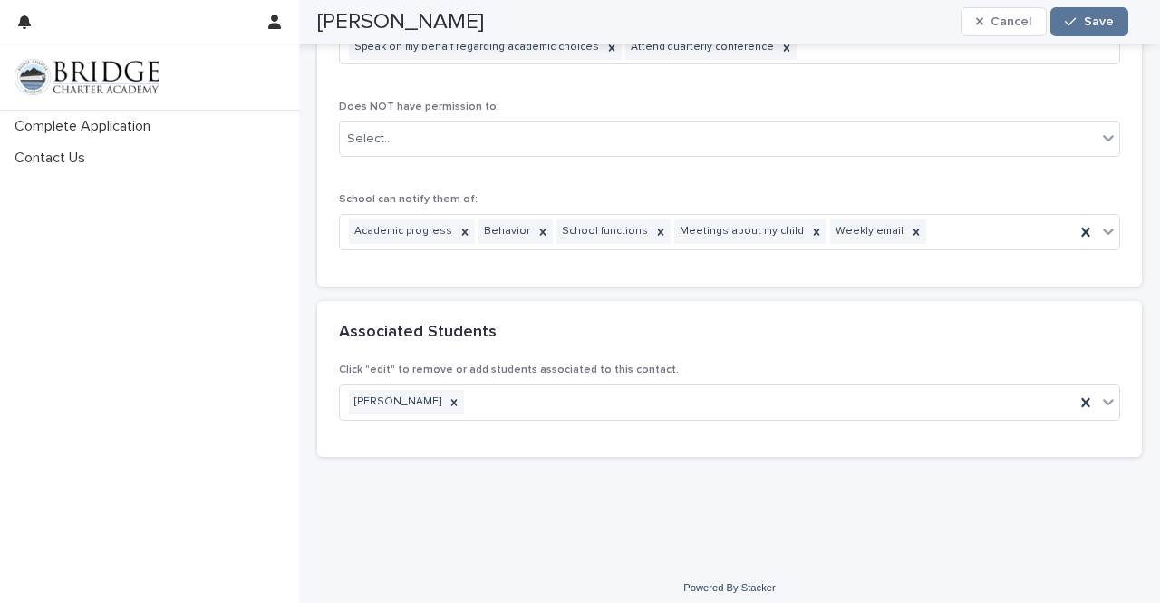
scroll to position [655, 0]
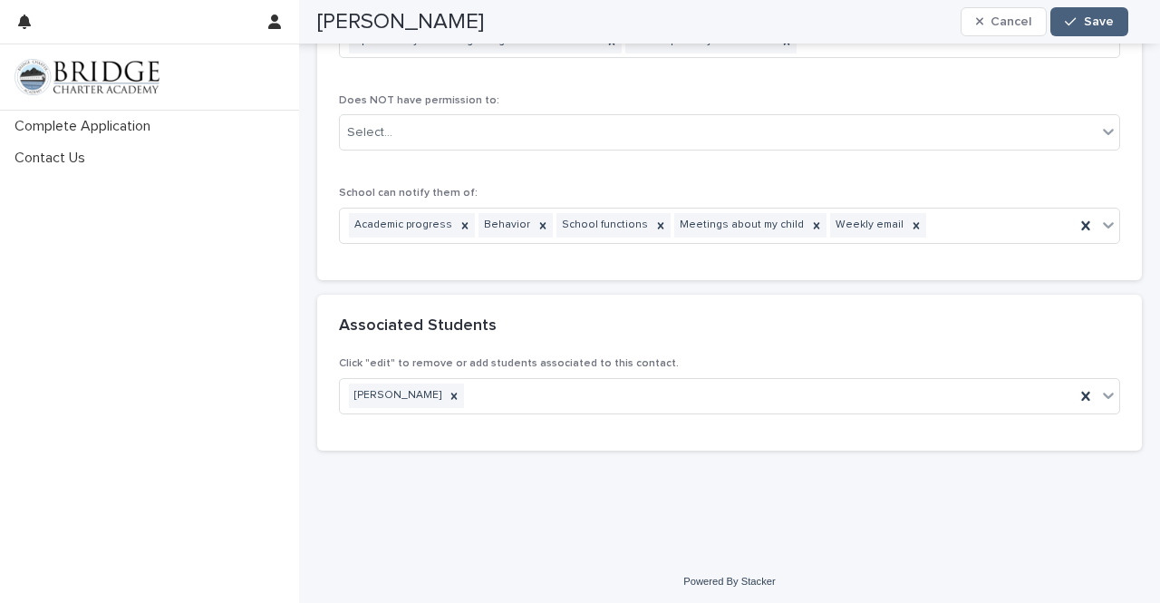
click at [1108, 18] on span "Save" at bounding box center [1099, 21] width 30 height 13
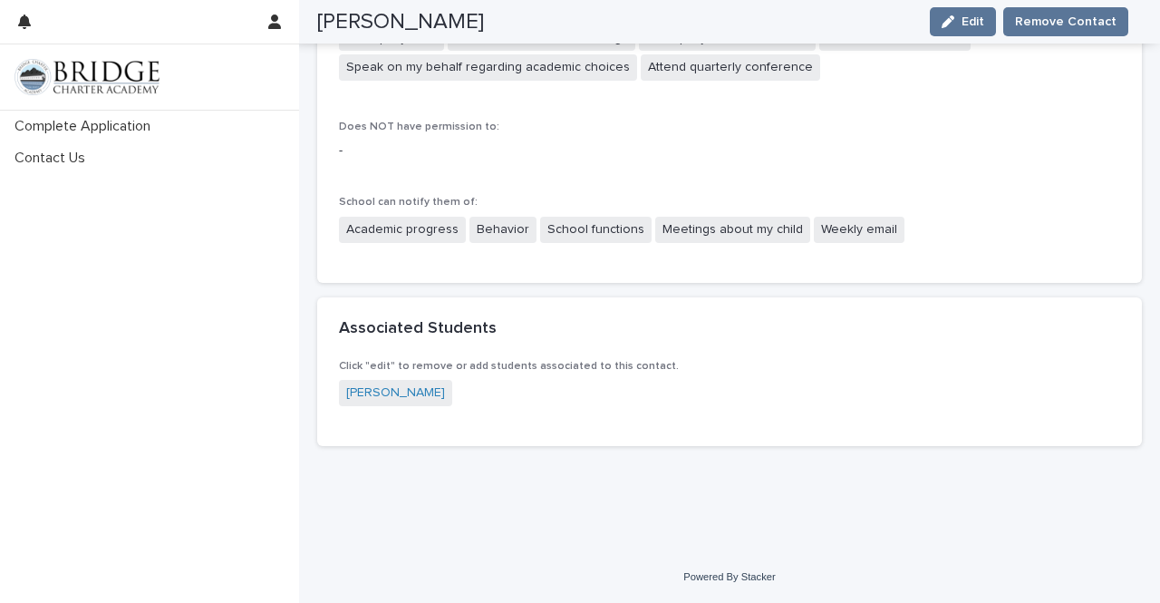
scroll to position [571, 0]
click at [1080, 179] on div "Has permission to: Pick up my child Attend other school meetings Pick up my chi…" at bounding box center [730, 133] width 782 height 256
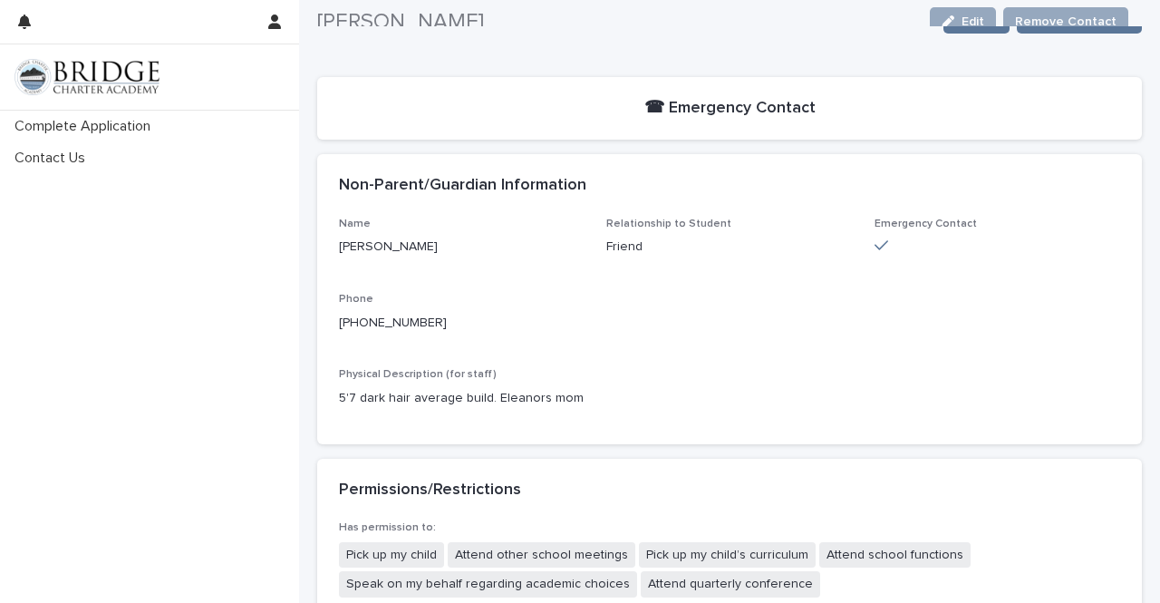
scroll to position [0, 0]
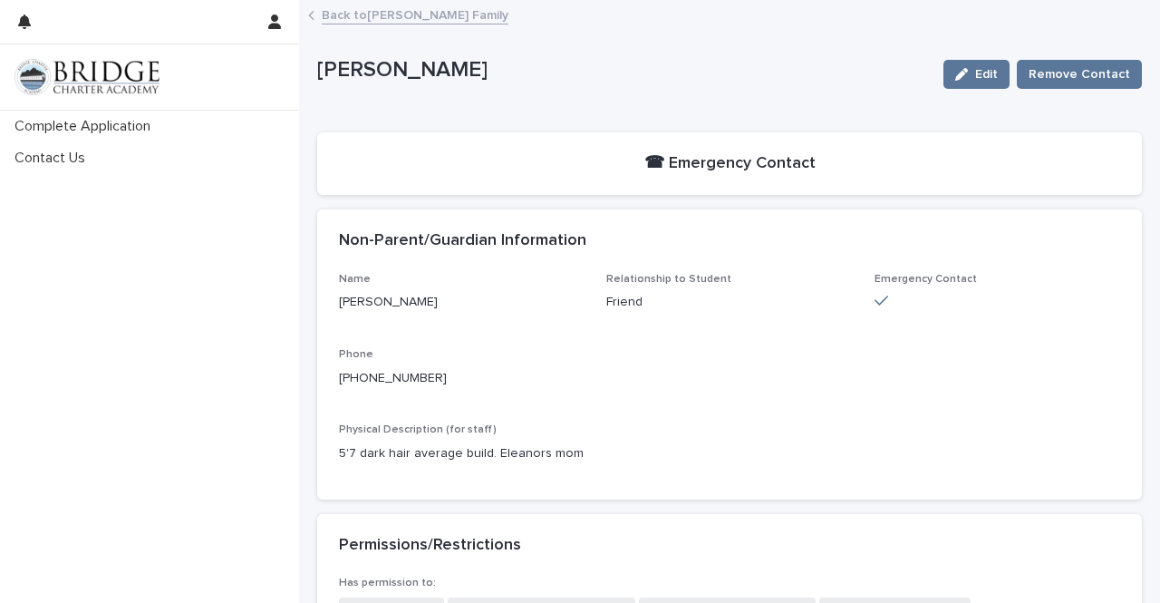
click at [401, 12] on link "Back to Adams Family" at bounding box center [415, 14] width 187 height 21
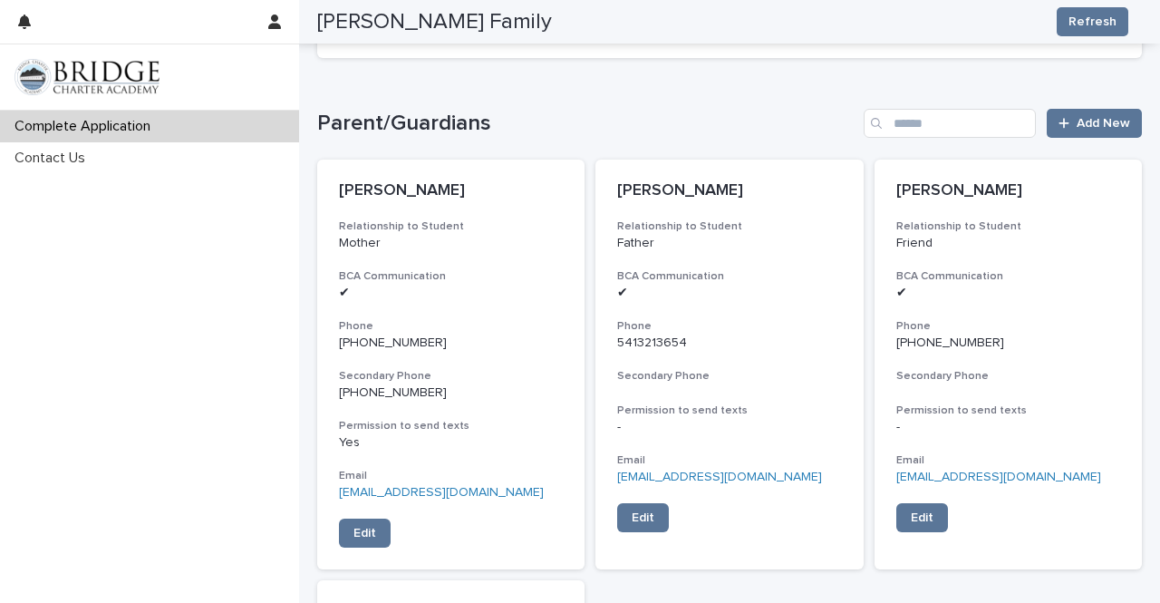
scroll to position [1124, 0]
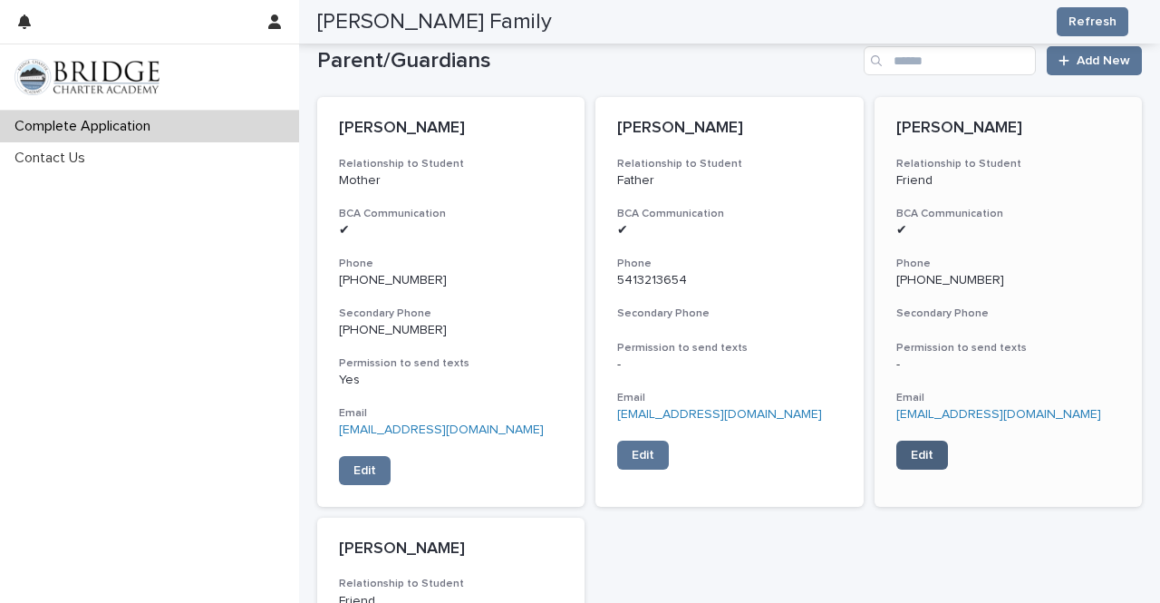
click at [911, 456] on span "Edit" at bounding box center [922, 455] width 23 height 13
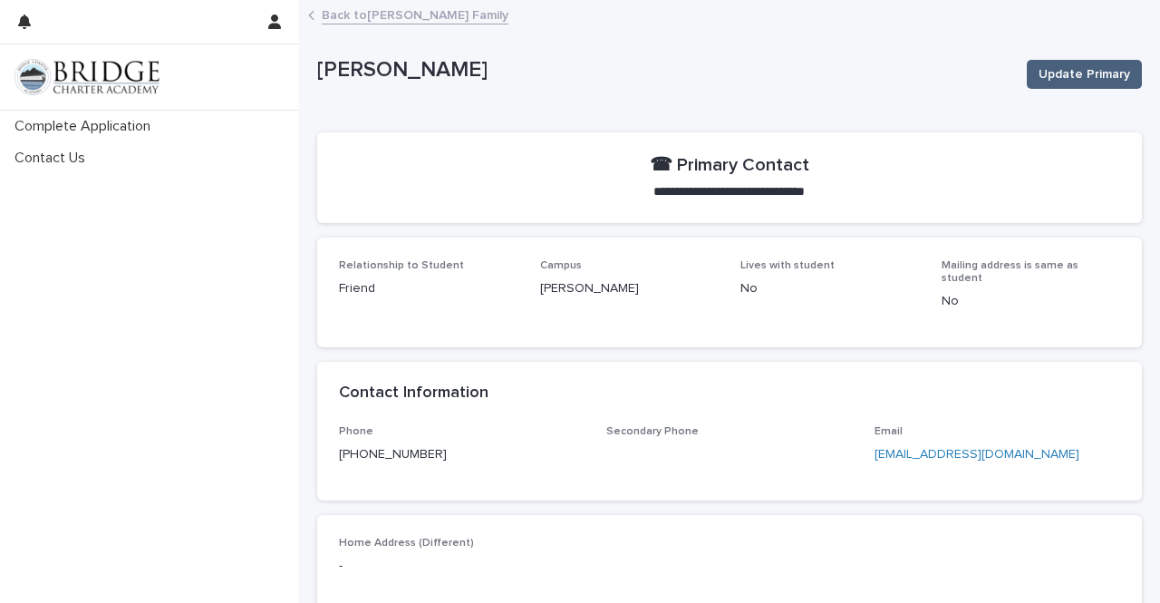
click at [1083, 86] on button "Update Primary" at bounding box center [1084, 74] width 115 height 29
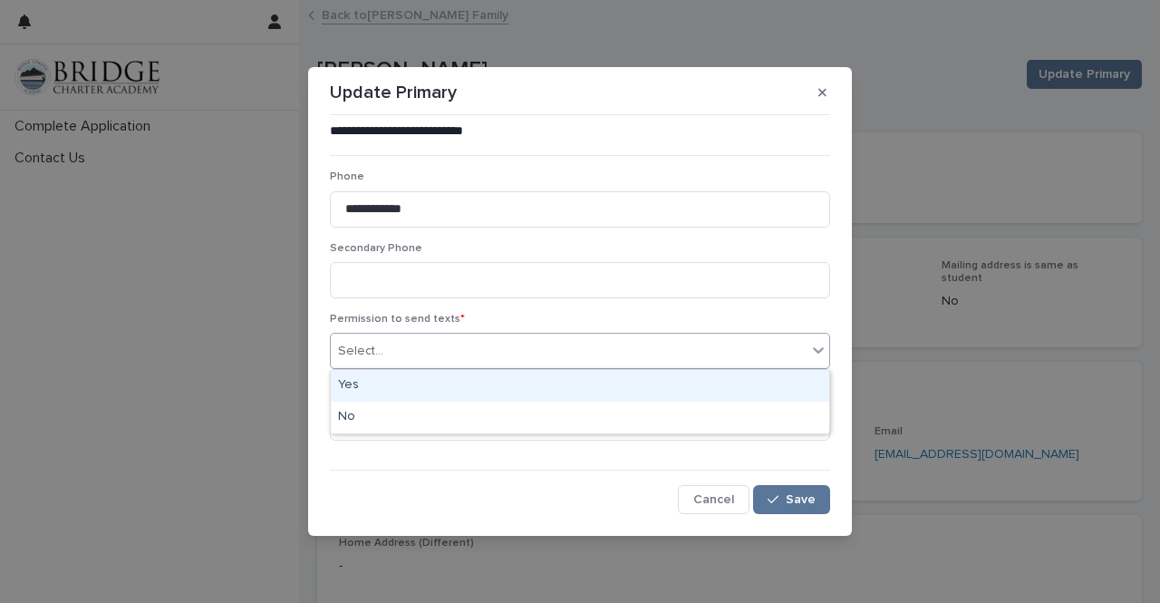
click at [731, 336] on div "Select..." at bounding box center [569, 351] width 476 height 30
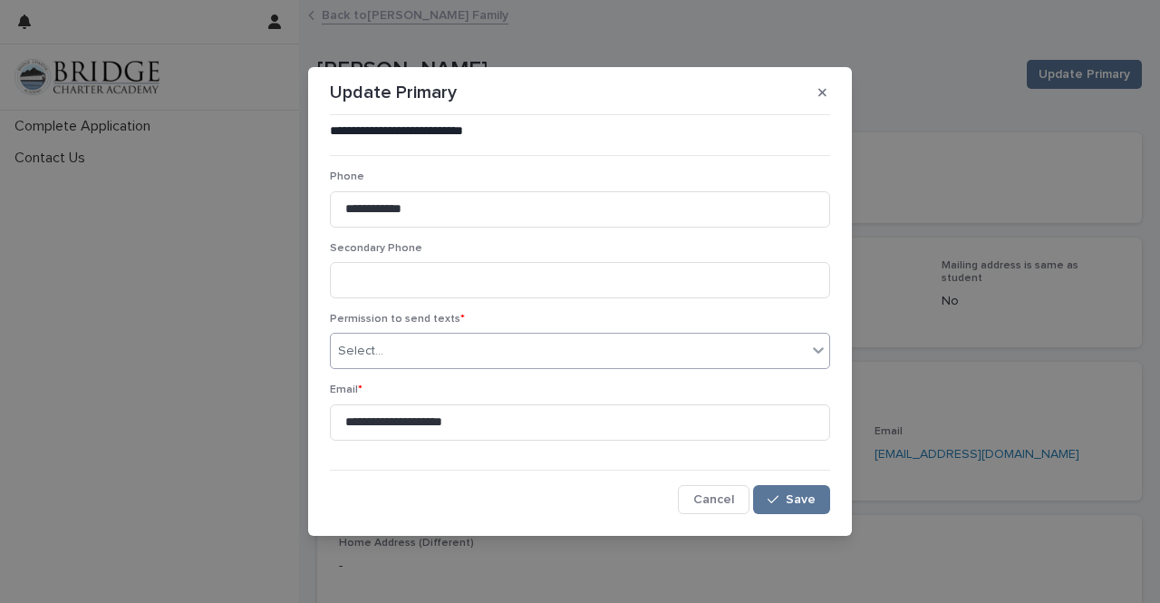
click at [731, 336] on div "Select..." at bounding box center [569, 351] width 476 height 30
click at [733, 347] on div "Select..." at bounding box center [569, 351] width 476 height 30
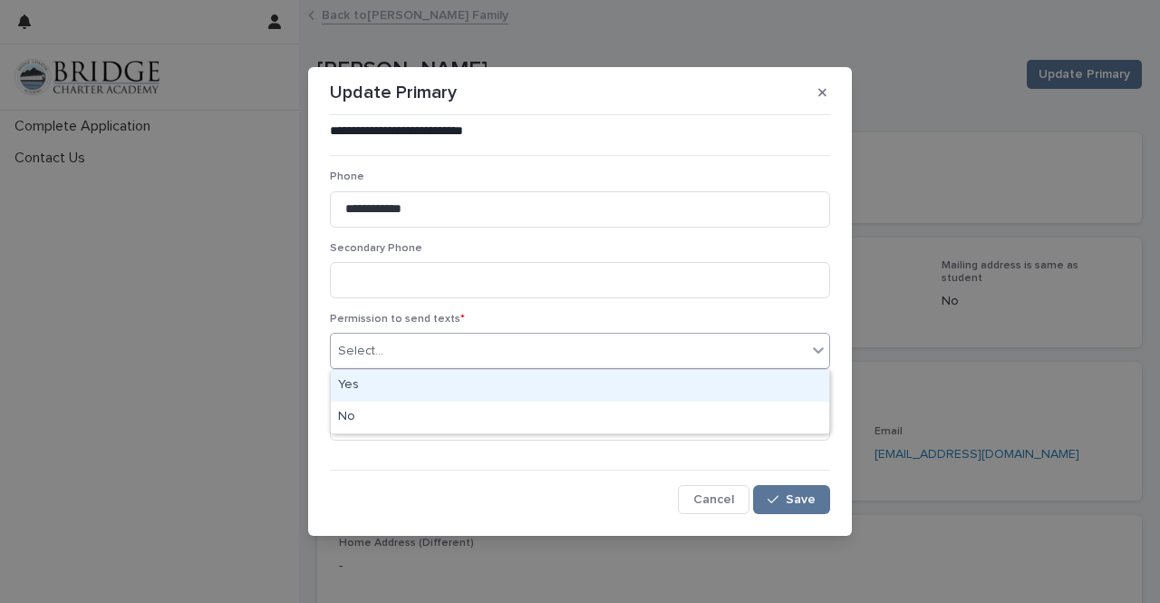
click at [712, 384] on div "Yes" at bounding box center [580, 386] width 499 height 32
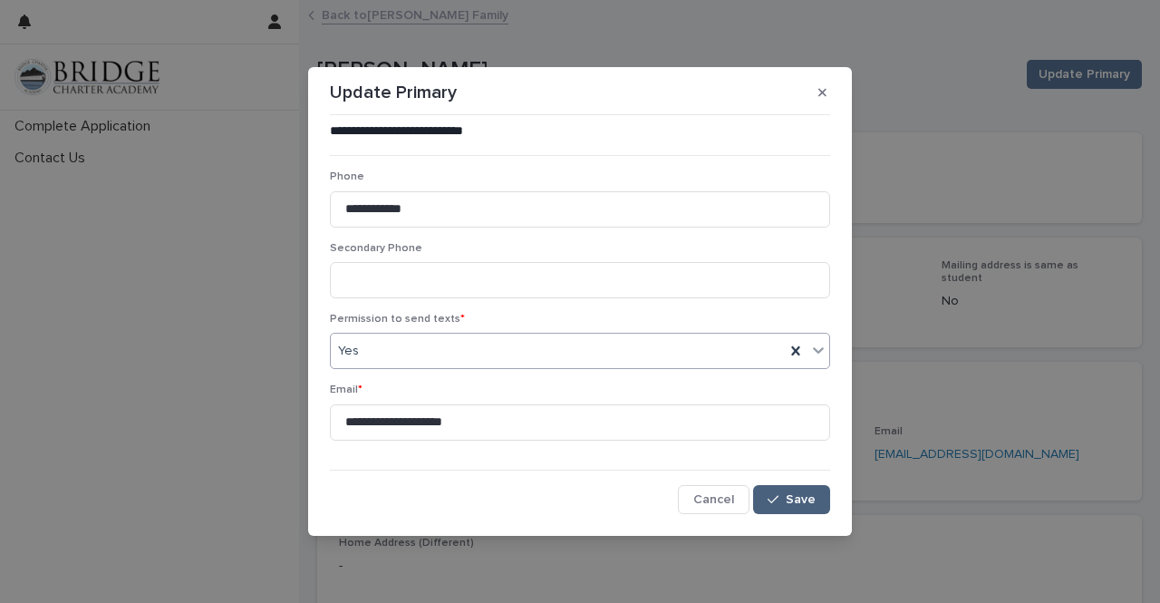
click at [812, 510] on button "Save" at bounding box center [791, 499] width 77 height 29
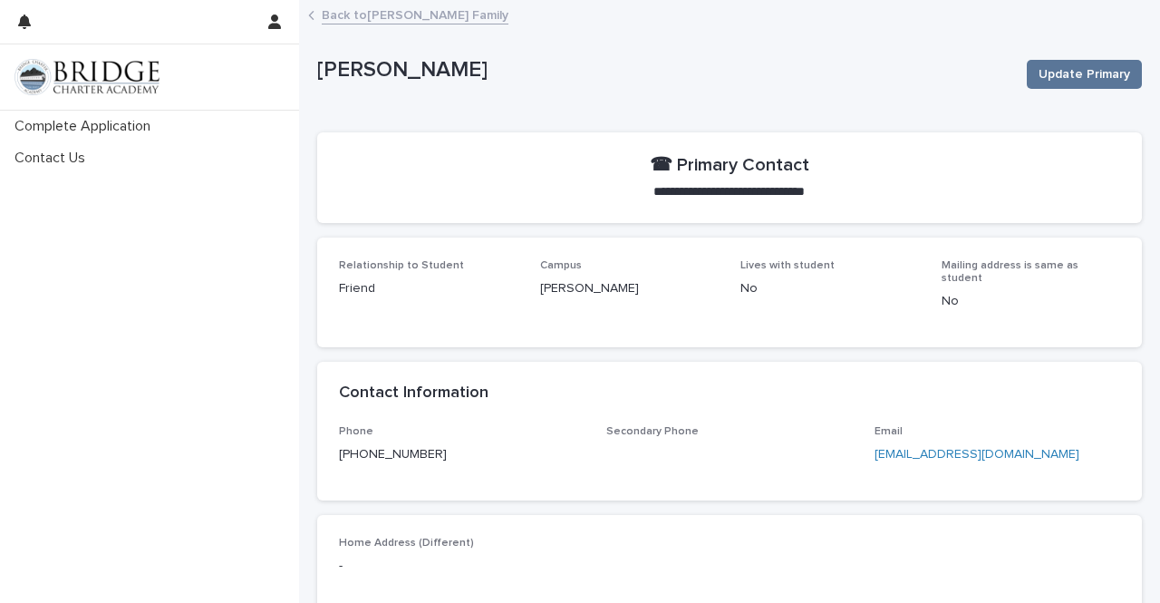
click at [375, 15] on link "Back to Adams Family" at bounding box center [415, 14] width 187 height 21
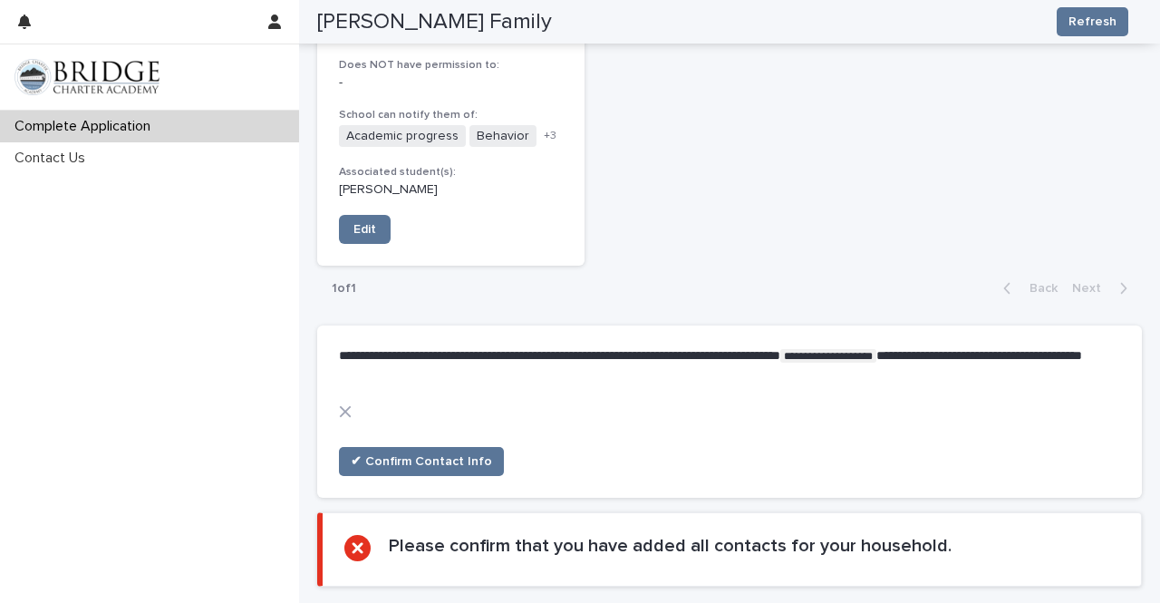
scroll to position [2784, 0]
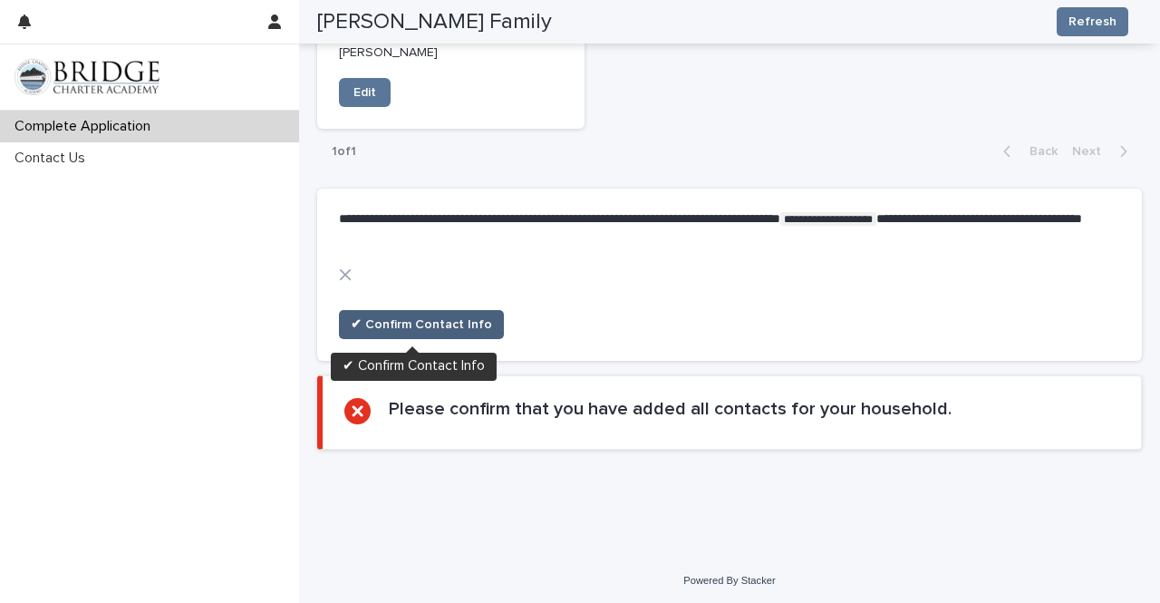
click at [438, 324] on span "✔ Confirm Contact Info" at bounding box center [421, 325] width 141 height 18
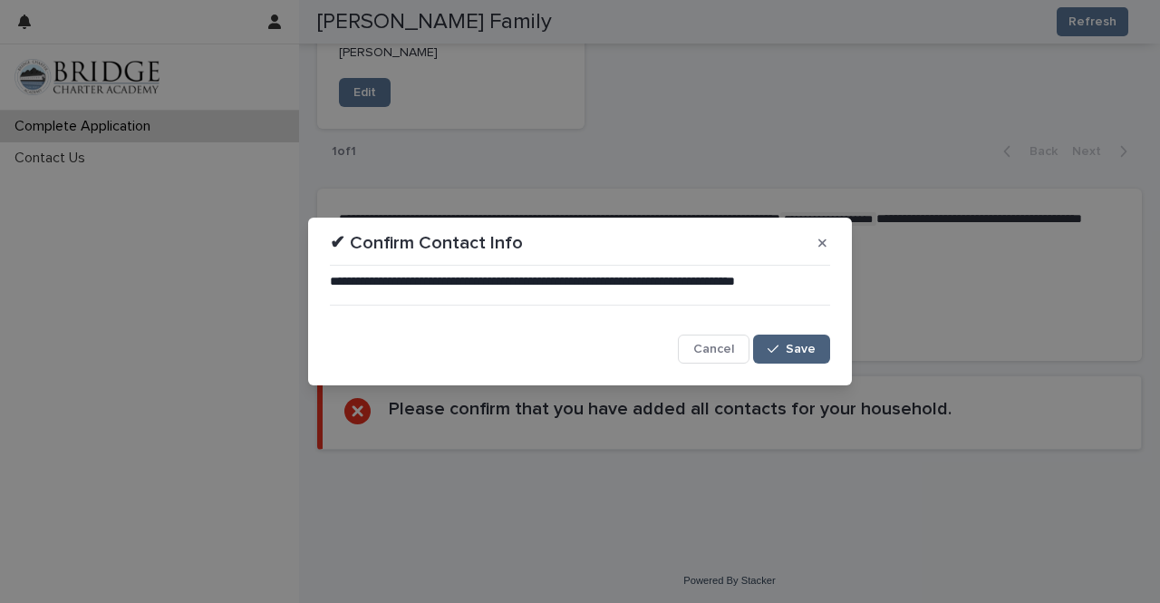
click at [792, 354] on span "Save" at bounding box center [801, 349] width 30 height 13
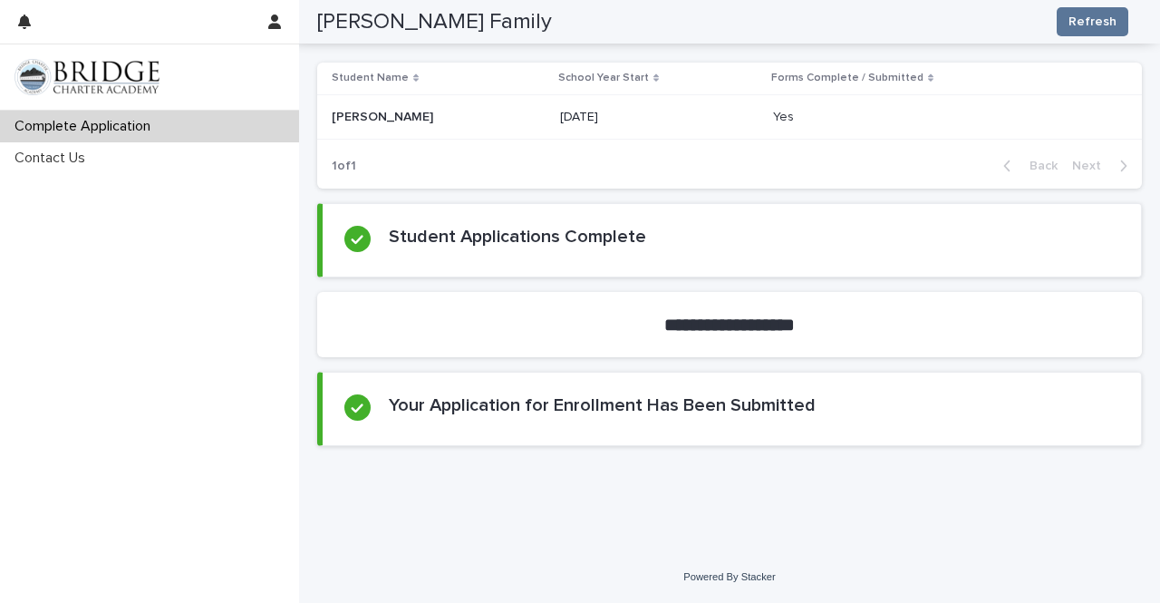
scroll to position [705, 0]
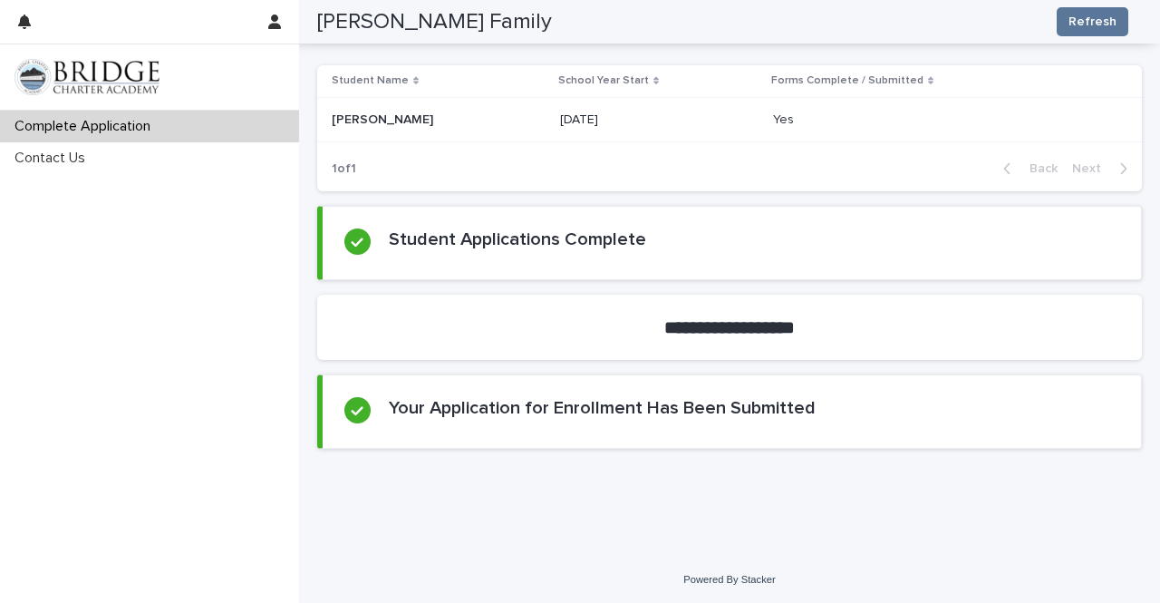
click at [873, 452] on div "Loading... Saving… Your Application for Enrollment Has Been Submitted" at bounding box center [729, 418] width 825 height 89
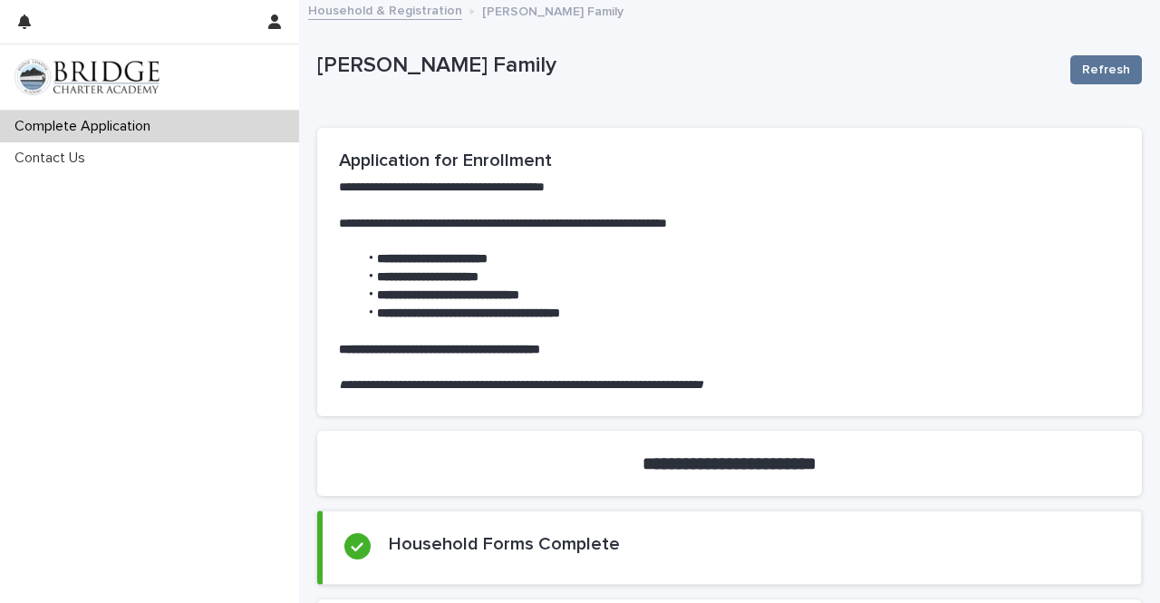
scroll to position [0, 0]
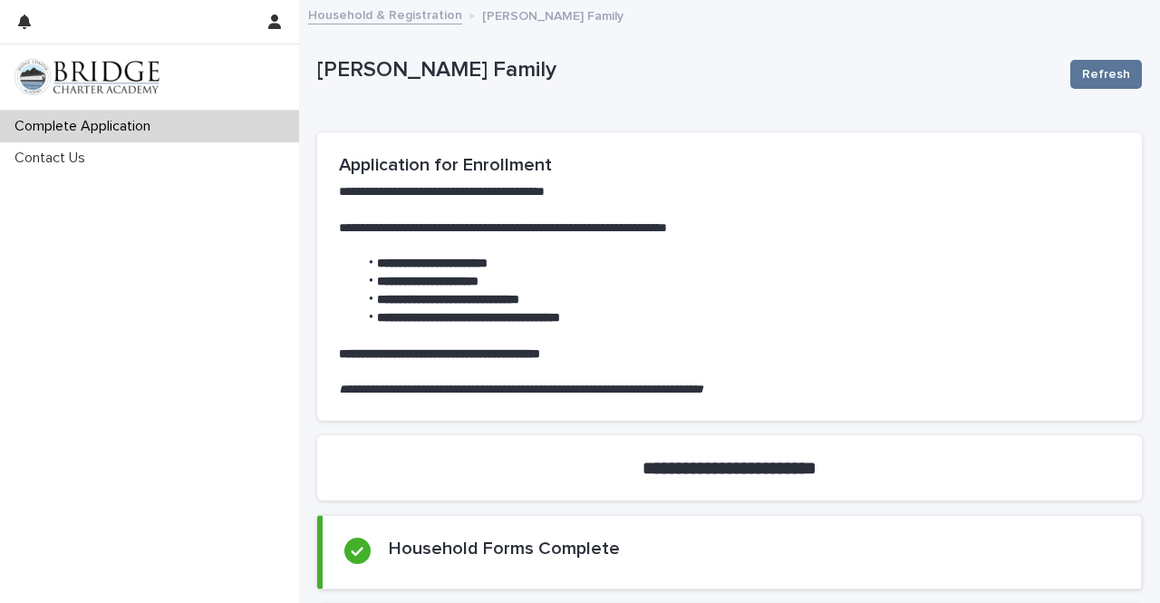
click at [413, 18] on link "Household & Registration" at bounding box center [385, 14] width 154 height 21
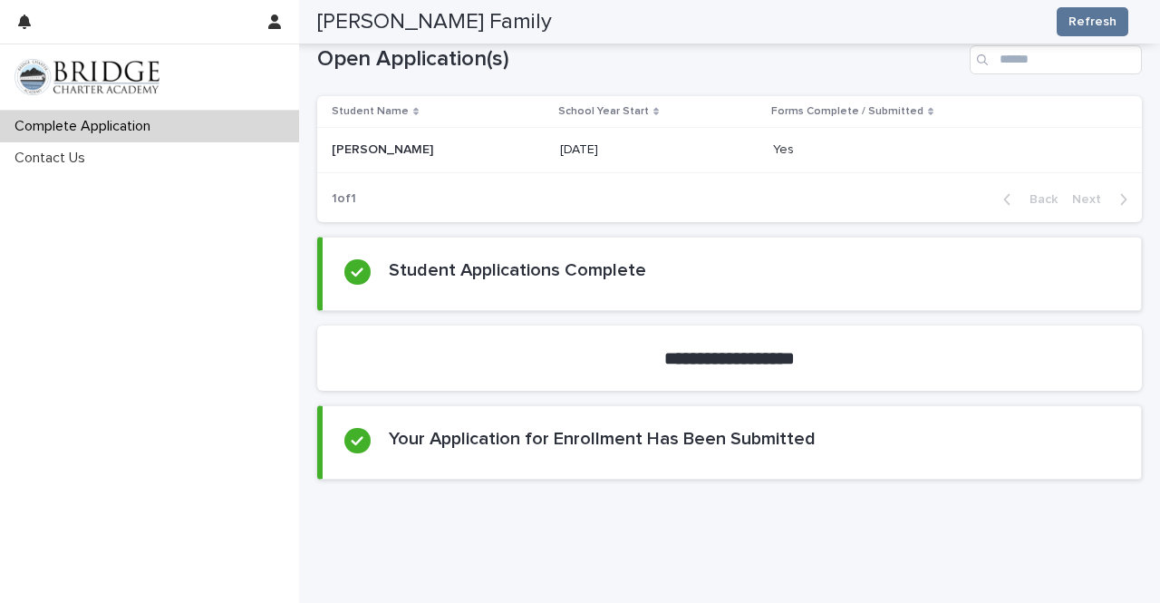
scroll to position [885, 0]
